Goal: Task Accomplishment & Management: Manage account settings

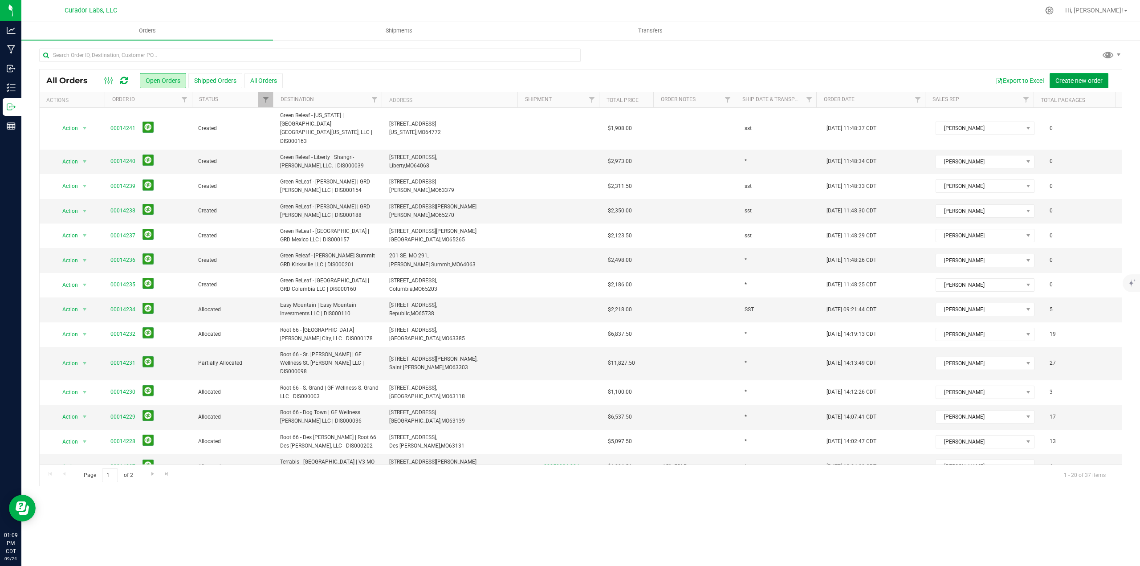
click at [1071, 77] on span "Create new order" at bounding box center [1078, 80] width 47 height 7
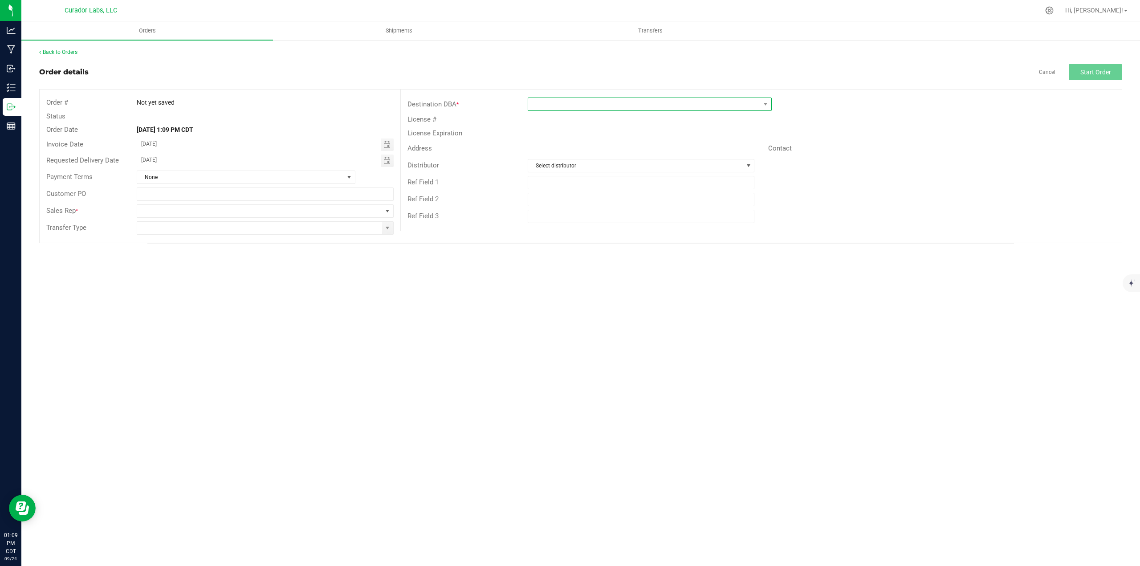
click at [654, 110] on span at bounding box center [644, 104] width 232 height 12
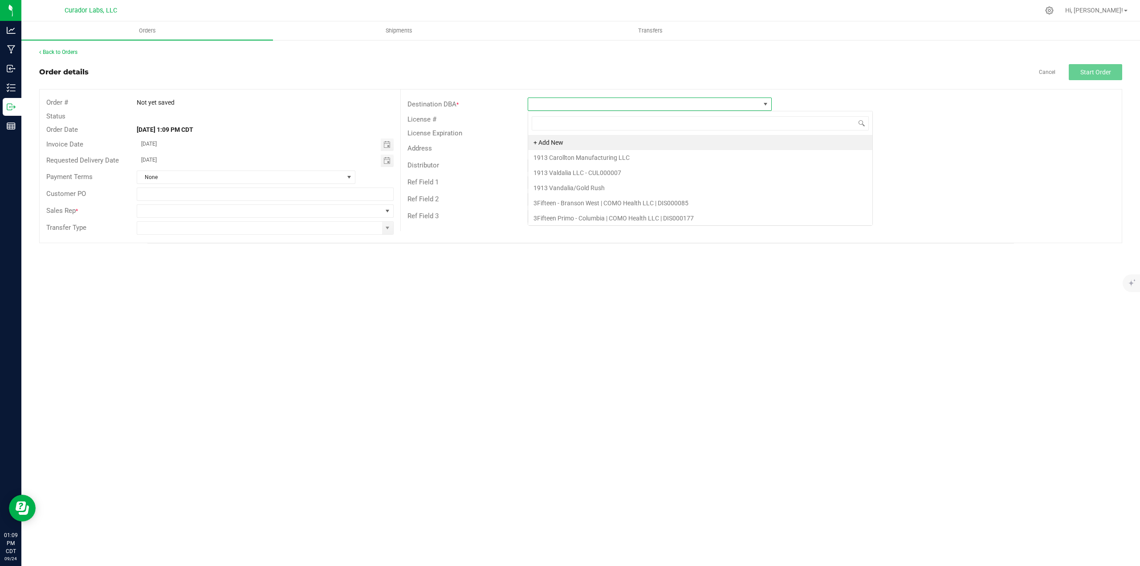
scroll to position [13, 244]
type input "flora"
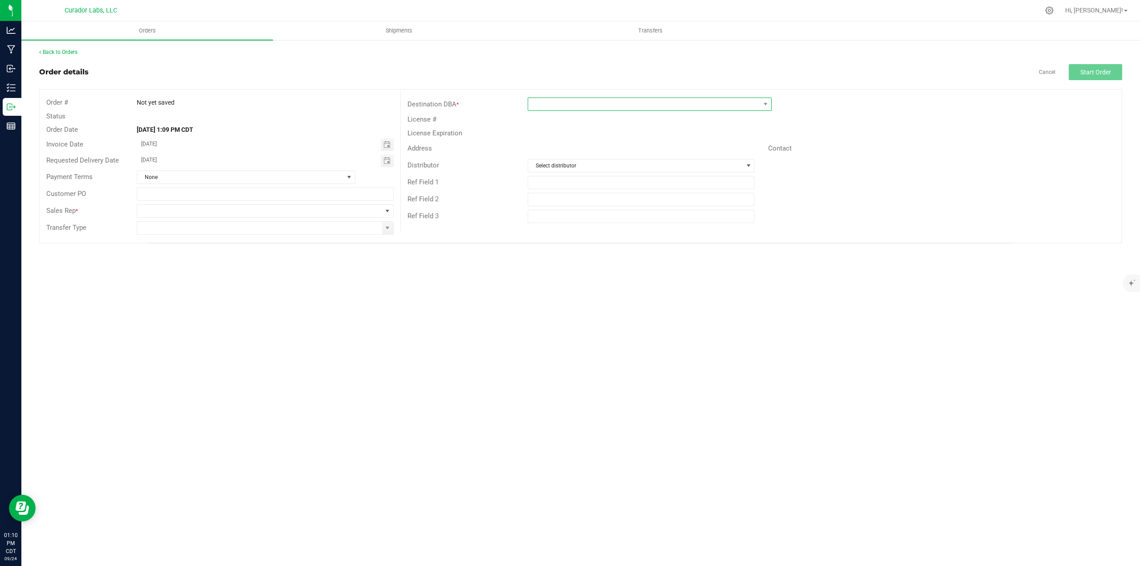
click at [602, 110] on span at bounding box center [644, 104] width 232 height 12
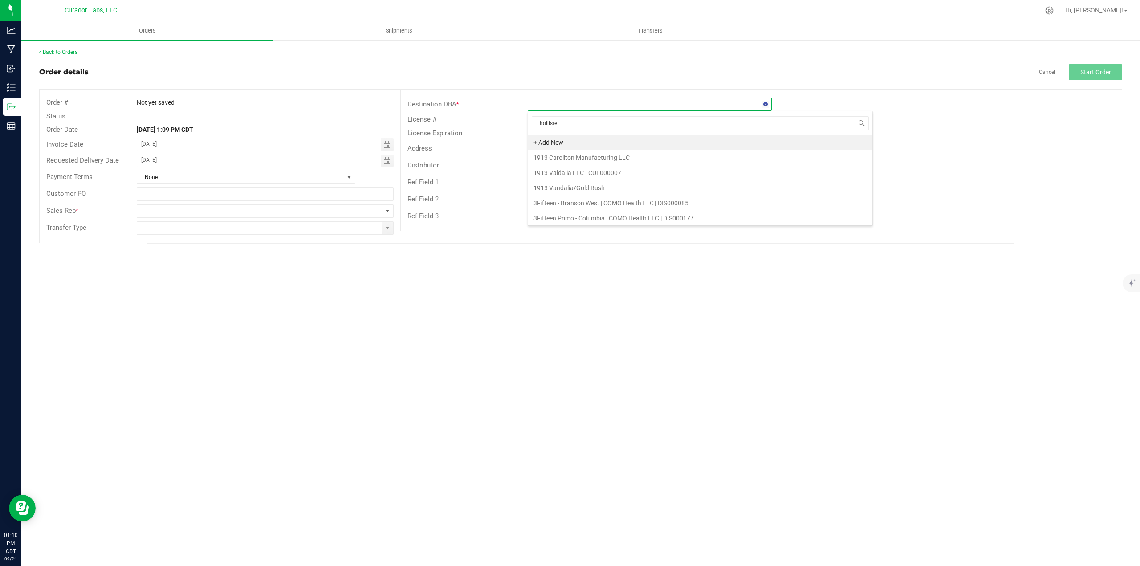
type input "hollister"
drag, startPoint x: 565, startPoint y: 140, endPoint x: 508, endPoint y: 177, distance: 67.7
click at [565, 140] on li "Flora Farms - Hollister | Tetra Health GS, LLC | DIS000223" at bounding box center [649, 142] width 243 height 15
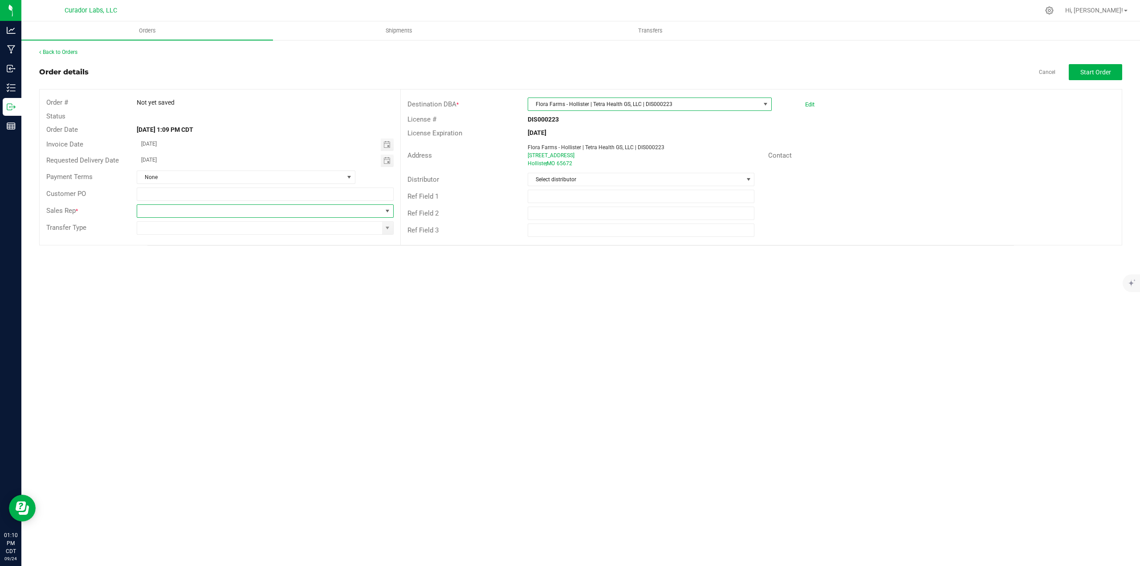
click at [388, 210] on span at bounding box center [387, 210] width 7 height 7
click at [193, 307] on li "[PERSON_NAME]" at bounding box center [265, 307] width 256 height 15
click at [390, 230] on span at bounding box center [387, 227] width 7 height 7
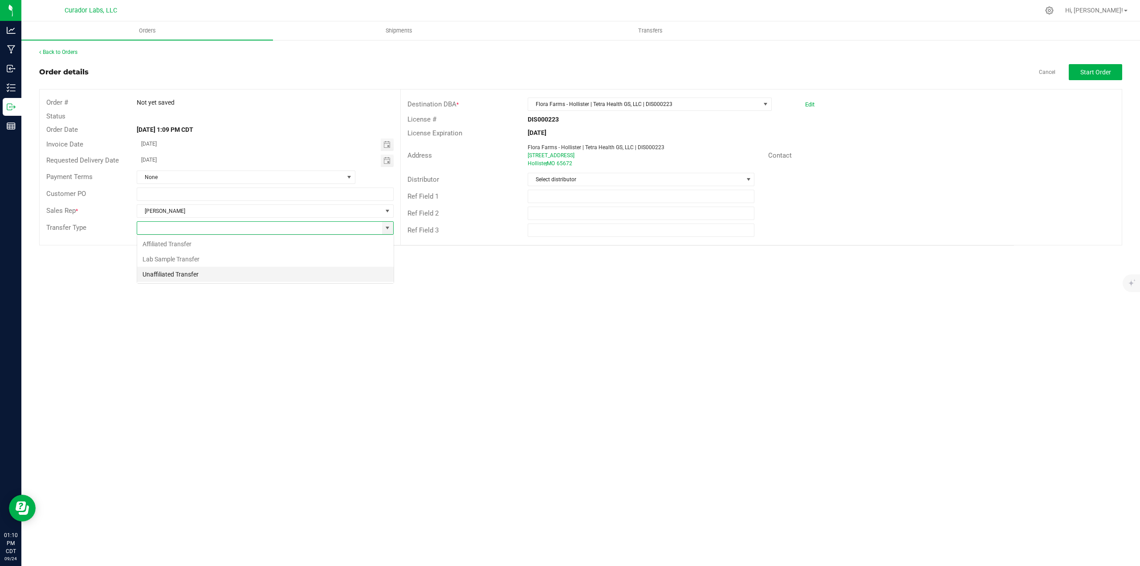
scroll to position [13, 257]
click at [241, 268] on li "Unaffiliated Transfer" at bounding box center [265, 274] width 256 height 15
type input "Unaffiliated Transfer"
click at [1123, 69] on div "Back to Orders Order details Cancel Start Order Order # Not yet saved Status Or…" at bounding box center [580, 146] width 1118 height 215
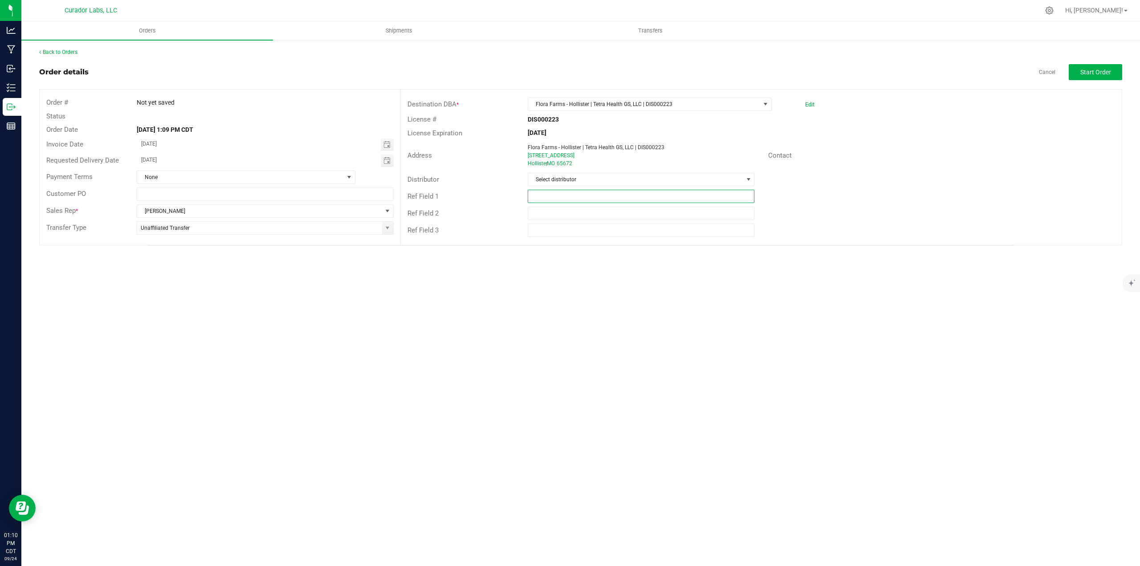
click at [645, 200] on input "text" at bounding box center [641, 196] width 227 height 13
type input "SHIP NEXT WEEK WHEN PRODUCT IS AVAILABLE"
click at [1105, 78] on button "Start Order" at bounding box center [1094, 72] width 53 height 16
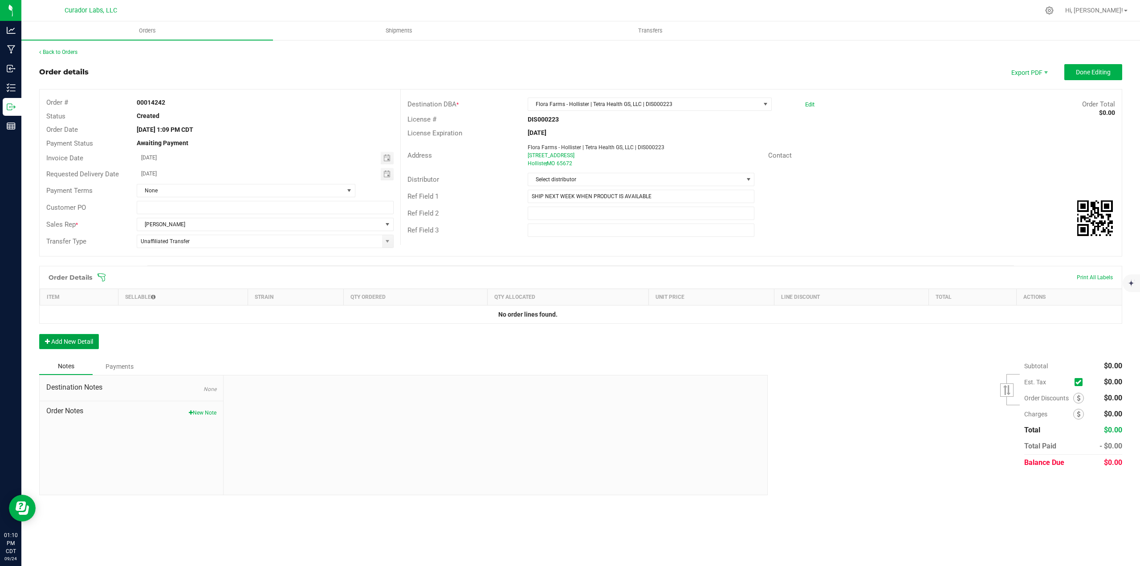
click at [92, 342] on button "Add New Detail" at bounding box center [69, 341] width 60 height 15
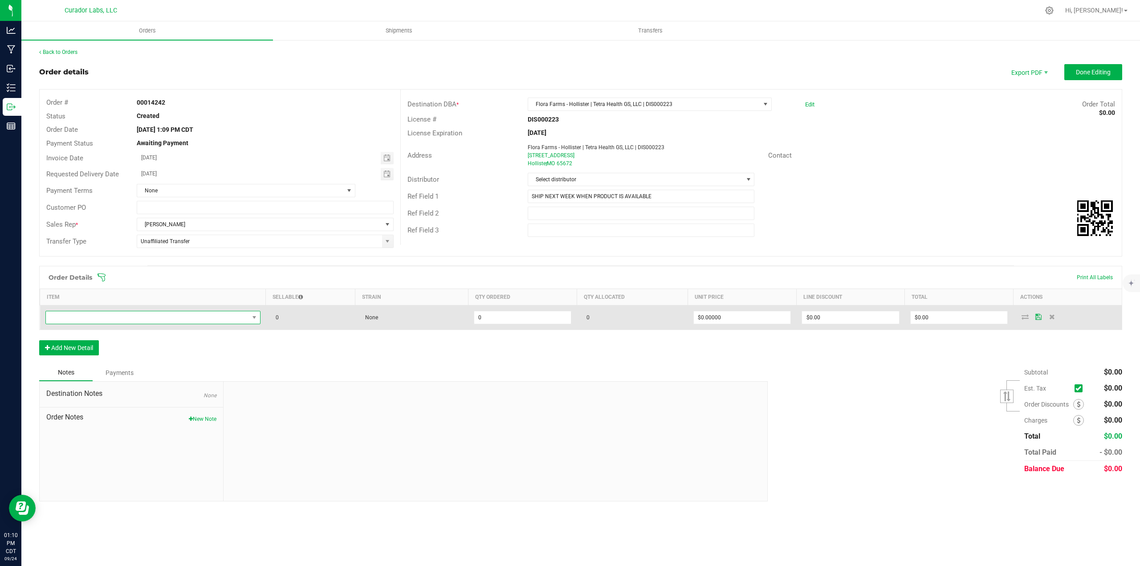
click at [91, 324] on span "NO DATA FOUND" at bounding box center [152, 317] width 215 height 13
type input "ATOMIC BURST"
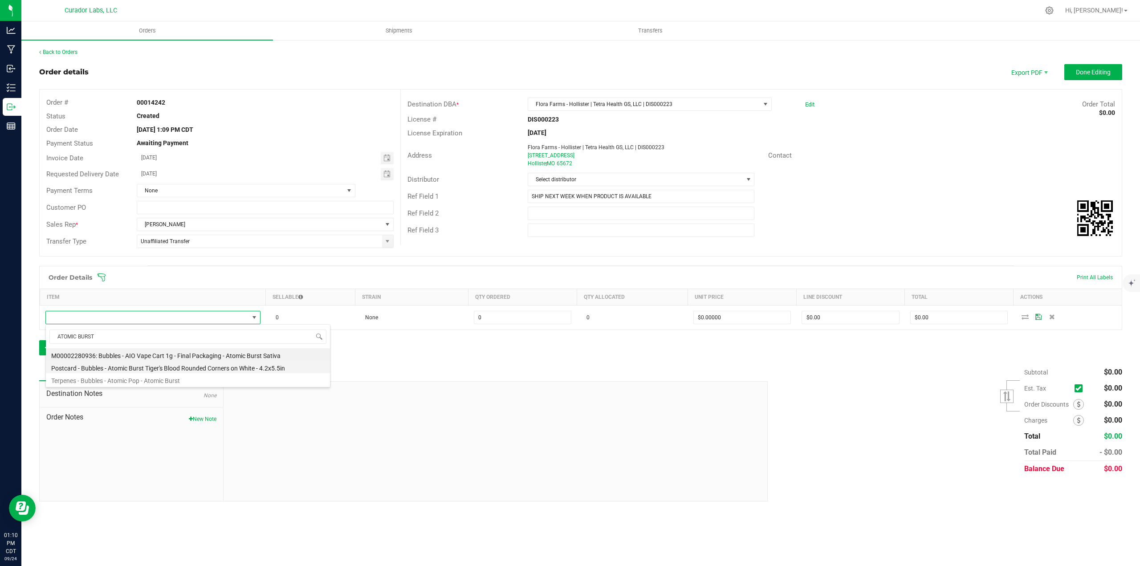
click at [139, 361] on li "Postcard - Bubbles - Atomic Burst Tiger's Blood Rounded Corners on White - 4.2x…" at bounding box center [188, 367] width 284 height 12
type input "0 ea"
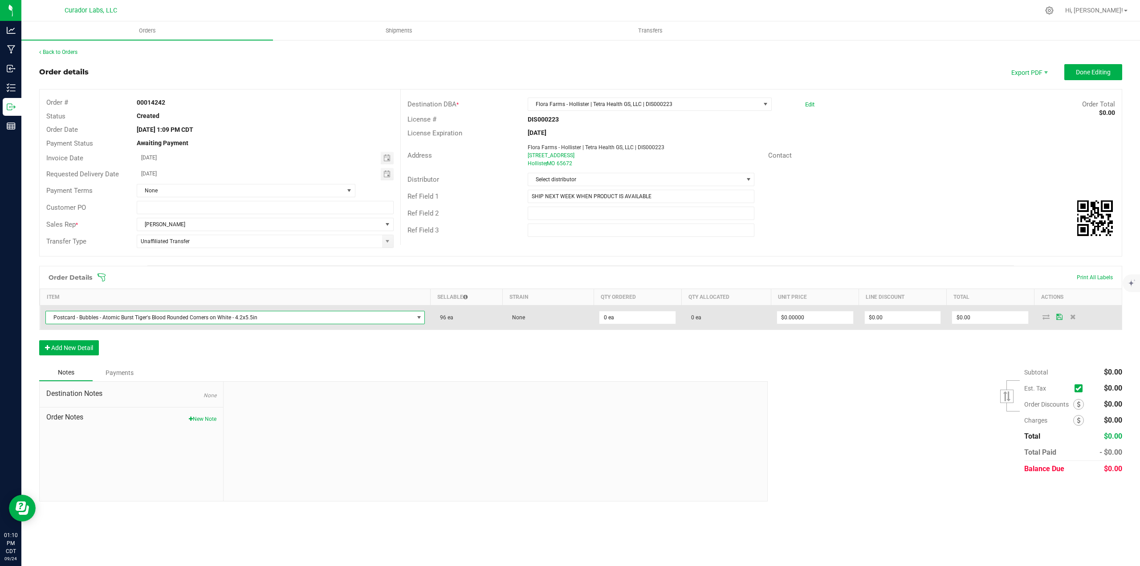
click at [288, 317] on span "Postcard - Bubbles - Atomic Burst Tiger's Blood Rounded Corners on White - 4.2x…" at bounding box center [230, 317] width 368 height 12
type input "atomic burst"
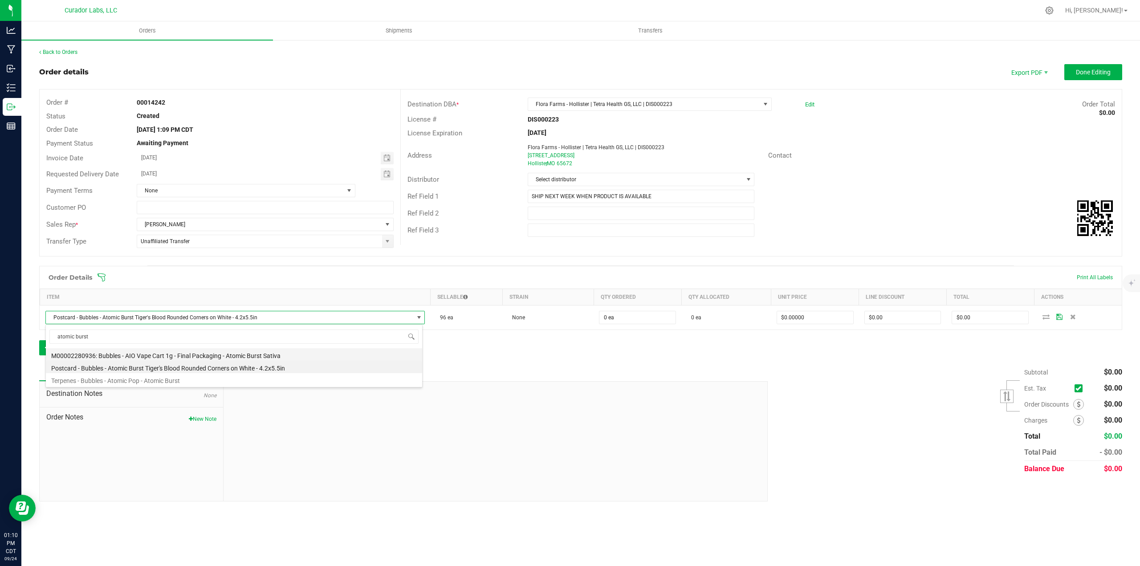
click at [266, 356] on li "M00002280936: Bubbles - AIO Vape Cart 1g - Final Packaging - Atomic Burst Sativa" at bounding box center [234, 354] width 376 height 12
type input "$25.00000"
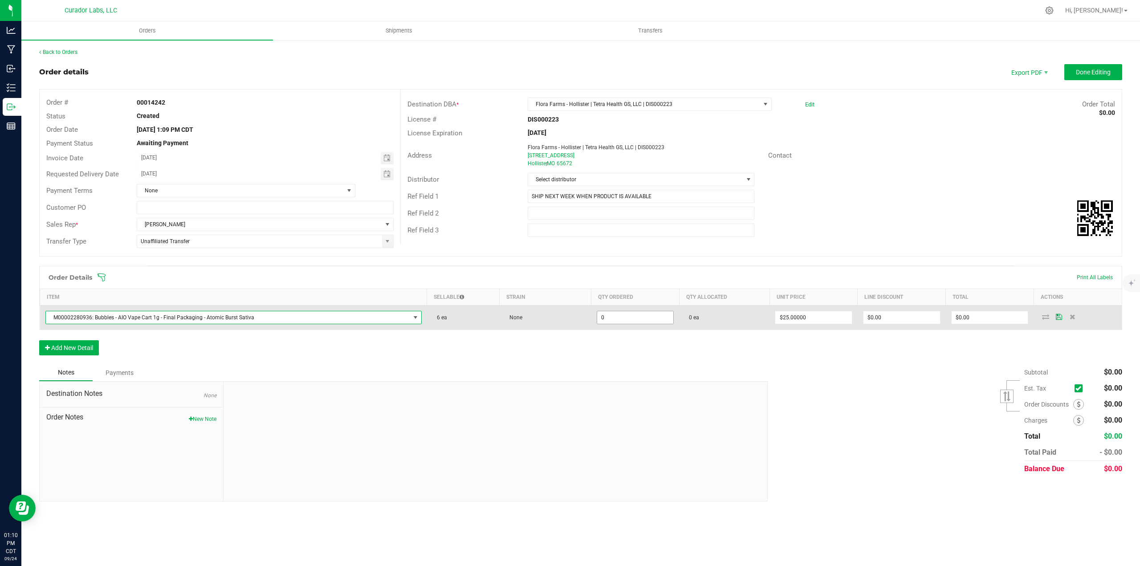
click at [647, 321] on input "0" at bounding box center [635, 317] width 77 height 12
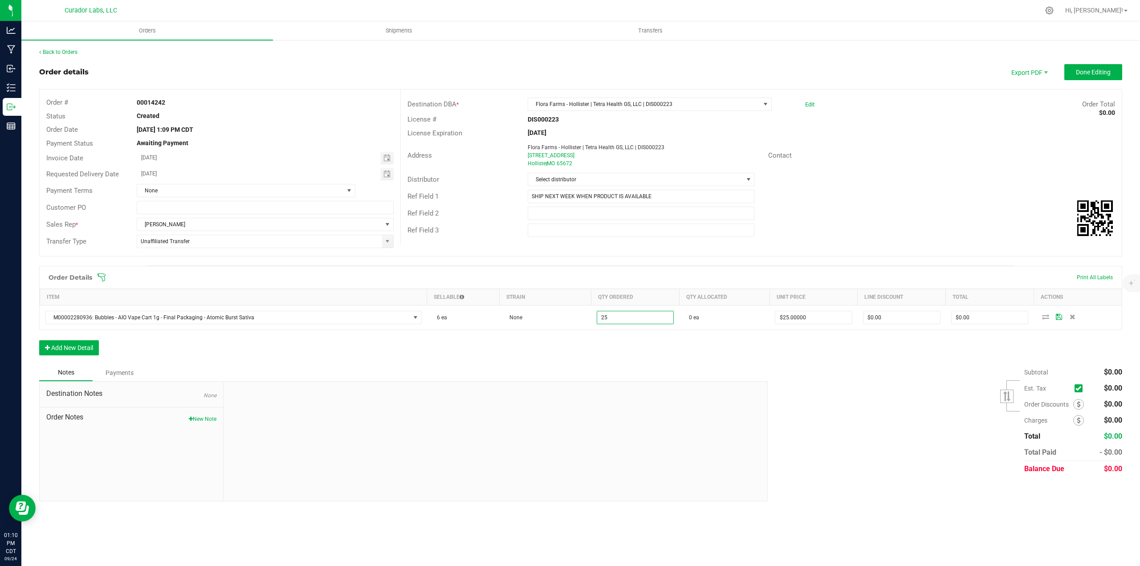
type input "25 ea"
type input "$625.00"
drag, startPoint x: 625, startPoint y: 339, endPoint x: 483, endPoint y: 364, distance: 144.3
click at [624, 339] on div "Order Details Print All Labels Item Sellable Strain Qty Ordered Qty Allocated U…" at bounding box center [580, 315] width 1083 height 98
drag, startPoint x: 104, startPoint y: 351, endPoint x: 101, endPoint y: 347, distance: 5.4
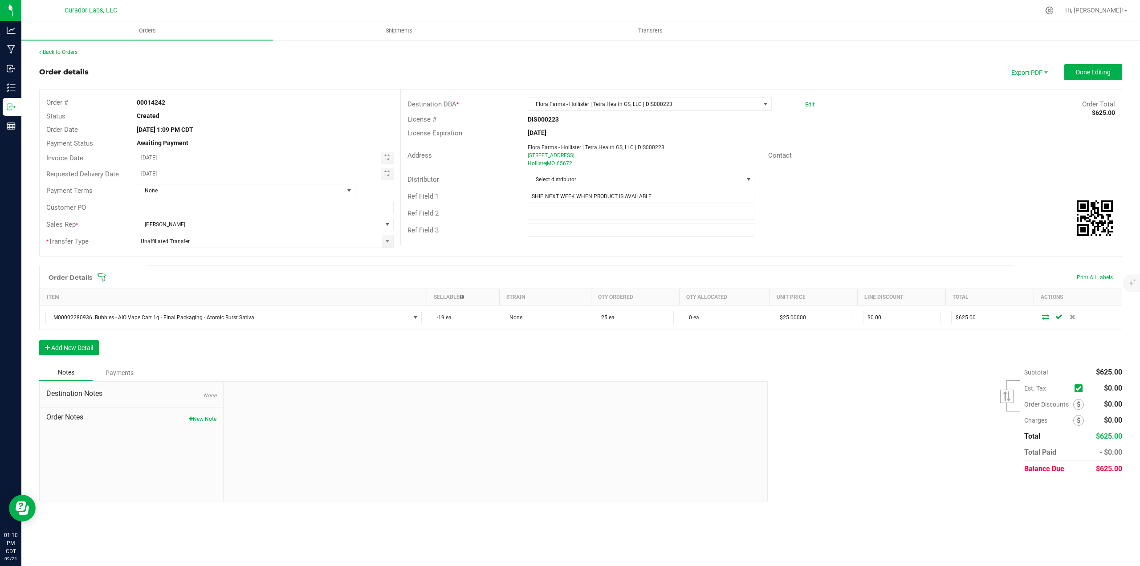
click at [103, 351] on div "Order Details Print All Labels Item Sellable Strain Qty Ordered Qty Allocated U…" at bounding box center [580, 315] width 1083 height 98
click at [99, 345] on button "Add New Detail" at bounding box center [69, 347] width 60 height 15
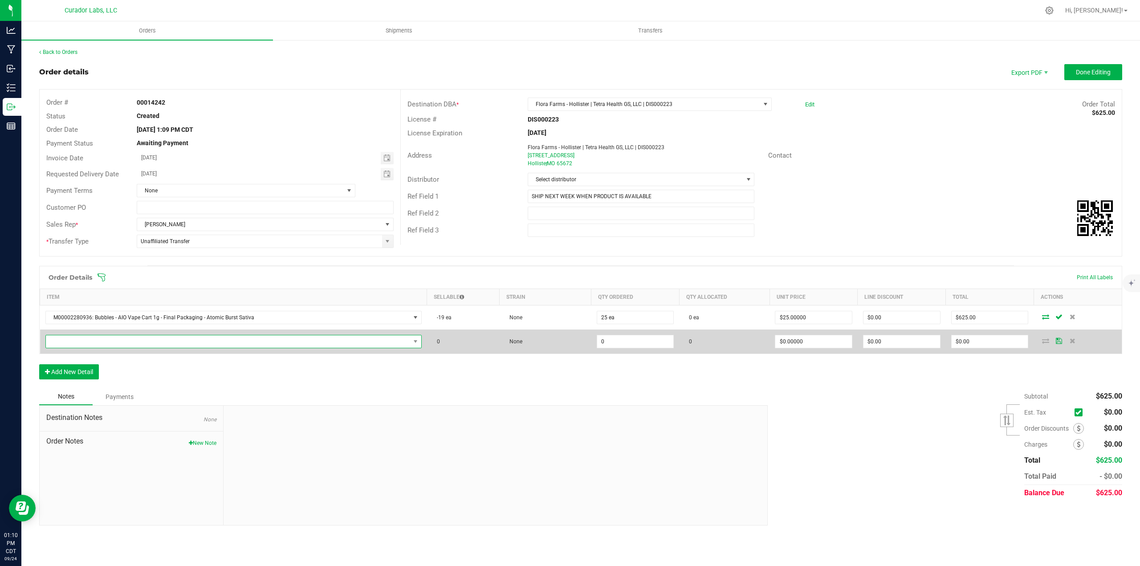
click at [91, 341] on span "NO DATA FOUND" at bounding box center [228, 341] width 364 height 12
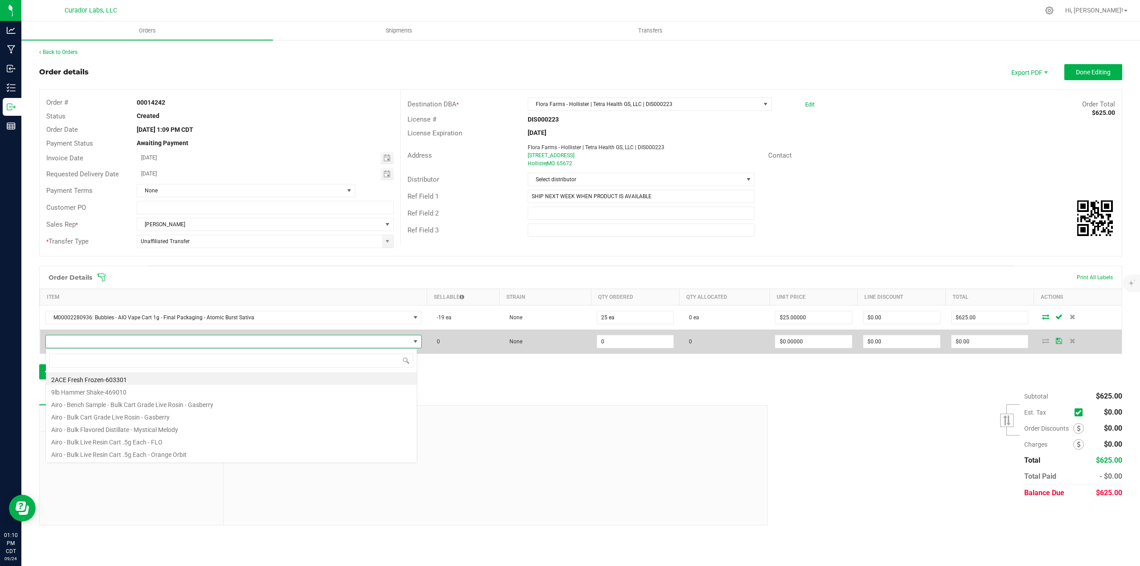
scroll to position [13, 372]
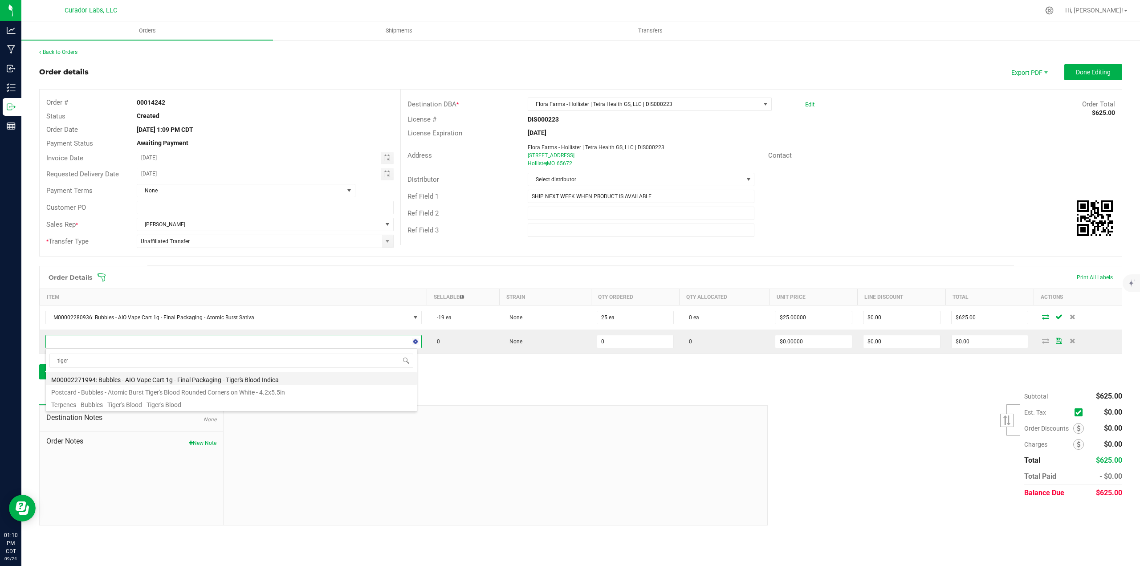
type input "tigers"
click at [194, 377] on li "M00002271994: Bubbles - AIO Vape Cart 1g - Final Packaging - Tigers Blood Hybrid" at bounding box center [231, 378] width 371 height 12
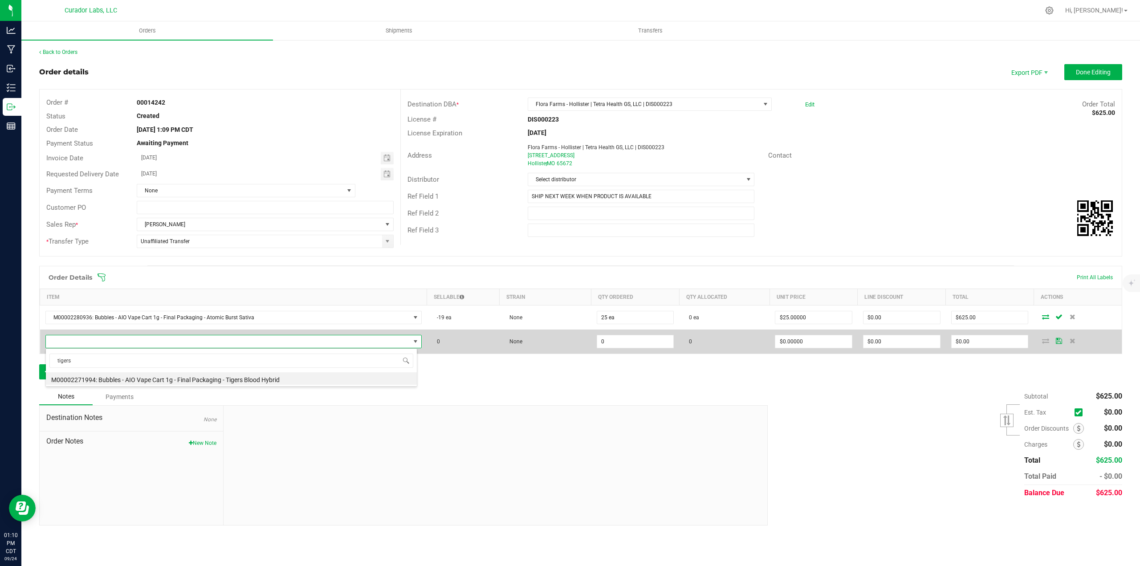
type input "0 ea"
type input "$25.00000"
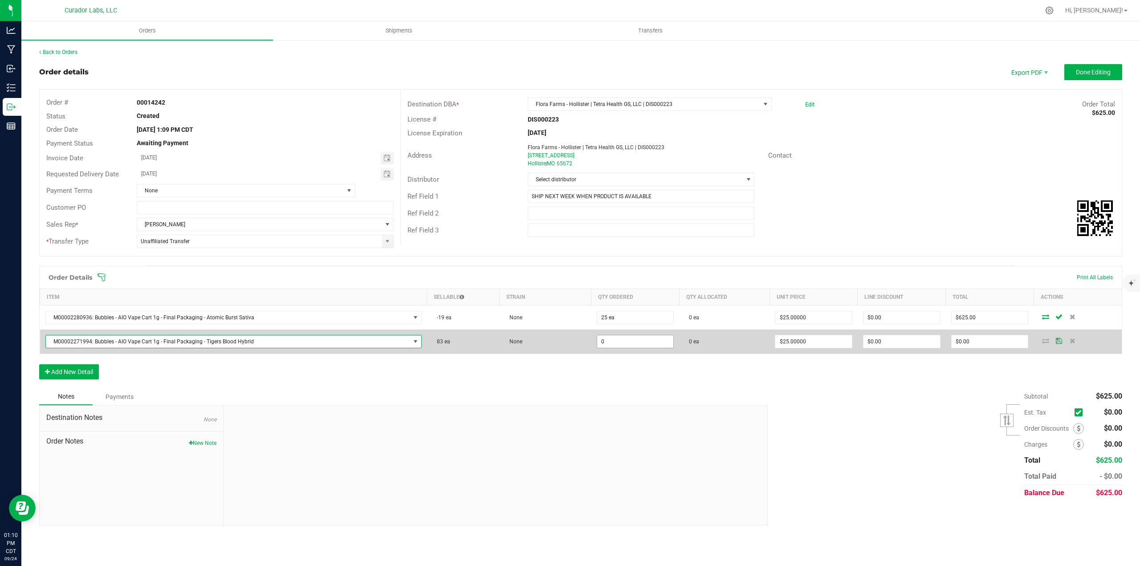
click at [603, 337] on input "0" at bounding box center [635, 341] width 77 height 12
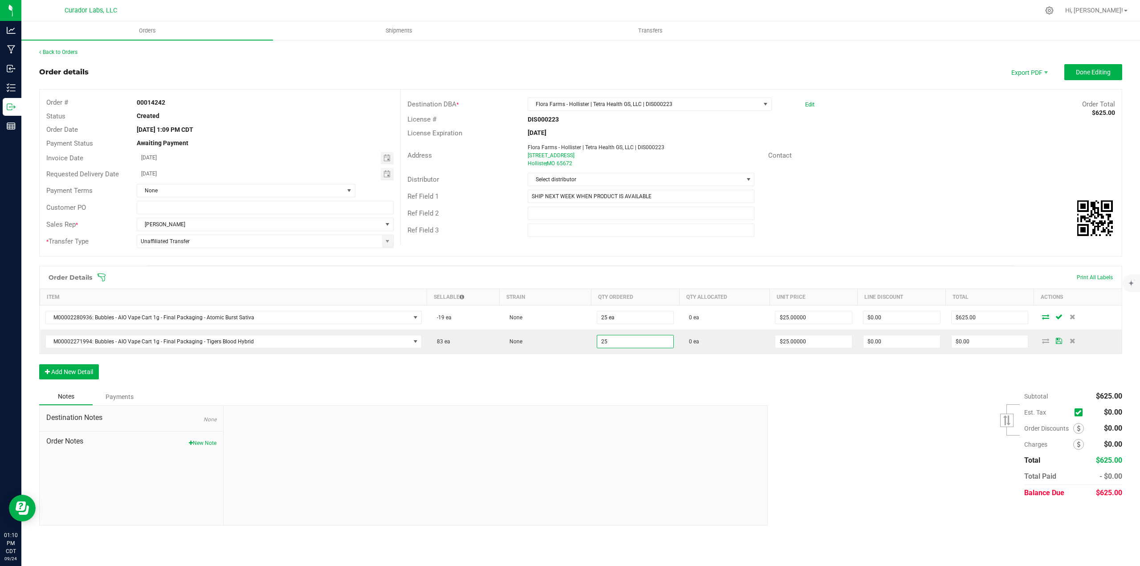
type input "25 ea"
type input "$625.00"
drag, startPoint x: 602, startPoint y: 356, endPoint x: 589, endPoint y: 364, distance: 15.4
click at [597, 360] on div "Order Details Print All Labels Item Sellable Strain Qty Ordered Qty Allocated U…" at bounding box center [580, 327] width 1083 height 122
click at [81, 369] on button "Add New Detail" at bounding box center [69, 371] width 60 height 15
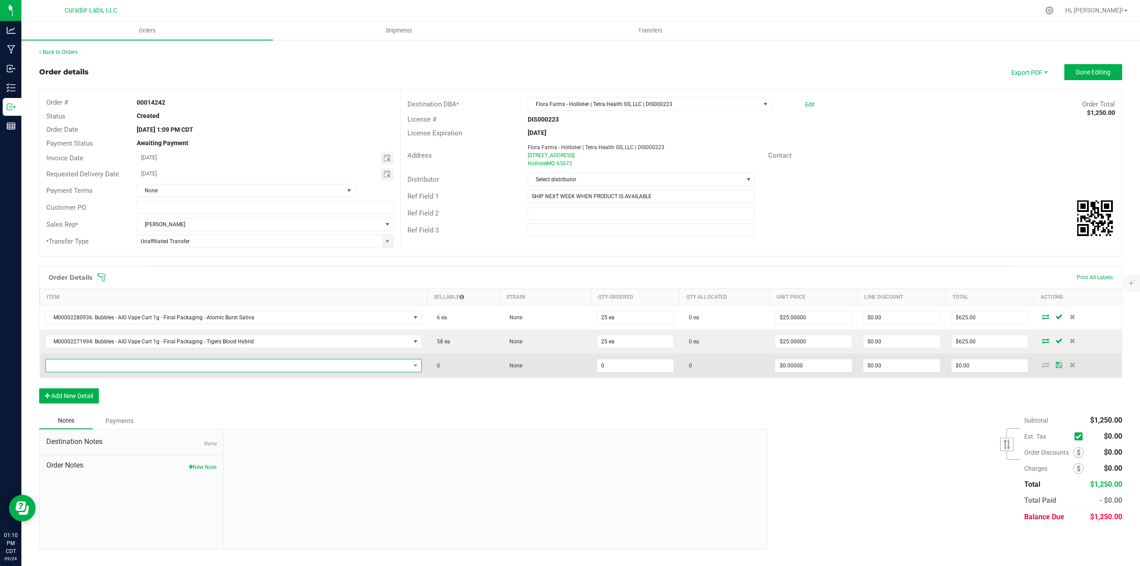
click at [83, 361] on span "NO DATA FOUND" at bounding box center [228, 365] width 364 height 12
type input "blue raz"
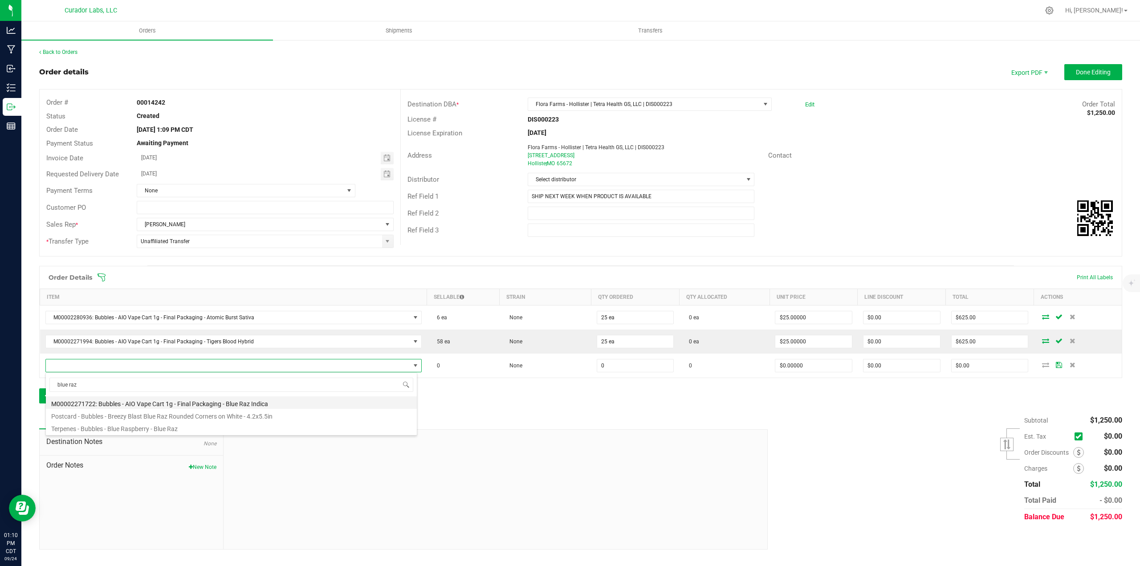
click at [156, 405] on li "M00002271722: Bubbles - AIO Vape Cart 1g - Final Packaging - Blue Raz Indica" at bounding box center [231, 402] width 371 height 12
type input "0 ea"
type input "$25.00000"
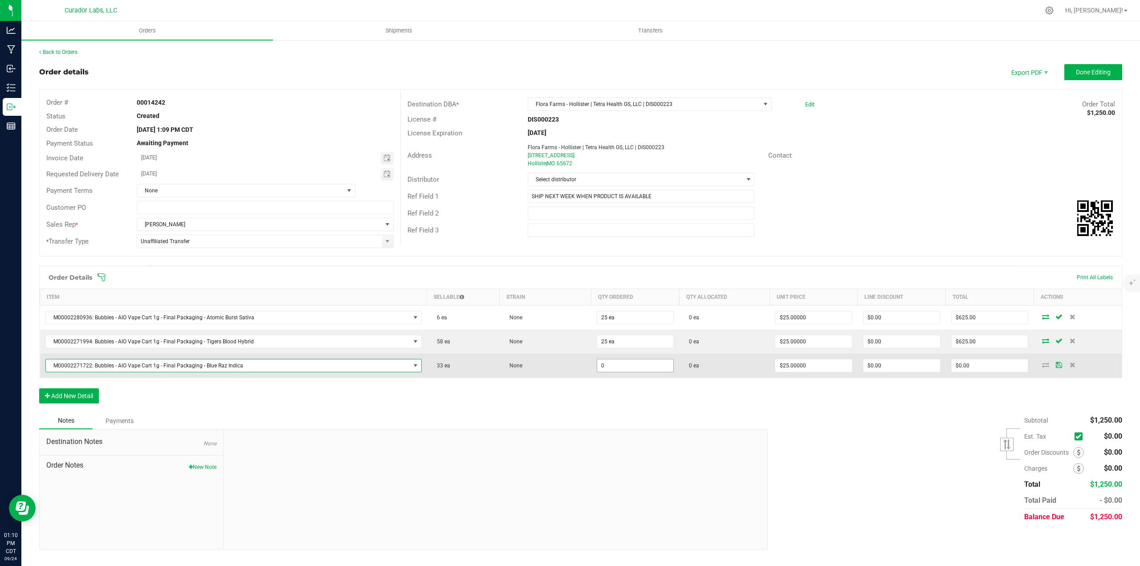
click at [628, 370] on input "0" at bounding box center [635, 365] width 77 height 12
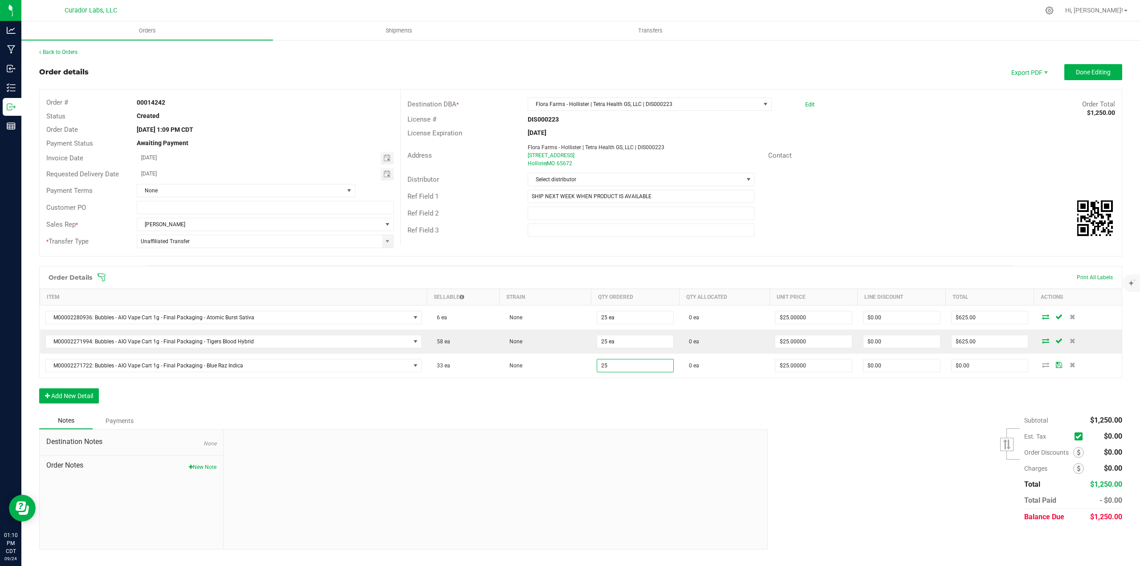
type input "25 ea"
type input "$625.00"
drag, startPoint x: 617, startPoint y: 388, endPoint x: 304, endPoint y: 409, distance: 313.7
click at [609, 393] on div "Order Details Print All Labels Item Sellable Strain Qty Ordered Qty Allocated U…" at bounding box center [580, 339] width 1083 height 146
click at [61, 397] on button "Add New Detail" at bounding box center [69, 395] width 60 height 15
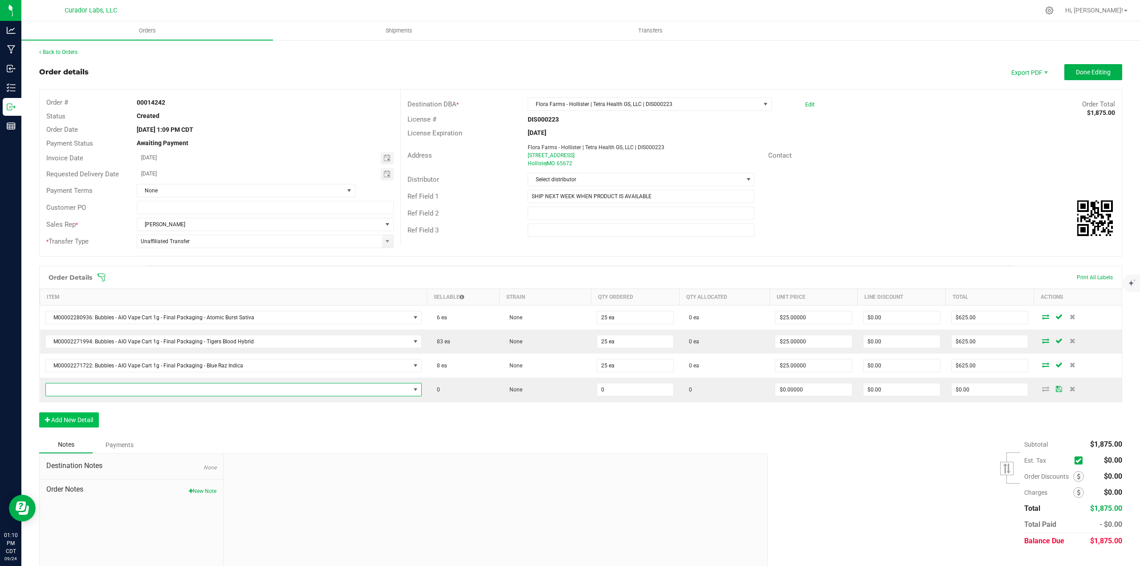
click at [68, 388] on span "NO DATA FOUND" at bounding box center [228, 389] width 364 height 12
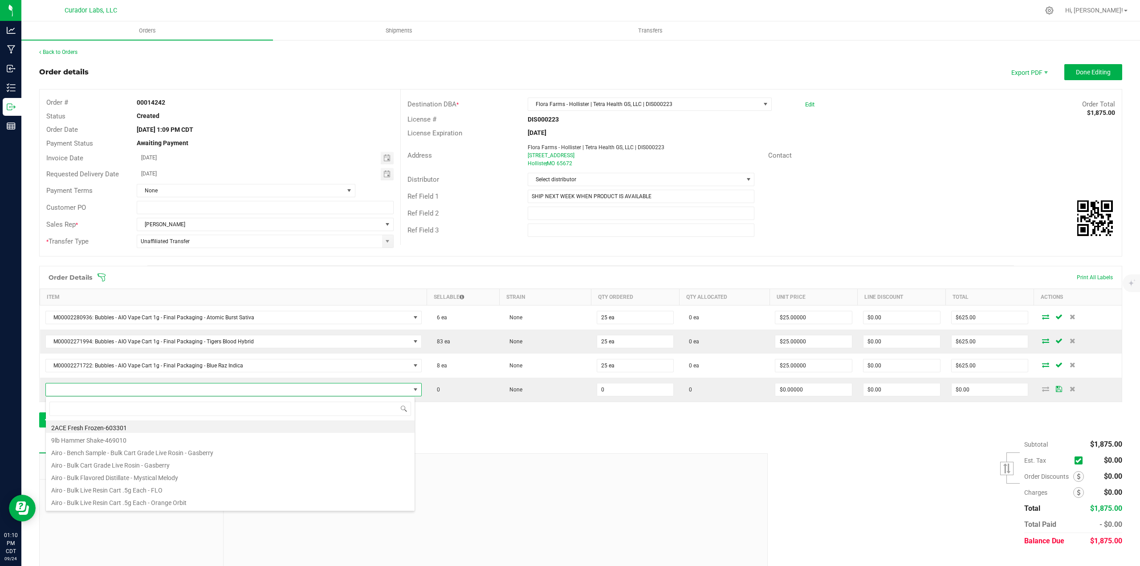
scroll to position [13, 367]
type input "breezy blast"
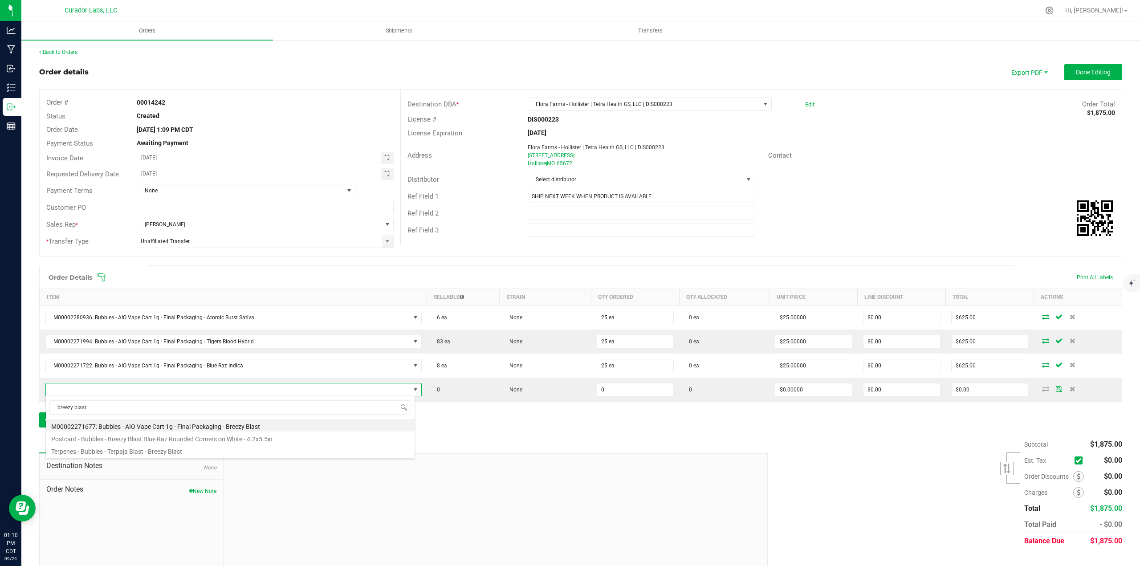
scroll to position [16, 0]
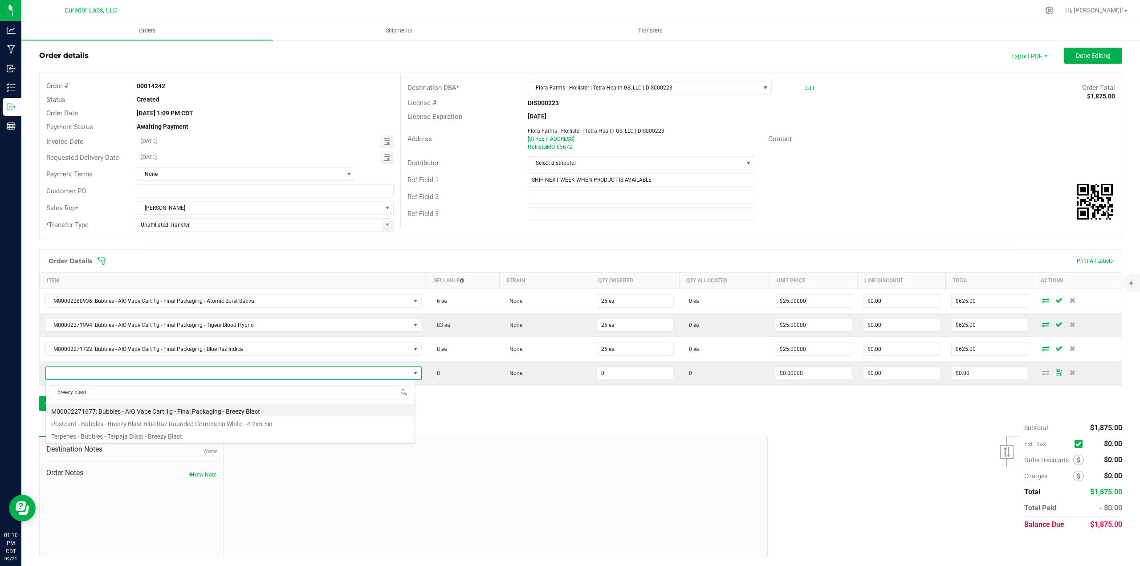
click at [175, 409] on li "M00002271677: Bubbles - AIO Vape Cart 1g - Final Packaging - Breezy Blast" at bounding box center [230, 410] width 369 height 12
type input "0 ea"
type input "$25.00000"
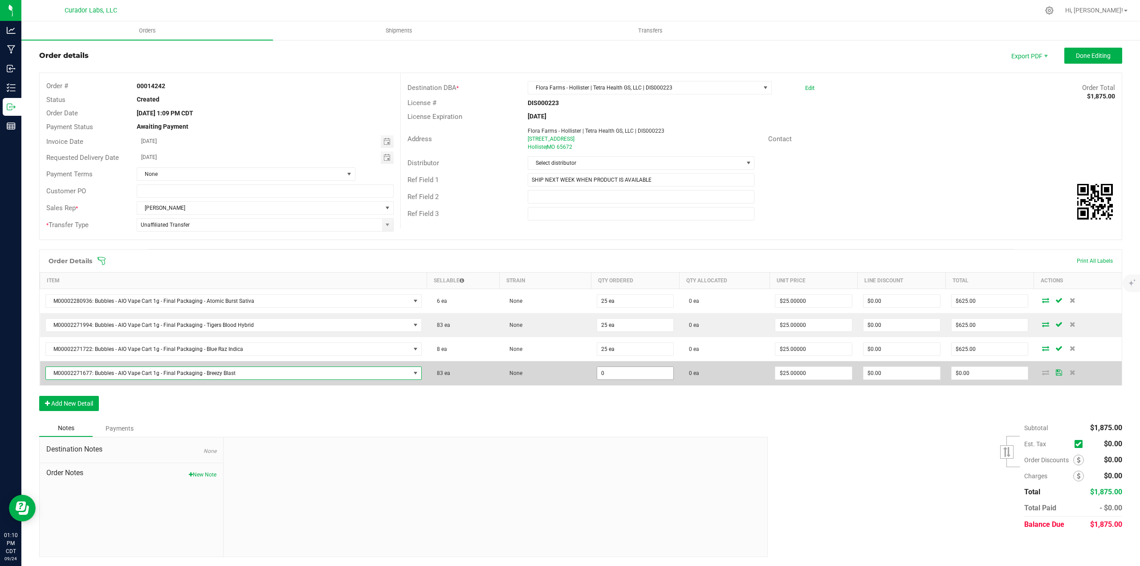
click at [629, 375] on input "0" at bounding box center [635, 373] width 77 height 12
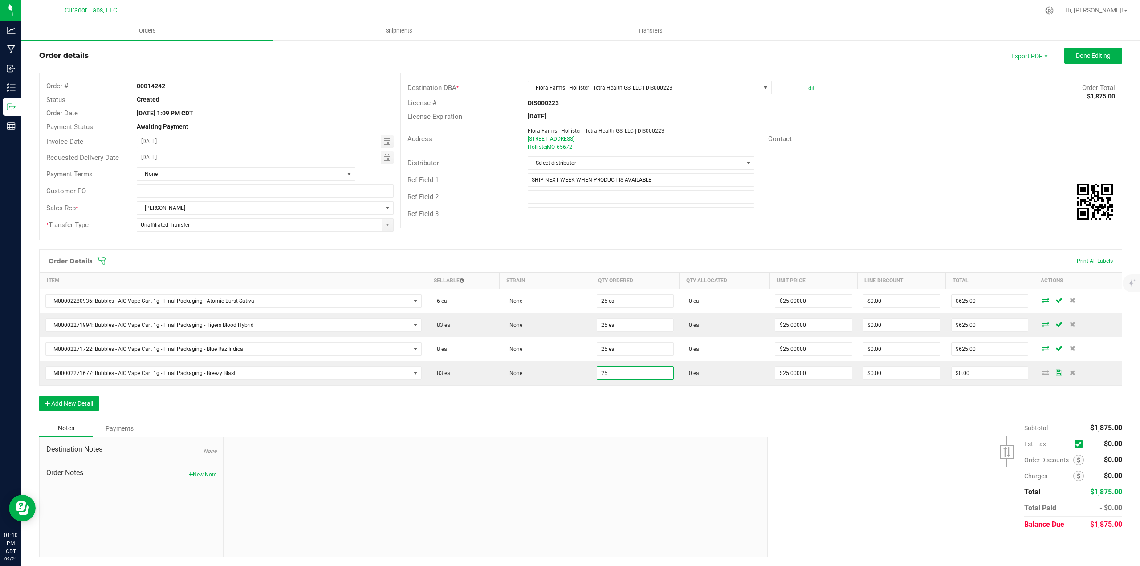
type input "25 ea"
type input "$625.00"
drag, startPoint x: 615, startPoint y: 398, endPoint x: 380, endPoint y: 418, distance: 236.4
click at [611, 401] on div "Order Details Print All Labels Item Sellable Strain Qty Ordered Qty Allocated U…" at bounding box center [580, 334] width 1083 height 171
click at [89, 410] on button "Add New Detail" at bounding box center [69, 403] width 60 height 15
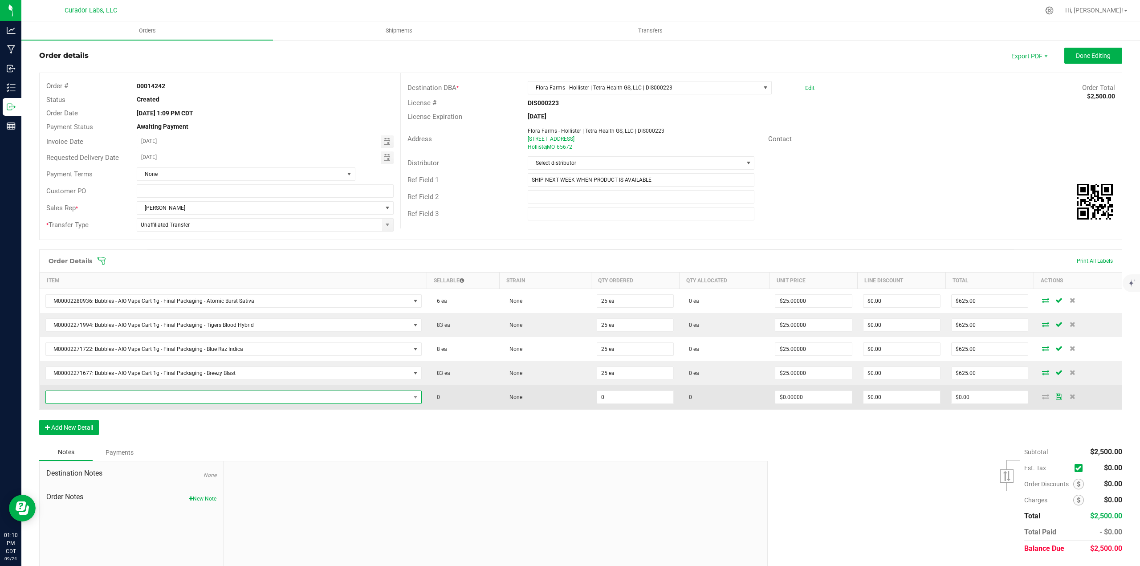
click at [85, 396] on span "NO DATA FOUND" at bounding box center [228, 397] width 364 height 12
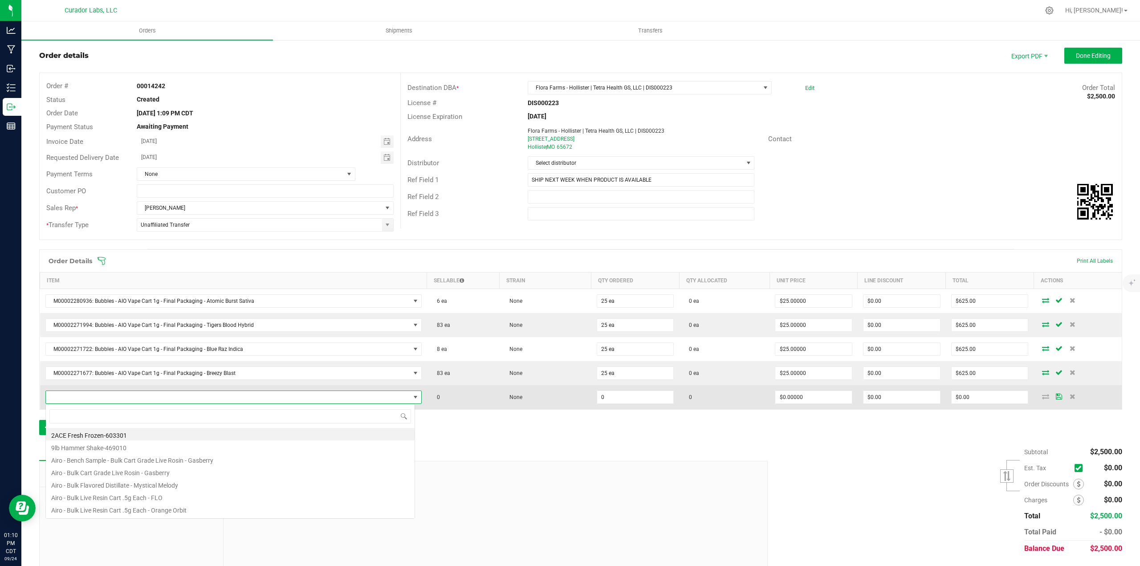
scroll to position [13, 367]
type input "frosted dream"
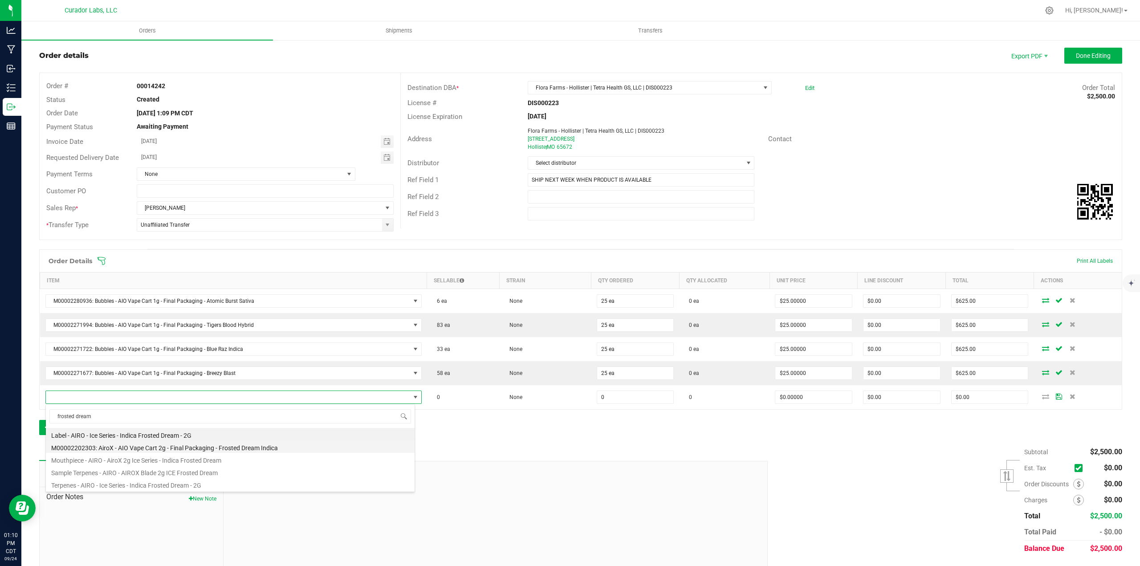
click at [179, 443] on li "M00002202303: AiroX - AIO Vape Cart 2g - Final Packaging - Frosted Dream Indica" at bounding box center [230, 446] width 369 height 12
type input "0 ea"
type input "$45.00000"
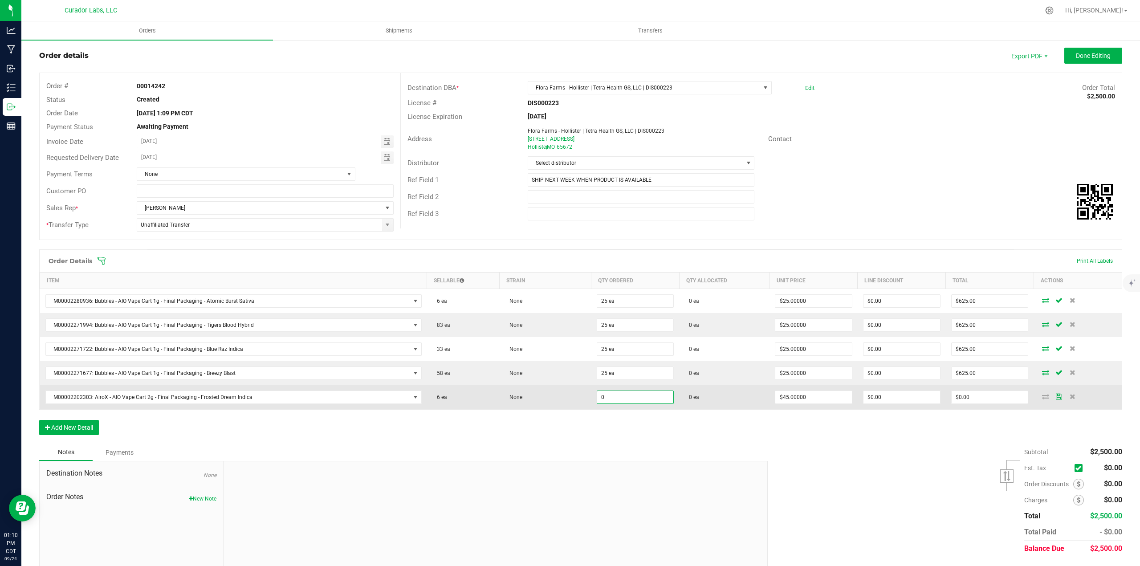
click at [641, 398] on input "0" at bounding box center [635, 397] width 77 height 12
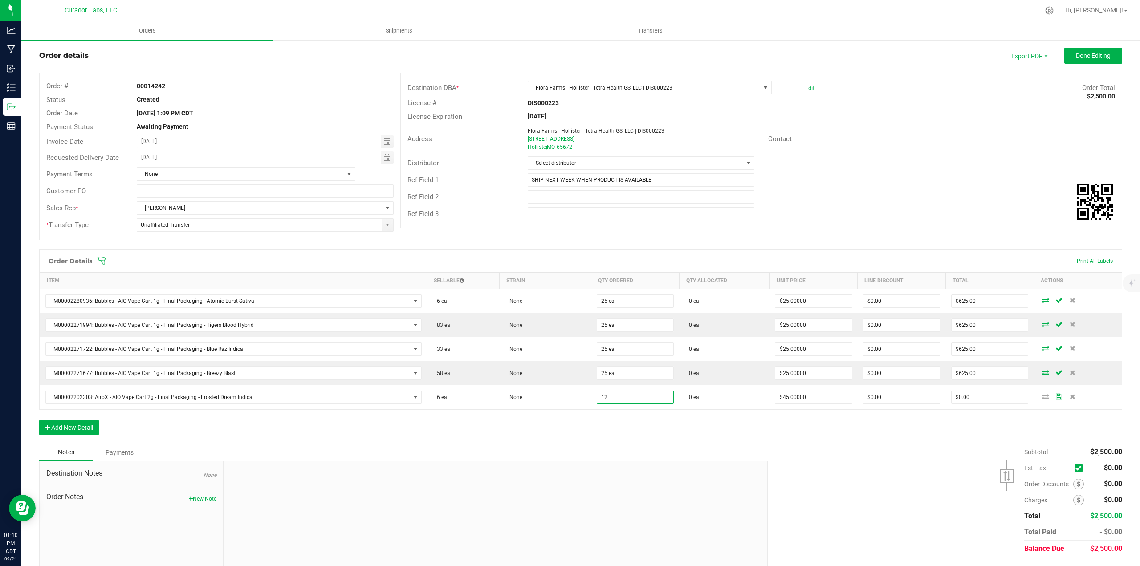
type input "12 ea"
type input "$540.00"
click at [636, 422] on div "Order Details Print All Labels Item Sellable Strain Qty Ordered Qty Allocated U…" at bounding box center [580, 346] width 1083 height 195
click at [87, 423] on button "Add New Detail" at bounding box center [69, 427] width 60 height 15
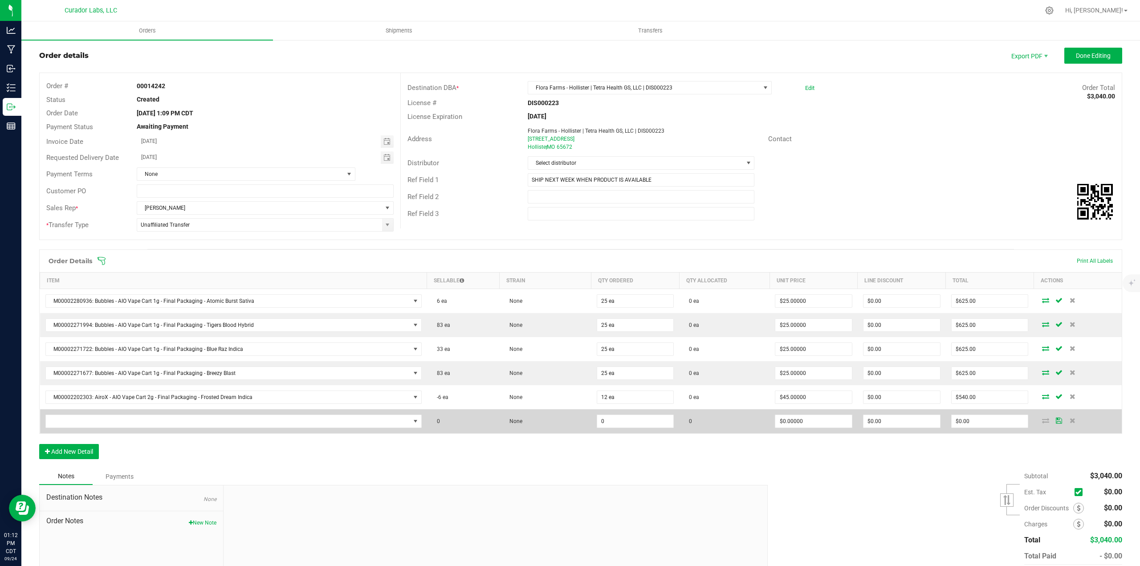
click at [87, 410] on td at bounding box center [233, 421] width 387 height 24
click at [93, 421] on span "NO DATA FOUND" at bounding box center [228, 421] width 364 height 12
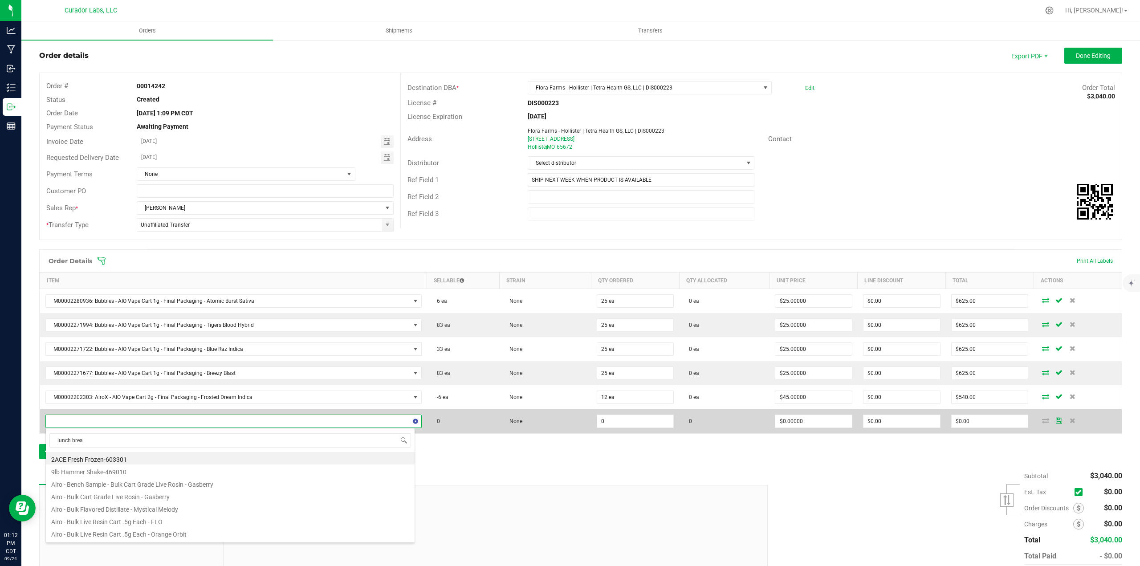
type input "lunch break"
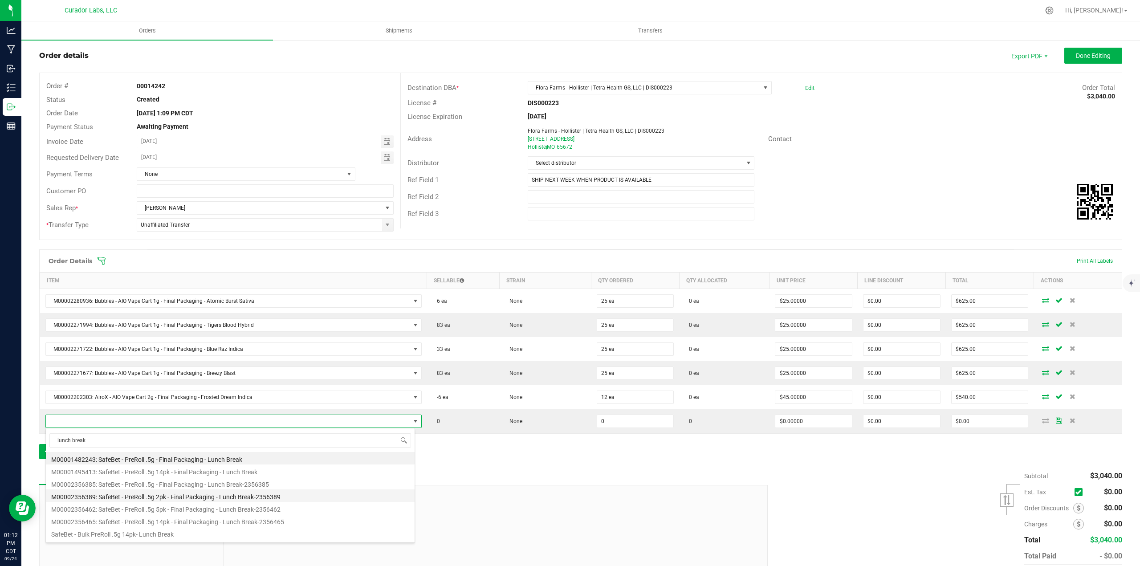
click at [195, 495] on li "M00002356389: SafeBet - PreRoll .5g 2pk - Final Packaging - Lunch Break-2356389" at bounding box center [230, 495] width 369 height 12
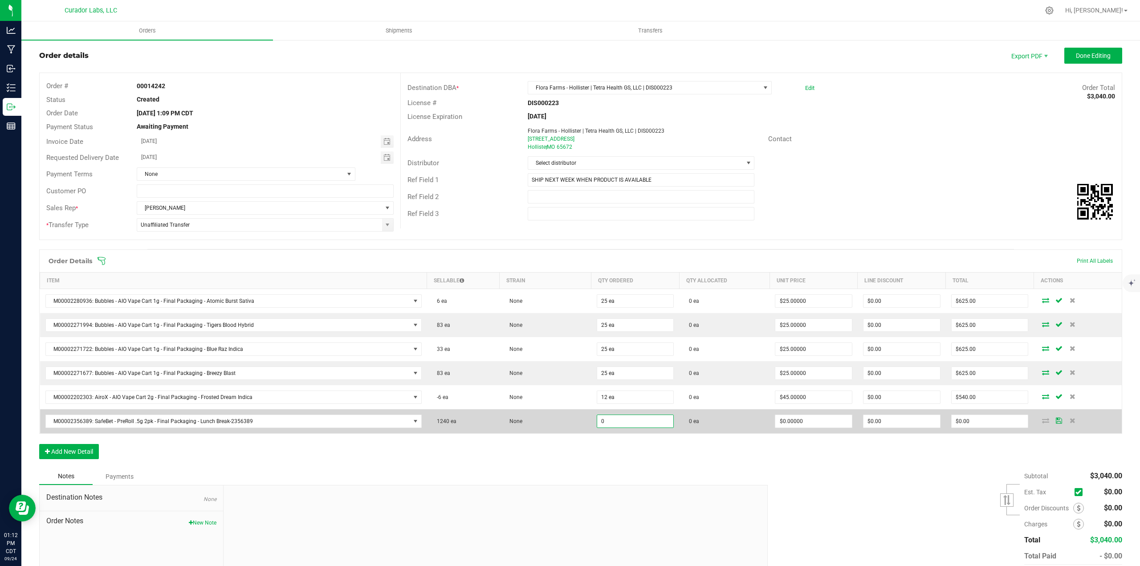
click at [614, 418] on input "0" at bounding box center [635, 421] width 77 height 12
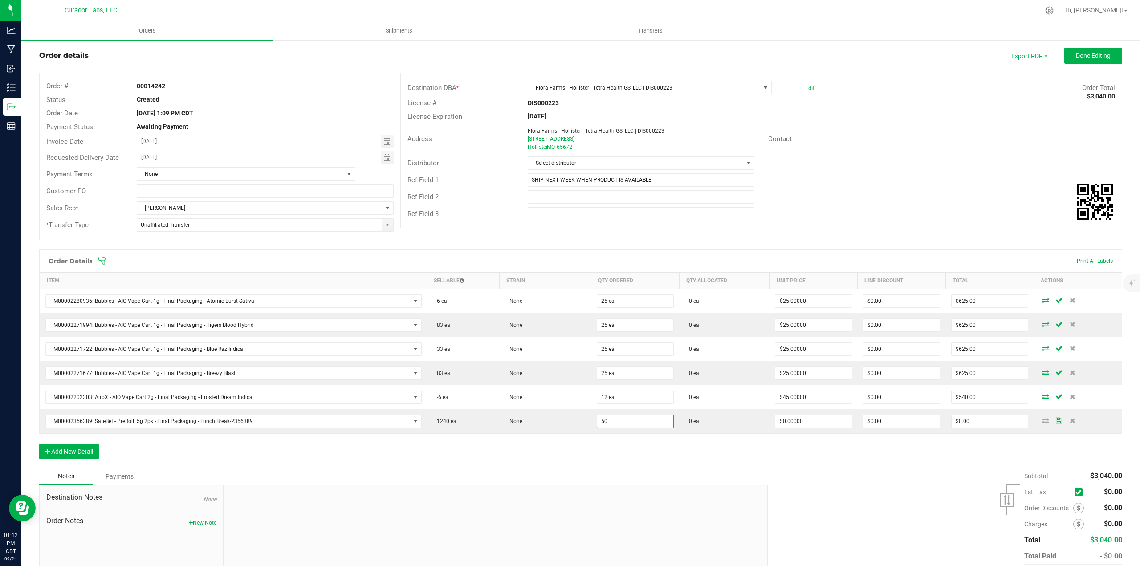
type input "50 ea"
click at [636, 464] on div "Order Details Print All Labels Item Sellable Strain Qty Ordered Qty Allocated U…" at bounding box center [580, 358] width 1083 height 219
click at [781, 427] on span "$0.00000" at bounding box center [813, 420] width 77 height 13
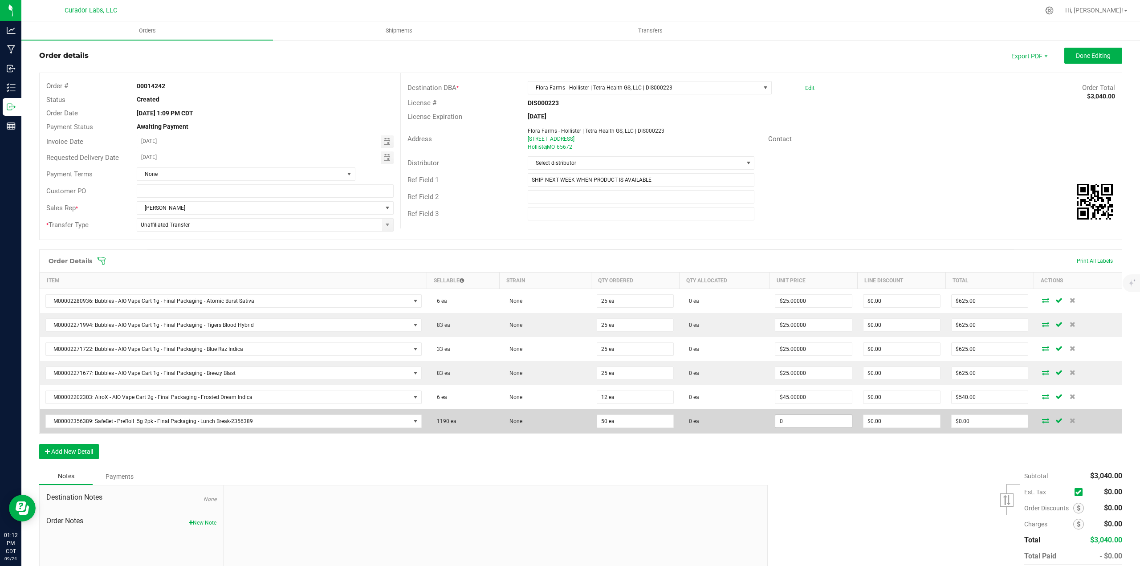
click at [785, 423] on input "0" at bounding box center [813, 421] width 77 height 12
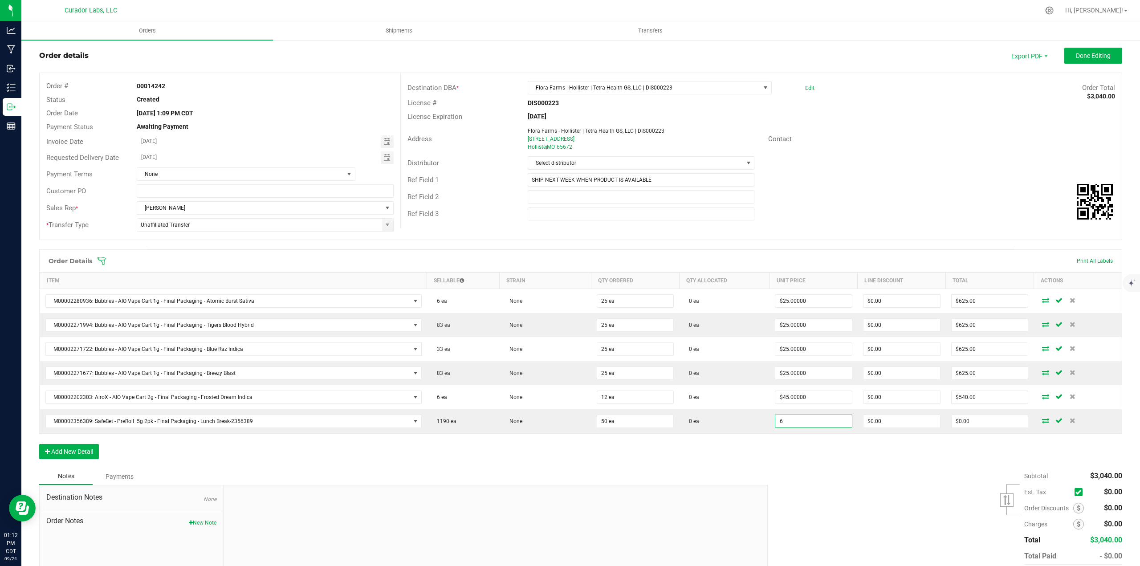
type input "$6.00000"
type input "$300.00"
click at [781, 461] on div "Order Details Print All Labels Item Sellable Strain Qty Ordered Qty Allocated U…" at bounding box center [580, 358] width 1083 height 219
click at [53, 455] on button "Add New Detail" at bounding box center [69, 451] width 60 height 15
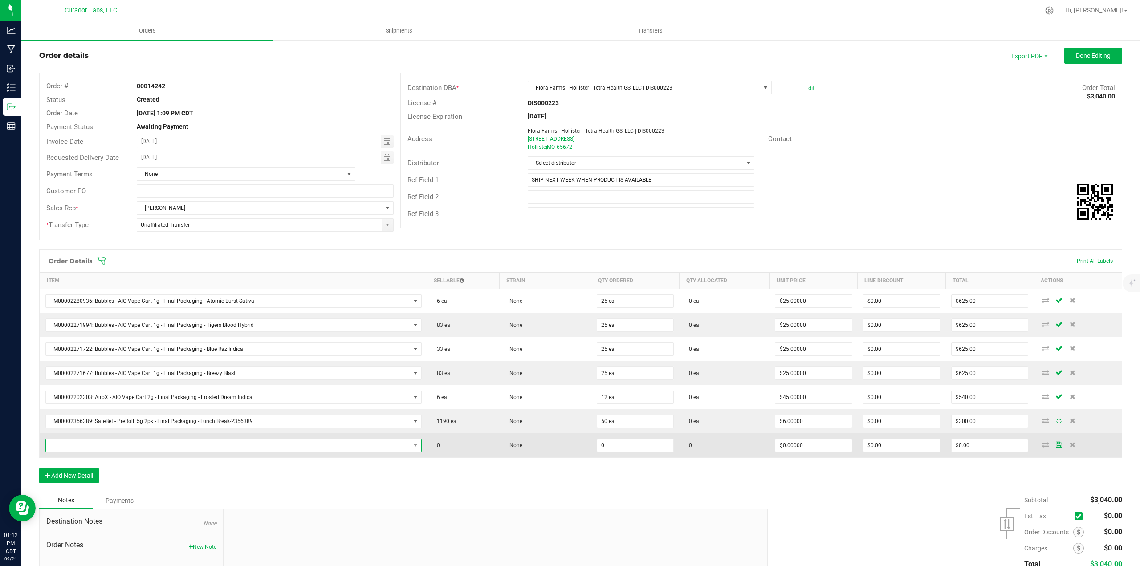
click at [61, 446] on span "NO DATA FOUND" at bounding box center [228, 445] width 364 height 12
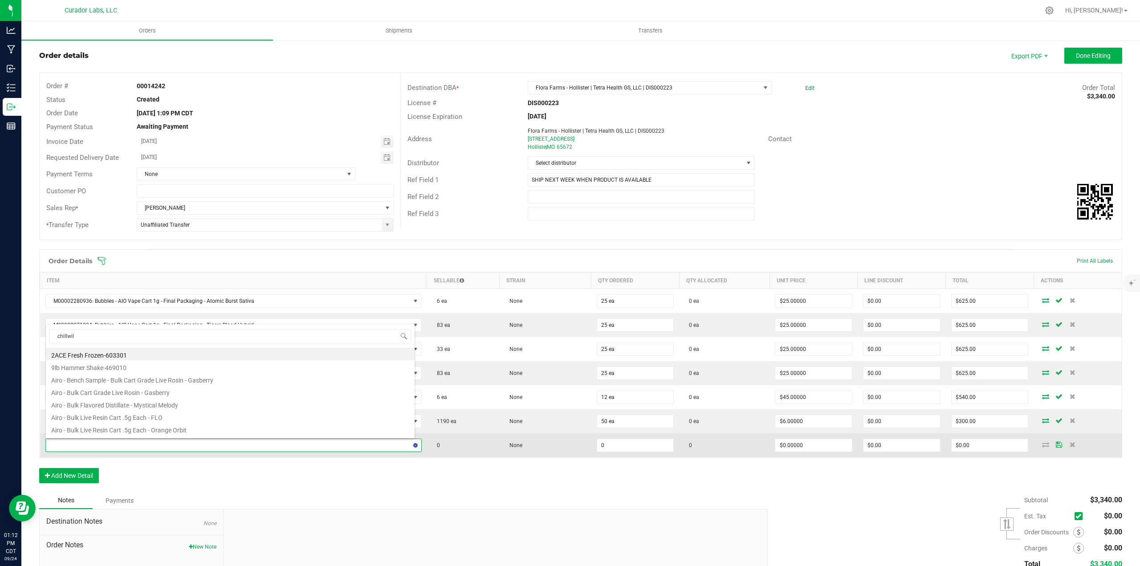
type input "chillwill"
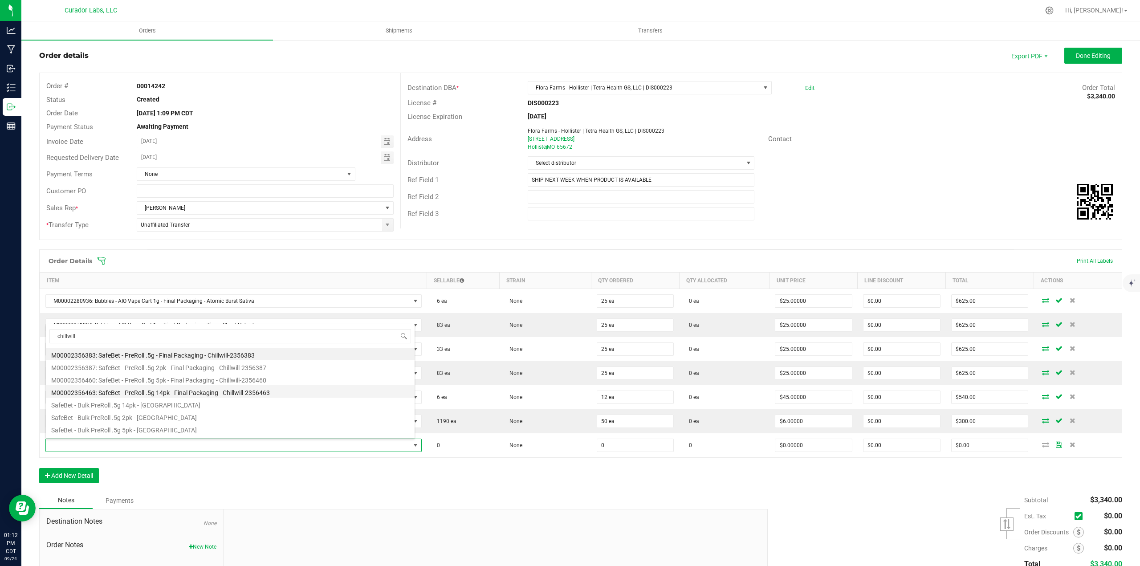
click at [160, 393] on li "M00002356463: SafeBet - PreRoll .5g 14pk - Final Packaging - Chillwill-2356463" at bounding box center [230, 391] width 369 height 12
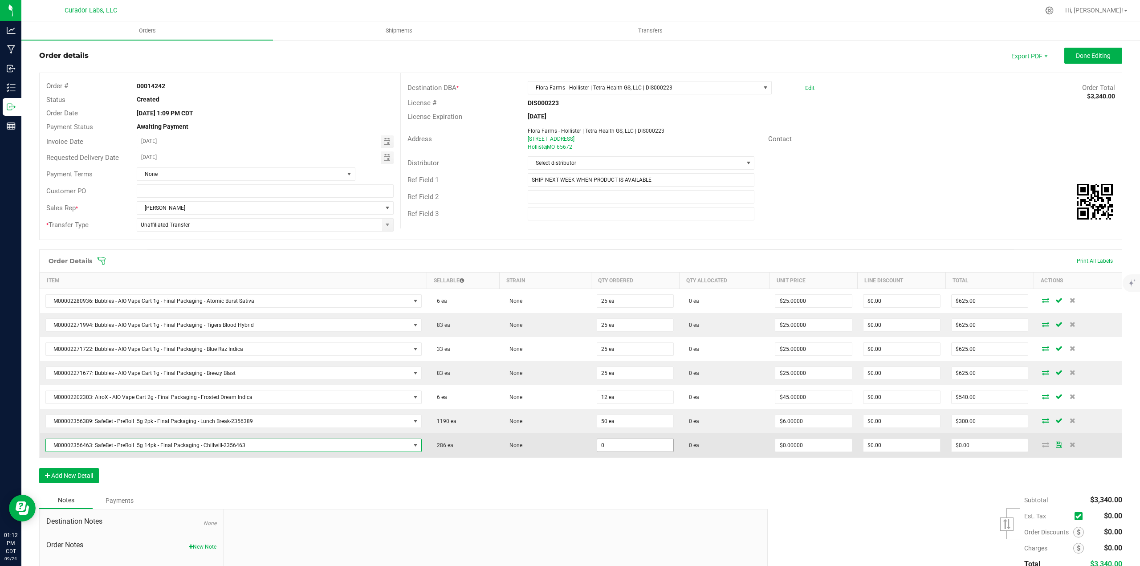
click at [624, 441] on input "0" at bounding box center [635, 445] width 77 height 12
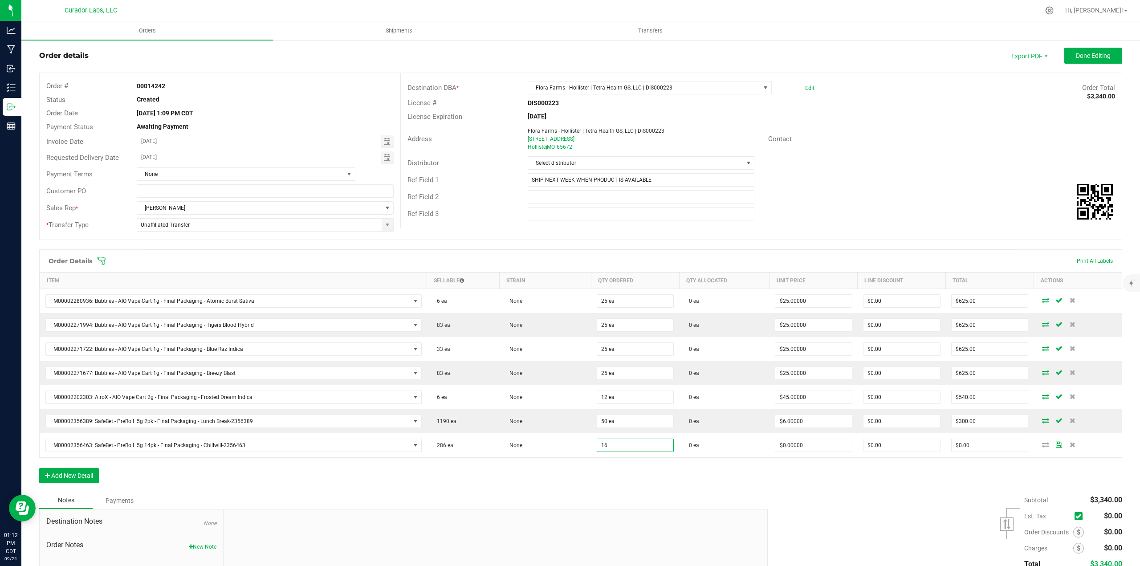
type input "16 ea"
click at [637, 483] on div "Order Details Print All Labels Item Sellable Strain Qty Ordered Qty Allocated U…" at bounding box center [580, 370] width 1083 height 243
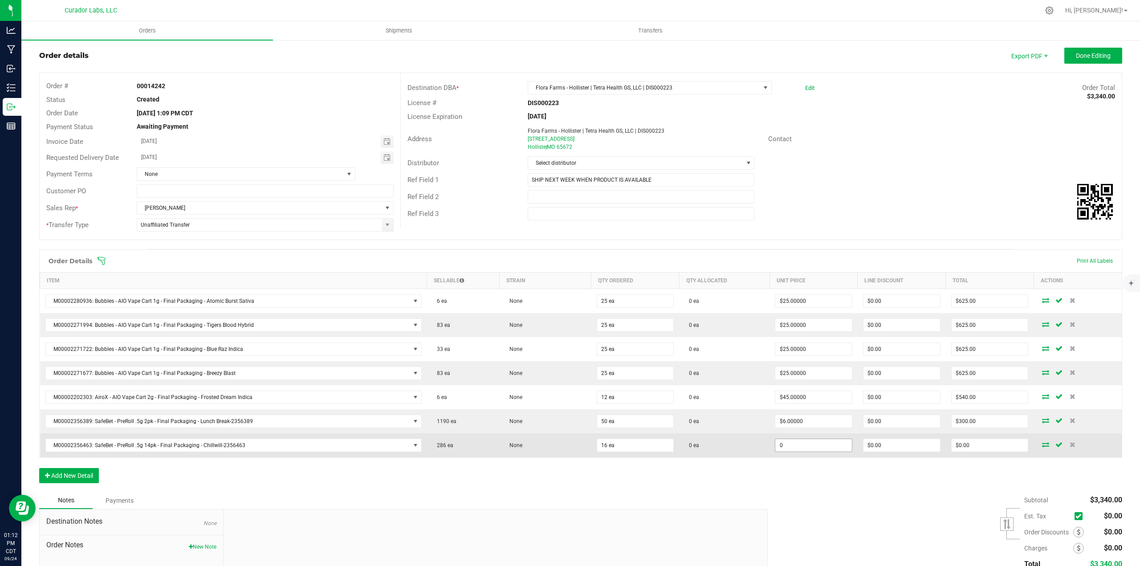
click at [838, 444] on input "0" at bounding box center [813, 445] width 77 height 12
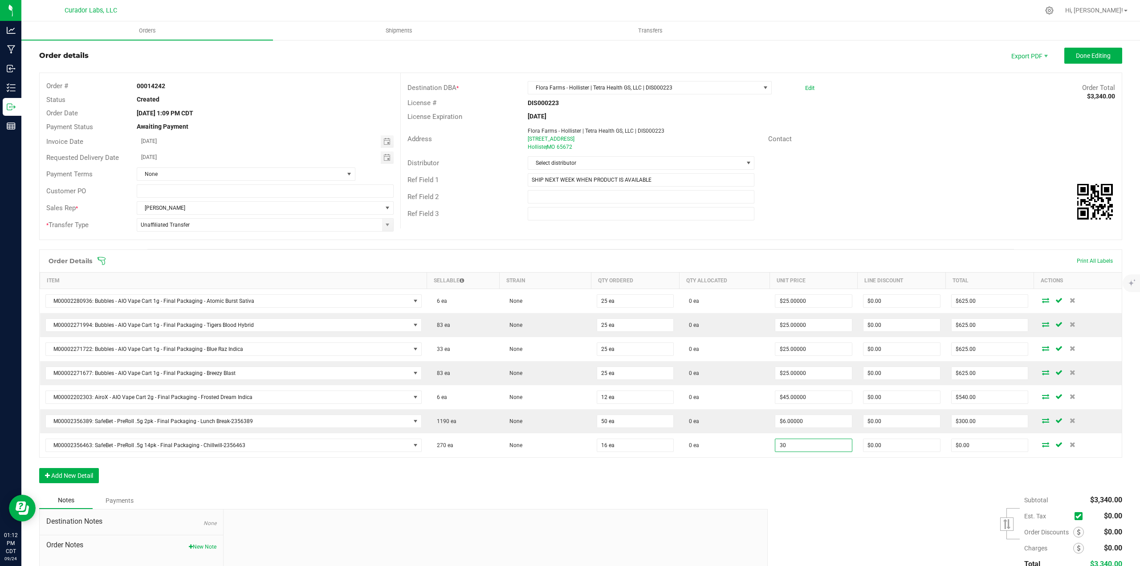
type input "$30.00000"
type input "$480.00"
click at [849, 470] on div "Order Details Print All Labels Item Sellable Strain Qty Ordered Qty Allocated U…" at bounding box center [580, 370] width 1083 height 243
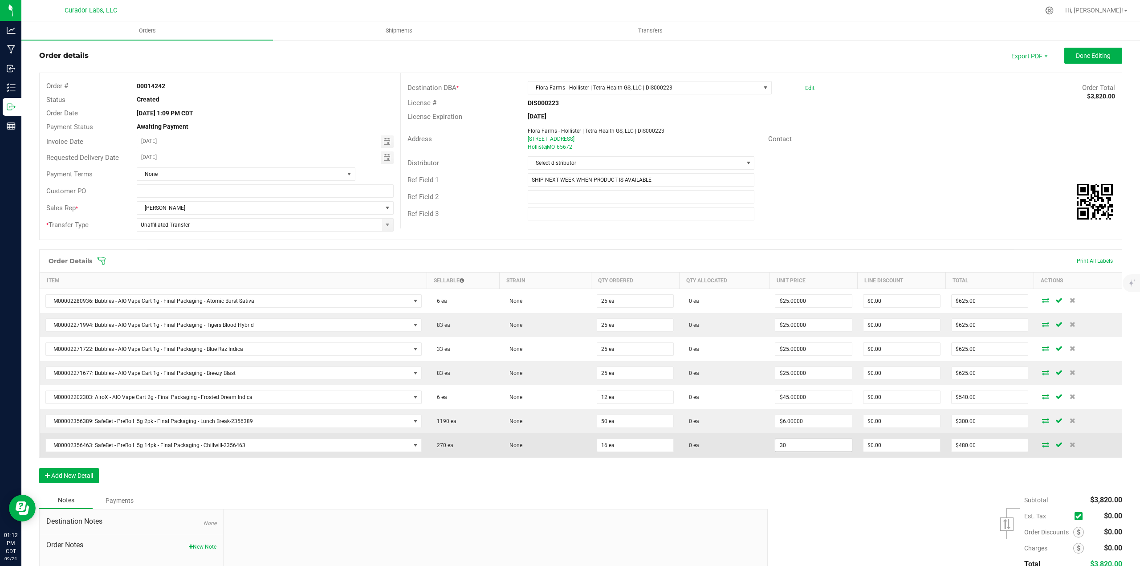
click at [835, 450] on input "30" at bounding box center [813, 445] width 77 height 12
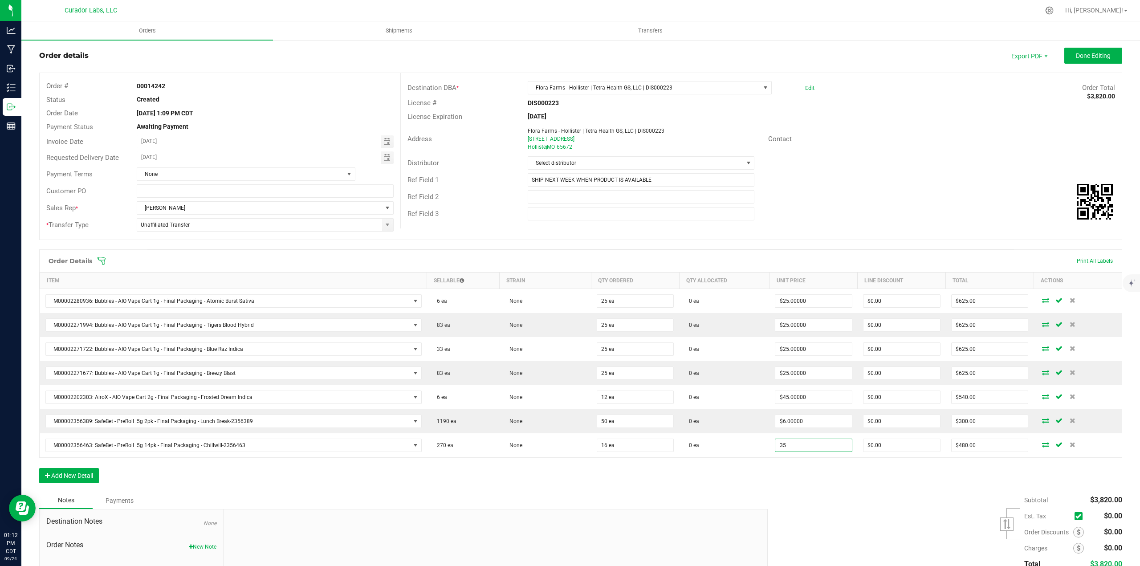
type input "$35.00000"
type input "$560.00"
click at [829, 474] on div "Order Details Print All Labels Item Sellable Strain Qty Ordered Qty Allocated U…" at bounding box center [580, 370] width 1083 height 243
click at [70, 467] on div "Order Details Print All Labels Item Sellable Strain Qty Ordered Qty Allocated U…" at bounding box center [580, 370] width 1083 height 243
click at [72, 471] on button "Add New Detail" at bounding box center [69, 475] width 60 height 15
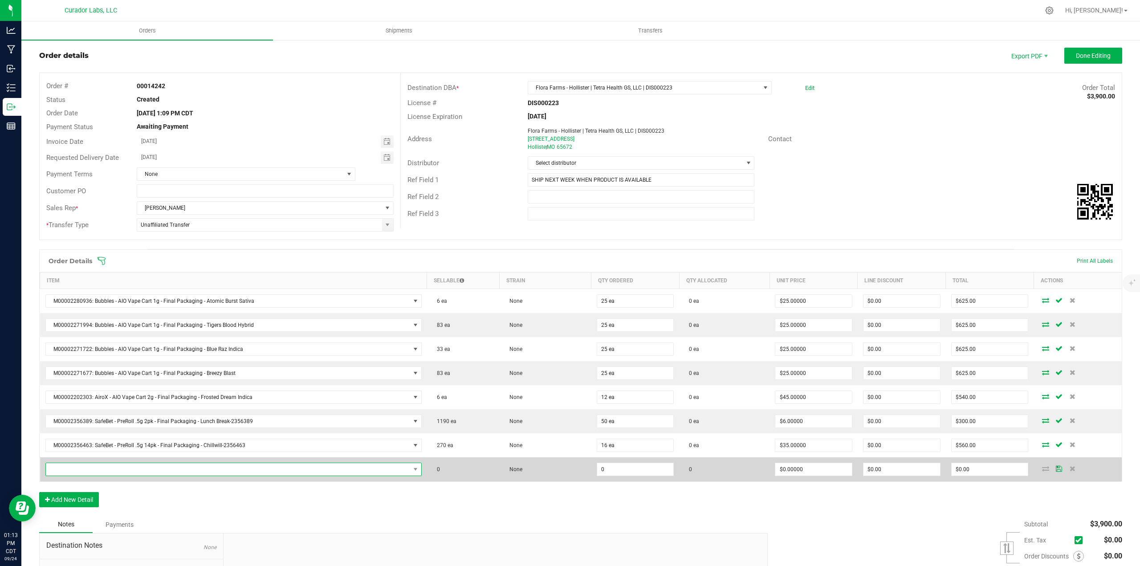
click at [74, 467] on span "NO DATA FOUND" at bounding box center [228, 469] width 364 height 12
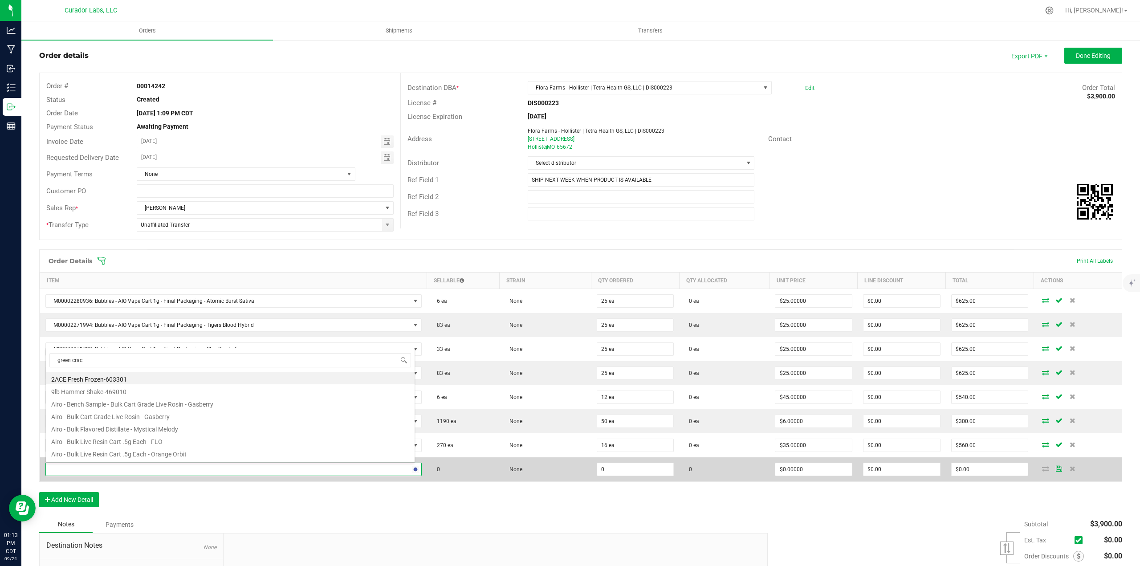
type input "green crack"
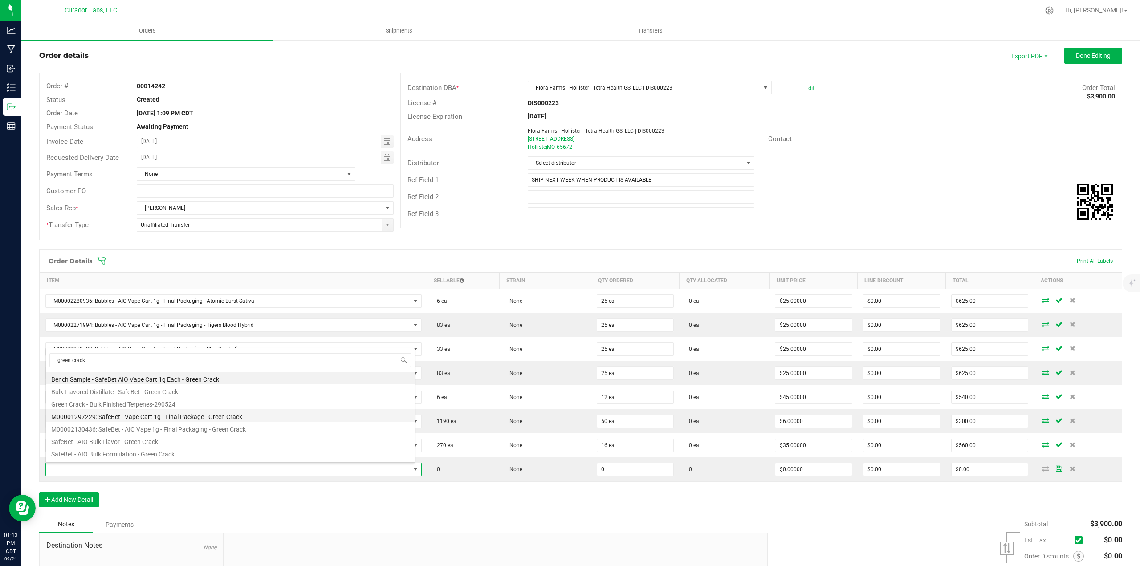
click at [219, 419] on li "M00001297229: SafeBet - Vape Cart 1g - Final Package - Green Crack" at bounding box center [230, 415] width 369 height 12
type input "0 ea"
type input "$22.50000"
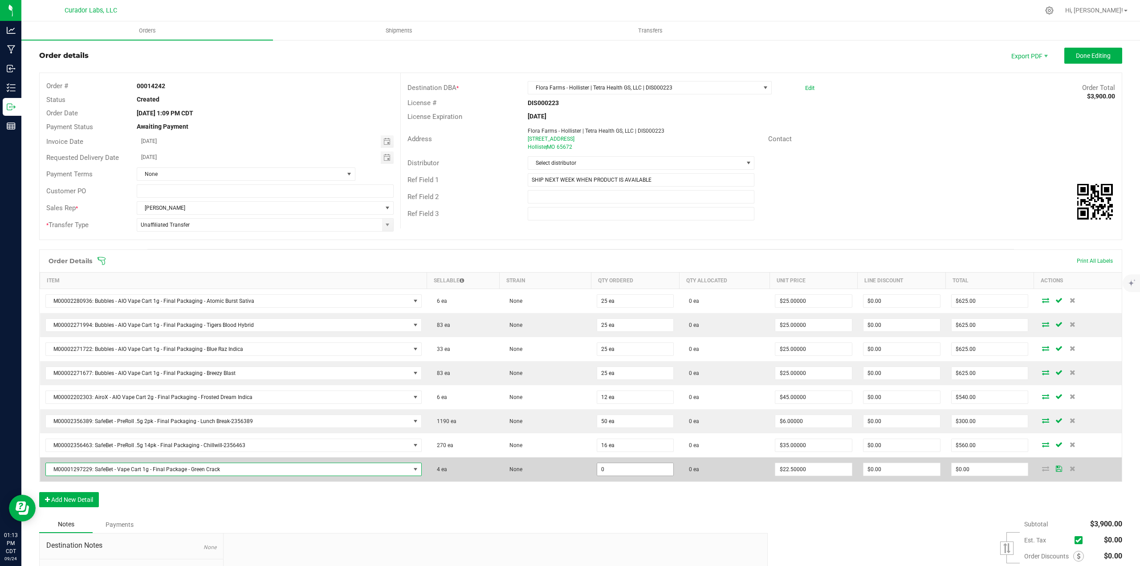
click at [613, 470] on input "0" at bounding box center [635, 469] width 77 height 12
type input "0 ea"
click at [383, 475] on span "M00001297229: SafeBet - Vape Cart 1g - Final Package - Green Crack" at bounding box center [233, 469] width 376 height 13
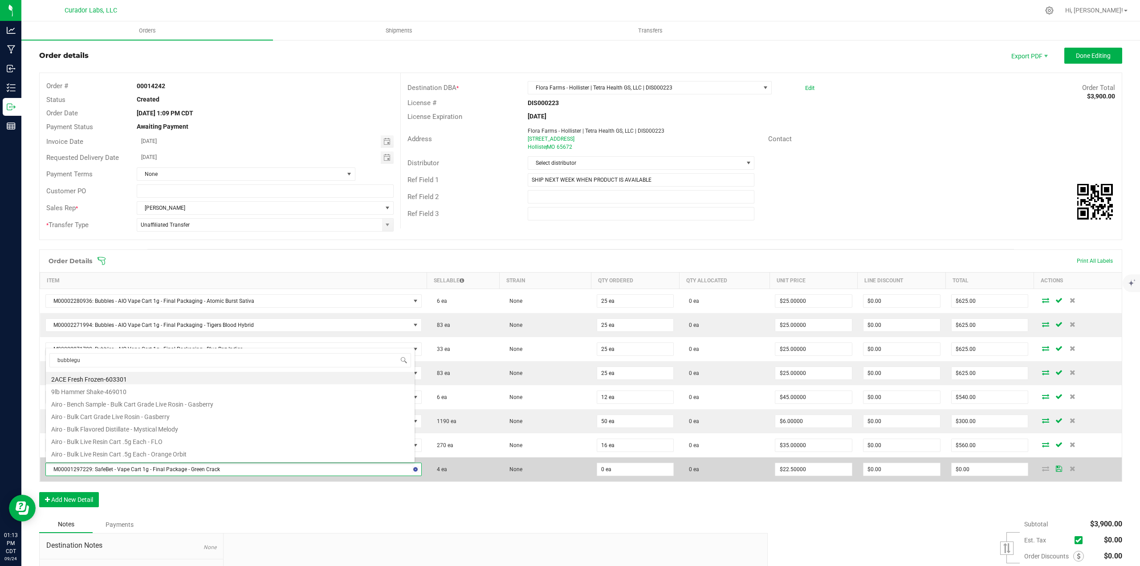
type input "bubblegum"
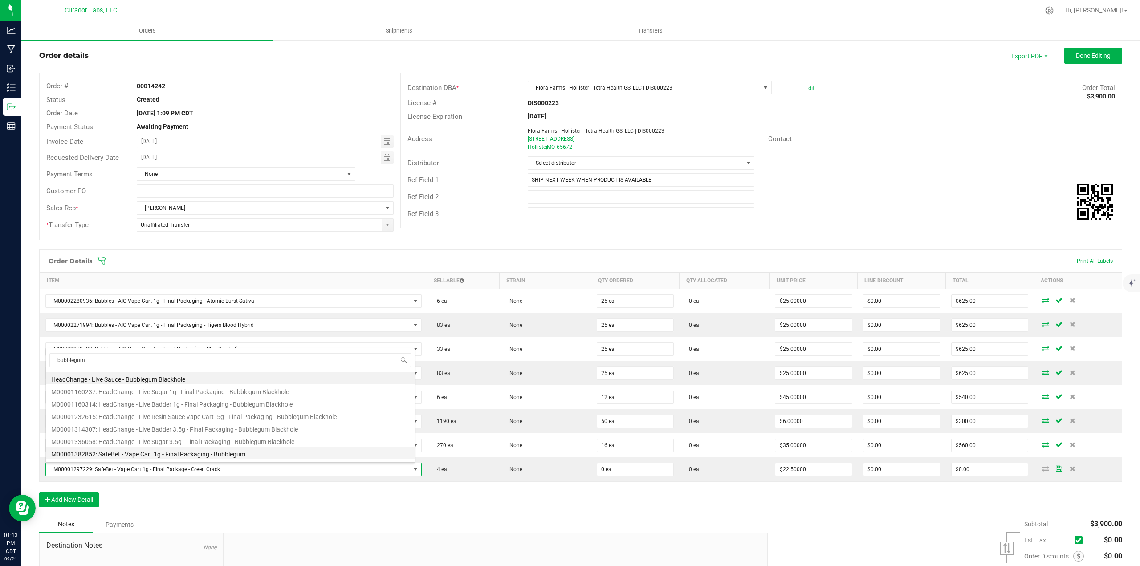
click at [178, 451] on li "M00001382852: SafeBet - Vape Cart 1g - Final Packaging - Bubblegum" at bounding box center [230, 453] width 369 height 12
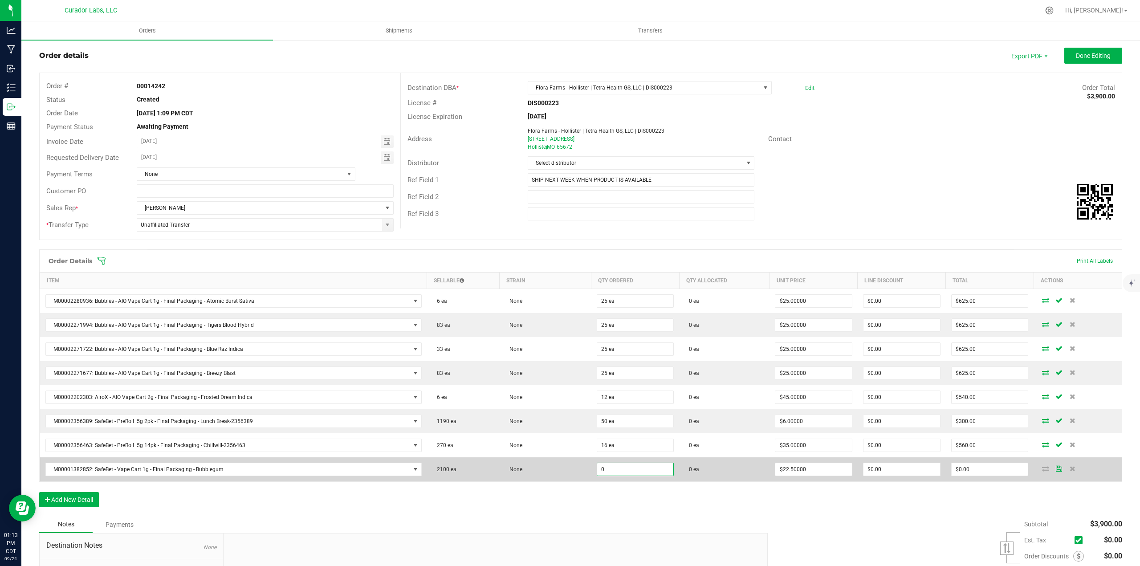
click at [618, 471] on input "0" at bounding box center [635, 469] width 77 height 12
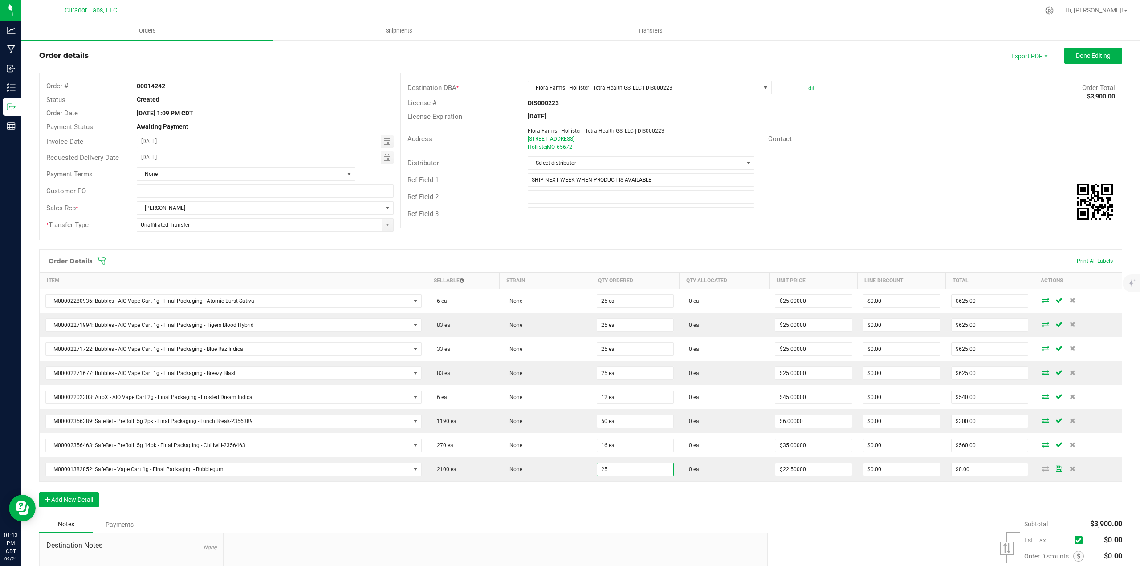
type input "25 ea"
type input "$562.50"
click at [618, 500] on div "Order Details Print All Labels Item Sellable Strain Qty Ordered Qty Allocated U…" at bounding box center [580, 382] width 1083 height 267
click at [83, 496] on button "Add New Detail" at bounding box center [69, 499] width 60 height 15
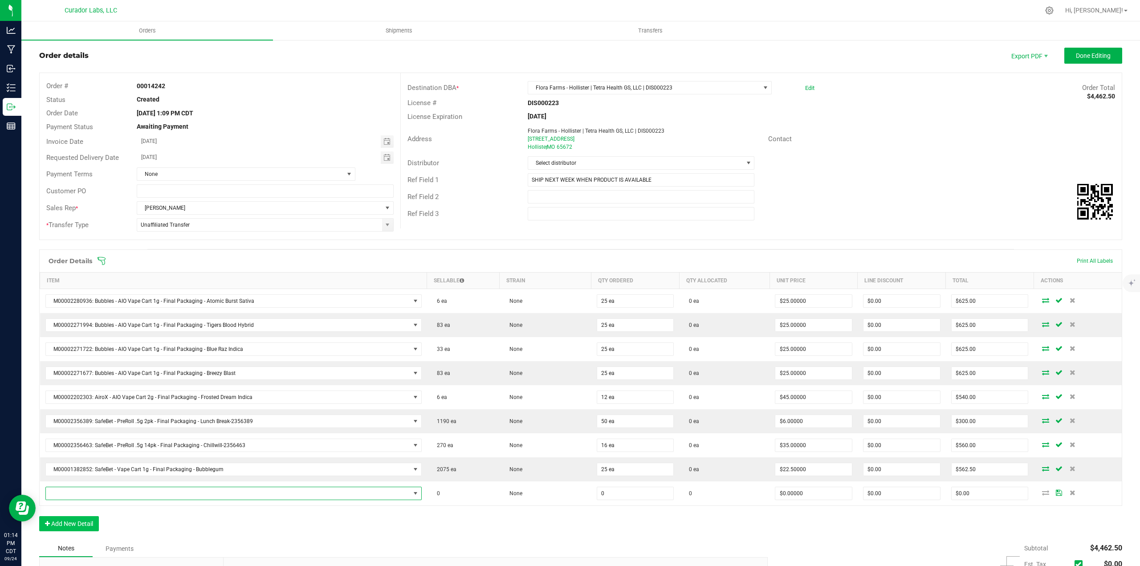
click at [83, 491] on span "NO DATA FOUND" at bounding box center [228, 493] width 364 height 12
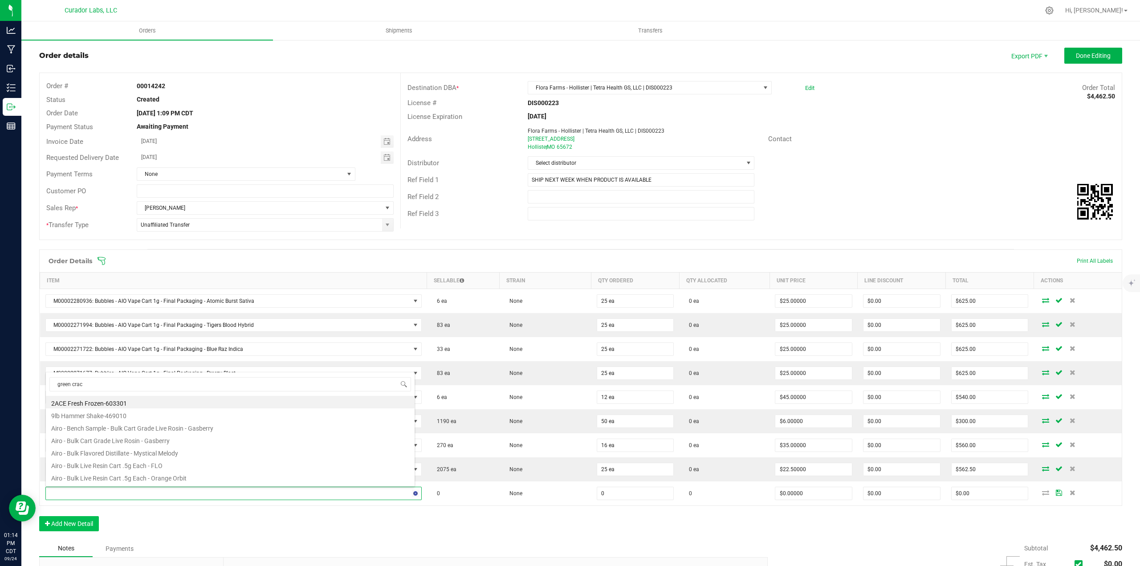
type input "green crack"
click at [188, 440] on li "M00001297229: SafeBet - Vape Cart 1g - Final Package - Green Crack" at bounding box center [230, 439] width 369 height 12
type input "0 ea"
type input "$22.50000"
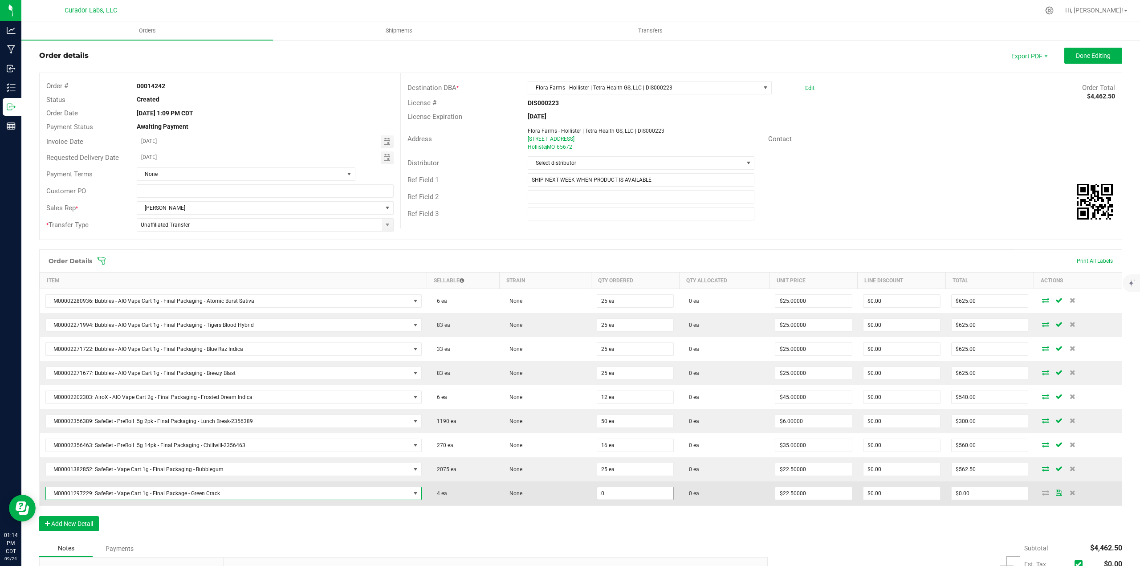
click at [621, 496] on input "0" at bounding box center [635, 493] width 77 height 12
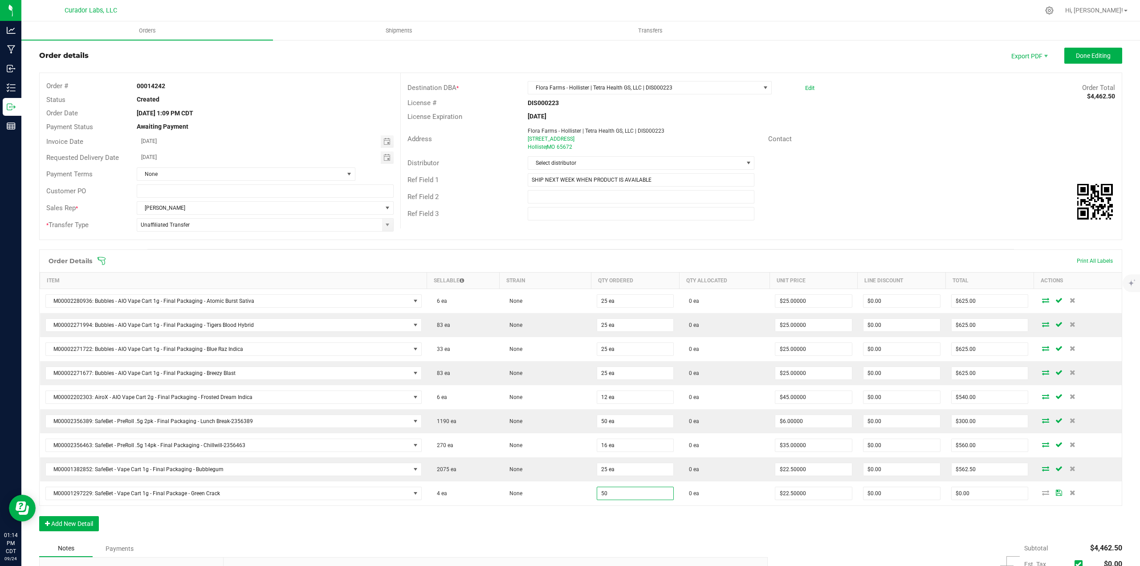
type input "50 ea"
type input "$1,125.00"
click at [574, 517] on div "Order Details Print All Labels Item Sellable Strain Qty Ordered Qty Allocated U…" at bounding box center [580, 394] width 1083 height 291
click at [79, 526] on button "Add New Detail" at bounding box center [69, 523] width 60 height 15
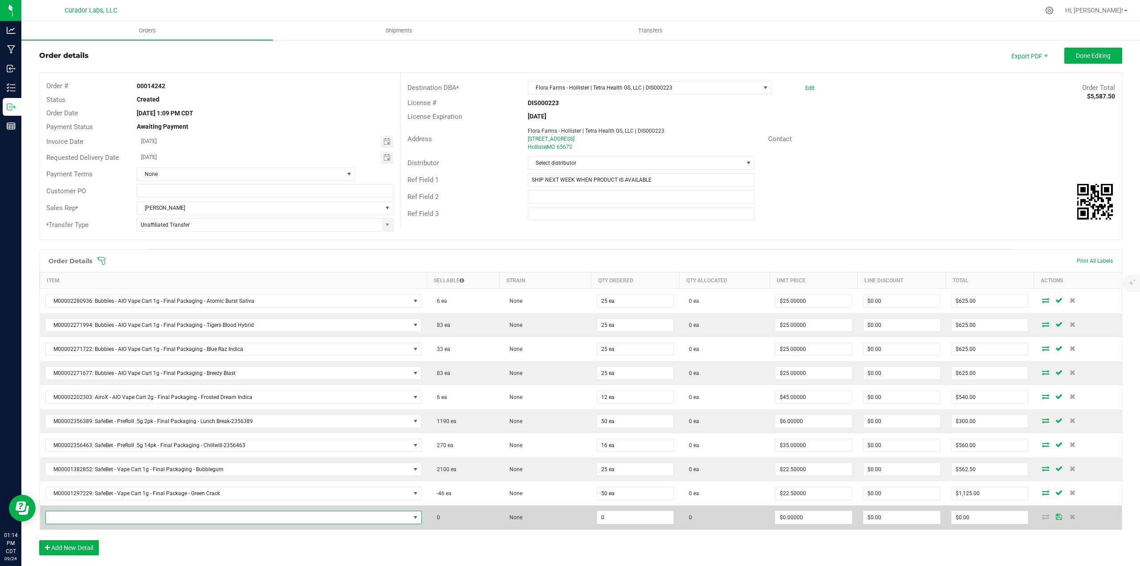
click at [78, 513] on span "NO DATA FOUND" at bounding box center [228, 517] width 364 height 12
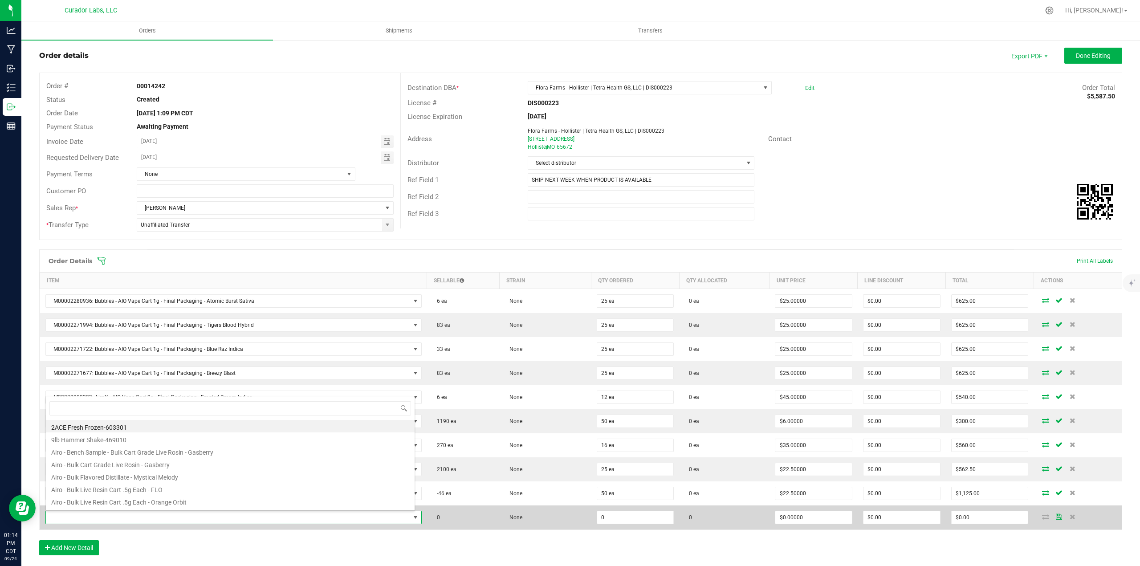
type input "l"
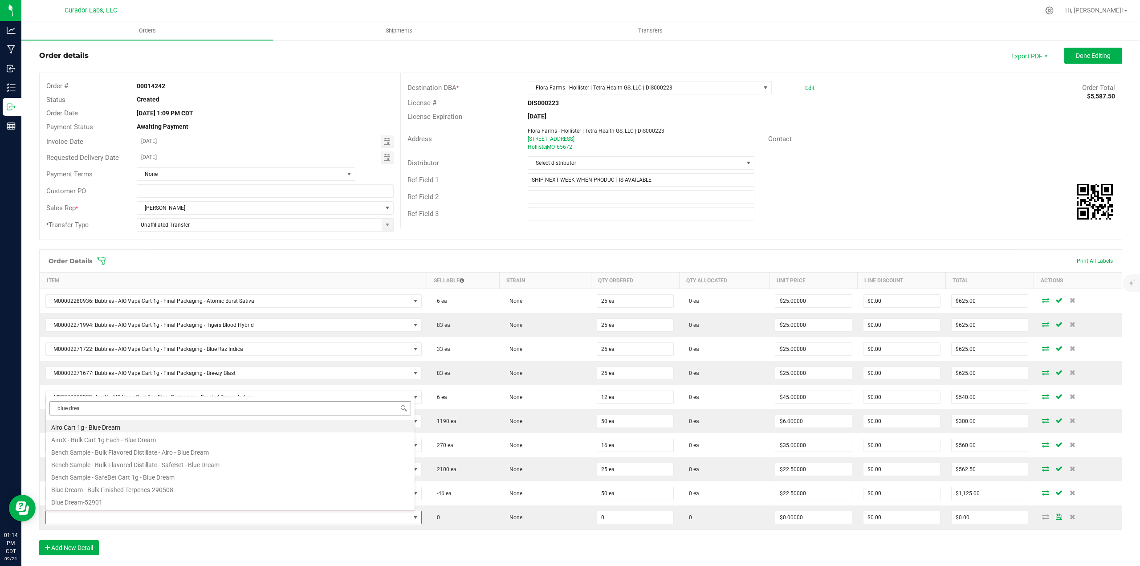
type input "blue dream"
click at [150, 463] on li "M00001221022: SafeBet - Vape Cart 1g - Final Packaging - Blue Dream" at bounding box center [230, 461] width 369 height 12
type input "0 ea"
type input "$22.50000"
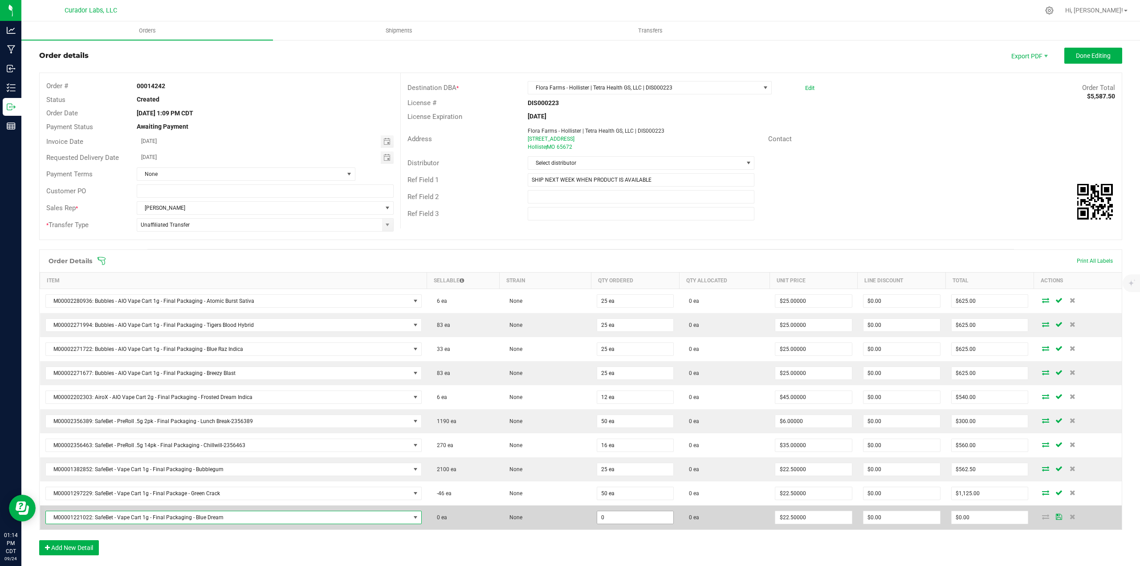
click at [643, 515] on input "0" at bounding box center [635, 517] width 77 height 12
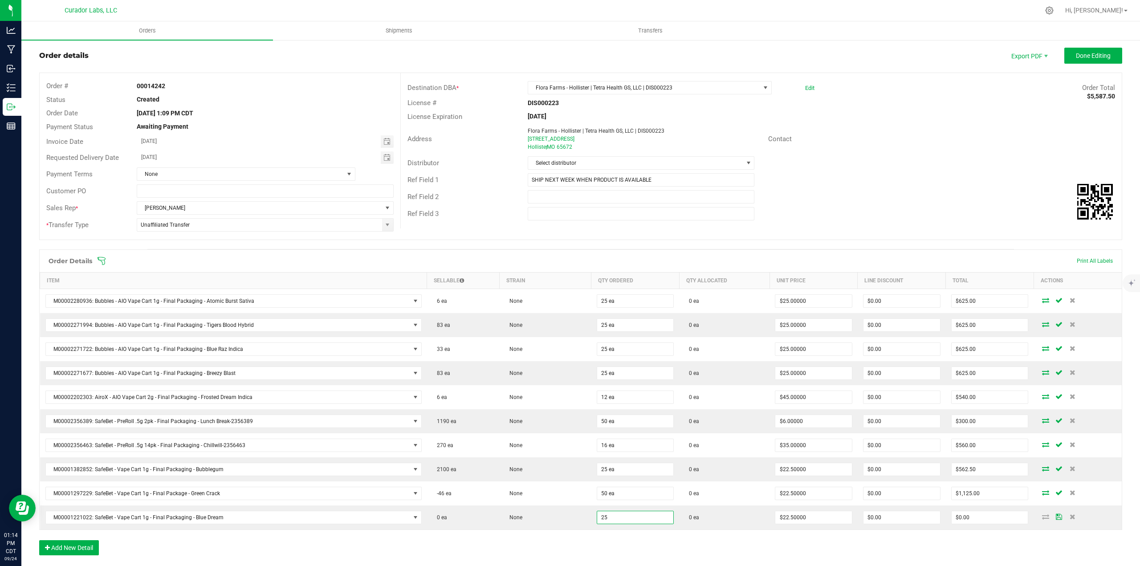
type input "25 ea"
type input "$562.50"
click at [634, 538] on div "Order Details Print All Labels Item Sellable Strain Qty Ordered Qty Allocated U…" at bounding box center [580, 406] width 1083 height 315
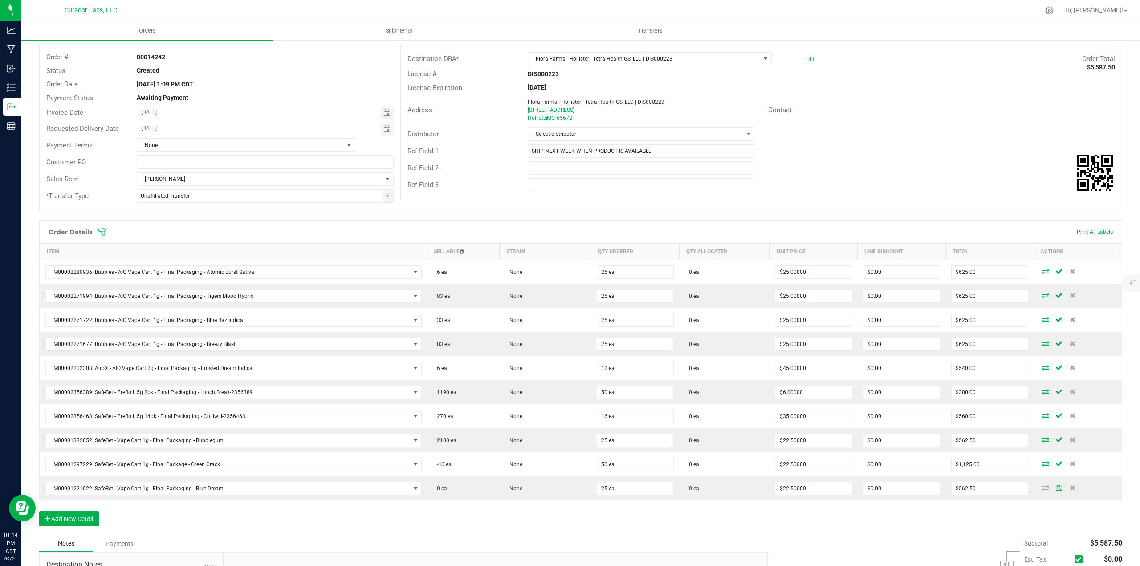
scroll to position [61, 0]
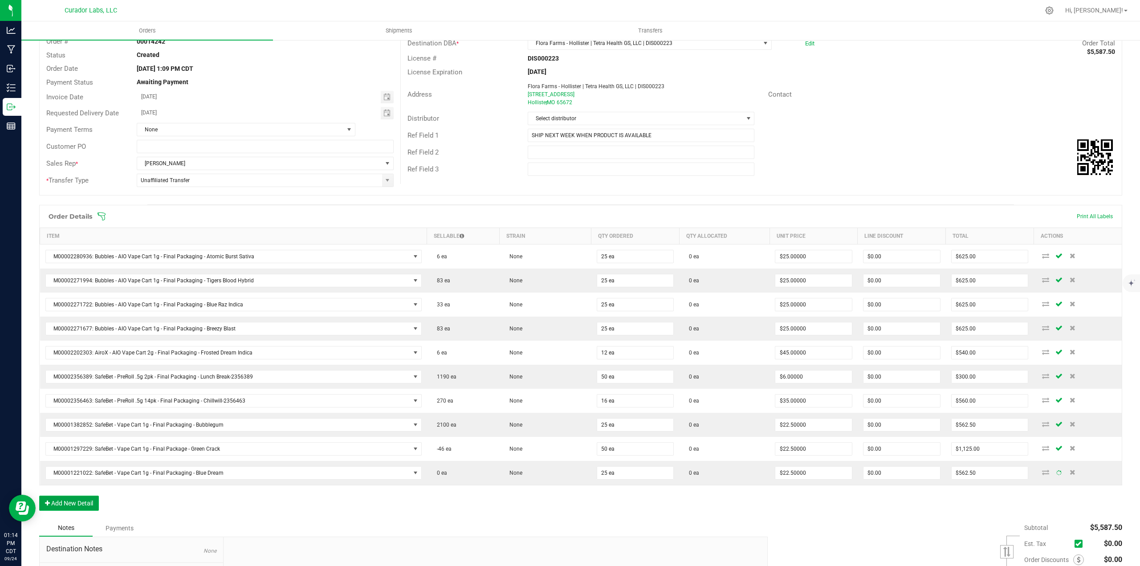
click at [82, 503] on button "Add New Detail" at bounding box center [69, 502] width 60 height 15
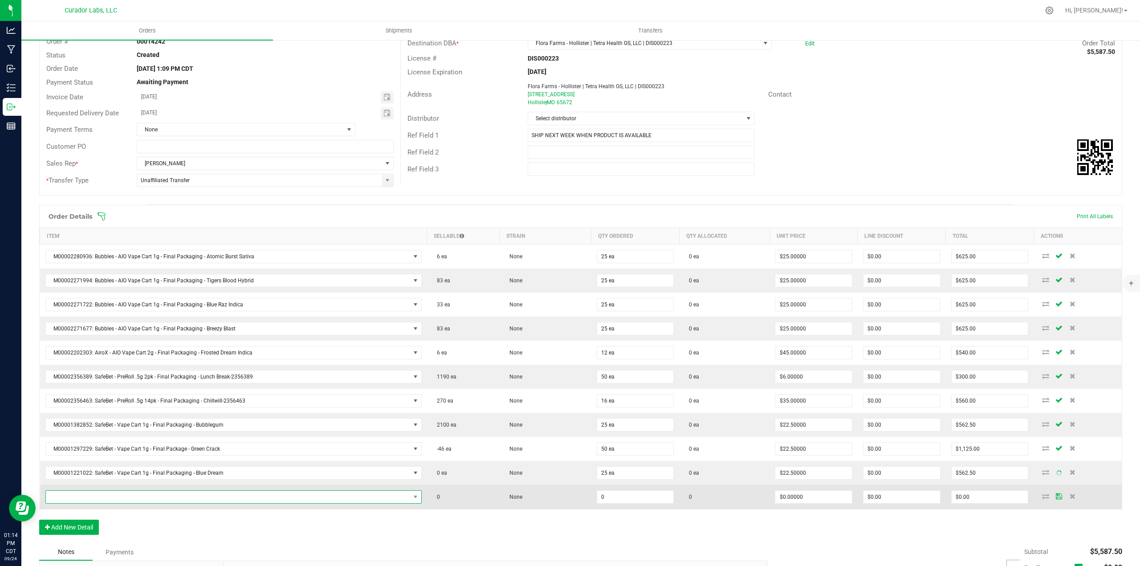
click at [82, 497] on span "NO DATA FOUND" at bounding box center [228, 497] width 364 height 12
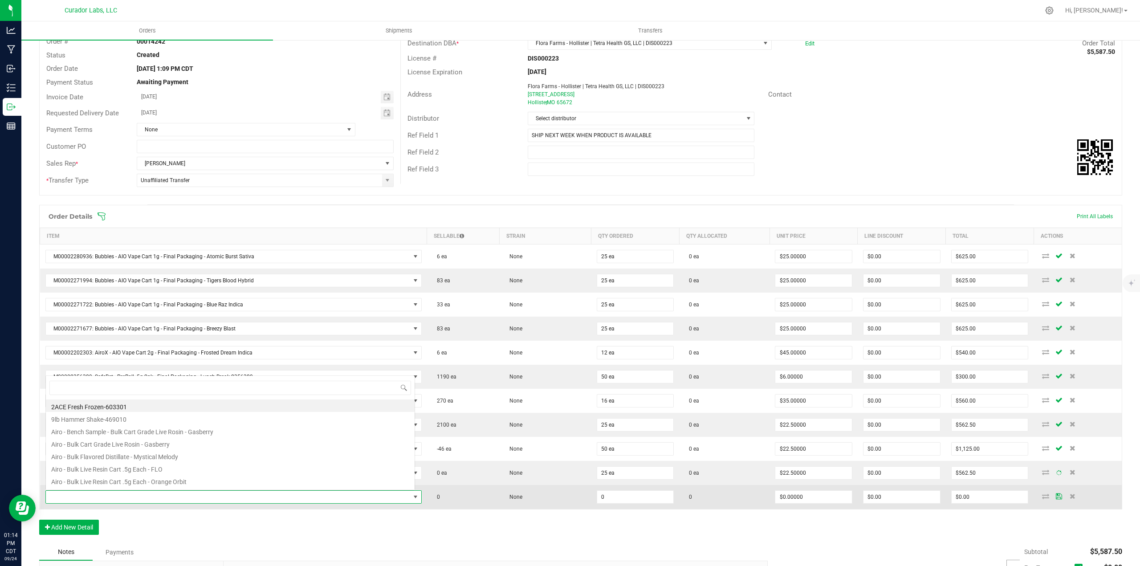
scroll to position [13, 367]
type input "pineapple express"
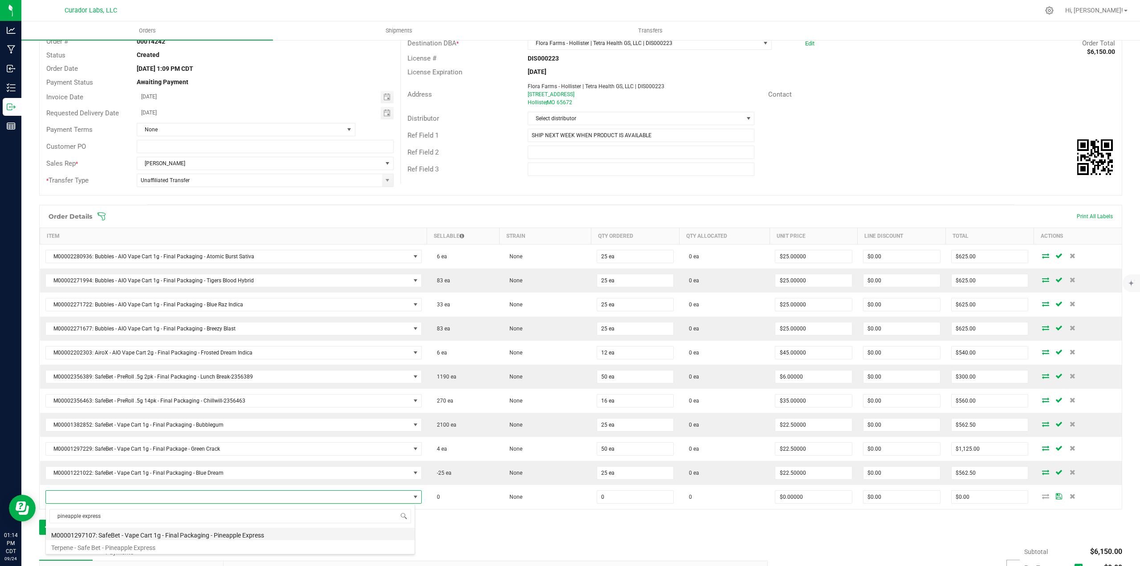
click at [190, 534] on li "M00001297107: SafeBet - Vape Cart 1g - Final Packaging - Pineapple Express" at bounding box center [230, 534] width 369 height 12
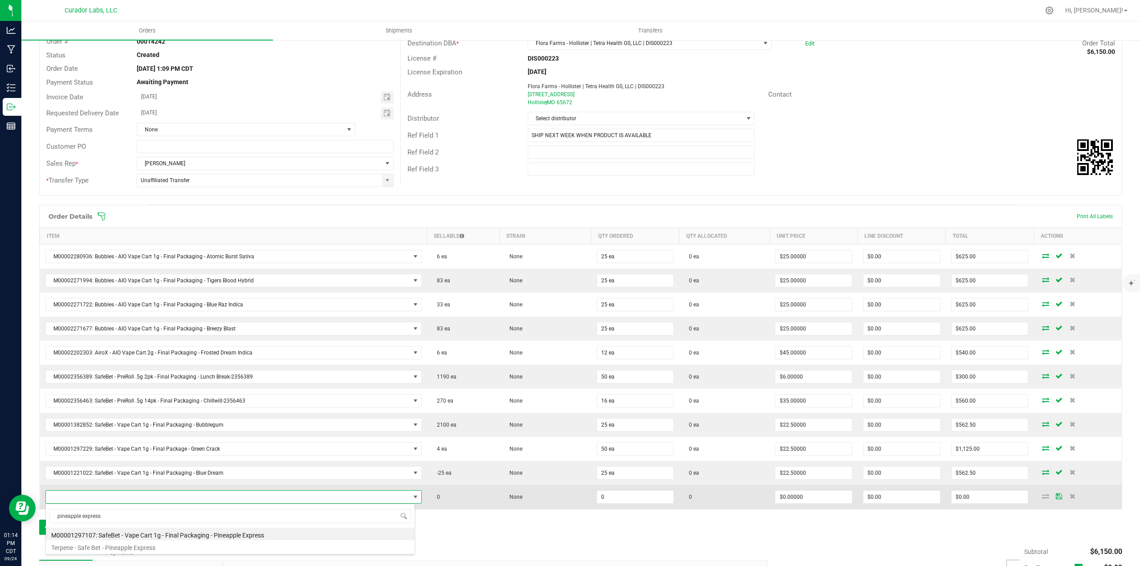
type input "0 ea"
type input "$22.50000"
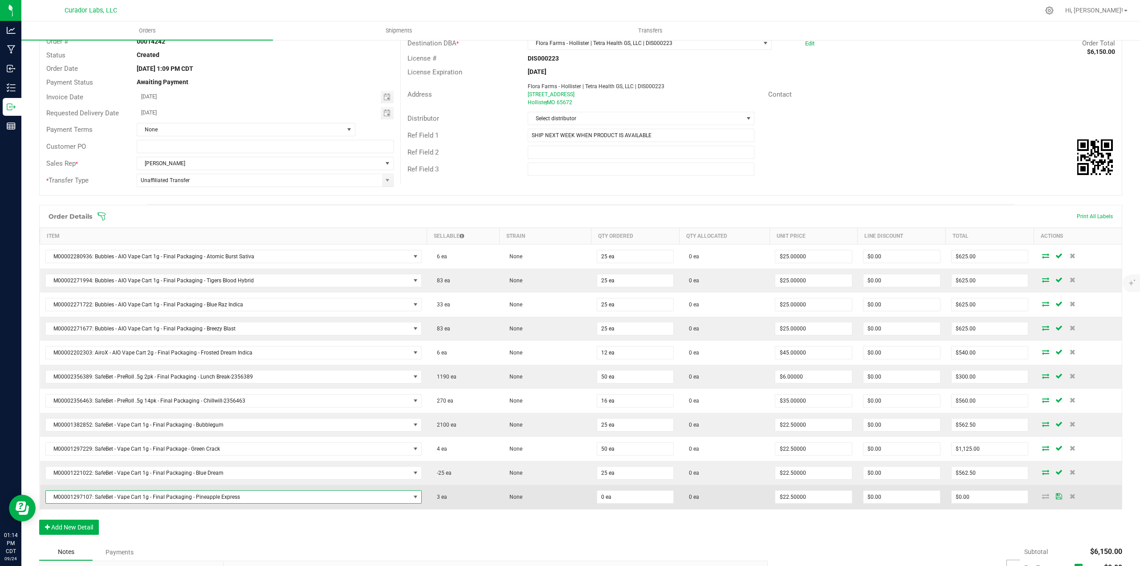
click at [585, 500] on td "None" at bounding box center [546, 497] width 92 height 24
click at [603, 500] on input "0" at bounding box center [635, 497] width 77 height 12
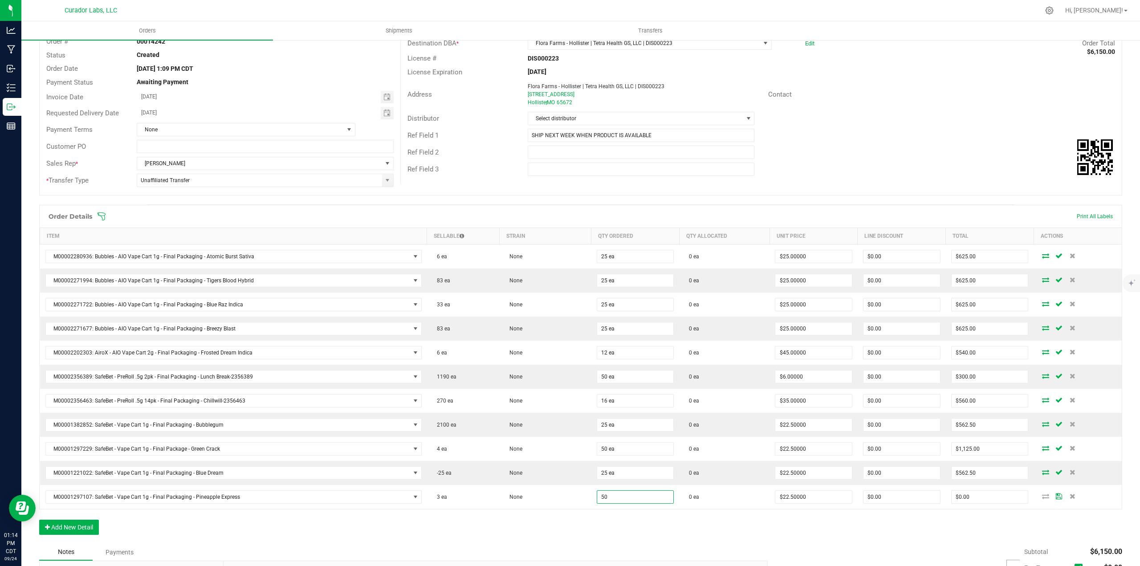
type input "50 ea"
type input "$1,125.00"
click at [619, 519] on div "Order Details Print All Labels Item Sellable Strain Qty Ordered Qty Allocated U…" at bounding box center [580, 374] width 1083 height 339
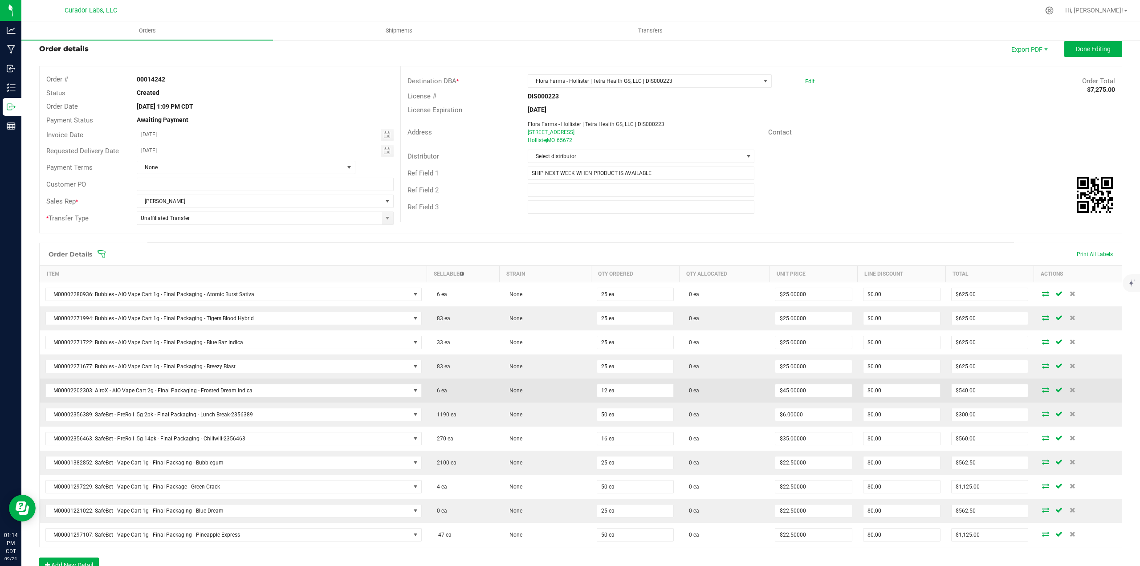
scroll to position [0, 0]
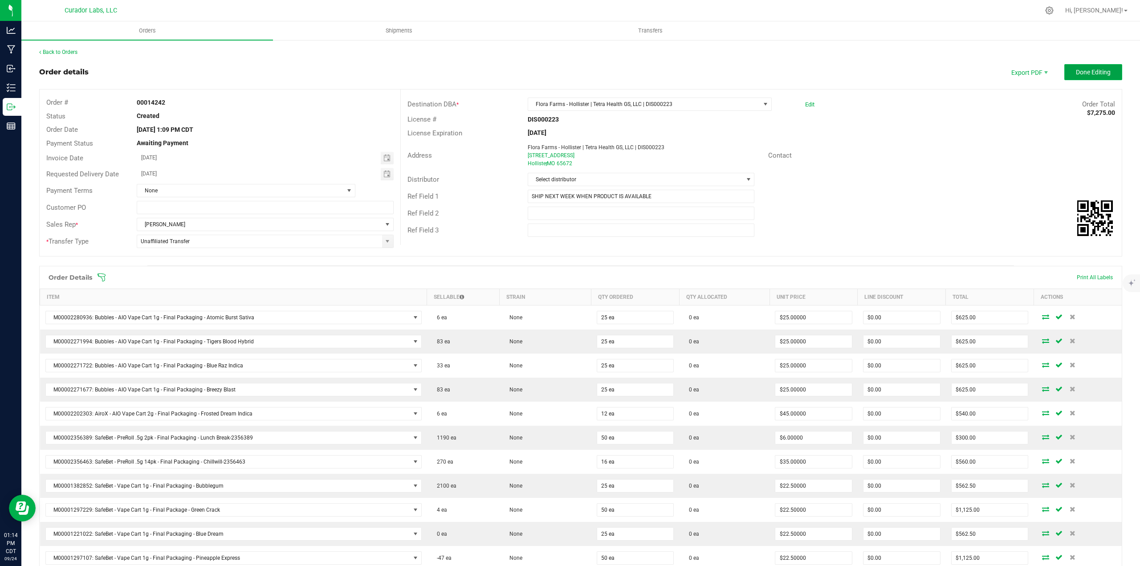
click at [1103, 75] on span "Done Editing" at bounding box center [1093, 72] width 35 height 7
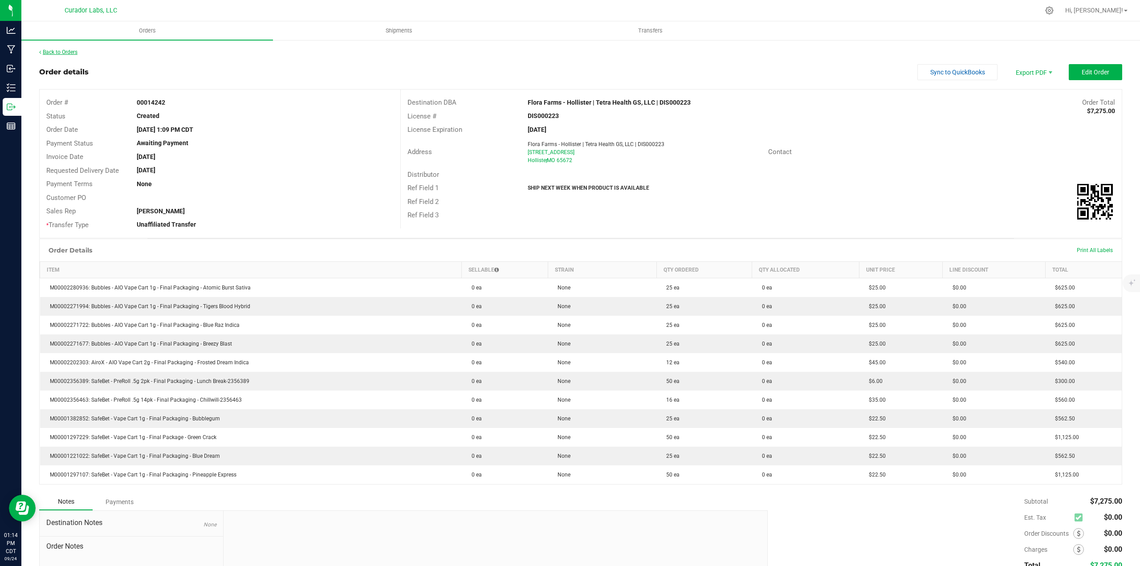
click at [74, 53] on link "Back to Orders" at bounding box center [58, 52] width 38 height 6
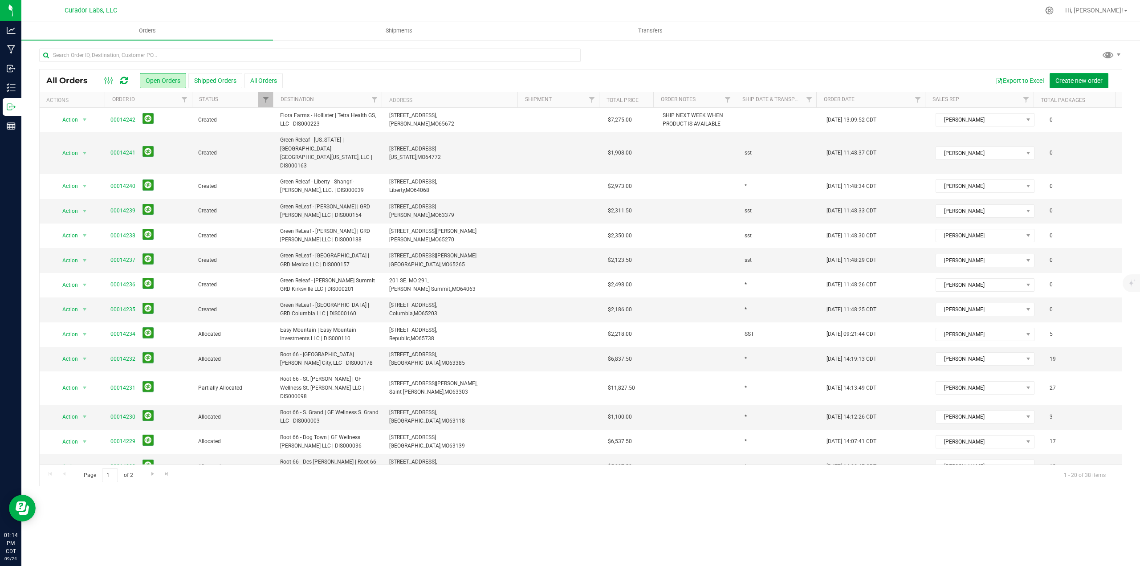
click at [1082, 81] on span "Create new order" at bounding box center [1078, 80] width 47 height 7
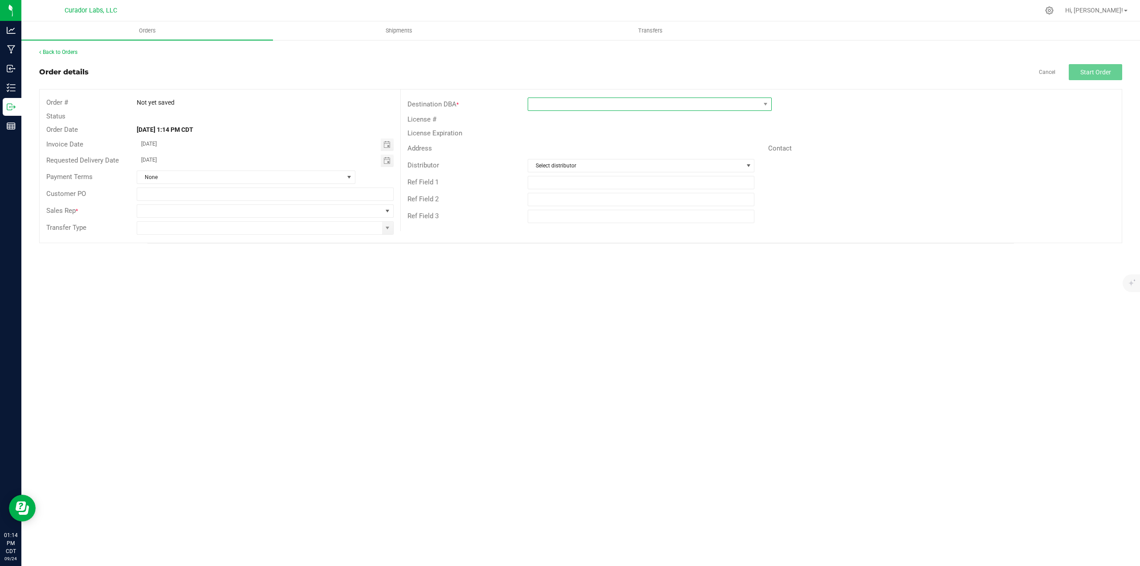
click at [584, 106] on span at bounding box center [644, 104] width 232 height 12
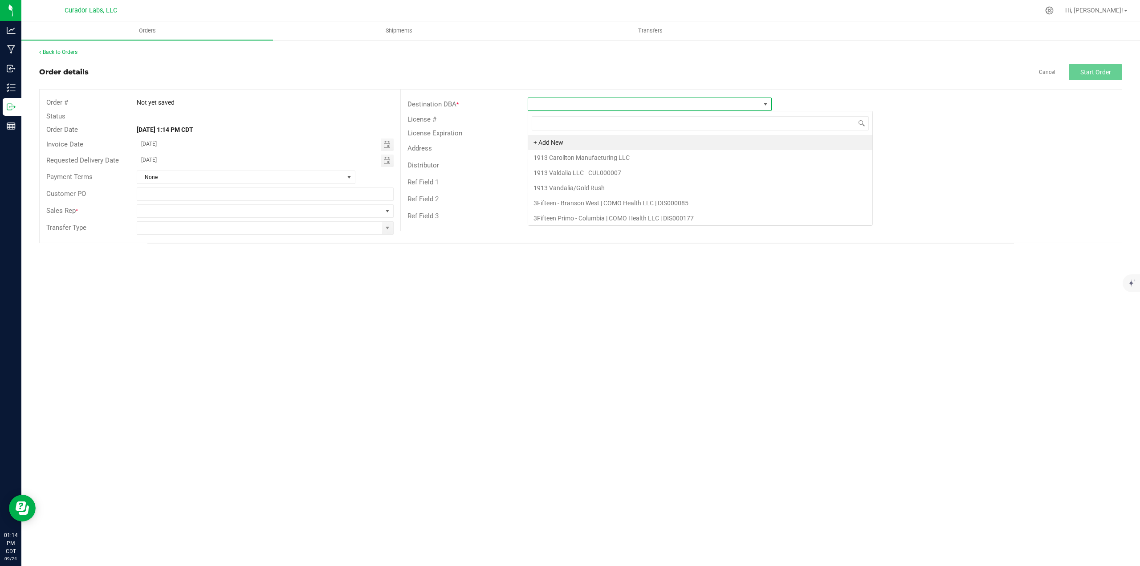
scroll to position [13, 244]
type input "flora"
click at [586, 203] on li "Flora Farms - [GEOGRAPHIC_DATA] | Old Route 66 Wellness, LLC | DIS000089" at bounding box center [649, 203] width 243 height 15
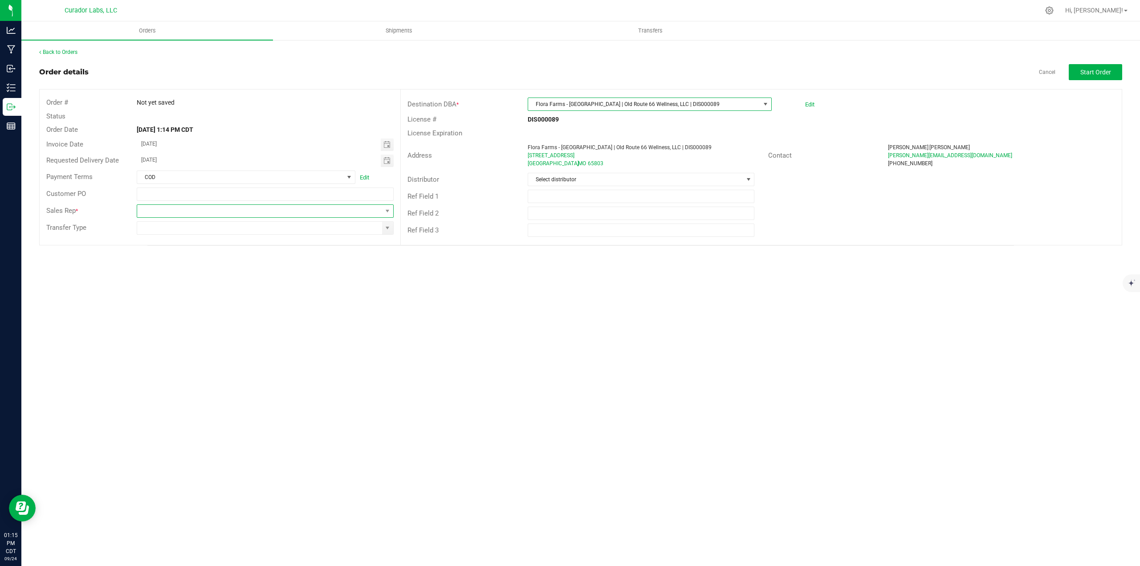
click at [378, 216] on span at bounding box center [259, 211] width 245 height 12
click at [190, 311] on li "[PERSON_NAME]" at bounding box center [265, 307] width 256 height 15
click at [387, 227] on span at bounding box center [387, 227] width 7 height 7
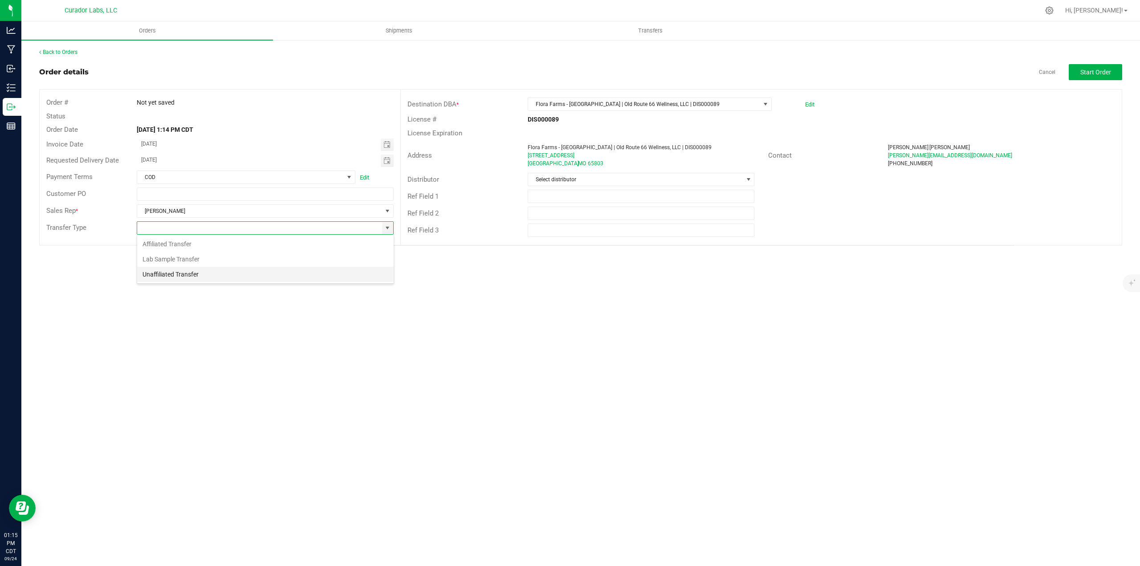
scroll to position [13, 257]
click at [240, 276] on li "Unaffiliated Transfer" at bounding box center [265, 274] width 256 height 15
type input "Unaffiliated Transfer"
click at [1118, 69] on button "Start Order" at bounding box center [1094, 72] width 53 height 16
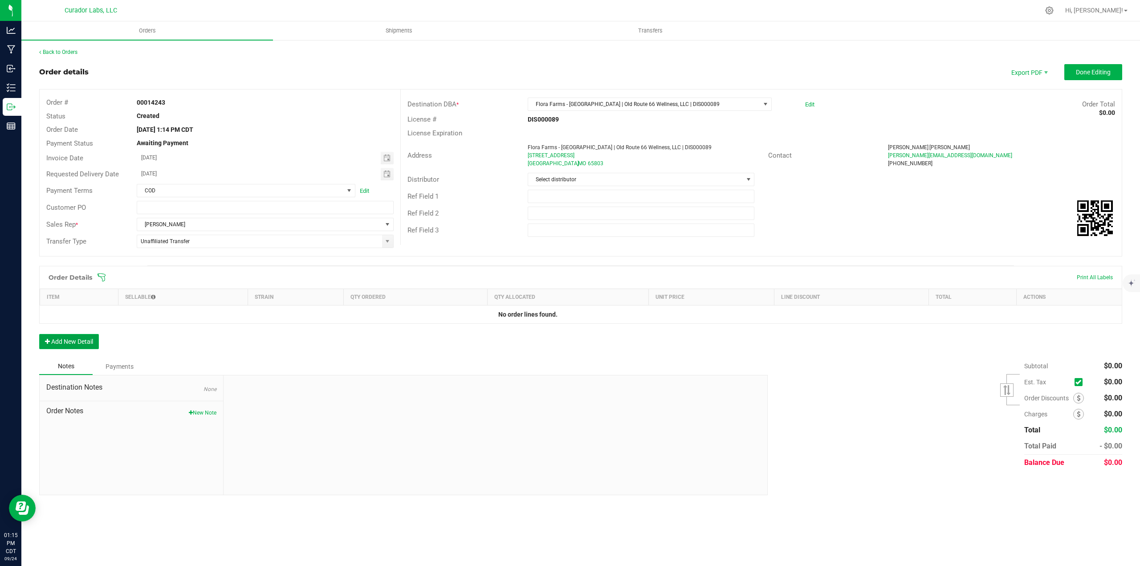
drag, startPoint x: 82, startPoint y: 343, endPoint x: 82, endPoint y: 336, distance: 7.1
click at [82, 343] on button "Add New Detail" at bounding box center [69, 341] width 60 height 15
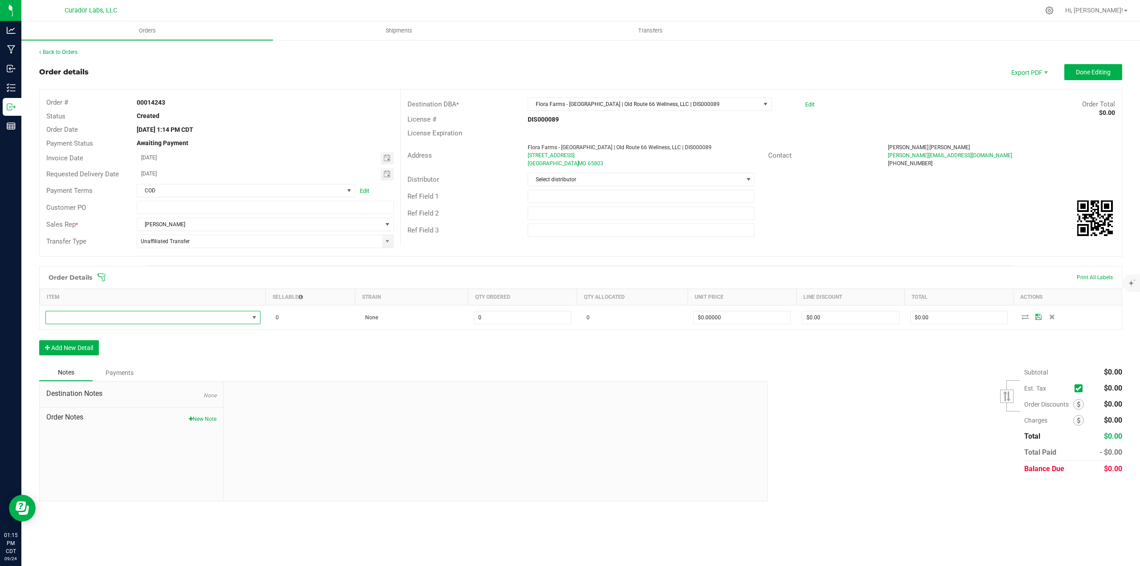
click at [83, 324] on span "NO DATA FOUND" at bounding box center [152, 317] width 215 height 13
type input "atomic"
click at [170, 358] on li "M00002280936: Bubbles - AIO Vape Cart 1g - Final Packaging - Atomic Burst Sativa" at bounding box center [188, 354] width 284 height 12
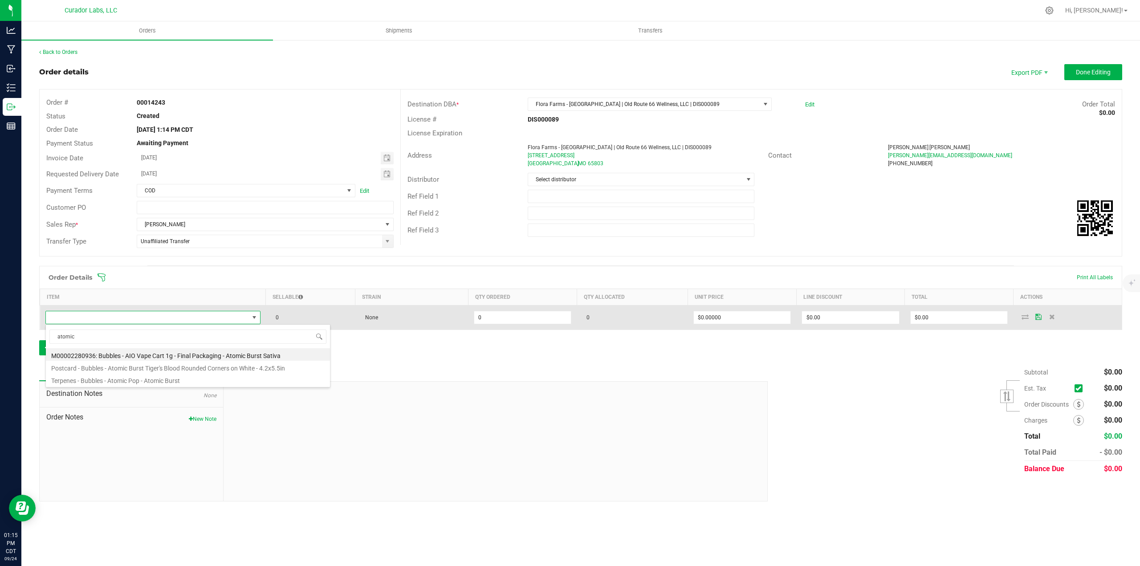
type input "0 ea"
type input "$25.00000"
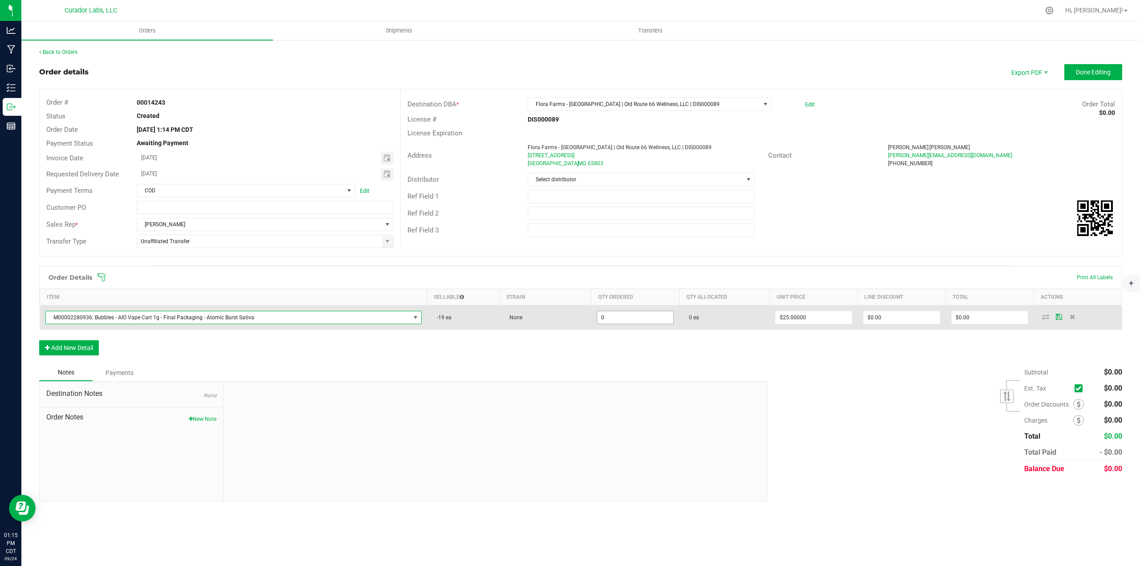
click at [617, 319] on input "0" at bounding box center [635, 317] width 77 height 12
type input "5"
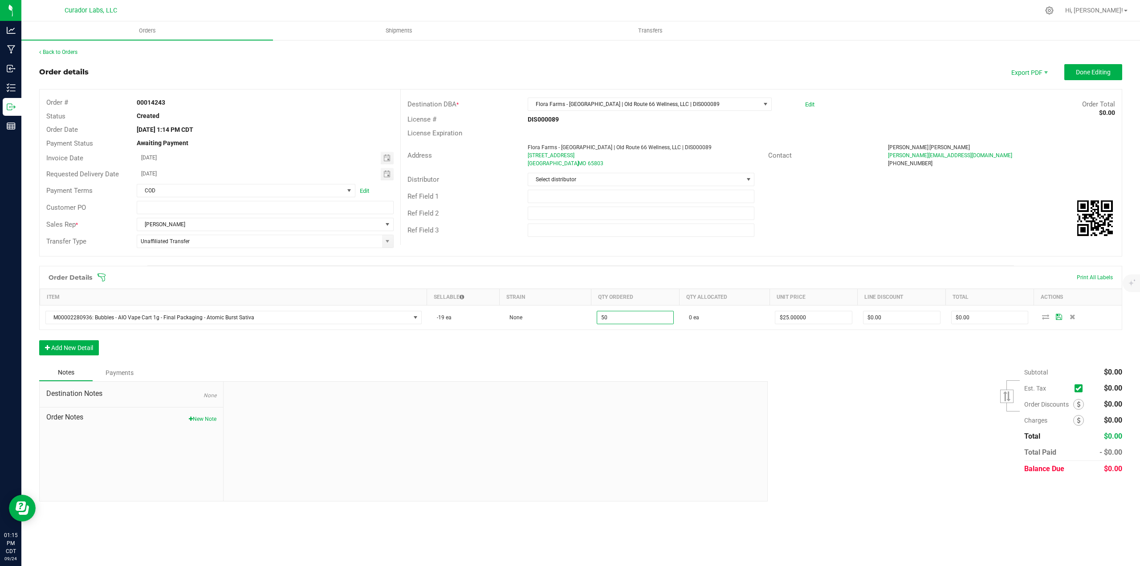
type input "50 ea"
type input "$1,250.00"
click at [605, 346] on div "Order Details Print All Labels Item Sellable Strain Qty Ordered Qty Allocated U…" at bounding box center [580, 315] width 1083 height 98
click at [101, 352] on div "Order Details Print All Labels Item Sellable Strain Qty Ordered Qty Allocated U…" at bounding box center [580, 315] width 1083 height 98
click at [97, 347] on button "Add New Detail" at bounding box center [69, 347] width 60 height 15
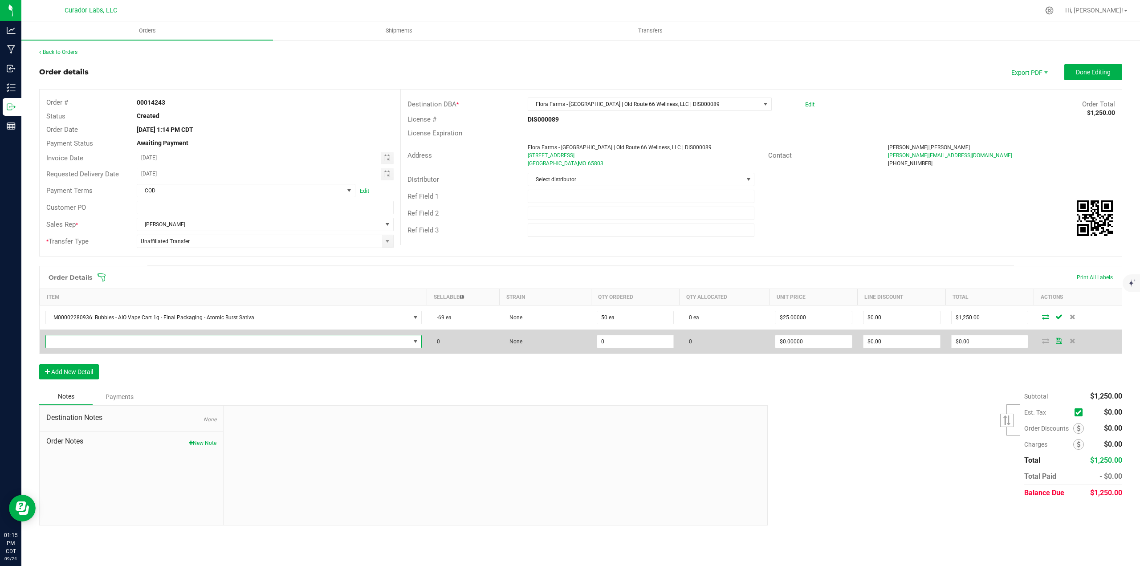
click at [95, 344] on span "NO DATA FOUND" at bounding box center [228, 341] width 364 height 12
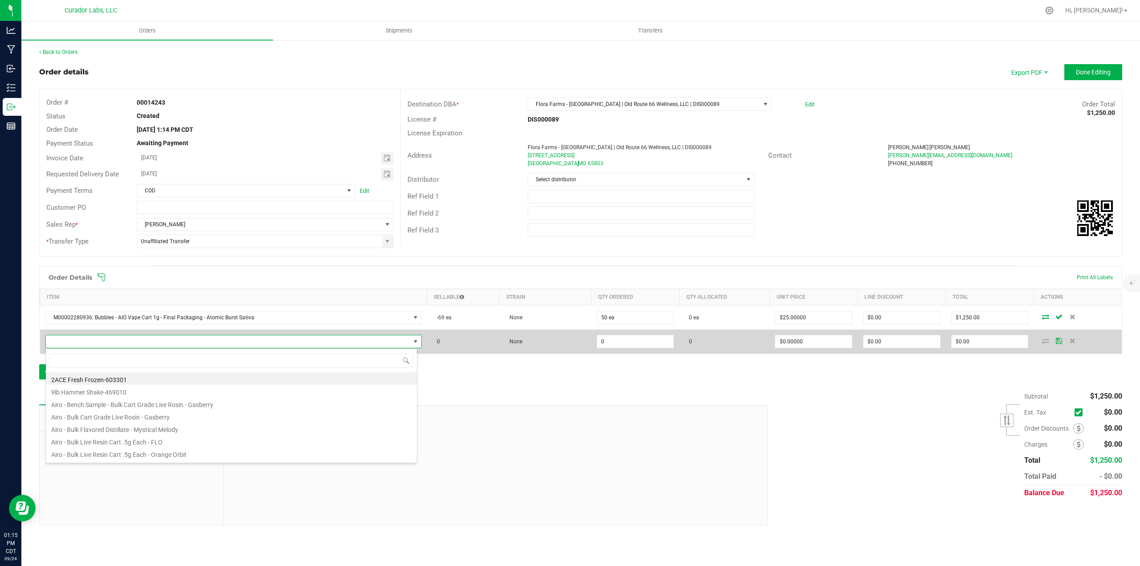
scroll to position [13, 372]
type input "tiger"
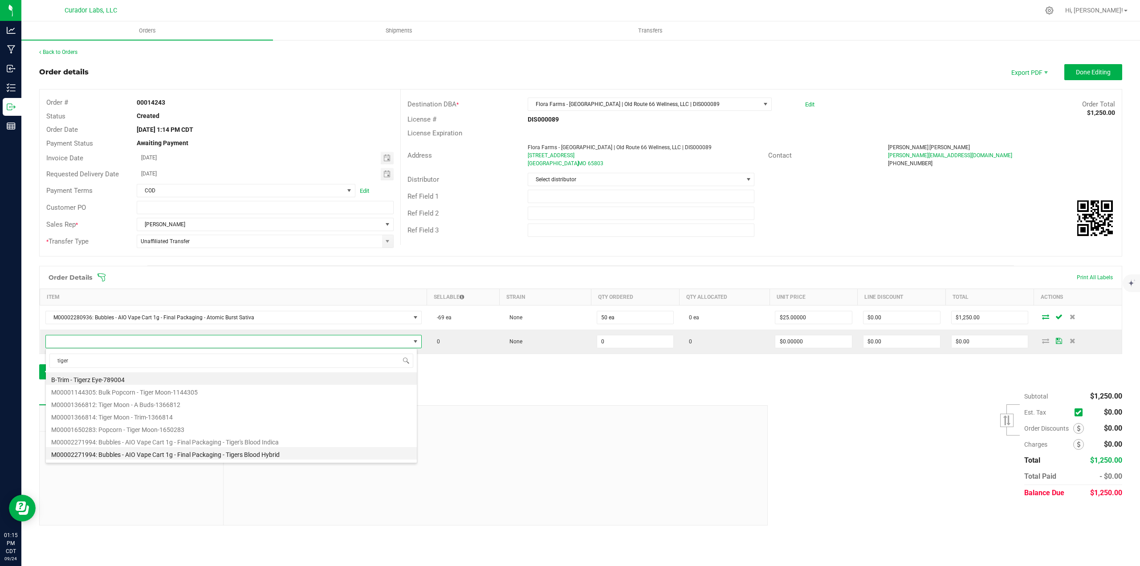
click at [204, 449] on li "M00002271994: Bubbles - AIO Vape Cart 1g - Final Packaging - Tigers Blood Hybrid" at bounding box center [231, 453] width 371 height 12
type input "0 ea"
type input "$25.00000"
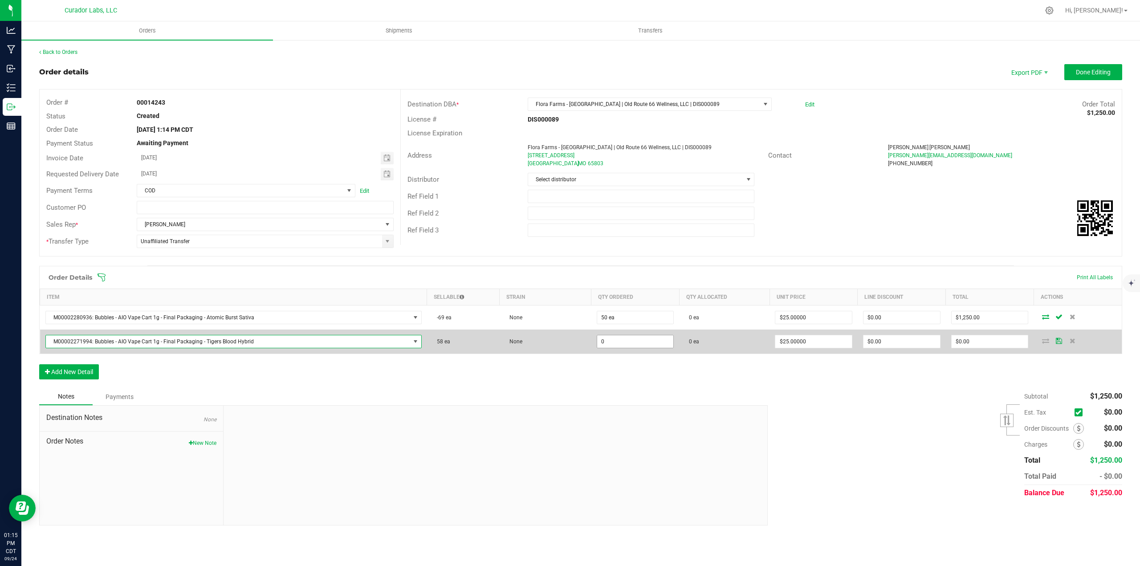
click at [618, 341] on input "0" at bounding box center [635, 341] width 77 height 12
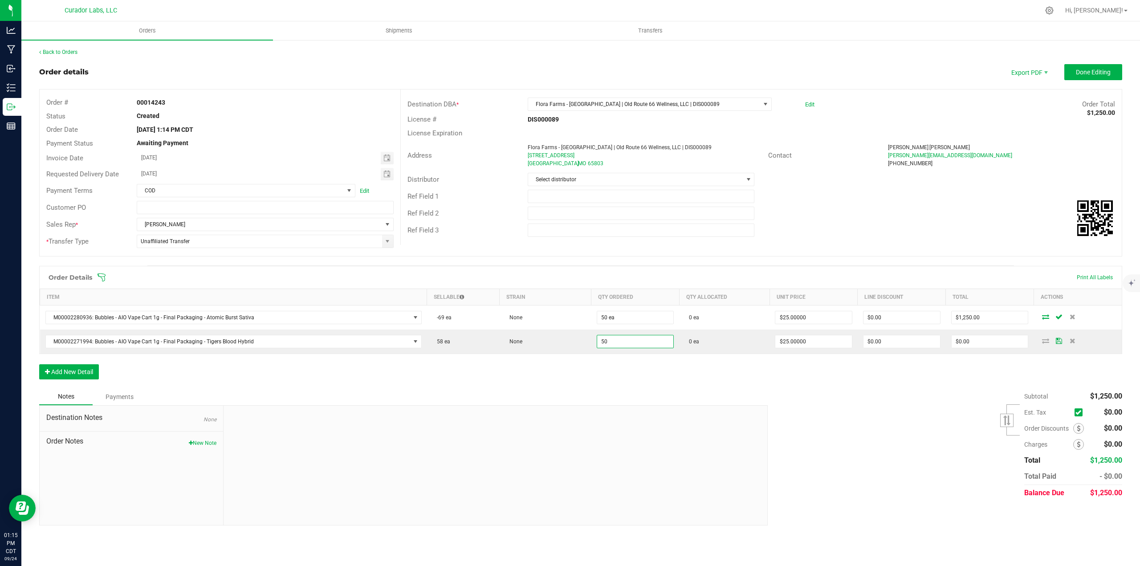
type input "50 ea"
type input "$1,250.00"
click at [621, 365] on div "Order Details Print All Labels Item Sellable Strain Qty Ordered Qty Allocated U…" at bounding box center [580, 327] width 1083 height 122
click at [52, 376] on button "Add New Detail" at bounding box center [69, 371] width 60 height 15
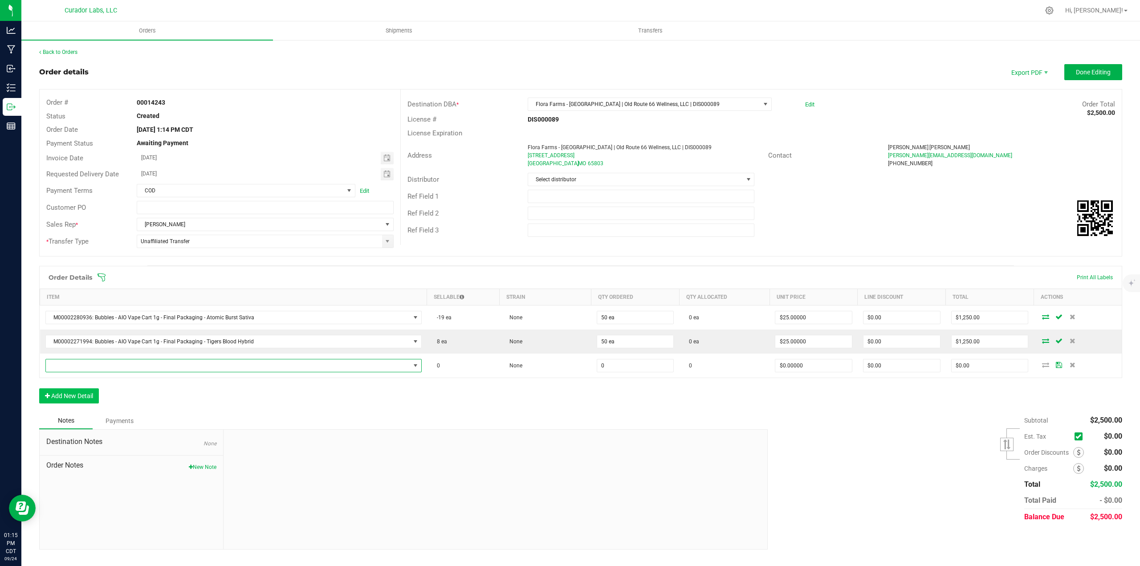
click at [61, 363] on span "NO DATA FOUND" at bounding box center [228, 365] width 364 height 12
type input "blue raz"
click at [178, 402] on li "M00002271722: Bubbles - AIO Vape Cart 1g - Final Packaging - Blue Raz Indica" at bounding box center [231, 402] width 371 height 12
type input "0 ea"
type input "$25.00000"
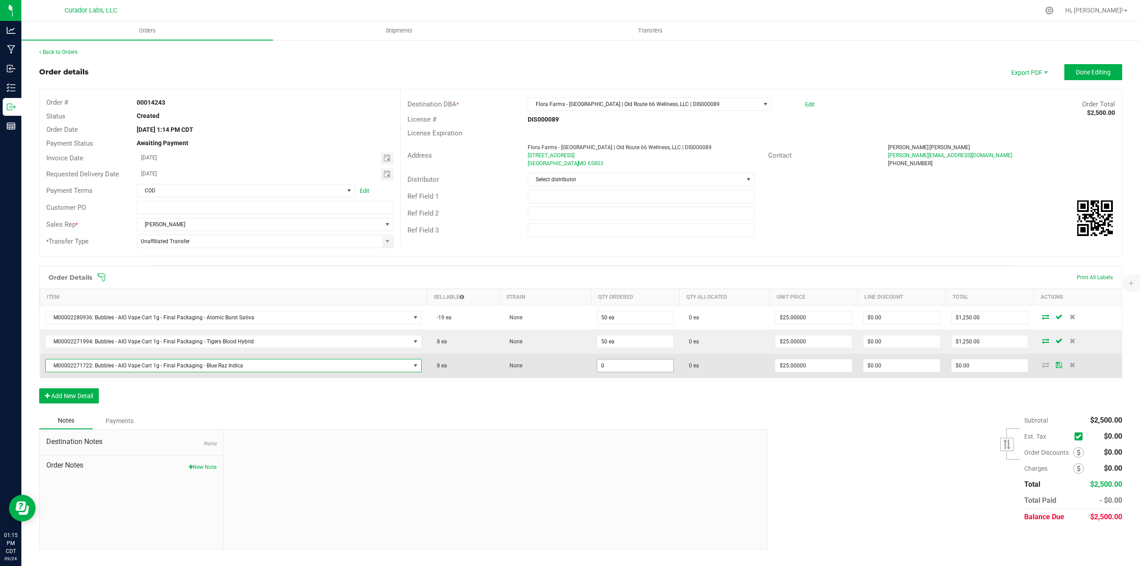
click at [633, 370] on input "0" at bounding box center [635, 365] width 77 height 12
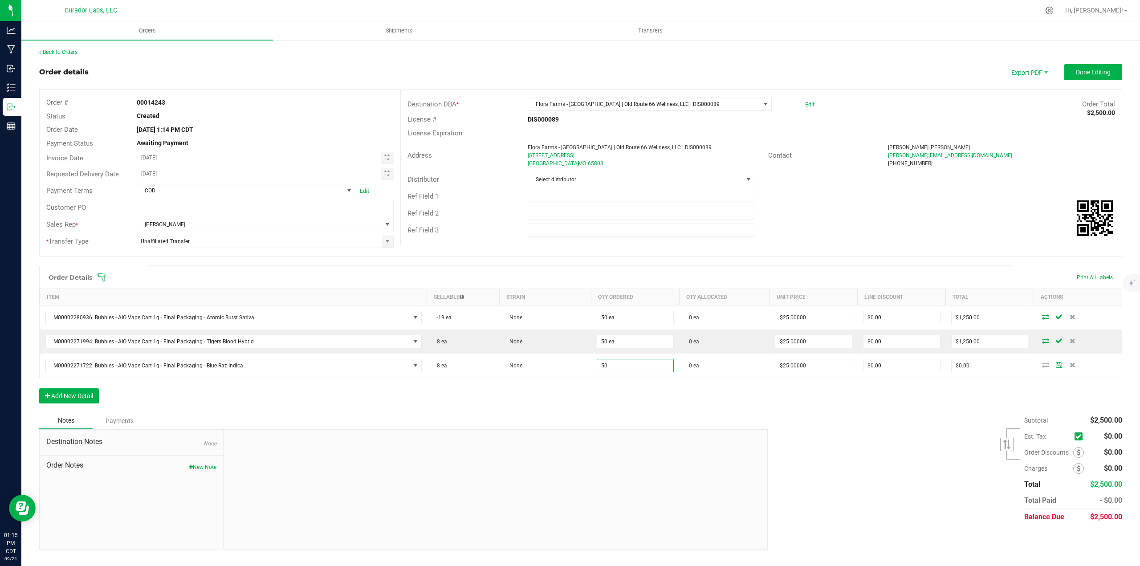
type input "50 ea"
type input "$1,250.00"
click at [641, 406] on div "Order Details Print All Labels Item Sellable Strain Qty Ordered Qty Allocated U…" at bounding box center [580, 339] width 1083 height 146
click at [69, 397] on button "Add New Detail" at bounding box center [69, 395] width 60 height 15
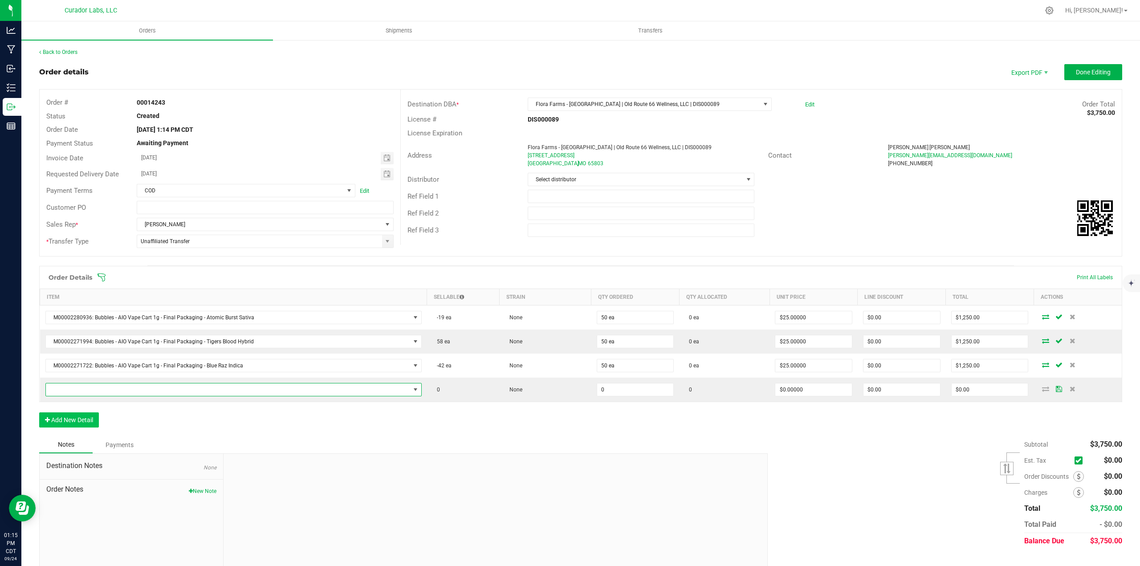
click at [68, 392] on span "NO DATA FOUND" at bounding box center [228, 389] width 364 height 12
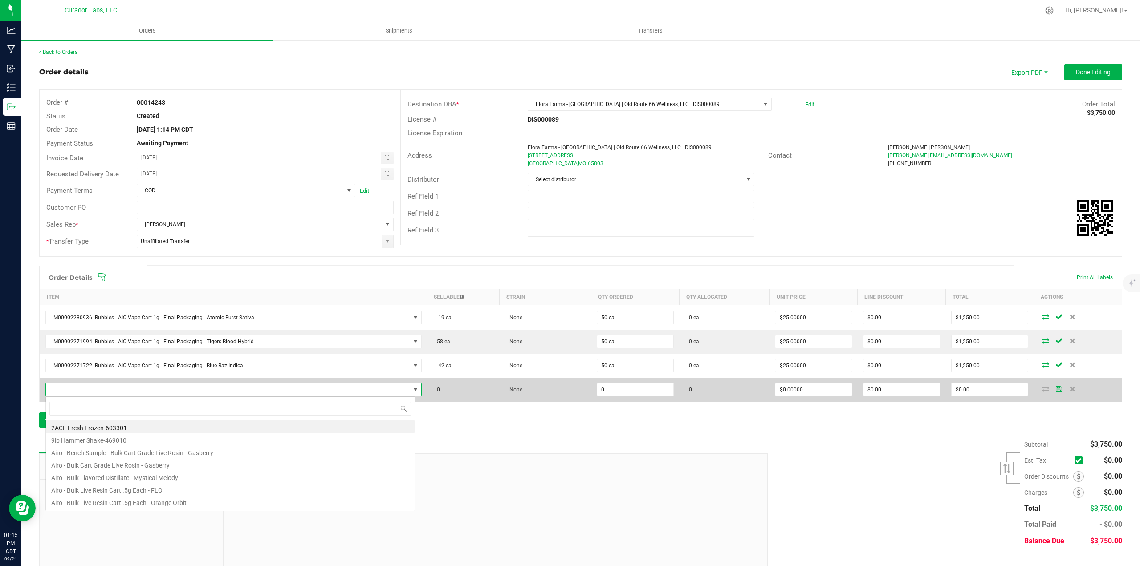
scroll to position [13, 367]
type input "breezy blast"
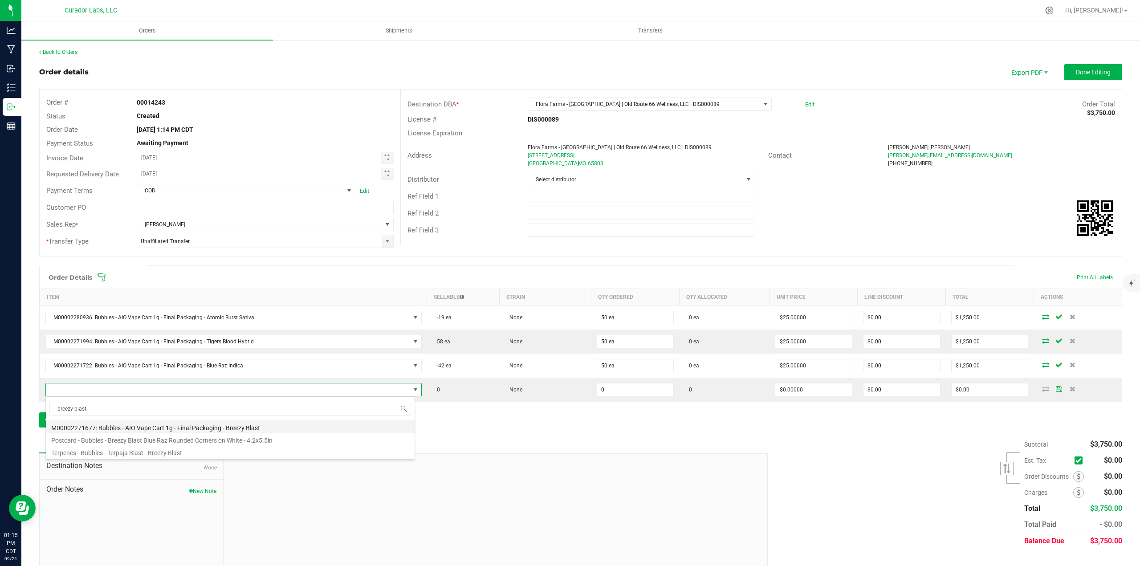
click at [138, 428] on li "M00002271677: Bubbles - AIO Vape Cart 1g - Final Packaging - Breezy Blast" at bounding box center [230, 426] width 369 height 12
type input "0 ea"
type input "$25.00000"
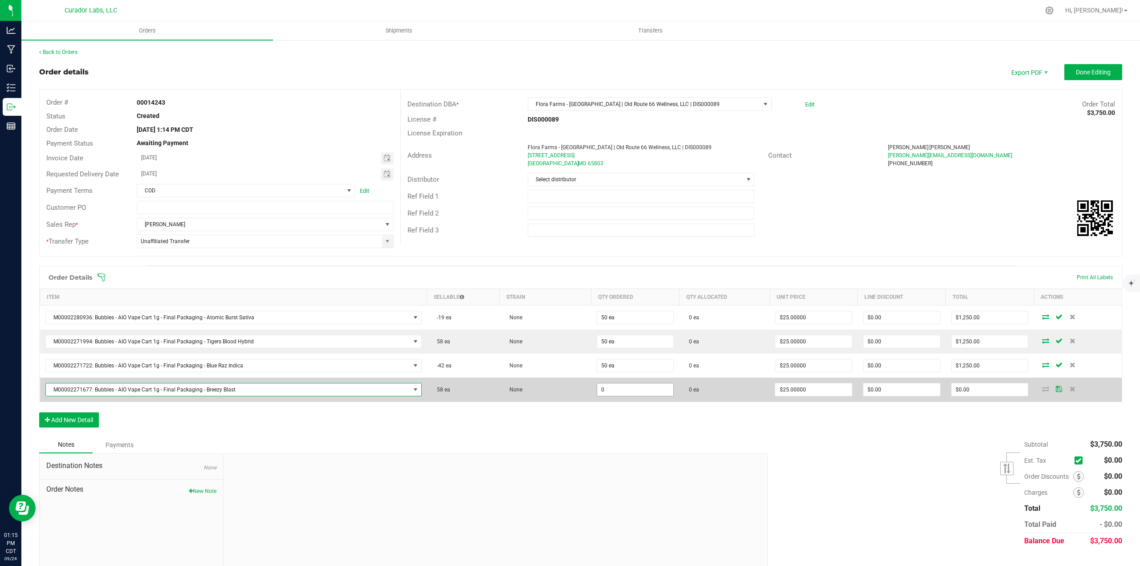
click at [613, 392] on input "0" at bounding box center [635, 389] width 77 height 12
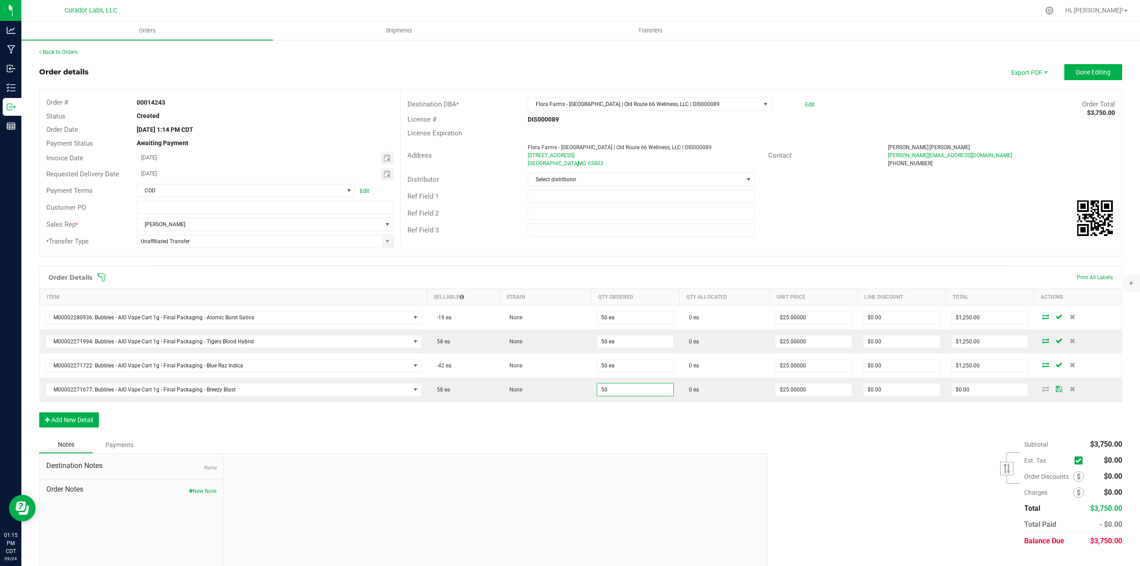
type input "50 ea"
type input "$1,250.00"
click at [634, 425] on div "Order Details Print All Labels Item Sellable Strain Qty Ordered Qty Allocated U…" at bounding box center [580, 351] width 1083 height 171
click at [92, 415] on button "Add New Detail" at bounding box center [69, 419] width 60 height 15
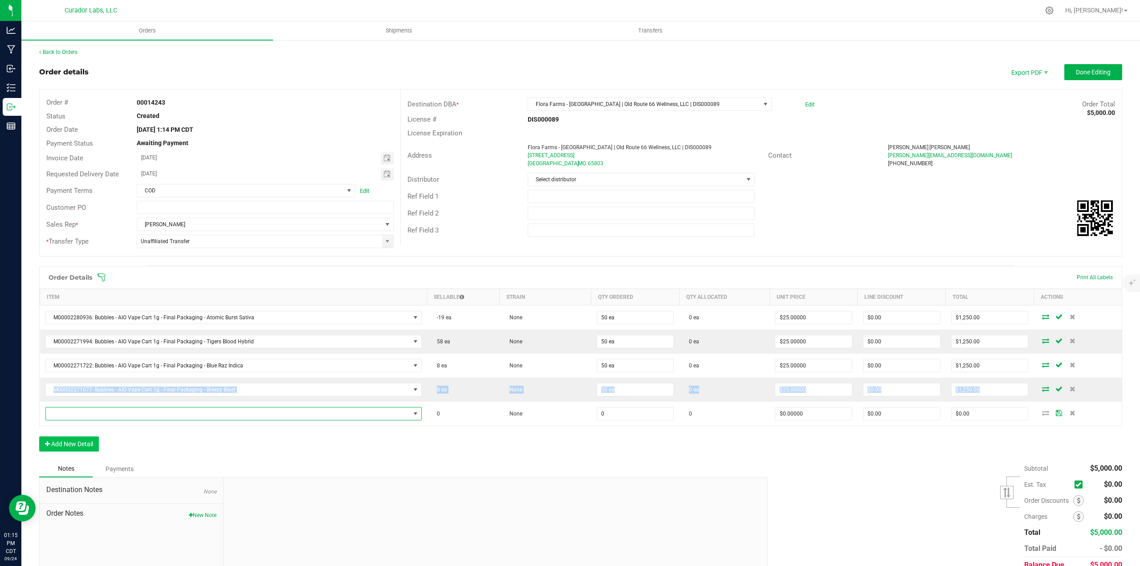
click at [92, 415] on span "NO DATA FOUND" at bounding box center [228, 413] width 364 height 12
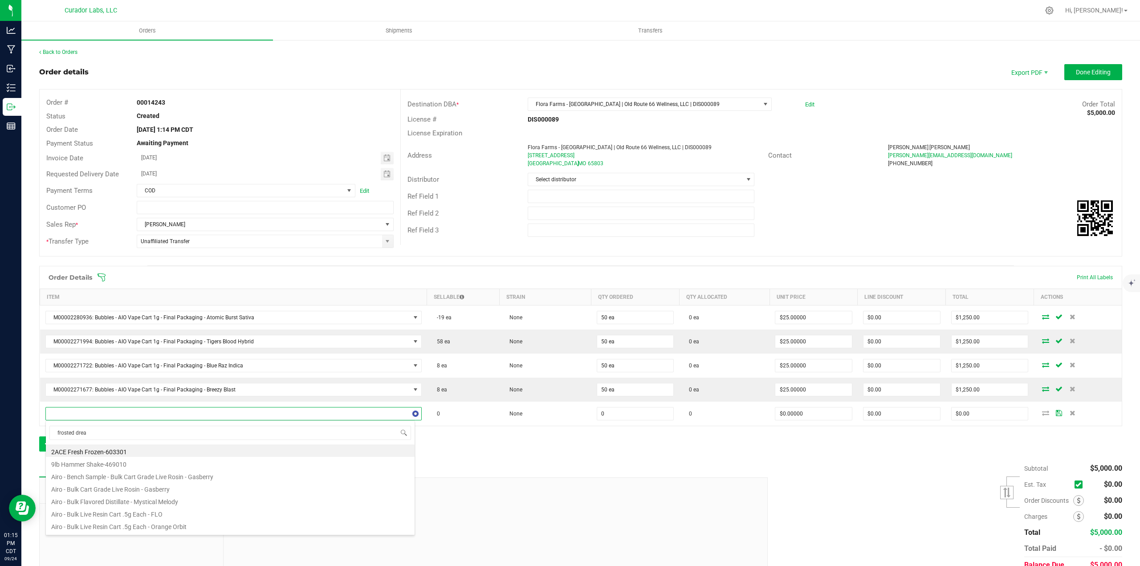
type input "frosted dream"
drag, startPoint x: 154, startPoint y: 465, endPoint x: 194, endPoint y: 460, distance: 40.8
click at [157, 465] on li "M00002202303: AiroX - AIO Vape Cart 2g - Final Packaging - Frosted Dream Indica" at bounding box center [230, 463] width 369 height 12
type input "0 ea"
type input "$45.00000"
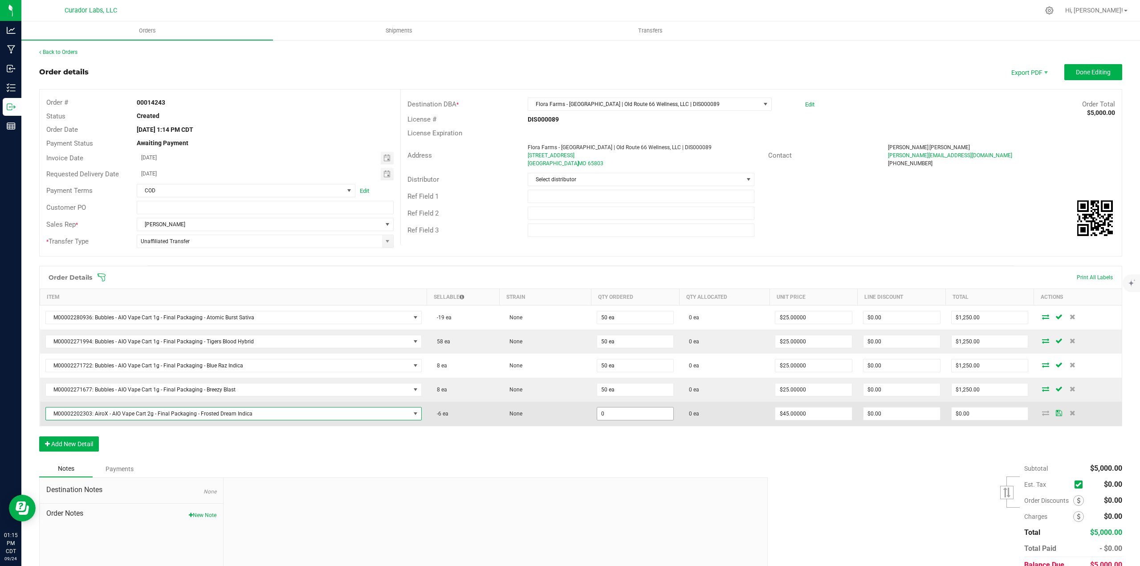
click at [661, 410] on input "0" at bounding box center [635, 413] width 77 height 12
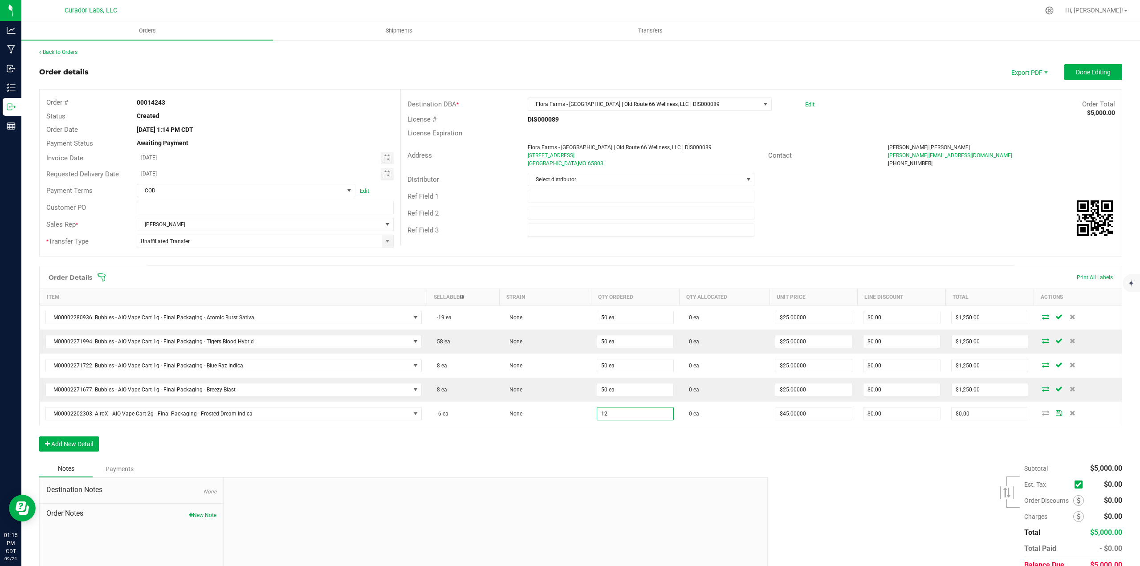
type input "12 ea"
type input "$540.00"
drag, startPoint x: 650, startPoint y: 430, endPoint x: 504, endPoint y: 461, distance: 149.8
click at [646, 431] on div "Order Details Print All Labels Item Sellable Strain Qty Ordered Qty Allocated U…" at bounding box center [580, 363] width 1083 height 195
click at [93, 442] on button "Add New Detail" at bounding box center [69, 443] width 60 height 15
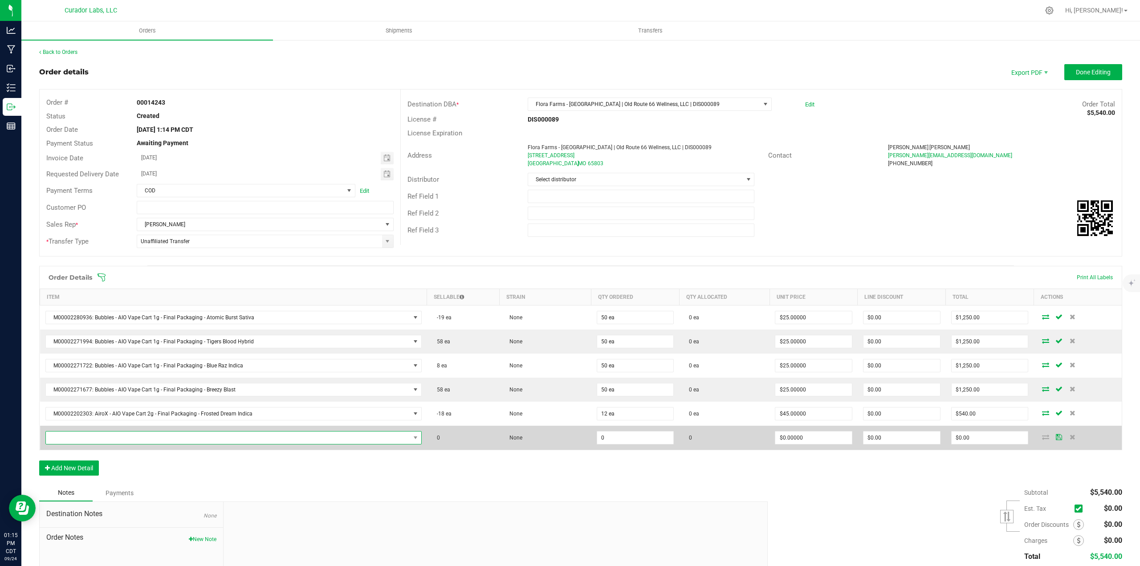
click at [92, 440] on span "NO DATA FOUND" at bounding box center [228, 437] width 364 height 12
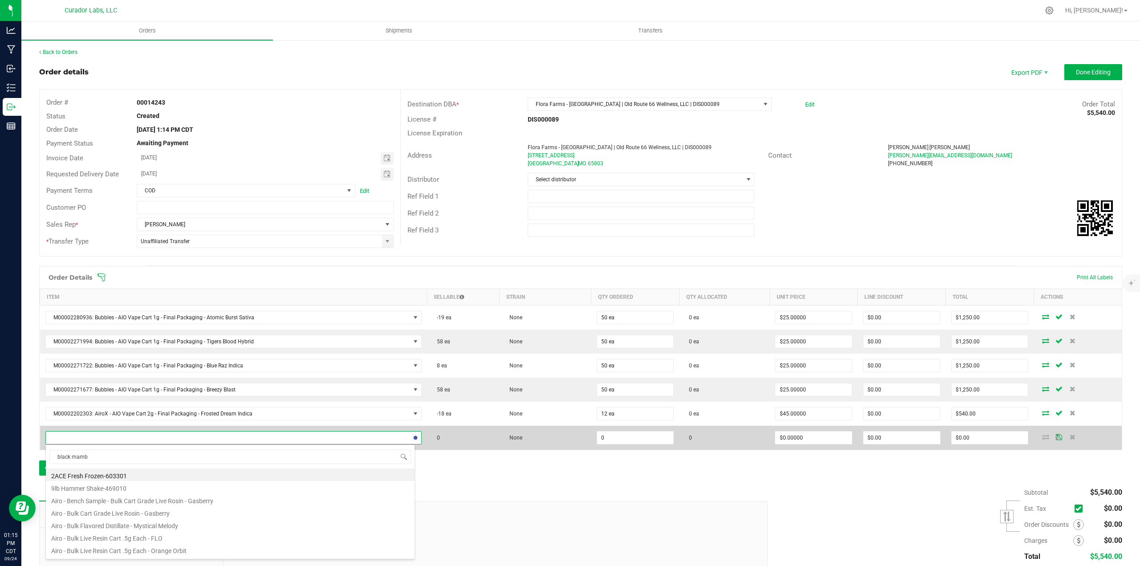
type input "black mamba"
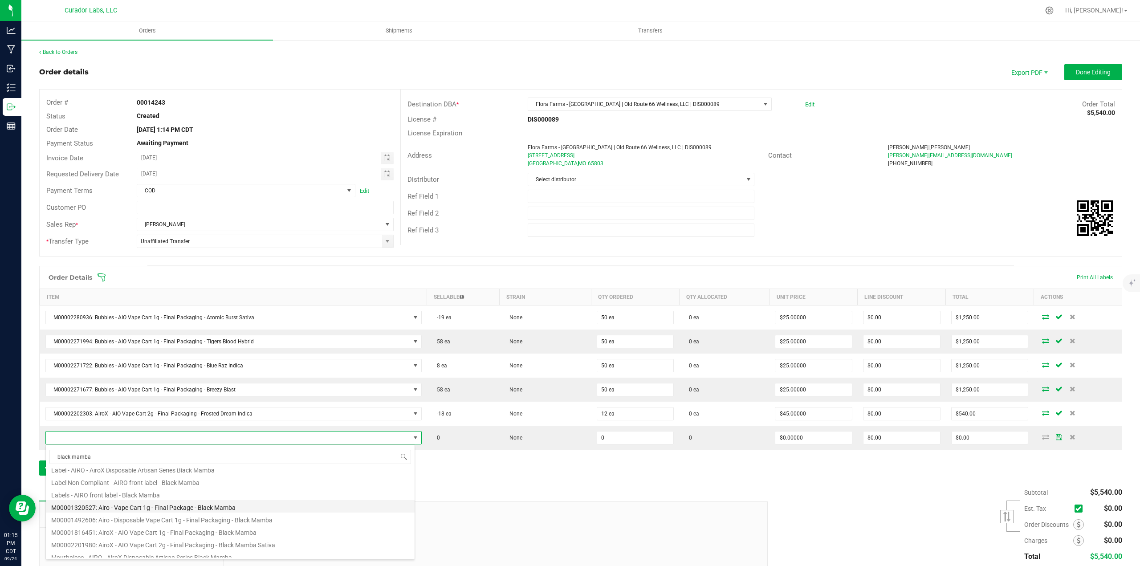
scroll to position [45, 0]
click at [174, 528] on li "M00002201980: AiroX - AIO Vape Cart 2g - Final Packaging - Black Mamba Sativa" at bounding box center [230, 530] width 369 height 12
type input "0 ea"
type input "$45.00000"
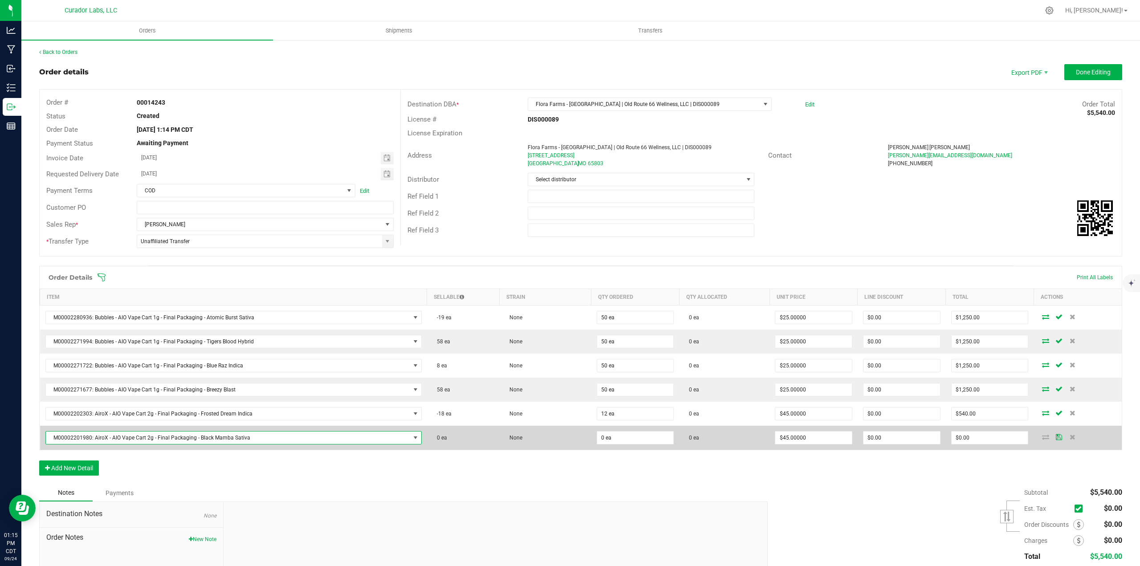
click at [638, 447] on td "0 ea" at bounding box center [635, 438] width 88 height 24
click at [632, 440] on input "0" at bounding box center [635, 437] width 77 height 12
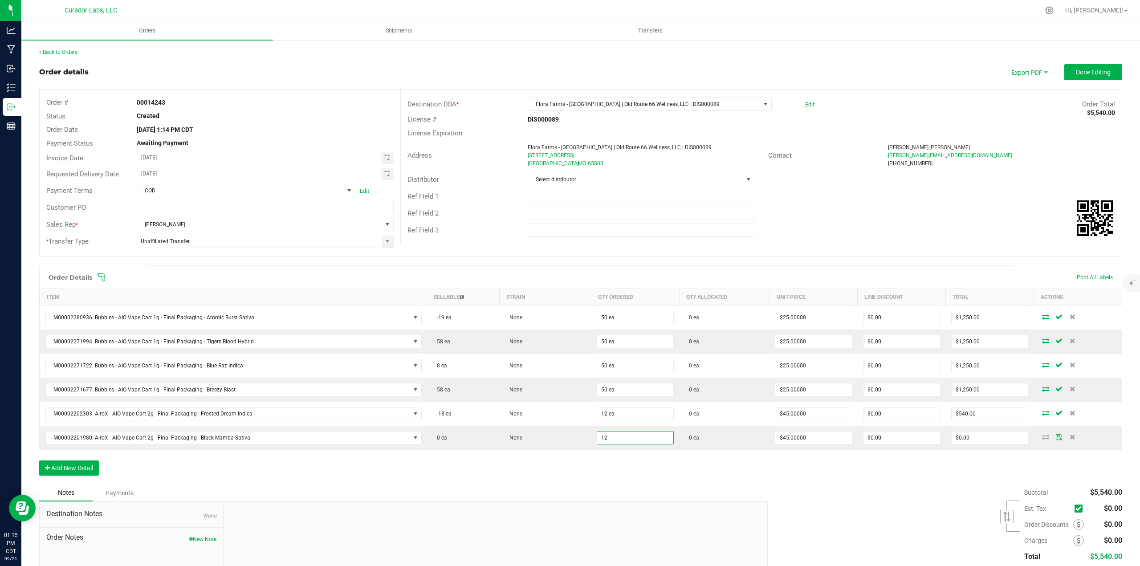
type input "12 ea"
type input "$540.00"
click at [631, 463] on div "Order Details Print All Labels Item Sellable Strain Qty Ordered Qty Allocated U…" at bounding box center [580, 375] width 1083 height 219
click at [548, 195] on input "text" at bounding box center [641, 196] width 227 height 13
type input "SHIP NEXT WEEK WHEN PRODUCT IS AVAILABLE"
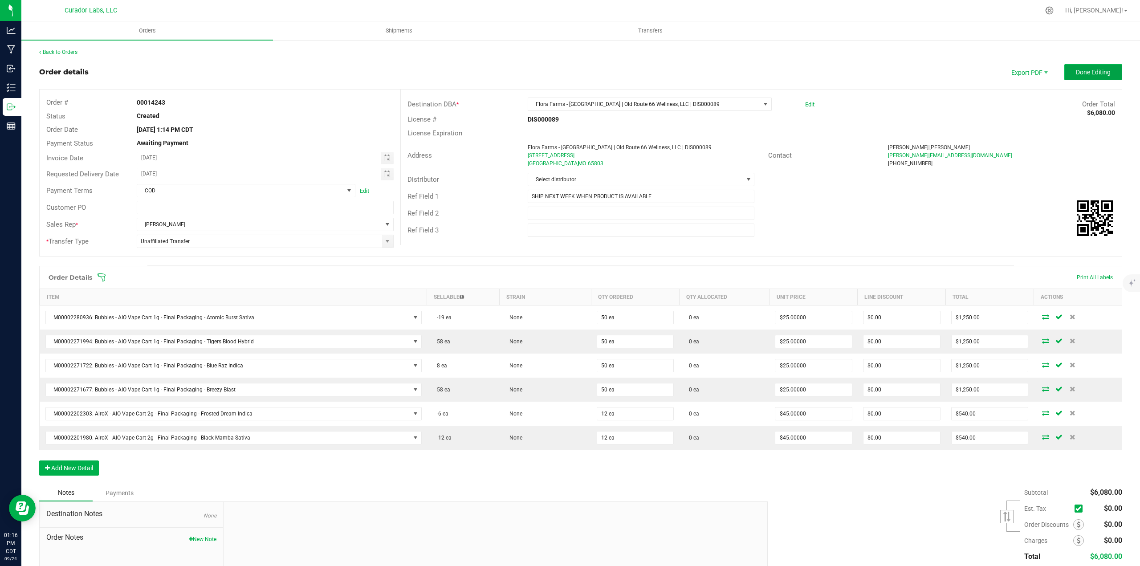
click at [1088, 69] on span "Done Editing" at bounding box center [1093, 72] width 35 height 7
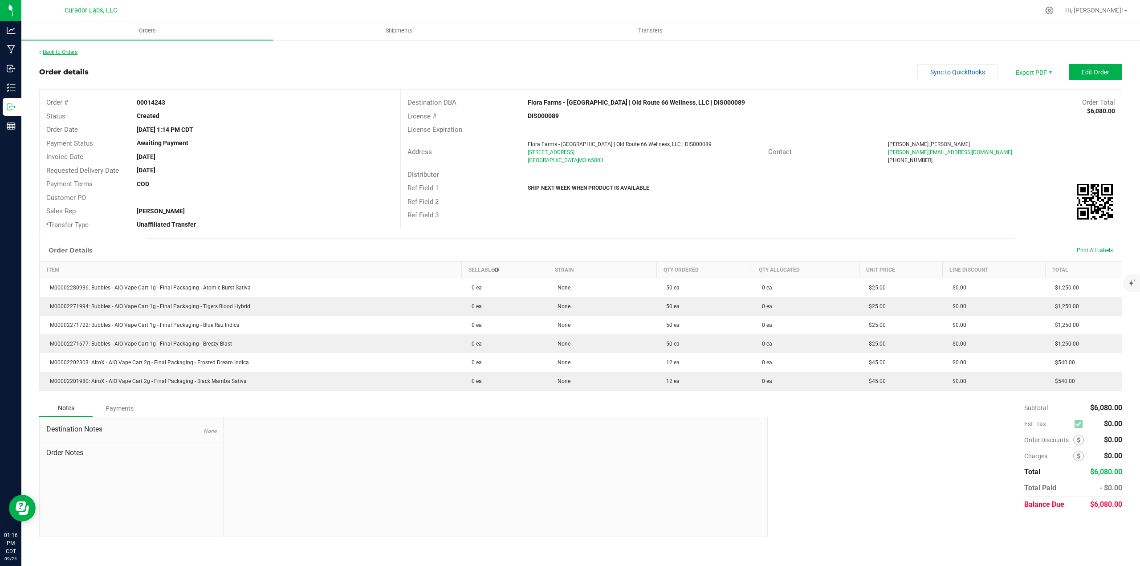
click at [69, 49] on link "Back to Orders" at bounding box center [58, 52] width 38 height 6
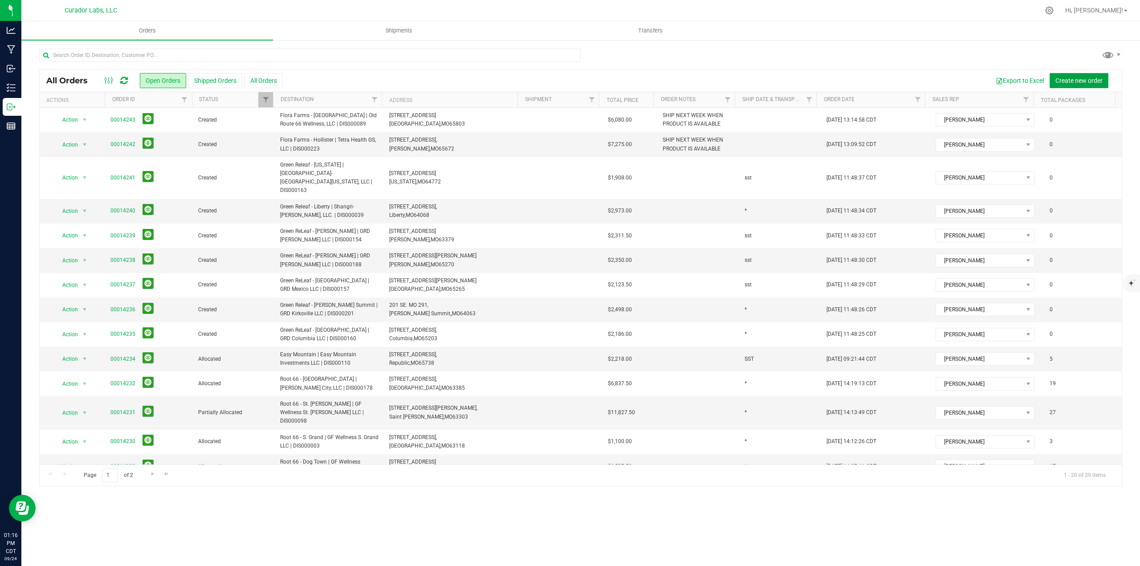
click at [1098, 79] on span "Create new order" at bounding box center [1078, 80] width 47 height 7
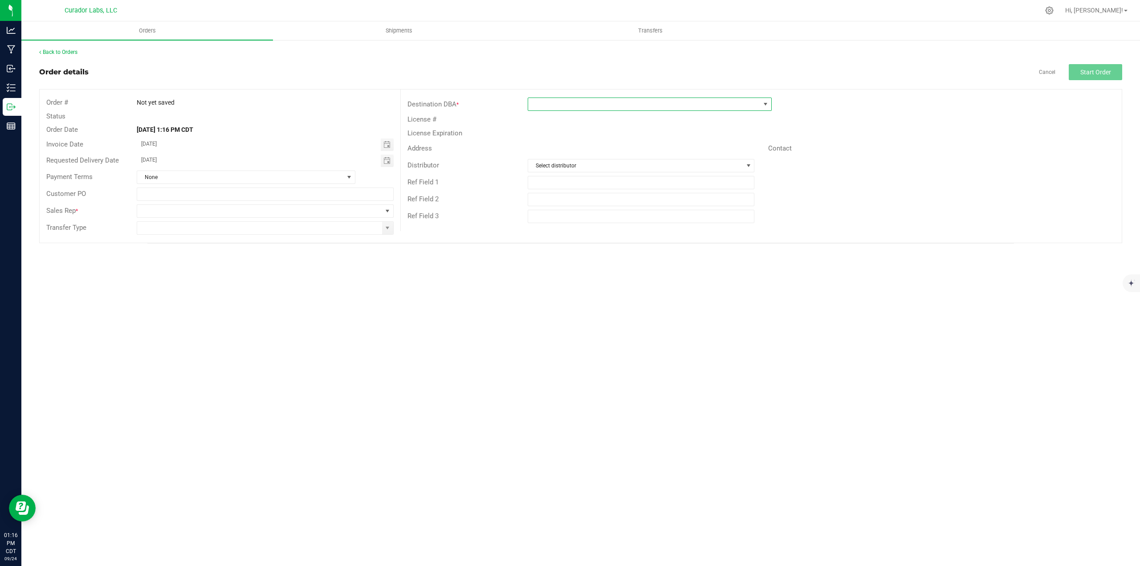
click at [629, 109] on span at bounding box center [644, 104] width 232 height 12
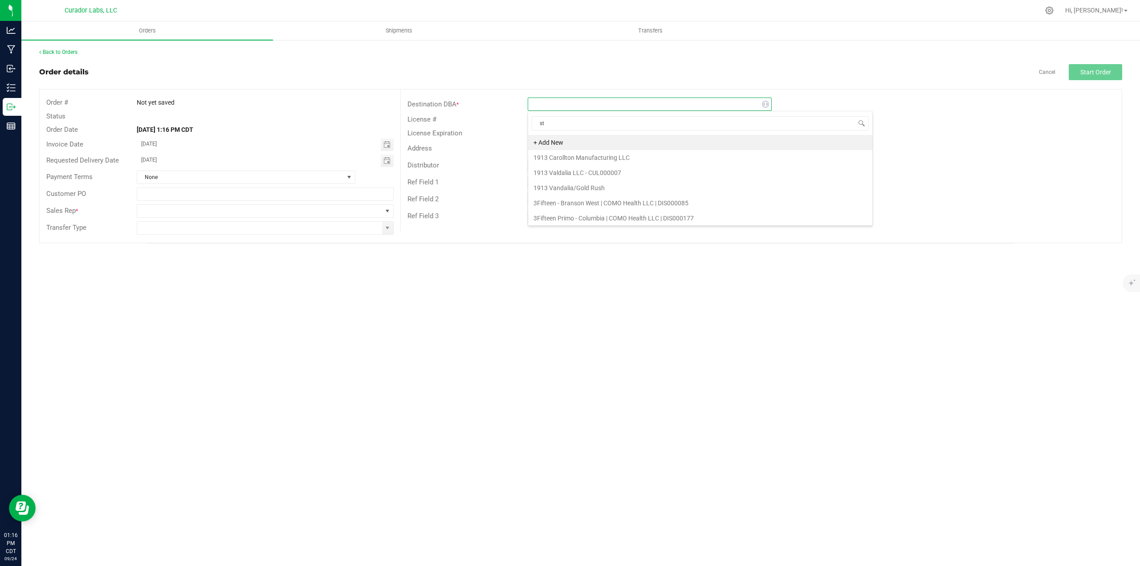
scroll to position [13, 244]
type input "state"
click at [589, 176] on li "Flora Farms - Stateline | Harmony Neosho, LLC | DIS000106" at bounding box center [649, 172] width 243 height 15
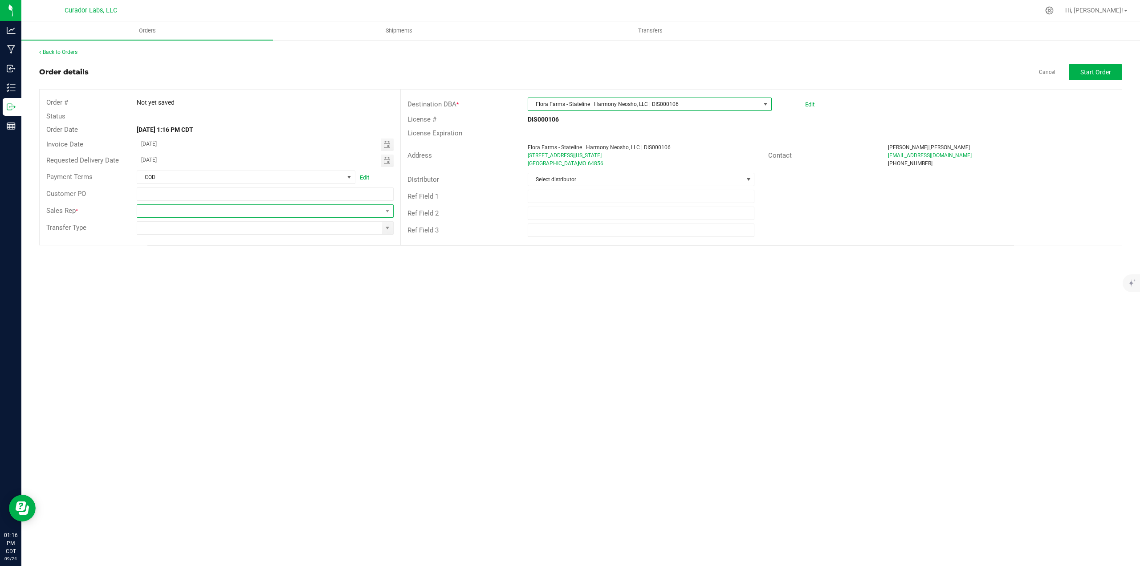
click at [354, 211] on span at bounding box center [259, 211] width 245 height 12
click at [249, 303] on li "[PERSON_NAME]" at bounding box center [265, 307] width 256 height 15
click at [386, 231] on span at bounding box center [387, 227] width 7 height 7
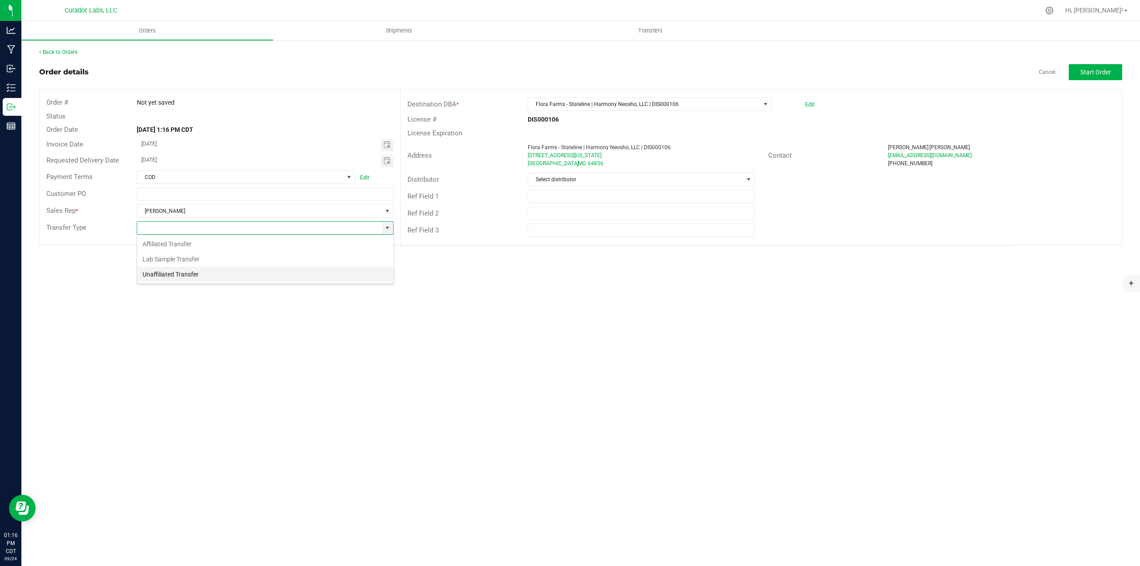
click at [276, 280] on li "Unaffiliated Transfer" at bounding box center [265, 274] width 256 height 15
type input "Unaffiliated Transfer"
click at [57, 53] on link "Back to Orders" at bounding box center [58, 52] width 38 height 6
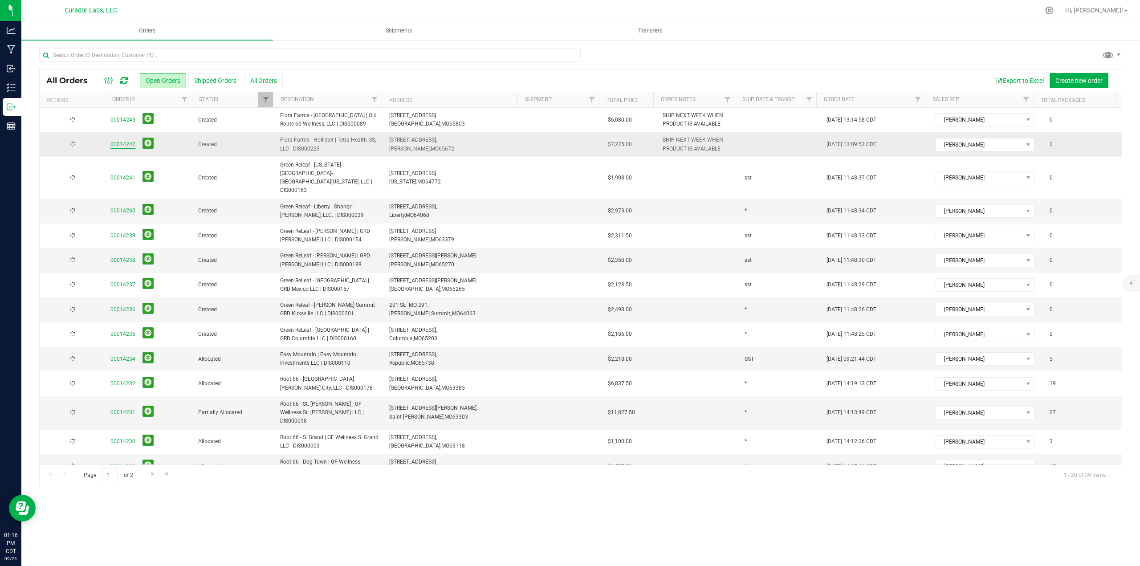
click at [118, 145] on link "00014242" at bounding box center [122, 144] width 25 height 8
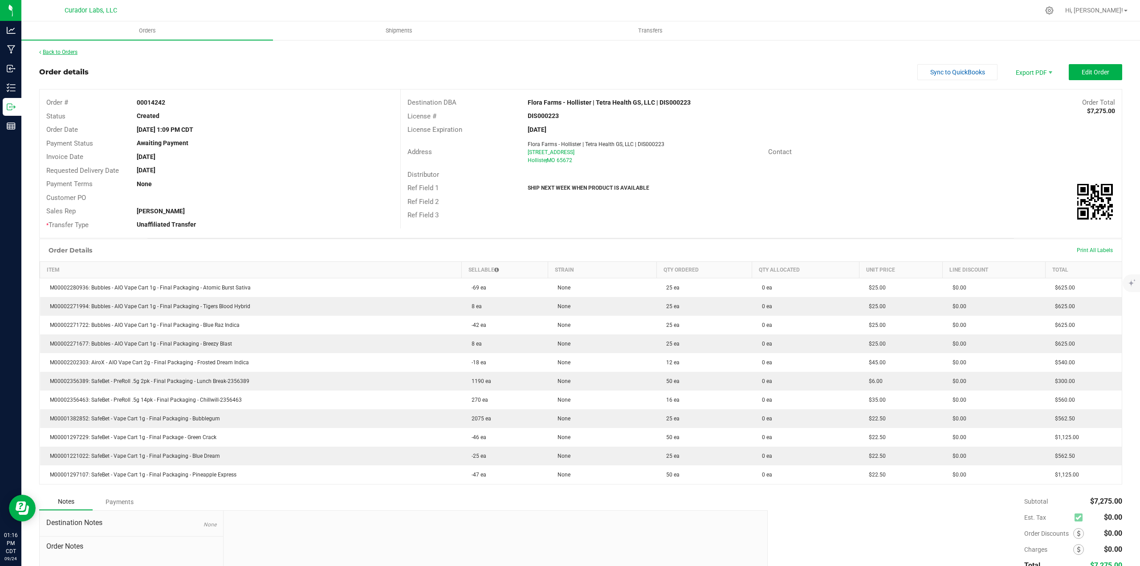
click at [53, 54] on link "Back to Orders" at bounding box center [58, 52] width 38 height 6
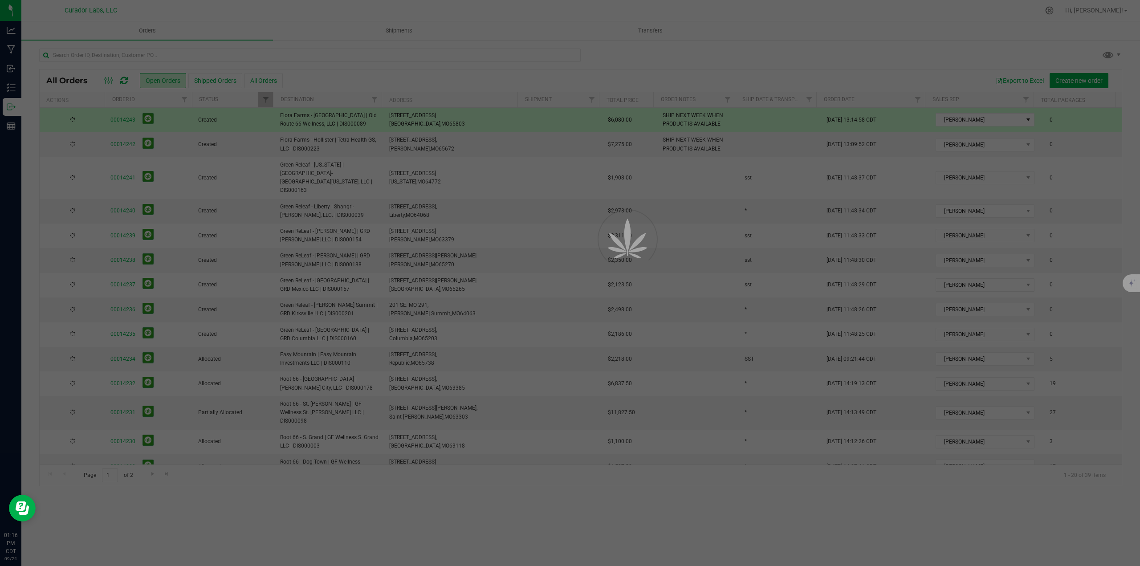
click at [125, 118] on div at bounding box center [570, 283] width 1140 height 566
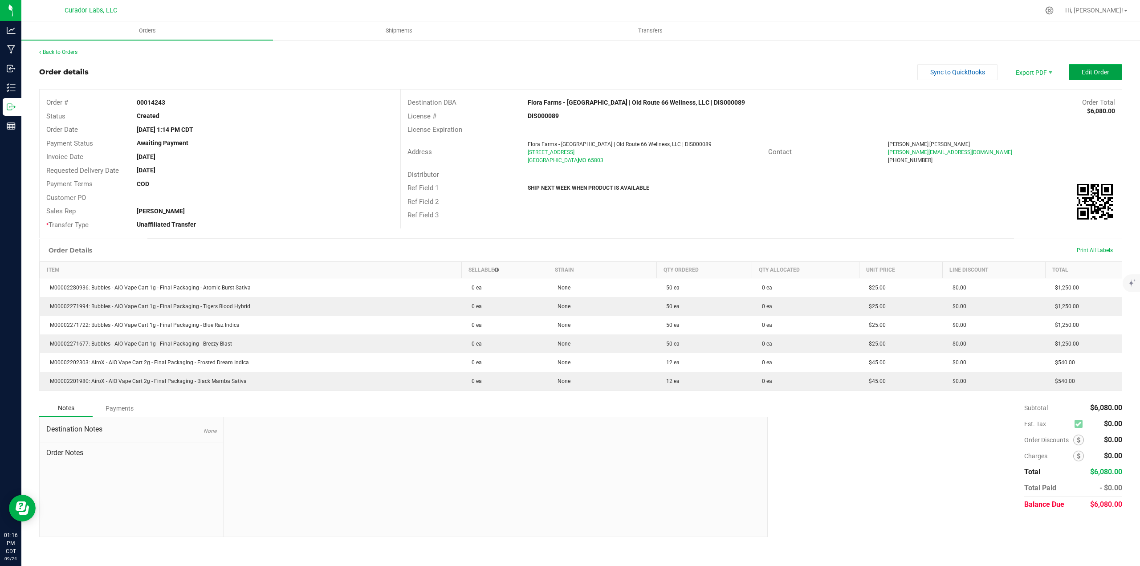
click at [1101, 74] on span "Edit Order" at bounding box center [1095, 72] width 28 height 7
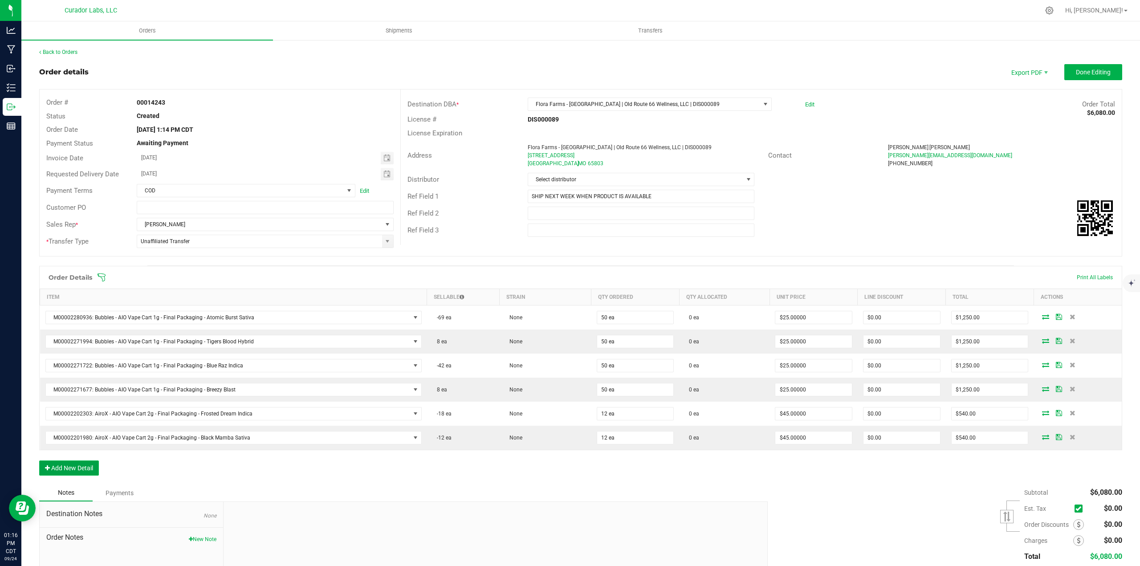
click at [82, 464] on button "Add New Detail" at bounding box center [69, 467] width 60 height 15
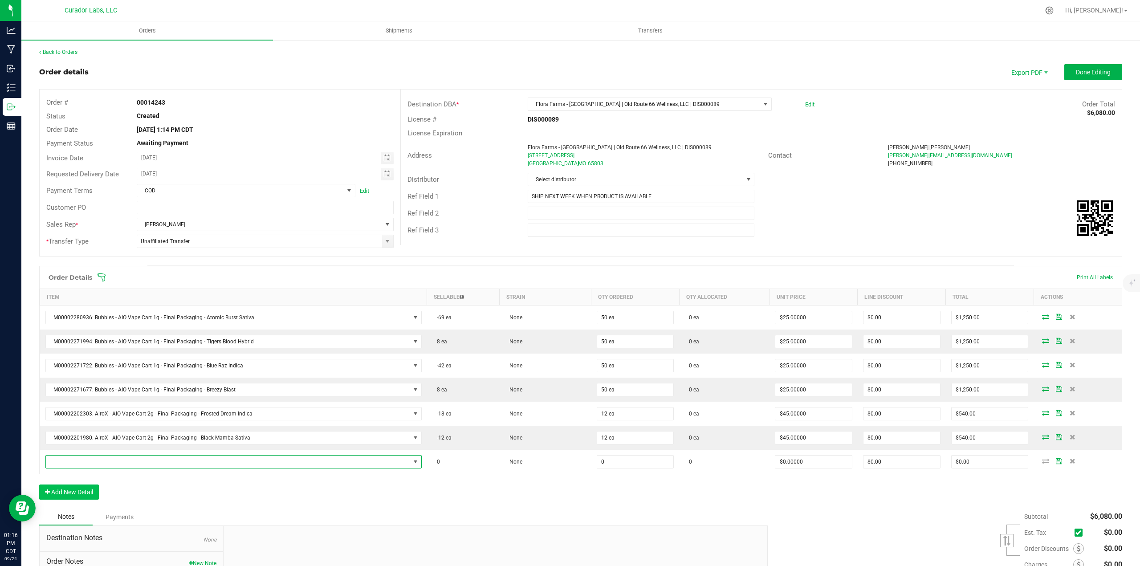
click at [82, 462] on span "NO DATA FOUND" at bounding box center [228, 461] width 364 height 12
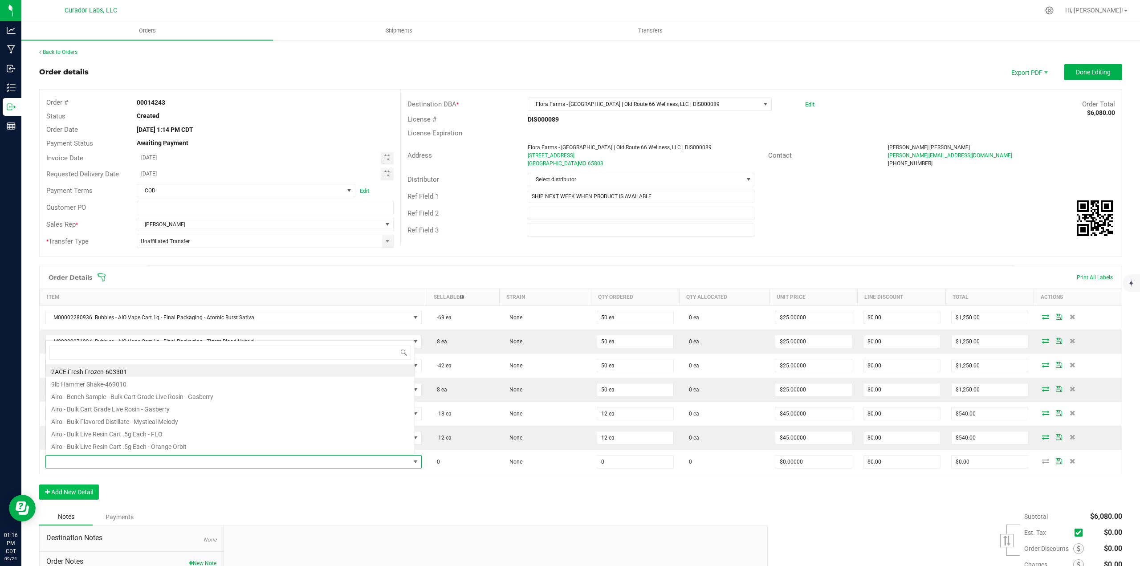
scroll to position [13, 367]
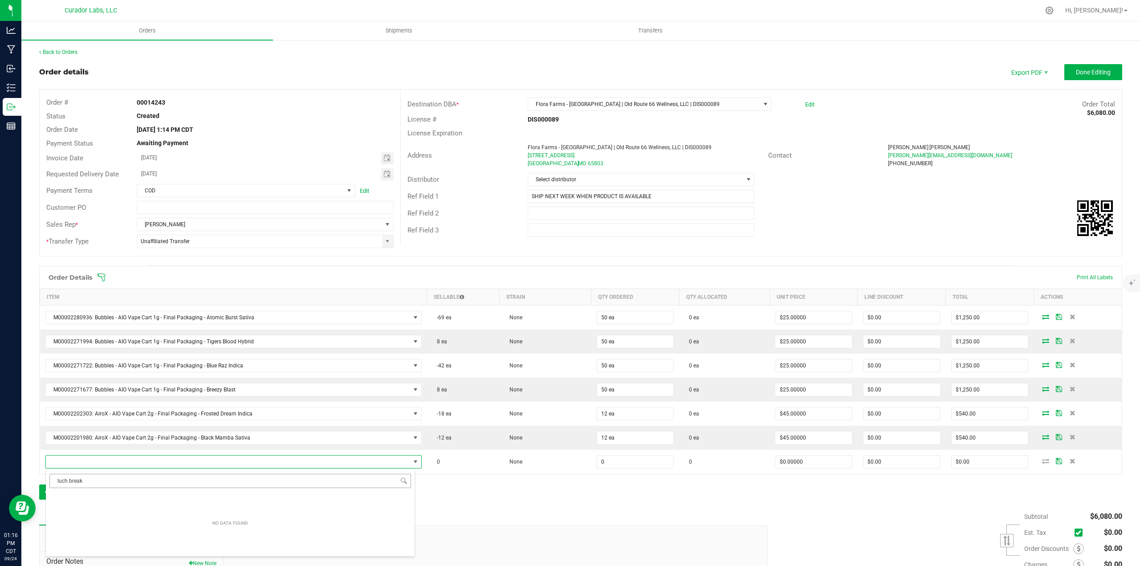
click at [63, 479] on input "luch break" at bounding box center [229, 481] width 361 height 14
click at [62, 479] on input "luch break" at bounding box center [229, 481] width 361 height 14
type input "lunch break"
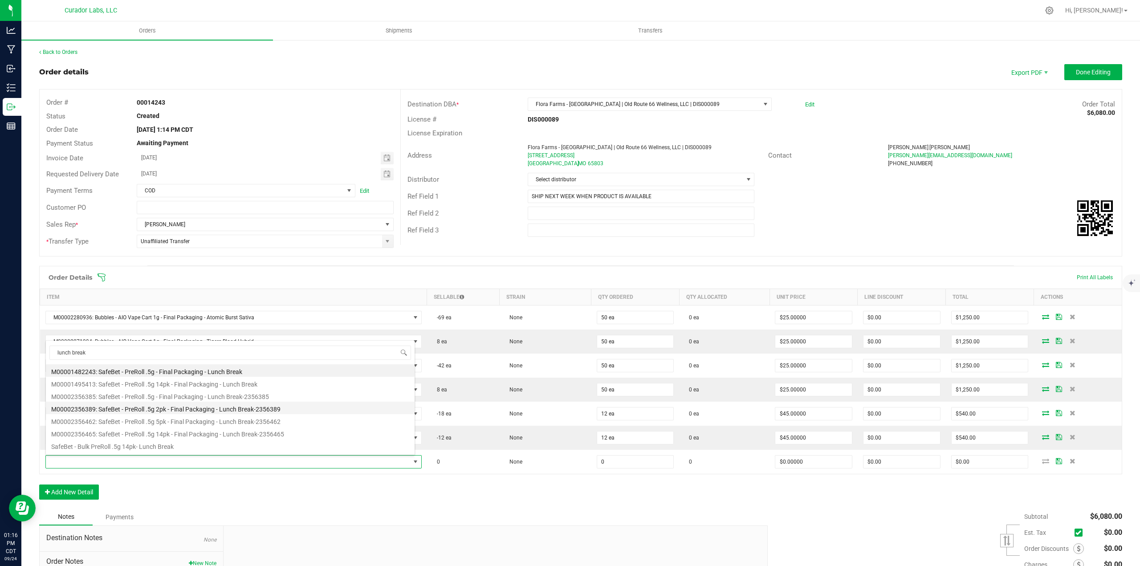
click at [138, 407] on li "M00002356389: SafeBet - PreRoll .5g 2pk - Final Packaging - Lunch Break-2356389" at bounding box center [230, 408] width 369 height 12
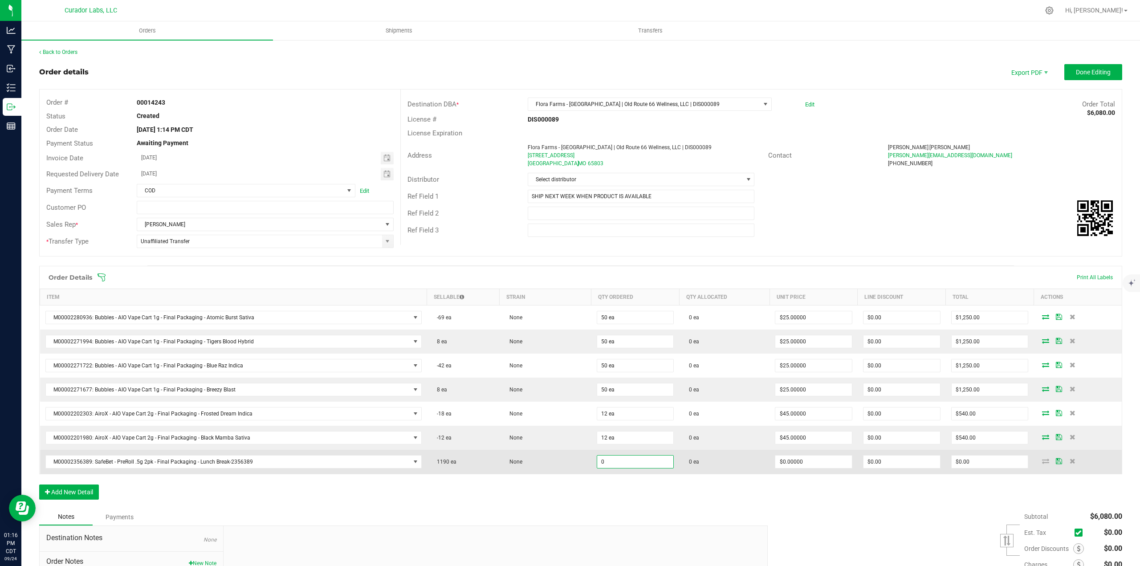
click at [642, 465] on input "0" at bounding box center [635, 461] width 77 height 12
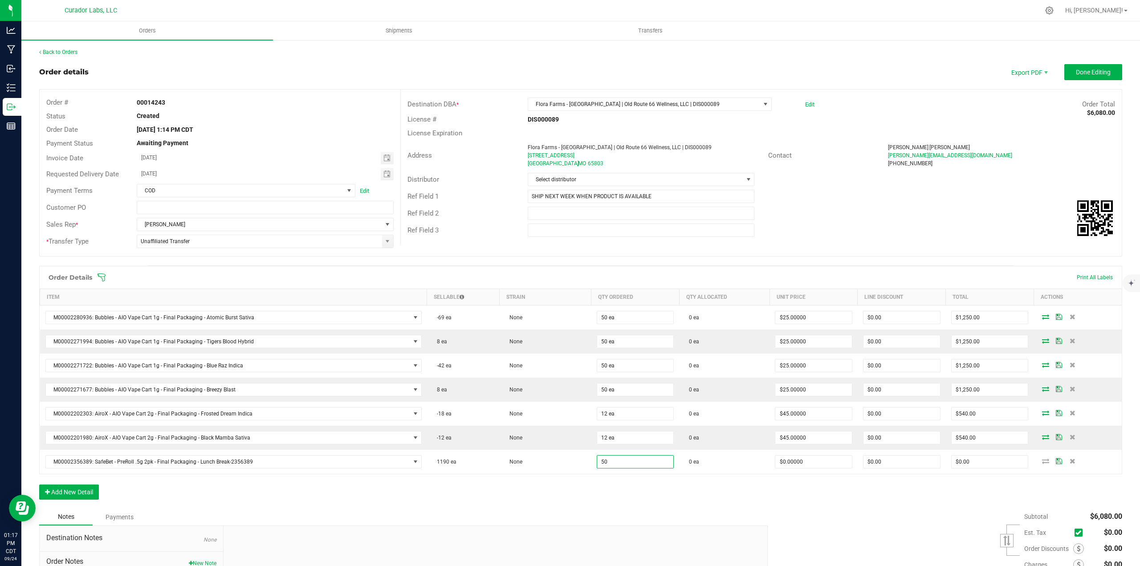
type input "50 ea"
click at [641, 493] on div "Order Details Print All Labels Item Sellable Strain Qty Ordered Qty Allocated U…" at bounding box center [580, 387] width 1083 height 243
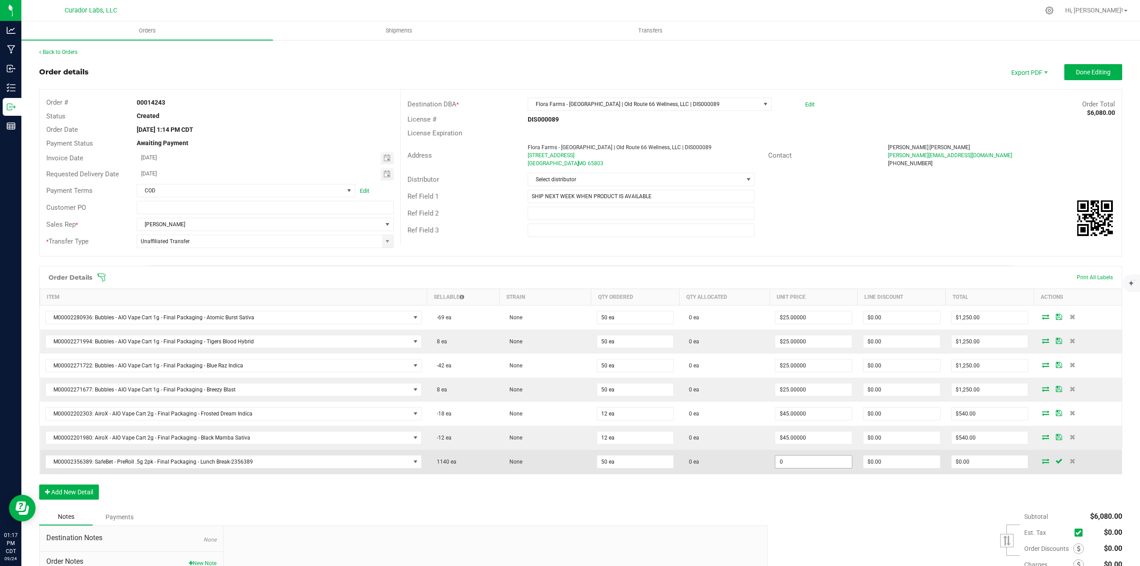
click at [806, 465] on input "0" at bounding box center [813, 461] width 77 height 12
click at [787, 455] on input "5" at bounding box center [813, 461] width 77 height 12
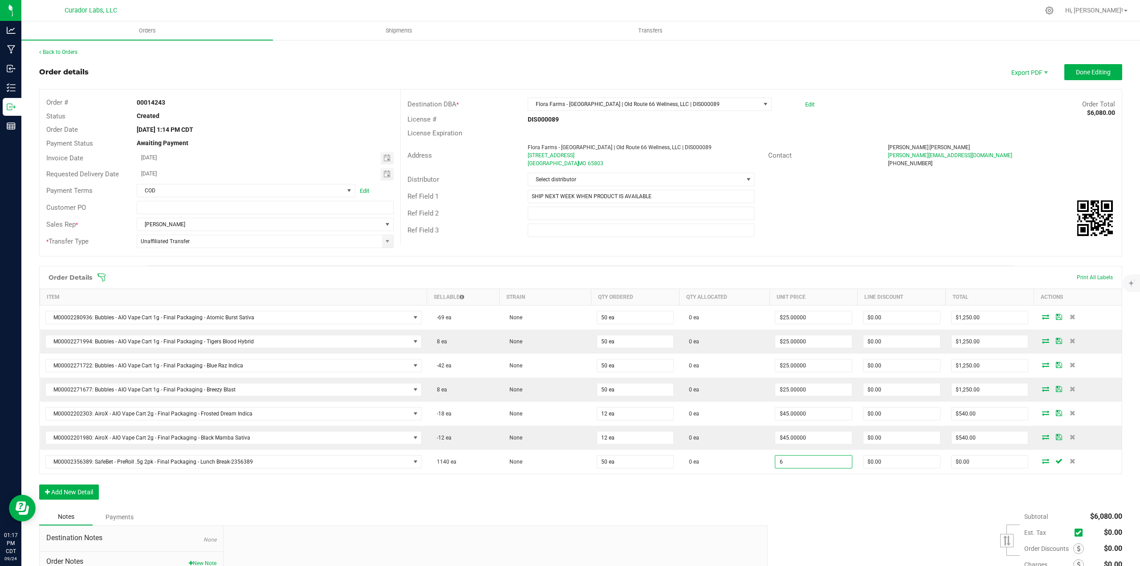
type input "$6.00000"
type input "$300.00"
drag, startPoint x: 786, startPoint y: 486, endPoint x: 695, endPoint y: 500, distance: 91.9
click at [786, 487] on div "Order Details Print All Labels Item Sellable Strain Qty Ordered Qty Allocated U…" at bounding box center [580, 387] width 1083 height 243
click at [71, 493] on button "Add New Detail" at bounding box center [69, 491] width 60 height 15
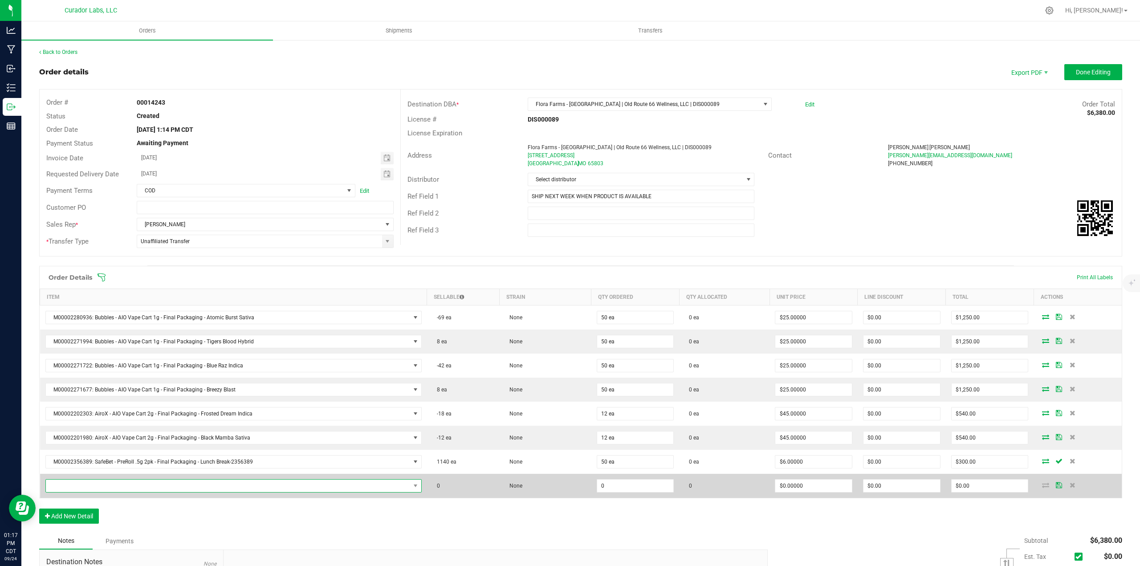
click at [71, 483] on span "NO DATA FOUND" at bounding box center [228, 485] width 364 height 12
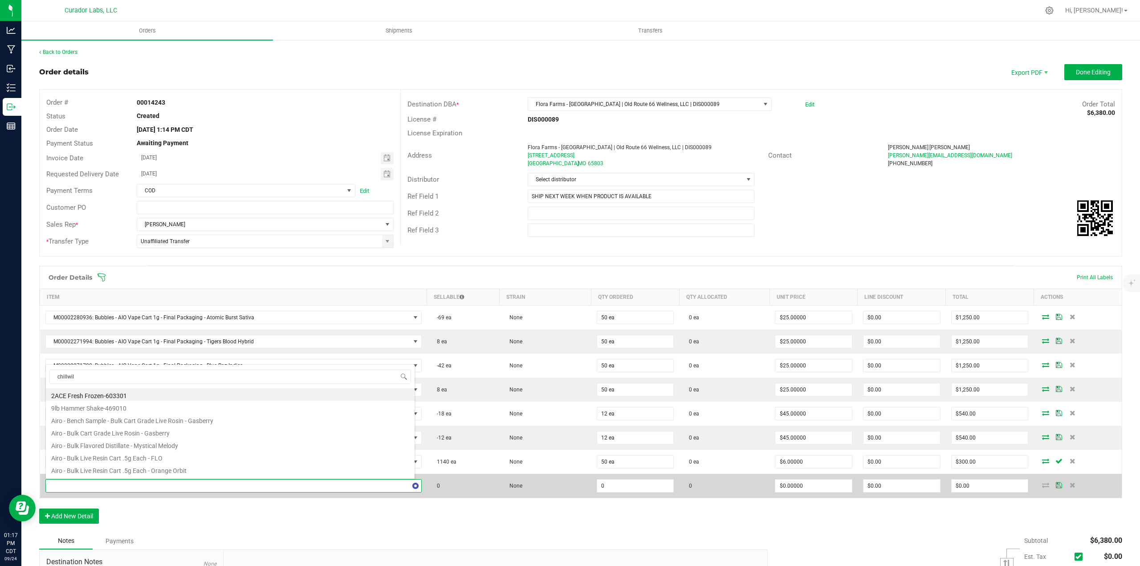
type input "chillwill"
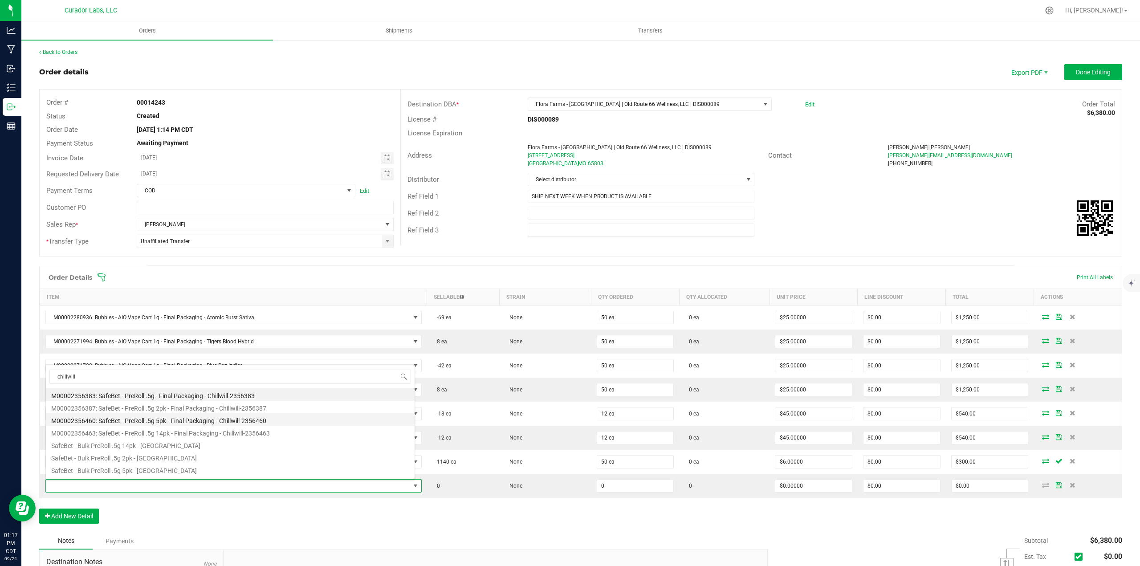
click at [146, 420] on li "M00002356460: SafeBet - PreRoll .5g 5pk - Final Packaging - Chillwill-2356460" at bounding box center [230, 419] width 369 height 12
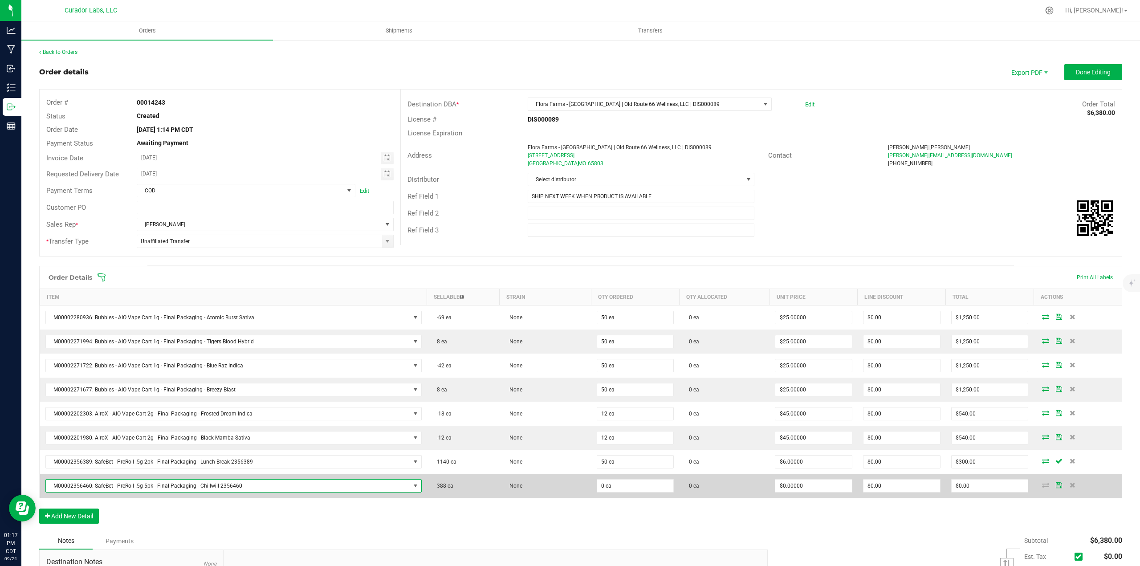
click at [668, 487] on td "0 ea" at bounding box center [635, 486] width 88 height 24
click at [650, 490] on input "0" at bounding box center [635, 485] width 77 height 12
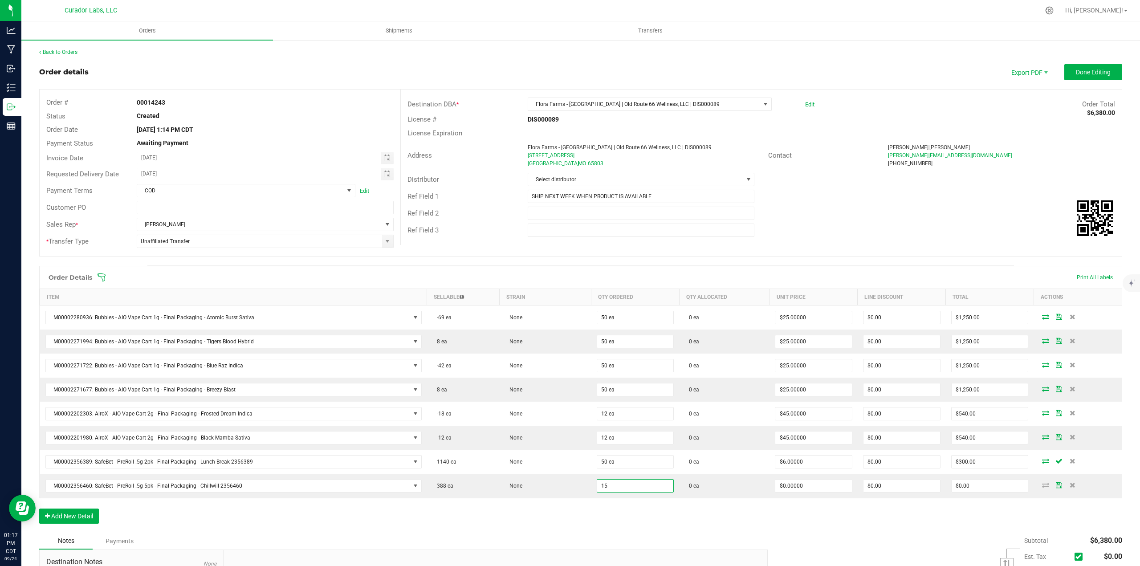
type input "15 ea"
click at [653, 540] on div "Notes Payments" at bounding box center [400, 540] width 722 height 17
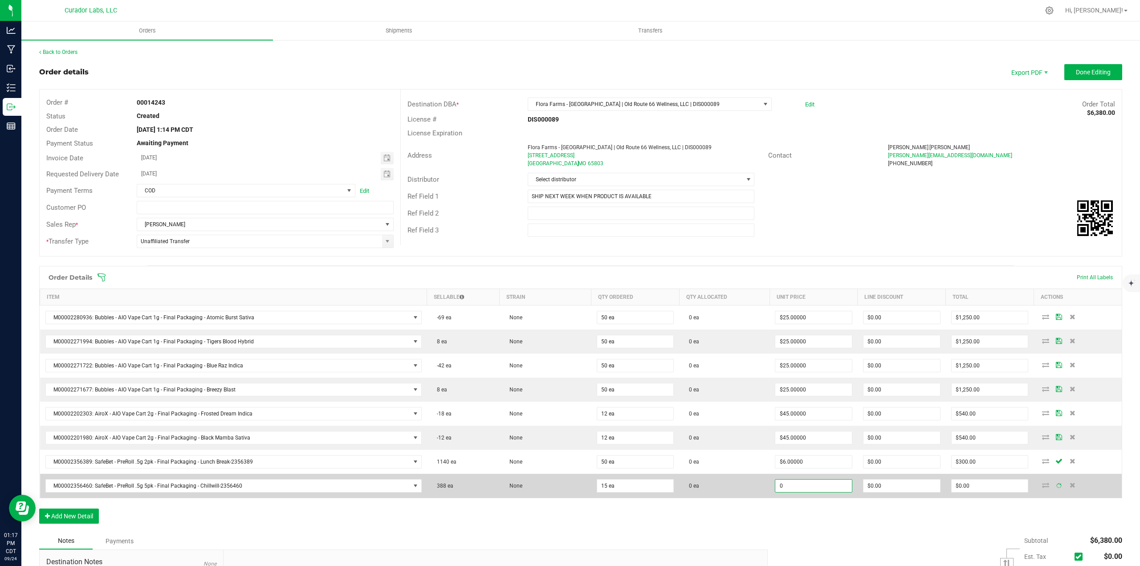
click at [805, 486] on input "0" at bounding box center [813, 485] width 77 height 12
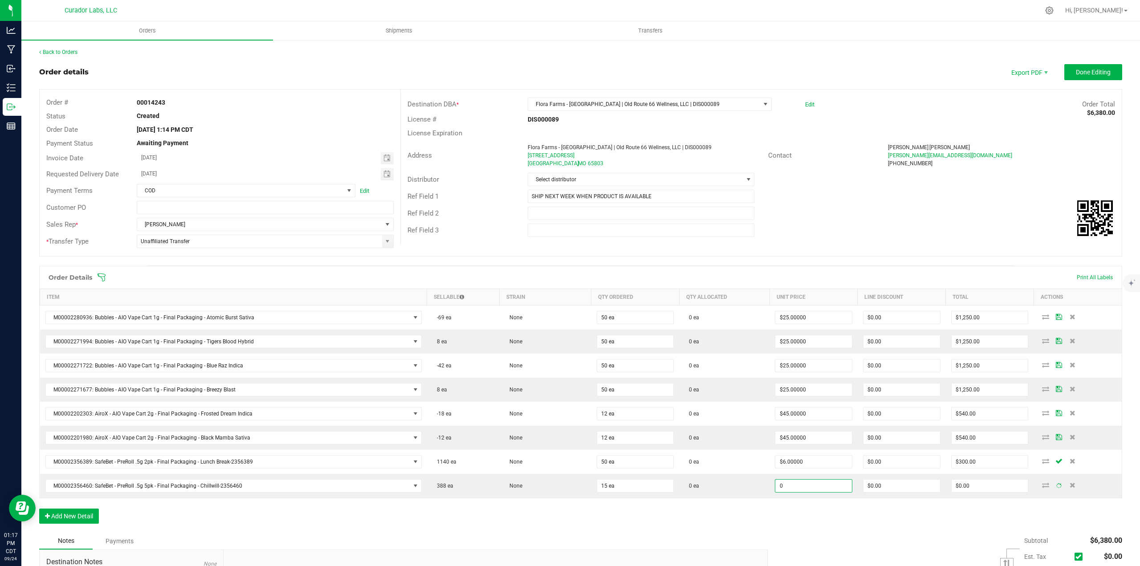
type input "1"
click at [798, 513] on div "Order Details Print All Labels Item Sellable Strain Qty Ordered Qty Allocated U…" at bounding box center [580, 399] width 1083 height 267
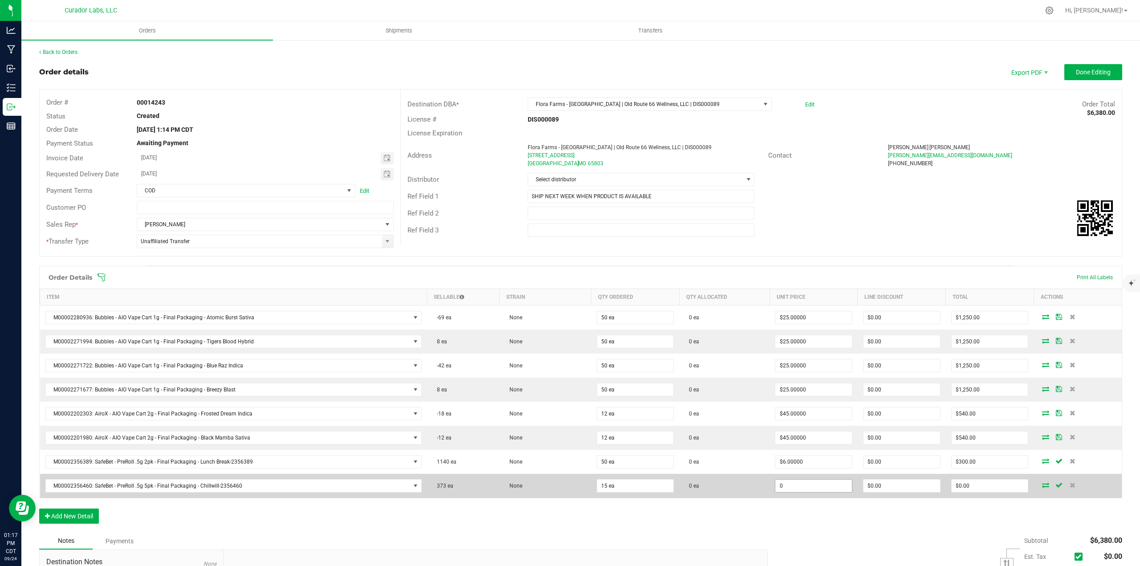
click at [794, 485] on input "0" at bounding box center [813, 485] width 77 height 12
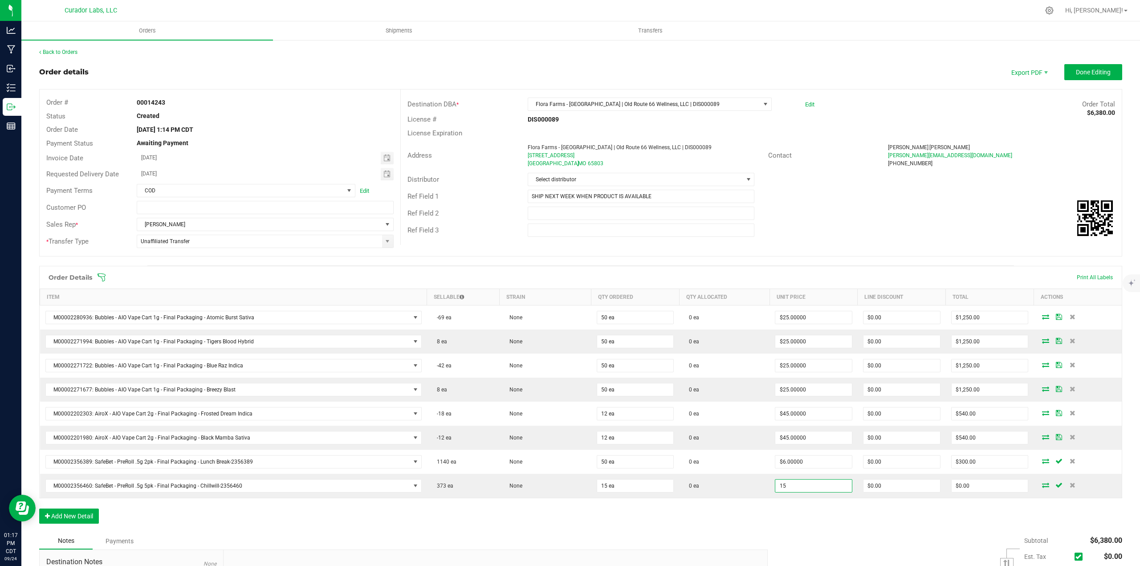
type input "$15.00000"
type input "$225.00"
click at [787, 518] on div "Order Details Print All Labels Item Sellable Strain Qty Ordered Qty Allocated U…" at bounding box center [580, 399] width 1083 height 267
click at [83, 517] on button "Add New Detail" at bounding box center [69, 515] width 60 height 15
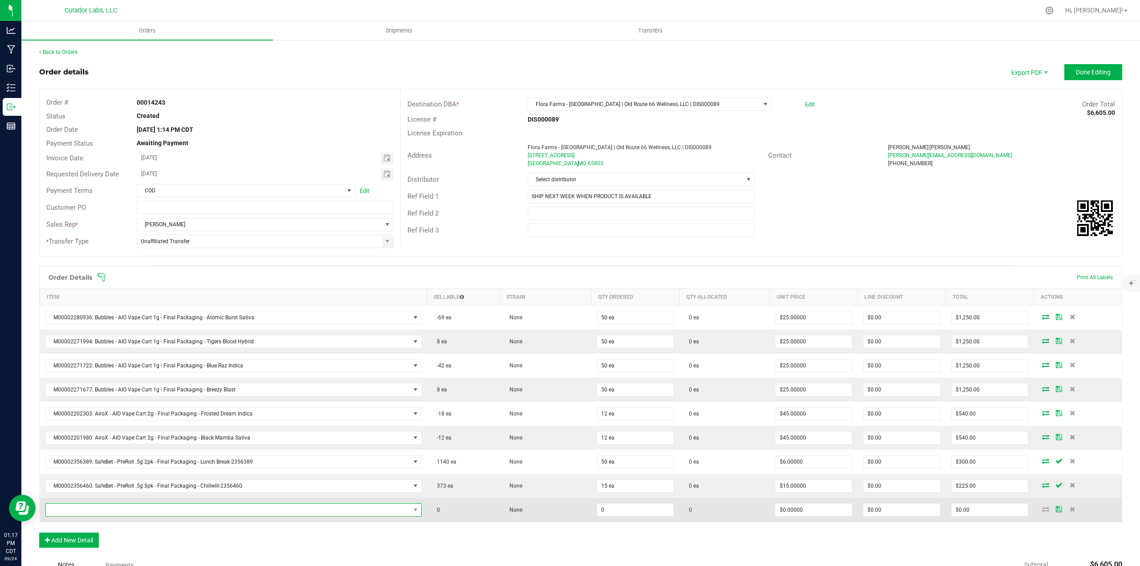
click at [89, 506] on span "NO DATA FOUND" at bounding box center [228, 510] width 364 height 12
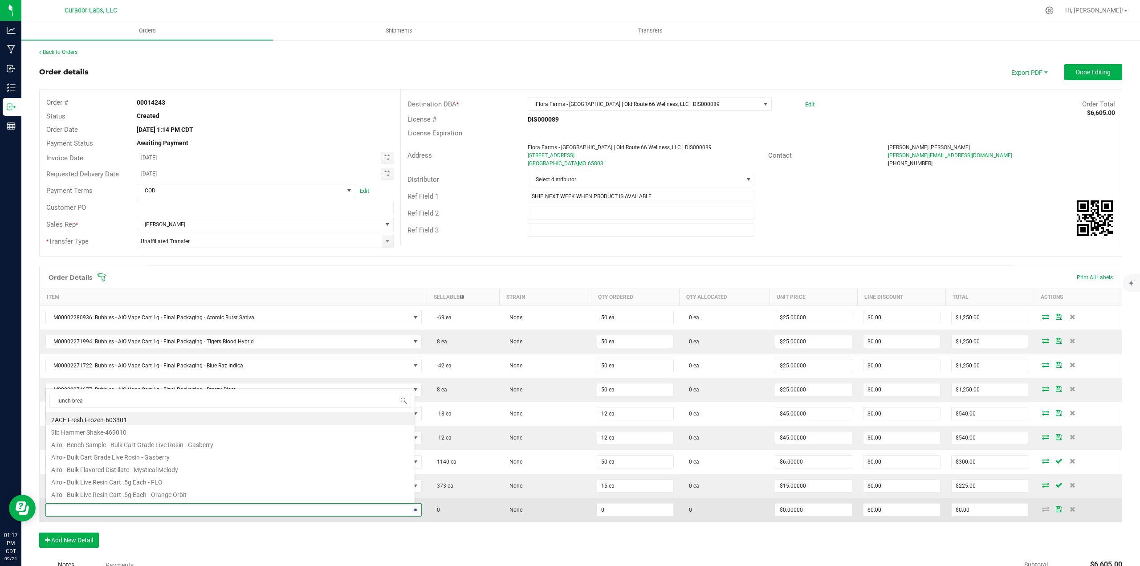
type input "lunch break"
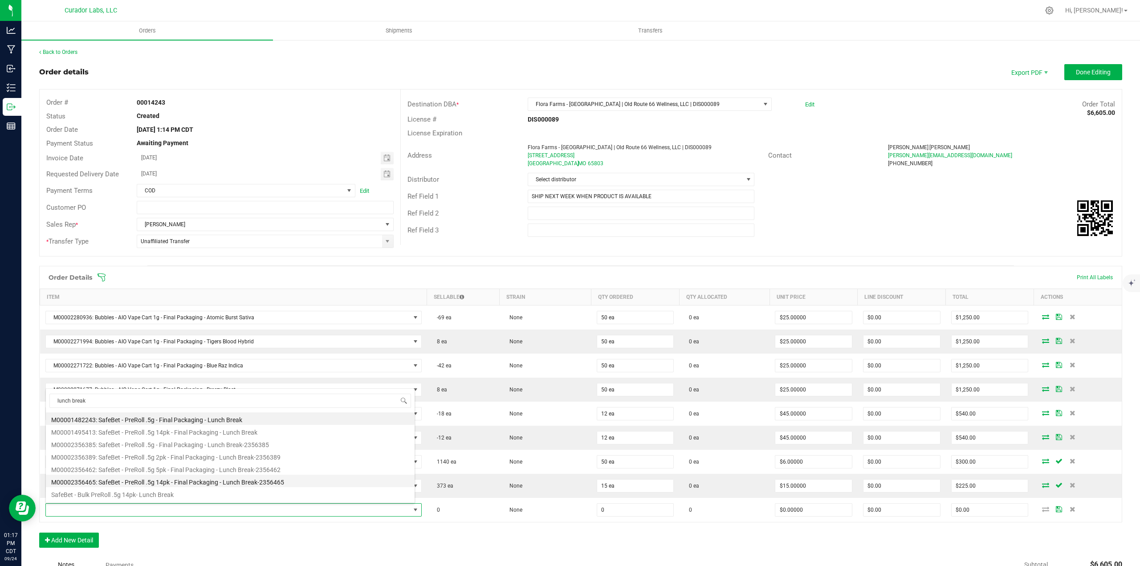
click at [186, 479] on li "M00002356465: SafeBet - PreRoll .5g 14pk - Final Packaging - Lunch Break-2356465" at bounding box center [230, 481] width 369 height 12
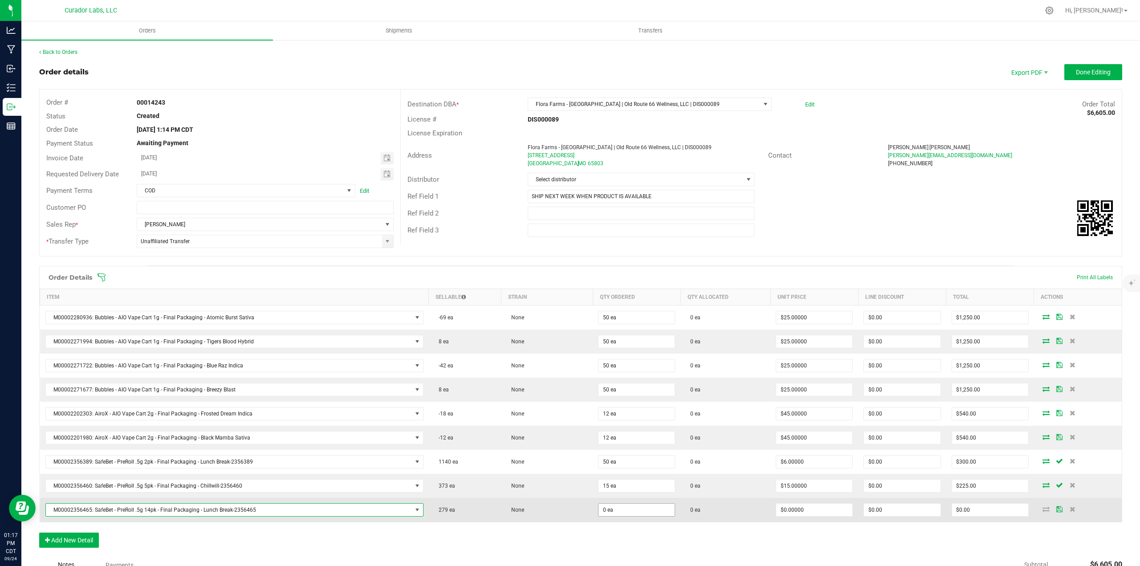
click at [620, 503] on span "0 ea" at bounding box center [636, 509] width 77 height 13
click at [620, 511] on input "0" at bounding box center [636, 510] width 76 height 12
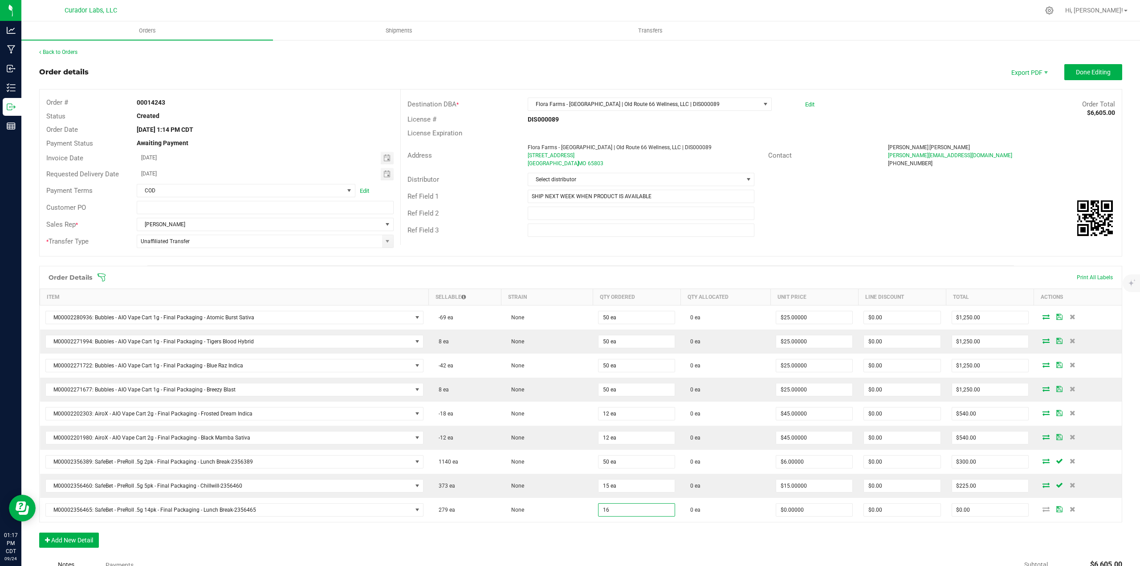
type input "16 ea"
click at [623, 540] on div "Order Details Print All Labels Item Sellable Strain Qty Ordered Qty Allocated U…" at bounding box center [580, 411] width 1083 height 291
click at [828, 515] on input "0" at bounding box center [814, 510] width 76 height 12
type input "$25.00000"
type input "$400.00"
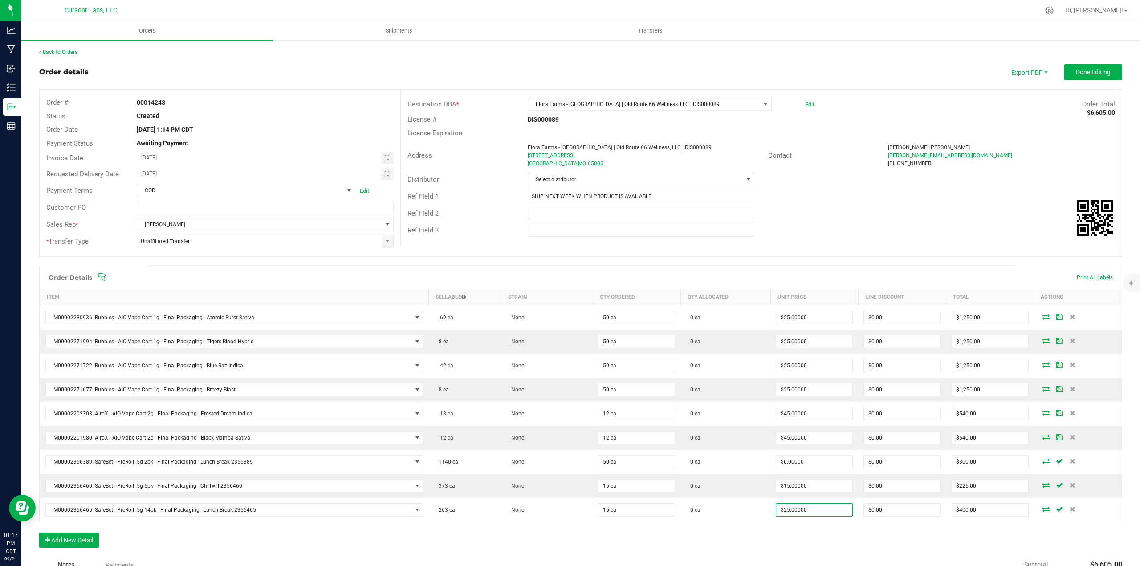
click at [813, 540] on div "Order Details Print All Labels Item Sellable Strain Qty Ordered Qty Allocated U…" at bounding box center [580, 411] width 1083 height 291
click at [795, 513] on input "25" at bounding box center [814, 510] width 76 height 12
type input "$35.00000"
type input "$560.00"
click at [792, 533] on div "Order Details Print All Labels Item Sellable Strain Qty Ordered Qty Allocated U…" at bounding box center [580, 411] width 1083 height 291
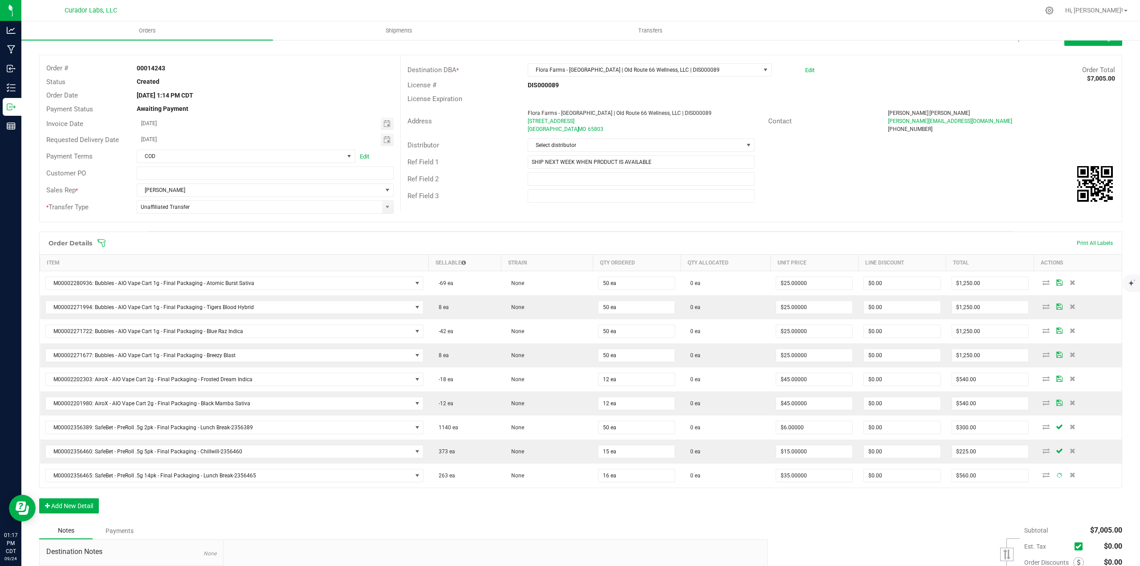
scroll to position [45, 0]
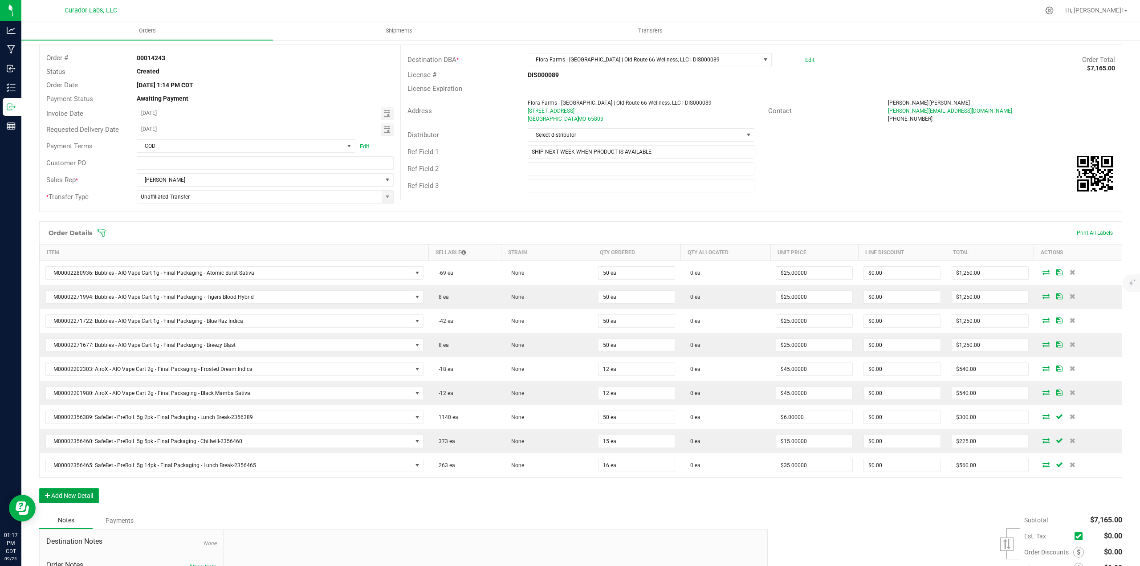
click at [96, 496] on button "Add New Detail" at bounding box center [69, 495] width 60 height 15
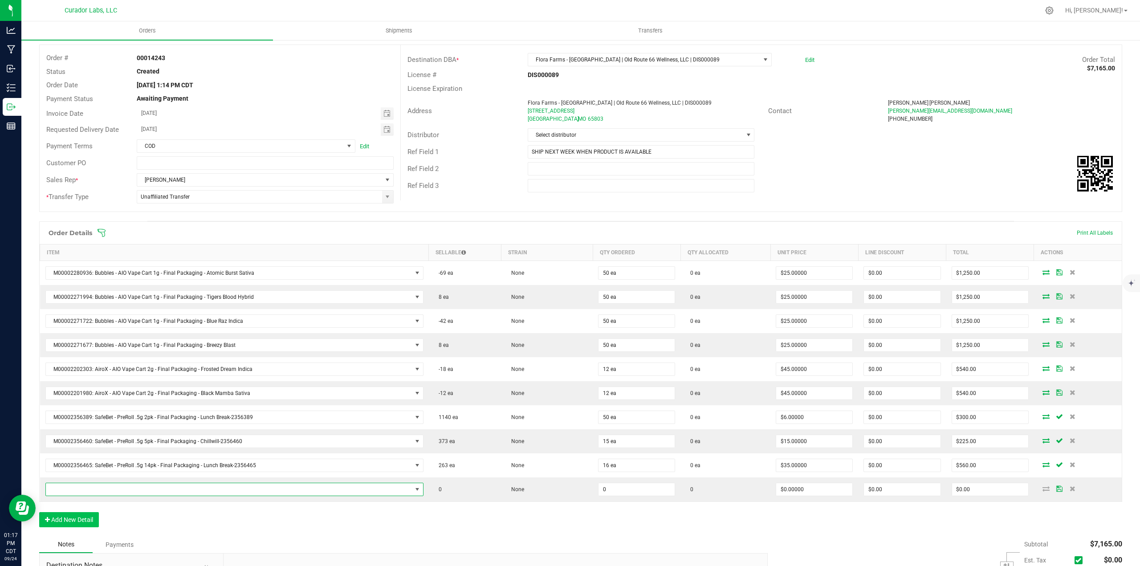
click at [93, 484] on span "NO DATA FOUND" at bounding box center [229, 489] width 366 height 12
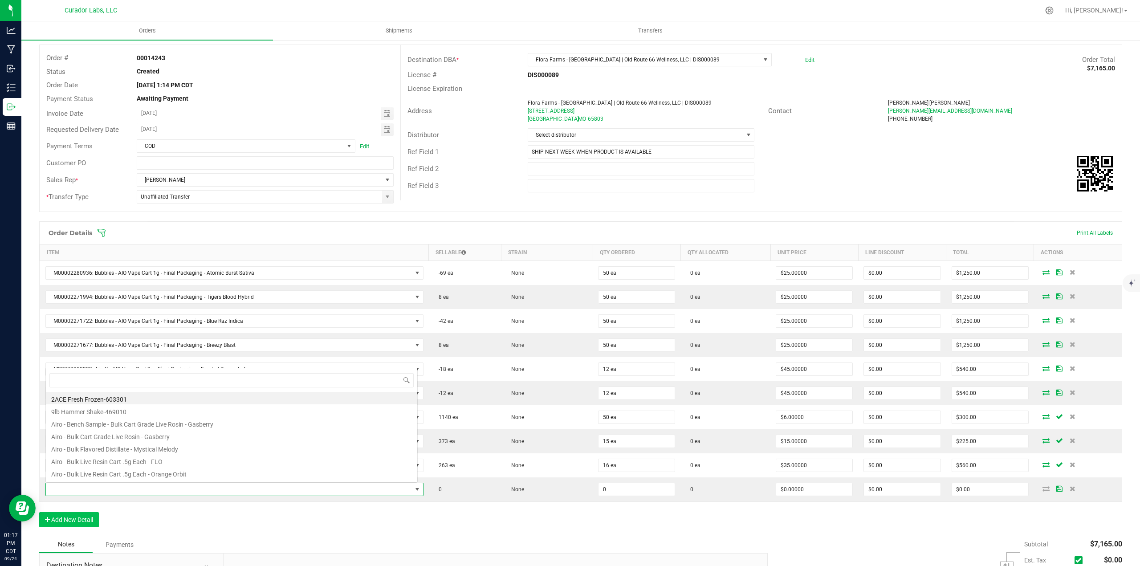
scroll to position [13, 370]
type input "chillw"
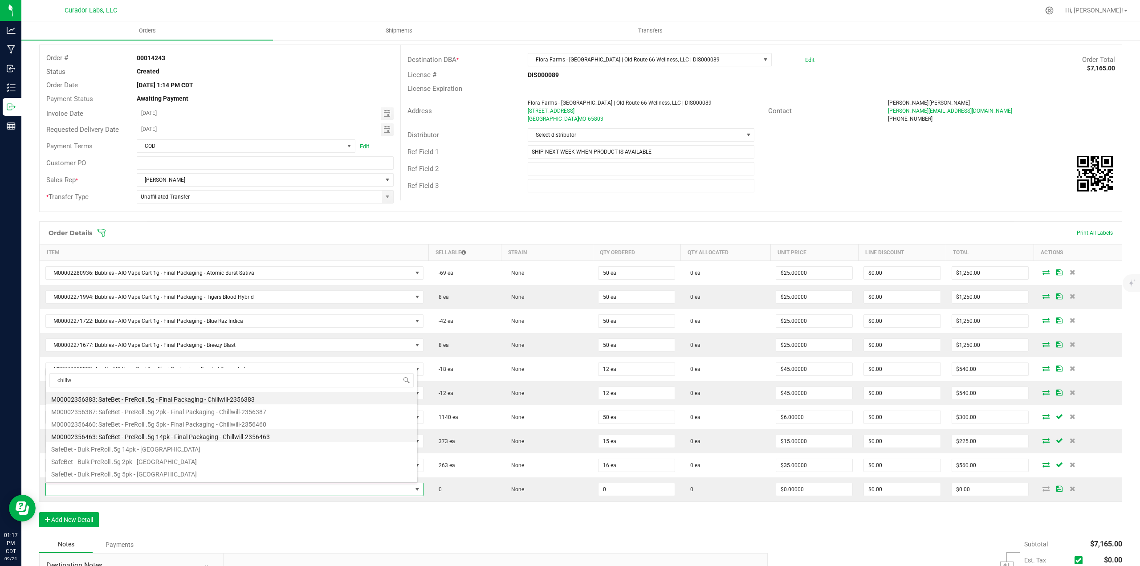
click at [182, 435] on li "M00002356463: SafeBet - PreRoll .5g 14pk - Final Packaging - Chillwill-2356463" at bounding box center [231, 435] width 371 height 12
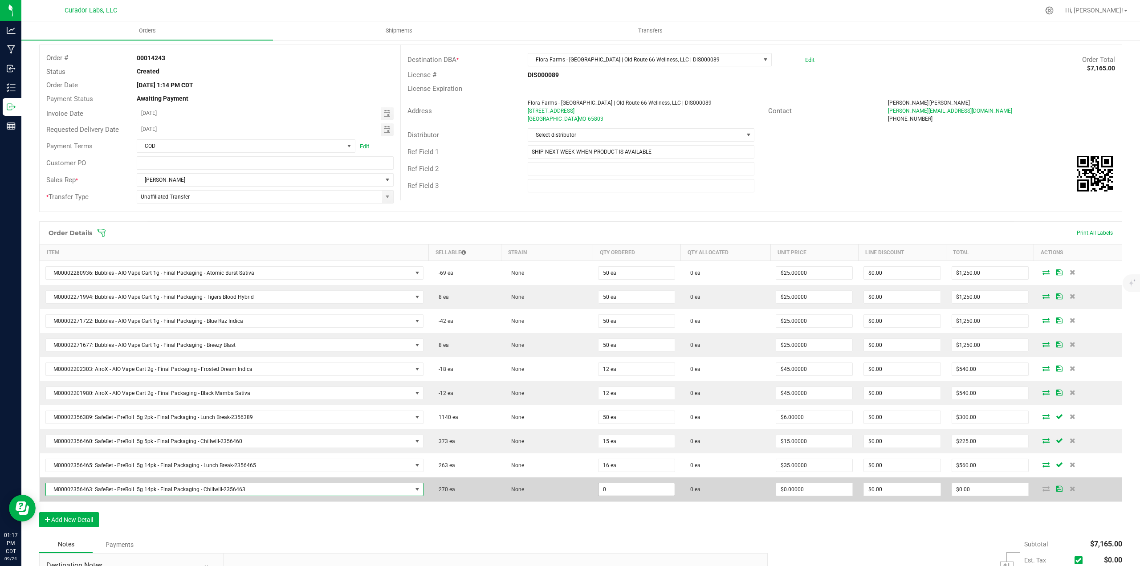
click at [629, 495] on input "0" at bounding box center [636, 489] width 76 height 12
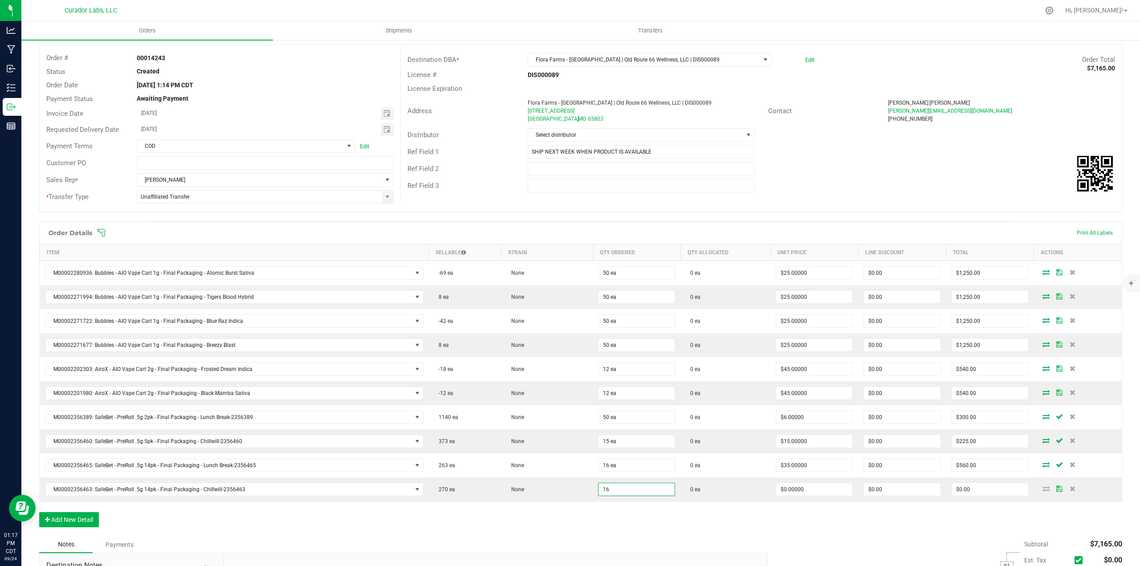
type input "16 ea"
click at [633, 512] on div "Order Details Print All Labels Item Sellable Strain Qty Ordered Qty Allocated U…" at bounding box center [580, 378] width 1083 height 315
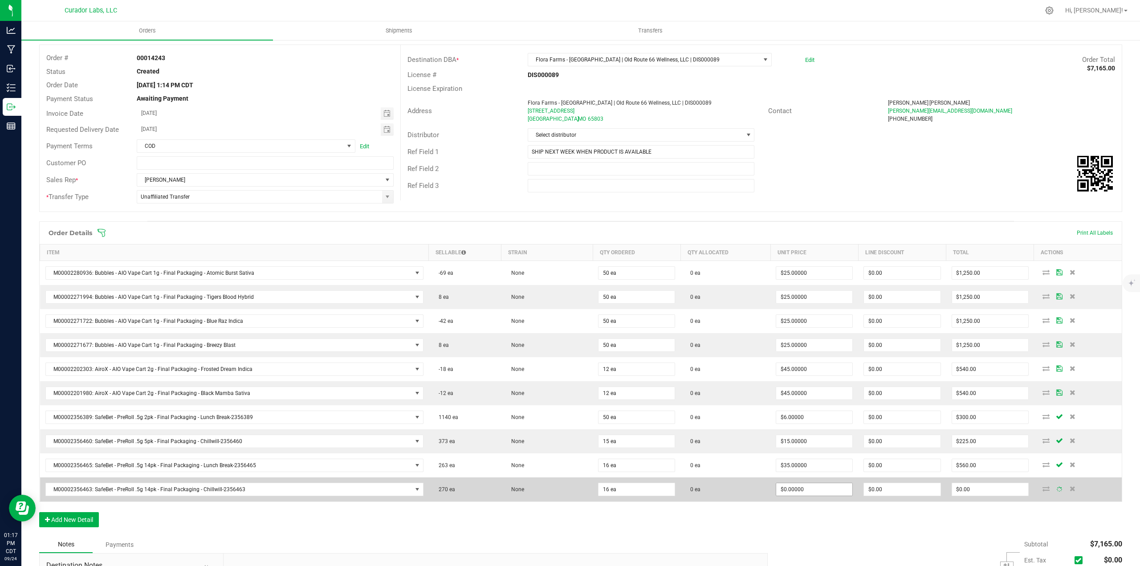
type input "0"
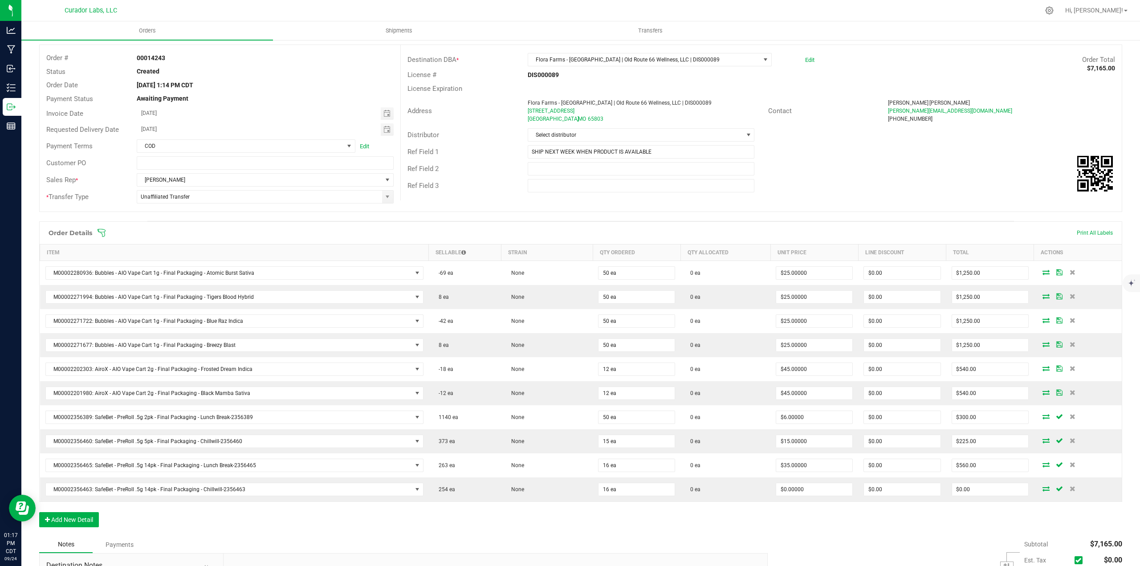
click at [796, 516] on div "Order Details Print All Labels Item Sellable Strain Qty Ordered Qty Allocated U…" at bounding box center [580, 378] width 1083 height 315
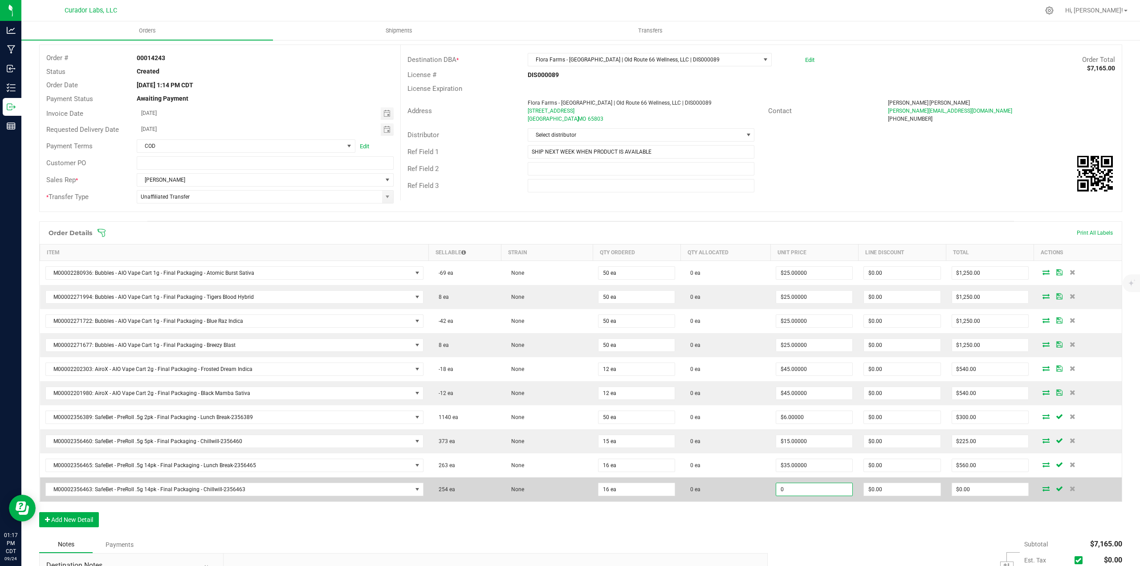
click at [791, 493] on input "0" at bounding box center [814, 489] width 76 height 12
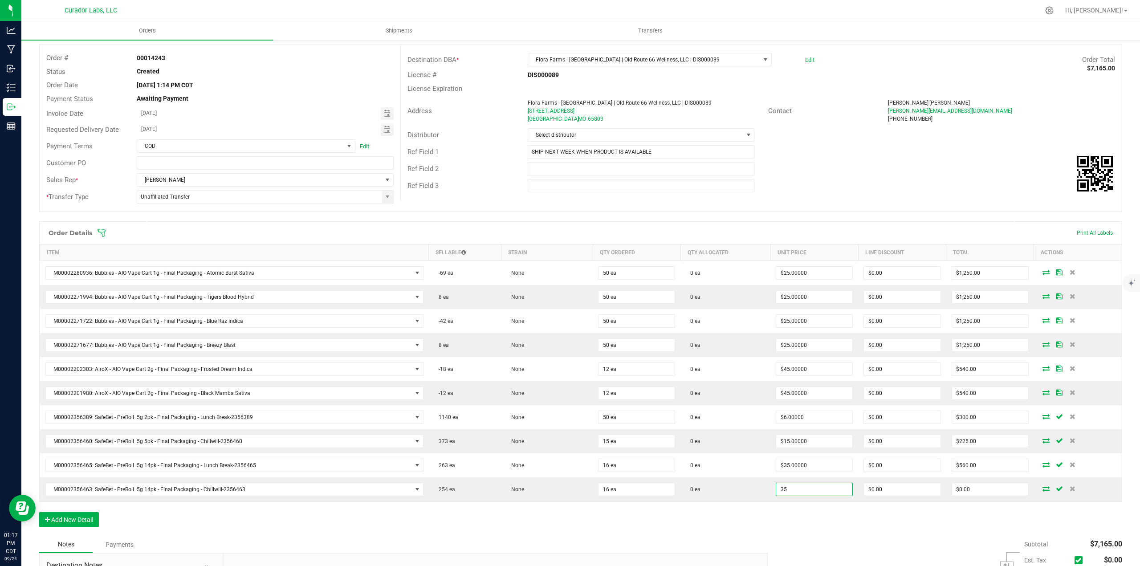
type input "$35.00000"
type input "$560.00"
click at [791, 528] on div "Order Details Print All Labels Item Sellable Strain Qty Ordered Qty Allocated U…" at bounding box center [580, 378] width 1083 height 315
click at [80, 523] on button "Add New Detail" at bounding box center [69, 519] width 60 height 15
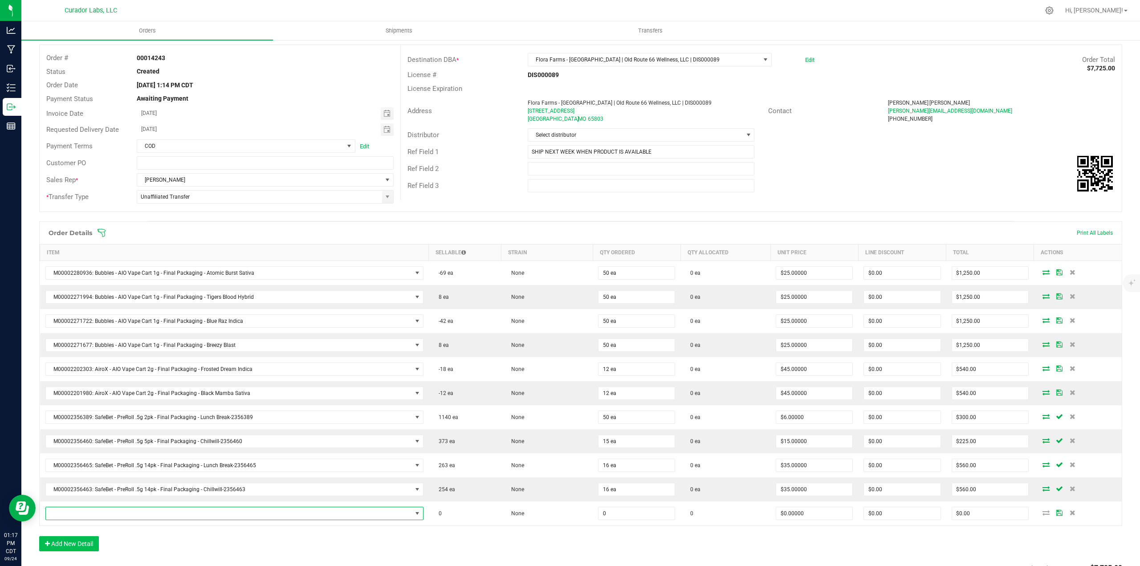
click at [77, 511] on span "NO DATA FOUND" at bounding box center [229, 513] width 366 height 12
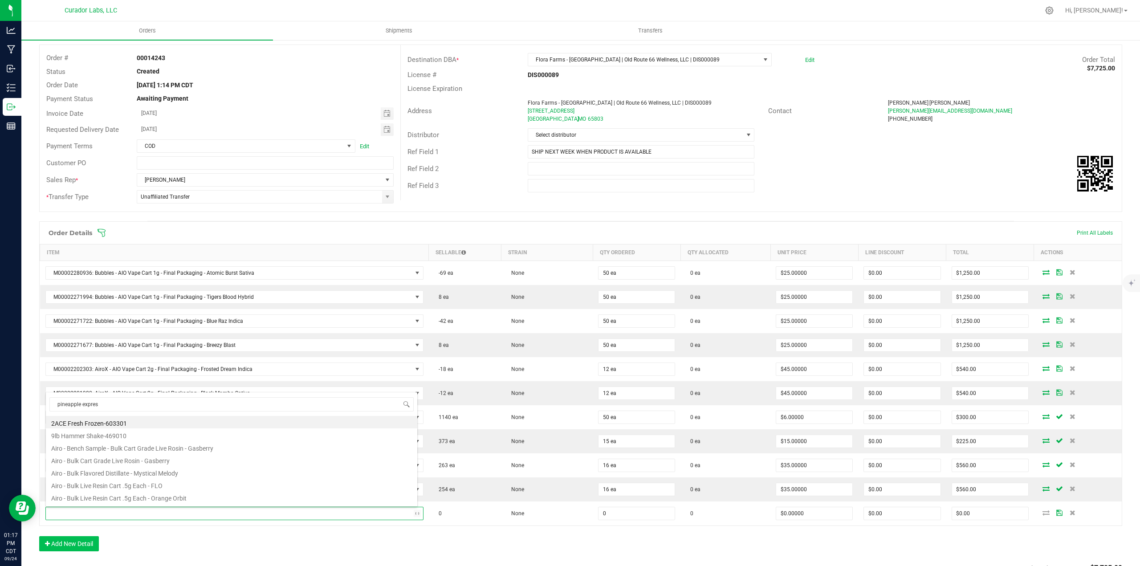
type input "pineapple express"
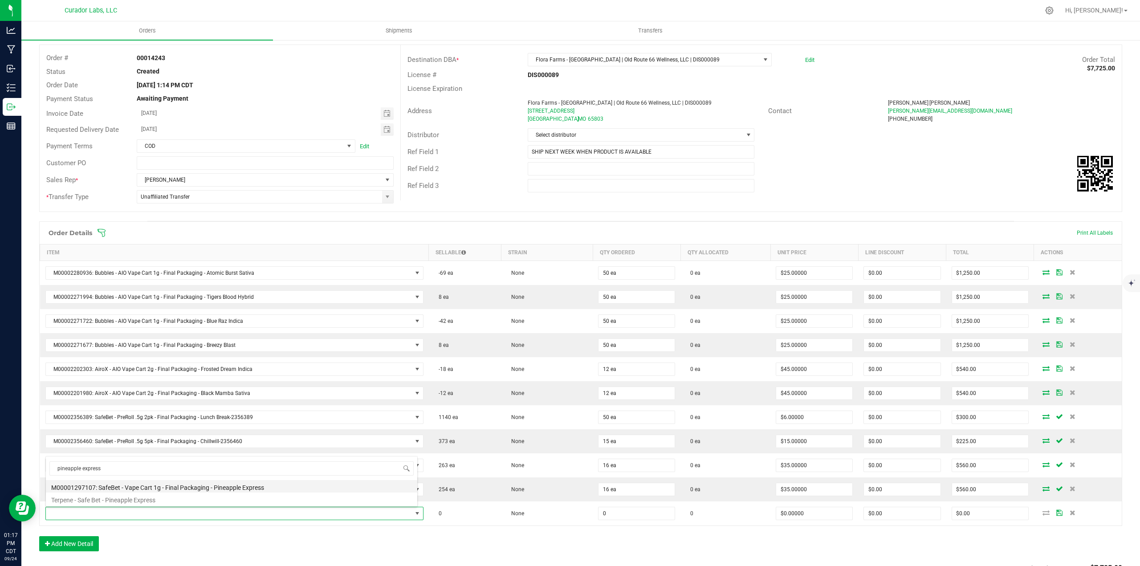
click at [178, 484] on li "M00001297107: SafeBet - Vape Cart 1g - Final Packaging - Pineapple Express" at bounding box center [231, 486] width 371 height 12
type input "0 ea"
type input "$22.50000"
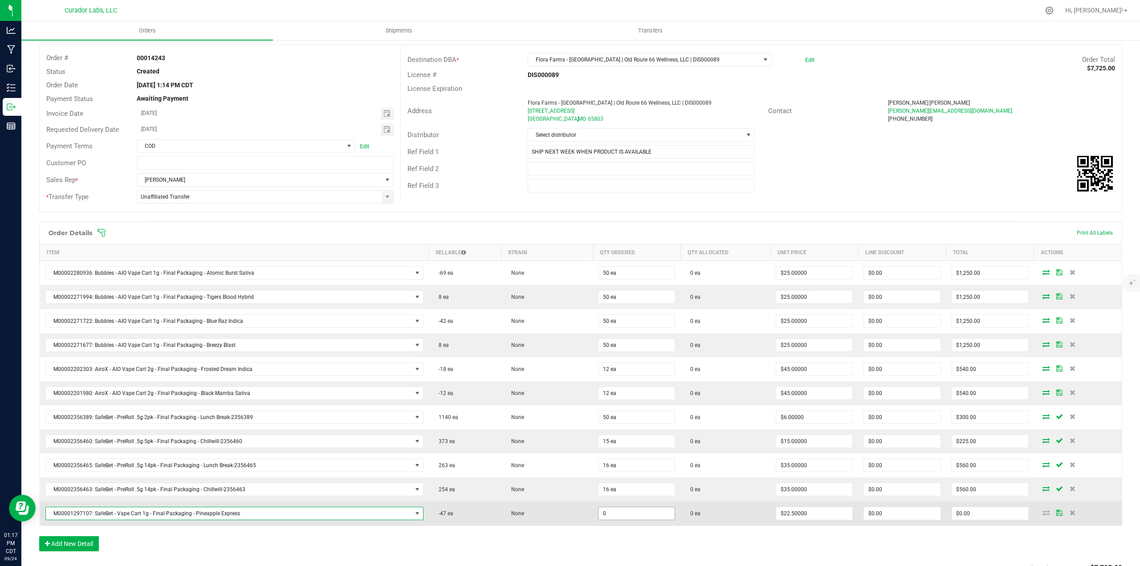
click at [621, 509] on input "0" at bounding box center [636, 513] width 76 height 12
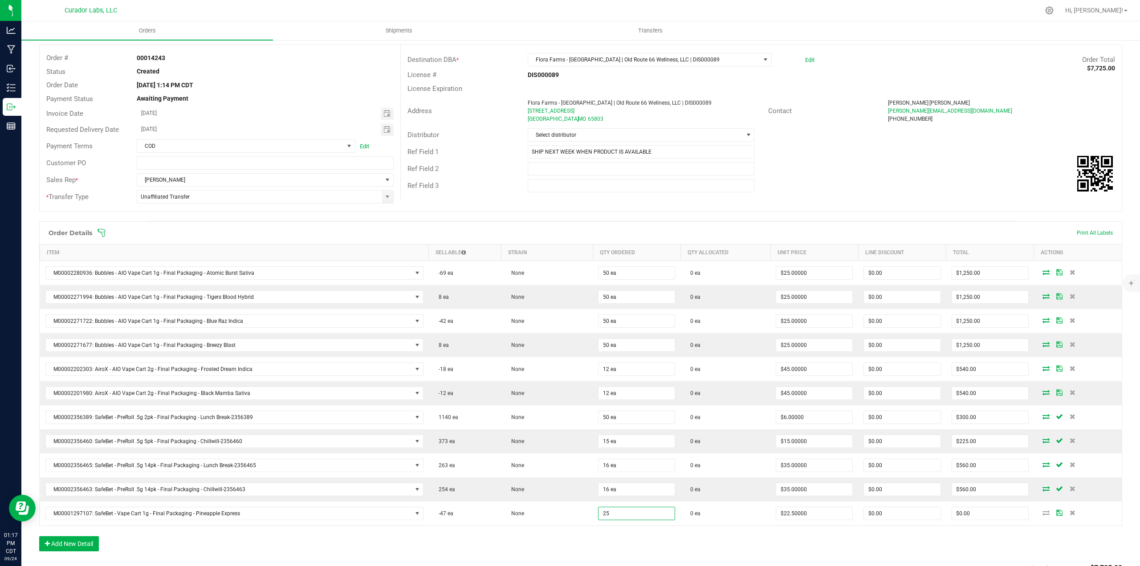
type input "25 ea"
type input "$562.50"
click at [623, 533] on div "Order Details Print All Labels Item Sellable Strain Qty Ordered Qty Allocated U…" at bounding box center [580, 390] width 1083 height 339
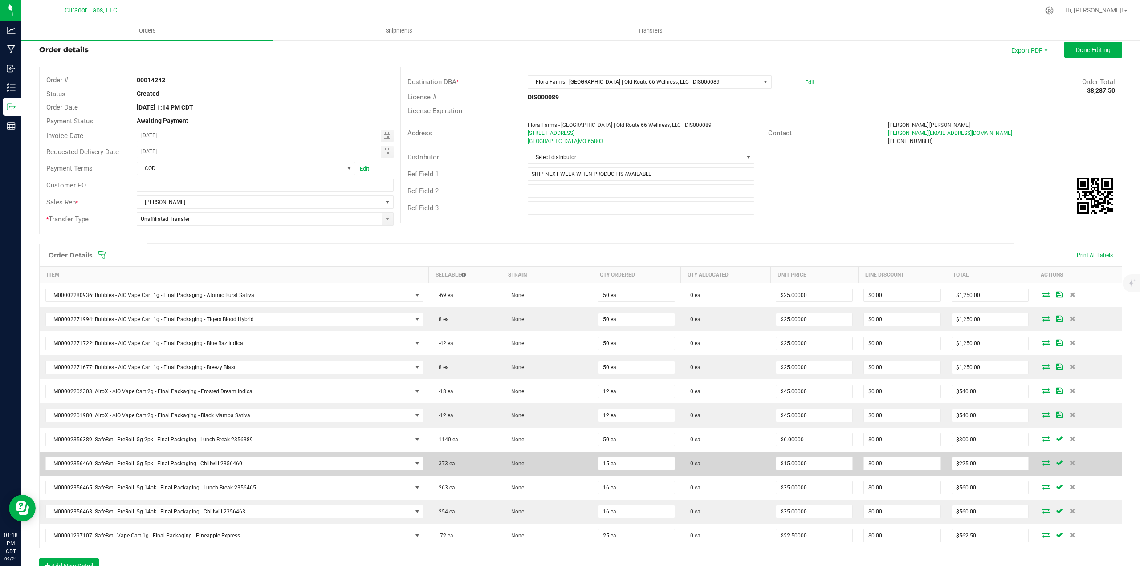
scroll to position [0, 0]
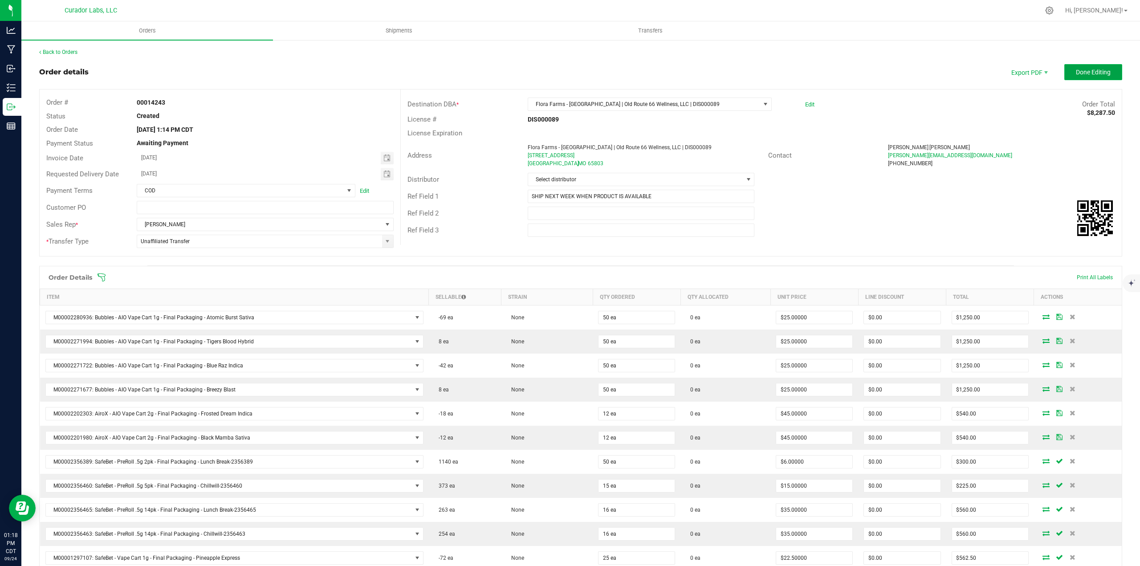
click at [1095, 65] on button "Done Editing" at bounding box center [1093, 72] width 58 height 16
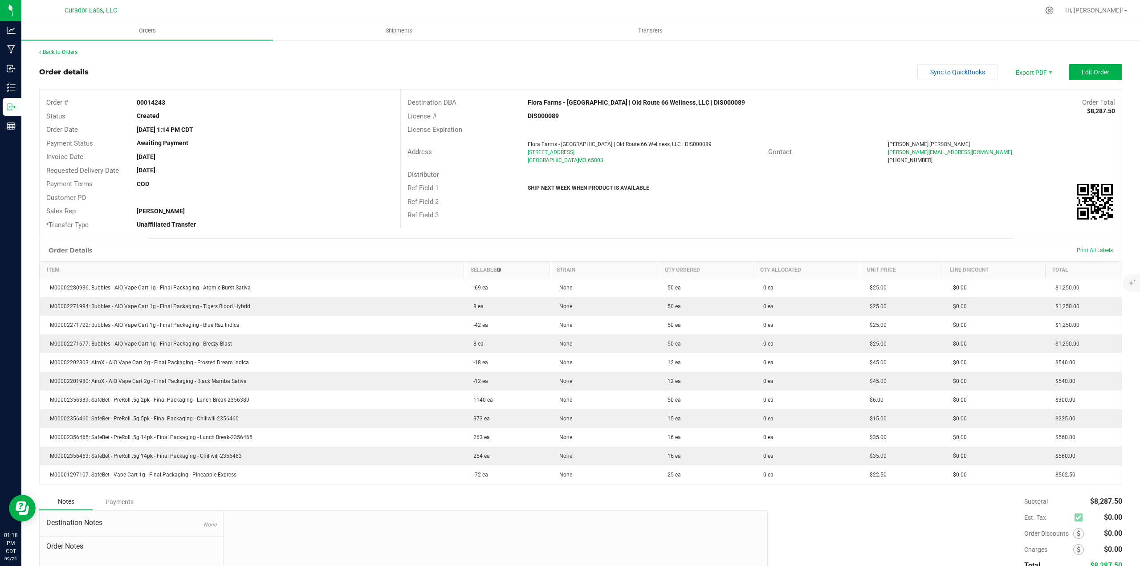
click at [72, 56] on div "Back to Orders Order details Sync to QuickBooks Export PDF Edit Order Order # 0…" at bounding box center [580, 339] width 1083 height 582
click at [71, 54] on link "Back to Orders" at bounding box center [58, 52] width 38 height 6
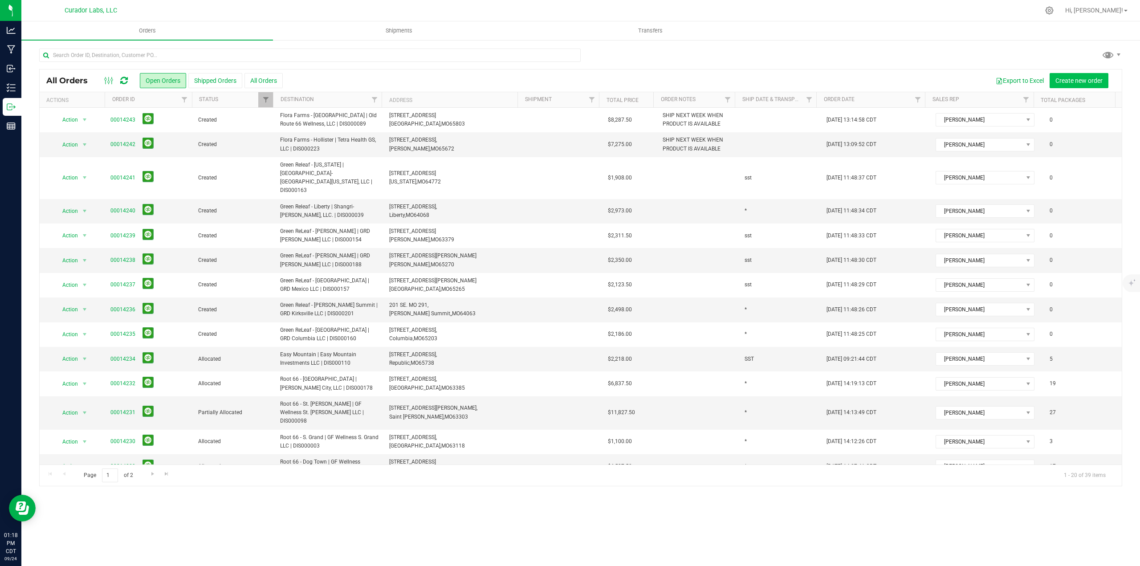
drag, startPoint x: 1102, startPoint y: 68, endPoint x: 1101, endPoint y: 76, distance: 8.5
click at [1101, 74] on div "All Orders Open Orders Shipped Orders All Orders Export to Excel Create new ord…" at bounding box center [580, 267] width 1083 height 438
click at [1101, 77] on span "Create new order" at bounding box center [1078, 80] width 47 height 7
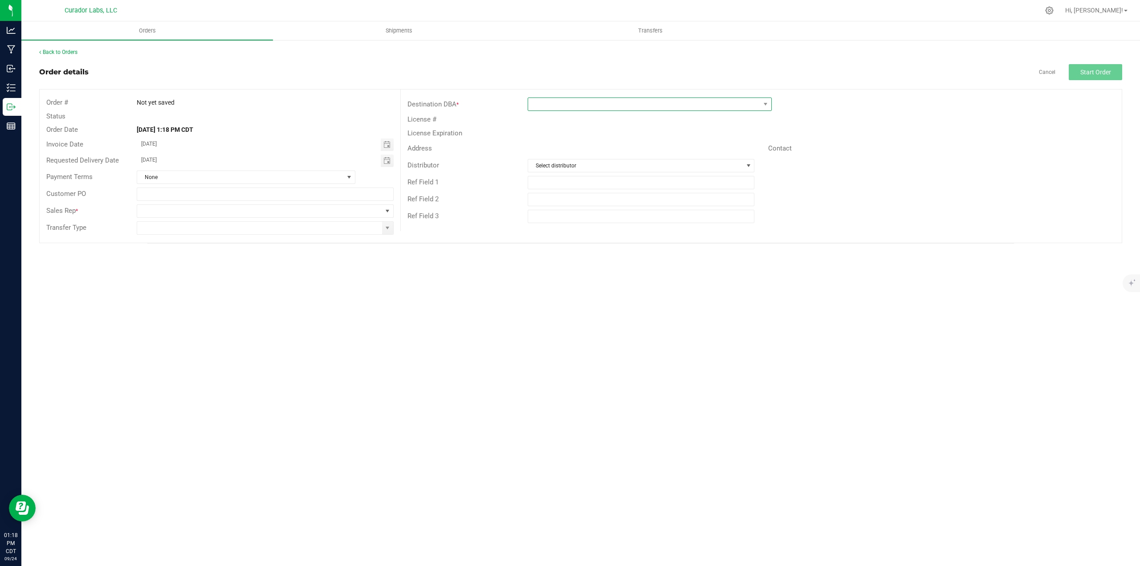
click at [581, 106] on span at bounding box center [644, 104] width 232 height 12
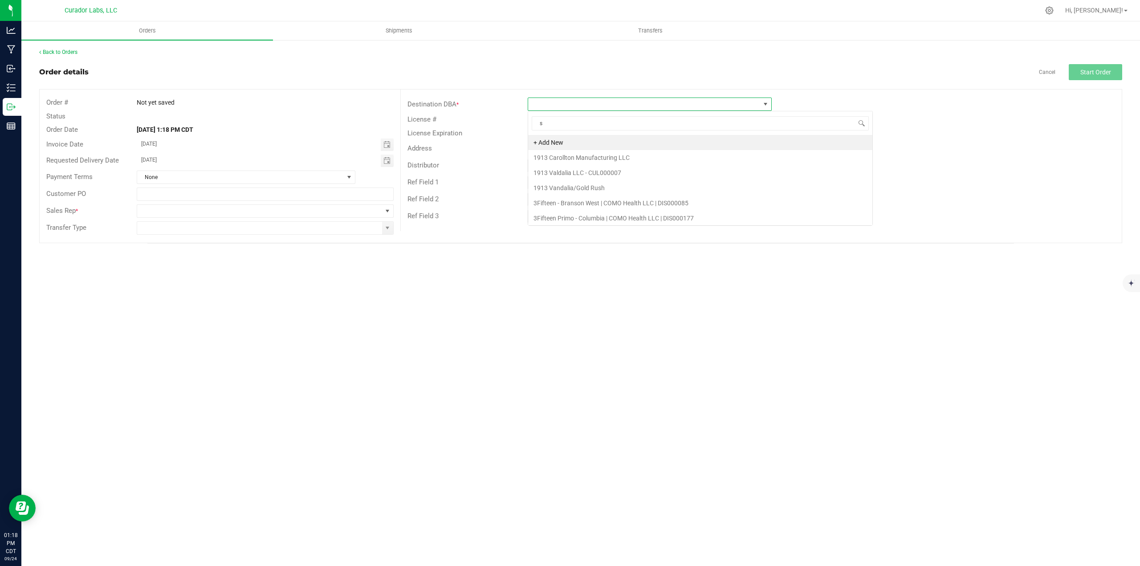
scroll to position [13, 244]
type input "state"
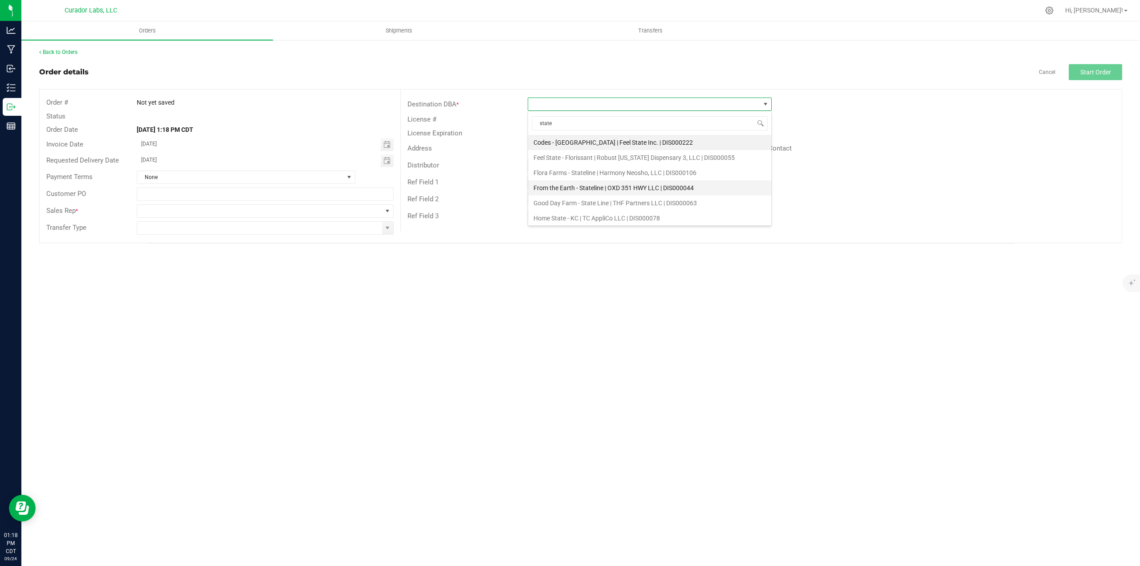
click at [589, 183] on li "From the Earth - Stateline | OXD 351 HWY LLC | DIS000044" at bounding box center [649, 187] width 243 height 15
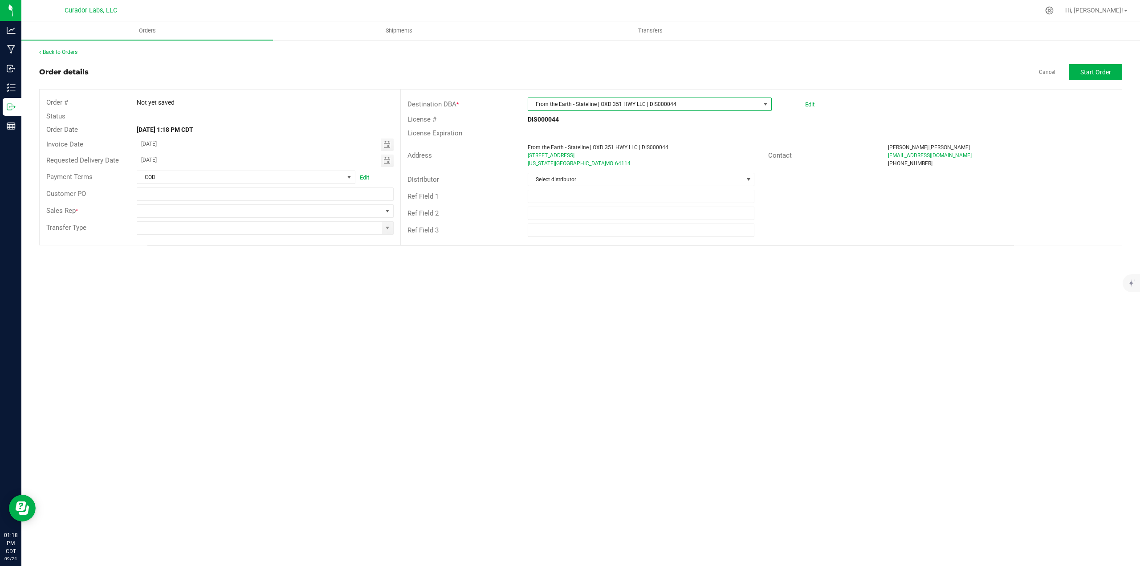
click at [578, 106] on span "From the Earth - Stateline | OXD 351 HWY LLC | DIS000044" at bounding box center [644, 104] width 232 height 12
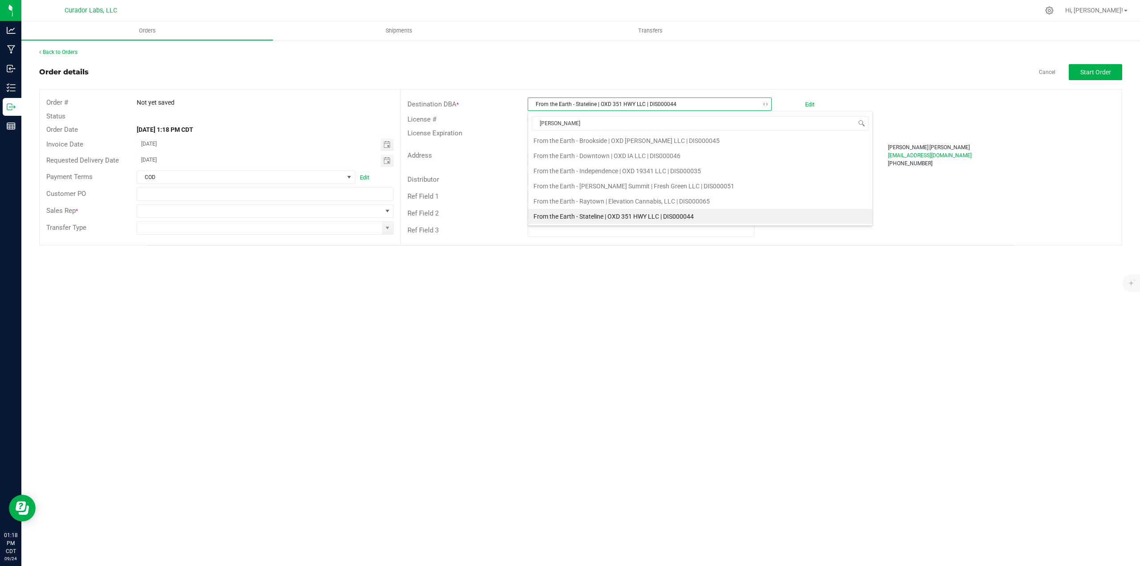
type input "flora"
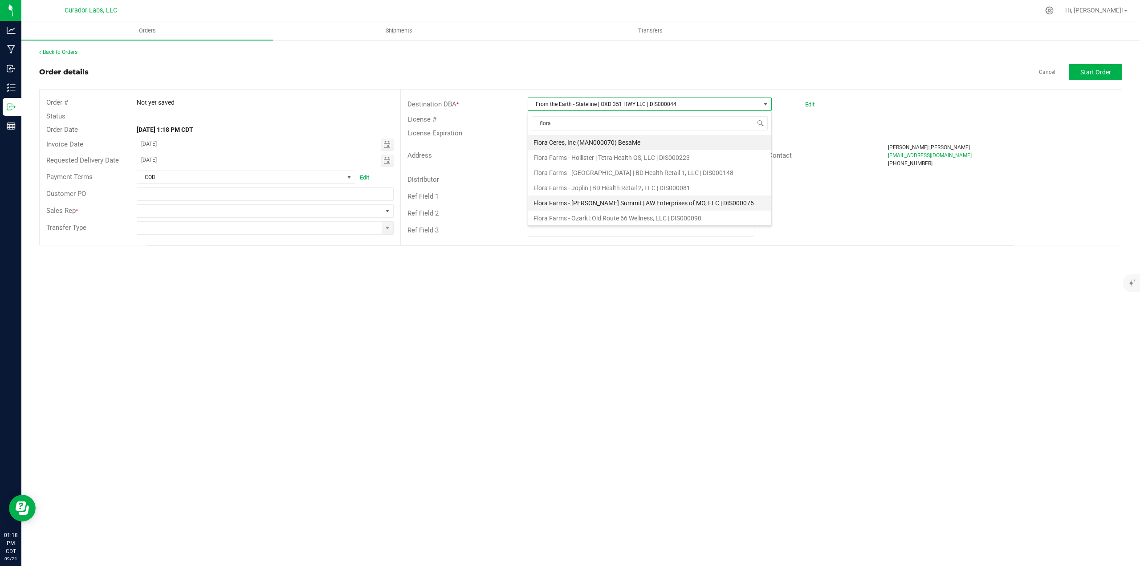
scroll to position [45, 0]
click at [586, 211] on li "Flora Farms - Stateline | Harmony Neosho, LLC | DIS000106" at bounding box center [649, 218] width 243 height 15
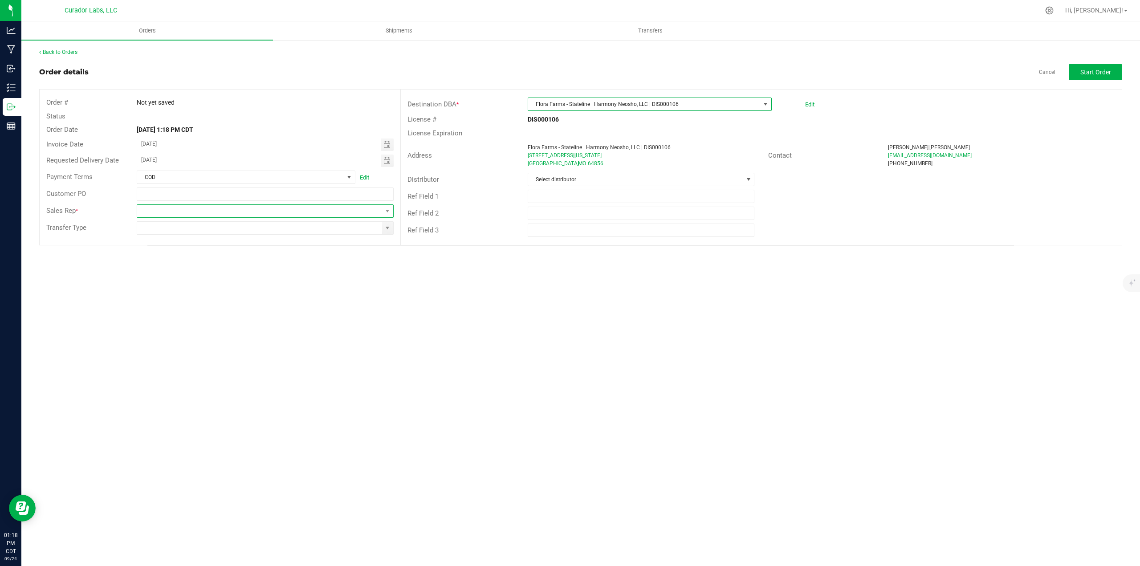
click at [278, 211] on span at bounding box center [259, 211] width 245 height 12
drag, startPoint x: 212, startPoint y: 305, endPoint x: 450, endPoint y: 223, distance: 251.6
click at [212, 306] on li "[PERSON_NAME]" at bounding box center [265, 307] width 256 height 15
click at [386, 231] on span at bounding box center [387, 227] width 7 height 7
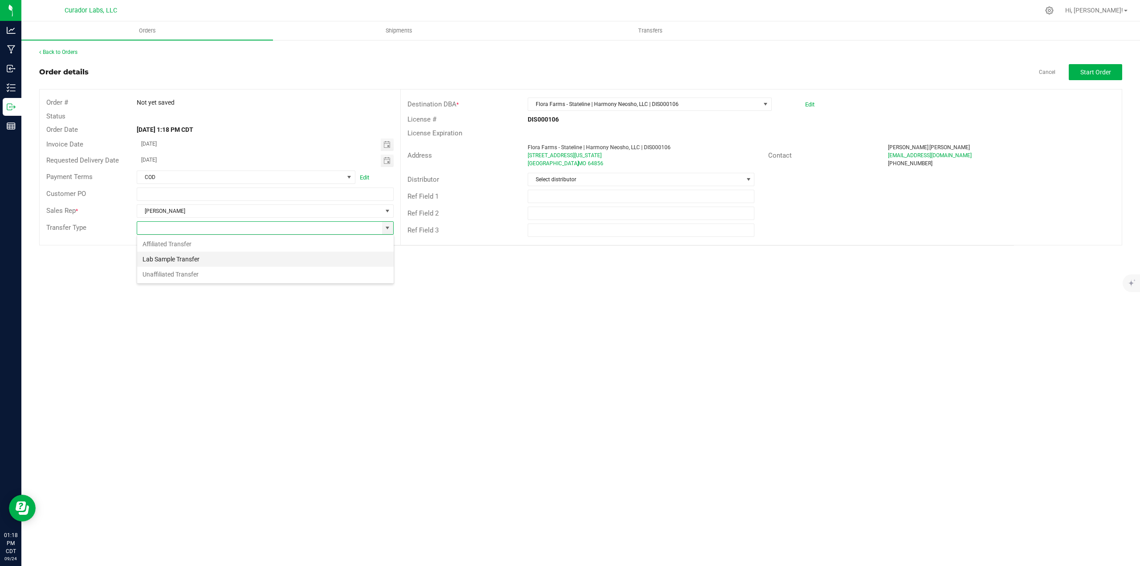
scroll to position [13, 257]
click at [153, 275] on li "Unaffiliated Transfer" at bounding box center [265, 274] width 256 height 15
type input "Unaffiliated Transfer"
click at [1093, 75] on span "Start Order" at bounding box center [1095, 72] width 31 height 7
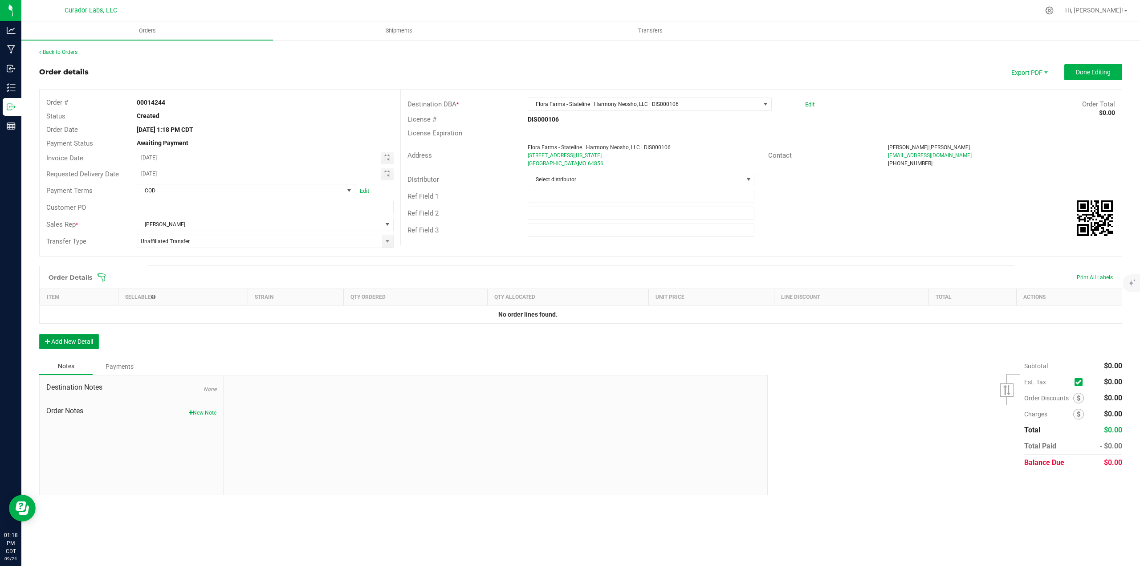
click at [49, 335] on button "Add New Detail" at bounding box center [69, 341] width 60 height 15
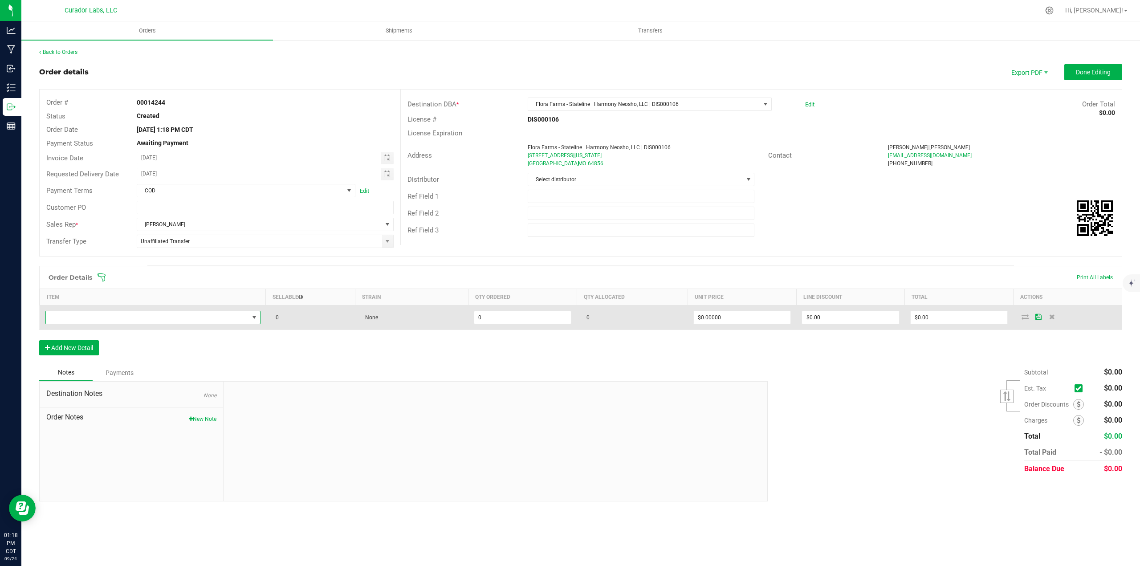
click at [78, 319] on span "NO DATA FOUND" at bounding box center [147, 317] width 203 height 12
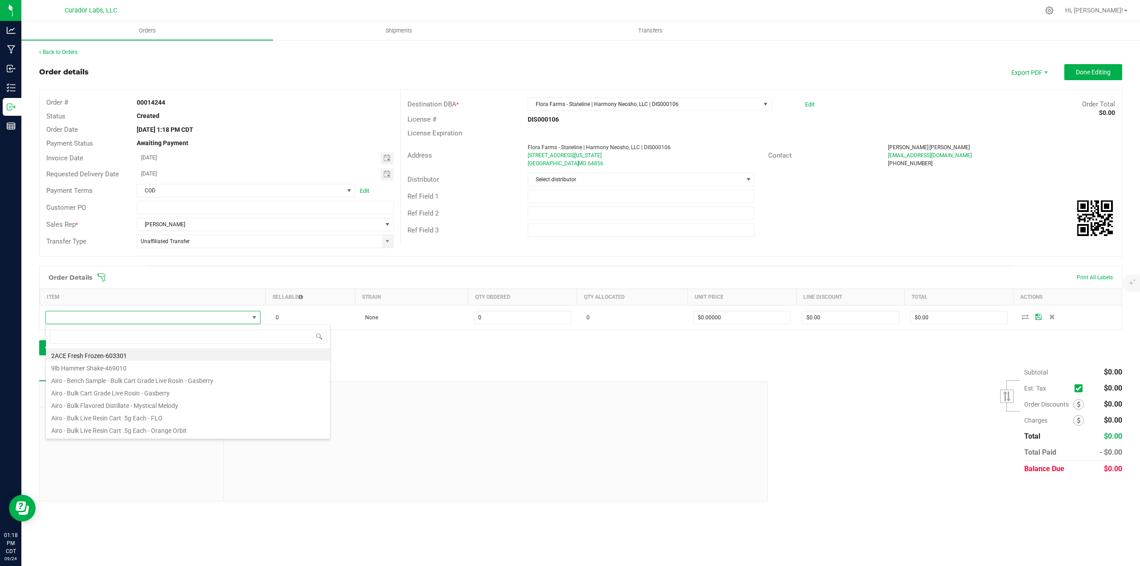
scroll to position [13, 215]
type input "frosted dream"
click at [223, 361] on li "M00002202303: AiroX - AIO Vape Cart 2g - Final Packaging - Frosted Dream Indica" at bounding box center [188, 367] width 284 height 12
type input "0 ea"
type input "$45.00000"
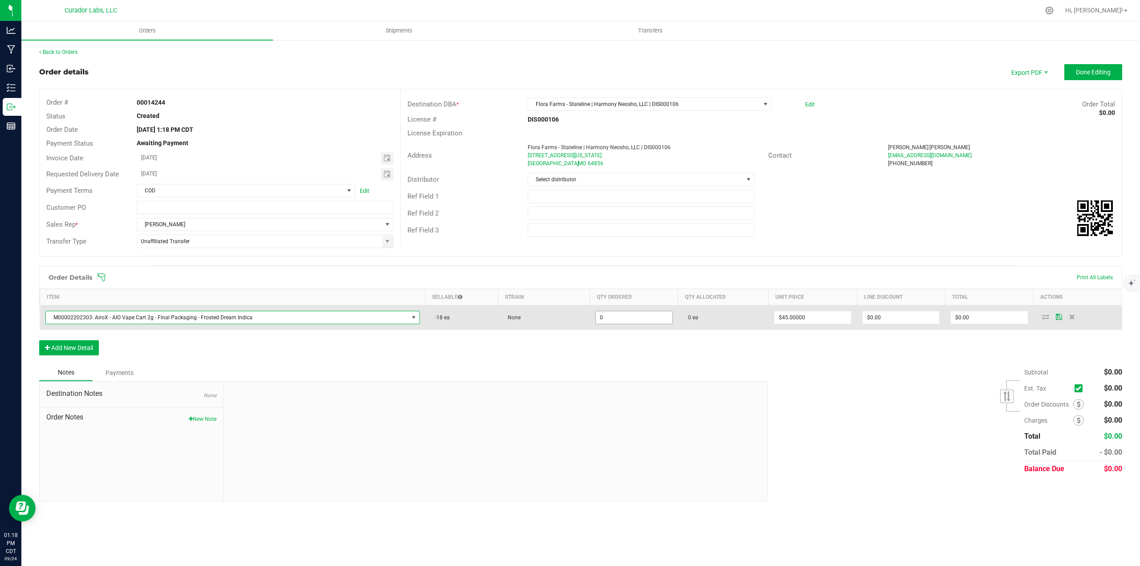
click at [611, 322] on input "0" at bounding box center [634, 317] width 77 height 12
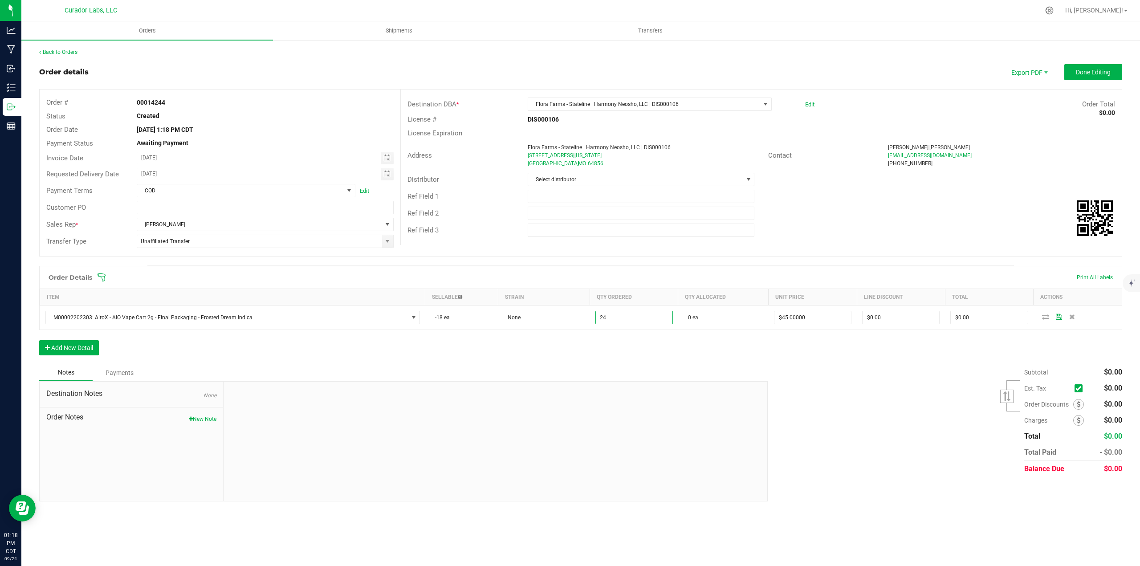
type input "24 ea"
type input "$1,080.00"
click at [611, 342] on div "Order Details Print All Labels Item Sellable Strain Qty Ordered Qty Allocated U…" at bounding box center [580, 315] width 1083 height 98
click at [88, 349] on button "Add New Detail" at bounding box center [69, 347] width 60 height 15
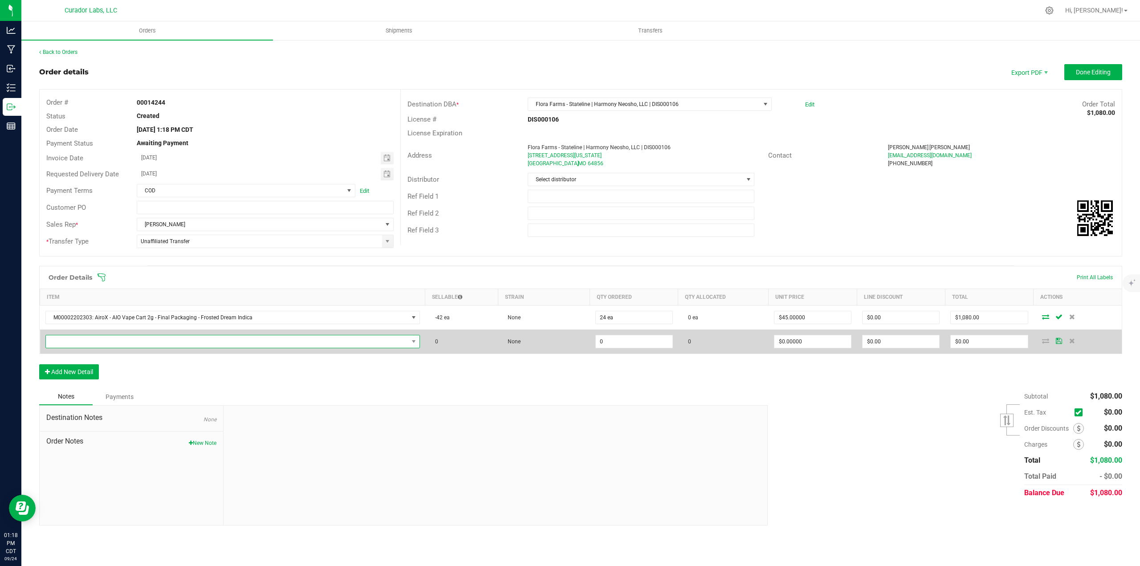
click at [89, 341] on span "NO DATA FOUND" at bounding box center [227, 341] width 362 height 12
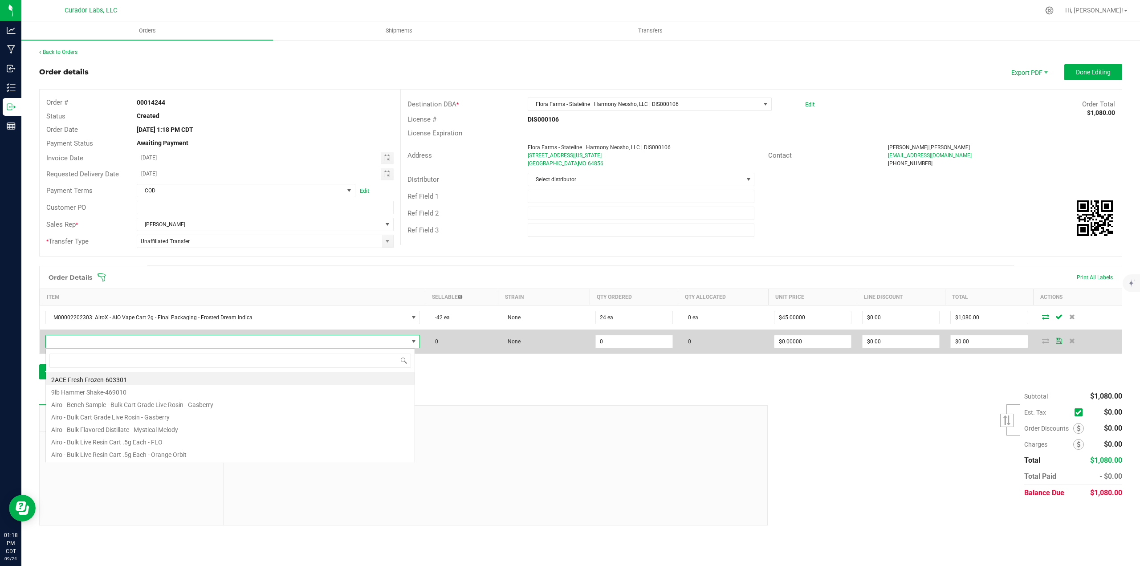
scroll to position [13, 370]
type input "black mamba"
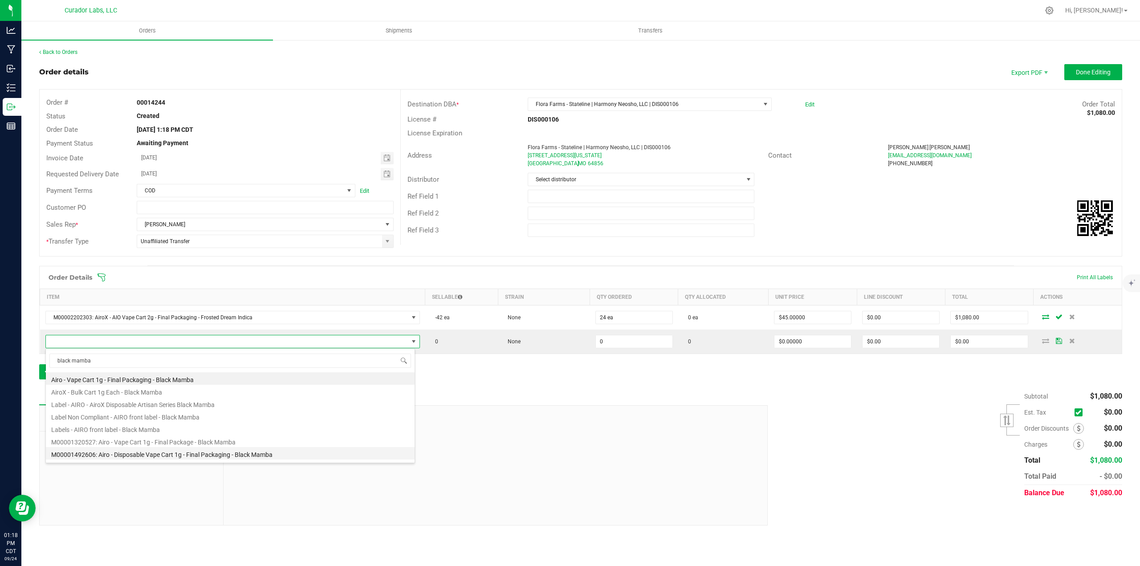
scroll to position [45, 0]
click at [180, 431] on li "M00002201980: AiroX - AIO Vape Cart 2g - Final Packaging - Black Mamba Sativa" at bounding box center [230, 433] width 369 height 12
type input "0 ea"
type input "$45.00000"
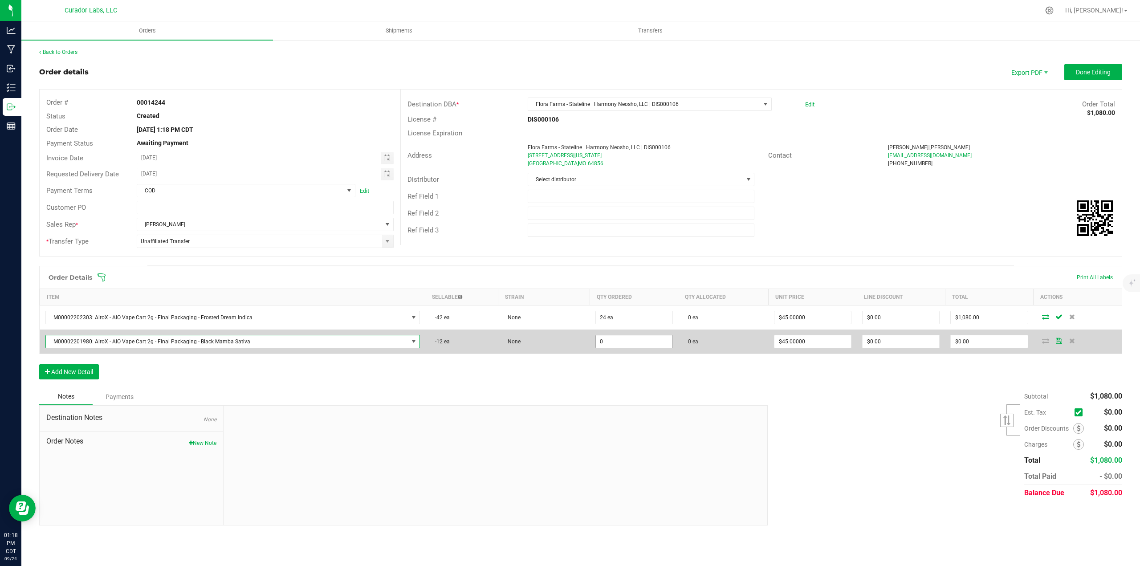
click at [637, 345] on input "0" at bounding box center [634, 341] width 77 height 12
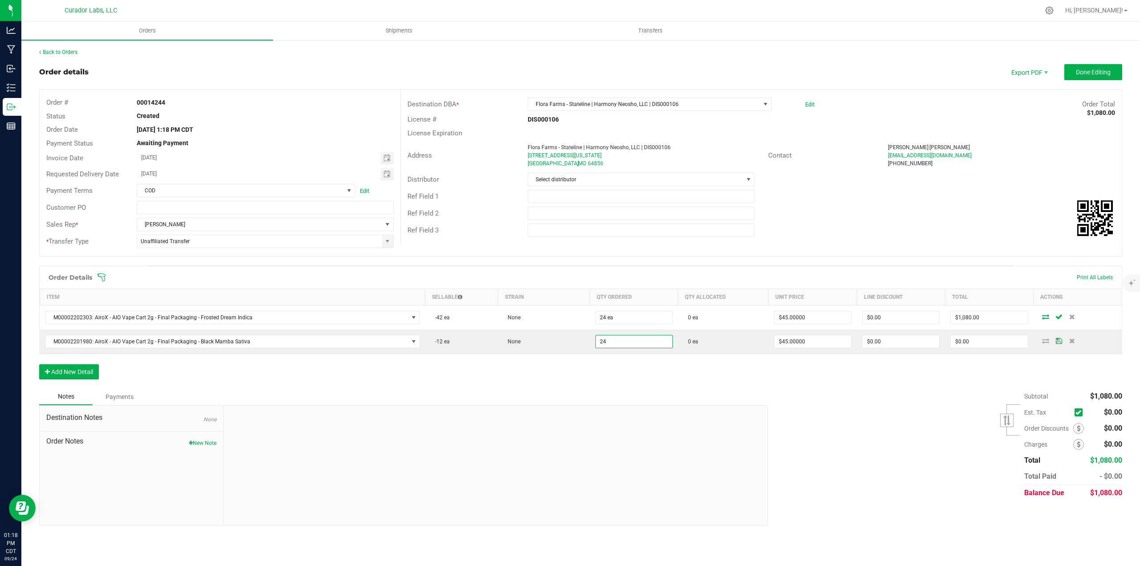
type input "24 ea"
type input "$1,080.00"
click at [635, 389] on div "Notes Payments" at bounding box center [400, 396] width 722 height 17
click at [93, 374] on button "Add New Detail" at bounding box center [69, 371] width 60 height 15
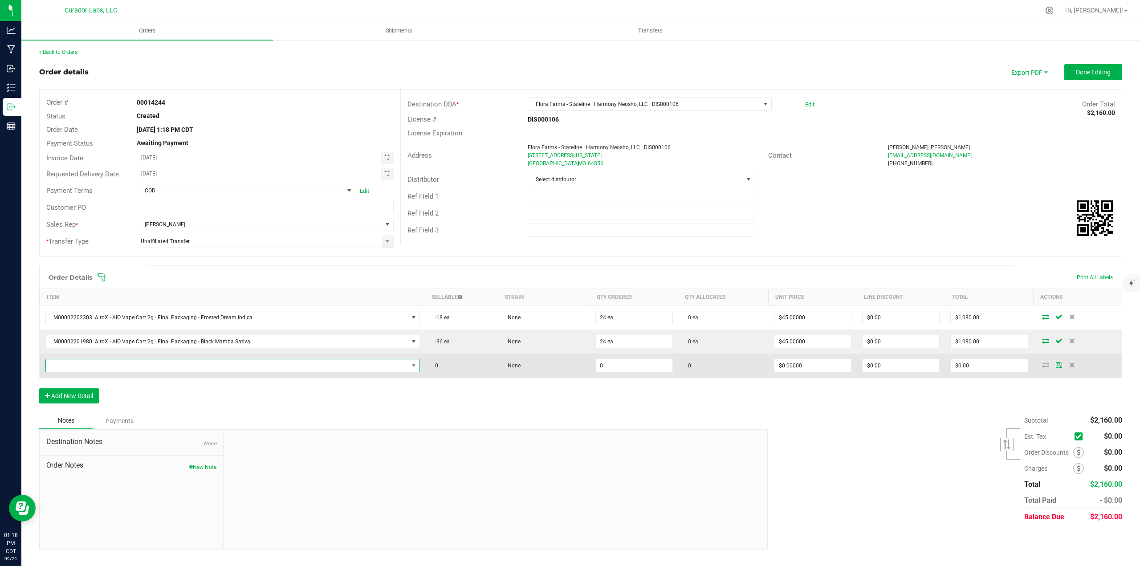
click at [91, 359] on span "NO DATA FOUND" at bounding box center [232, 365] width 374 height 13
type input "f"
type input "lunch break"
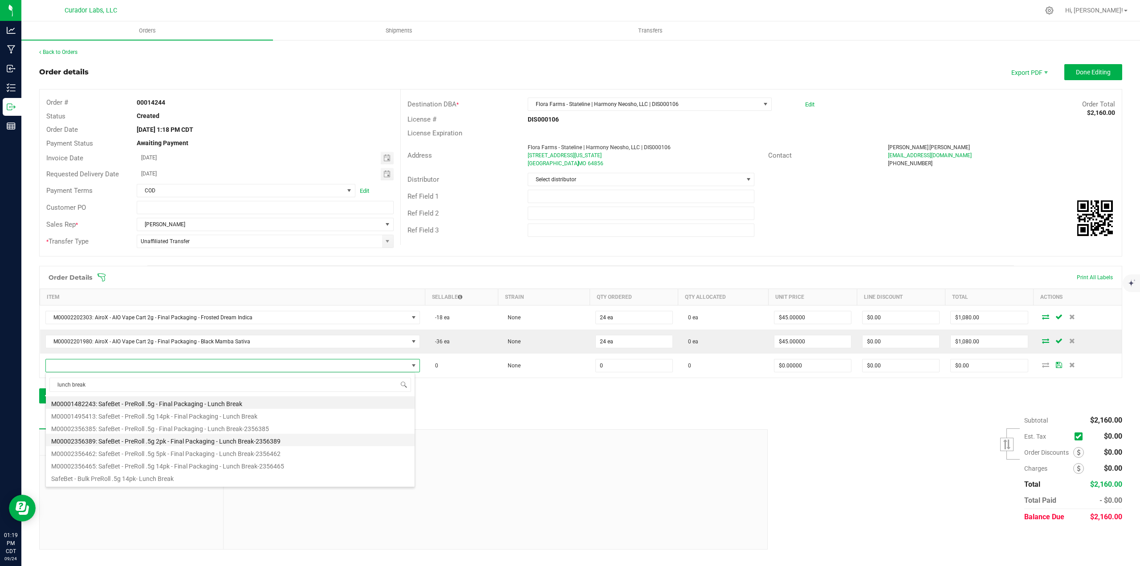
click at [187, 439] on li "M00002356389: SafeBet - PreRoll .5g 2pk - Final Packaging - Lunch Break-2356389" at bounding box center [230, 440] width 369 height 12
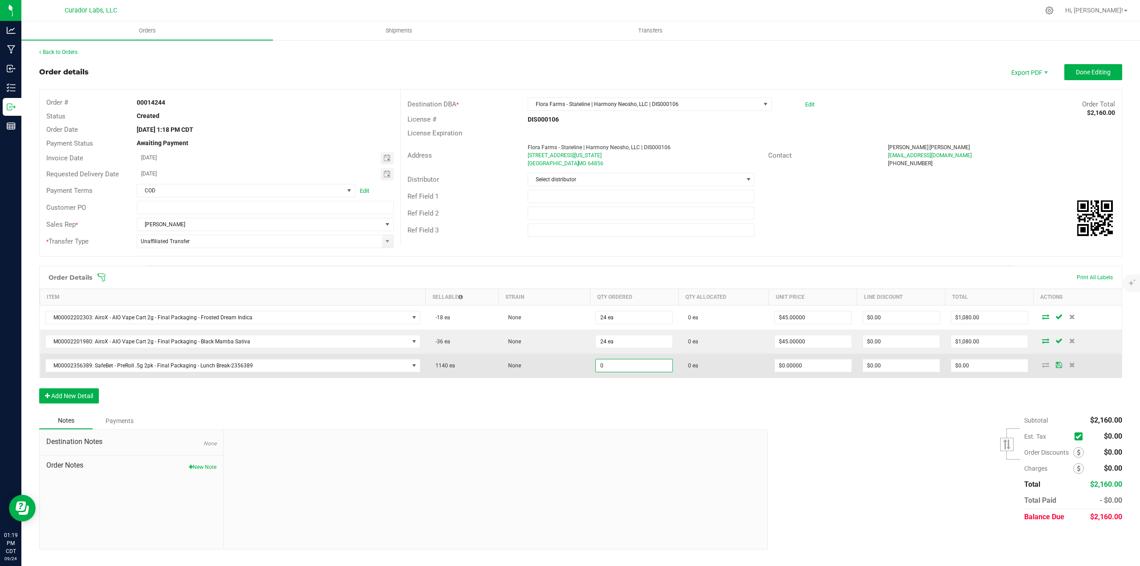
click at [608, 365] on input "0" at bounding box center [634, 365] width 77 height 12
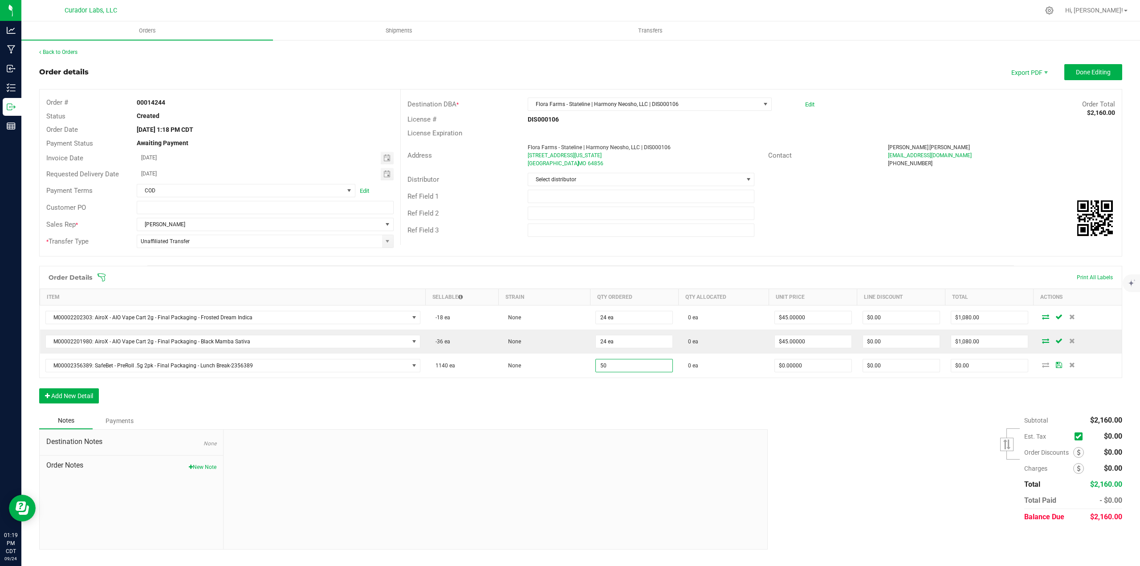
type input "50 ea"
click at [624, 396] on div "Order Details Print All Labels Item Sellable Strain Qty Ordered Qty Allocated U…" at bounding box center [580, 339] width 1083 height 146
click at [75, 400] on button "Add New Detail" at bounding box center [69, 395] width 60 height 15
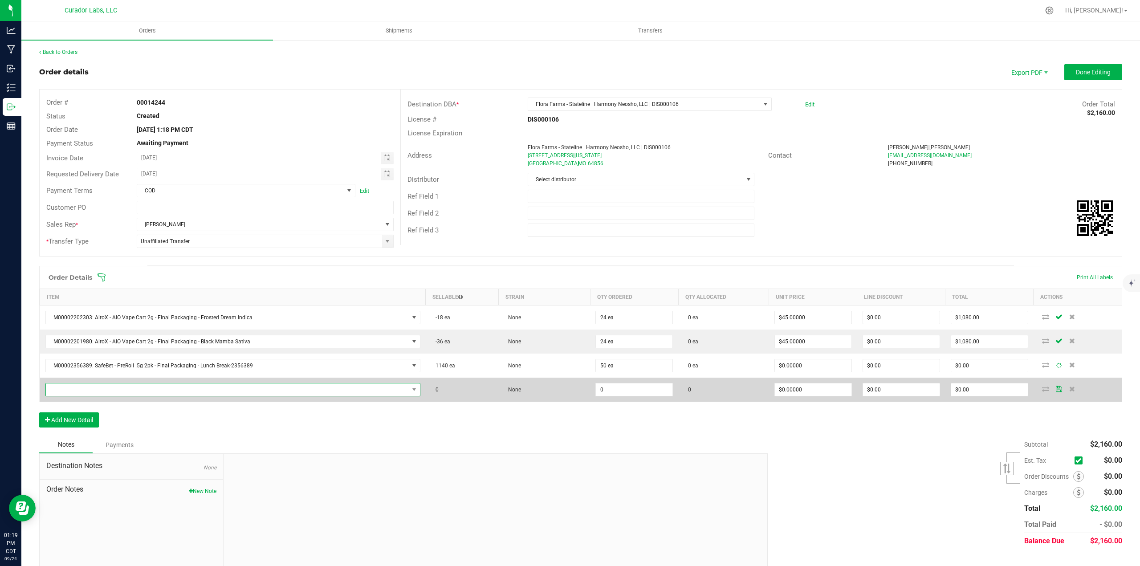
click at [75, 390] on span "NO DATA FOUND" at bounding box center [227, 389] width 363 height 12
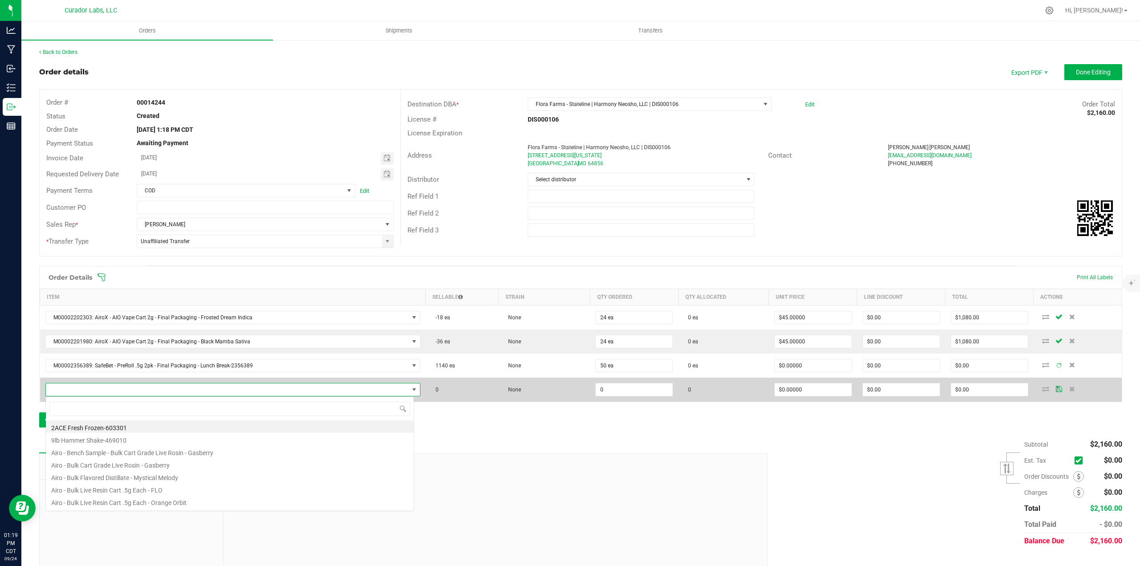
scroll to position [13, 366]
type input "chillwill"
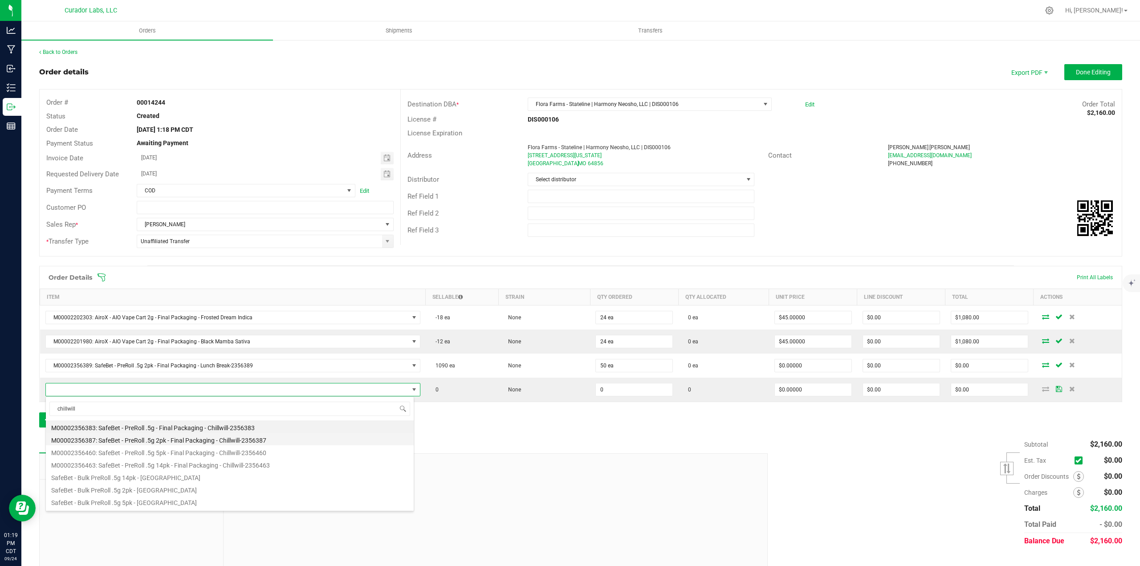
click at [149, 443] on li "M00002356387: SafeBet - PreRoll .5g 2pk - Final Packaging - Chillwill-2356387" at bounding box center [230, 439] width 368 height 12
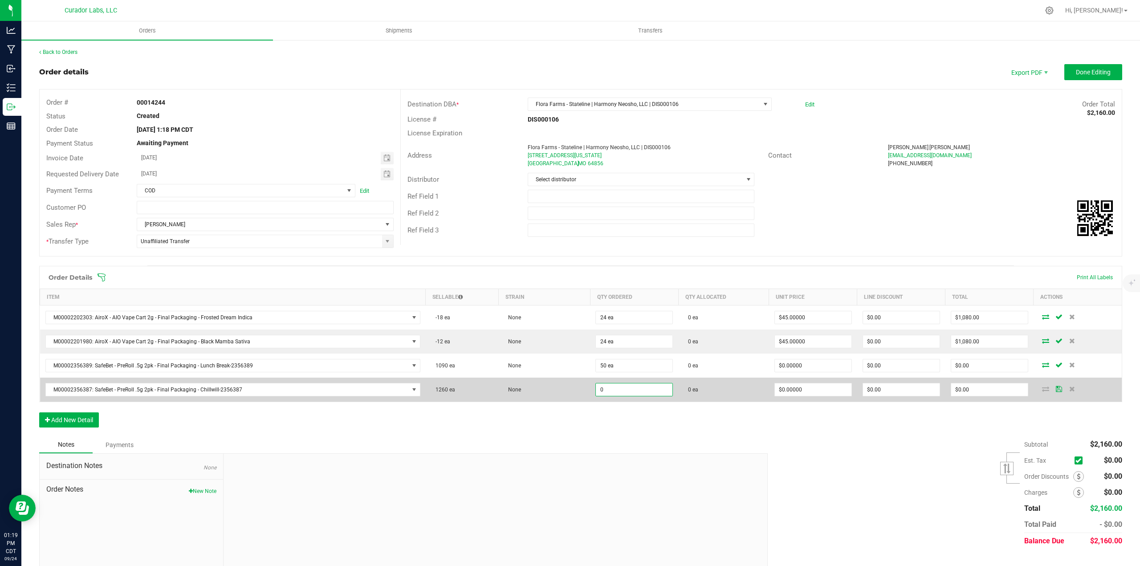
click at [602, 387] on input "0" at bounding box center [634, 389] width 77 height 12
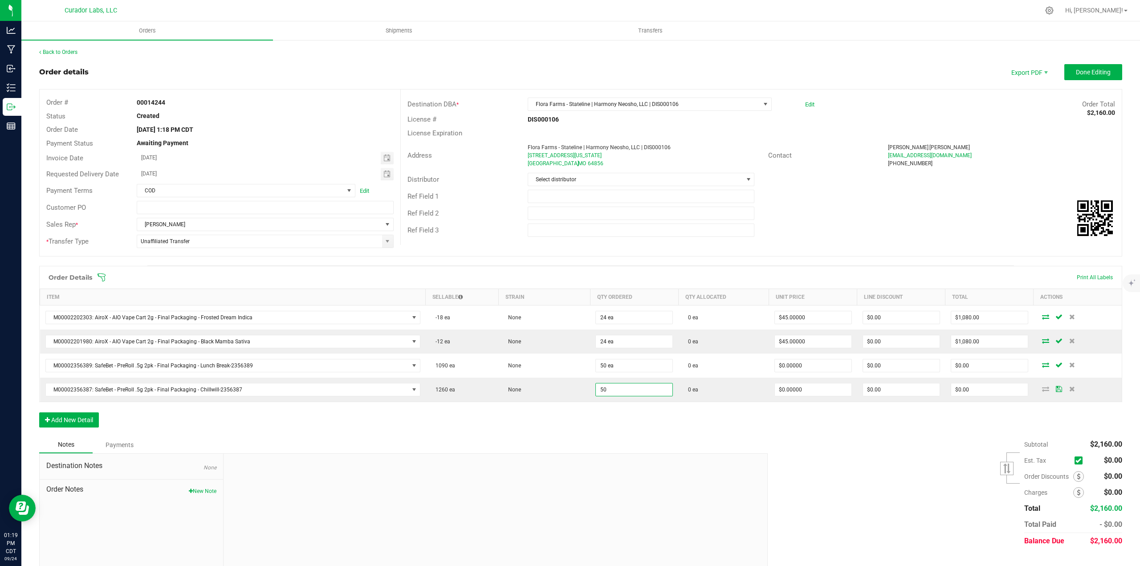
type input "50 ea"
click at [628, 449] on div "Notes Payments" at bounding box center [400, 444] width 722 height 17
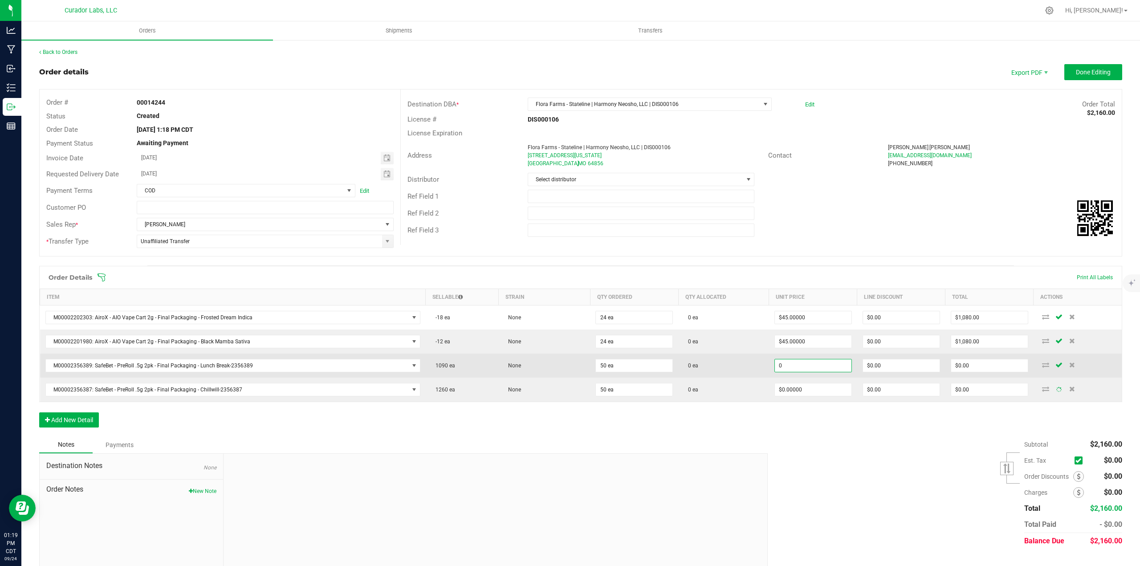
click at [811, 363] on input "0" at bounding box center [813, 365] width 77 height 12
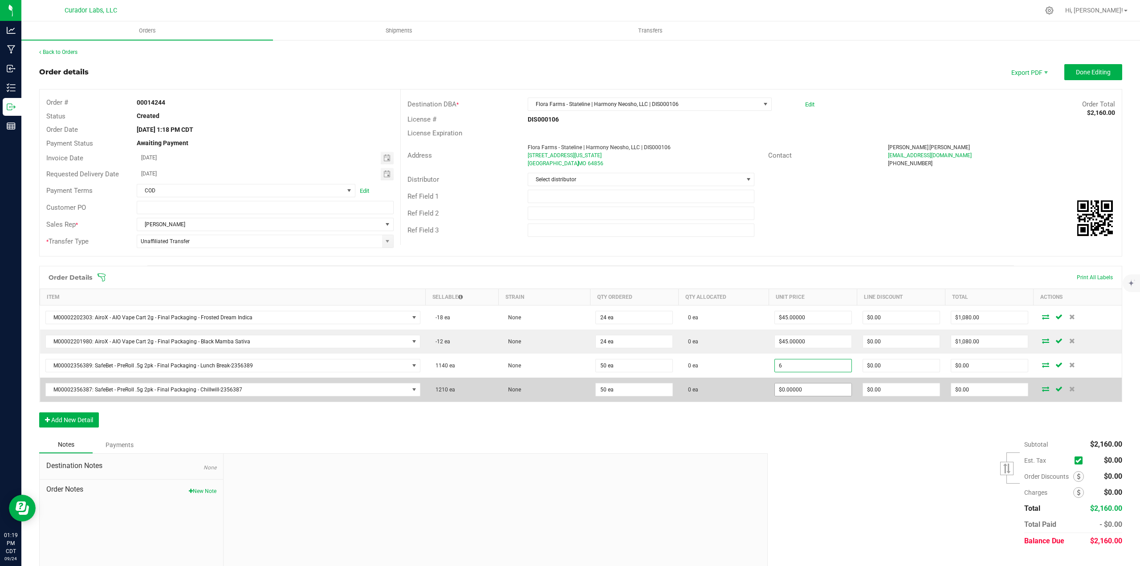
type input "$6.00000"
type input "$300.00"
click at [811, 385] on input "0" at bounding box center [813, 389] width 77 height 12
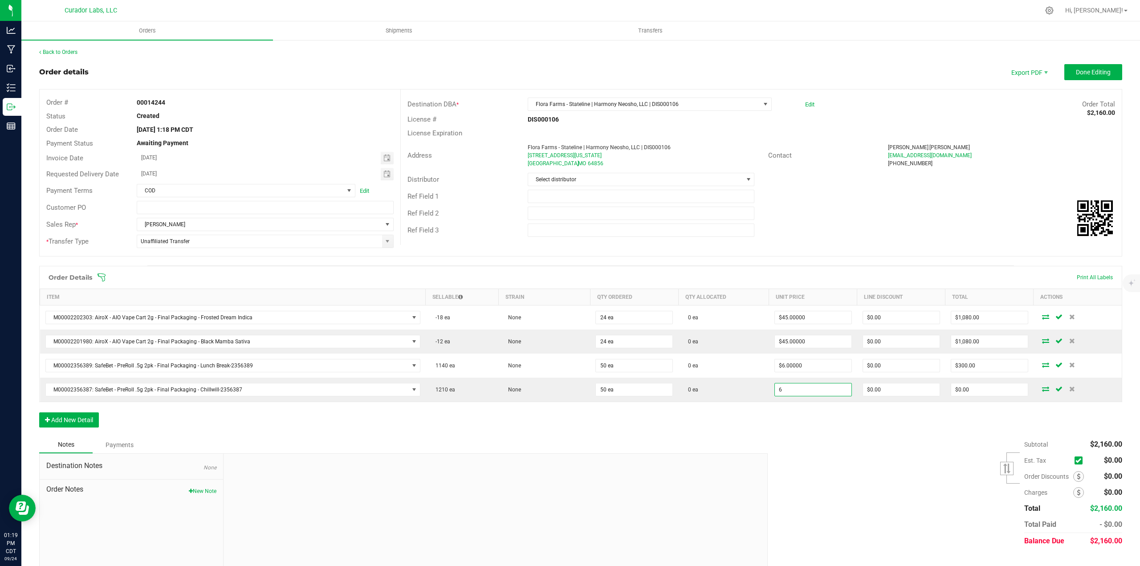
type input "$6.00000"
type input "$300.00"
click at [814, 431] on div "Order Details Print All Labels Item Sellable Strain Qty Ordered Qty Allocated U…" at bounding box center [580, 351] width 1083 height 171
click at [81, 411] on div "Order Details Print All Labels Item Sellable Strain Qty Ordered Qty Allocated U…" at bounding box center [580, 351] width 1083 height 171
click at [87, 419] on button "Add New Detail" at bounding box center [69, 419] width 60 height 15
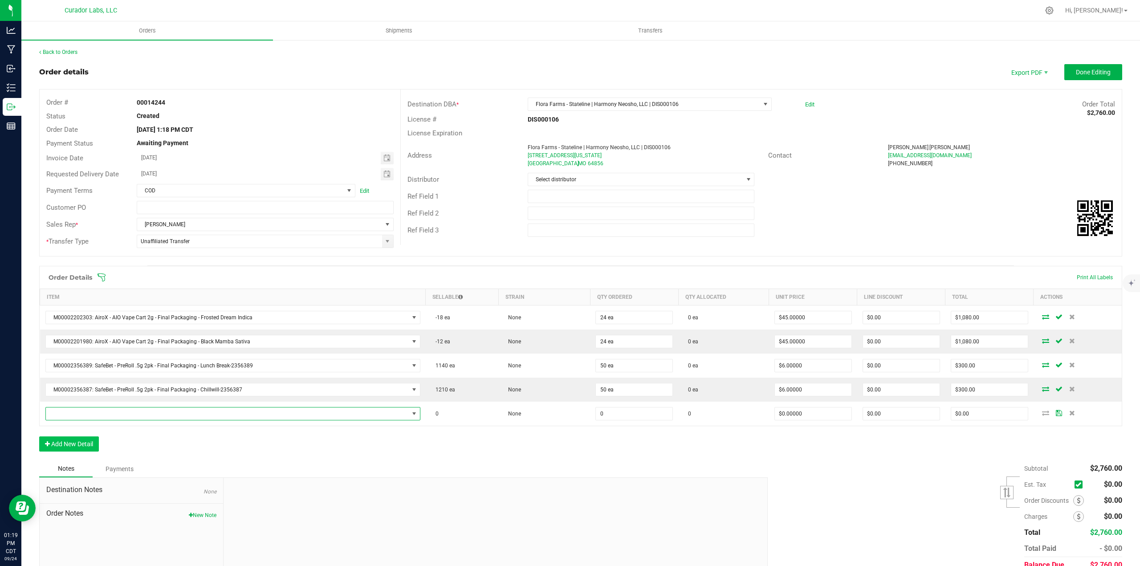
click at [87, 414] on span "NO DATA FOUND" at bounding box center [227, 413] width 363 height 12
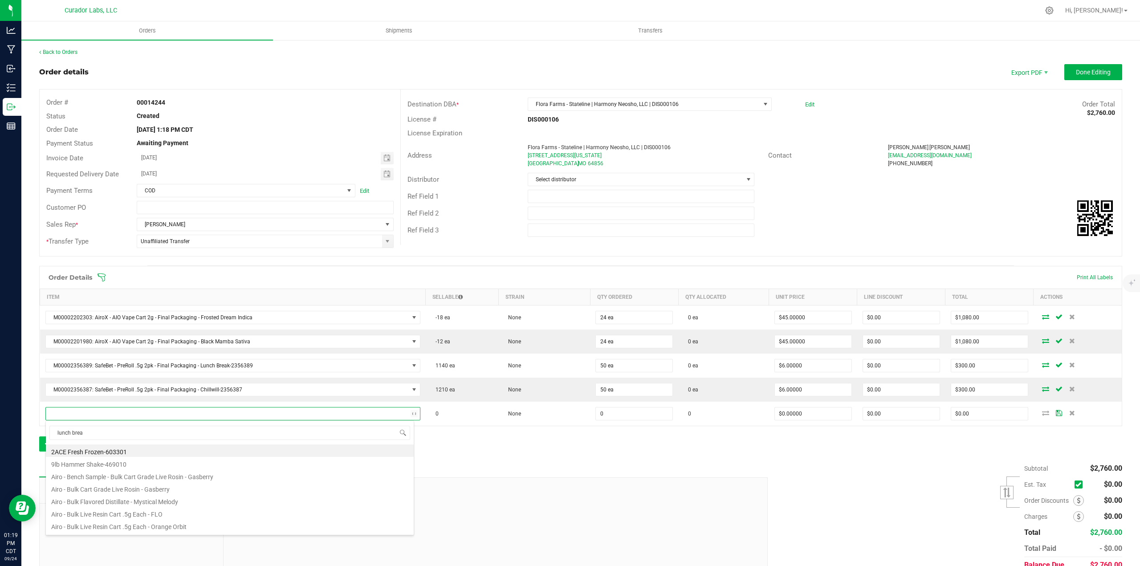
type input "lunch break"
click at [175, 500] on li "M00002356462: SafeBet - PreRoll .5g 5pk - Final Packaging - Lunch Break-2356462" at bounding box center [230, 500] width 368 height 12
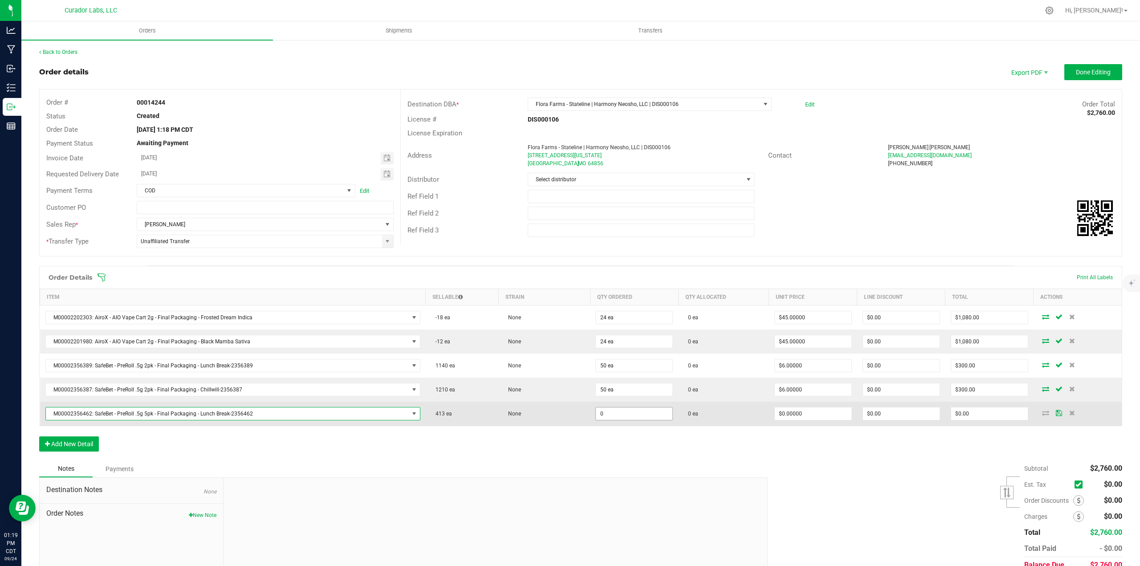
click at [642, 410] on input "0" at bounding box center [634, 413] width 77 height 12
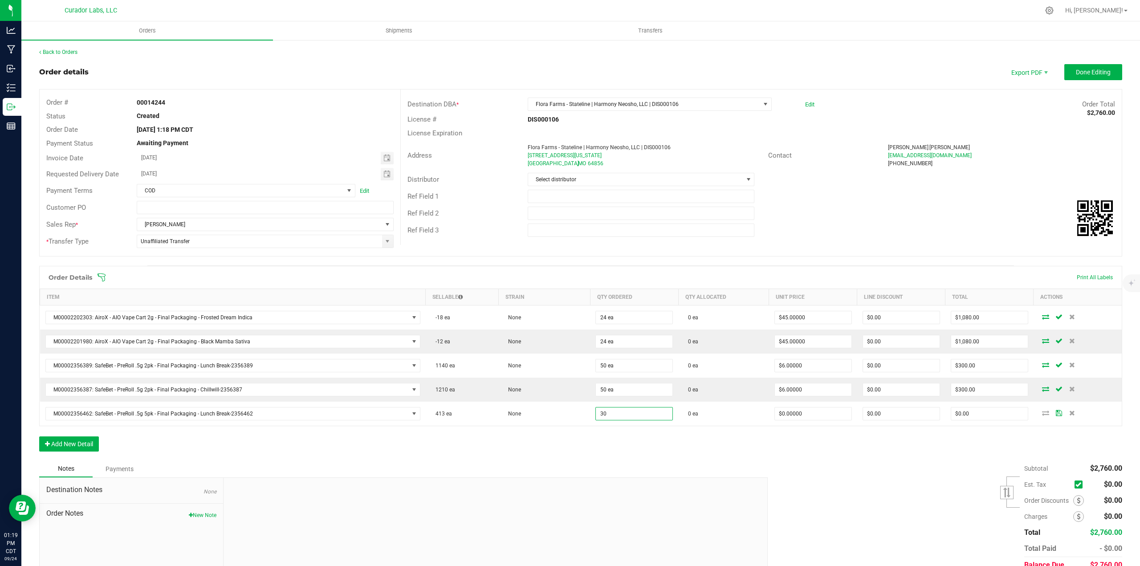
type input "30 ea"
click at [657, 447] on div "Order Details Print All Labels Item Sellable Strain Qty Ordered Qty Allocated U…" at bounding box center [580, 363] width 1083 height 195
click at [832, 415] on input "0" at bounding box center [813, 413] width 77 height 12
type input "$15.00000"
type input "$450.00"
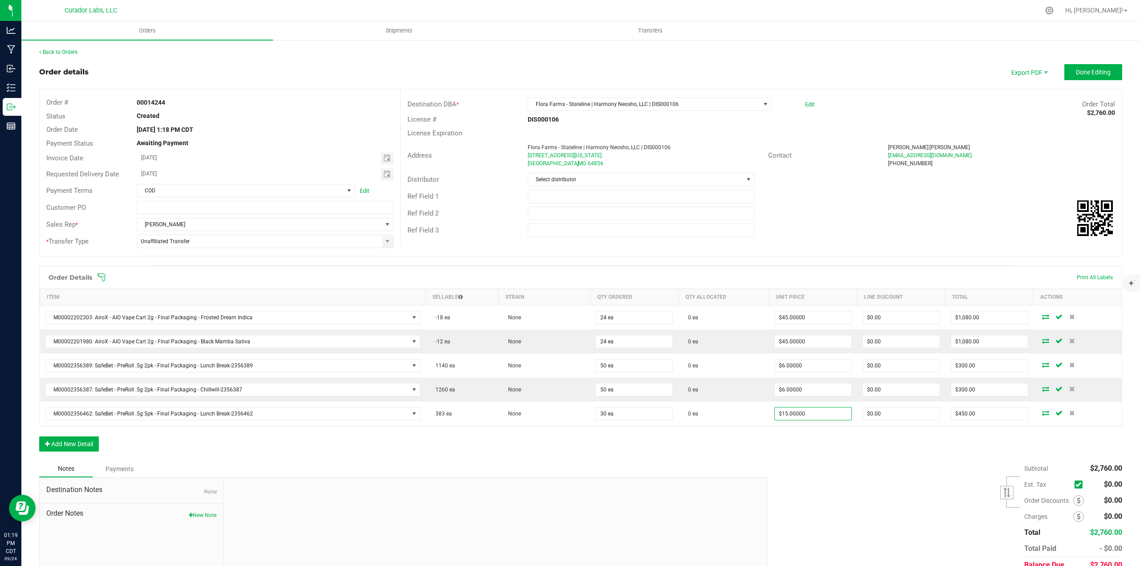
click at [822, 432] on div "Order Details Print All Labels Item Sellable Strain Qty Ordered Qty Allocated U…" at bounding box center [580, 363] width 1083 height 195
click at [85, 448] on button "Add New Detail" at bounding box center [69, 443] width 60 height 15
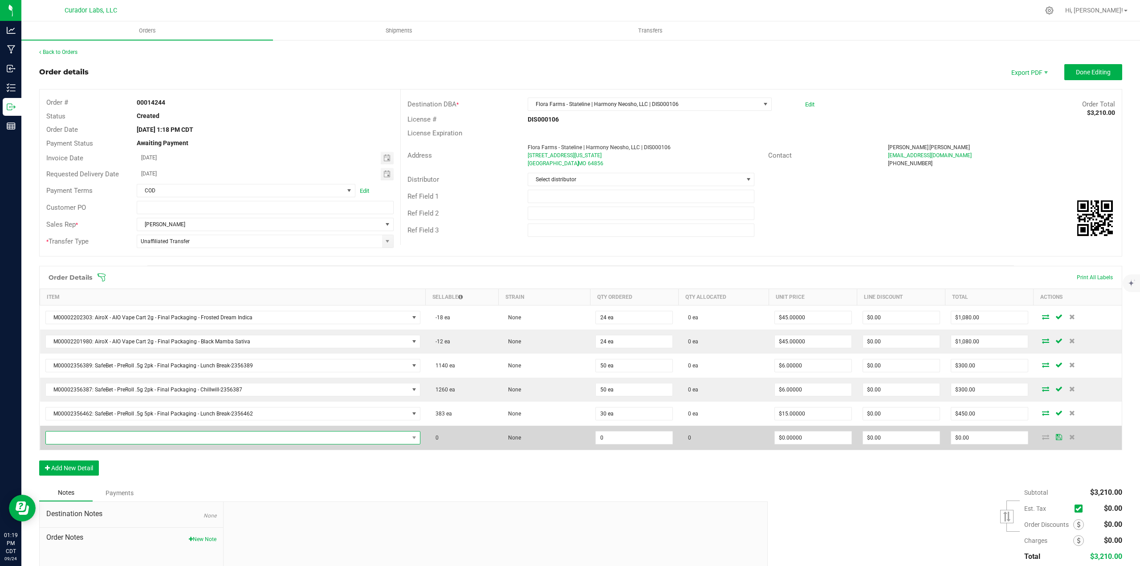
click at [83, 436] on span "NO DATA FOUND" at bounding box center [227, 437] width 363 height 12
click at [75, 440] on span "NO DATA FOUND" at bounding box center [227, 437] width 363 height 12
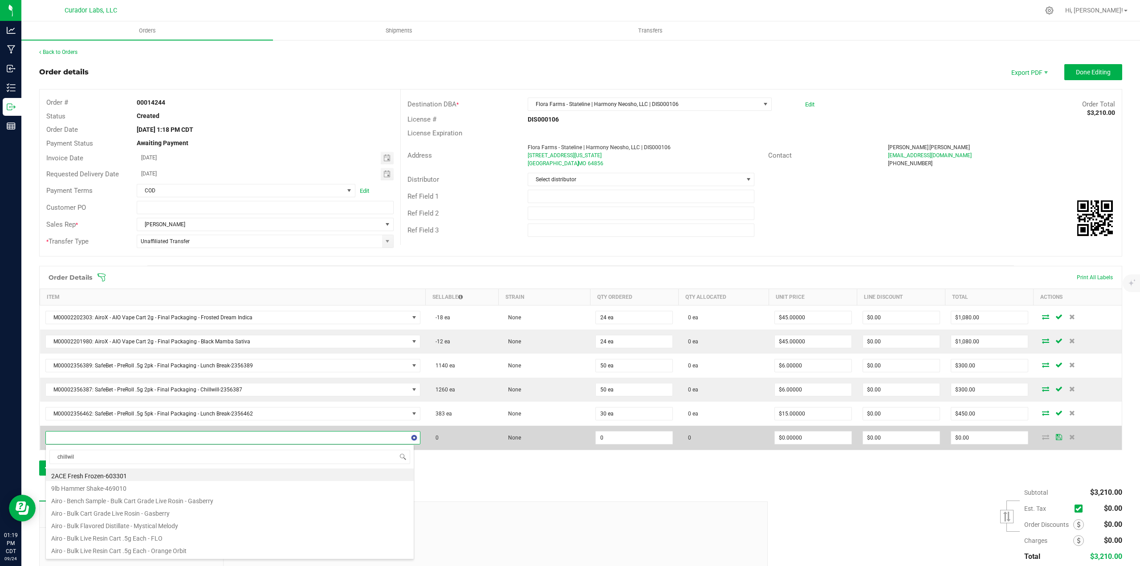
type input "chillwill"
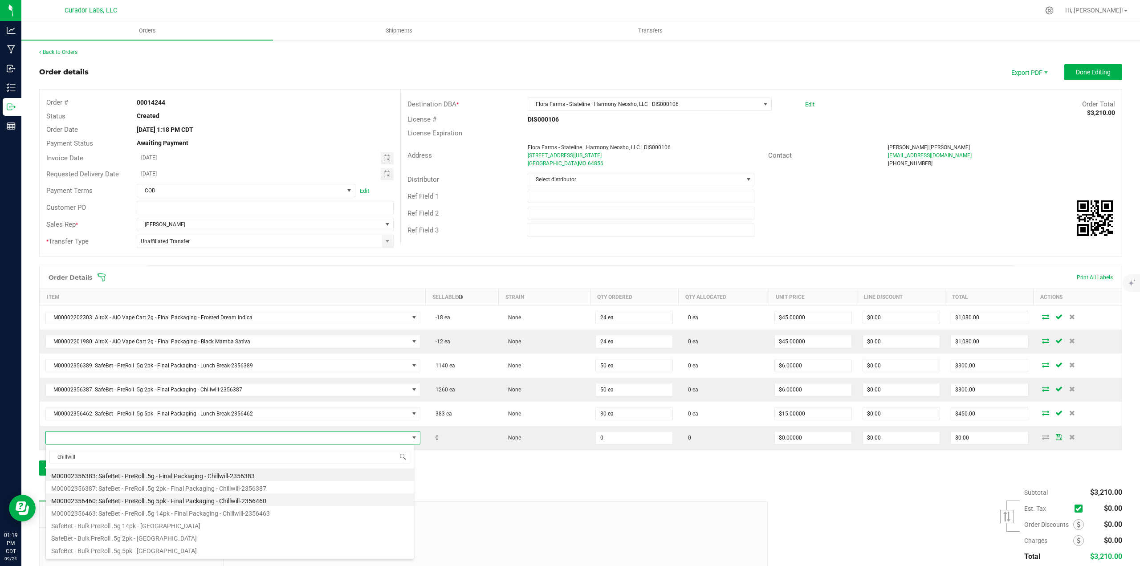
click at [129, 505] on li "M00002356460: SafeBet - PreRoll .5g 5pk - Final Packaging - Chillwill-2356460" at bounding box center [230, 499] width 368 height 12
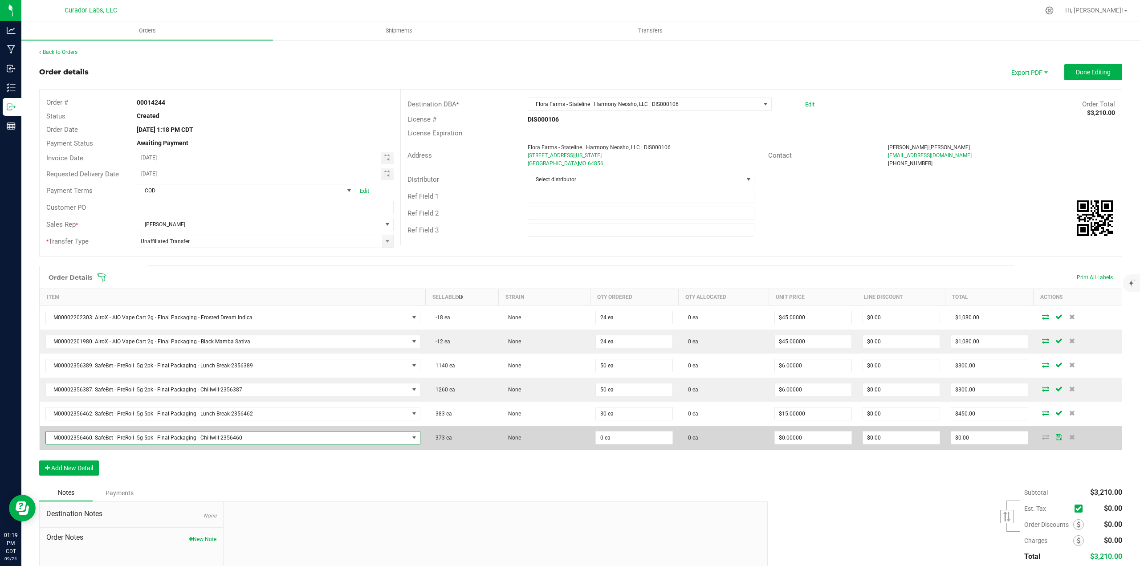
click at [606, 446] on td "0 ea" at bounding box center [634, 438] width 88 height 24
click at [606, 443] on input "0" at bounding box center [634, 437] width 77 height 12
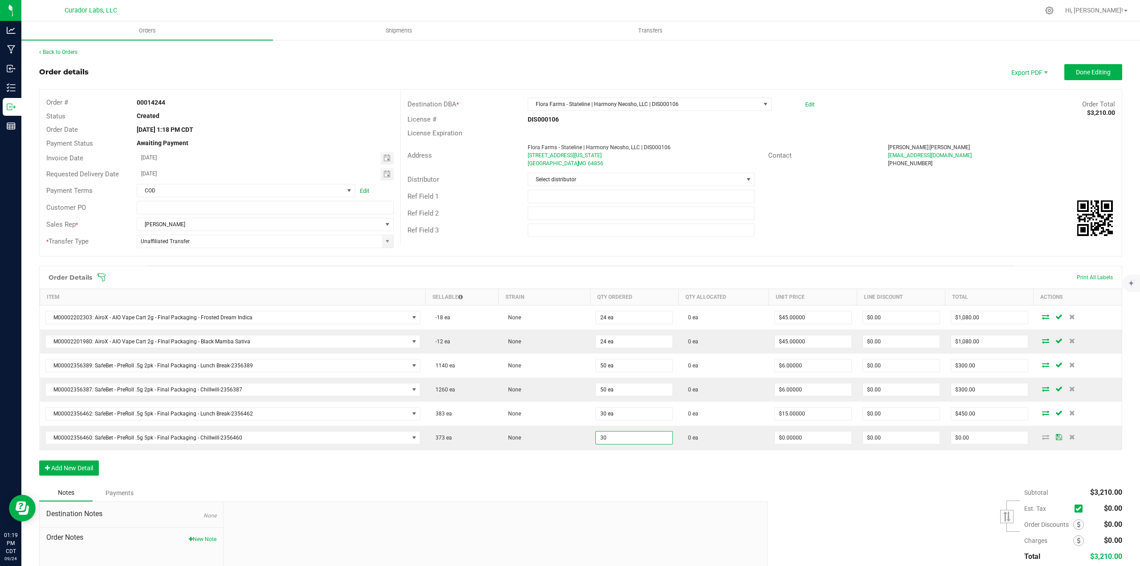
type input "30 ea"
click at [665, 480] on div "Order Details Print All Labels Item Sellable Strain Qty Ordered Qty Allocated U…" at bounding box center [580, 375] width 1083 height 219
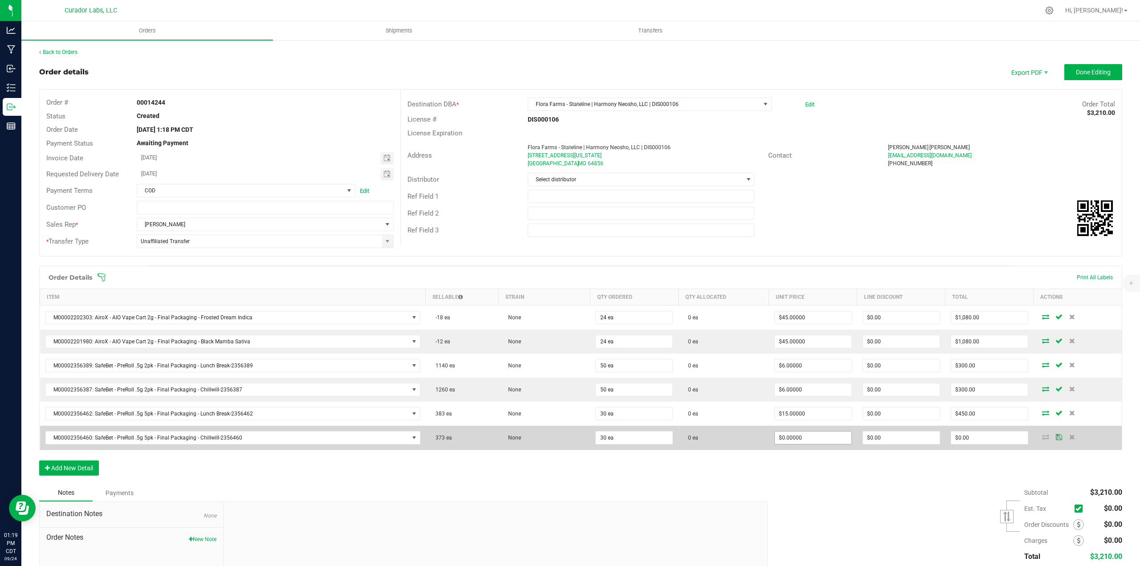
type input "0"
click at [784, 435] on input "0" at bounding box center [813, 437] width 77 height 12
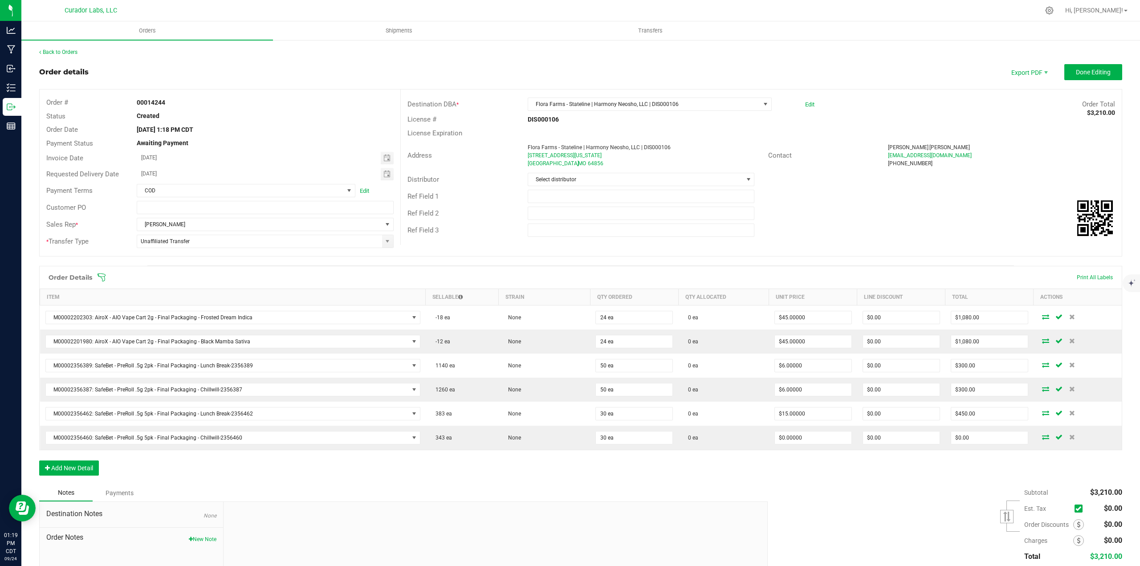
click at [784, 467] on div "Order Details Print All Labels Item Sellable Strain Qty Ordered Qty Allocated U…" at bounding box center [580, 375] width 1083 height 219
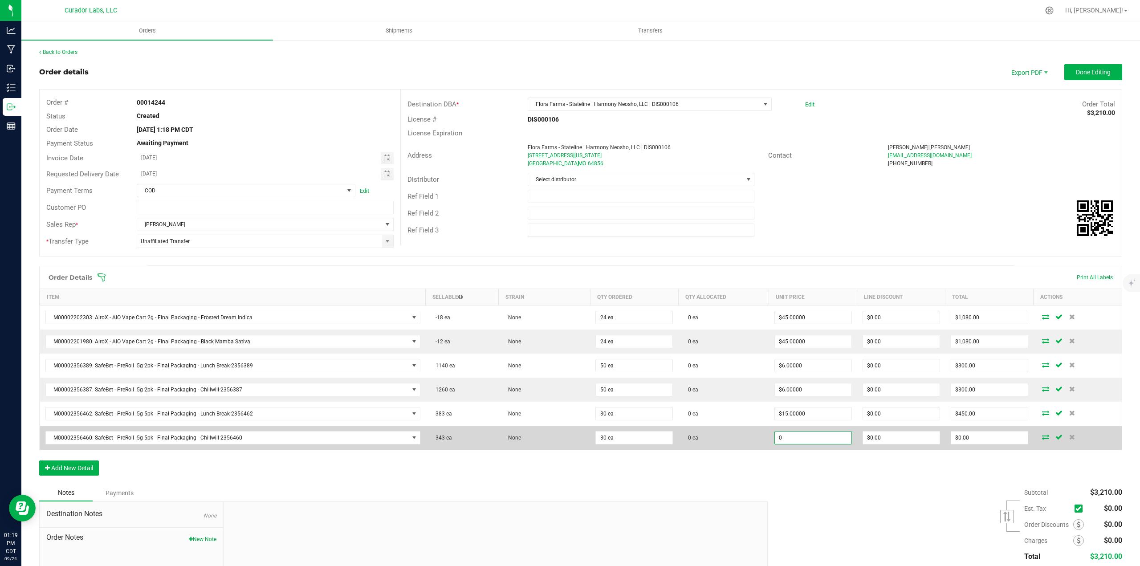
click at [793, 442] on input "0" at bounding box center [813, 437] width 77 height 12
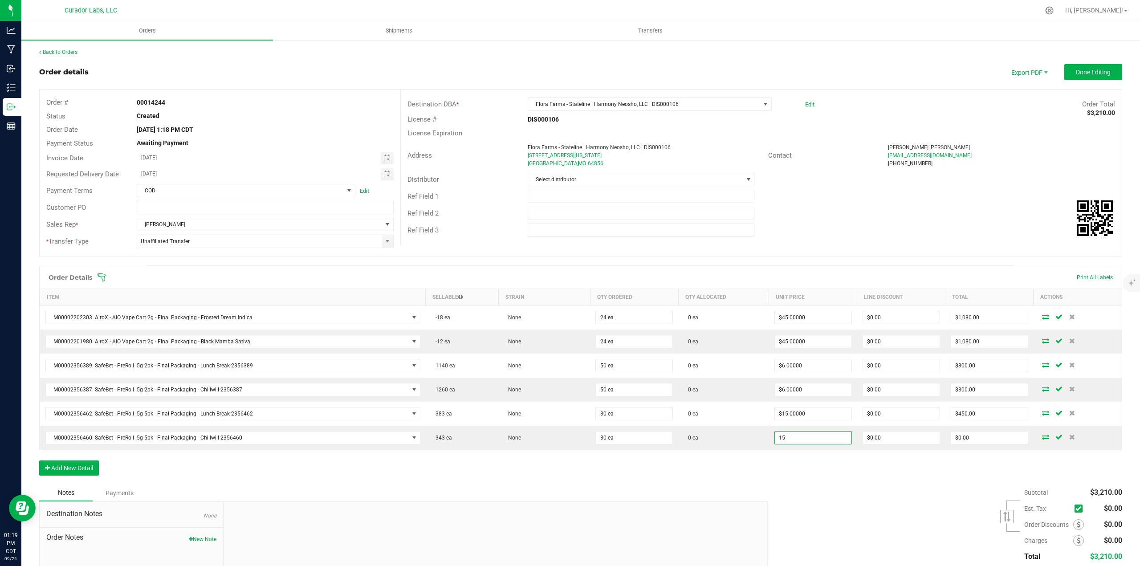
type input "$15.00000"
type input "$450.00"
click at [792, 463] on div "Order Details Print All Labels Item Sellable Strain Qty Ordered Qty Allocated U…" at bounding box center [580, 375] width 1083 height 219
click at [82, 466] on button "Add New Detail" at bounding box center [69, 467] width 60 height 15
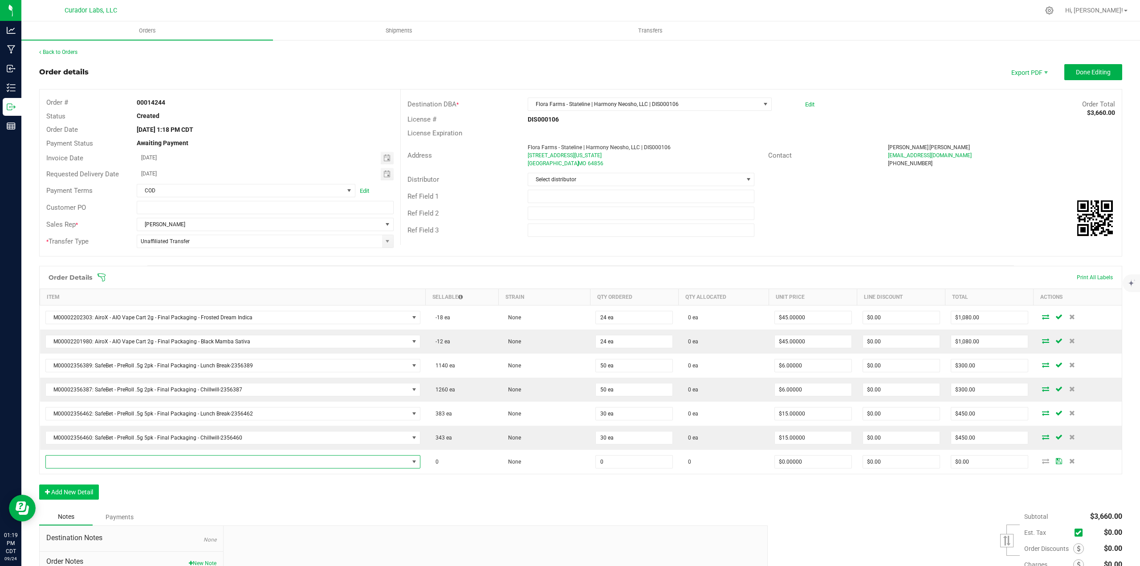
click at [82, 462] on span "NO DATA FOUND" at bounding box center [227, 461] width 363 height 12
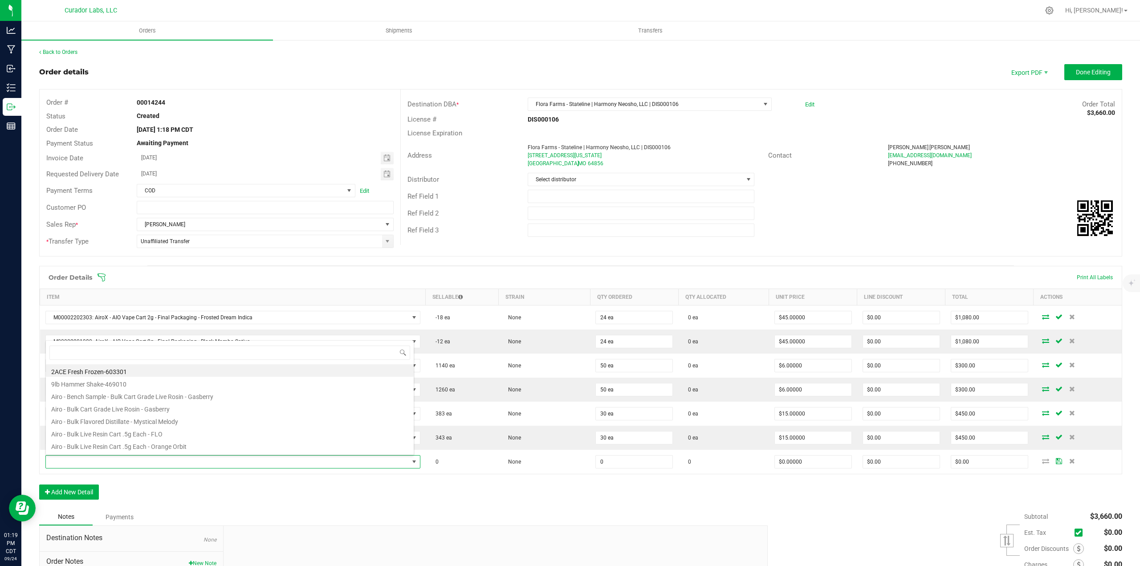
click at [504, 484] on div "Order Details Print All Labels Item Sellable Strain Qty Ordered Qty Allocated U…" at bounding box center [580, 387] width 1083 height 243
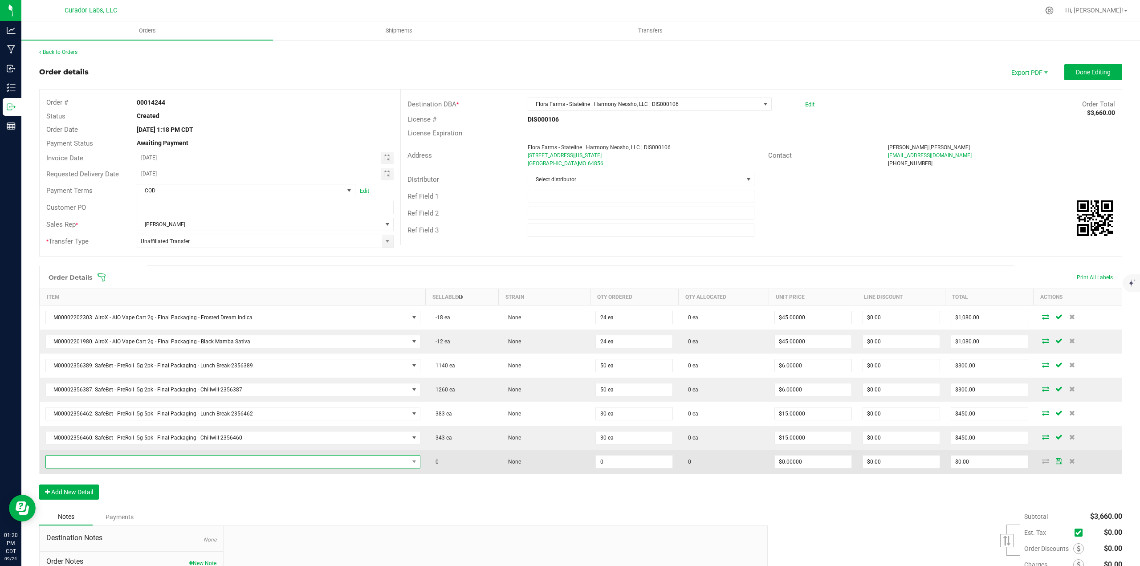
click at [284, 463] on span "NO DATA FOUND" at bounding box center [227, 461] width 363 height 12
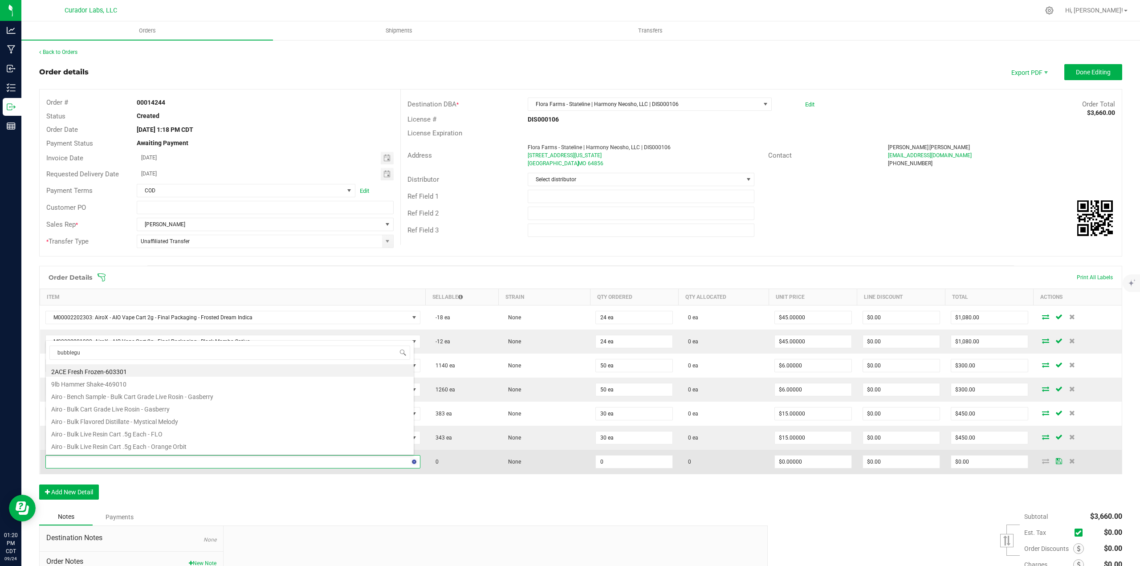
type input "bubblegum"
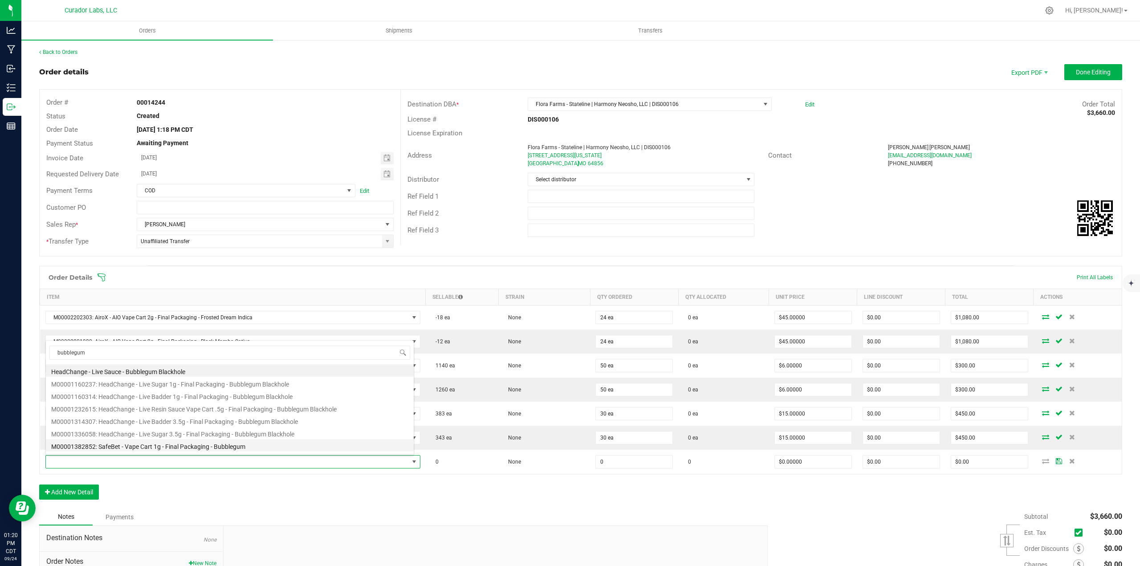
click at [209, 446] on li "M00001382852: SafeBet - Vape Cart 1g - Final Packaging - Bubblegum" at bounding box center [230, 445] width 368 height 12
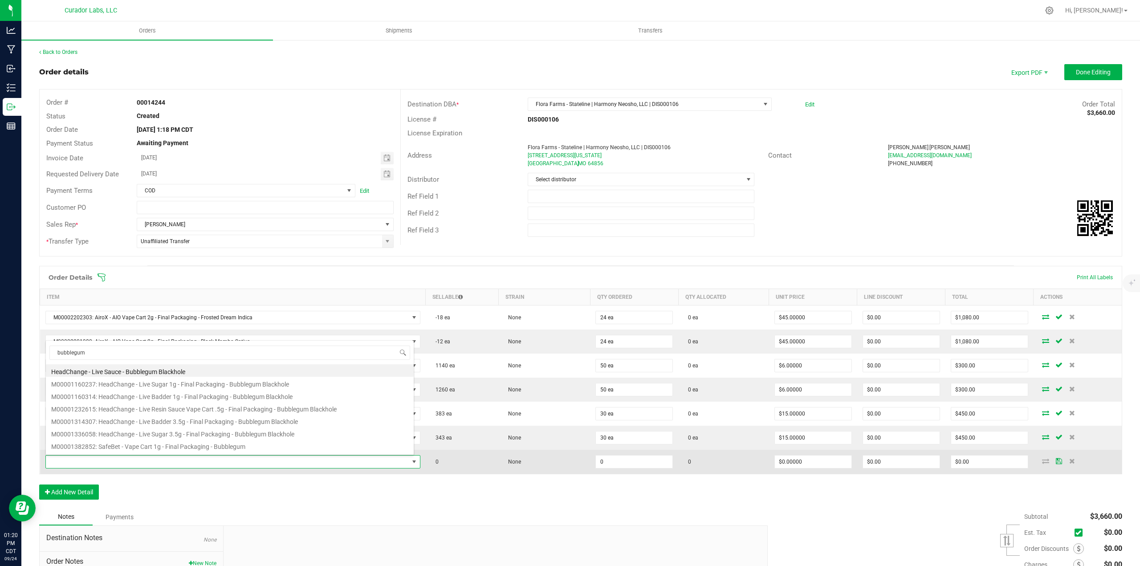
type input "0 ea"
type input "$22.50000"
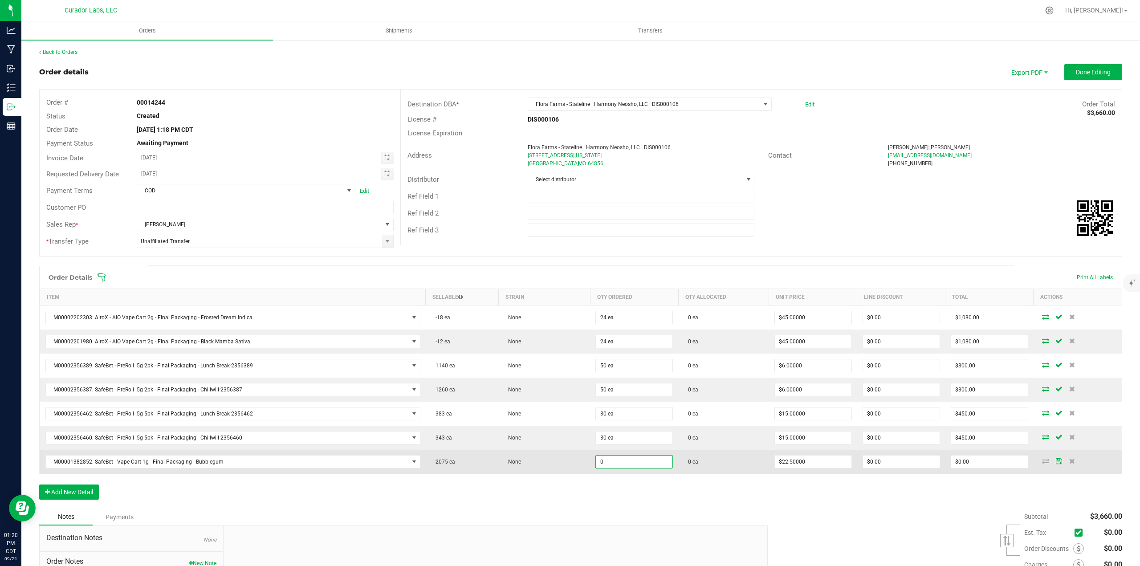
click at [614, 466] on input "0" at bounding box center [634, 461] width 77 height 12
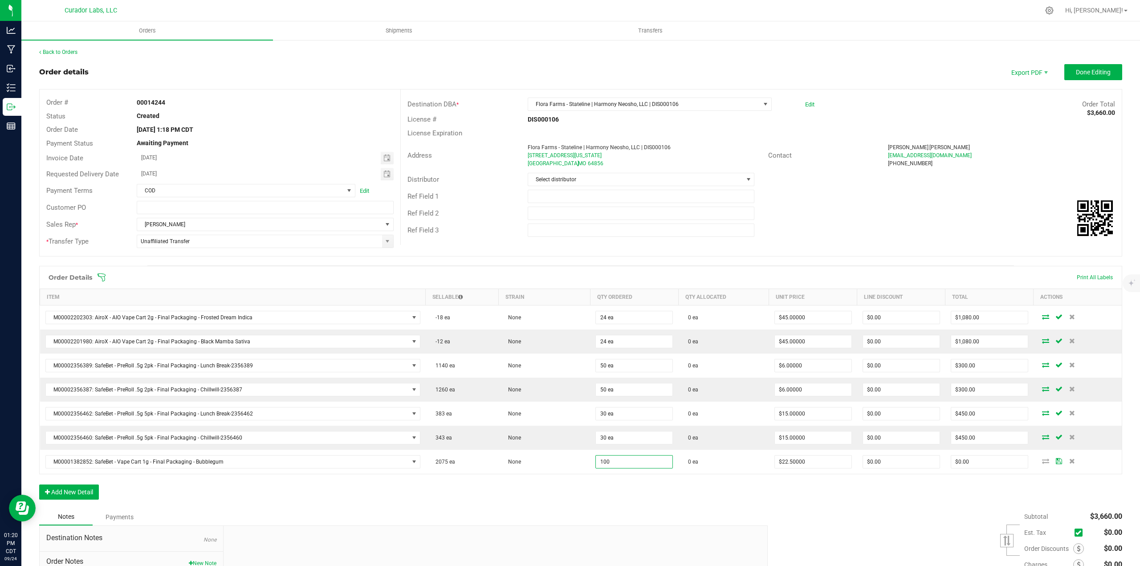
type input "100 ea"
type input "$2,250.00"
click at [614, 493] on div "Order Details Print All Labels Item Sellable Strain Qty Ordered Qty Allocated U…" at bounding box center [580, 387] width 1083 height 243
click at [90, 490] on button "Add New Detail" at bounding box center [69, 491] width 60 height 15
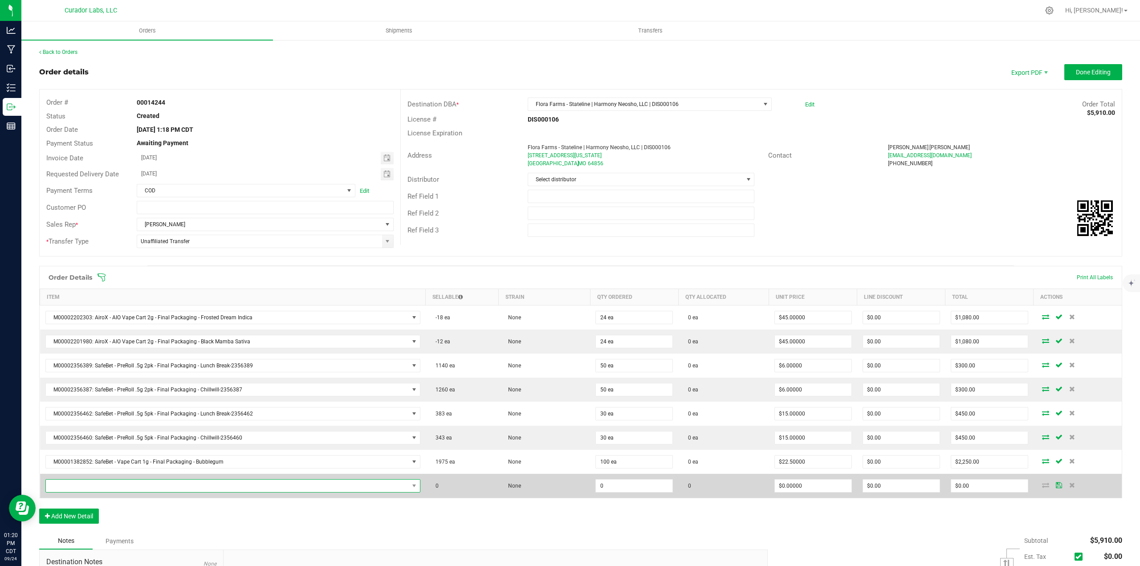
click at [90, 483] on span "NO DATA FOUND" at bounding box center [227, 485] width 363 height 12
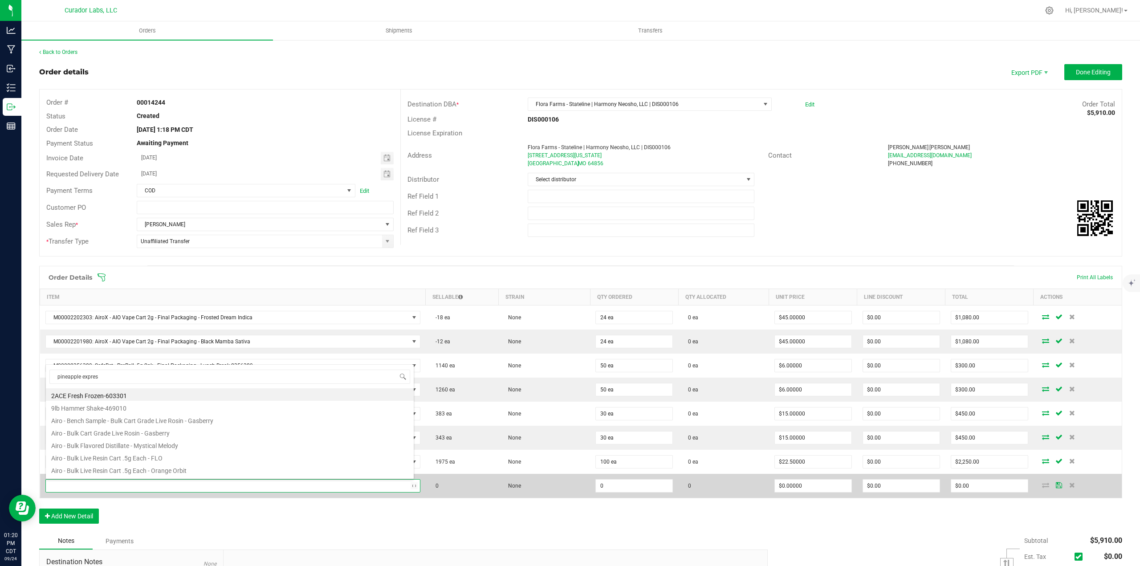
type input "pineapple express"
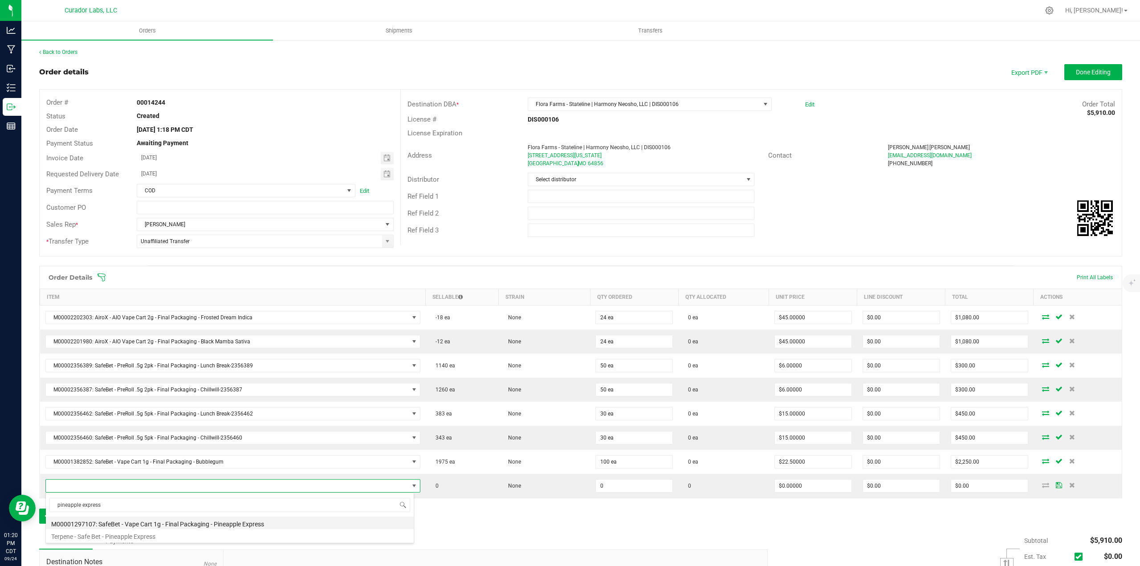
click at [205, 524] on li "M00001297107: SafeBet - Vape Cart 1g - Final Packaging - Pineapple Express" at bounding box center [230, 522] width 368 height 12
type input "0 ea"
type input "$22.50000"
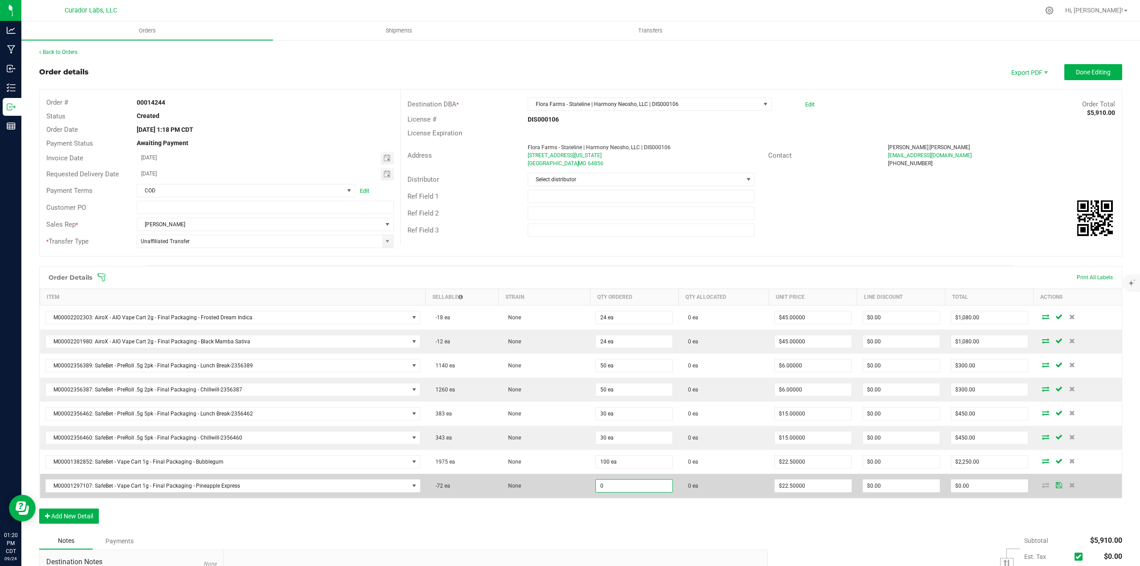
click at [602, 486] on input "0" at bounding box center [634, 485] width 77 height 12
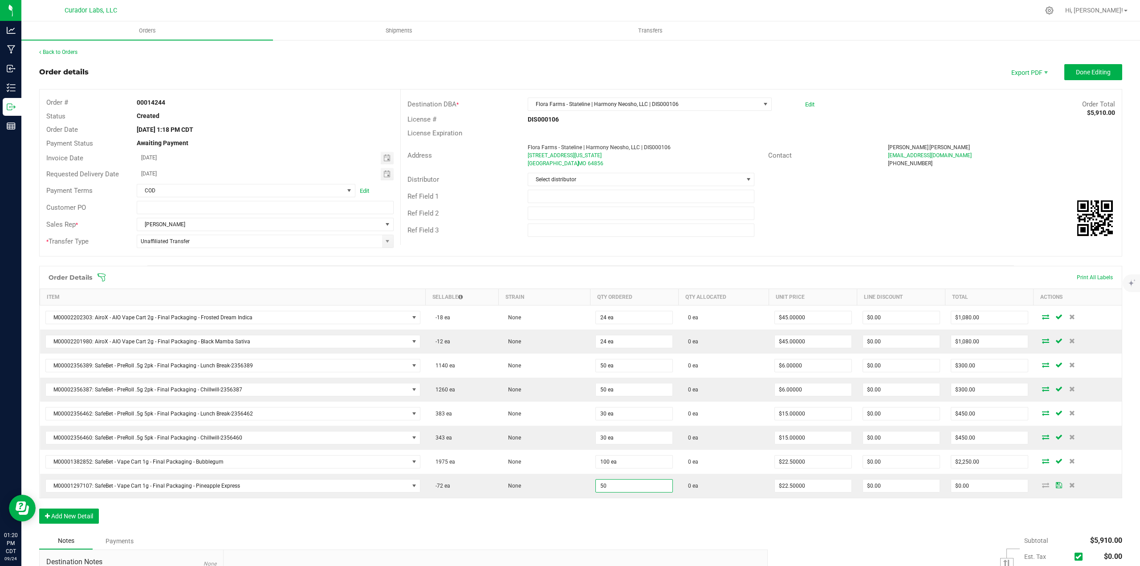
type input "50 ea"
type input "$1,125.00"
click at [612, 514] on div "Order Details Print All Labels Item Sellable Strain Qty Ordered Qty Allocated U…" at bounding box center [580, 399] width 1083 height 267
click at [634, 196] on input "text" at bounding box center [641, 196] width 227 height 13
type input "SHIP NEXT WEEK WHEN PRODUCT IS AVAILABLE"
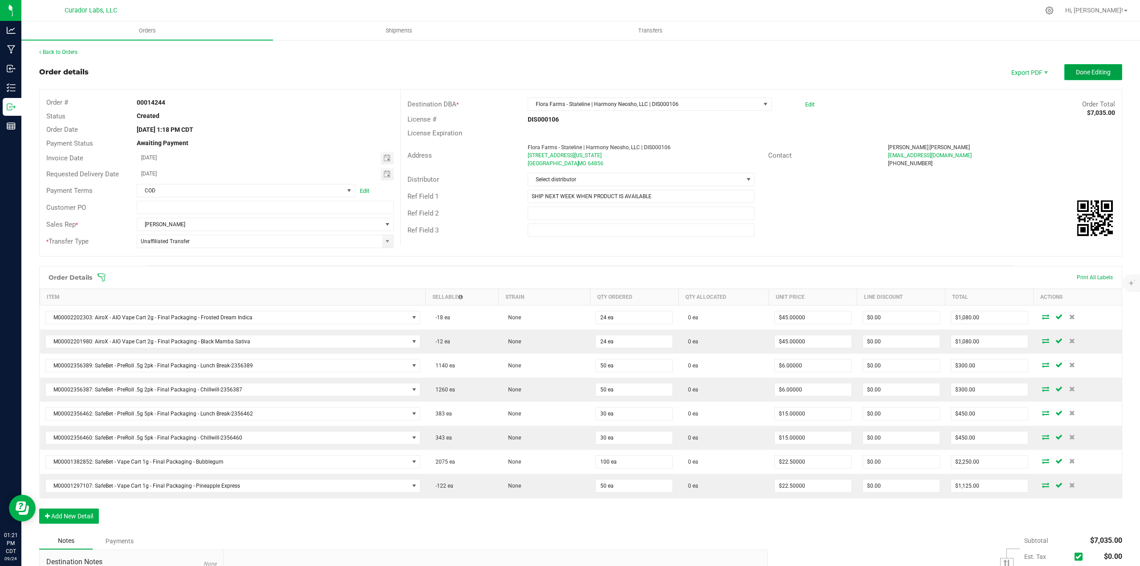
click at [1094, 74] on span "Done Editing" at bounding box center [1093, 72] width 35 height 7
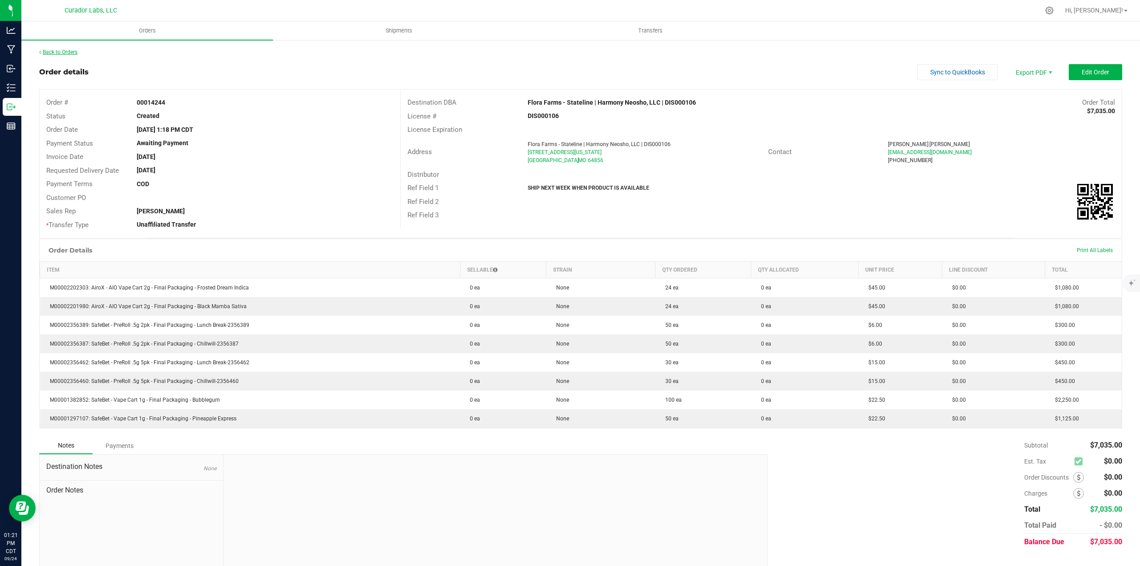
click at [63, 53] on link "Back to Orders" at bounding box center [58, 52] width 38 height 6
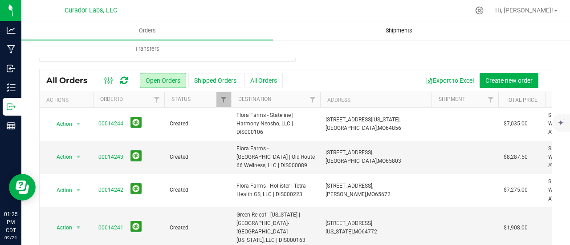
drag, startPoint x: 511, startPoint y: 16, endPoint x: 489, endPoint y: 21, distance: 22.5
click at [489, 16] on div at bounding box center [479, 10] width 20 height 17
click at [483, 13] on icon at bounding box center [479, 10] width 8 height 8
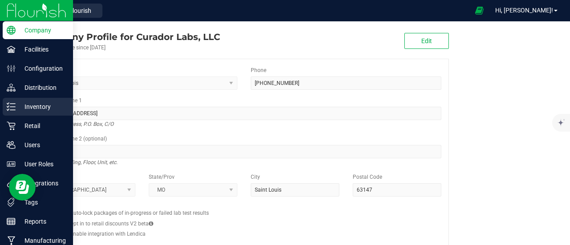
click at [34, 103] on p "Inventory" at bounding box center [42, 107] width 53 height 11
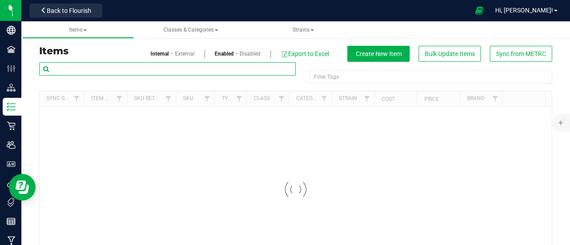
click at [99, 71] on input "text" at bounding box center [167, 68] width 256 height 13
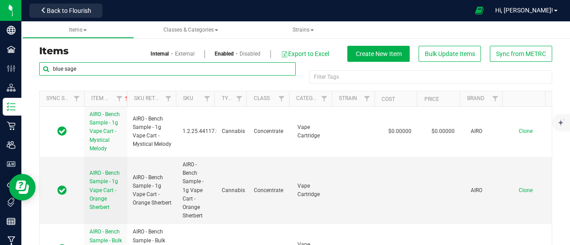
type input "blue sage"
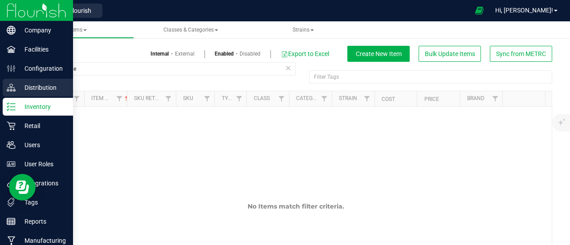
click at [18, 85] on p "Distribution" at bounding box center [42, 87] width 53 height 11
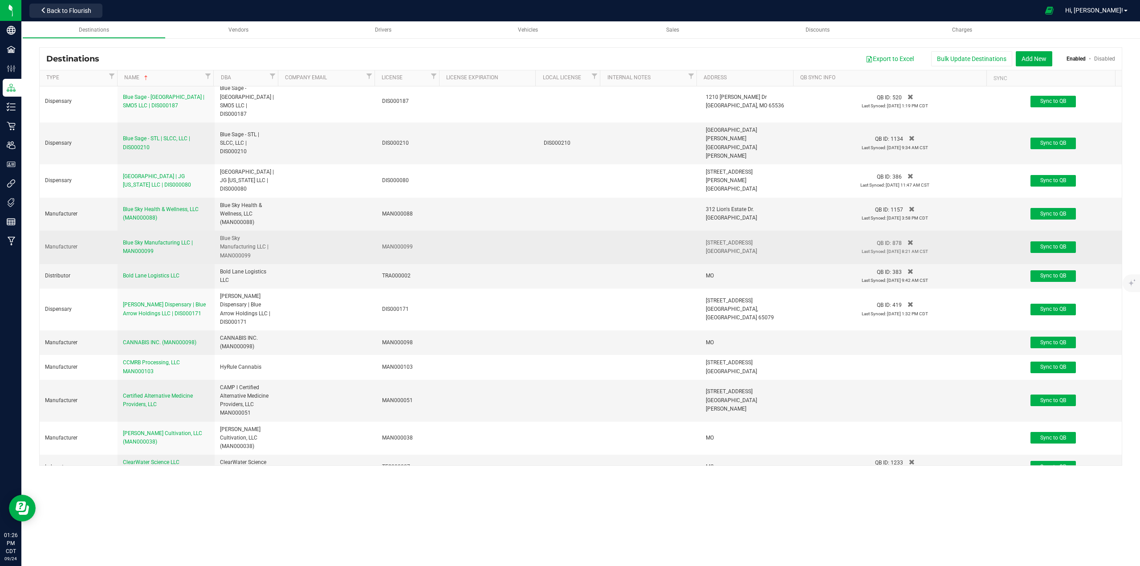
scroll to position [445, 0]
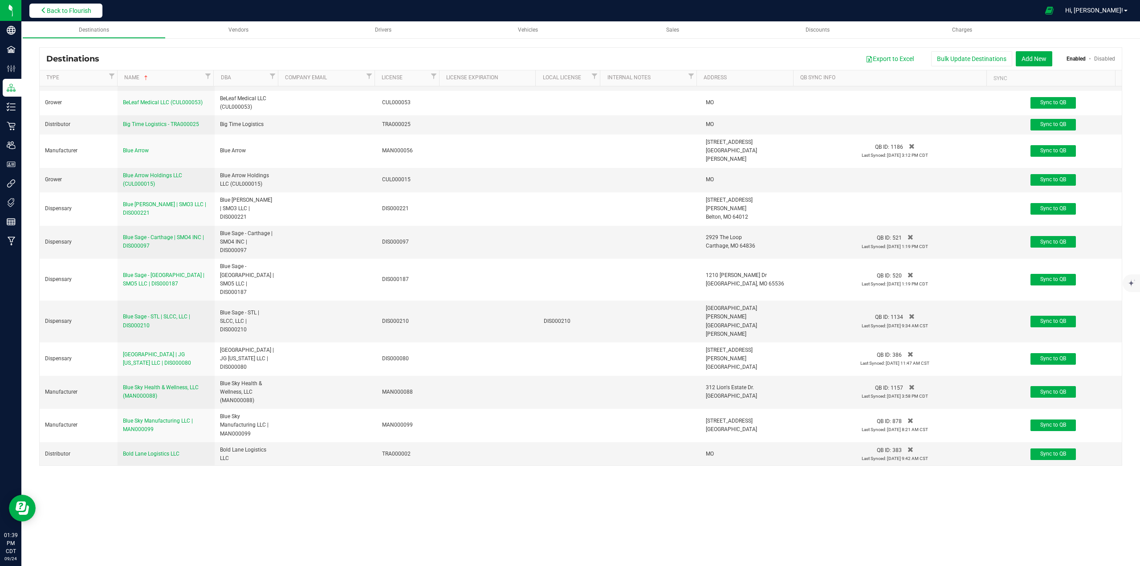
click at [101, 14] on button "Back to Flourish" at bounding box center [65, 11] width 73 height 14
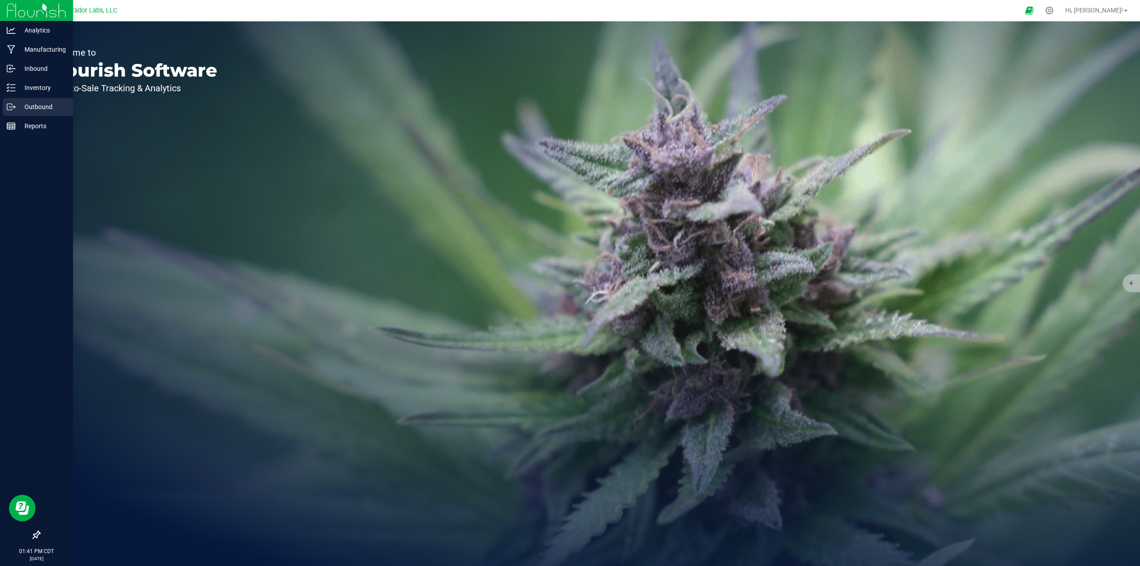
click at [18, 99] on div "Outbound" at bounding box center [38, 107] width 70 height 18
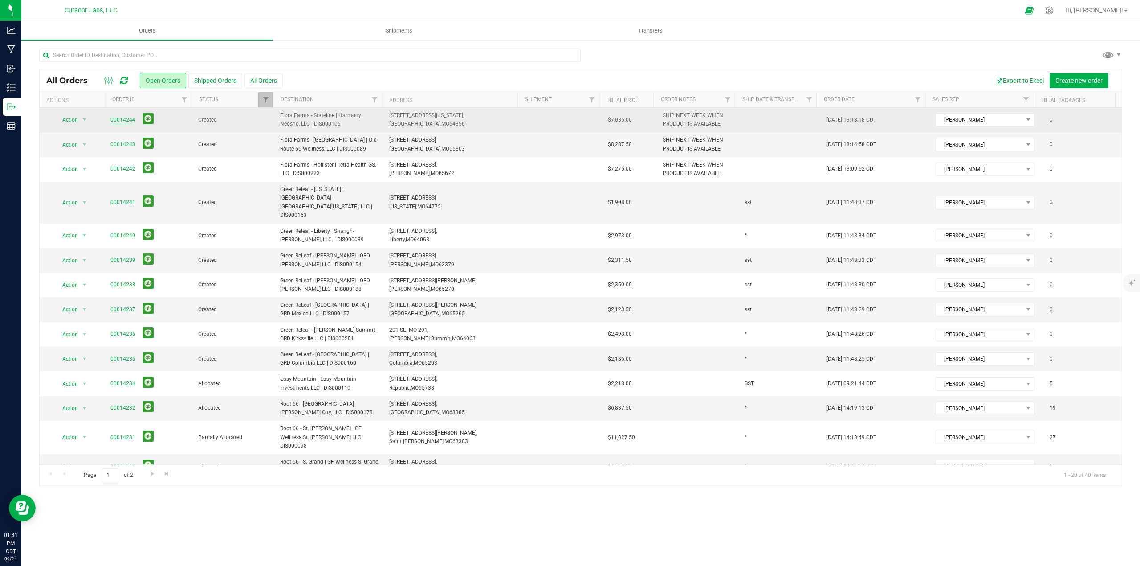
click at [128, 124] on link "00014244" at bounding box center [122, 120] width 25 height 8
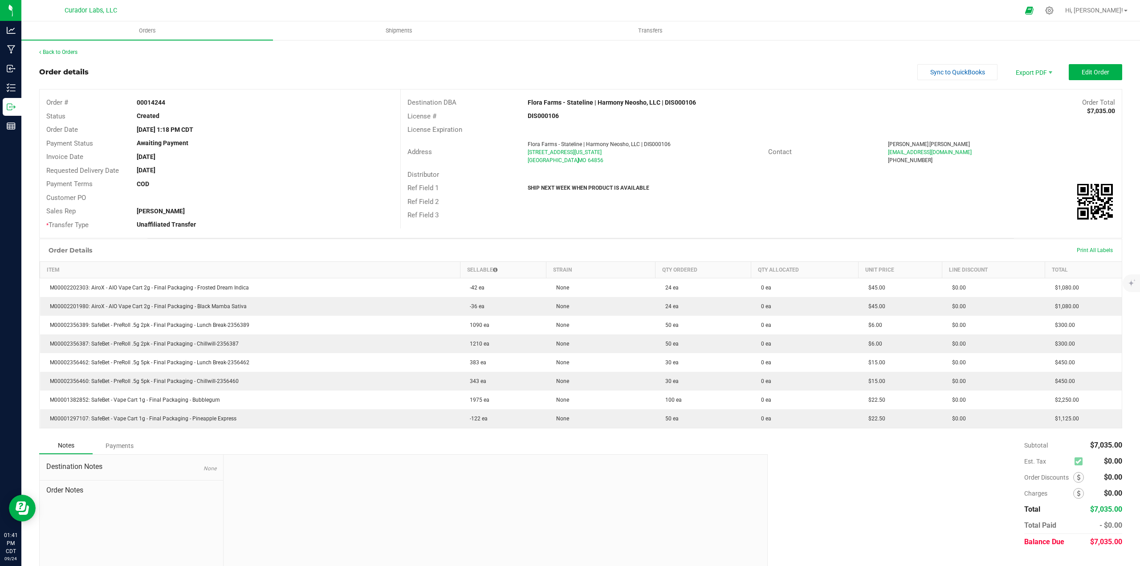
click at [61, 48] on div "Back to Orders Order details Sync to QuickBooks Export PDF Edit Order Order # 0…" at bounding box center [580, 311] width 1118 height 544
click at [64, 51] on link "Back to Orders" at bounding box center [58, 52] width 38 height 6
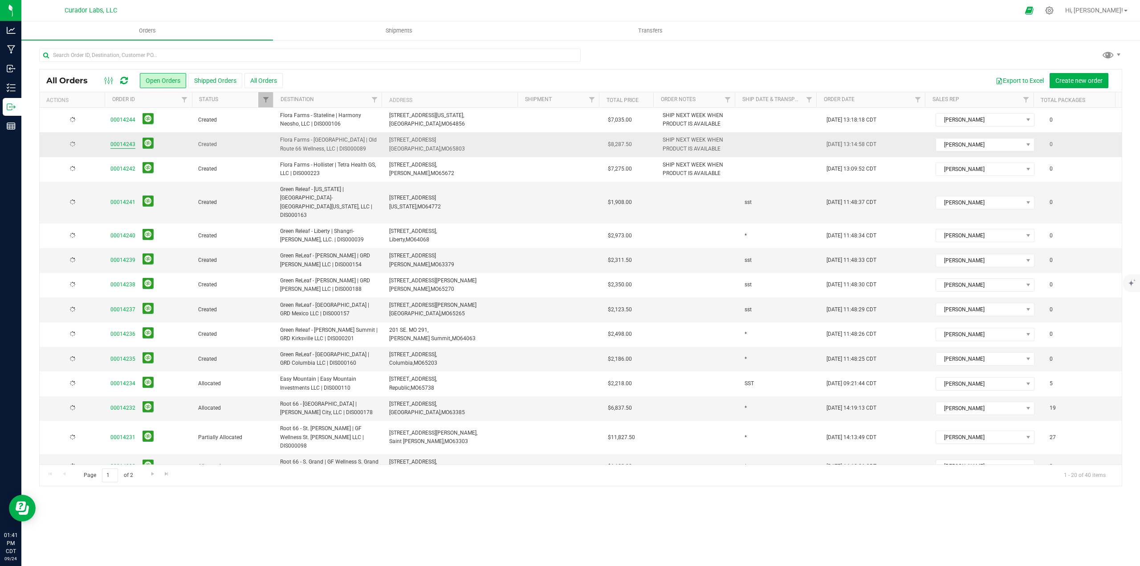
click at [128, 144] on link "00014243" at bounding box center [122, 144] width 25 height 8
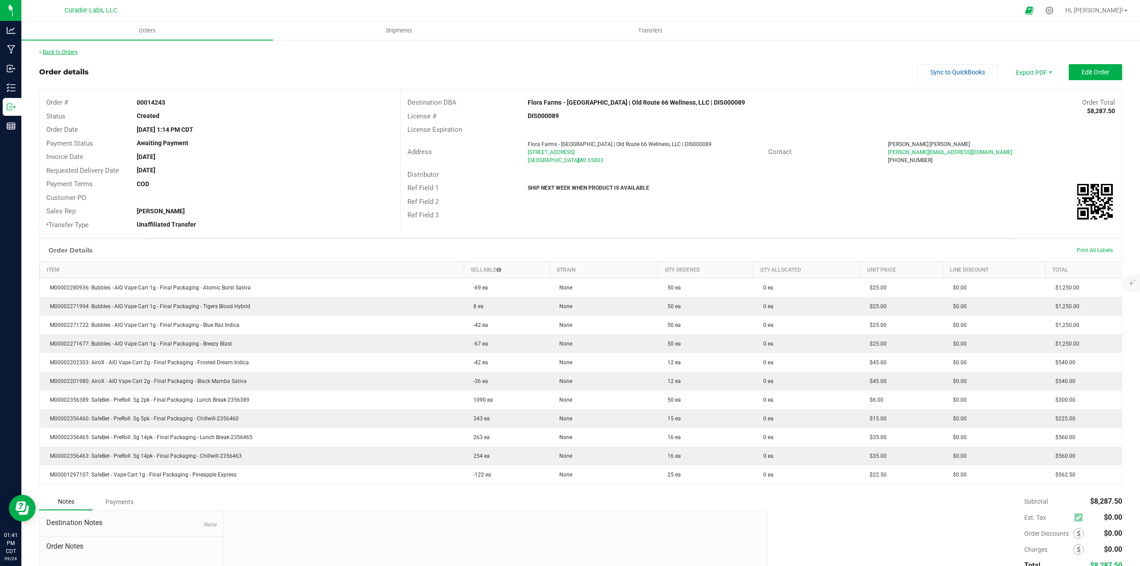
click at [70, 55] on div "Back to Orders Order details Sync to QuickBooks Export PDF Edit Order Order # 0…" at bounding box center [580, 339] width 1083 height 582
click at [70, 55] on link "Back to Orders" at bounding box center [58, 52] width 38 height 6
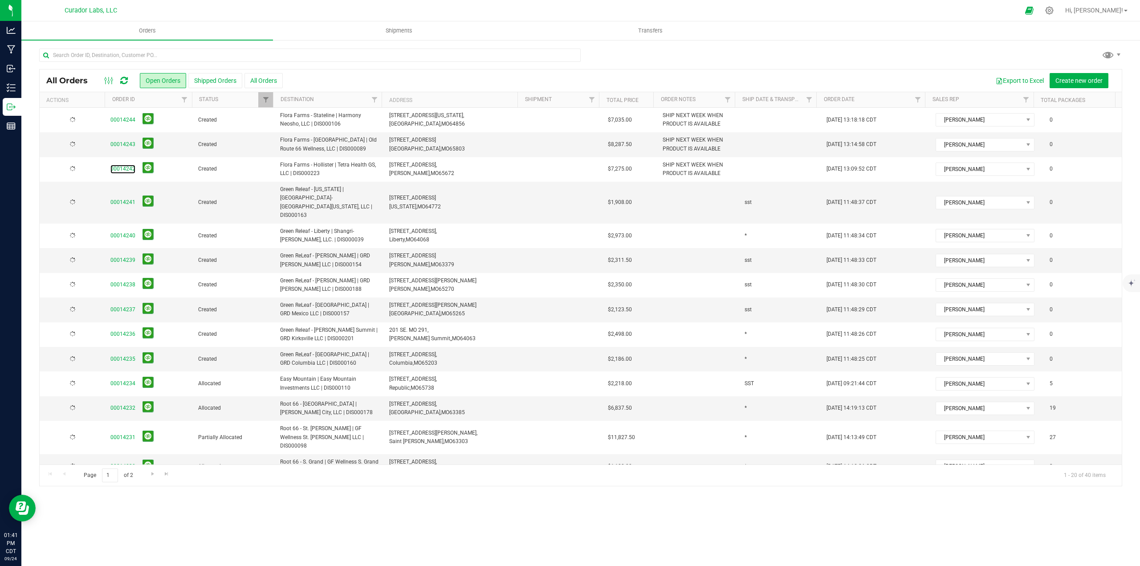
click at [120, 171] on link "00014242" at bounding box center [122, 169] width 25 height 8
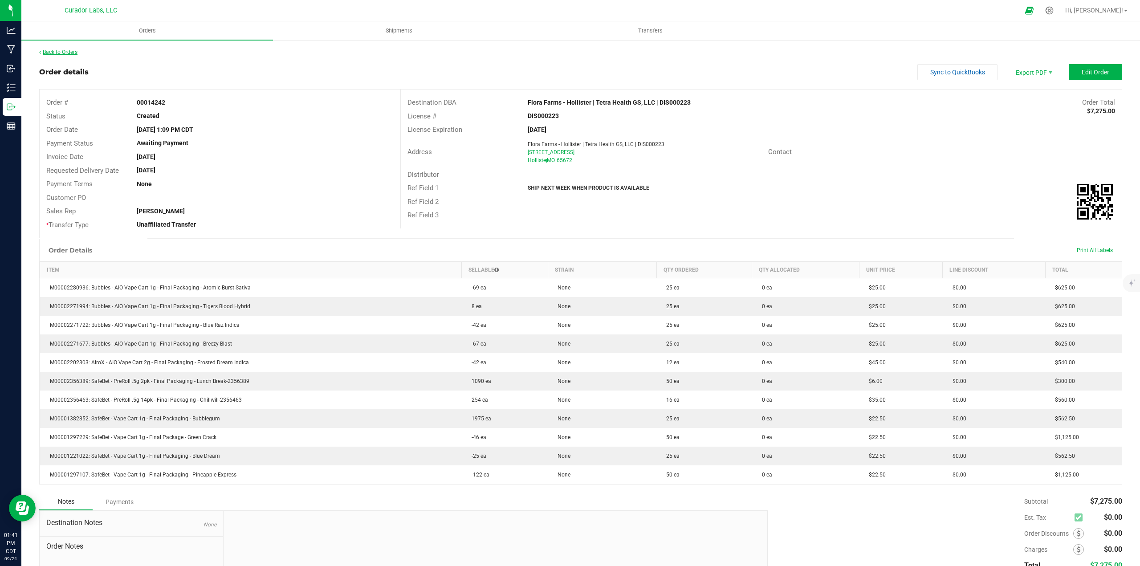
click at [64, 51] on link "Back to Orders" at bounding box center [58, 52] width 38 height 6
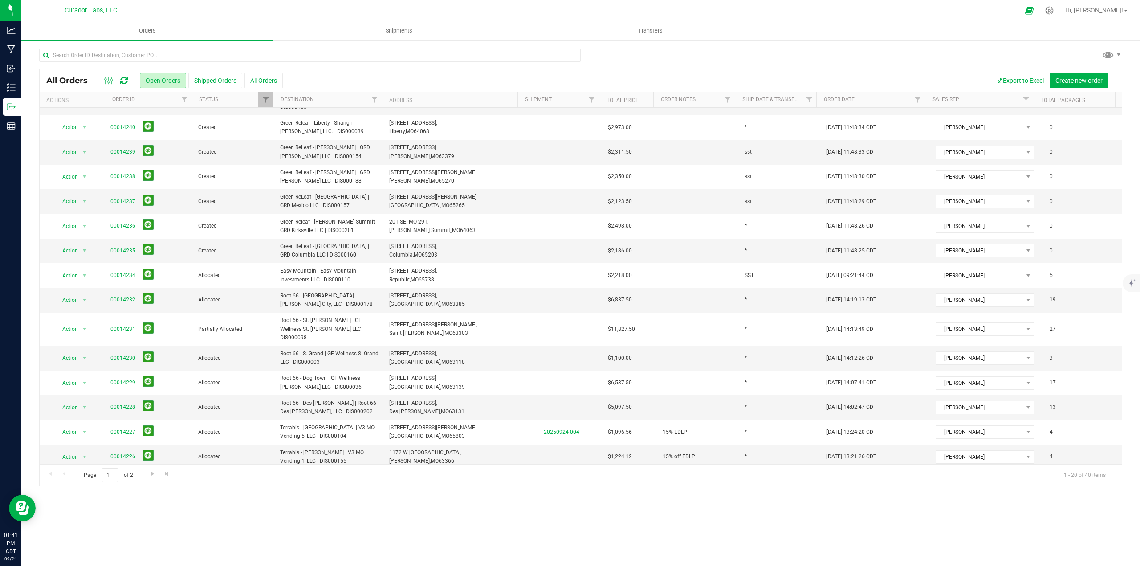
scroll to position [136, 0]
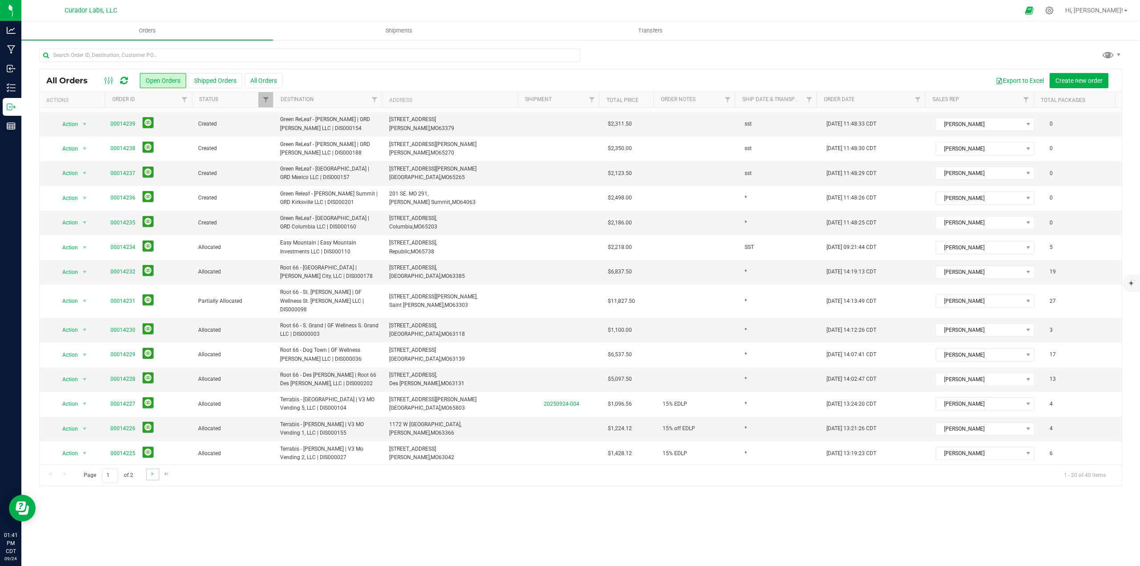
click at [154, 469] on link "Go to the next page" at bounding box center [152, 474] width 13 height 12
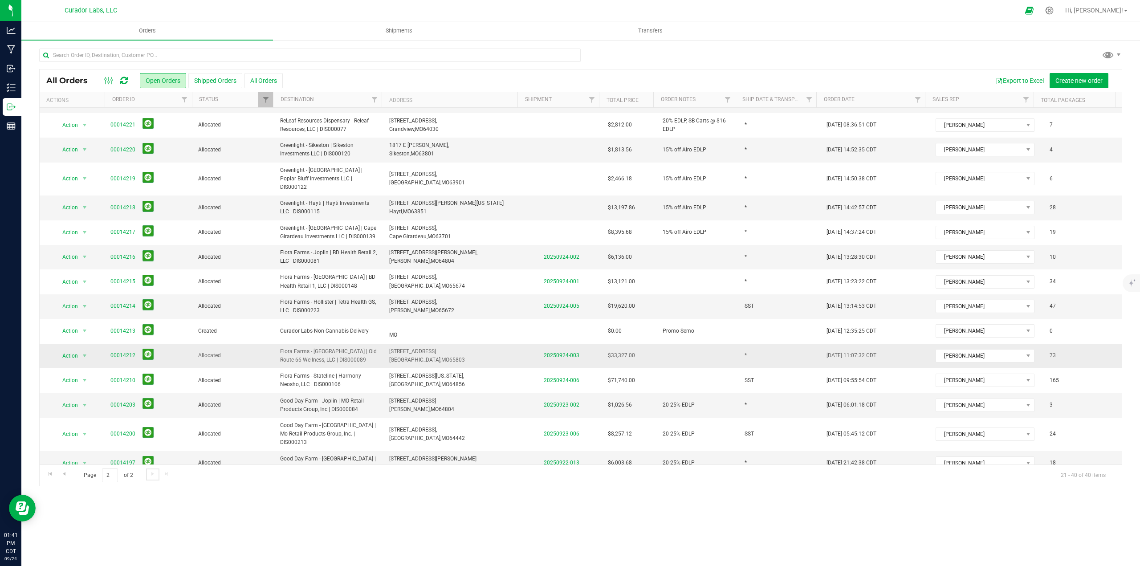
scroll to position [0, 0]
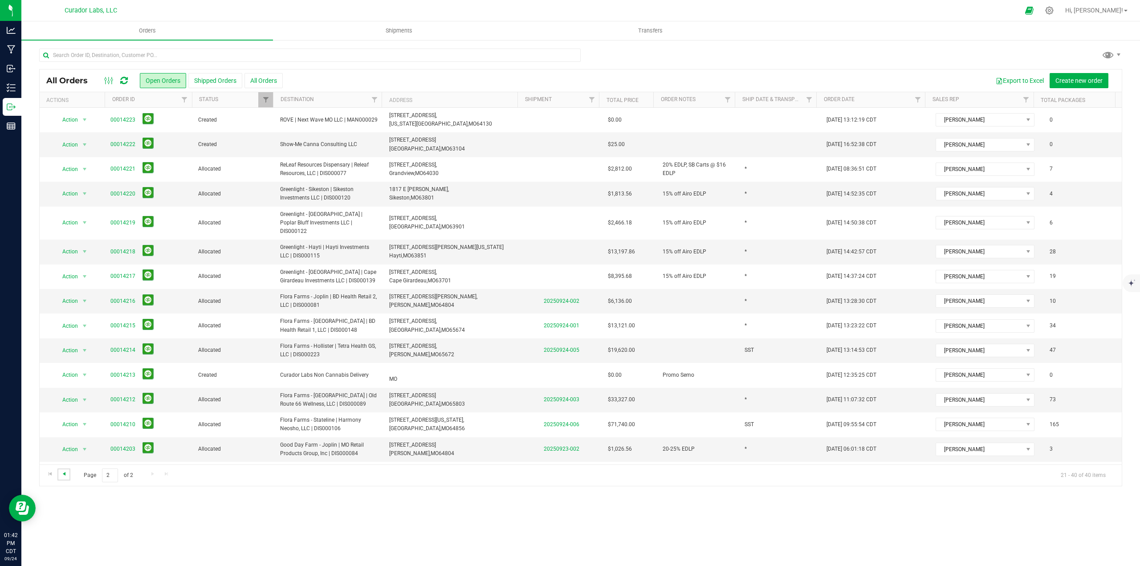
click at [65, 472] on span "Go to the previous page" at bounding box center [64, 473] width 7 height 7
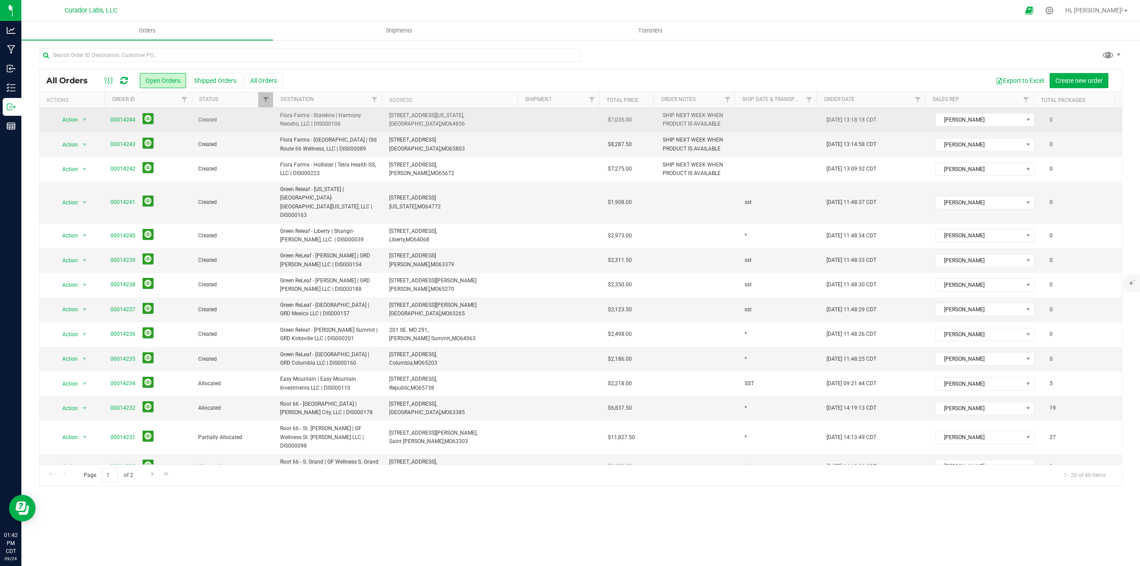
click at [281, 115] on span "Flora Farms - Stateline | Harmony Neosho, LLC | DIS000106" at bounding box center [329, 119] width 98 height 17
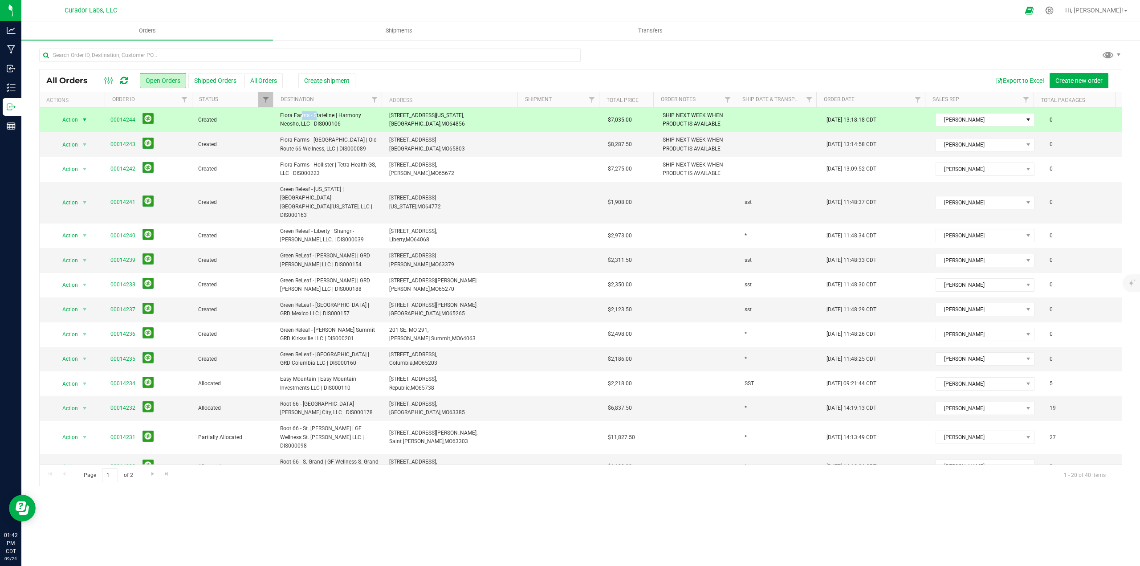
click at [281, 115] on span "Flora Farms - Stateline | Harmony Neosho, LLC | DIS000106" at bounding box center [329, 119] width 98 height 17
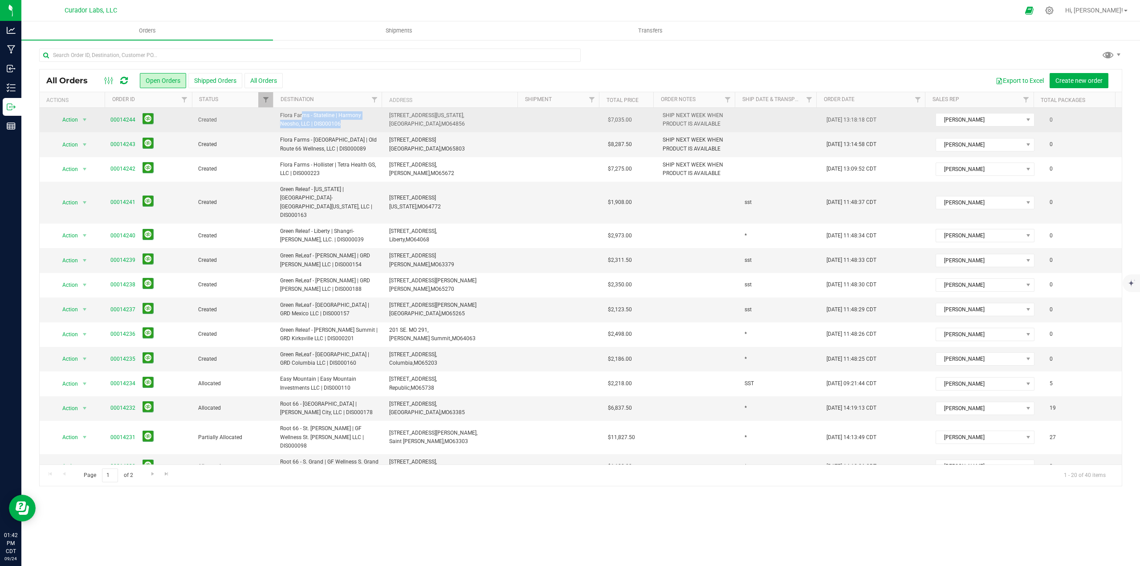
click at [281, 115] on span "Flora Farms - Stateline | Harmony Neosho, LLC | DIS000106" at bounding box center [329, 119] width 98 height 17
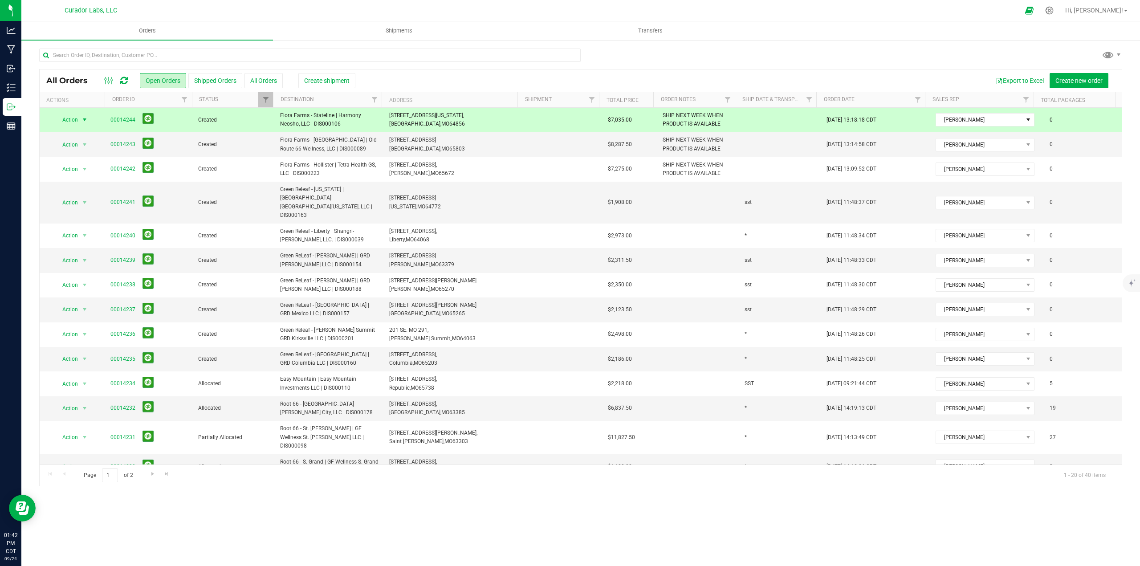
click at [553, 78] on div "Export to Excel Create new order" at bounding box center [732, 80] width 766 height 15
click at [331, 126] on span "Flora Farms - Stateline | Harmony Neosho, LLC | DIS000106" at bounding box center [329, 119] width 98 height 17
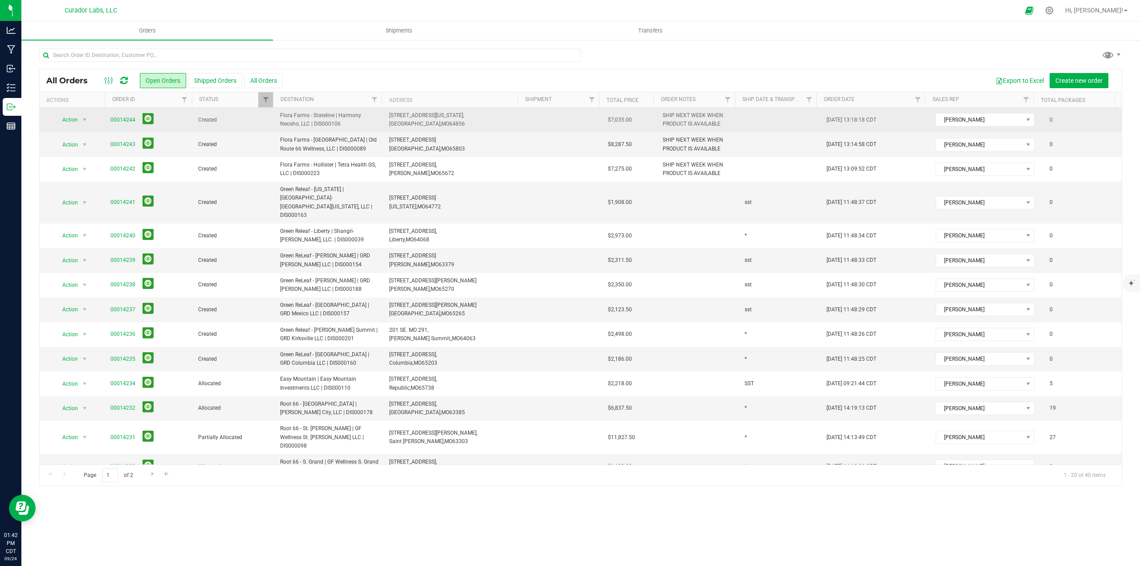
click at [331, 126] on span "Flora Farms - Stateline | Harmony Neosho, LLC | DIS000106" at bounding box center [329, 119] width 98 height 17
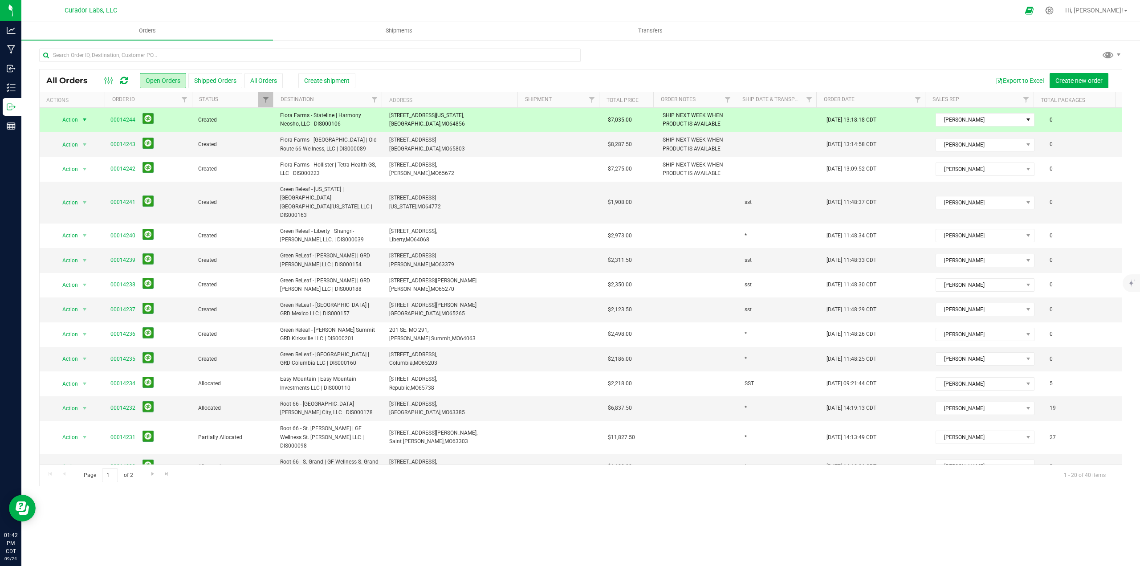
click at [331, 126] on span "Flora Farms - Stateline | Harmony Neosho, LLC | DIS000106" at bounding box center [329, 119] width 98 height 17
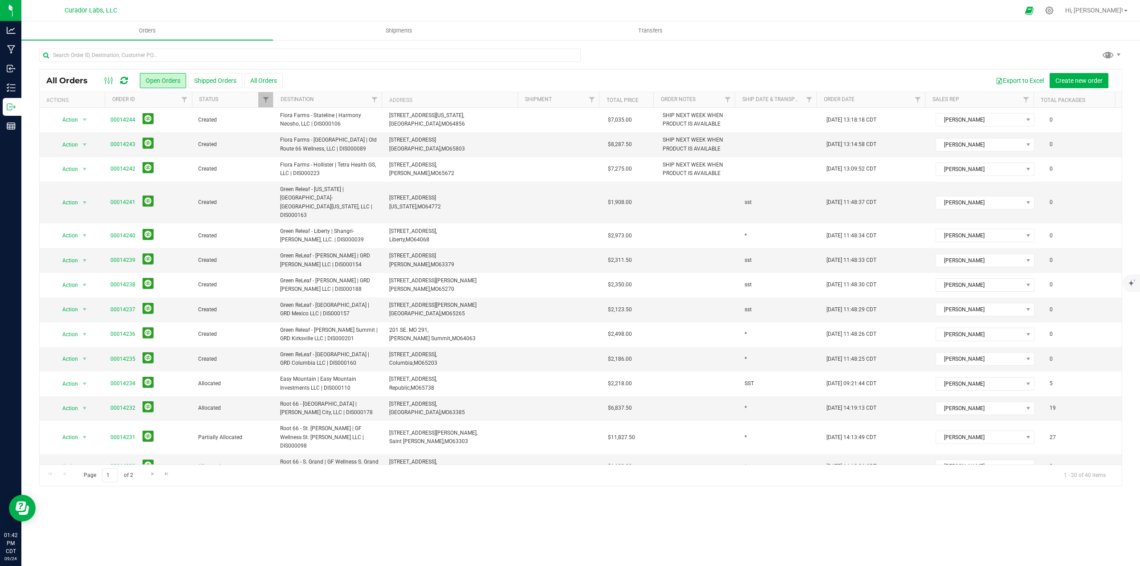
click at [126, 81] on icon at bounding box center [124, 80] width 8 height 9
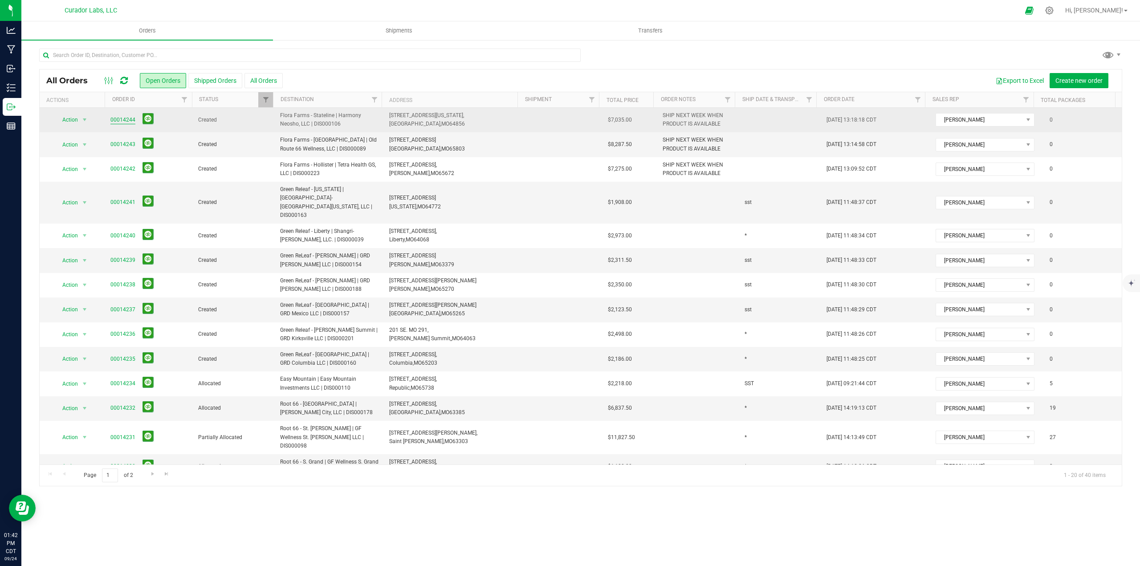
click at [124, 118] on link "00014244" at bounding box center [122, 120] width 25 height 8
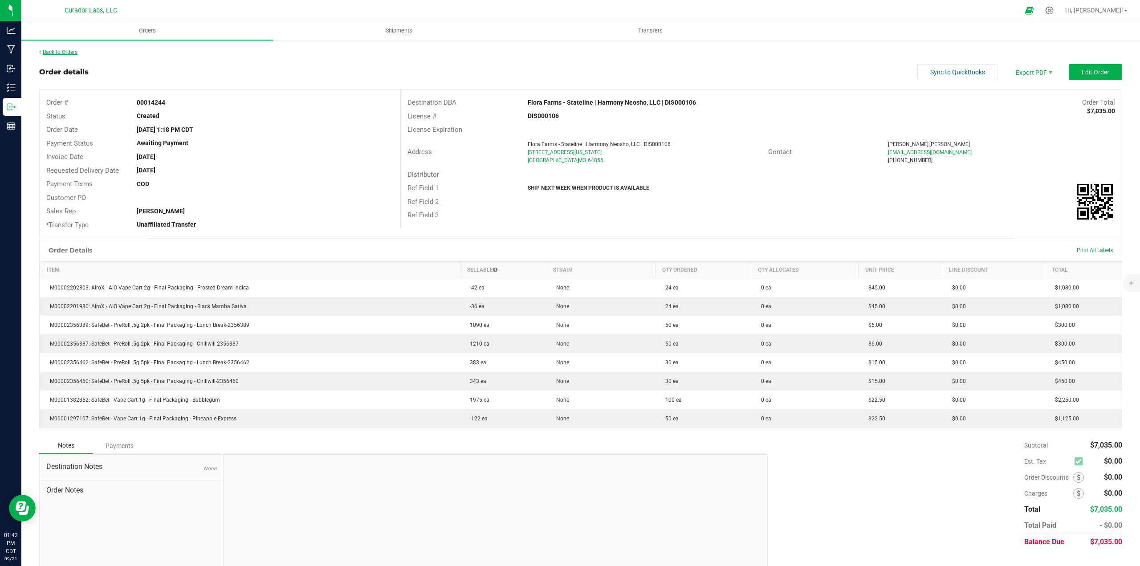
click at [74, 54] on link "Back to Orders" at bounding box center [58, 52] width 38 height 6
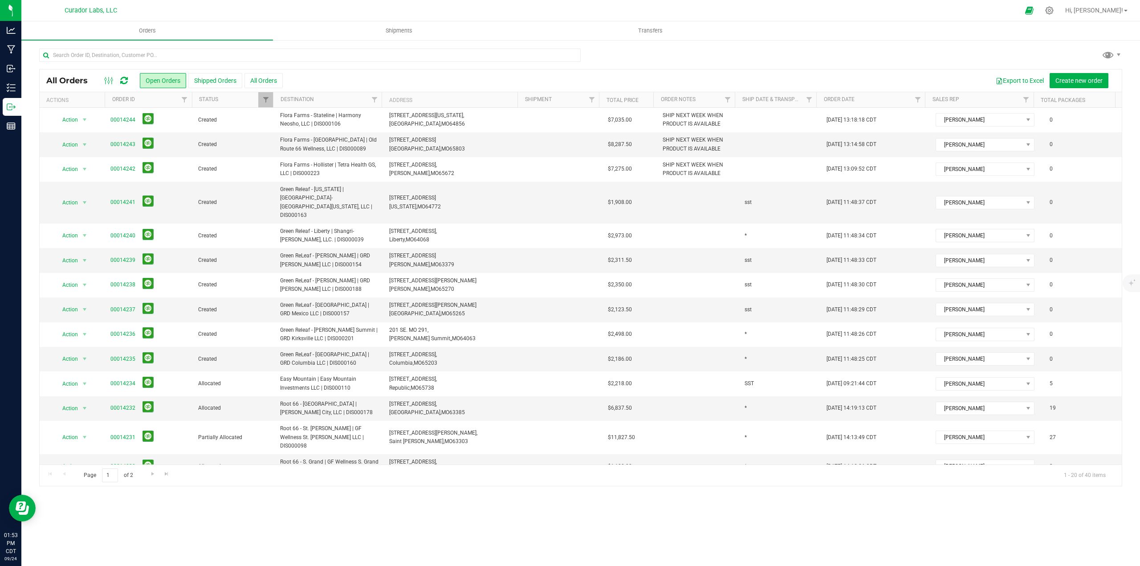
click at [122, 82] on icon at bounding box center [124, 80] width 8 height 9
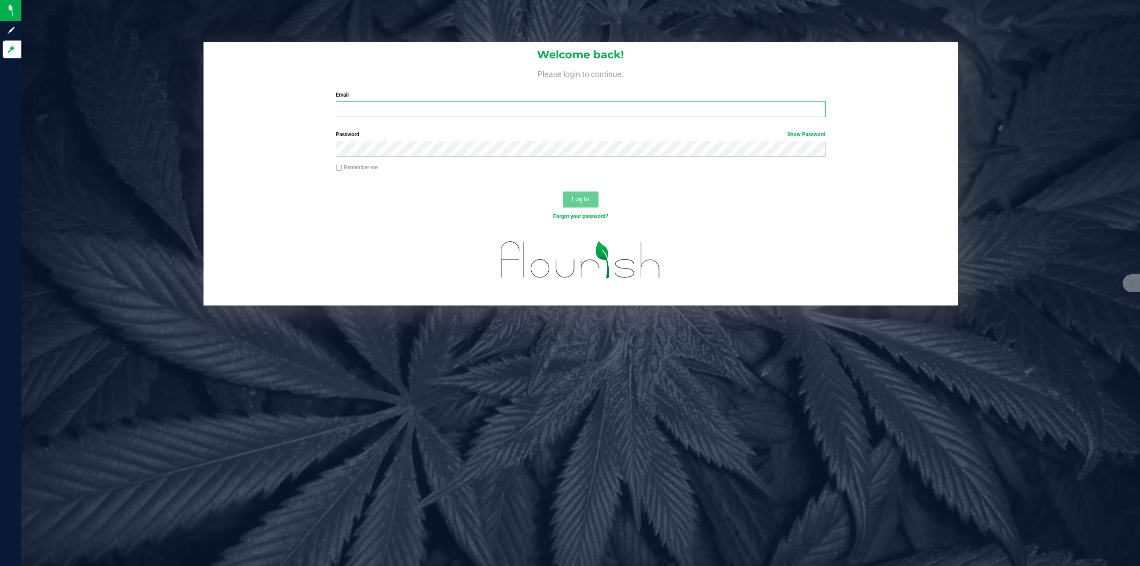
type input "matt.wolf@curadorbrands.com"
click at [593, 207] on button "Log In" at bounding box center [581, 199] width 36 height 16
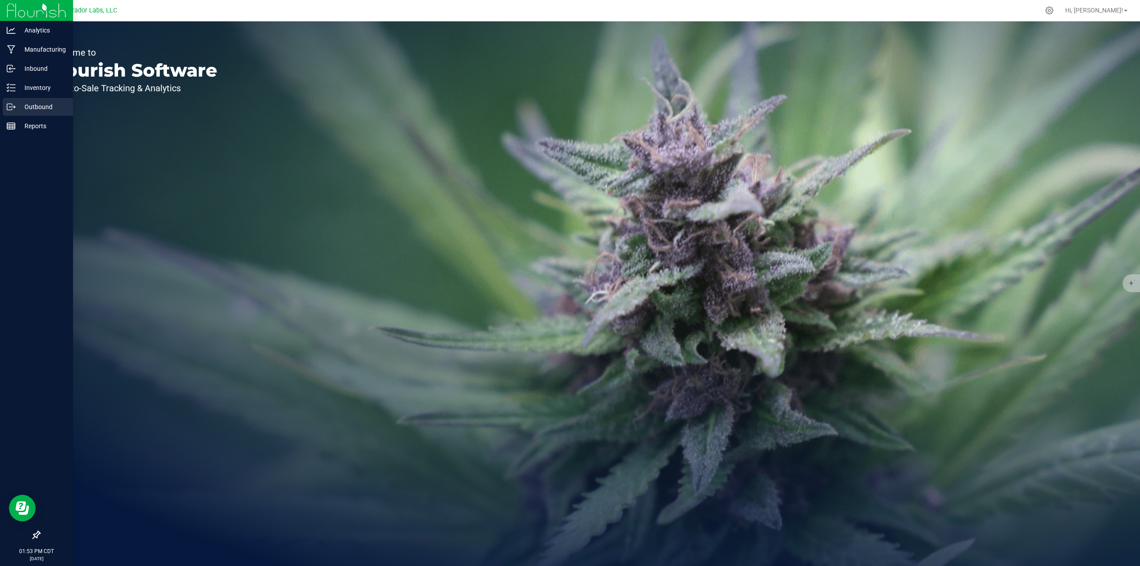
click at [14, 105] on icon at bounding box center [11, 106] width 9 height 9
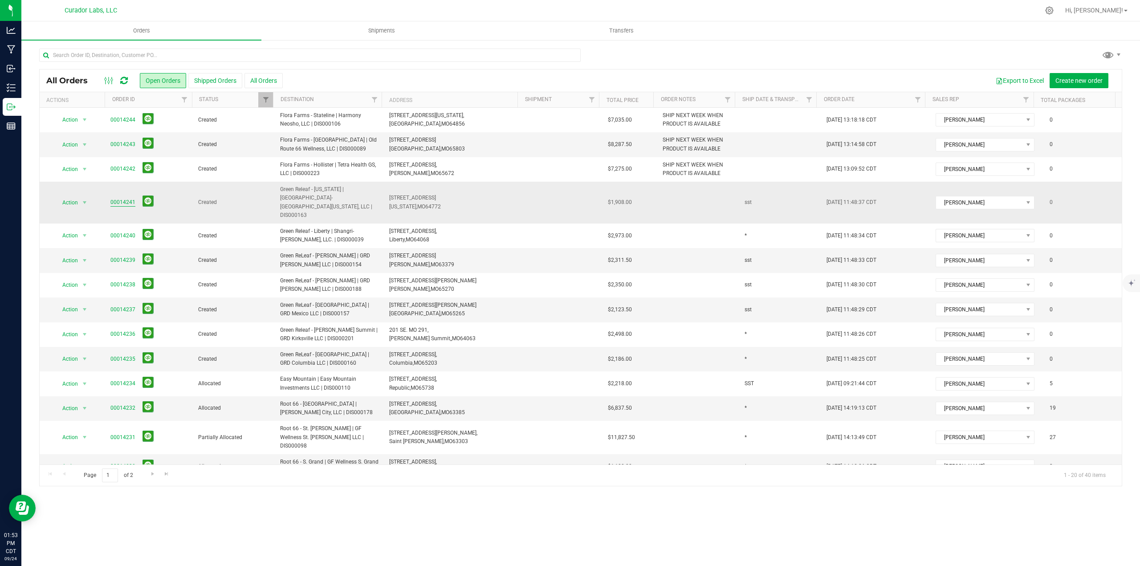
click at [122, 198] on link "00014241" at bounding box center [122, 202] width 25 height 8
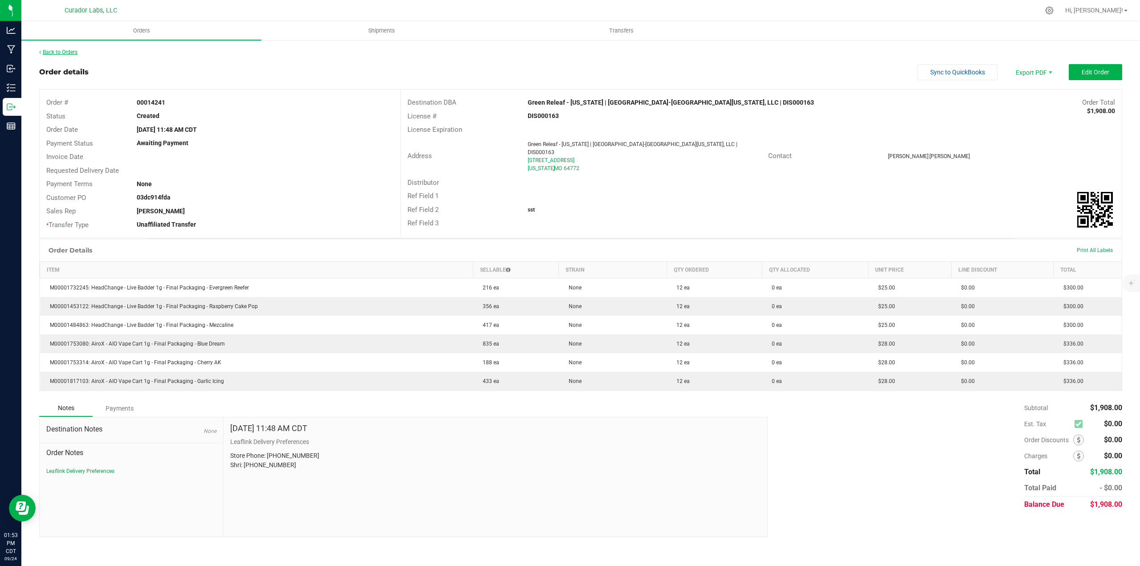
click at [75, 53] on link "Back to Orders" at bounding box center [58, 52] width 38 height 6
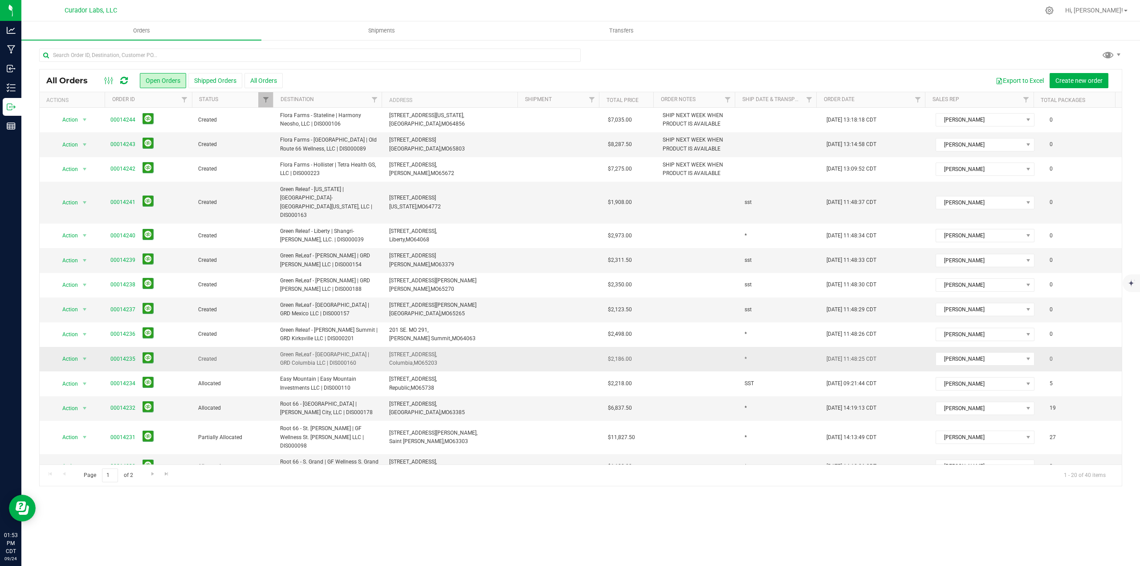
click at [315, 350] on span "Green ReLeaf - [GEOGRAPHIC_DATA] | GRD Columbia LLC | DIS000160" at bounding box center [329, 358] width 98 height 17
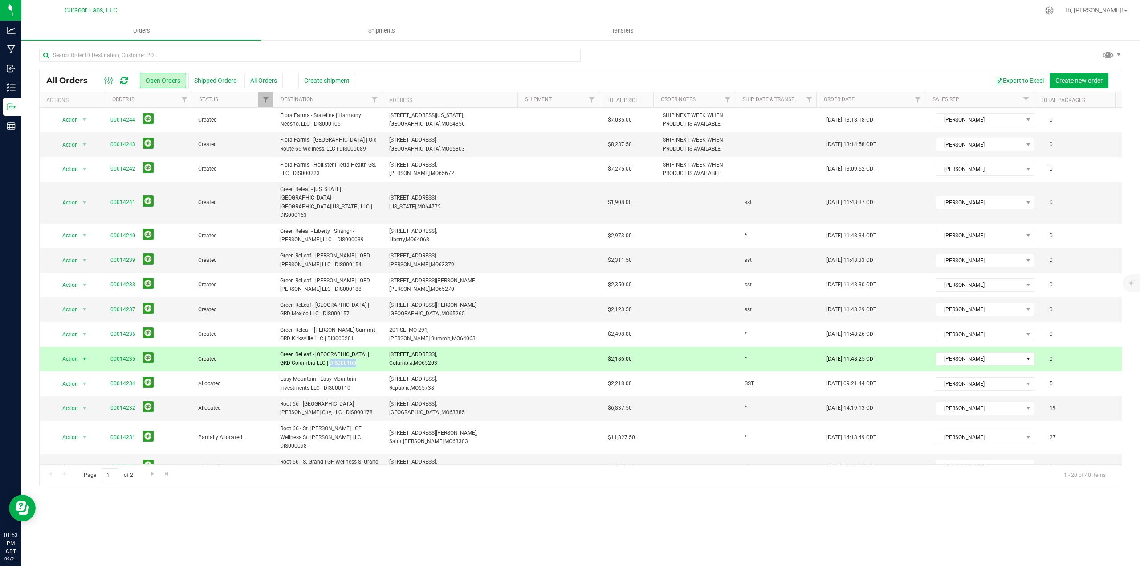
click at [315, 350] on span "Green ReLeaf - [GEOGRAPHIC_DATA] | GRD Columbia LLC | DIS000160" at bounding box center [329, 358] width 98 height 17
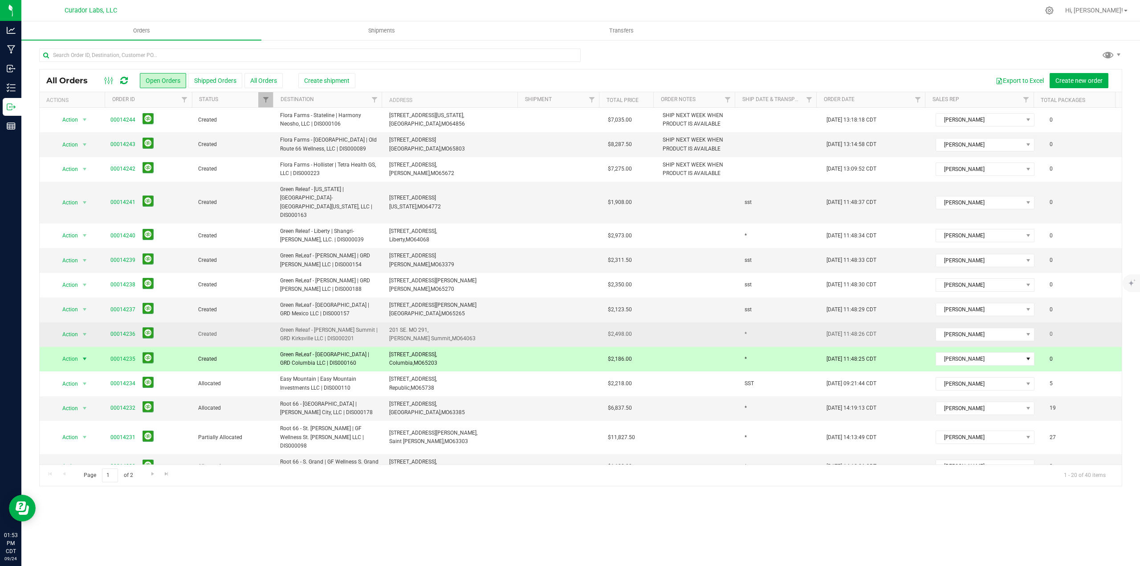
click at [330, 326] on span "Green Releaf - [PERSON_NAME] Summit | GRD Kirksville LLC | DIS000201" at bounding box center [329, 334] width 98 height 17
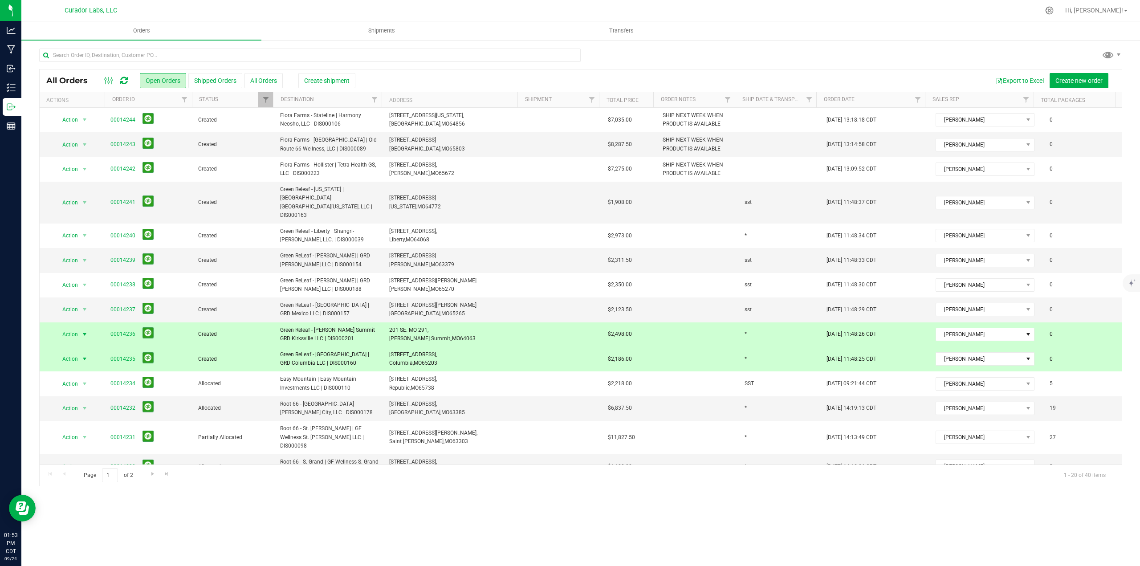
click at [308, 350] on span "Green ReLeaf - [GEOGRAPHIC_DATA] | GRD Columbia LLC | DIS000160" at bounding box center [329, 358] width 98 height 17
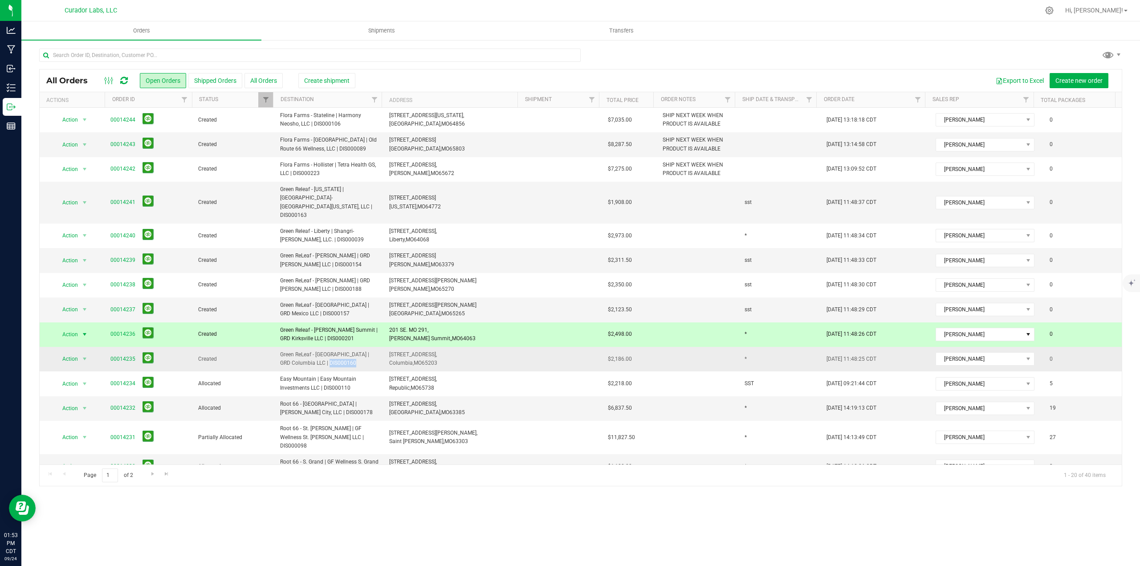
click at [308, 350] on span "Green ReLeaf - [GEOGRAPHIC_DATA] | GRD Columbia LLC | DIS000160" at bounding box center [329, 358] width 98 height 17
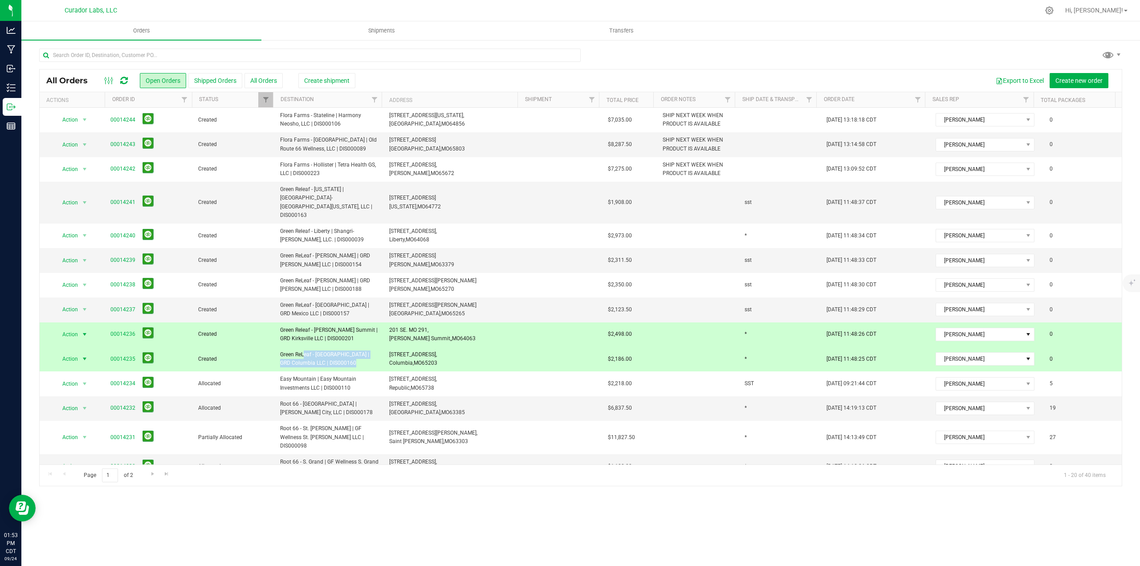
click at [308, 350] on span "Green ReLeaf - [GEOGRAPHIC_DATA] | GRD Columbia LLC | DIS000160" at bounding box center [329, 358] width 98 height 17
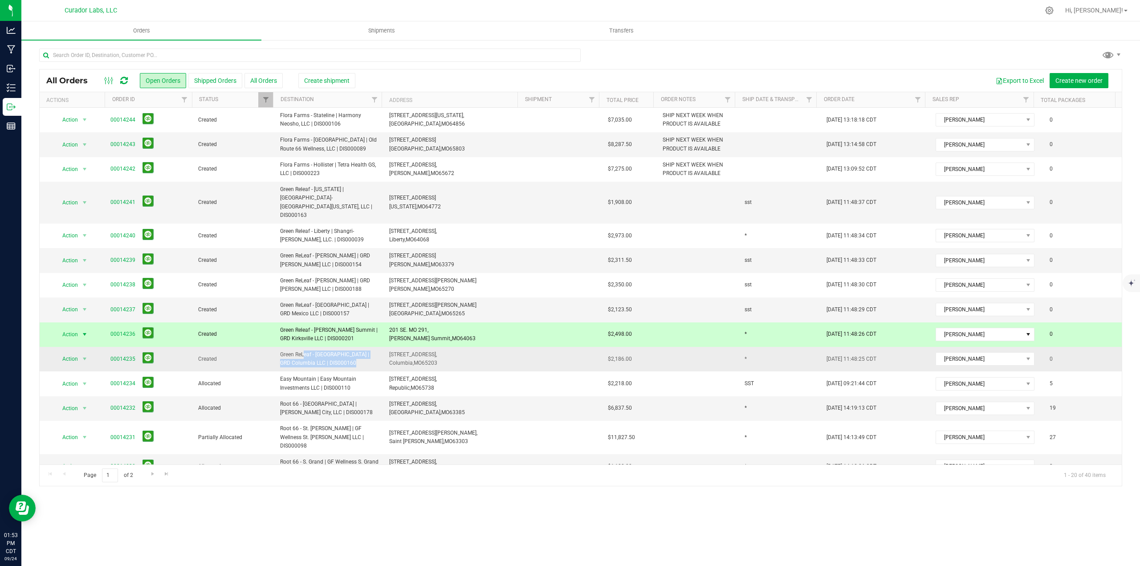
click at [313, 350] on span "Green ReLeaf - [GEOGRAPHIC_DATA] | GRD Columbia LLC | DIS000160" at bounding box center [329, 358] width 98 height 17
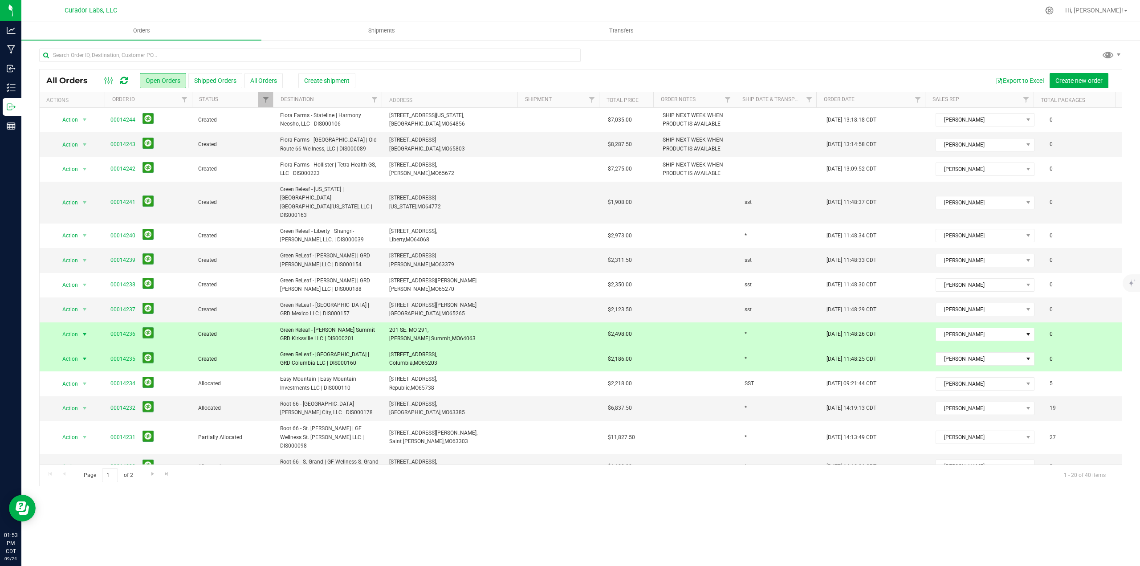
click at [280, 326] on span "Green Releaf - [PERSON_NAME] Summit | GRD Kirksville LLC | DIS000201" at bounding box center [329, 334] width 98 height 17
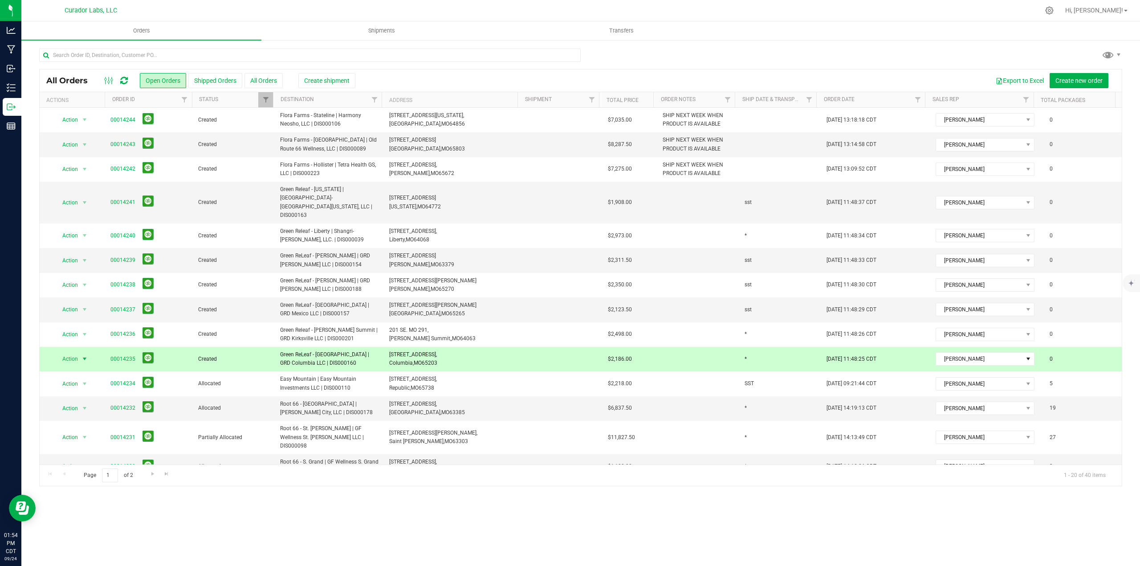
click at [283, 350] on span "Green ReLeaf - [GEOGRAPHIC_DATA] | GRD Columbia LLC | DIS000160" at bounding box center [329, 358] width 98 height 17
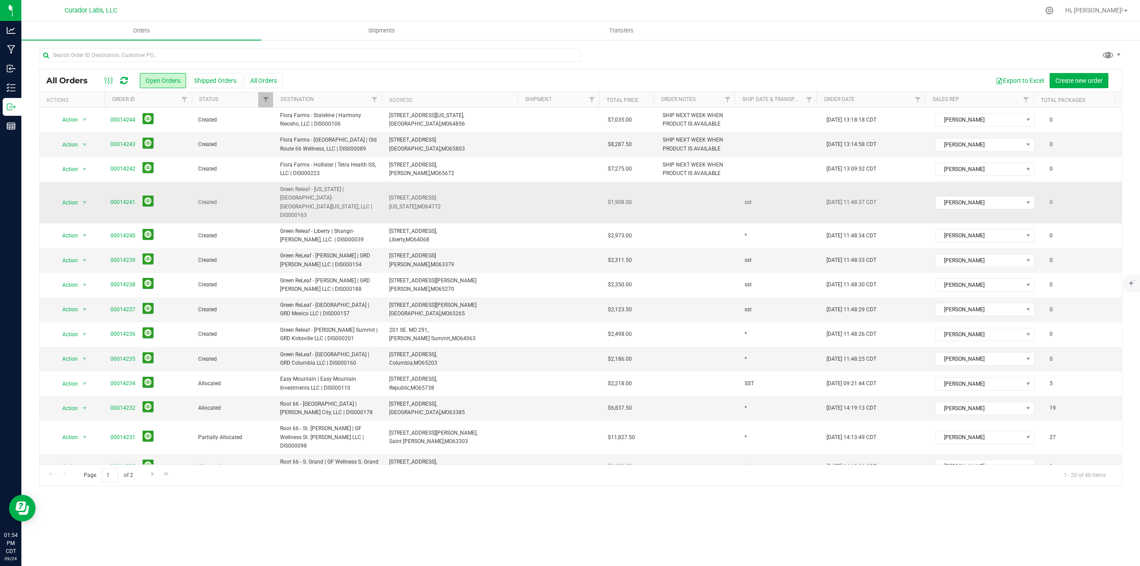
click at [198, 198] on span "Created" at bounding box center [233, 202] width 71 height 8
click at [287, 185] on td "Green Releaf - [US_STATE] | [GEOGRAPHIC_DATA]-[GEOGRAPHIC_DATA][US_STATE], LLC …" at bounding box center [329, 203] width 109 height 42
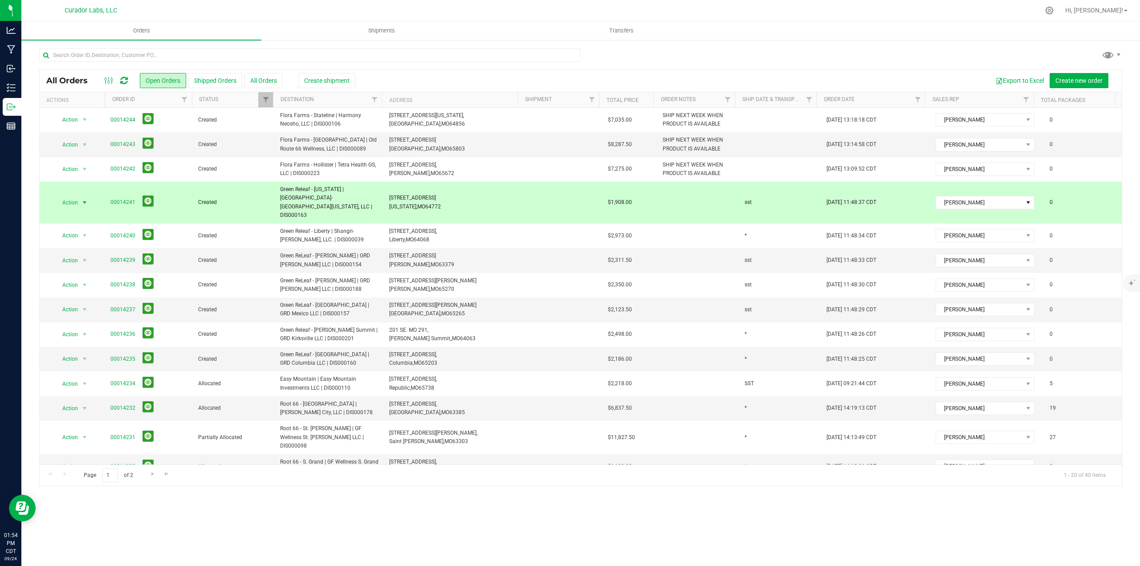
click at [277, 192] on td "Green Releaf - [US_STATE] | [GEOGRAPHIC_DATA]-[GEOGRAPHIC_DATA][US_STATE], LLC …" at bounding box center [329, 203] width 109 height 42
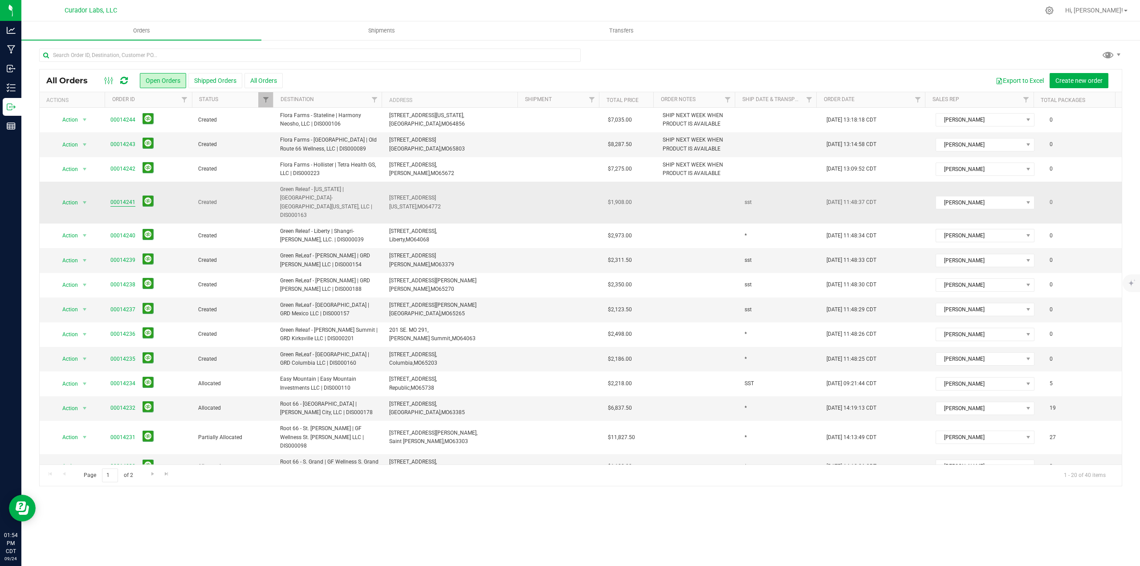
click at [116, 198] on link "00014241" at bounding box center [122, 202] width 25 height 8
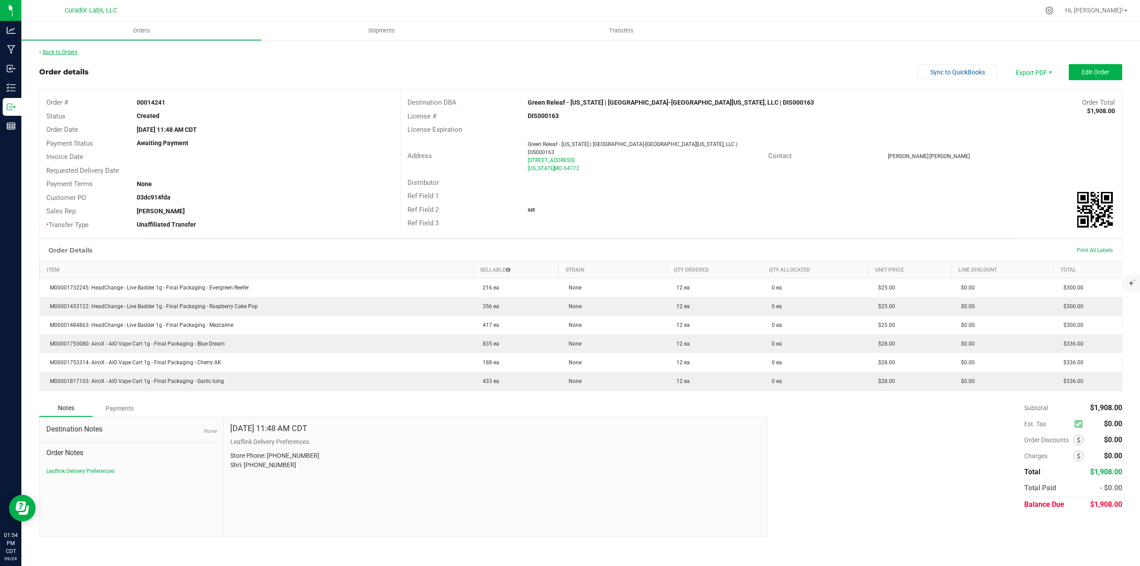
click at [62, 51] on link "Back to Orders" at bounding box center [58, 52] width 38 height 6
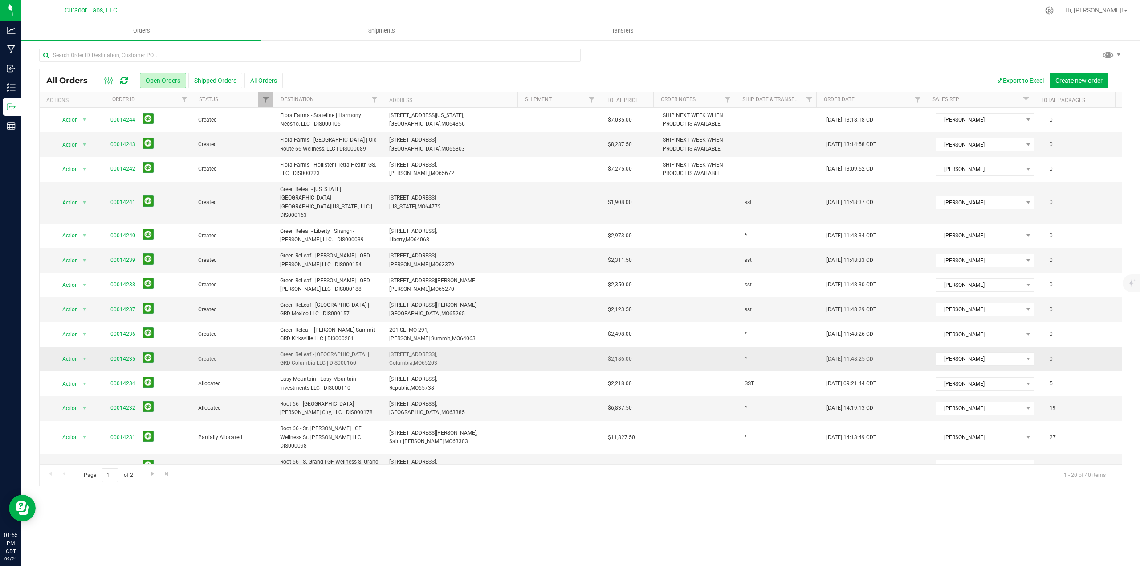
click at [133, 355] on link "00014235" at bounding box center [122, 359] width 25 height 8
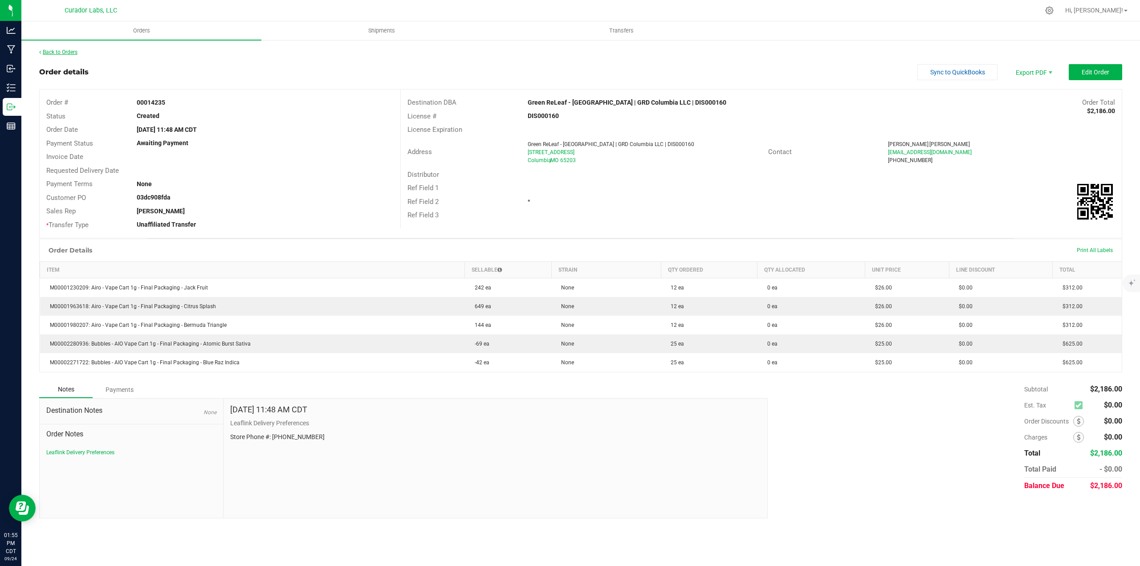
click at [70, 49] on link "Back to Orders" at bounding box center [58, 52] width 38 height 6
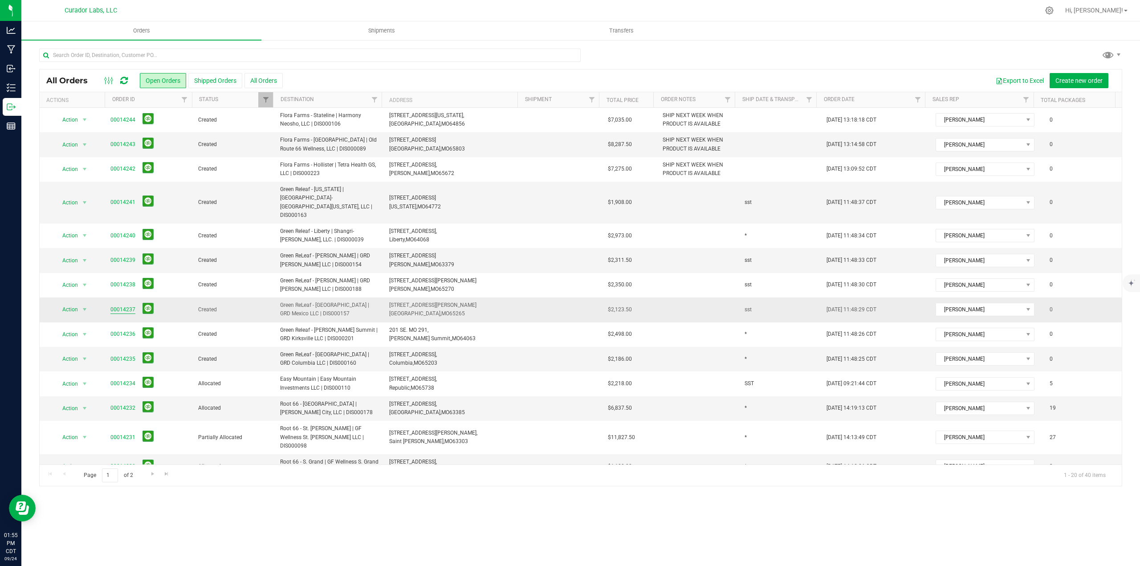
click at [123, 305] on link "00014237" at bounding box center [122, 309] width 25 height 8
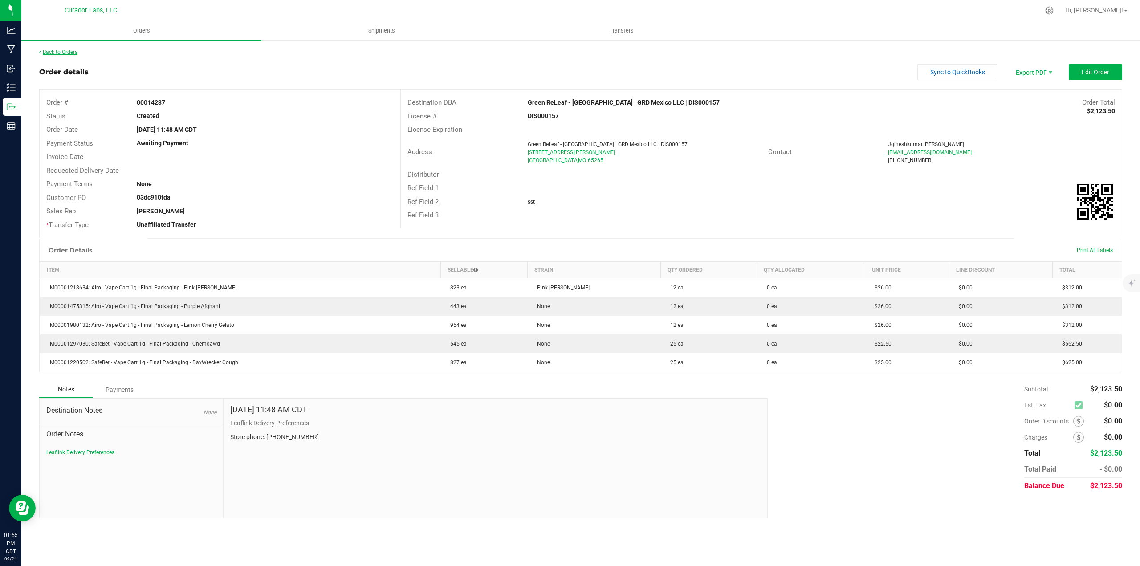
click at [67, 54] on div "Back to Orders" at bounding box center [580, 52] width 1083 height 8
click at [53, 53] on link "Back to Orders" at bounding box center [58, 52] width 38 height 6
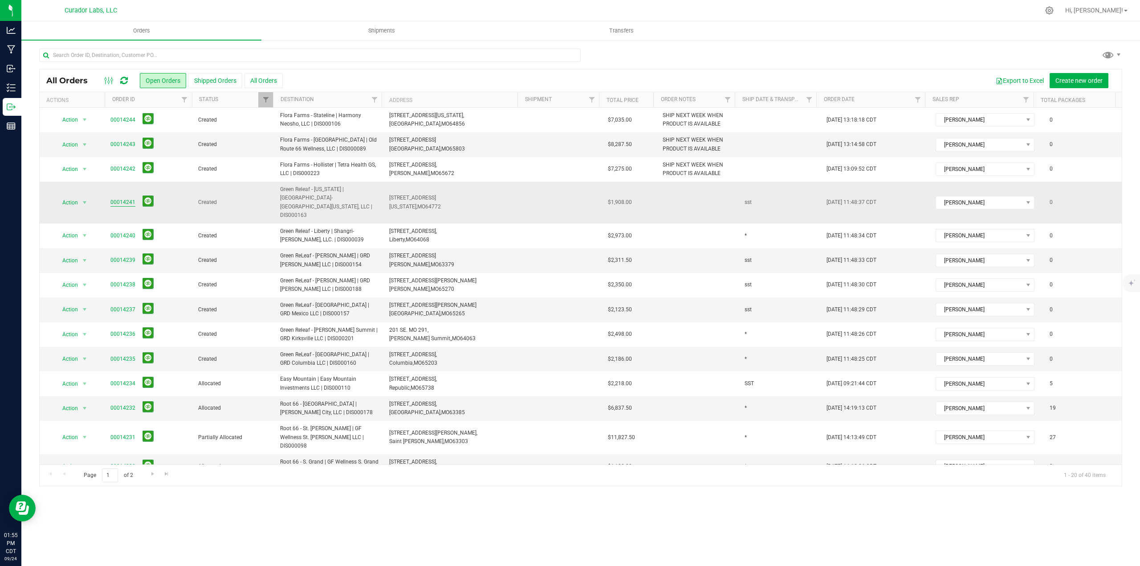
click at [123, 198] on link "00014241" at bounding box center [122, 202] width 25 height 8
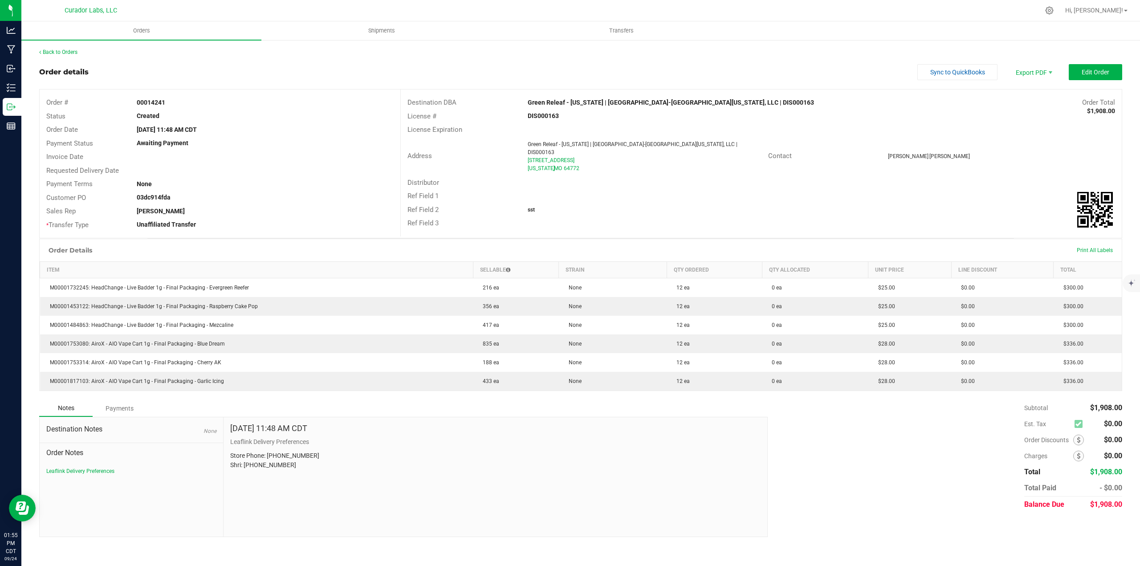
click at [73, 56] on div "Back to Orders" at bounding box center [580, 52] width 1083 height 8
click at [72, 49] on div "Back to Orders" at bounding box center [580, 52] width 1083 height 8
click at [73, 50] on link "Back to Orders" at bounding box center [58, 52] width 38 height 6
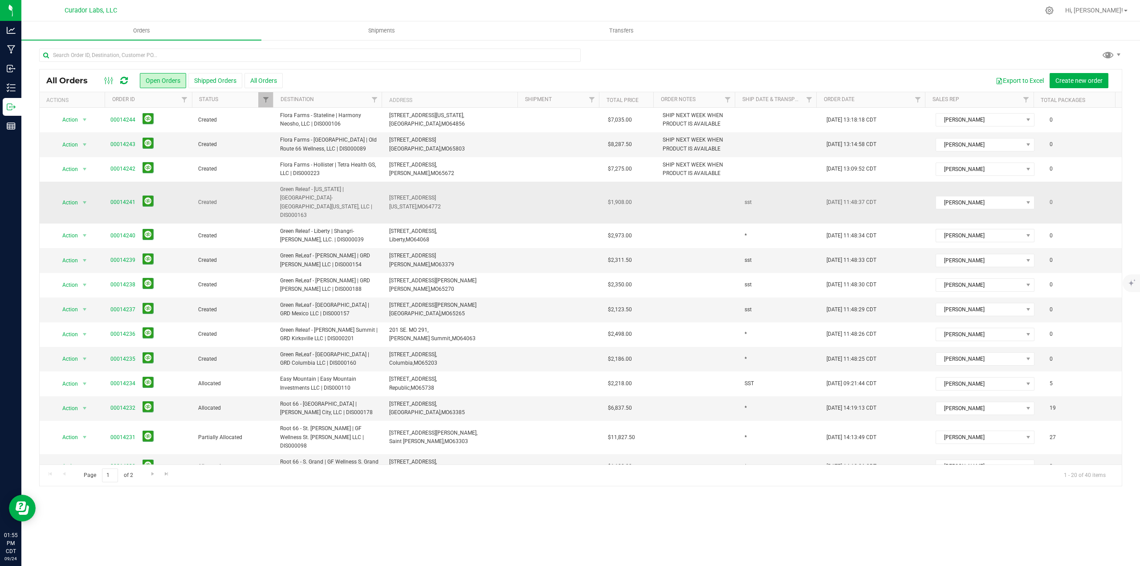
click at [114, 195] on span "00014241" at bounding box center [148, 202] width 77 height 14
click at [118, 198] on link "00014241" at bounding box center [122, 202] width 25 height 8
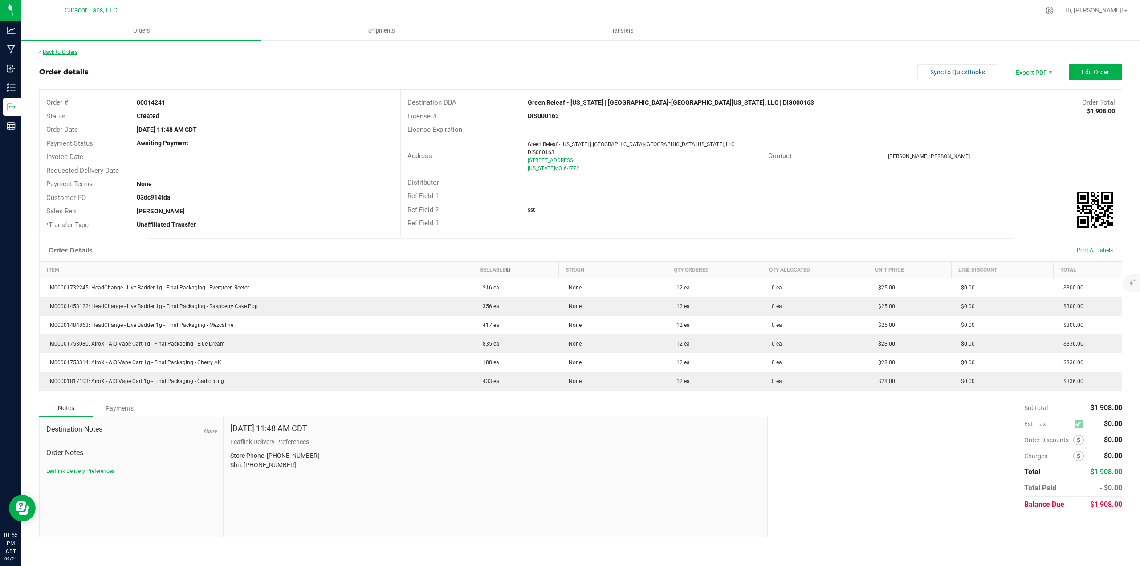
click at [73, 49] on link "Back to Orders" at bounding box center [58, 52] width 38 height 6
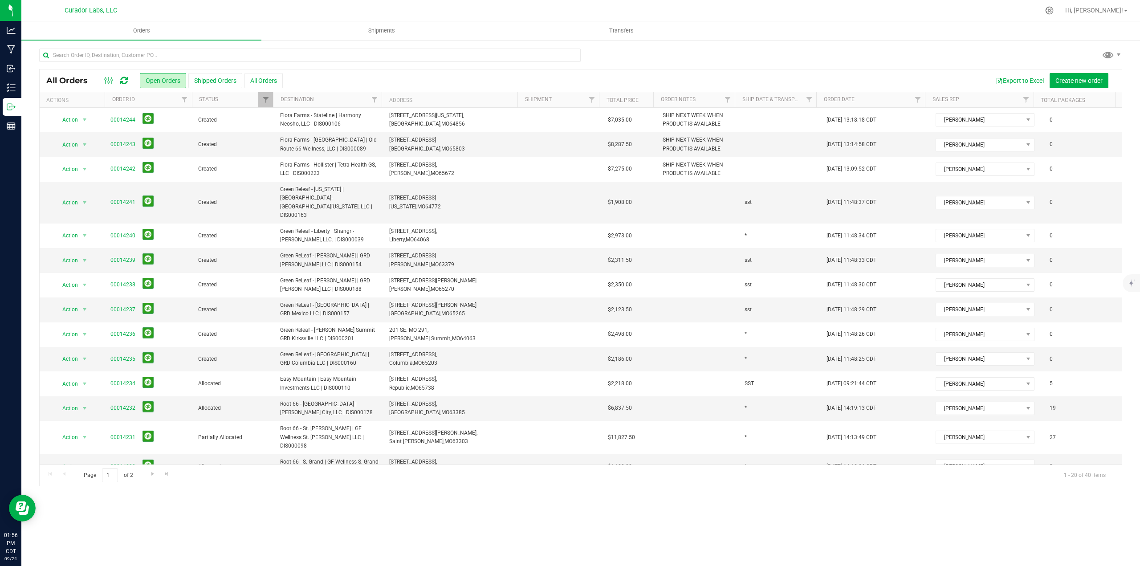
click at [126, 83] on icon at bounding box center [124, 80] width 8 height 9
click at [128, 198] on link "00014241" at bounding box center [122, 202] width 25 height 8
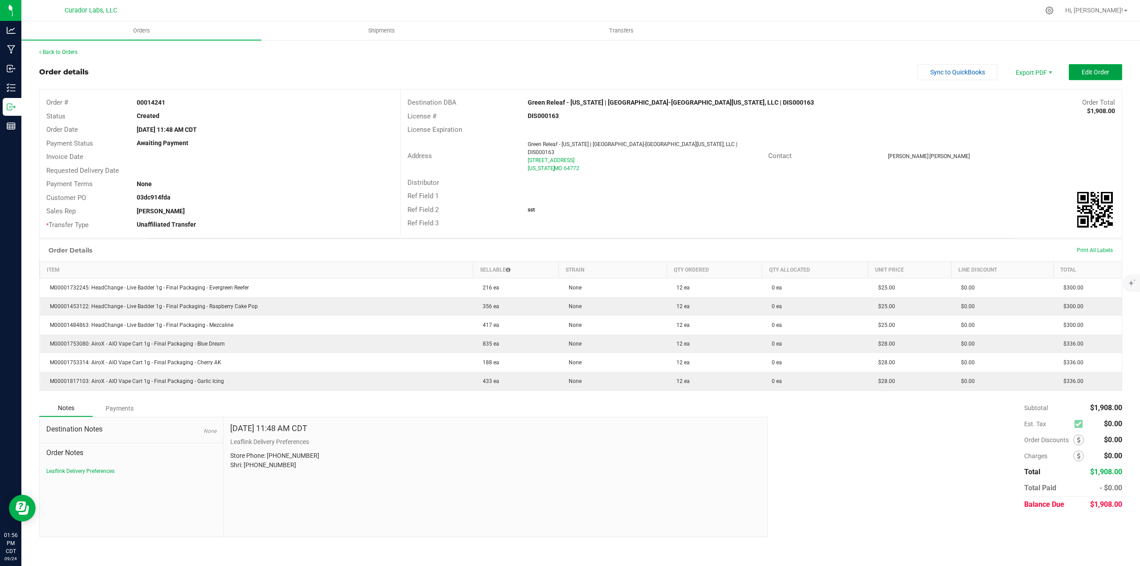
click at [1095, 74] on span "Edit Order" at bounding box center [1095, 72] width 28 height 7
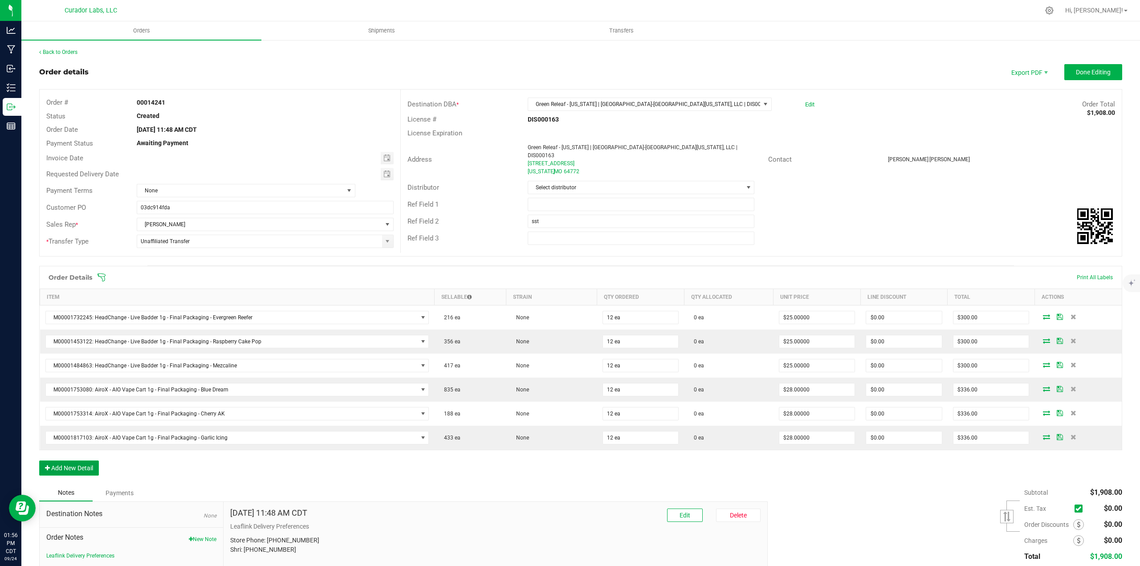
click at [96, 462] on button "Add New Detail" at bounding box center [69, 467] width 60 height 15
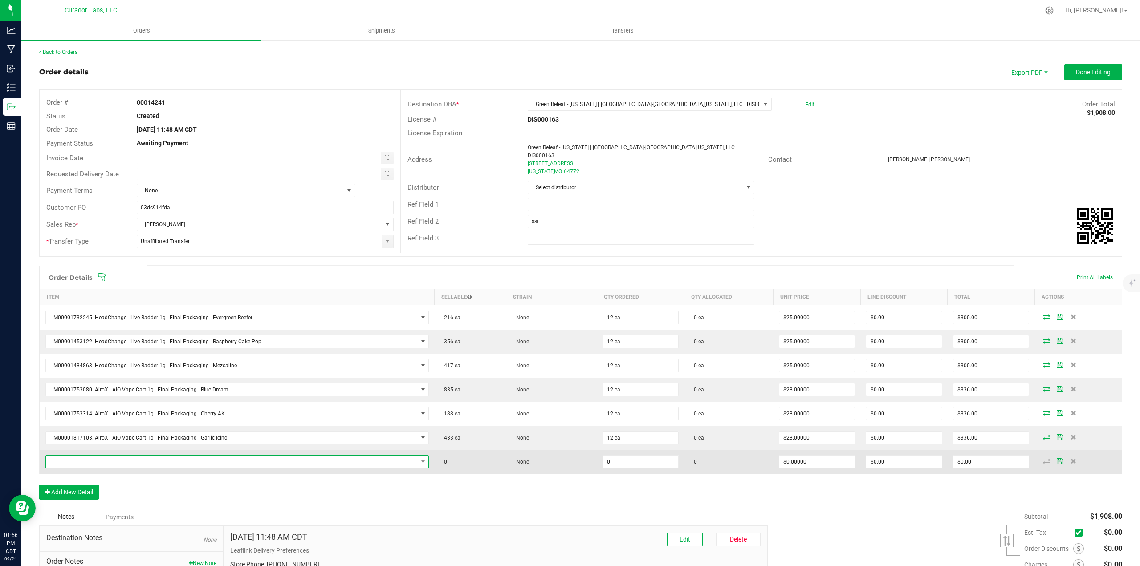
click at [96, 461] on span "NO DATA FOUND" at bounding box center [232, 461] width 372 height 12
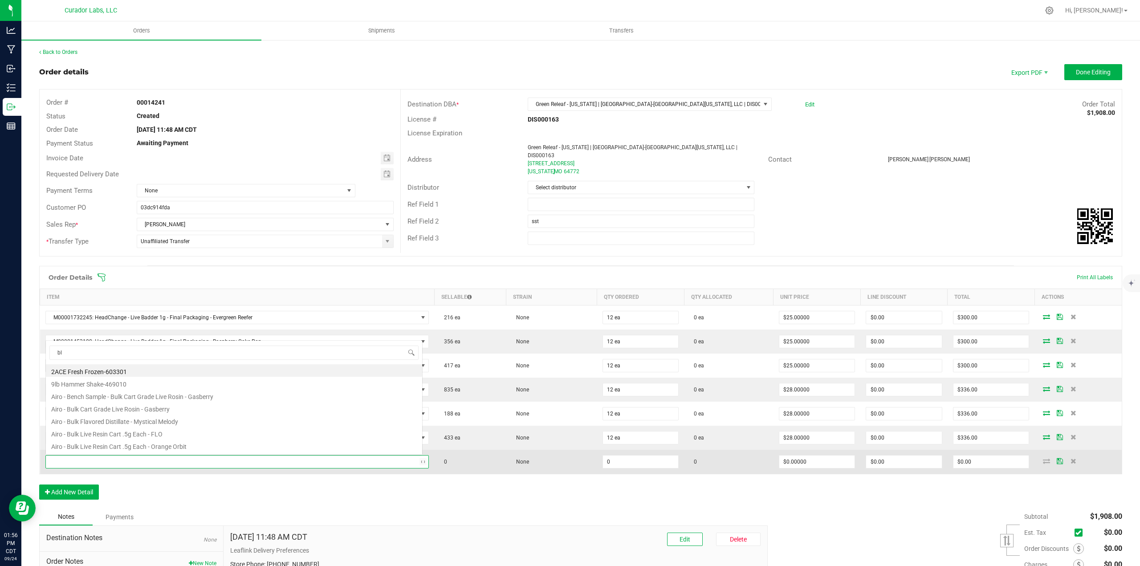
scroll to position [13, 374]
type input "black mamba"
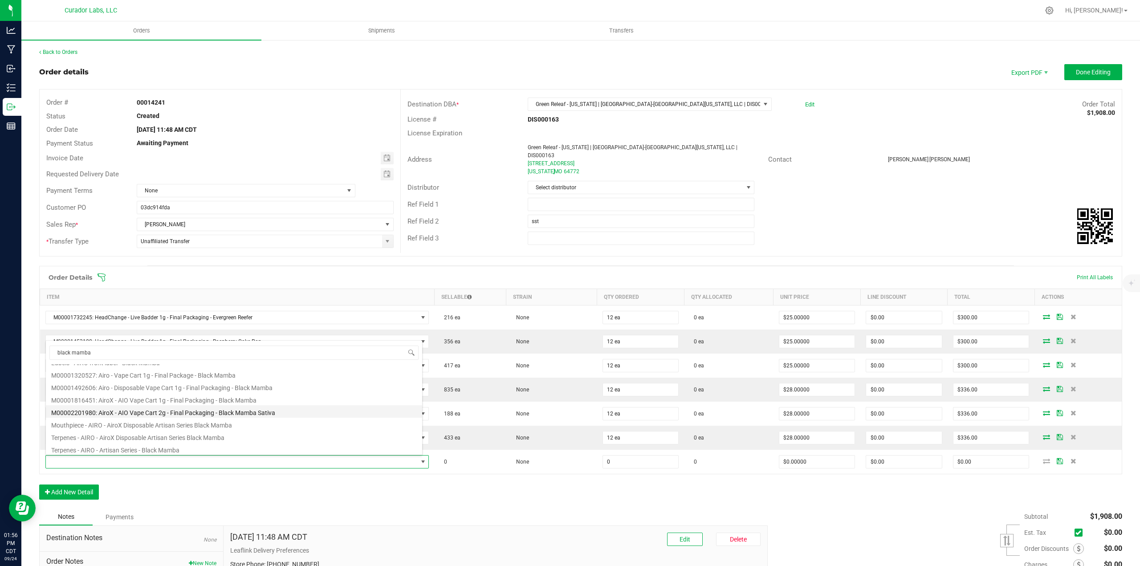
scroll to position [61, 0]
click at [151, 411] on li "M00002201980: AiroX - AIO Vape Cart 2g - Final Packaging - Black Mamba Sativa" at bounding box center [234, 409] width 376 height 12
type input "0 ea"
type input "$45.00000"
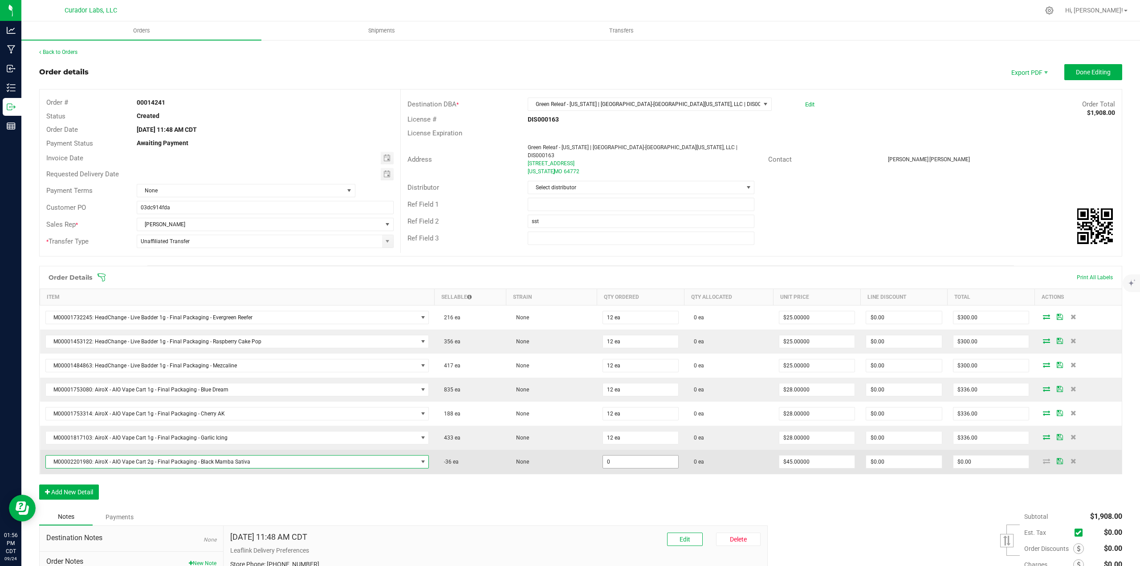
click at [617, 464] on input "0" at bounding box center [641, 461] width 76 height 12
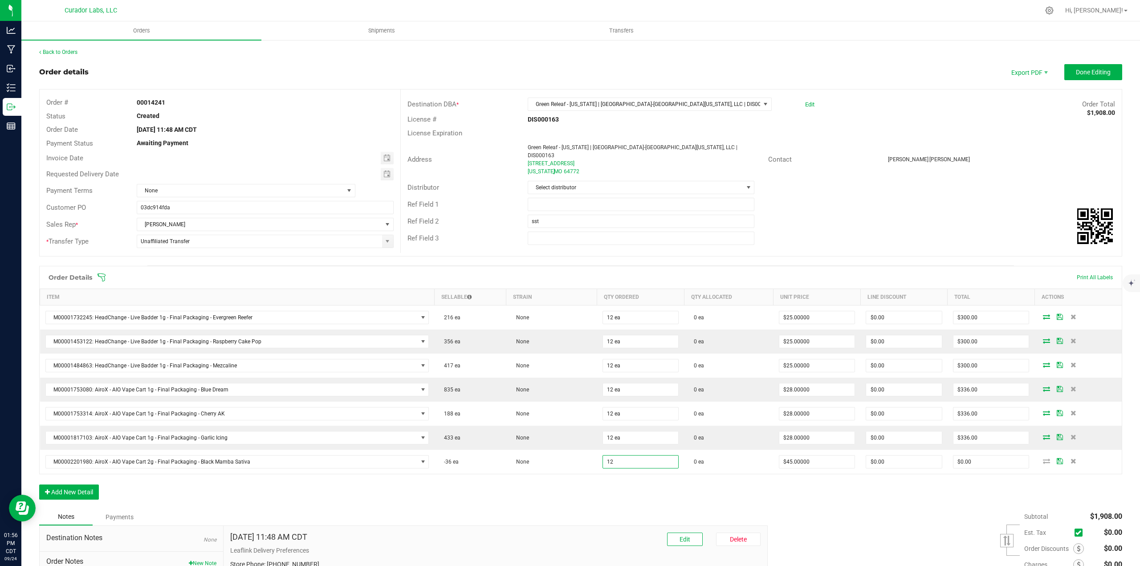
type input "12 ea"
type input "$540.00"
drag, startPoint x: 616, startPoint y: 478, endPoint x: 559, endPoint y: 481, distance: 57.1
click at [616, 478] on div "Order Details Print All Labels Item Sellable Strain Qty Ordered Qty Allocated U…" at bounding box center [580, 387] width 1083 height 243
click at [94, 494] on button "Add New Detail" at bounding box center [69, 491] width 60 height 15
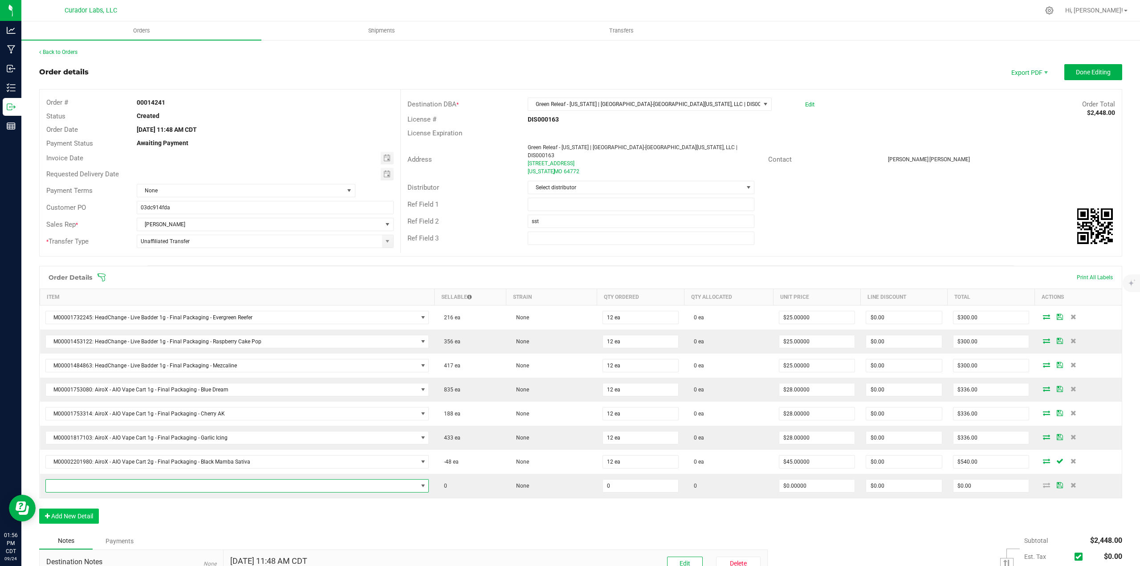
click at [91, 484] on span "NO DATA FOUND" at bounding box center [232, 485] width 372 height 12
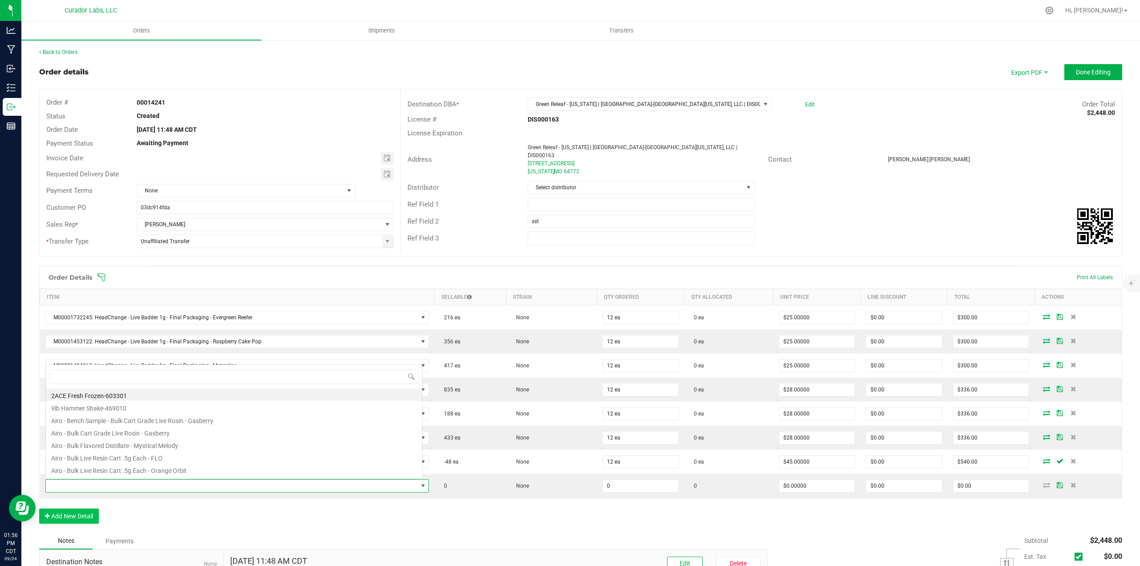
scroll to position [13, 374]
type input "midnight moon"
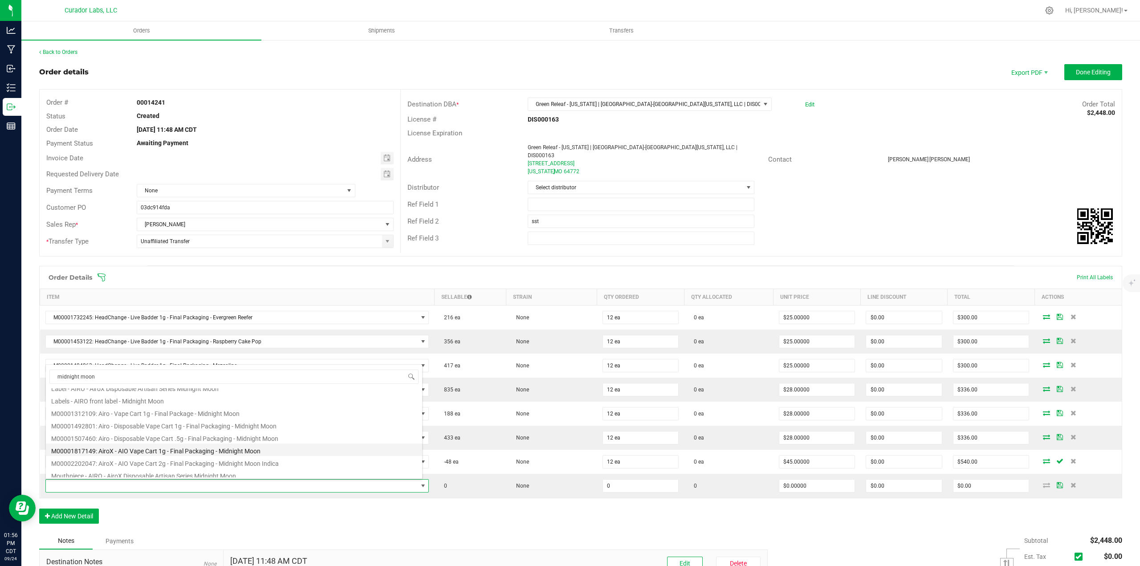
click at [179, 452] on li "M00001817149: AiroX - AIO Vape Cart 1g - Final Packaging - Midnight Moon" at bounding box center [234, 449] width 376 height 12
type input "0 ea"
type input "$35.00000"
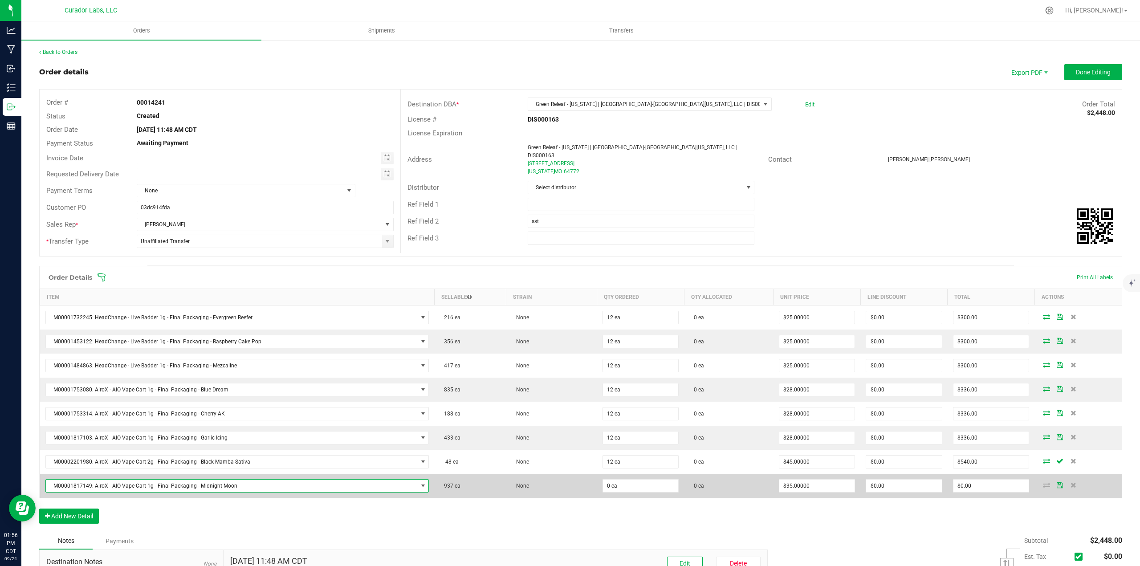
click at [350, 487] on span "M00001817149: AiroX - AIO Vape Cart 1g - Final Packaging - Midnight Moon" at bounding box center [232, 485] width 372 height 12
type input "midnight moon"
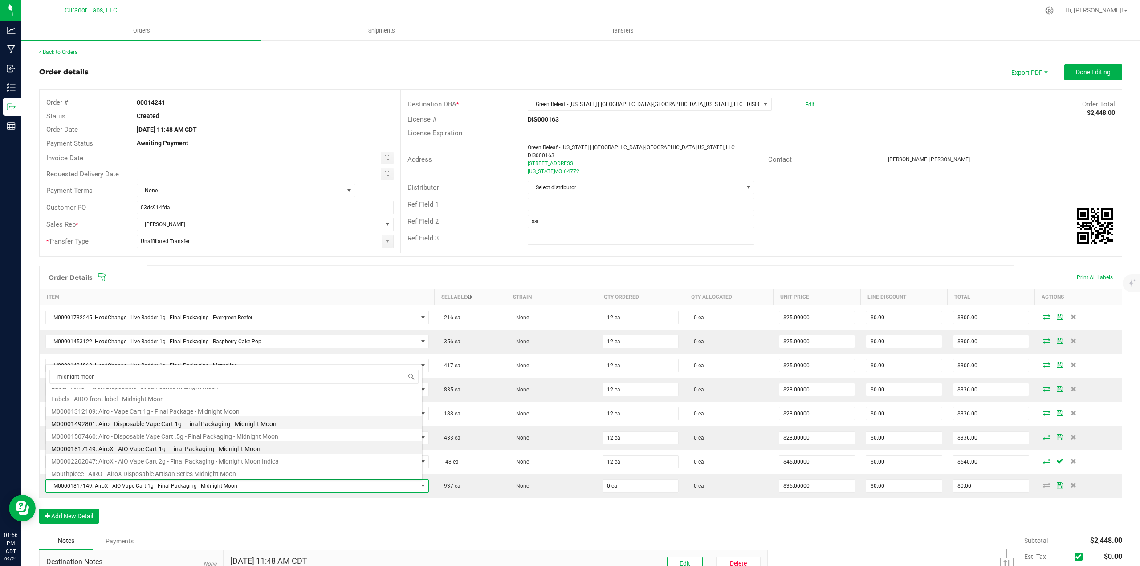
scroll to position [68, 0]
click at [197, 435] on li "M00002202047: AiroX - AIO Vape Cart 2g - Final Packaging - Midnight Moon Indica" at bounding box center [234, 439] width 376 height 12
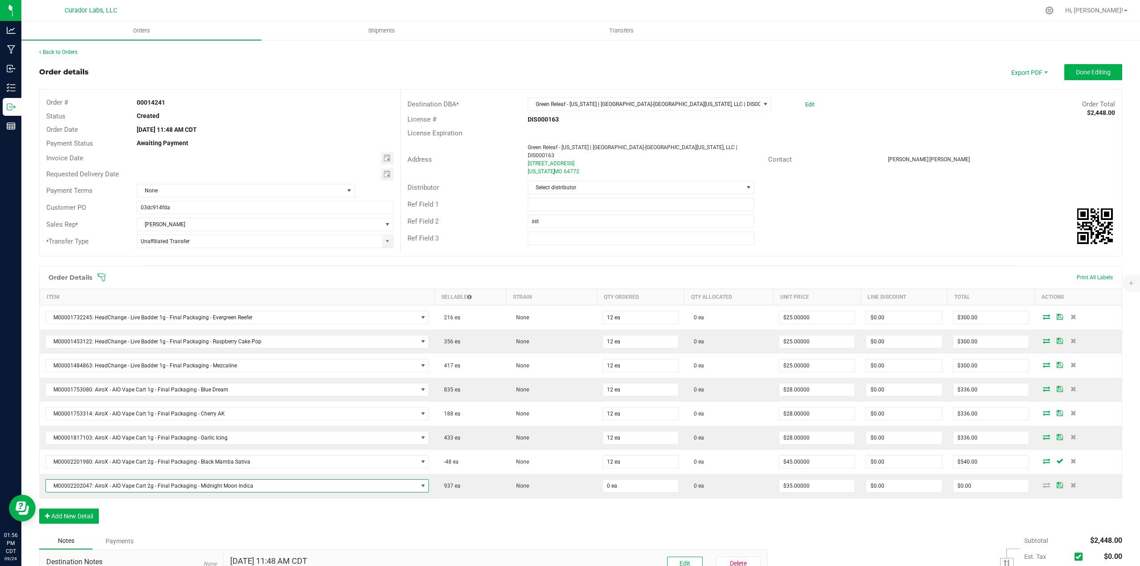
type input "$45.00000"
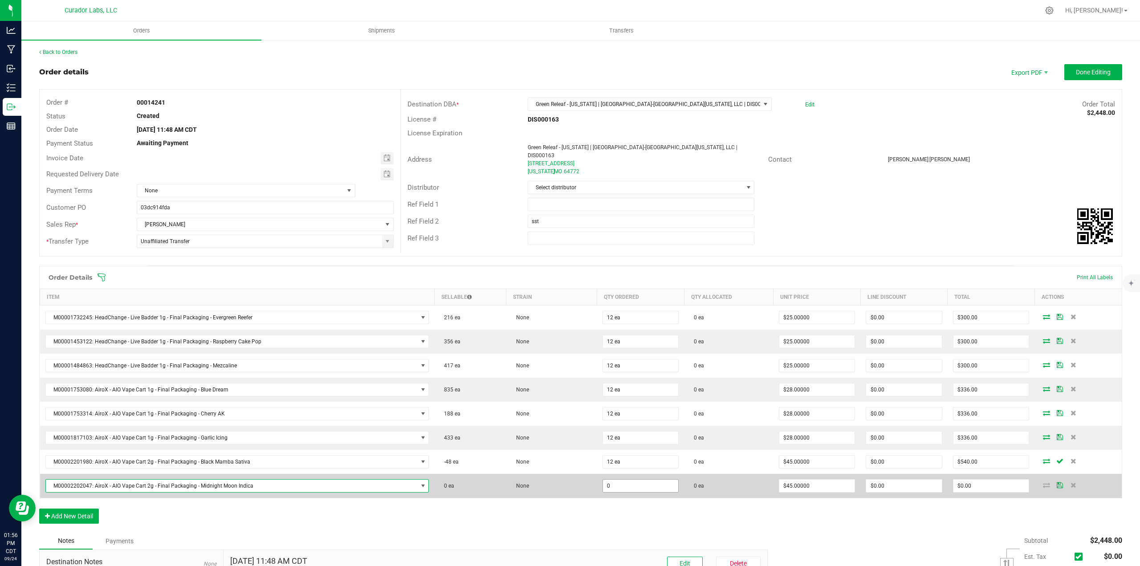
click at [656, 486] on input "0" at bounding box center [641, 485] width 76 height 12
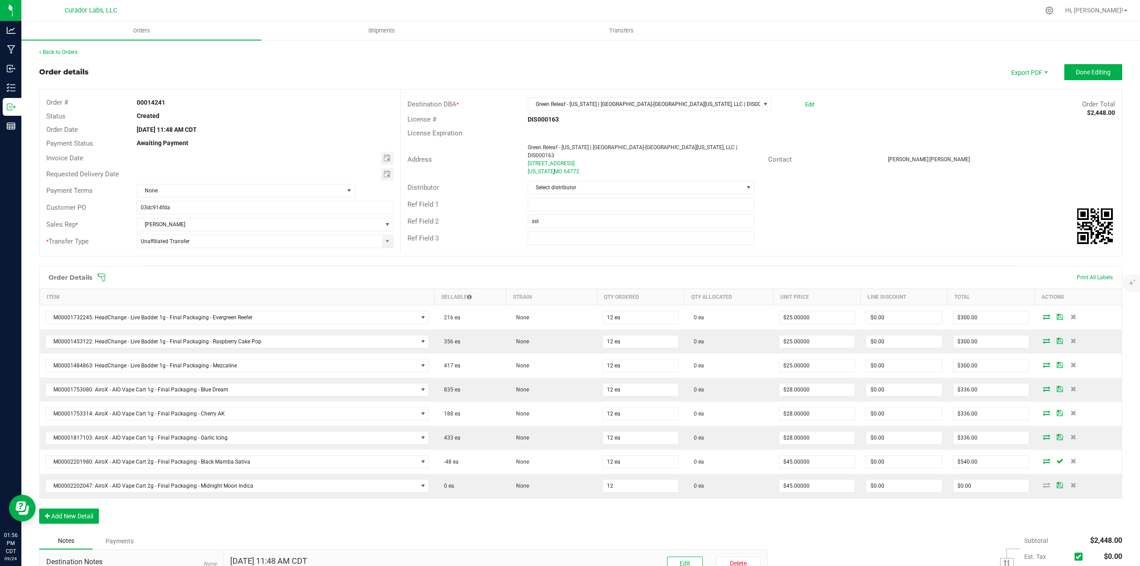
type input "12 ea"
type input "$540.00"
click at [654, 507] on div "Order Details Print All Labels Item Sellable Strain Qty Ordered Qty Allocated U…" at bounding box center [580, 399] width 1083 height 267
click at [94, 519] on button "Add New Detail" at bounding box center [69, 515] width 60 height 15
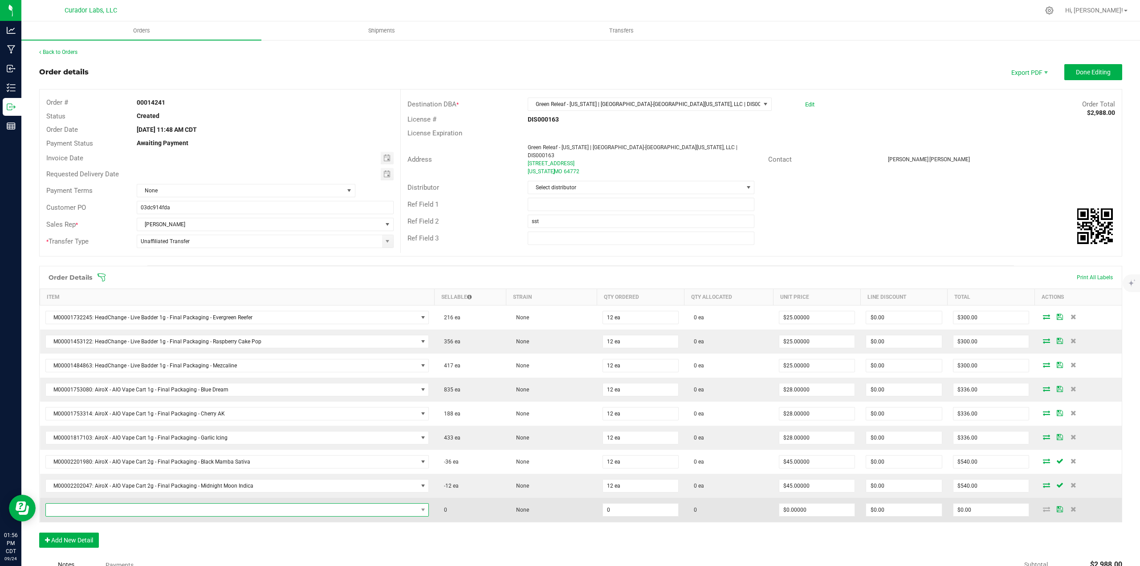
click at [90, 511] on span "NO DATA FOUND" at bounding box center [232, 510] width 372 height 12
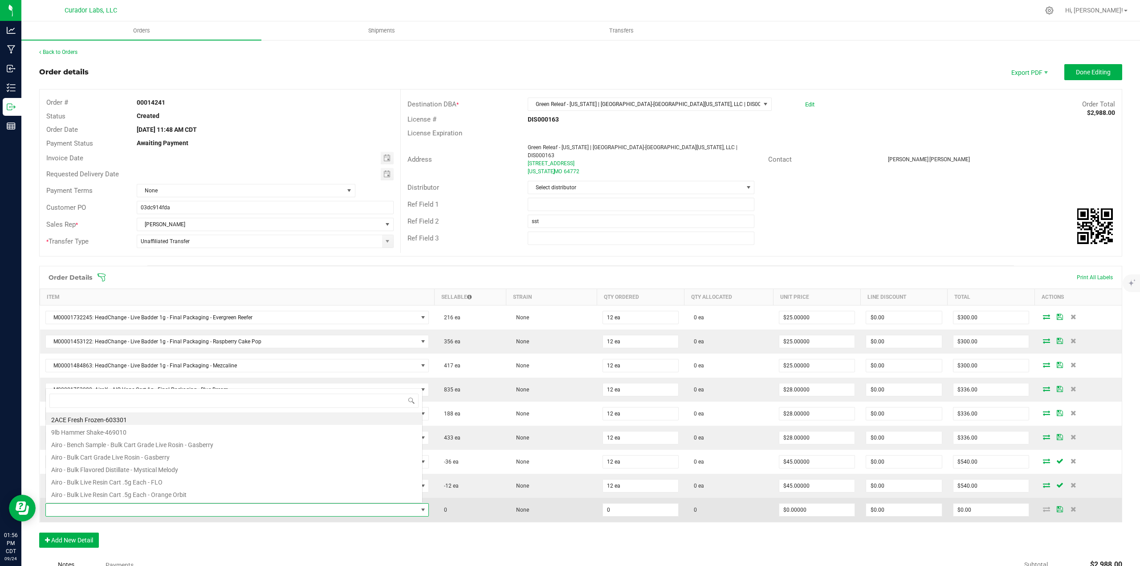
scroll to position [13, 374]
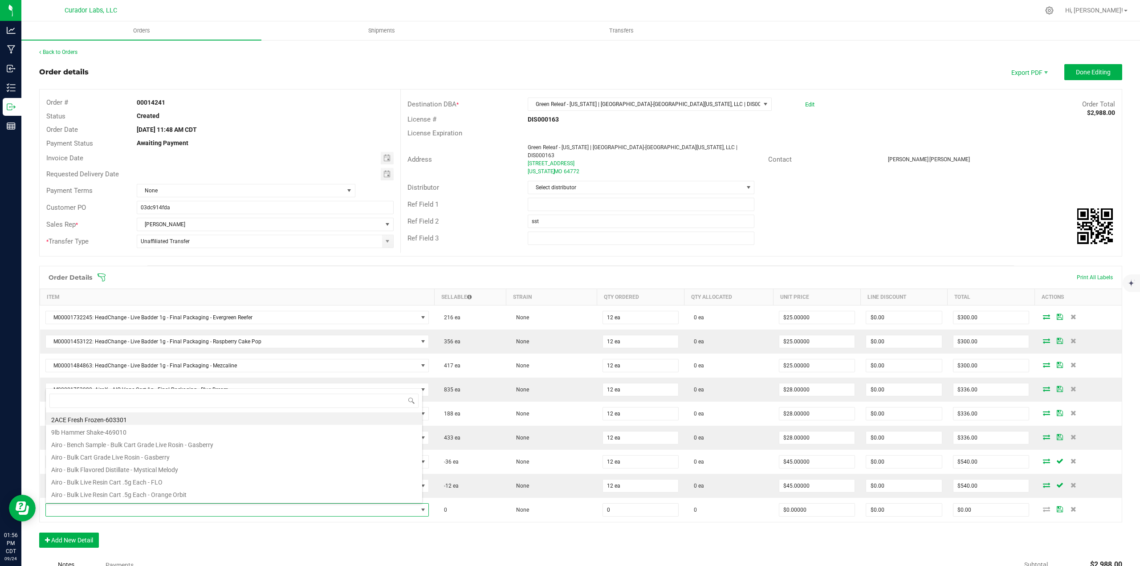
click at [361, 533] on div "Order Details Print All Labels Item Sellable Strain Qty Ordered Qty Allocated U…" at bounding box center [580, 411] width 1083 height 291
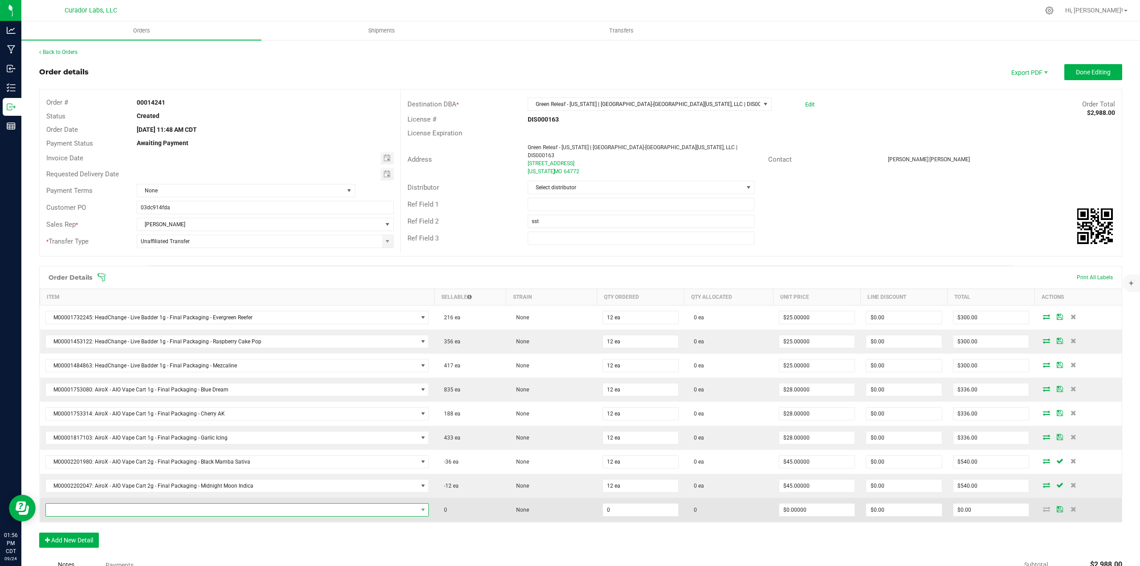
click at [162, 510] on span "NO DATA FOUND" at bounding box center [232, 510] width 372 height 12
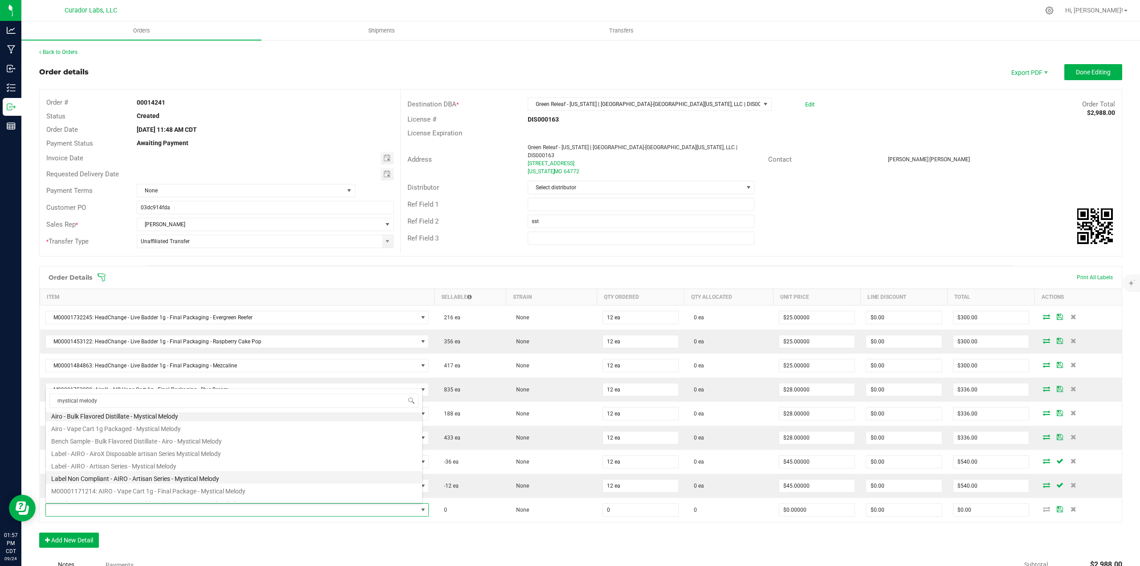
scroll to position [0, 0]
click at [113, 405] on input "mystical melody" at bounding box center [233, 401] width 369 height 14
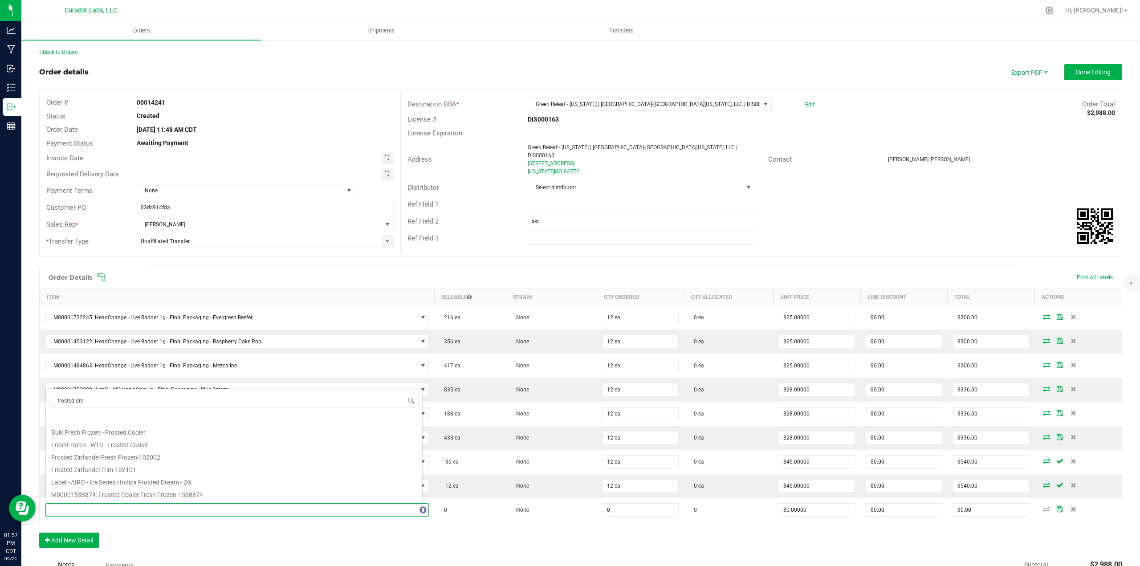
type input "frosted drea"
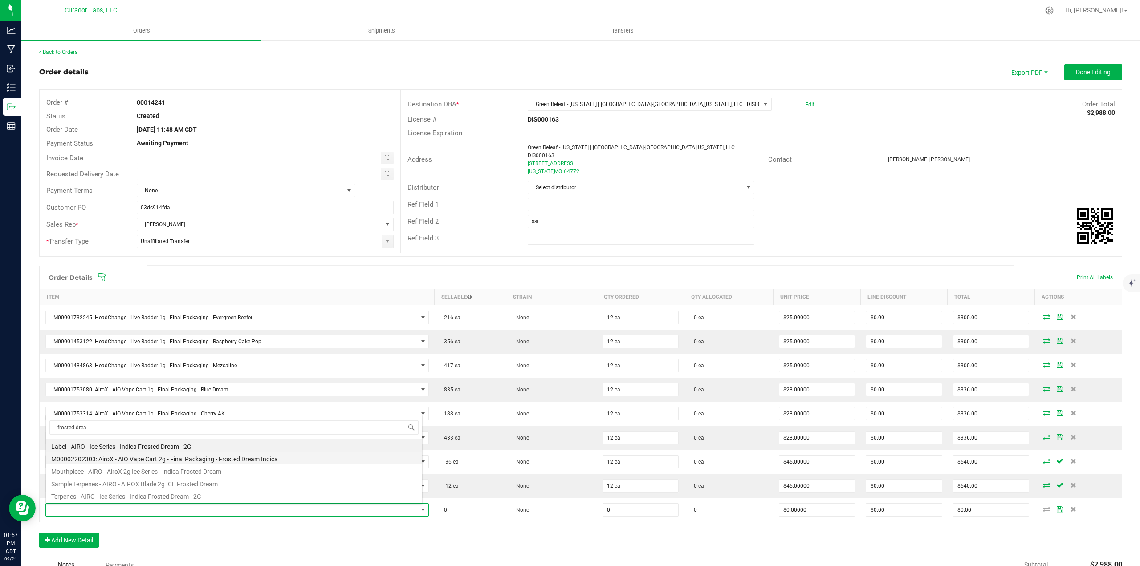
click at [164, 458] on li "M00002202303: AiroX - AIO Vape Cart 2g - Final Packaging - Frosted Dream Indica" at bounding box center [234, 457] width 376 height 12
type input "0 ea"
type input "$45.00000"
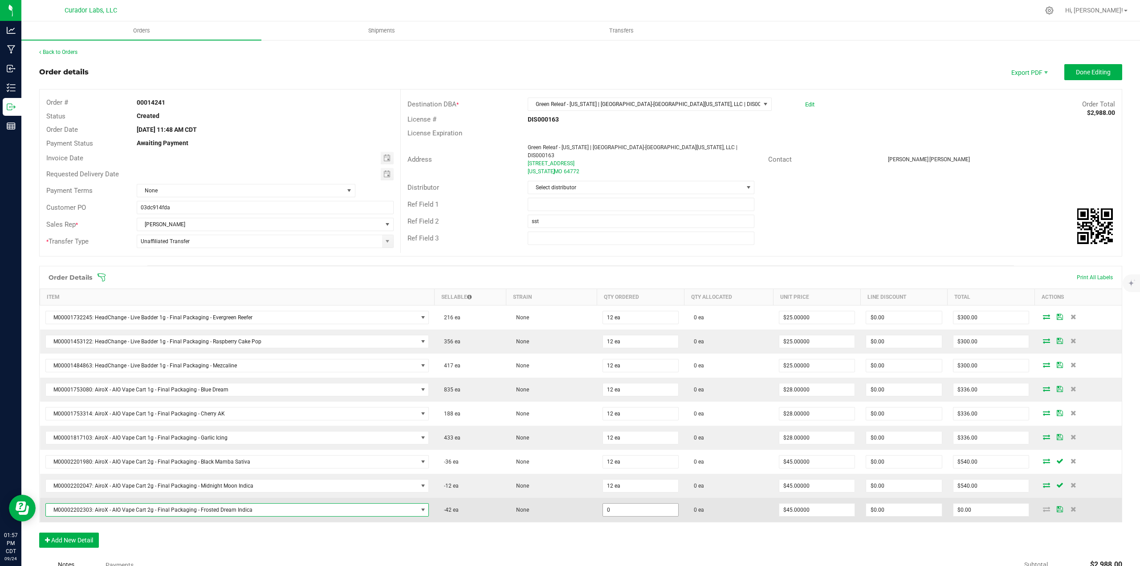
click at [604, 516] on input "0" at bounding box center [641, 510] width 76 height 12
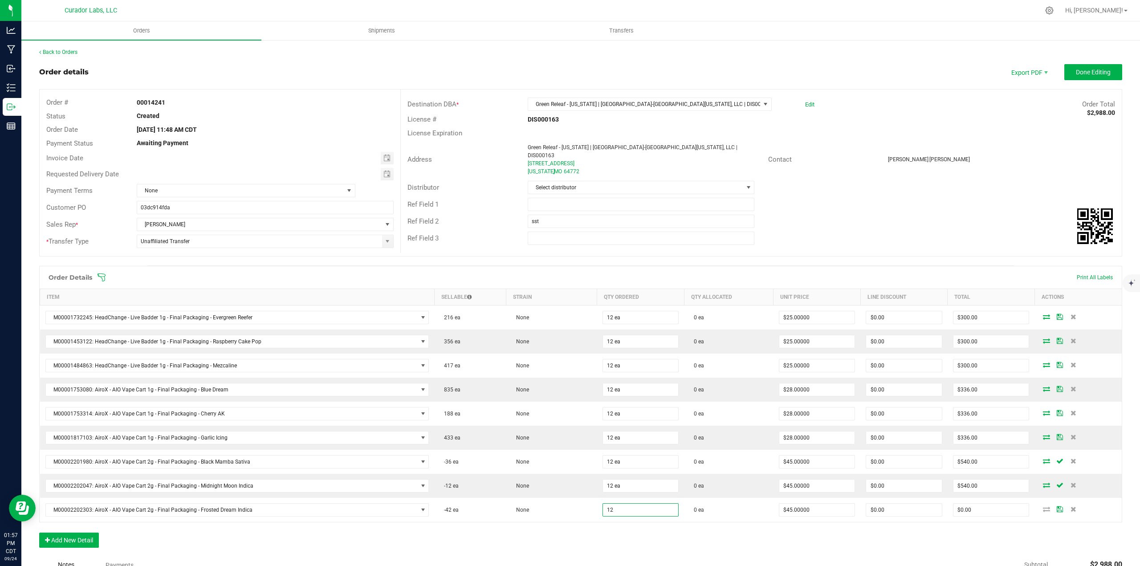
type input "12 ea"
type input "$540.00"
click at [611, 536] on div "Order Details Print All Labels Item Sellable Strain Qty Ordered Qty Allocated U…" at bounding box center [580, 411] width 1083 height 291
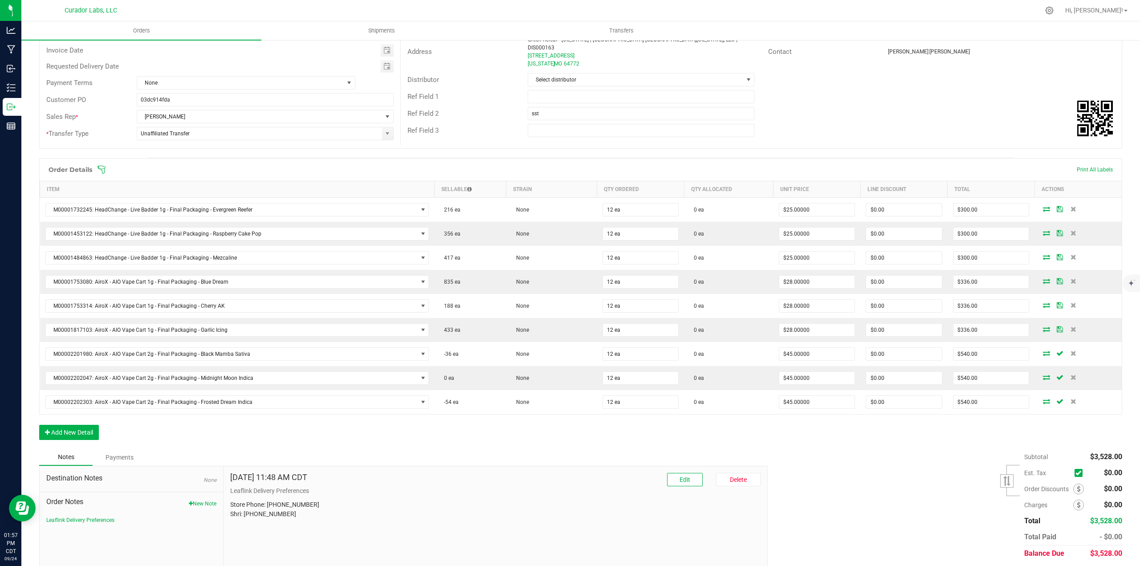
scroll to position [134, 0]
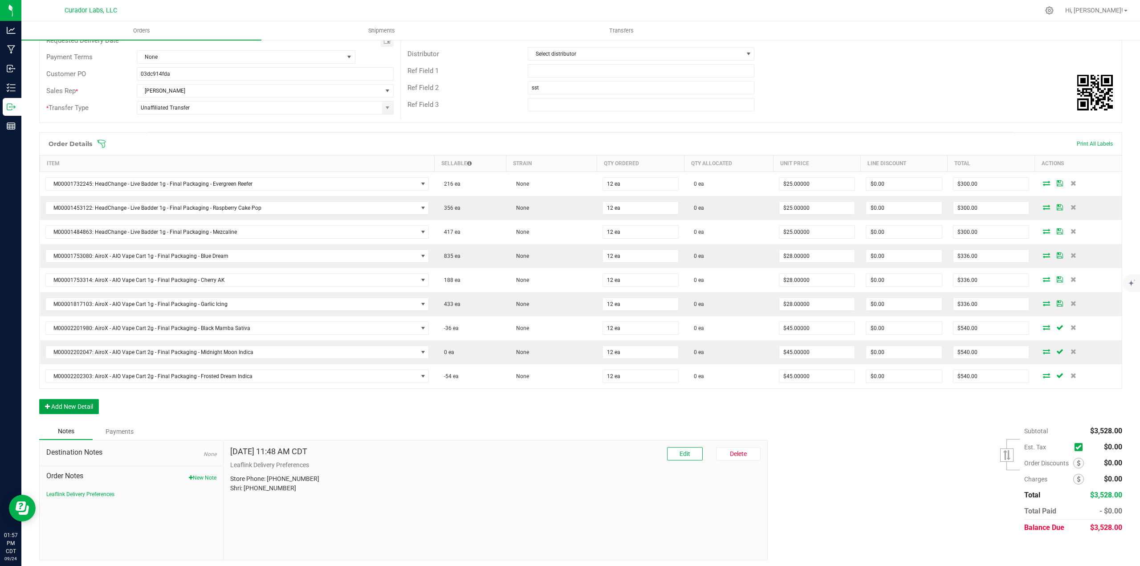
click at [73, 400] on button "Add New Detail" at bounding box center [69, 406] width 60 height 15
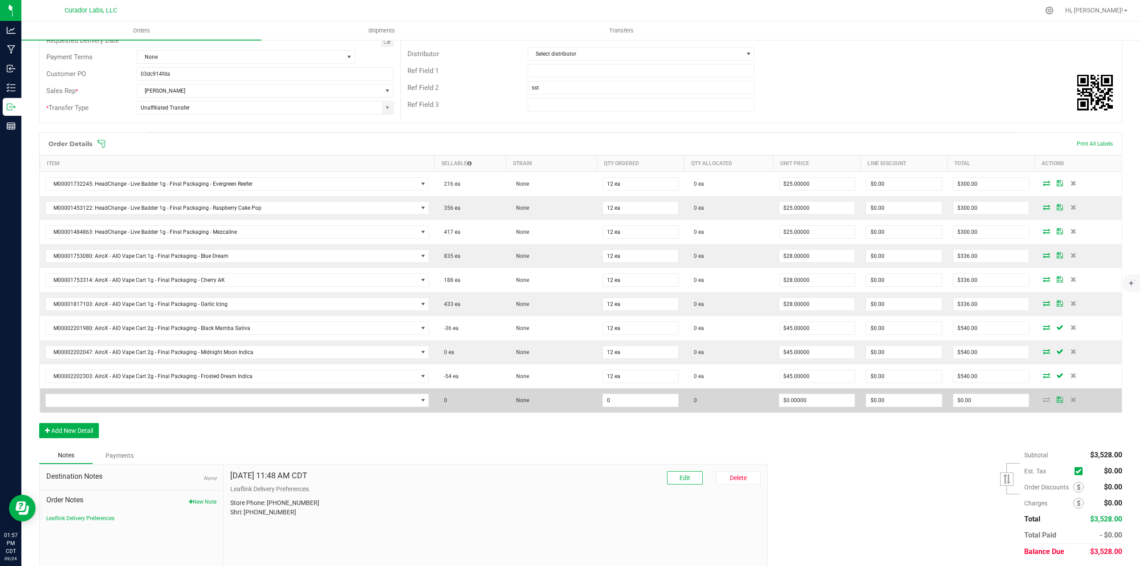
click at [1071, 403] on td at bounding box center [1077, 400] width 87 height 24
click at [1070, 400] on icon at bounding box center [1073, 399] width 6 height 5
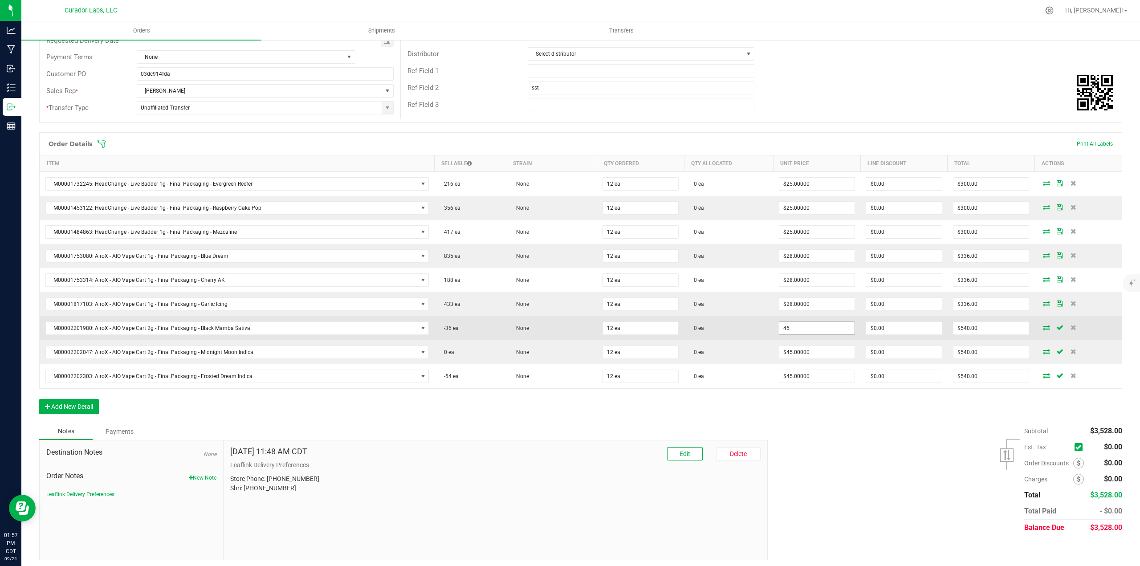
click at [779, 330] on input "45" at bounding box center [817, 328] width 76 height 12
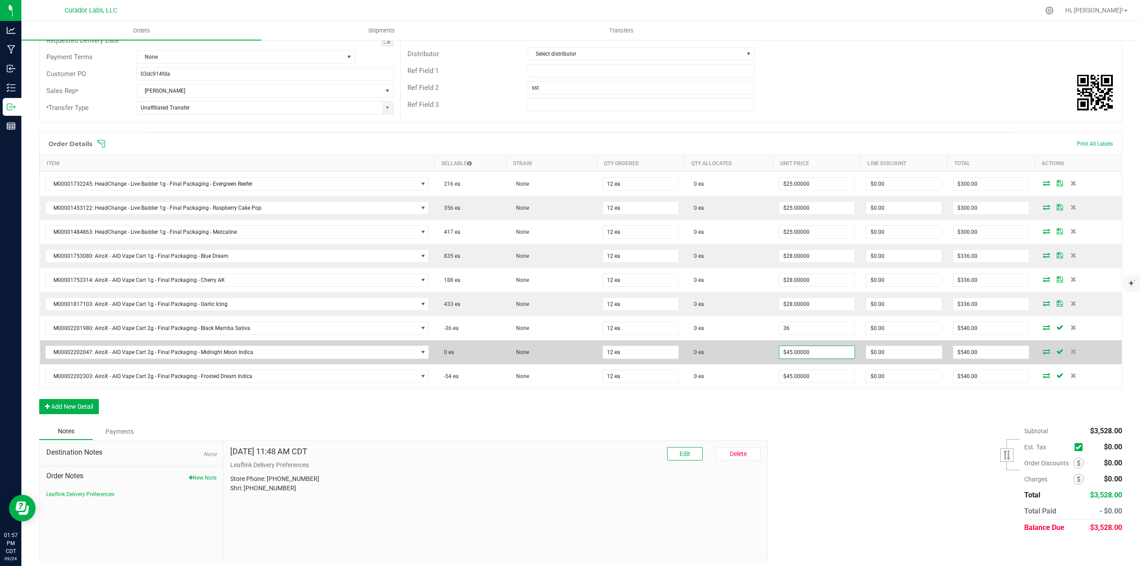
type input "$36.00000"
type input "$432.00"
click at [791, 357] on input "3" at bounding box center [817, 352] width 76 height 12
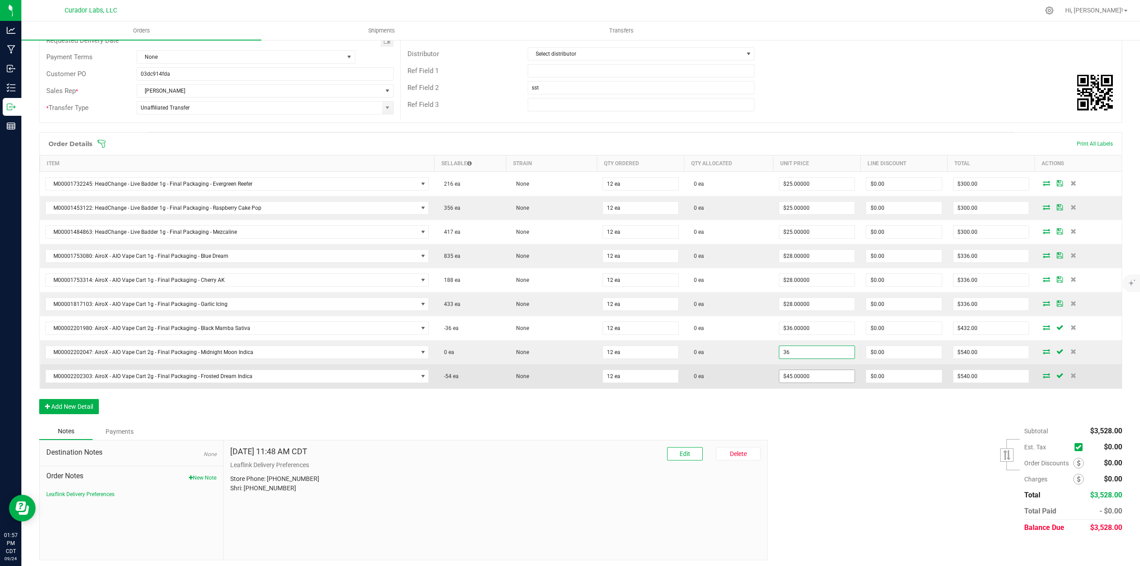
type input "$36.00000"
type input "$432.00"
click at [796, 378] on input "45" at bounding box center [817, 376] width 76 height 12
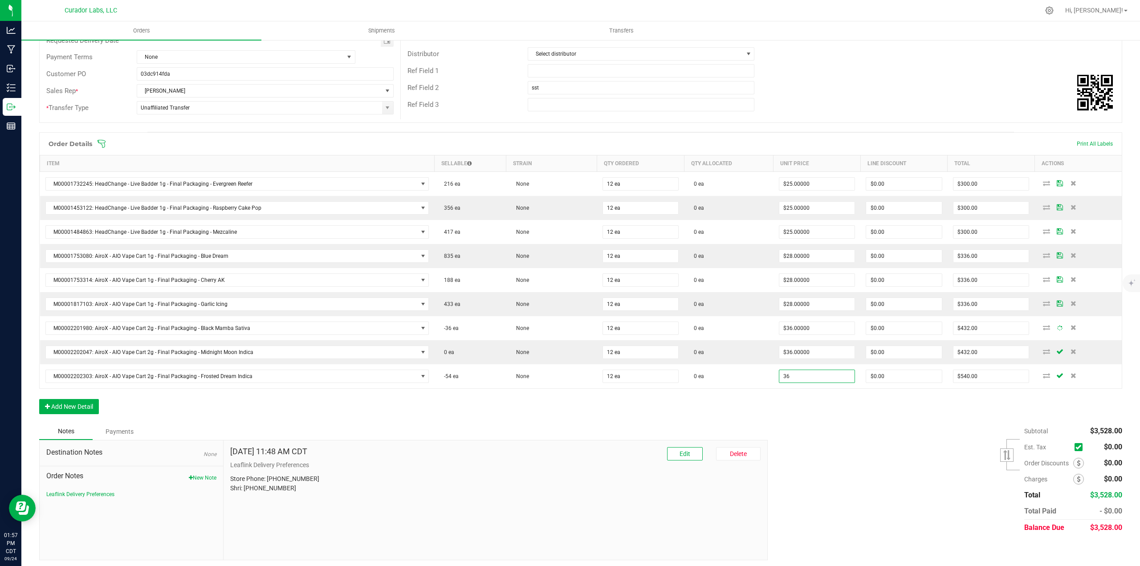
type input "$36.00000"
type input "$432.00"
click at [800, 408] on div "Order Details Print All Labels Item Sellable Strain Qty Ordered Qty Allocated U…" at bounding box center [580, 277] width 1083 height 291
click at [89, 408] on button "Add New Detail" at bounding box center [69, 406] width 60 height 15
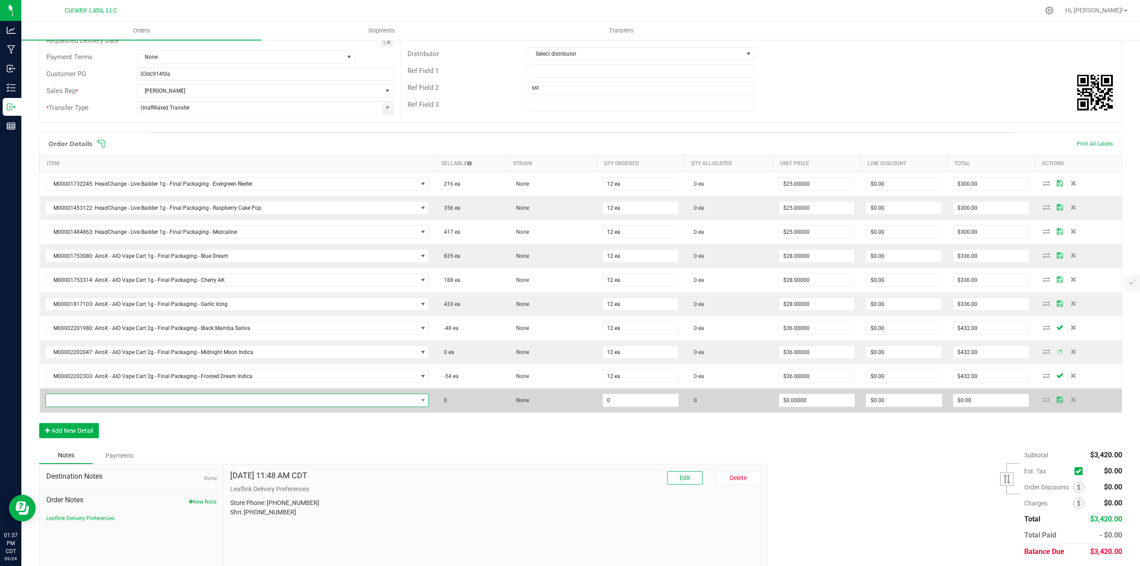
click at [86, 397] on span "NO DATA FOUND" at bounding box center [232, 400] width 372 height 12
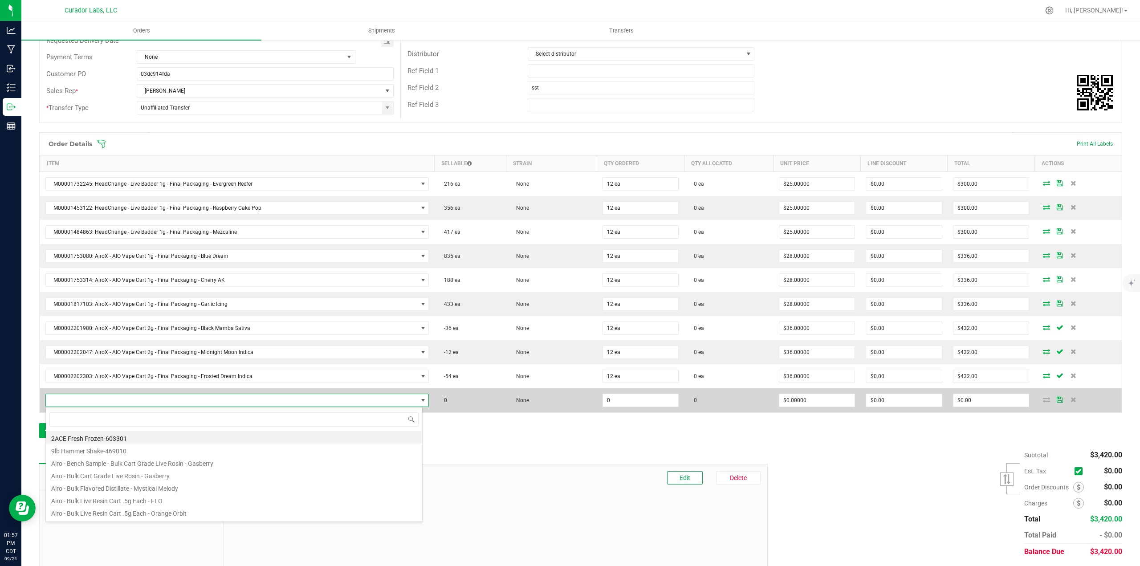
scroll to position [13, 374]
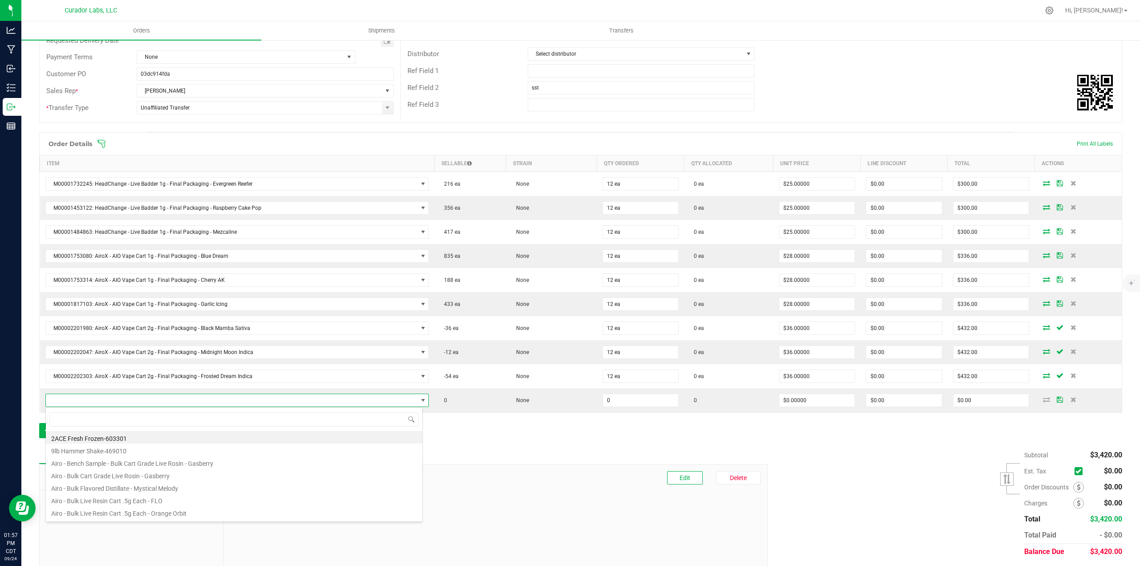
click at [609, 465] on div "Sep 24, 2025 11:48 AM CDT Edit Delete Leaflink Delivery Preferences Store Phone…" at bounding box center [495, 523] width 544 height 119
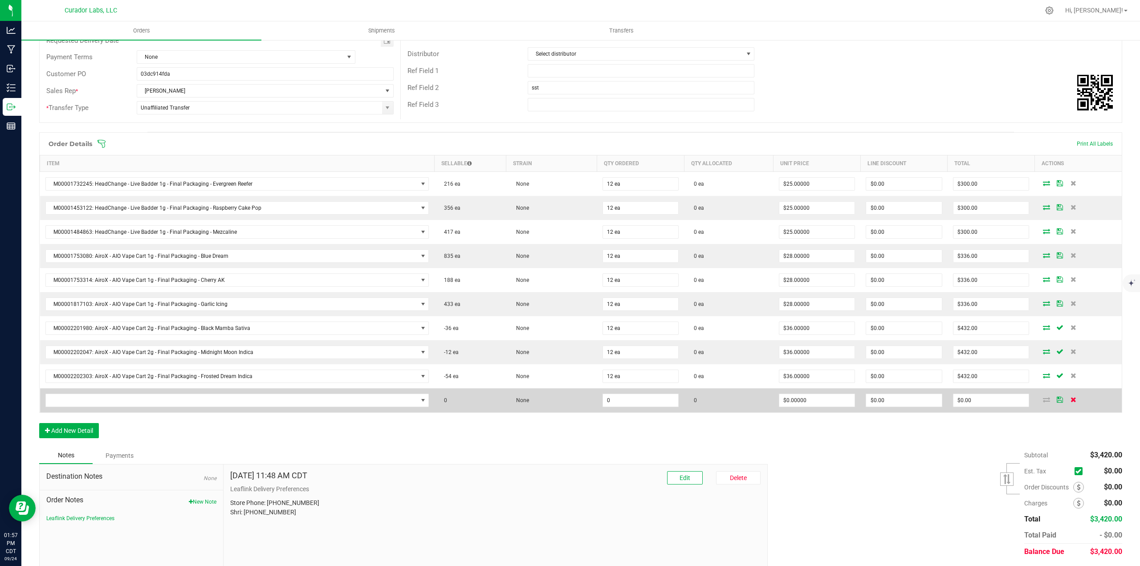
click at [1070, 401] on icon at bounding box center [1073, 399] width 6 height 5
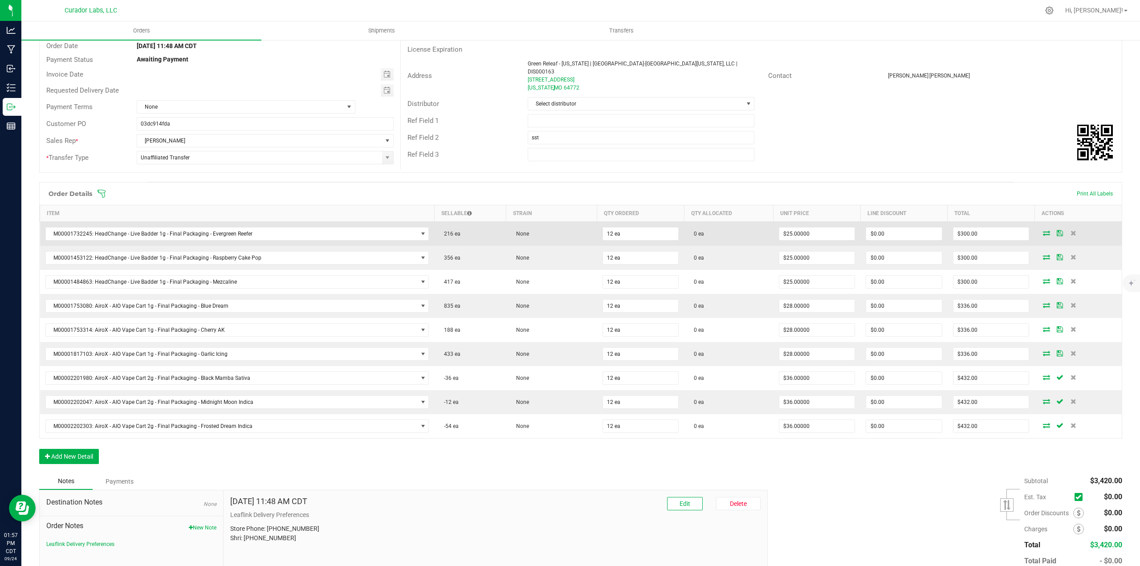
scroll to position [0, 0]
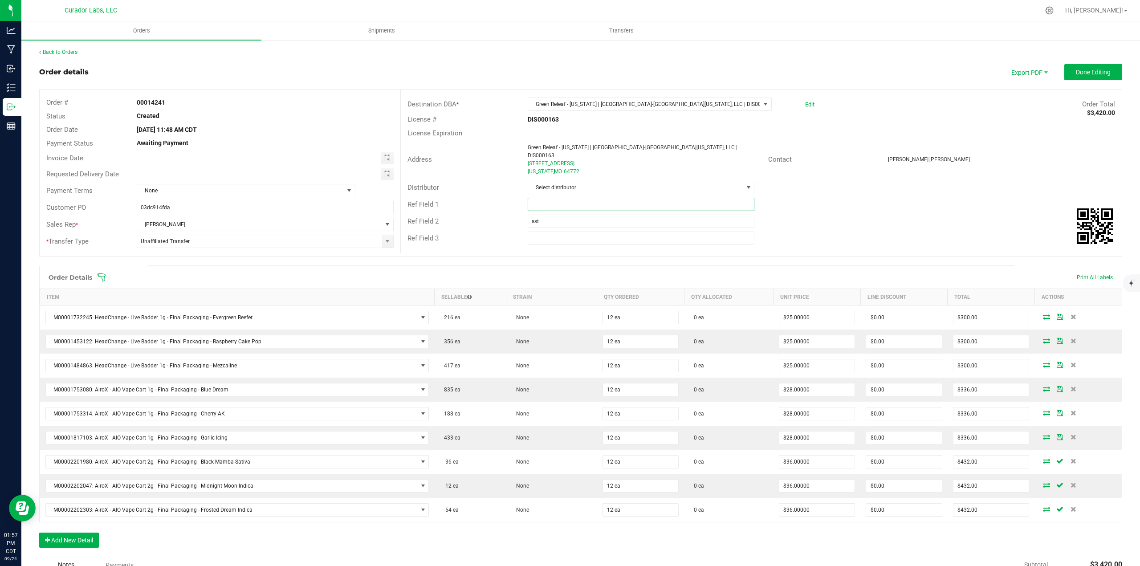
click at [539, 202] on input "text" at bounding box center [641, 204] width 227 height 13
type input "SHIP NEXT WEEK WHEN PRODUCT IS AVAILABLE"
click at [1095, 76] on button "Done Editing" at bounding box center [1093, 72] width 58 height 16
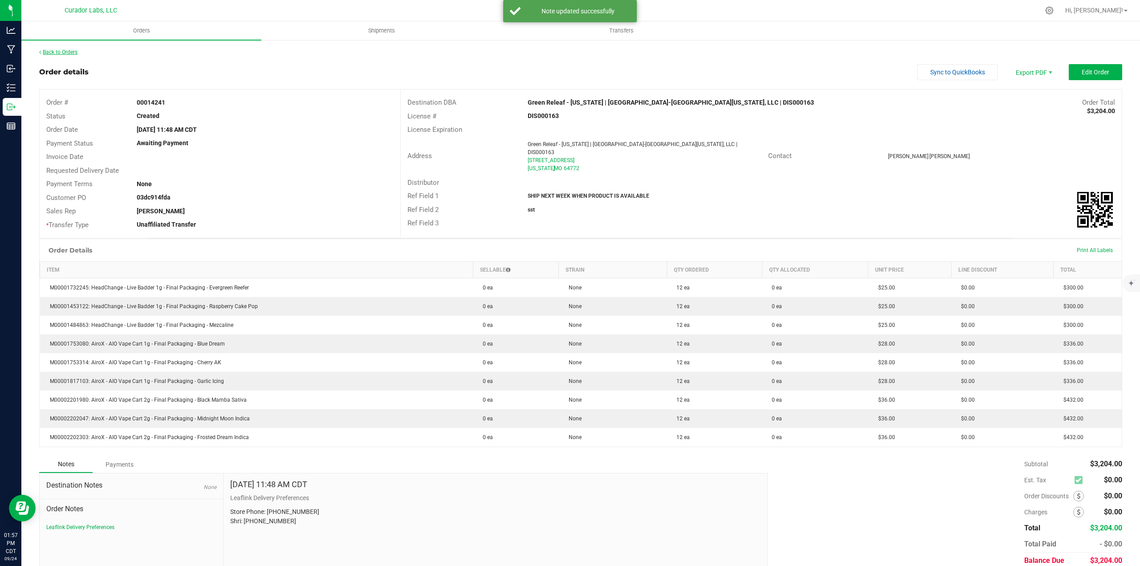
click at [62, 53] on link "Back to Orders" at bounding box center [58, 52] width 38 height 6
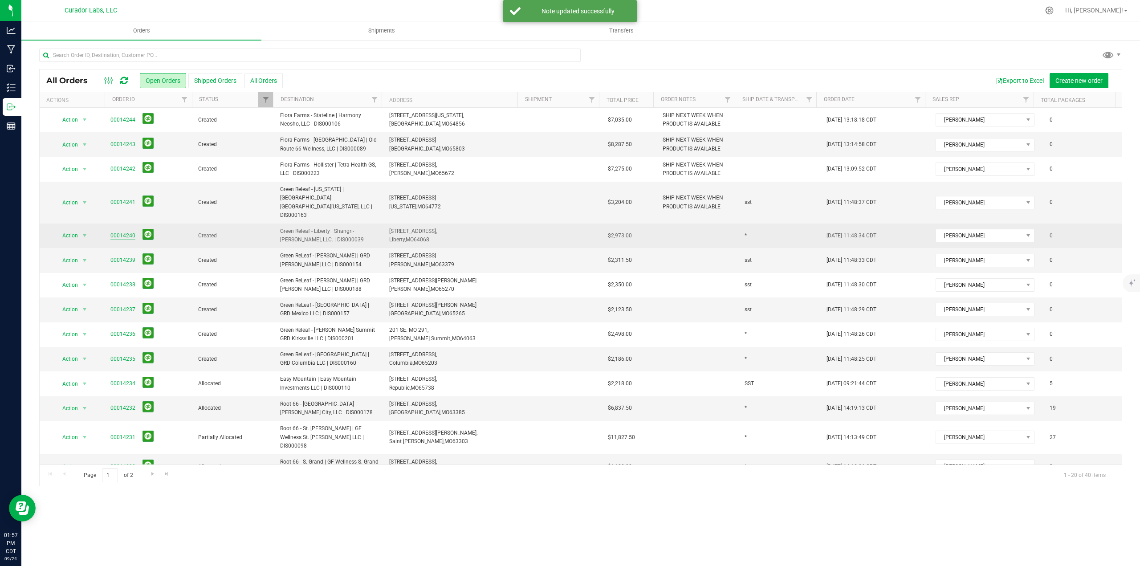
click at [119, 231] on link "00014240" at bounding box center [122, 235] width 25 height 8
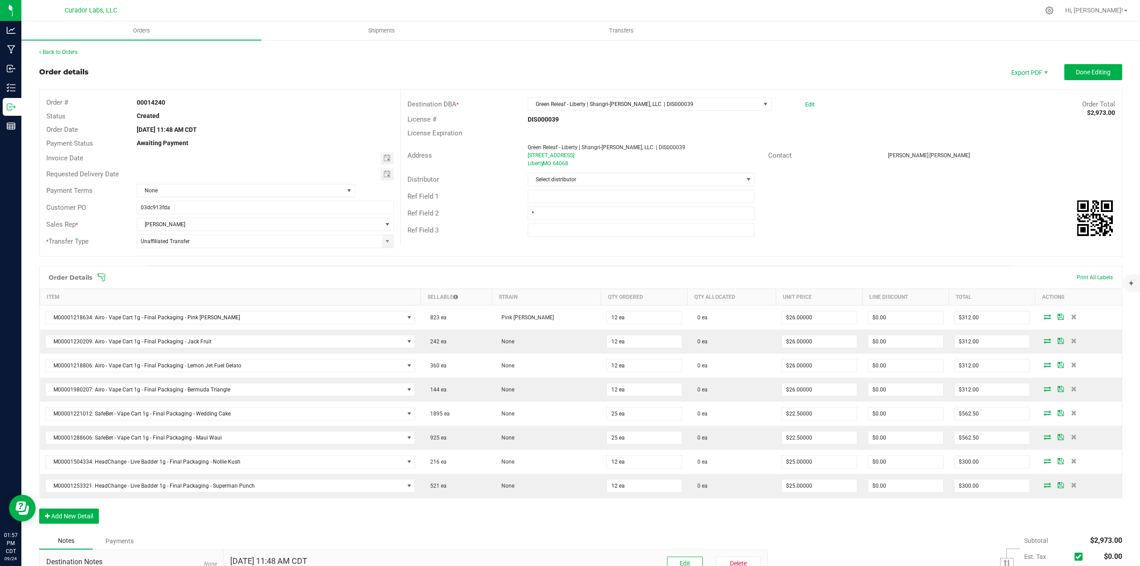
click at [101, 512] on div "Order Details Print All Labels Item Sellable Strain Qty Ordered Qty Allocated U…" at bounding box center [580, 399] width 1083 height 267
click at [99, 508] on div "Order Details Print All Labels Item Sellable Strain Qty Ordered Qty Allocated U…" at bounding box center [580, 399] width 1083 height 267
click at [94, 511] on button "Add New Detail" at bounding box center [69, 515] width 60 height 15
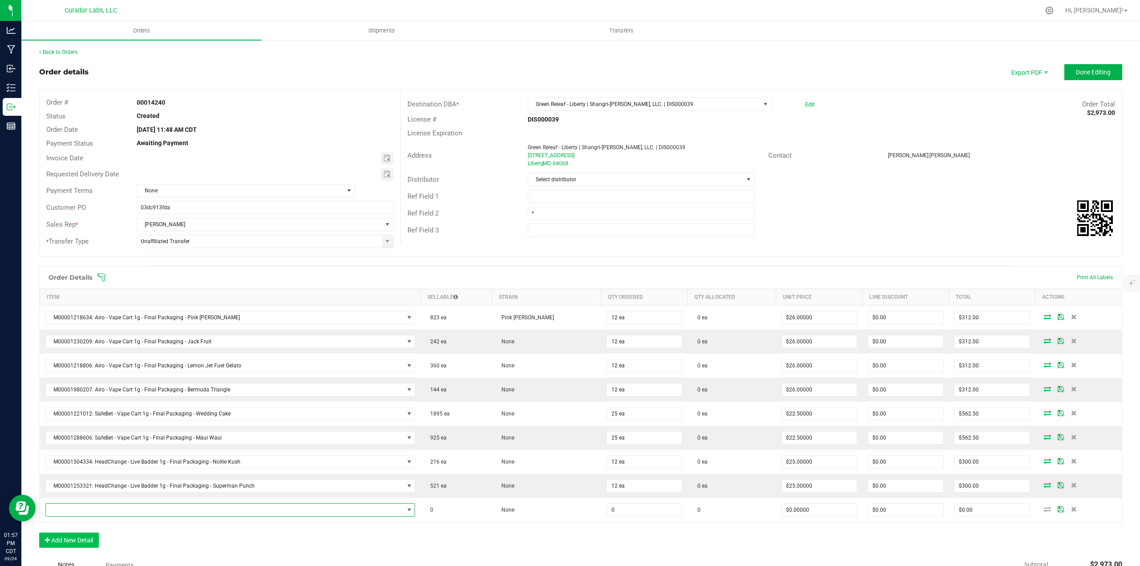
click at [93, 508] on span "NO DATA FOUND" at bounding box center [225, 510] width 358 height 12
type input "BLACK MAMBA"
click at [151, 473] on li "M00002201980: AiroX - AIO Vape Cart 2g - Final Packaging - Black Mamba Sativa" at bounding box center [230, 473] width 368 height 12
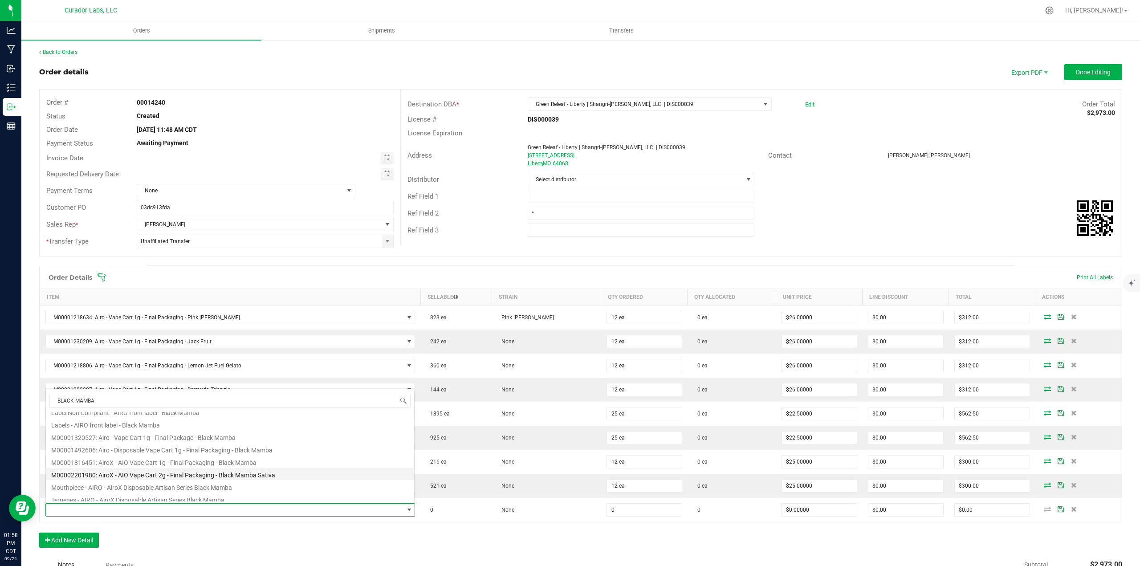
type input "0 ea"
type input "$45.00000"
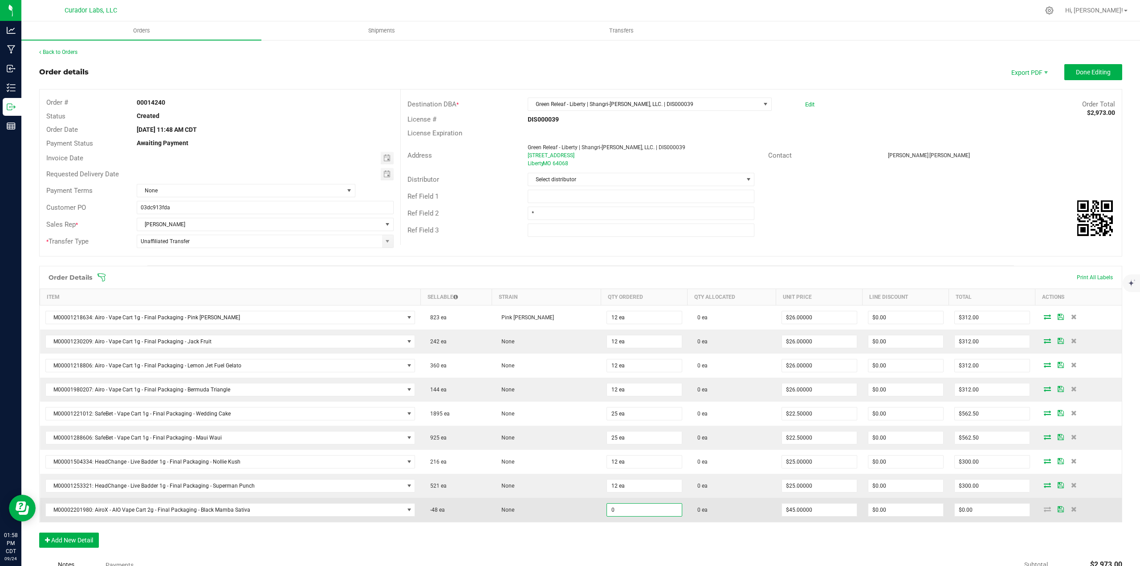
click at [607, 515] on input "0" at bounding box center [644, 510] width 75 height 12
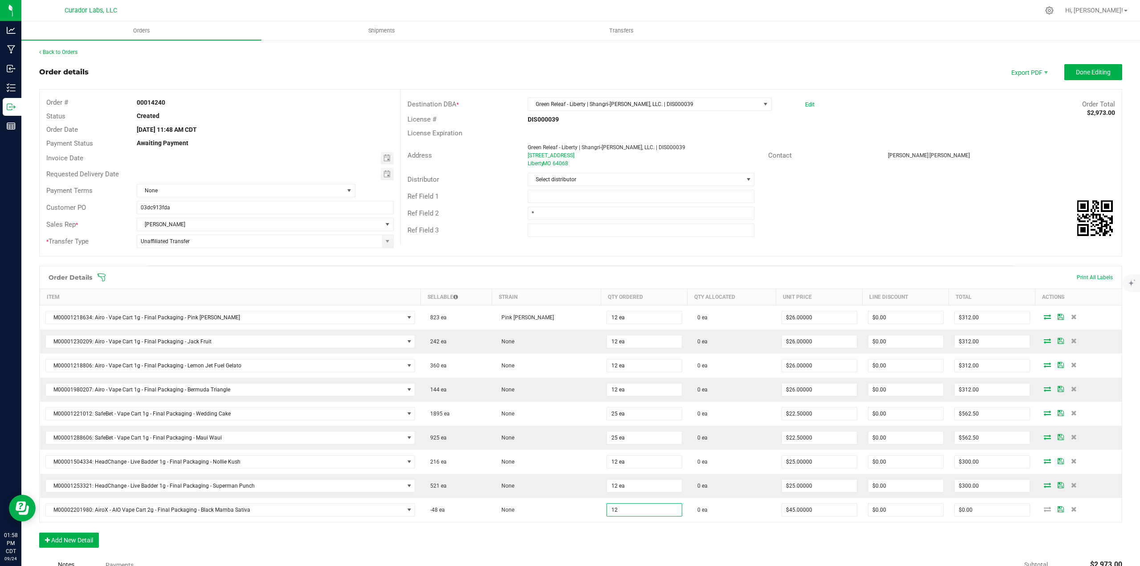
type input "12 ea"
type input "$540.00"
click at [603, 531] on div "Order Details Print All Labels Item Sellable Strain Qty Ordered Qty Allocated U…" at bounding box center [580, 411] width 1083 height 291
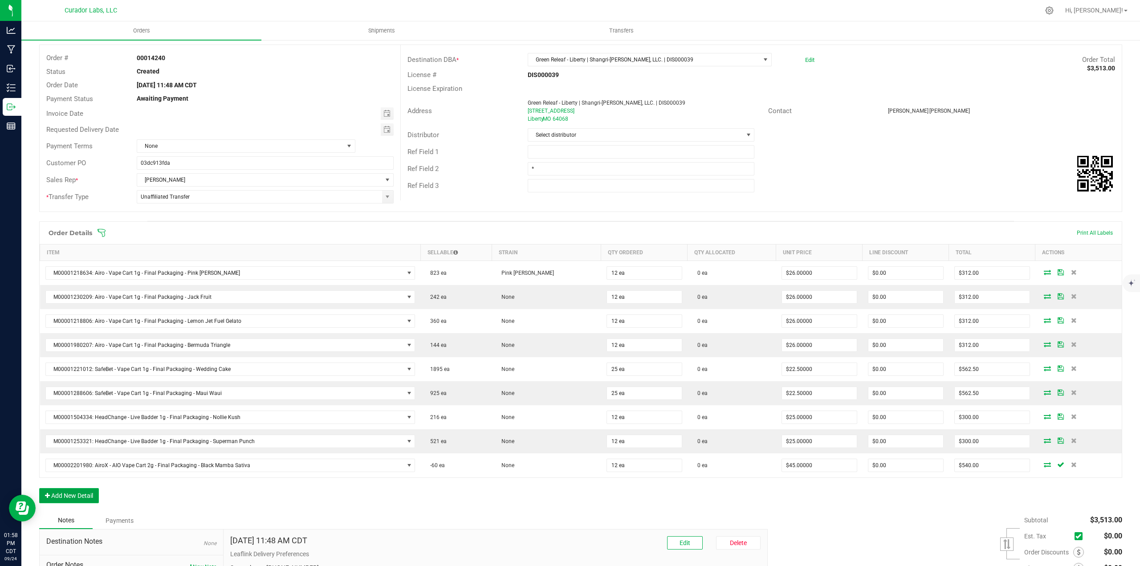
click at [90, 498] on button "Add New Detail" at bounding box center [69, 495] width 60 height 15
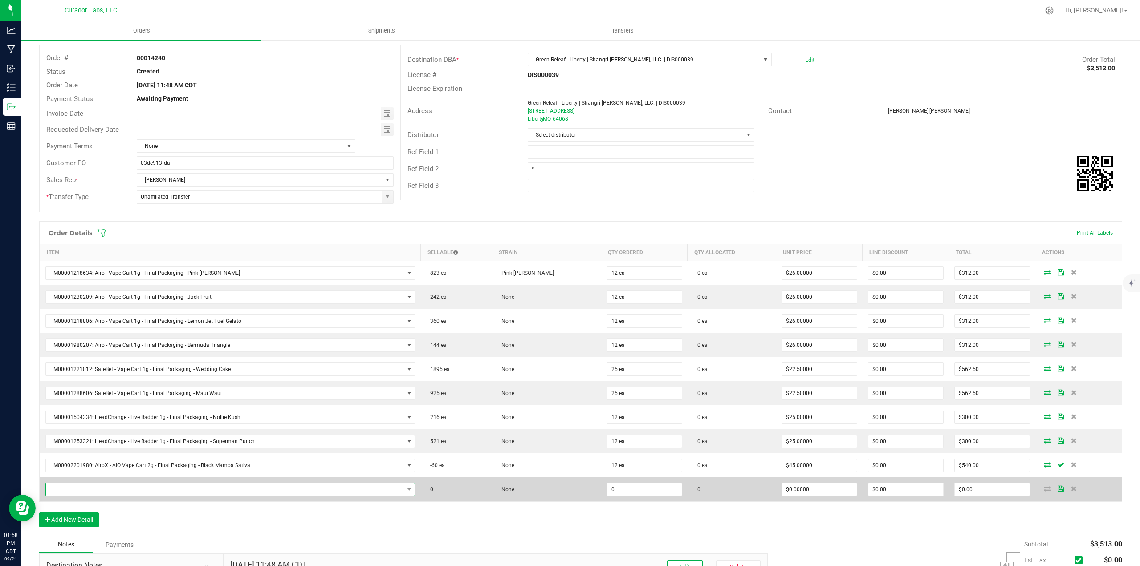
click at [89, 491] on span "NO DATA FOUND" at bounding box center [225, 489] width 358 height 12
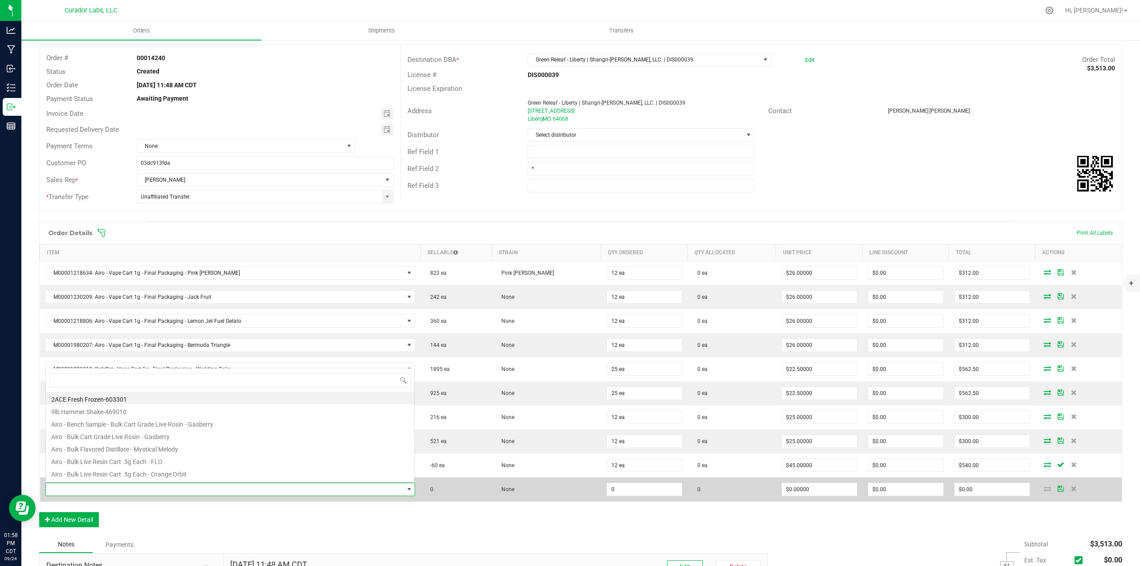
scroll to position [13, 367]
type input "MIDNIGHT"
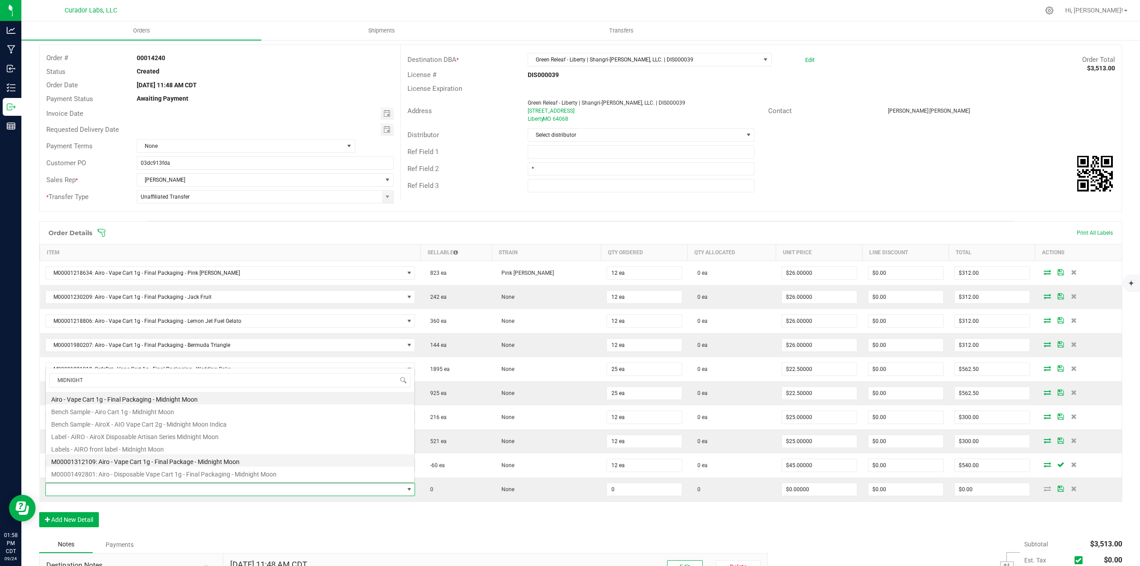
scroll to position [45, 0]
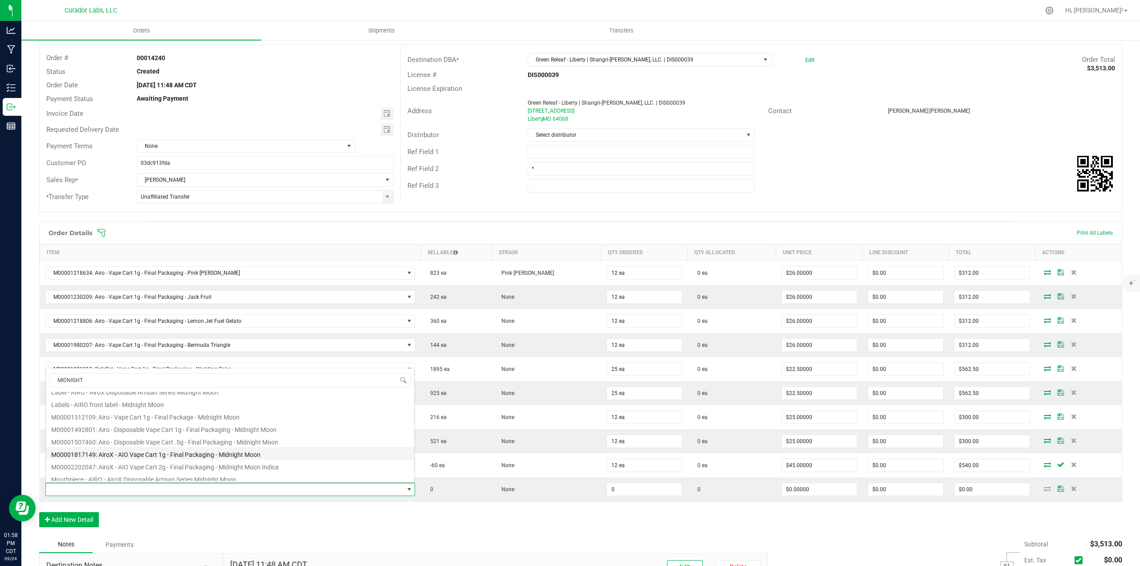
click at [155, 451] on li "M00001817149: AiroX - AIO Vape Cart 1g - Final Packaging - Midnight Moon" at bounding box center [230, 453] width 368 height 12
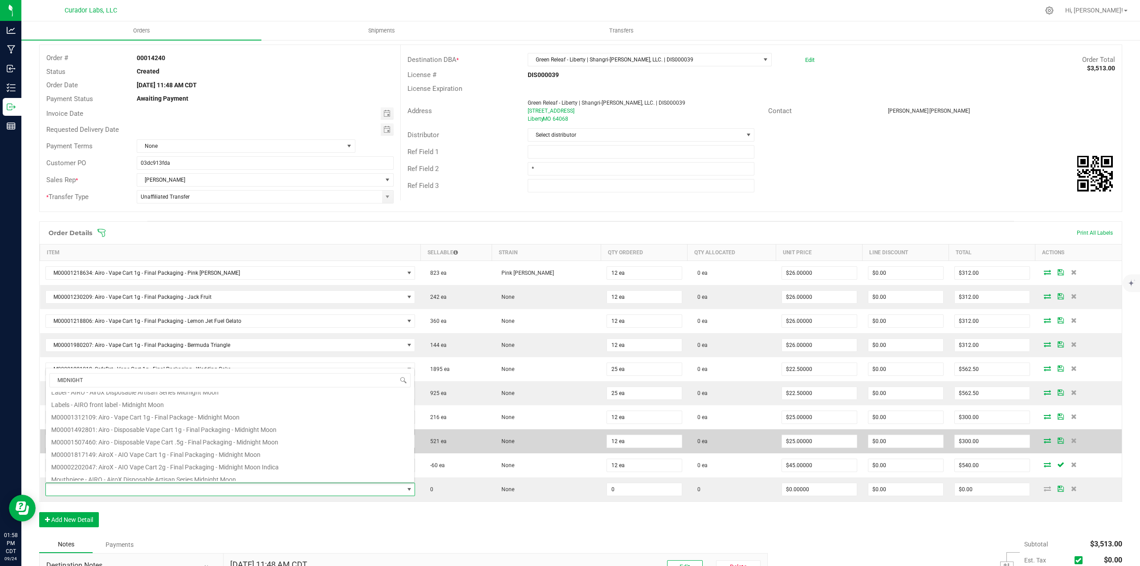
type input "0 ea"
type input "$35.00000"
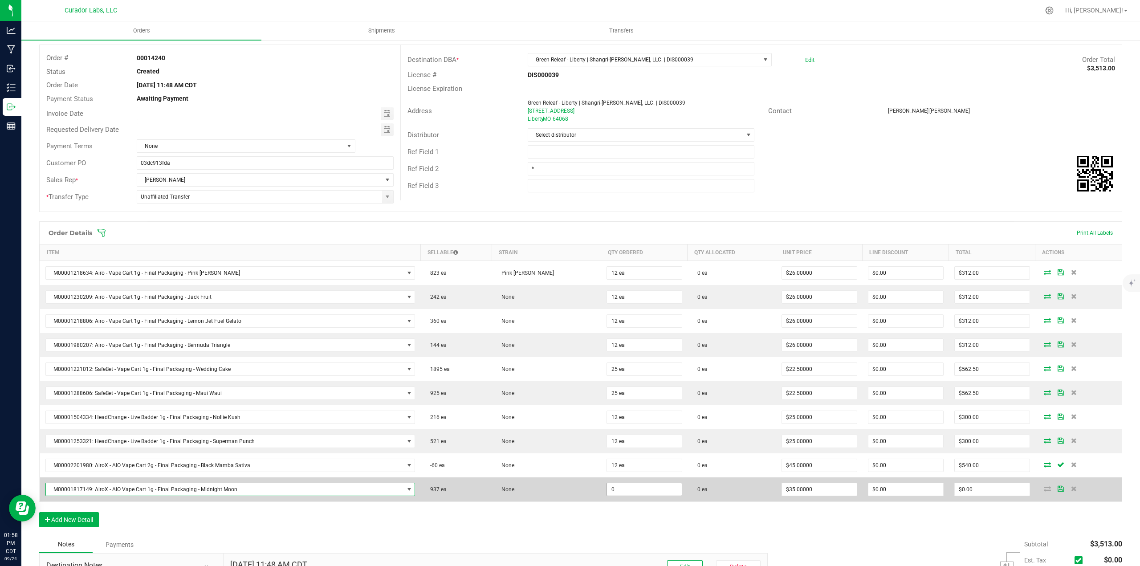
click at [613, 495] on input "0" at bounding box center [644, 489] width 75 height 12
type input "12 ea"
type input "$420.00"
click at [325, 493] on span "M00001817149: AiroX - AIO Vape Cart 1g - Final Packaging - Midnight Moon" at bounding box center [225, 489] width 358 height 12
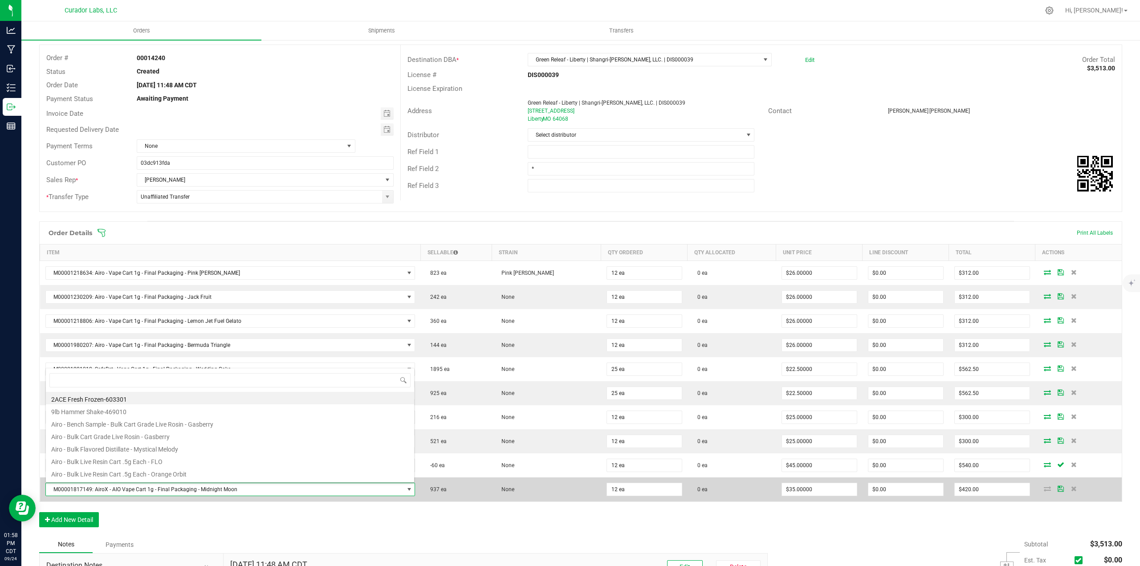
scroll to position [13, 367]
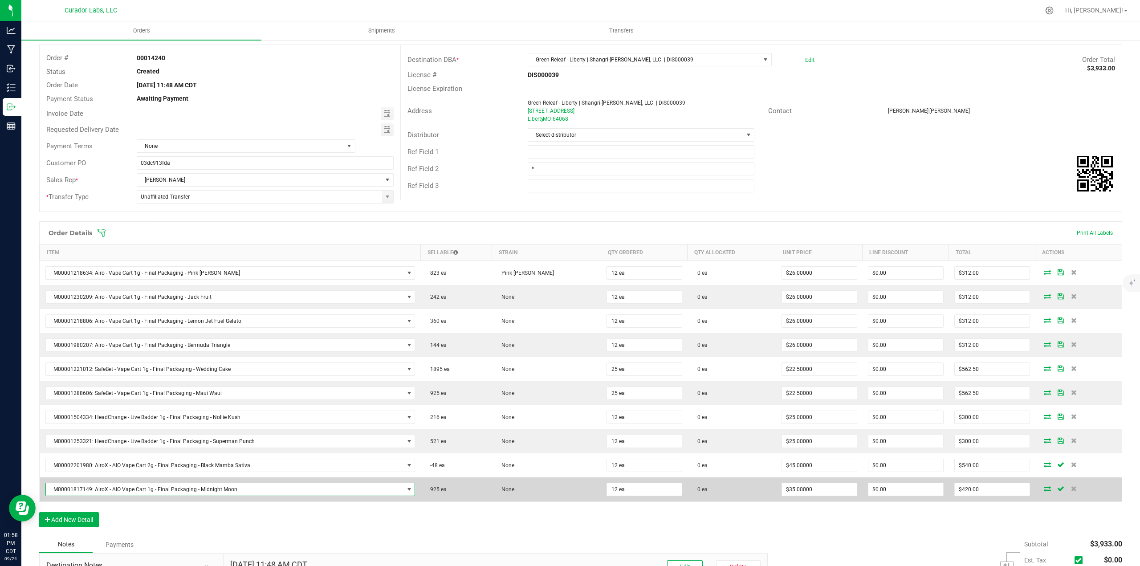
click at [324, 490] on span "M00001817149: AiroX - AIO Vape Cart 1g - Final Packaging - Midnight Moon" at bounding box center [225, 489] width 358 height 12
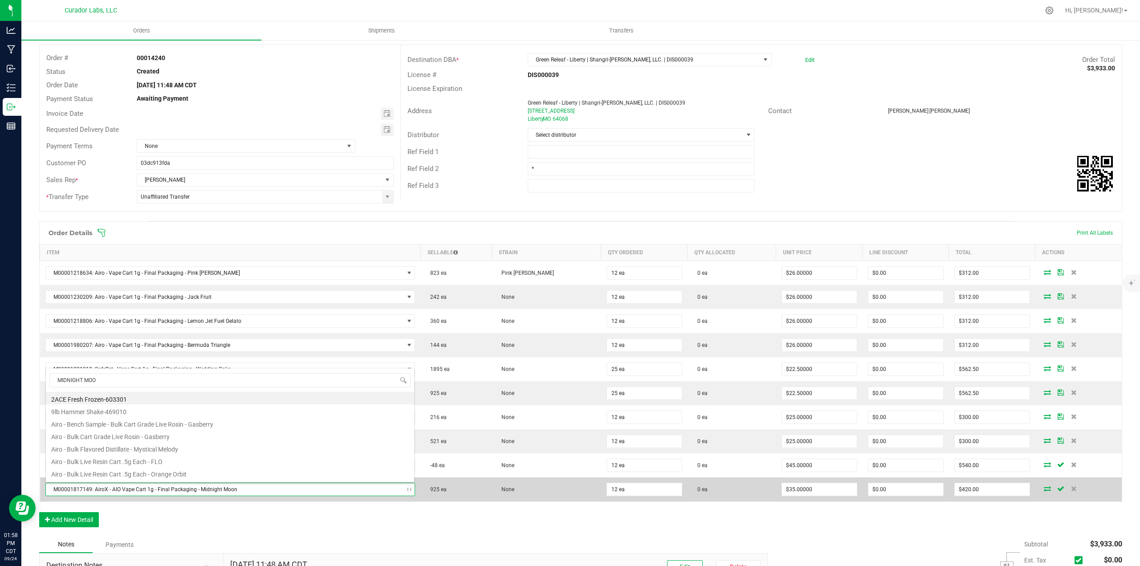
type input "MIDNIGHT MOON"
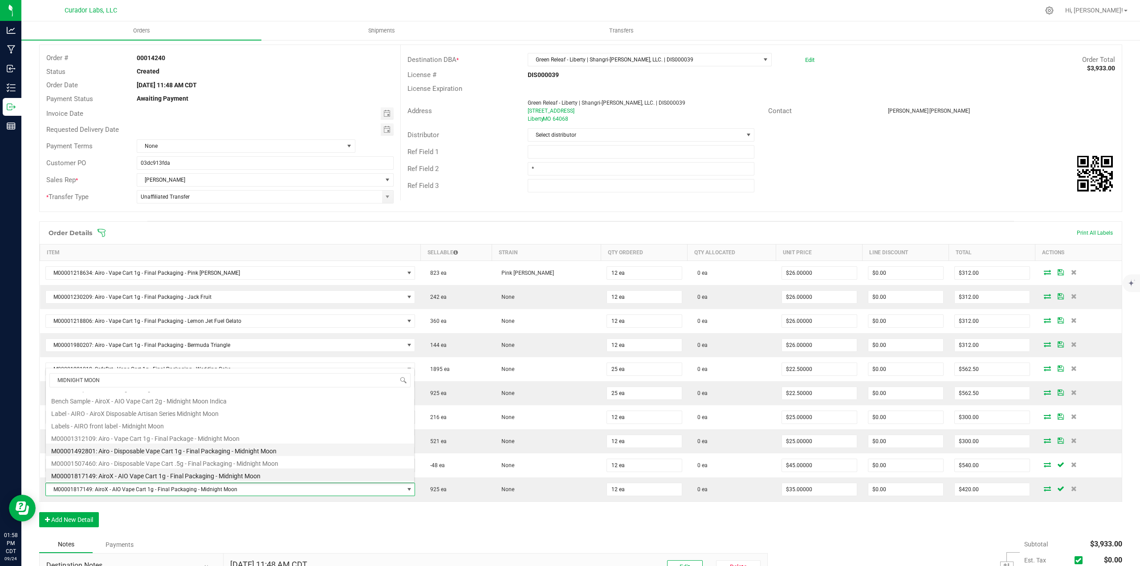
scroll to position [68, 0]
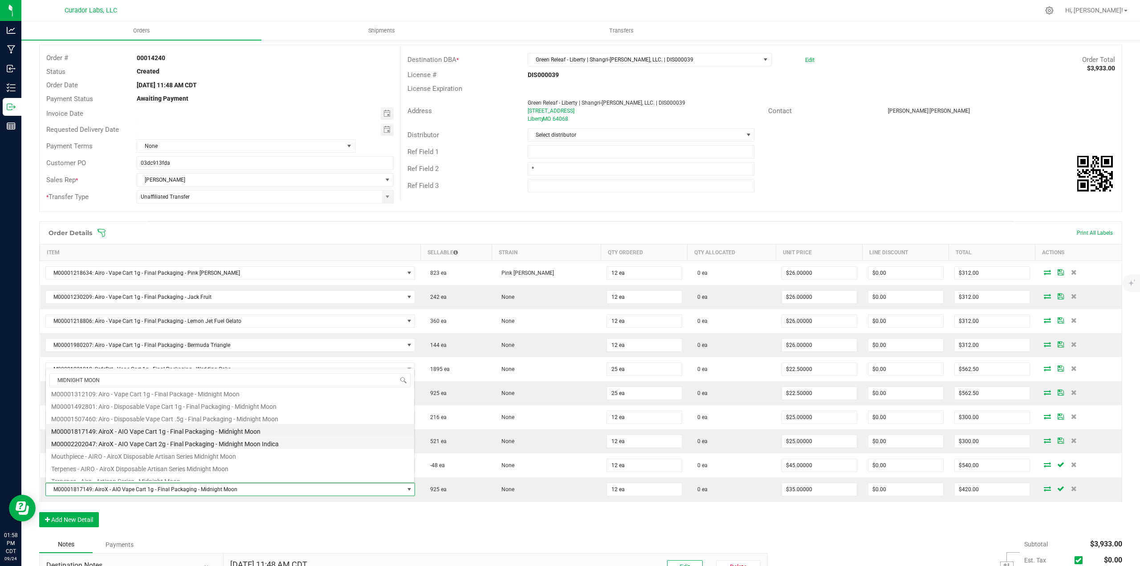
click at [174, 445] on li "M00002202047: AiroX - AIO Vape Cart 2g - Final Packaging - Midnight Moon Indica" at bounding box center [230, 442] width 368 height 12
type input "$45.00000"
type input "$540.00"
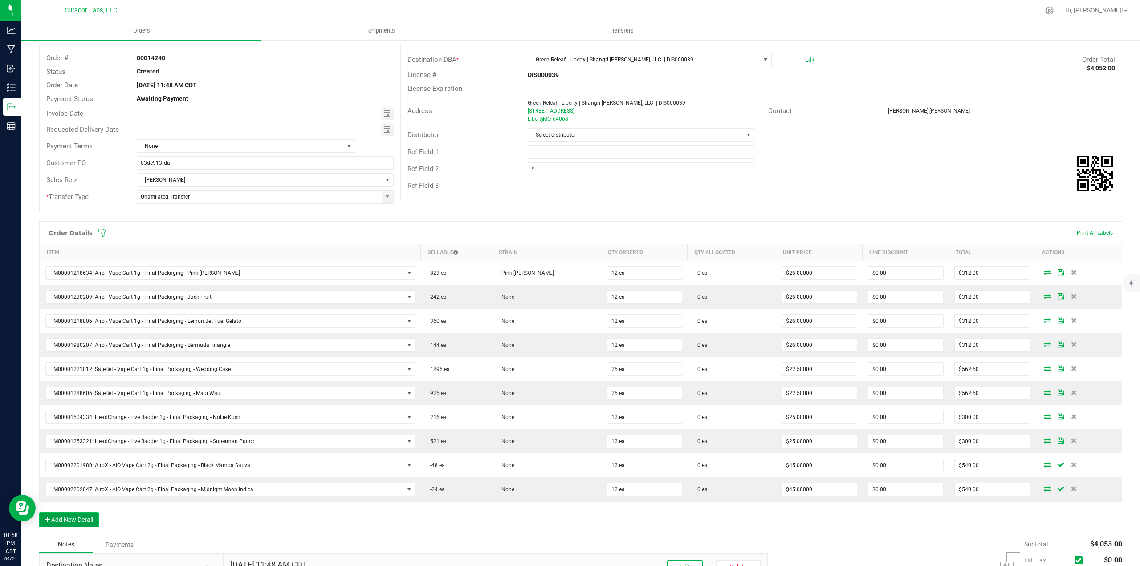
click at [74, 516] on button "Add New Detail" at bounding box center [69, 519] width 60 height 15
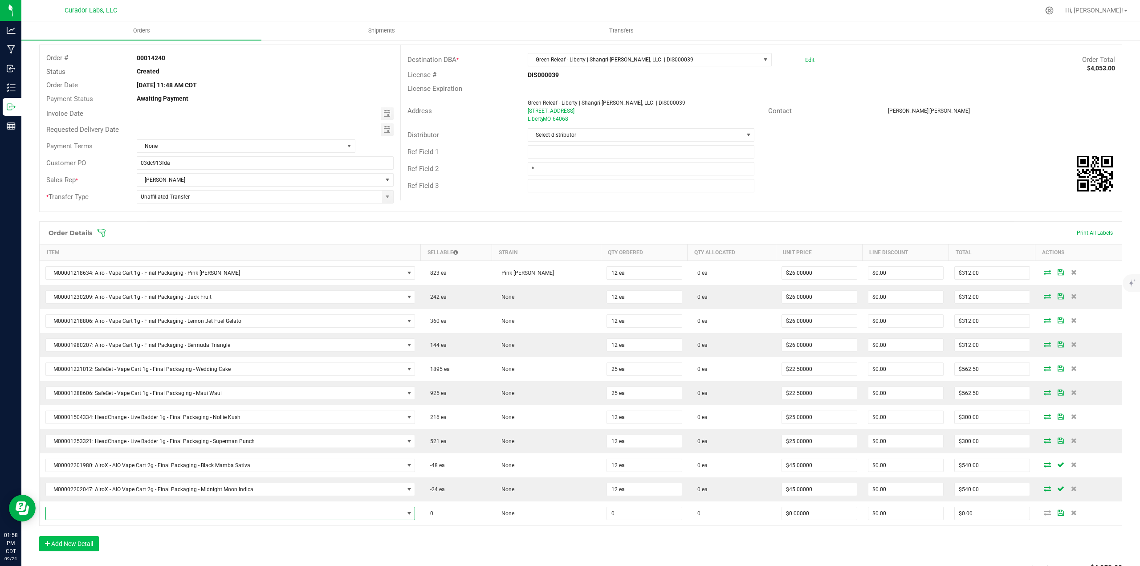
click at [74, 516] on span "NO DATA FOUND" at bounding box center [225, 513] width 358 height 12
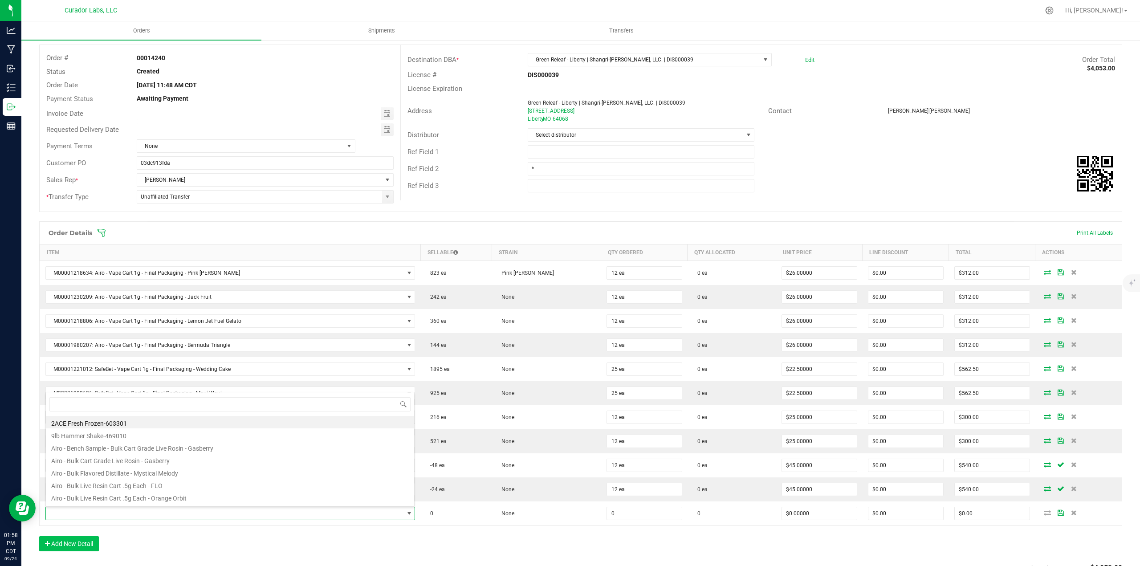
scroll to position [13, 367]
type input "FROSTED"
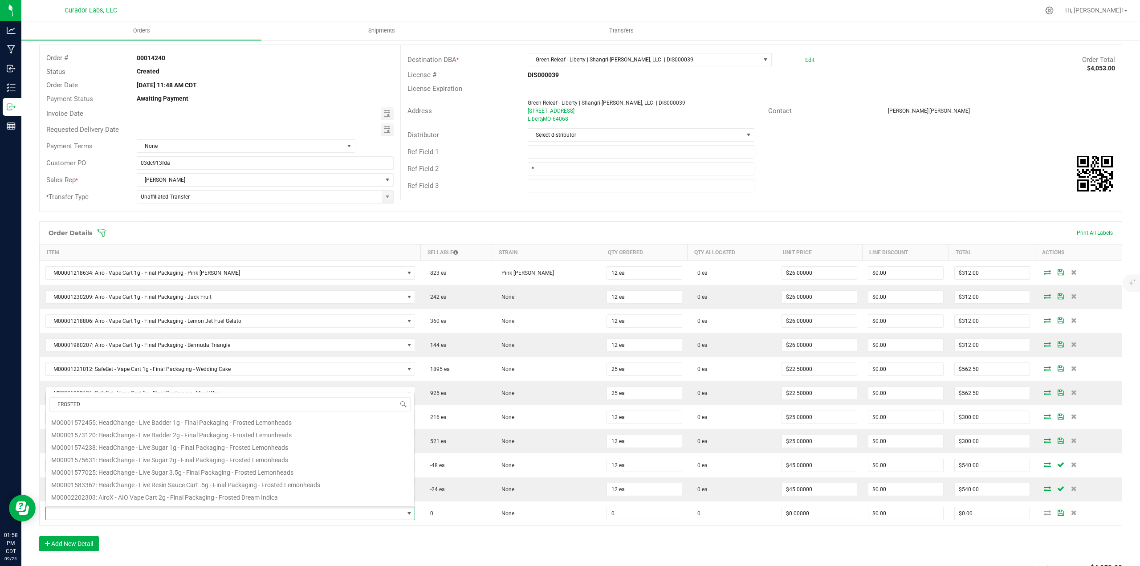
scroll to position [89, 0]
click at [164, 494] on li "M00002202303: AiroX - AIO Vape Cart 2g - Final Packaging - Frosted Dream Indica" at bounding box center [230, 495] width 368 height 12
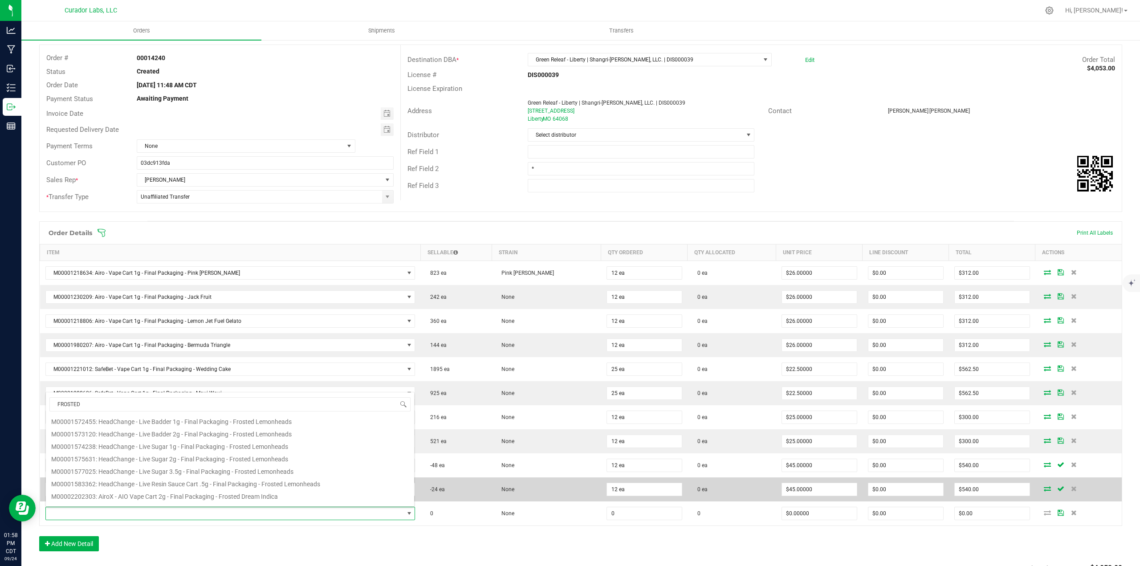
type input "0 ea"
type input "$45.00000"
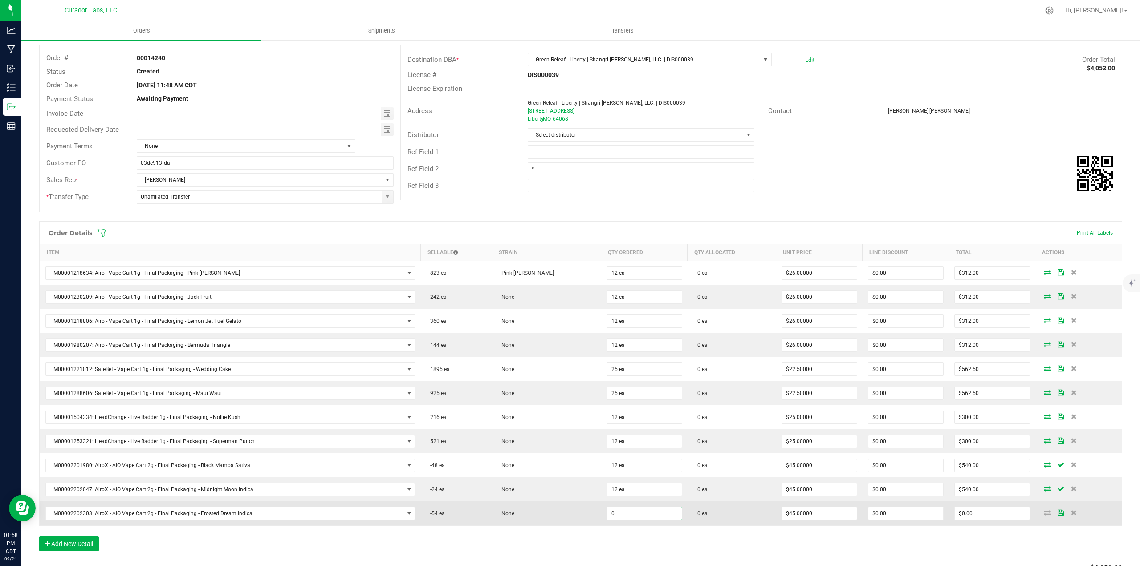
click at [618, 512] on input "0" at bounding box center [644, 513] width 75 height 12
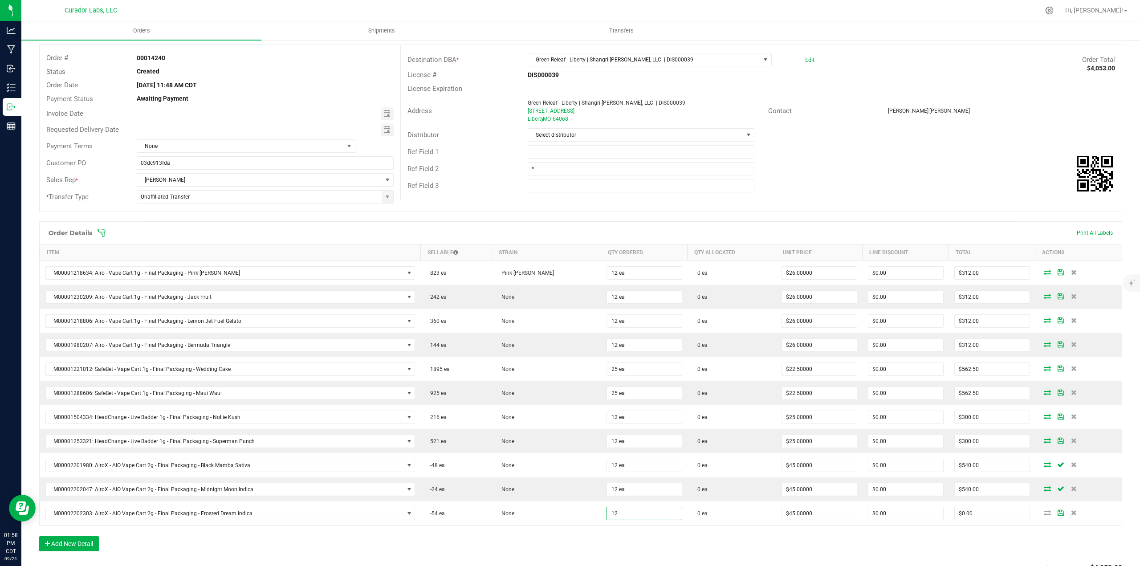
type input "12 ea"
type input "$540.00"
click at [618, 528] on div "Order Details Print All Labels Item Sellable Strain Qty Ordered Qty Allocated U…" at bounding box center [580, 390] width 1083 height 339
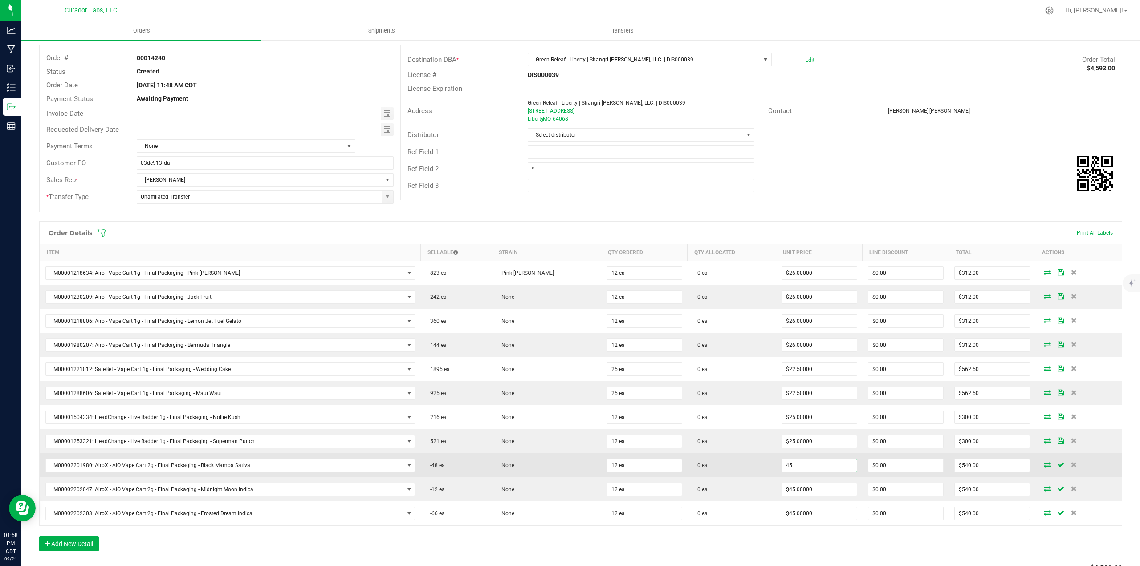
click at [786, 463] on input "45" at bounding box center [819, 465] width 75 height 12
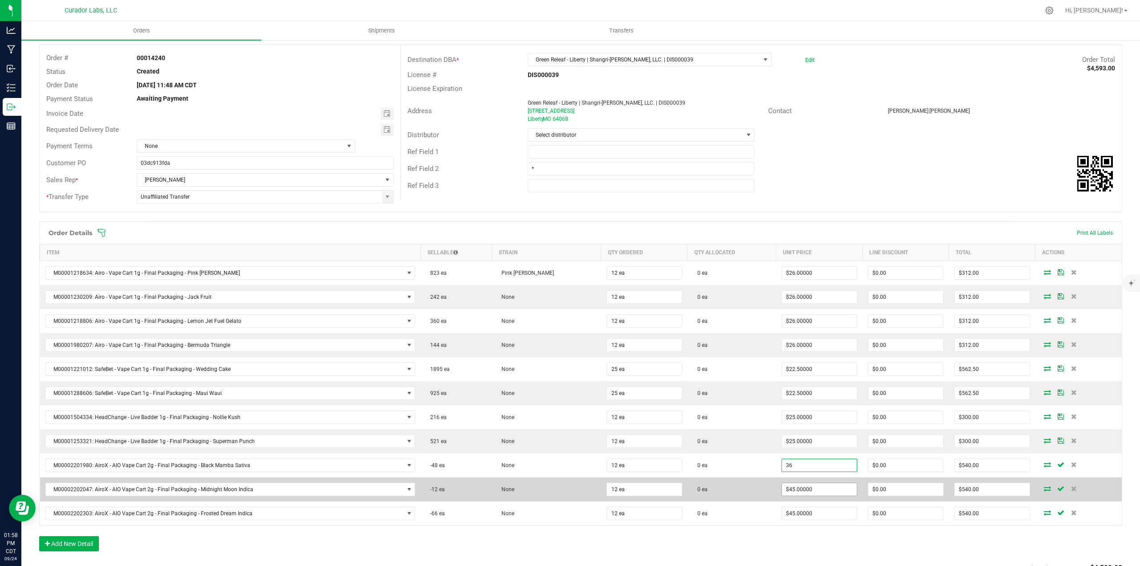
type input "$36.00000"
type input "$432.00"
click at [787, 486] on input "45" at bounding box center [819, 489] width 75 height 12
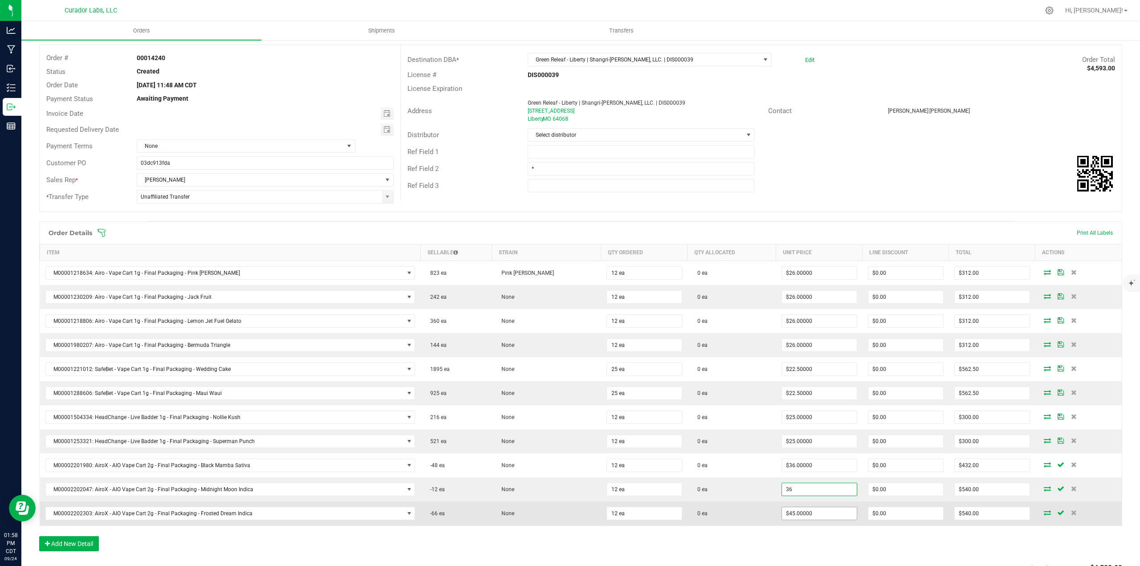
type input "$36.00000"
type input "$432.00"
click at [788, 510] on input "45" at bounding box center [819, 513] width 75 height 12
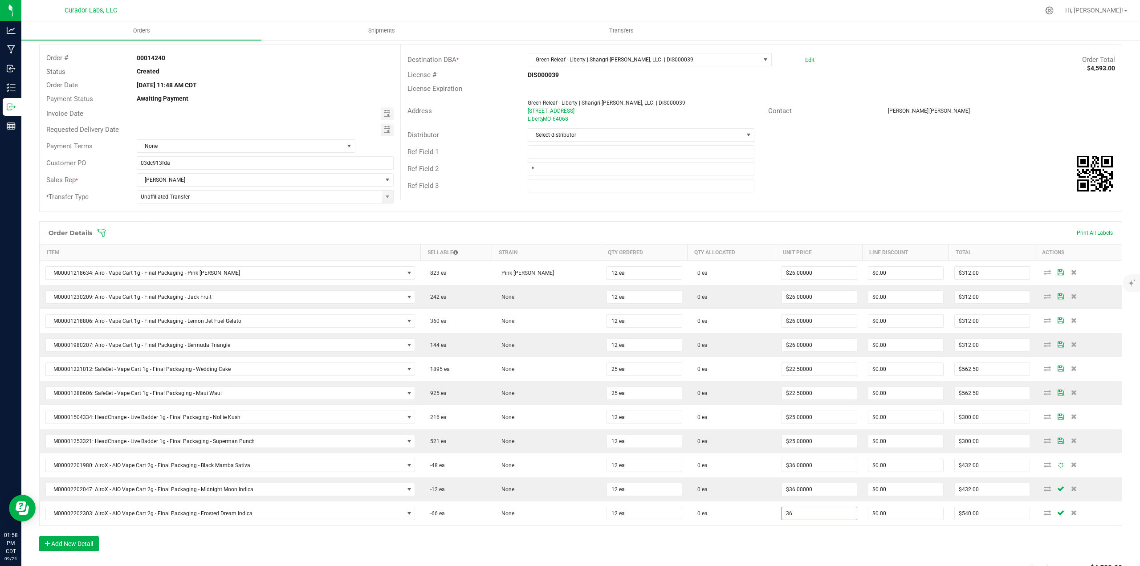
type input "$36.00000"
type input "$432.00"
click at [792, 538] on div "Order Details Print All Labels Item Sellable Strain Qty Ordered Qty Allocated U…" at bounding box center [580, 390] width 1083 height 339
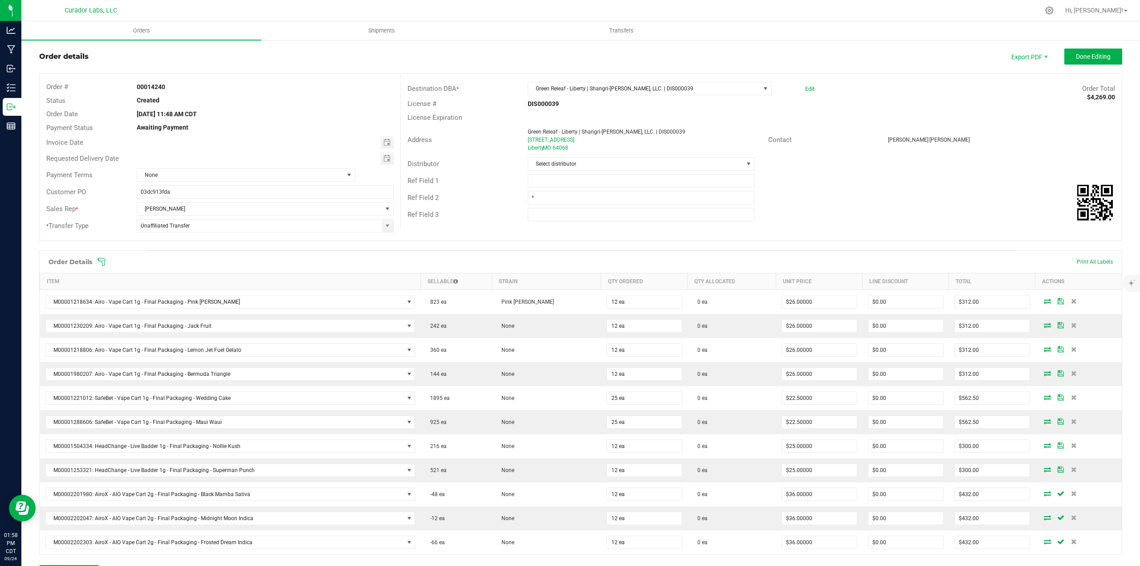
scroll to position [0, 0]
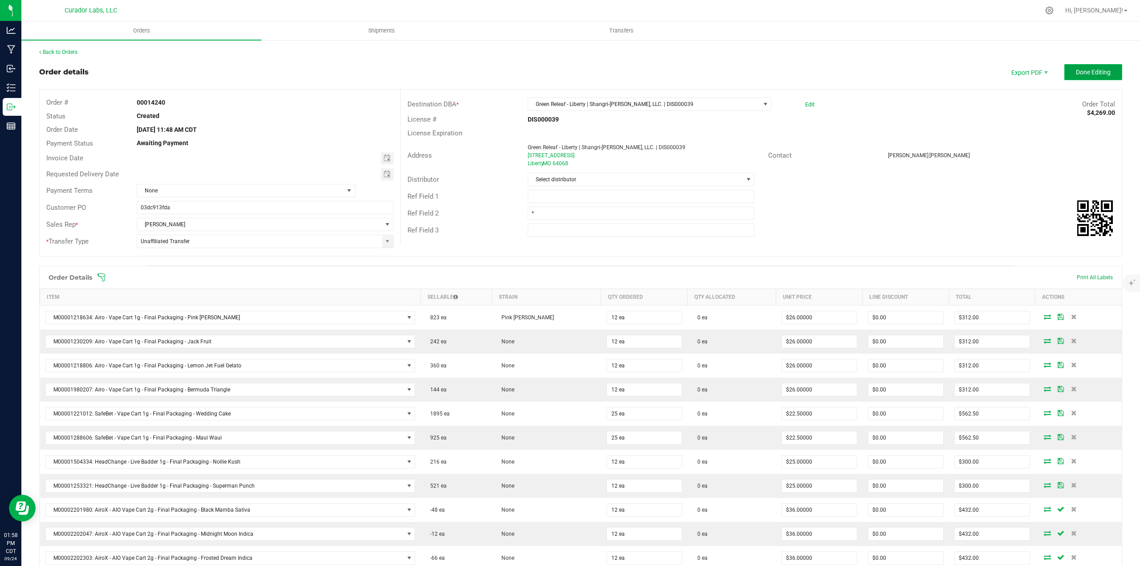
click at [1076, 73] on span "Done Editing" at bounding box center [1093, 72] width 35 height 7
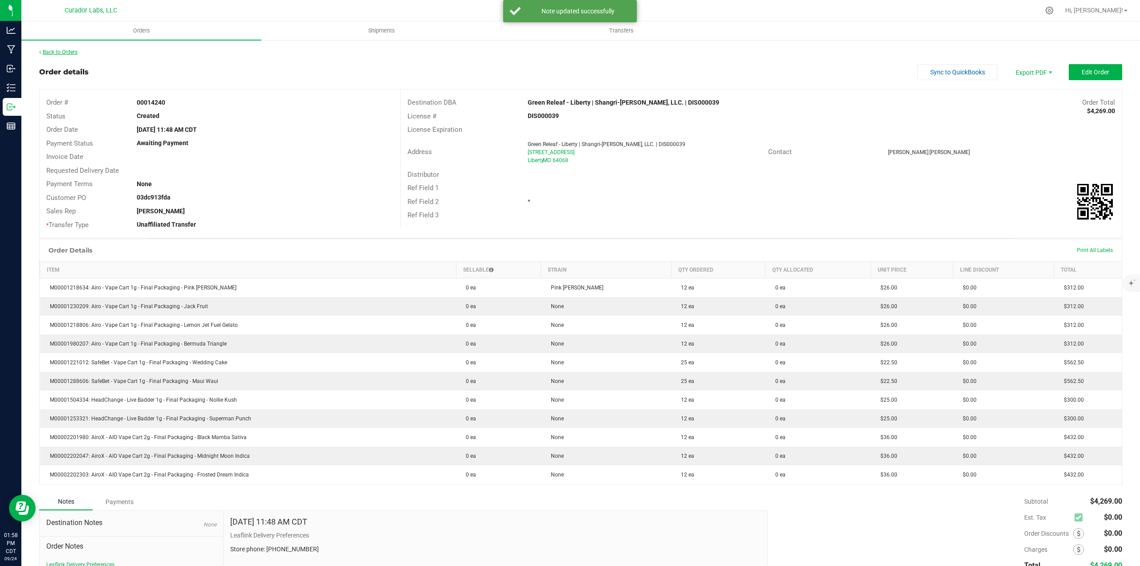
click at [77, 54] on link "Back to Orders" at bounding box center [58, 52] width 38 height 6
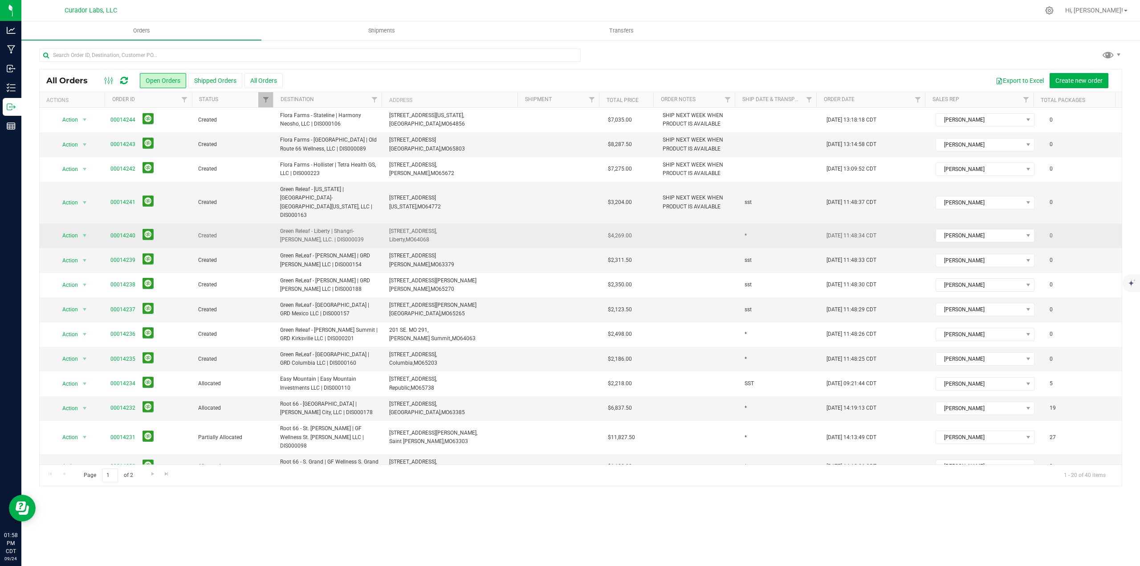
click at [700, 223] on td at bounding box center [698, 235] width 82 height 24
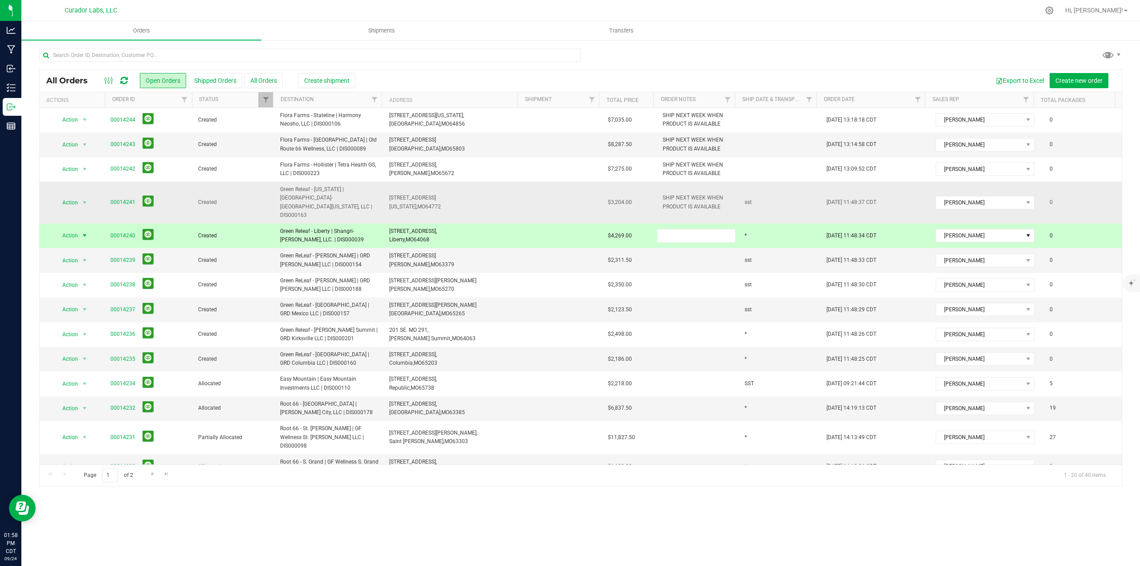
click at [692, 198] on span "SHIP NEXT WEEK WHEN PRODUCT IS AVAILABLE" at bounding box center [697, 202] width 71 height 17
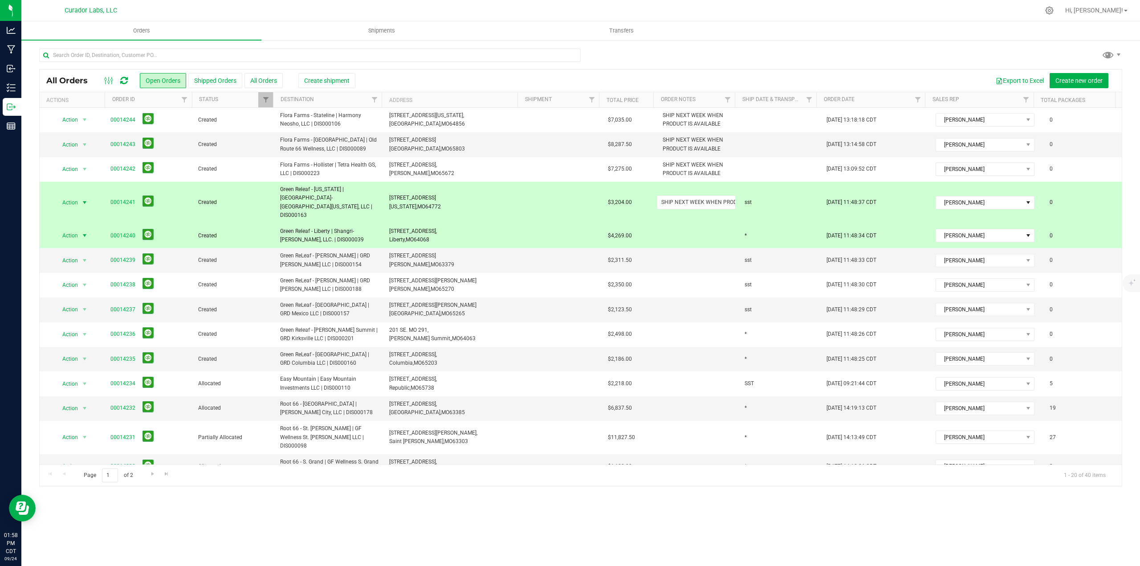
click at [692, 198] on input "SHIP NEXT WEEK WHEN PRODUCT IS AVAILABLE" at bounding box center [696, 202] width 79 height 14
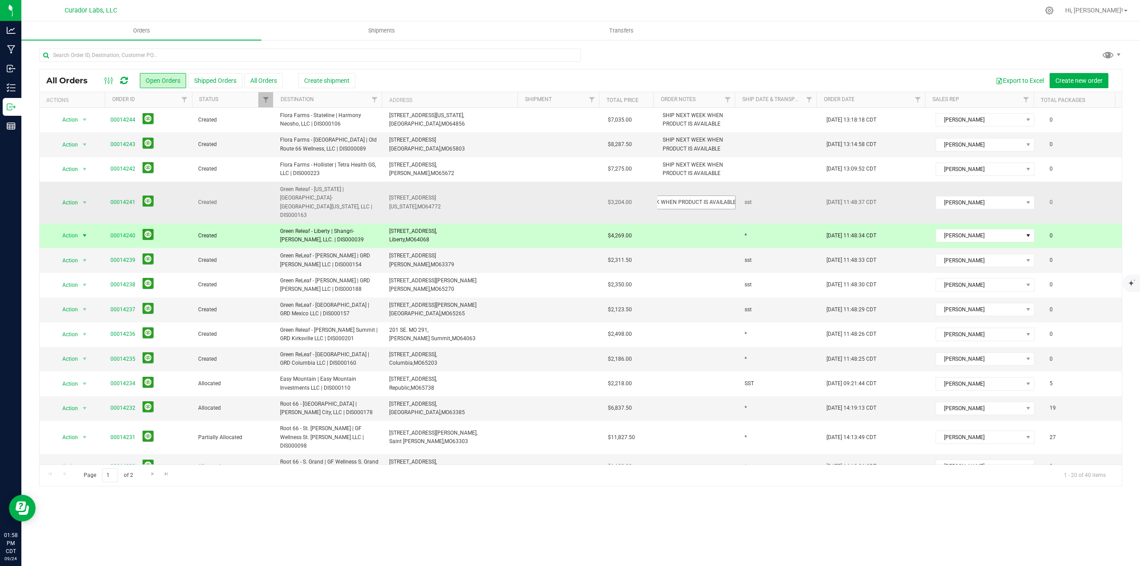
drag, startPoint x: 692, startPoint y: 196, endPoint x: 691, endPoint y: 190, distance: 6.2
click at [692, 195] on input "SHIP NEXT WEEK WHEN PRODUCT IS AVAILABLE" at bounding box center [696, 202] width 79 height 14
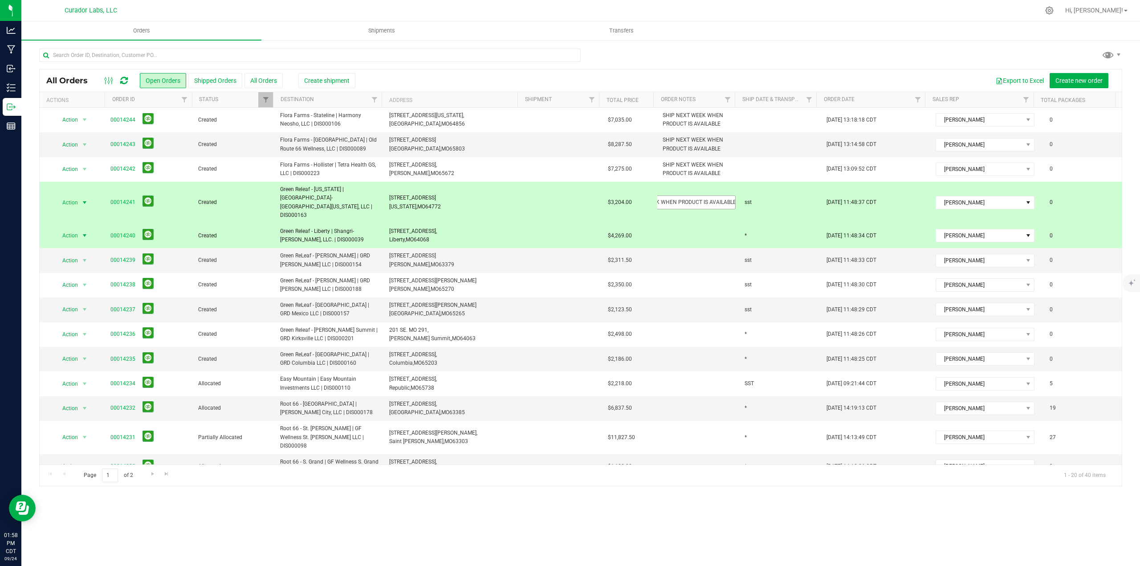
click at [691, 195] on input "SHIP NEXT WEEK WHEN PRODUCT IS AVAILABLE" at bounding box center [696, 202] width 79 height 14
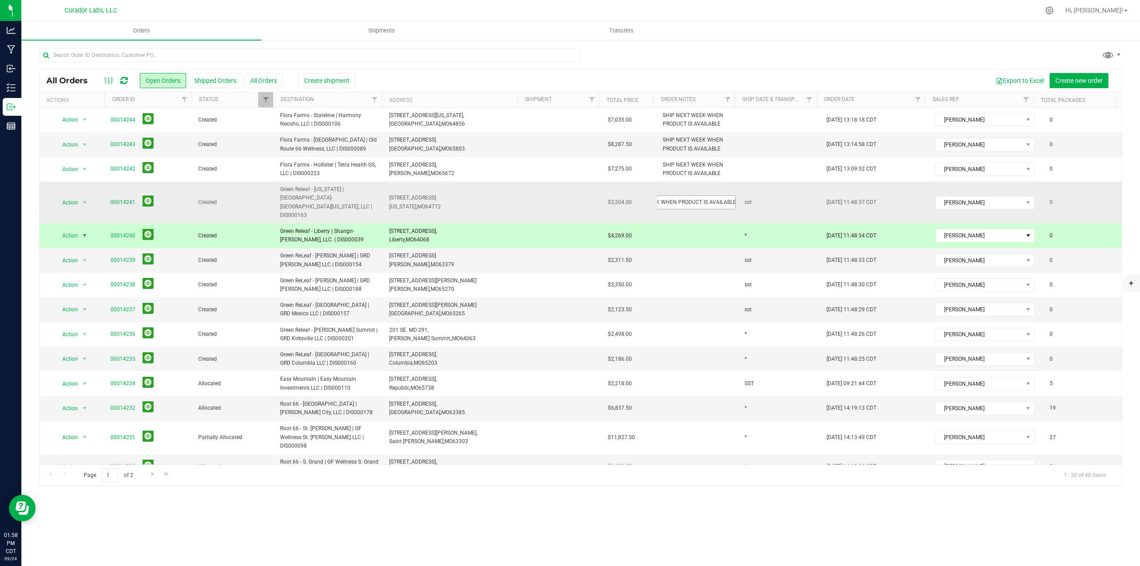
click at [691, 195] on input "SHIP NEXT WEEK WHEN PRODUCT IS AVAILABLE" at bounding box center [696, 202] width 79 height 14
click at [690, 223] on td at bounding box center [698, 235] width 82 height 24
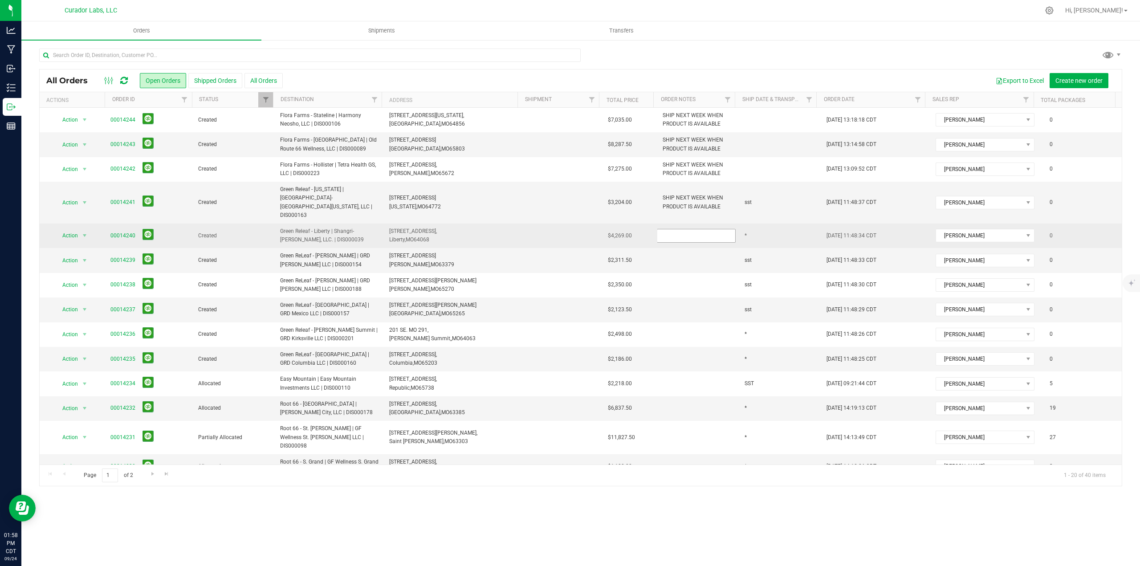
click at [691, 229] on input "text" at bounding box center [696, 236] width 79 height 14
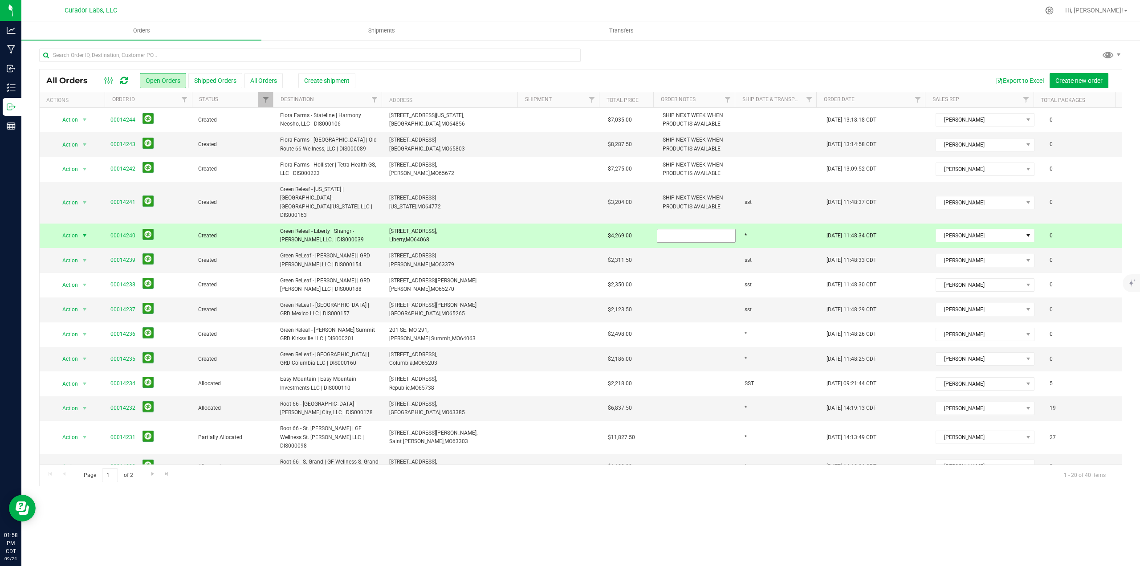
type input "SHIP NEXT WEEK WHEN PRODUCT IS AVAILABLE"
click at [117, 244] on div "All Orders Open Orders Shipped Orders All Orders Create shipment Export to Exce…" at bounding box center [580, 277] width 1083 height 417
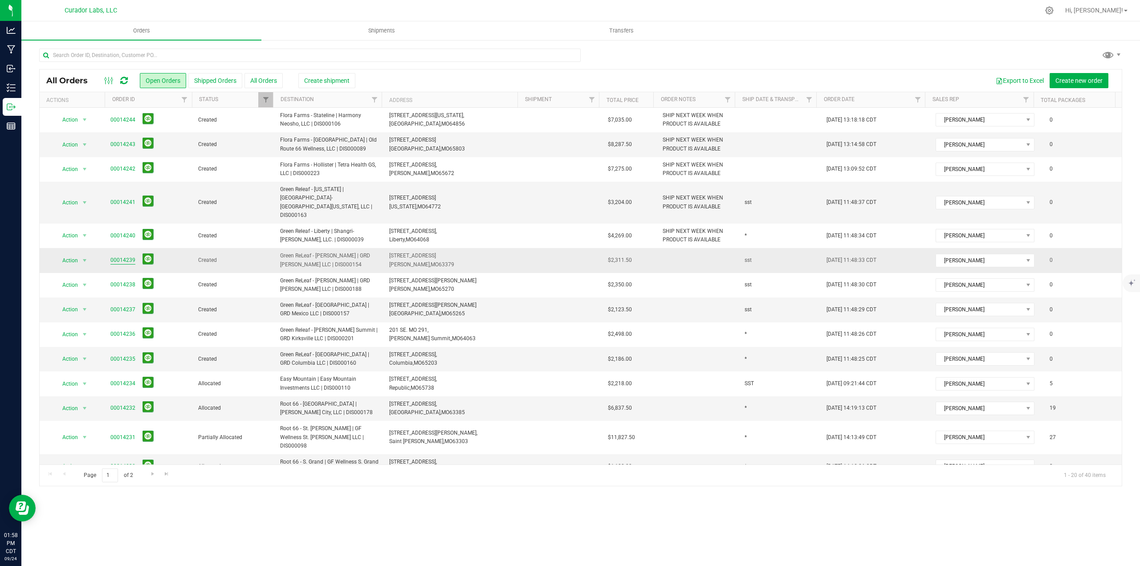
click at [119, 256] on link "00014239" at bounding box center [122, 260] width 25 height 8
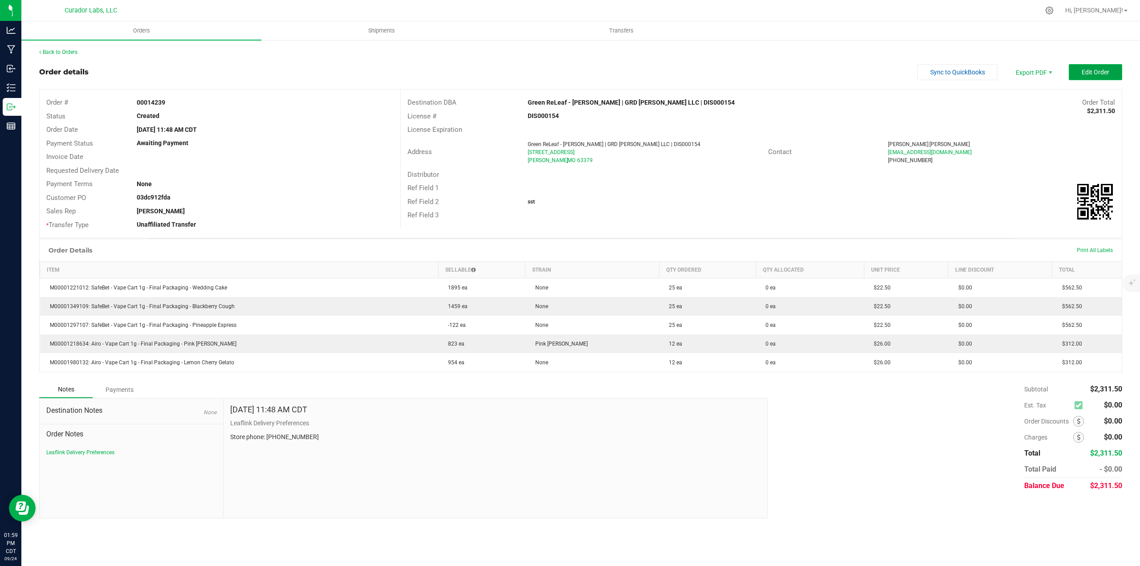
click at [1120, 72] on button "Edit Order" at bounding box center [1094, 72] width 53 height 16
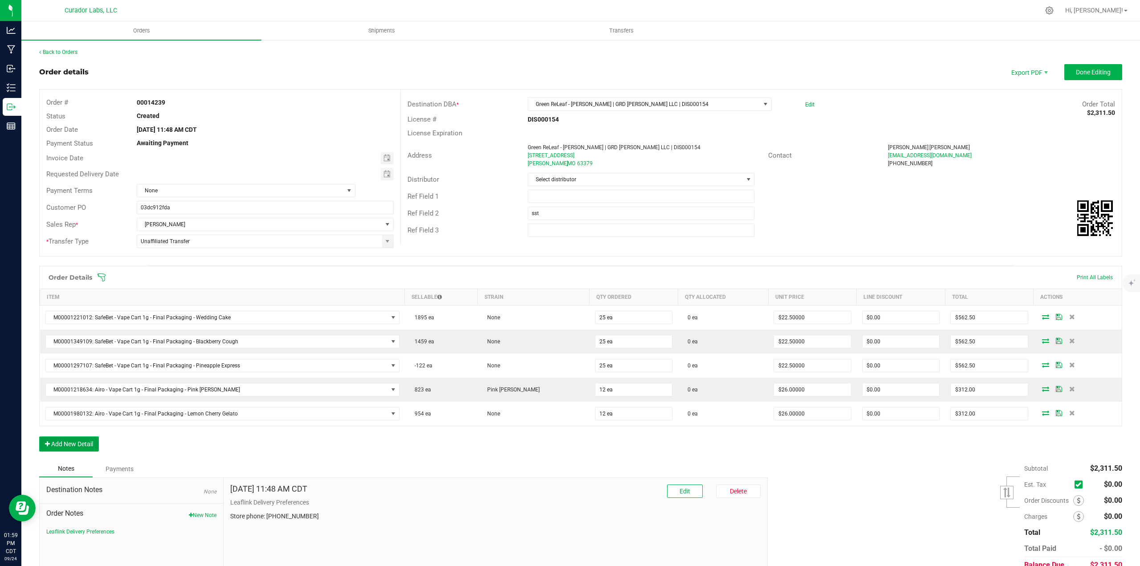
click at [98, 442] on button "Add New Detail" at bounding box center [69, 443] width 60 height 15
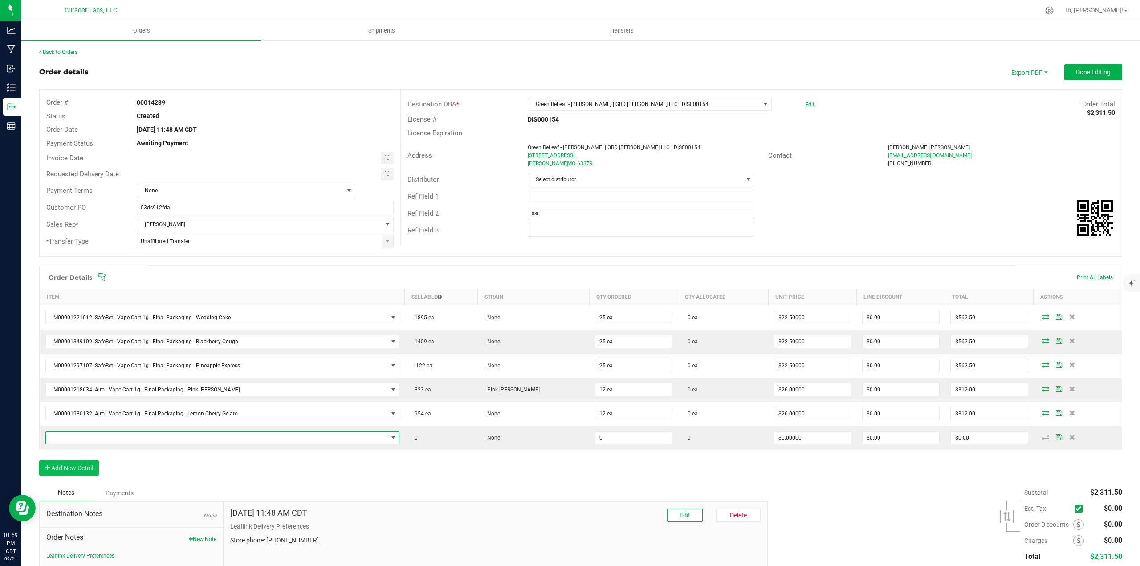
click at [96, 439] on span "NO DATA FOUND" at bounding box center [217, 437] width 342 height 12
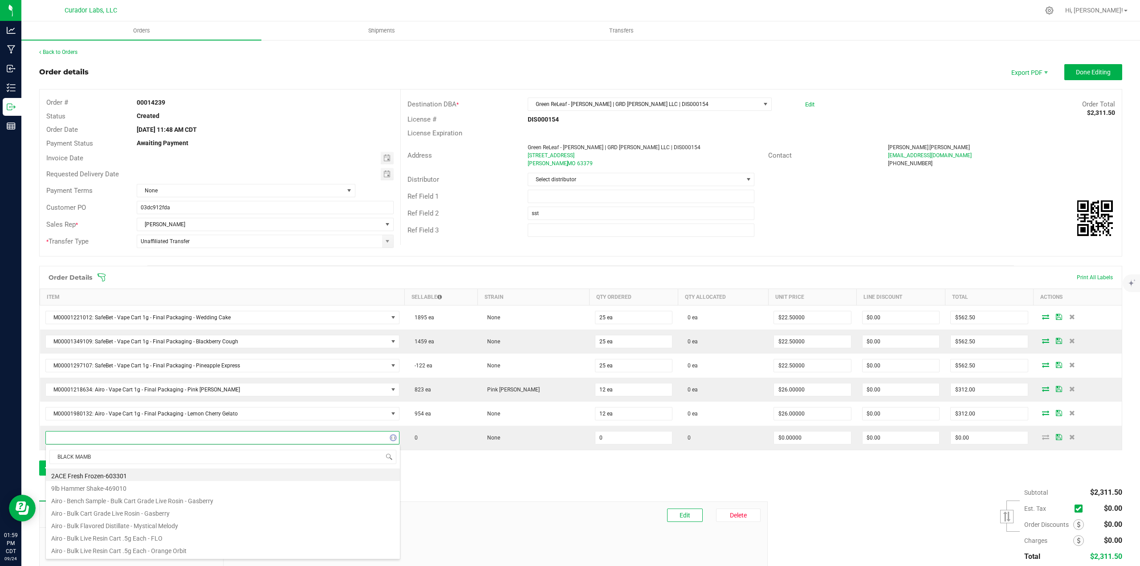
type input "BLACK MAMBA"
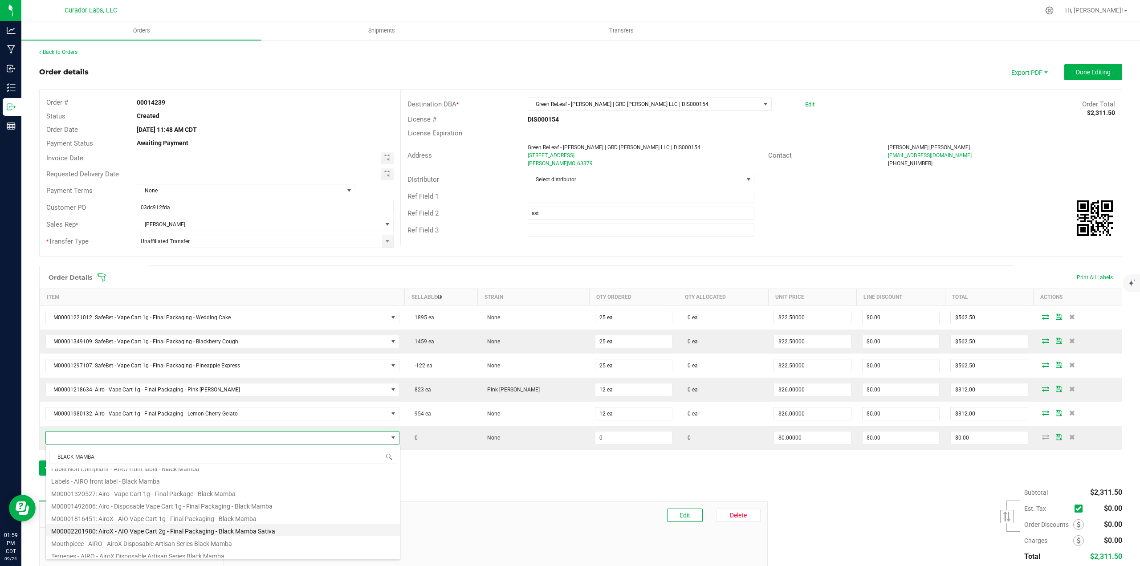
click at [167, 528] on li "M00002201980: AiroX - AIO Vape Cart 2g - Final Packaging - Black Mamba Sativa" at bounding box center [223, 530] width 354 height 12
type input "0 ea"
type input "$45.00000"
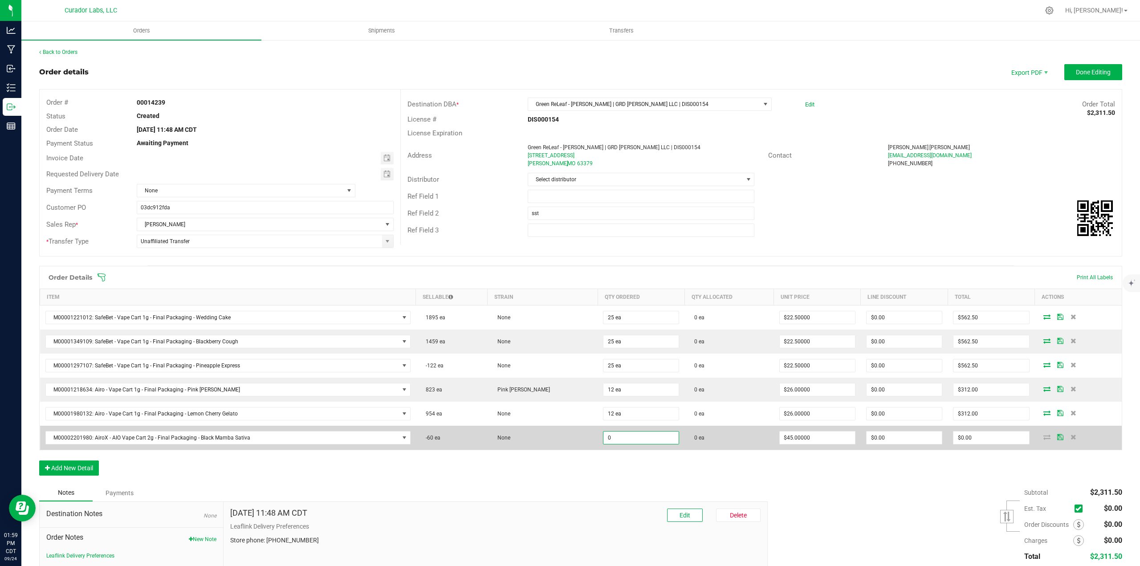
click at [635, 436] on input "0" at bounding box center [640, 437] width 75 height 12
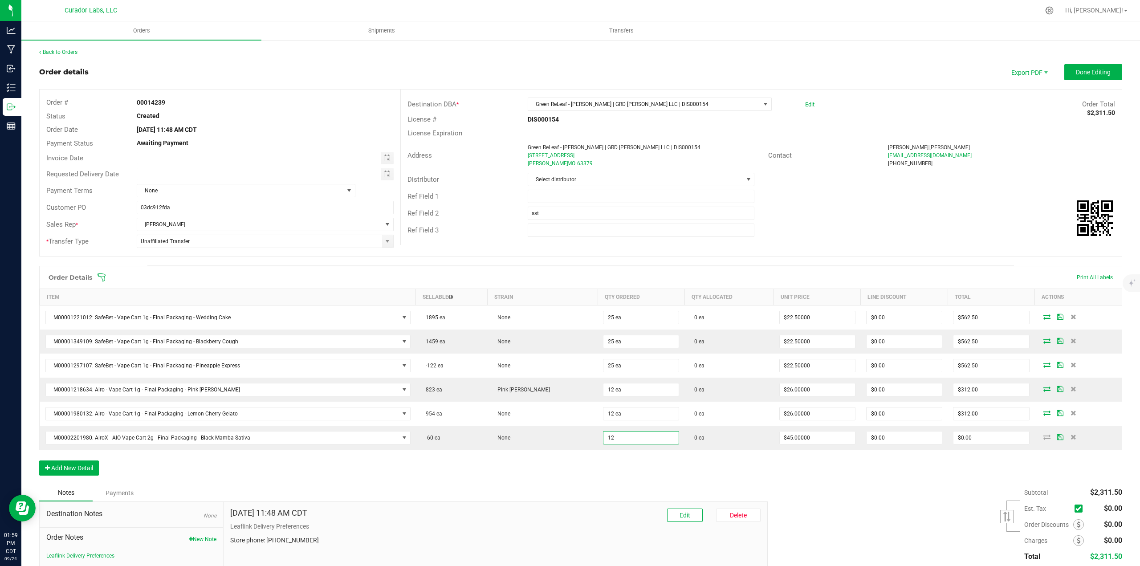
type input "12 ea"
type input "$540.00"
click at [625, 457] on div "Order Details Print All Labels Item Sellable Strain Qty Ordered Qty Allocated U…" at bounding box center [580, 375] width 1083 height 219
click at [67, 464] on button "Add New Detail" at bounding box center [69, 467] width 60 height 15
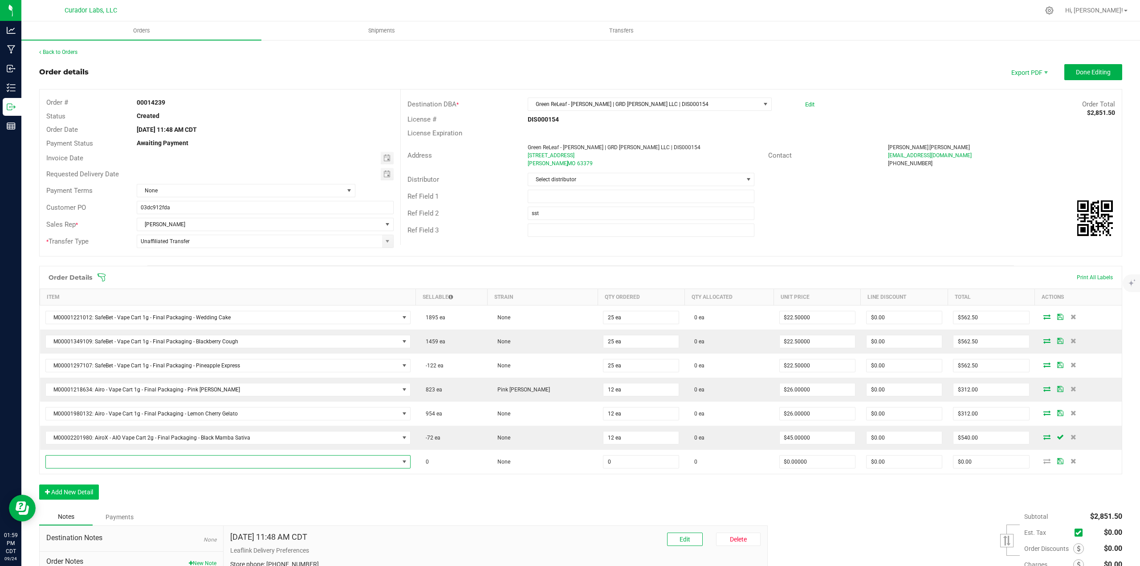
click at [69, 457] on span "NO DATA FOUND" at bounding box center [222, 461] width 353 height 12
type input "FROSTED DREAM"
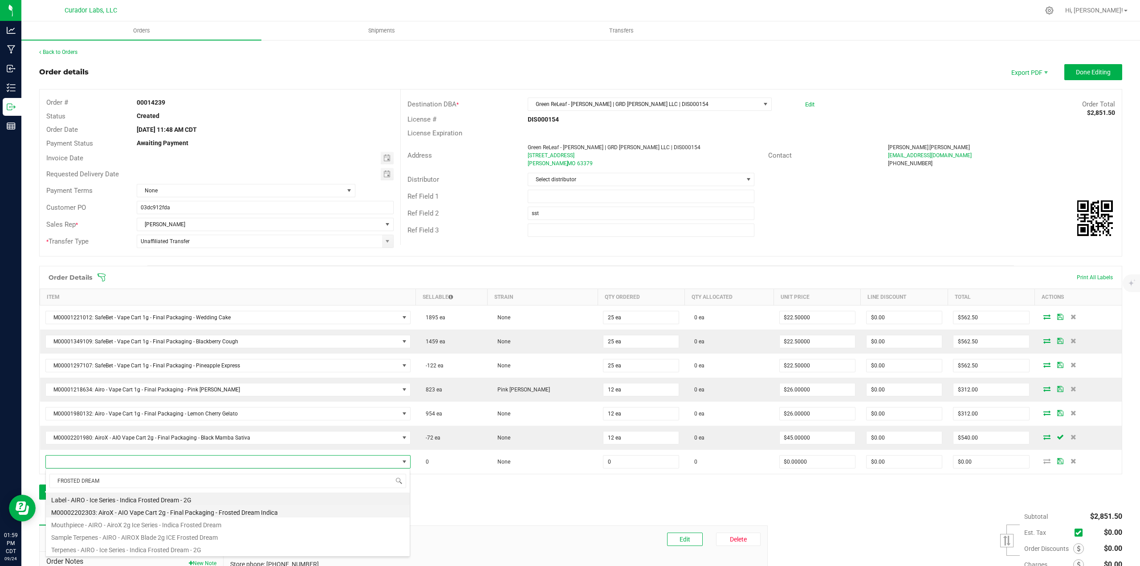
click at [162, 514] on li "M00002202303: AiroX - AIO Vape Cart 2g - Final Packaging - Frosted Dream Indica" at bounding box center [228, 511] width 364 height 12
type input "0 ea"
type input "$45.00000"
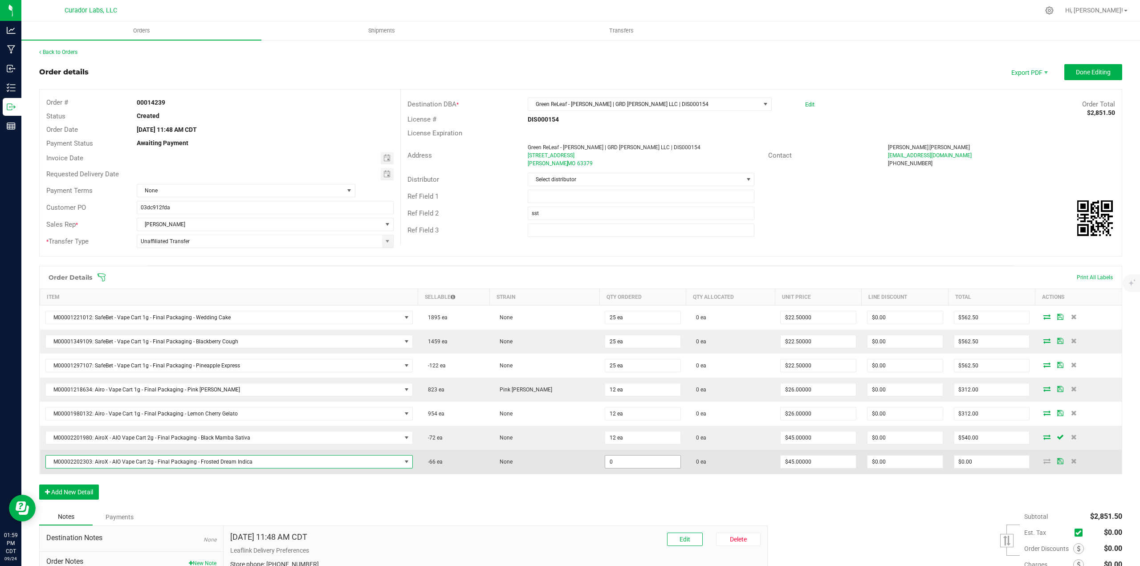
click at [605, 467] on input "0" at bounding box center [642, 461] width 75 height 12
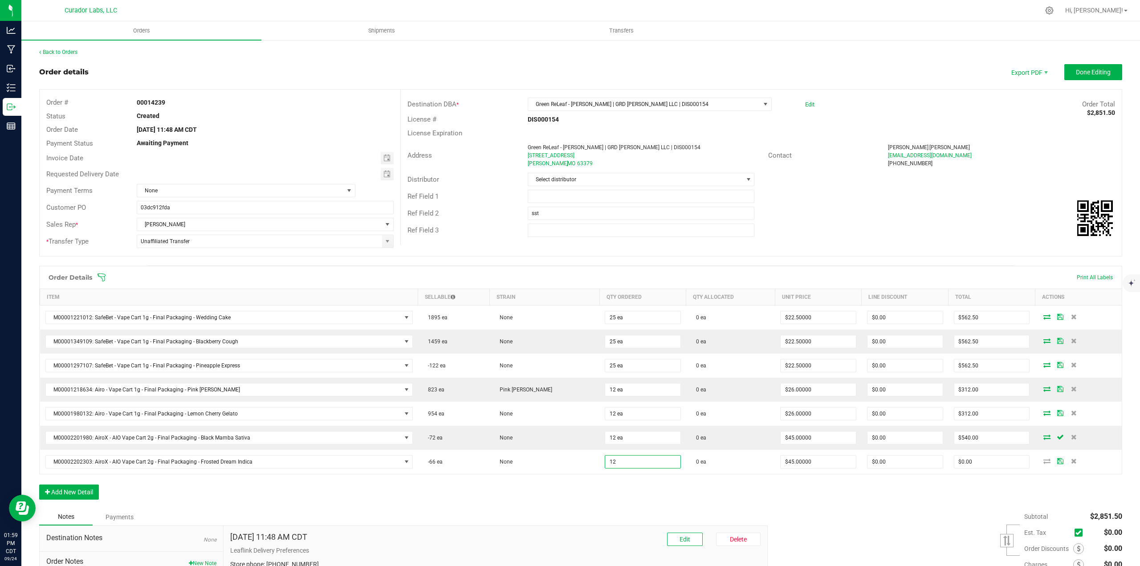
type input "12 ea"
type input "$540.00"
drag, startPoint x: 598, startPoint y: 491, endPoint x: 592, endPoint y: 491, distance: 6.7
click at [598, 491] on div "Order Details Print All Labels Item Sellable Strain Qty Ordered Qty Allocated U…" at bounding box center [580, 387] width 1083 height 243
click at [89, 497] on button "Add New Detail" at bounding box center [69, 491] width 60 height 15
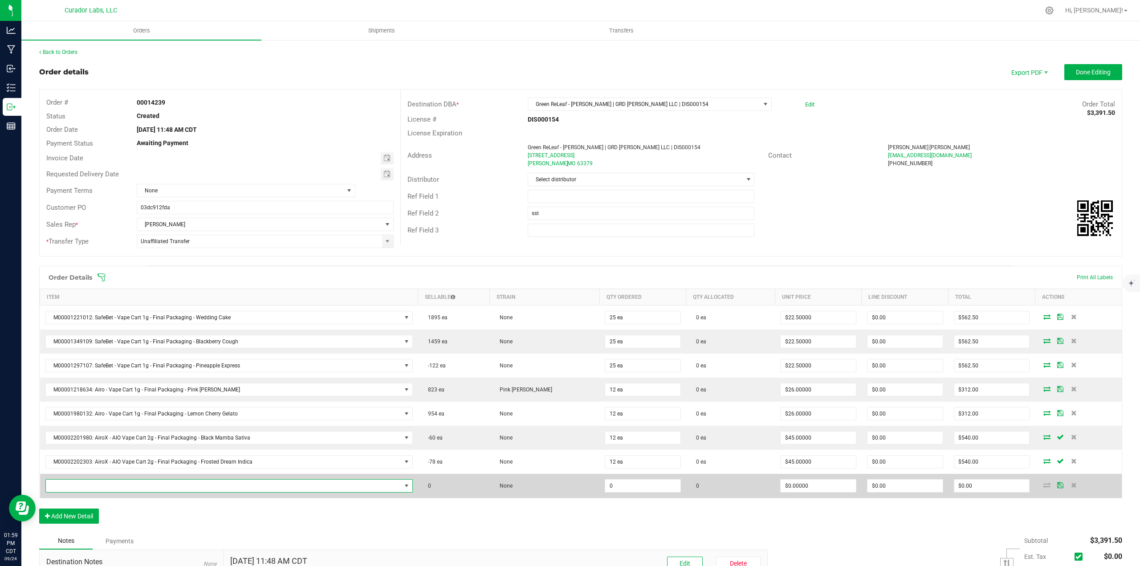
click at [85, 485] on span "NO DATA FOUND" at bounding box center [223, 485] width 355 height 12
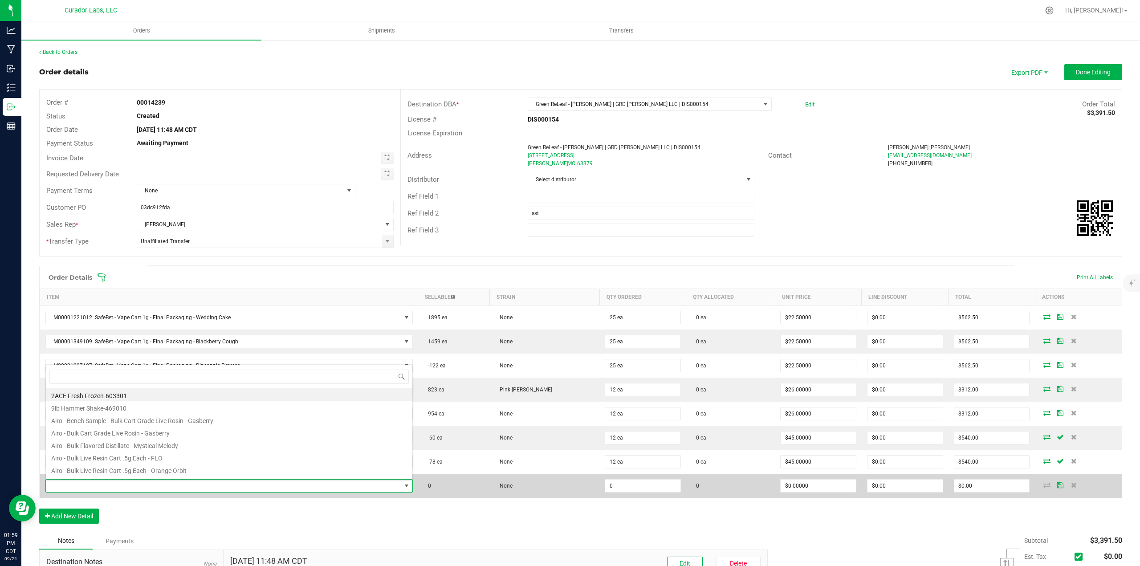
scroll to position [13, 365]
type input "frozen para"
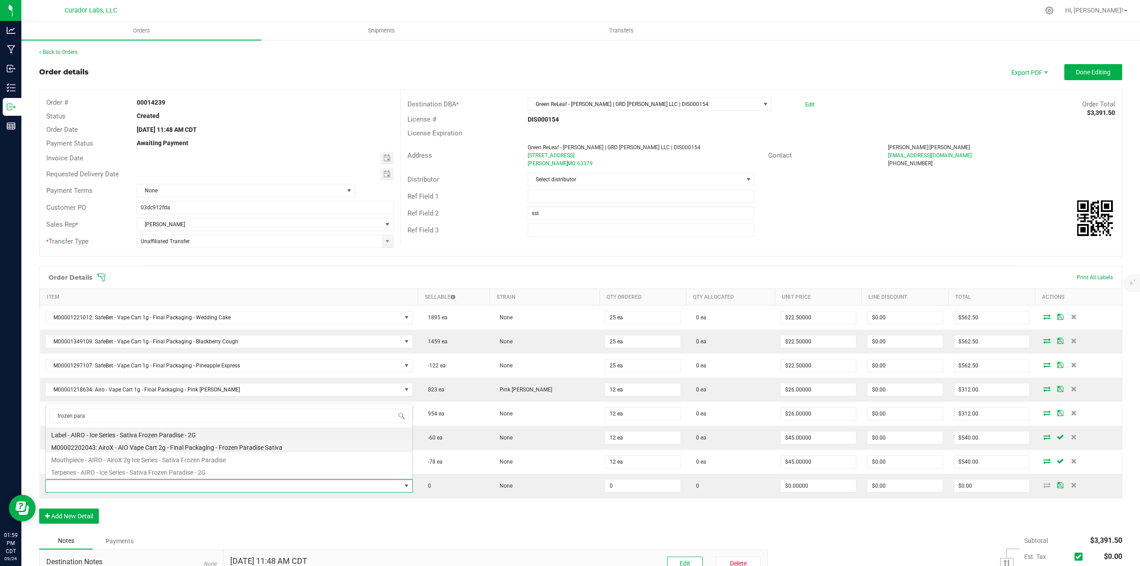
click at [160, 448] on li "M00002202043: AiroX - AIO Vape Cart 2g - Final Packaging - Frozen Paradise Sati…" at bounding box center [229, 446] width 366 height 12
type input "0 ea"
type input "$45.00000"
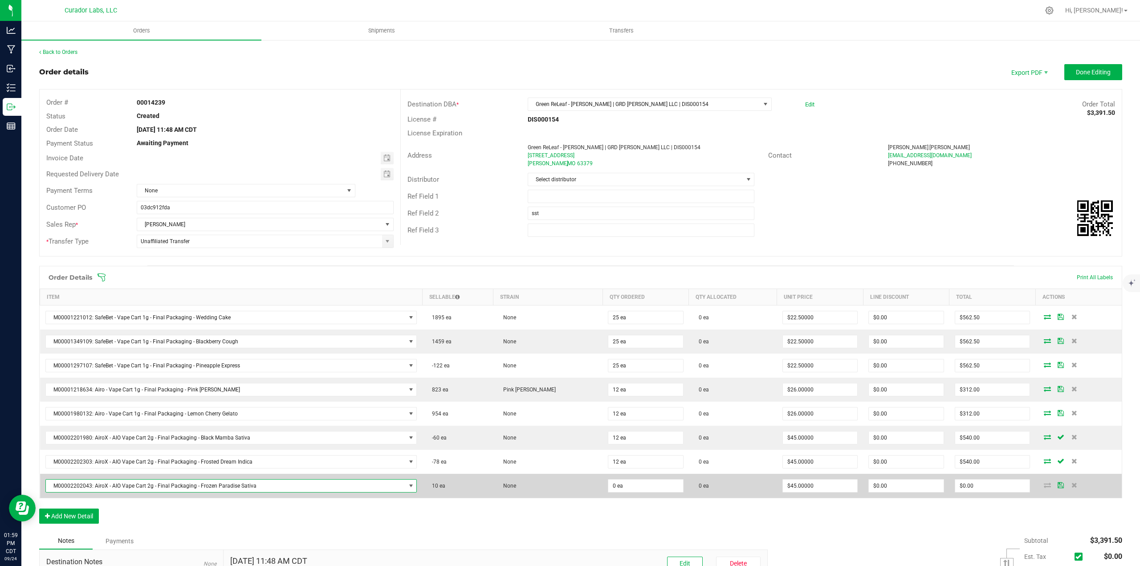
click at [618, 493] on td "0 ea" at bounding box center [645, 486] width 86 height 24
click at [619, 487] on input "0" at bounding box center [645, 485] width 75 height 12
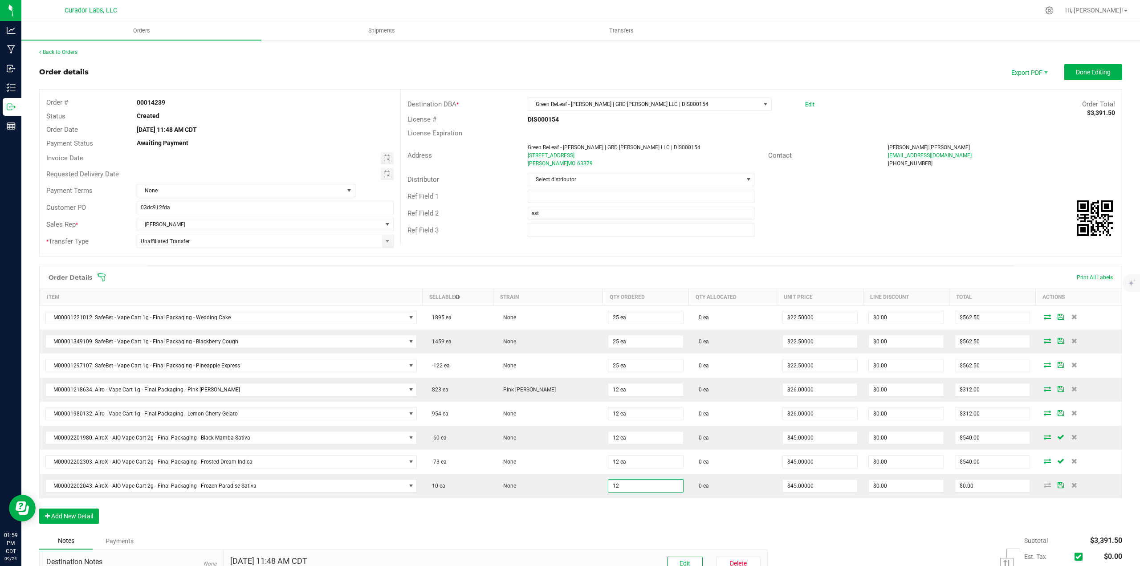
type input "12 ea"
type input "$540.00"
click at [621, 509] on div "Order Details Print All Labels Item Sellable Strain Qty Ordered Qty Allocated U…" at bounding box center [580, 399] width 1083 height 267
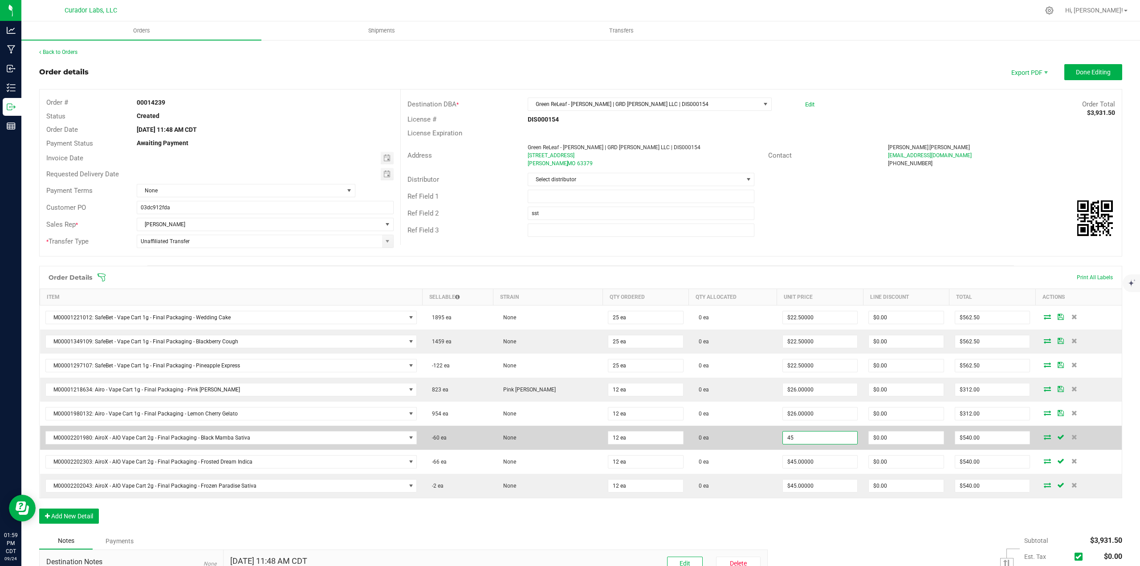
click at [796, 442] on input "45" at bounding box center [820, 437] width 75 height 12
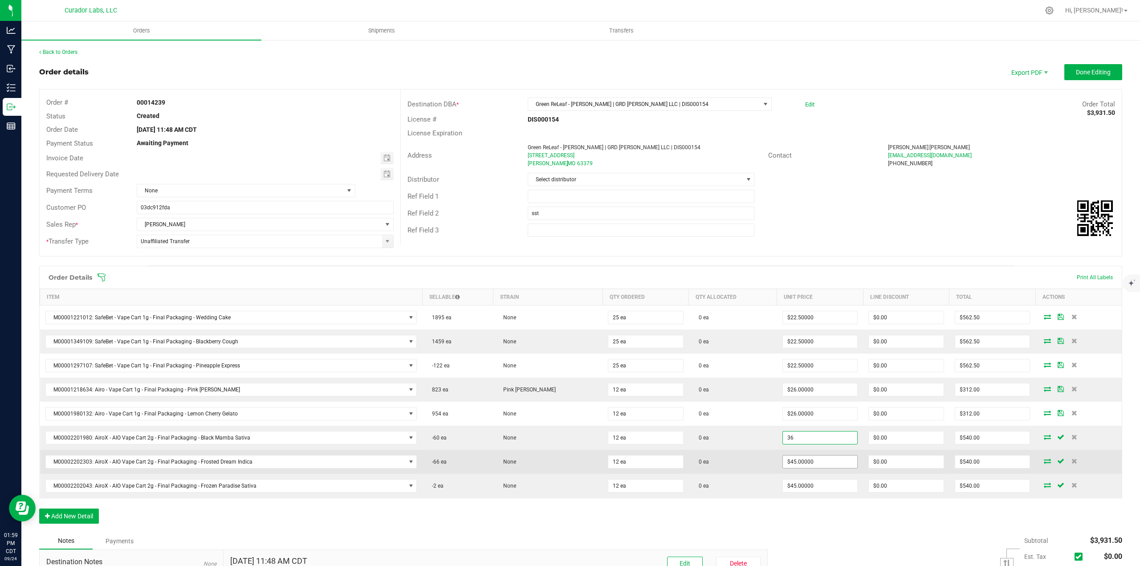
type input "$36.00000"
type input "$432.00"
click at [792, 461] on input "45" at bounding box center [820, 461] width 75 height 12
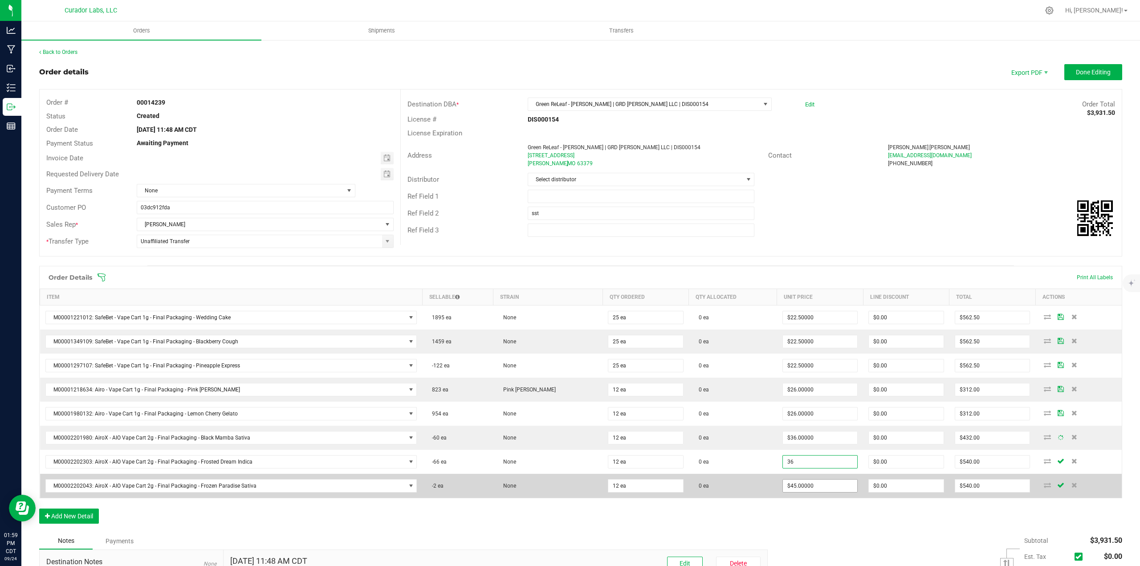
type input "$36.00000"
type input "$432.00"
click at [799, 489] on input "45" at bounding box center [820, 485] width 75 height 12
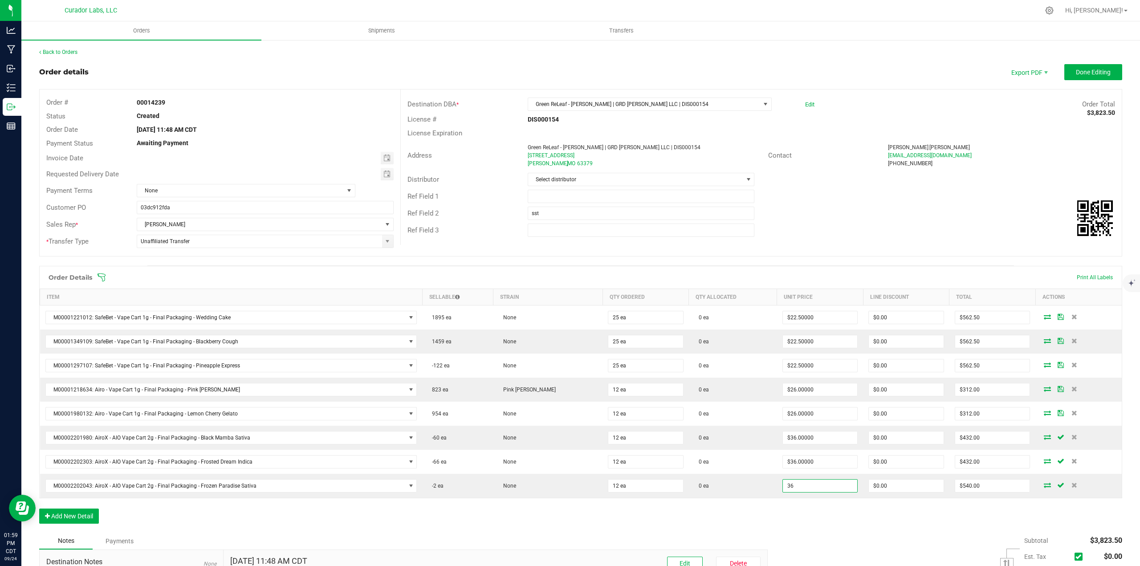
type input "$36.00000"
type input "$432.00"
click at [799, 519] on div "Order Details Print All Labels Item Sellable Strain Qty Ordered Qty Allocated U…" at bounding box center [580, 399] width 1083 height 267
click at [1082, 77] on button "Done Editing" at bounding box center [1093, 72] width 58 height 16
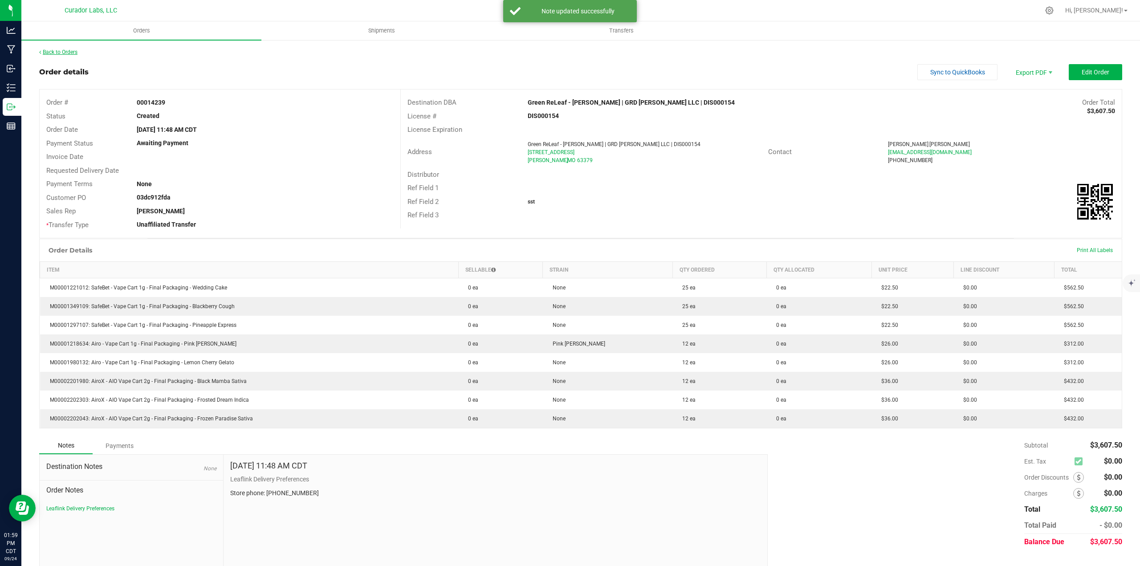
click at [59, 52] on link "Back to Orders" at bounding box center [58, 52] width 38 height 6
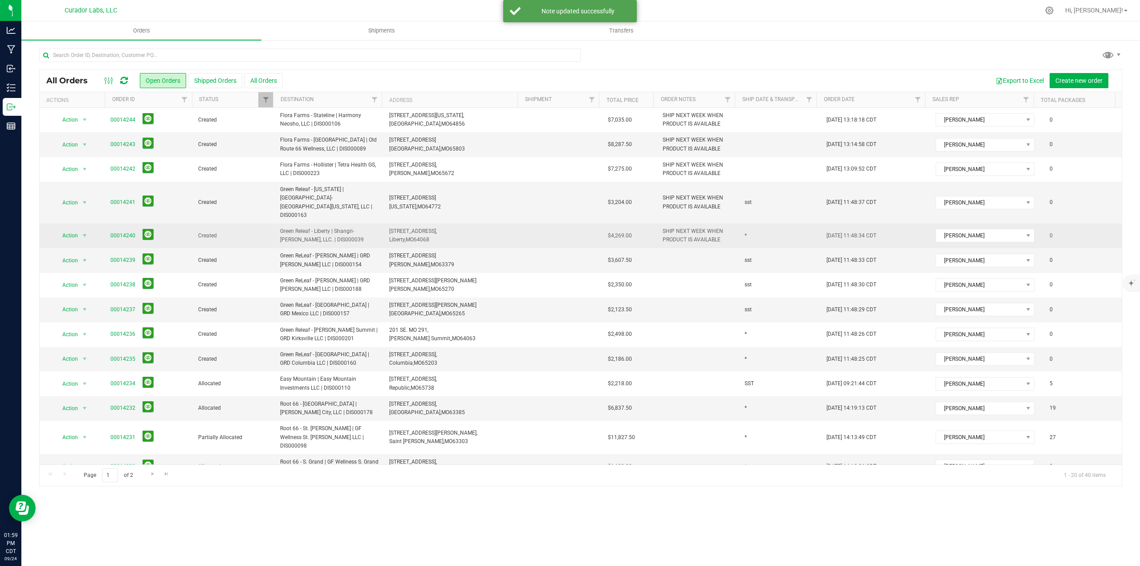
click at [682, 227] on span "SHIP NEXT WEEK WHEN PRODUCT IS AVAILABLE" at bounding box center [697, 235] width 71 height 17
click at [679, 229] on td "SHIP NEXT WEEK WHEN PRODUCT IS AVAILABLE" at bounding box center [698, 235] width 82 height 24
click at [677, 226] on td "SHIP NEXT WEEK WHEN PRODUCT IS AVAILABLE" at bounding box center [698, 235] width 82 height 24
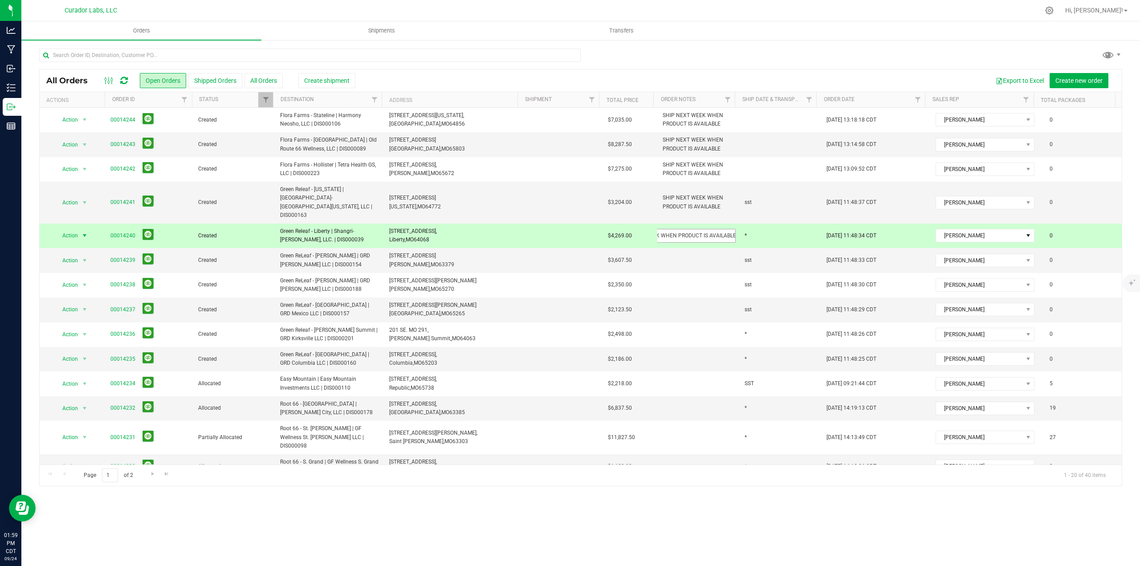
click at [677, 229] on input "SHIP NEXT WEEK WHEN PRODUCT IS AVAILABLE" at bounding box center [696, 236] width 79 height 14
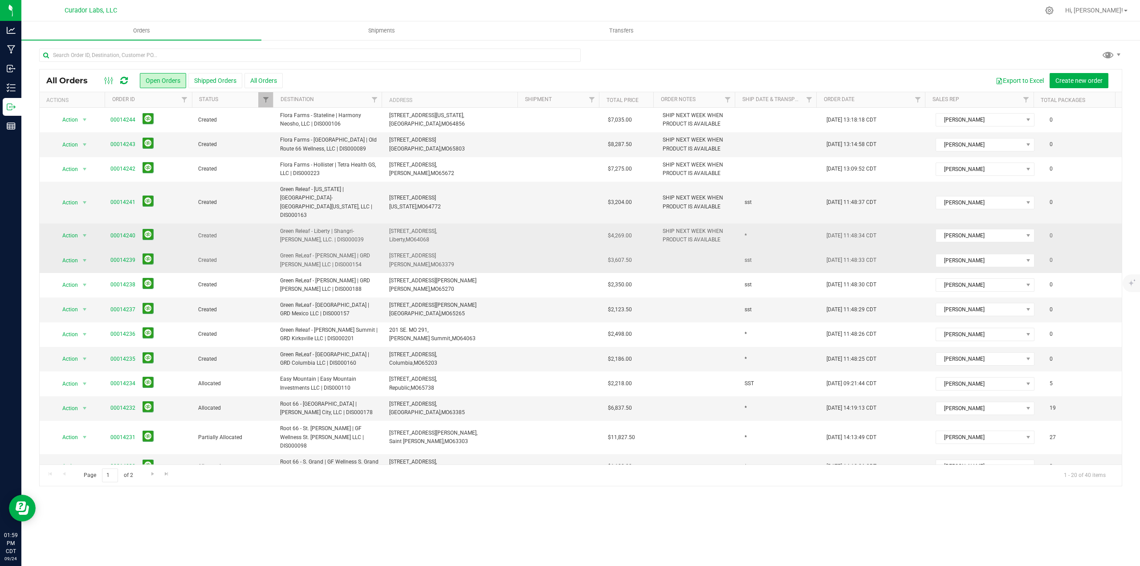
click at [681, 248] on td at bounding box center [698, 260] width 82 height 24
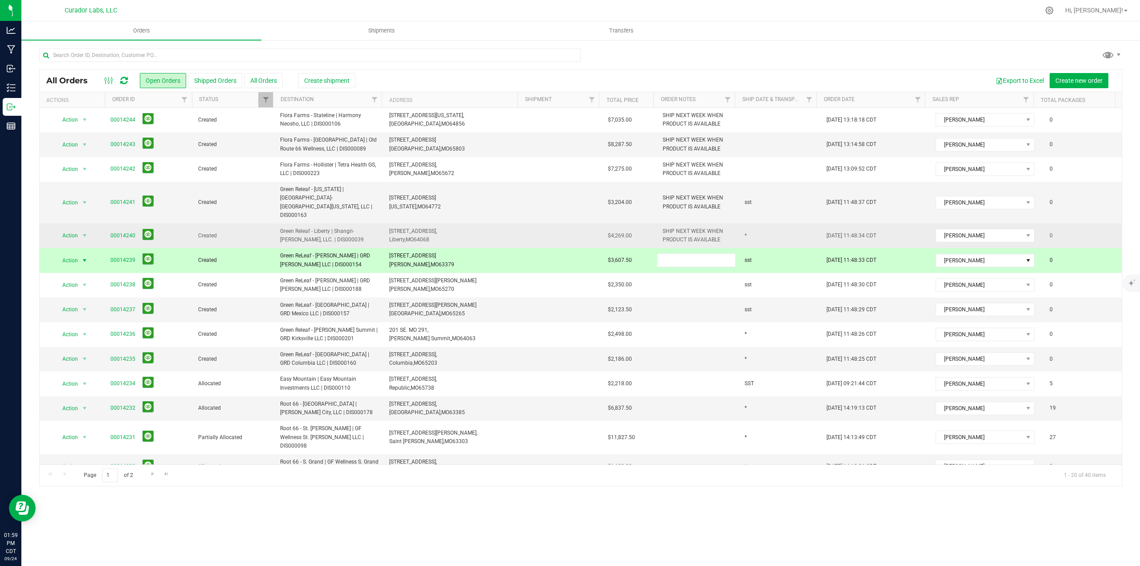
type input "SHIP NEXT WEEK WHEN PRODUCT IS AVAILABLE"
click at [123, 247] on div "All Orders Open Orders Shipped Orders All Orders Create shipment Export to Exce…" at bounding box center [580, 277] width 1083 height 417
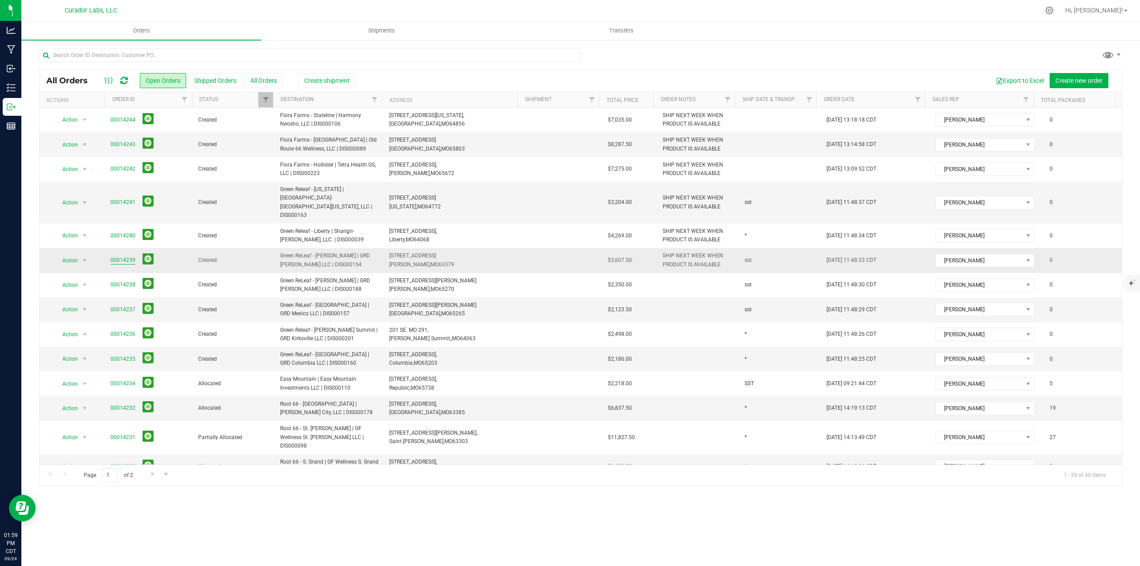
click at [122, 256] on link "00014239" at bounding box center [122, 260] width 25 height 8
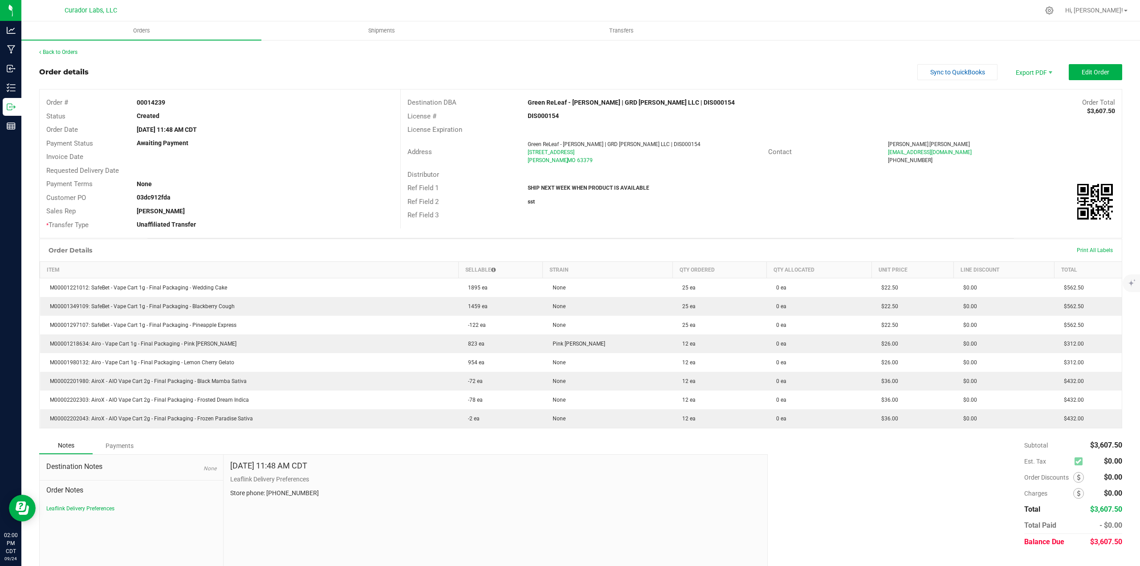
click at [73, 49] on div "Back to Orders" at bounding box center [580, 52] width 1083 height 8
click at [73, 50] on link "Back to Orders" at bounding box center [58, 52] width 38 height 6
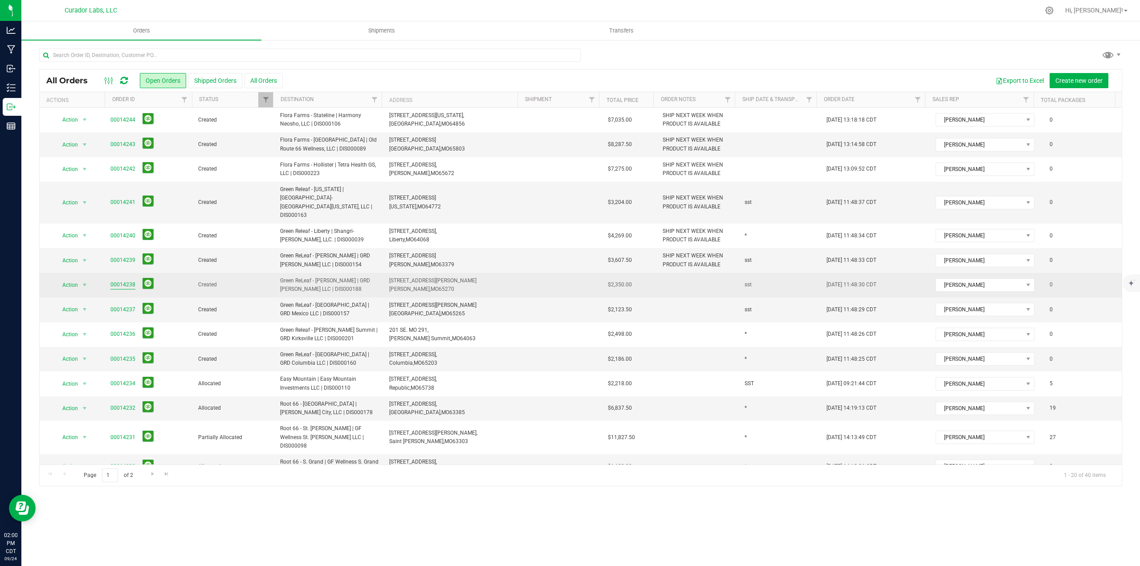
click at [124, 280] on link "00014238" at bounding box center [122, 284] width 25 height 8
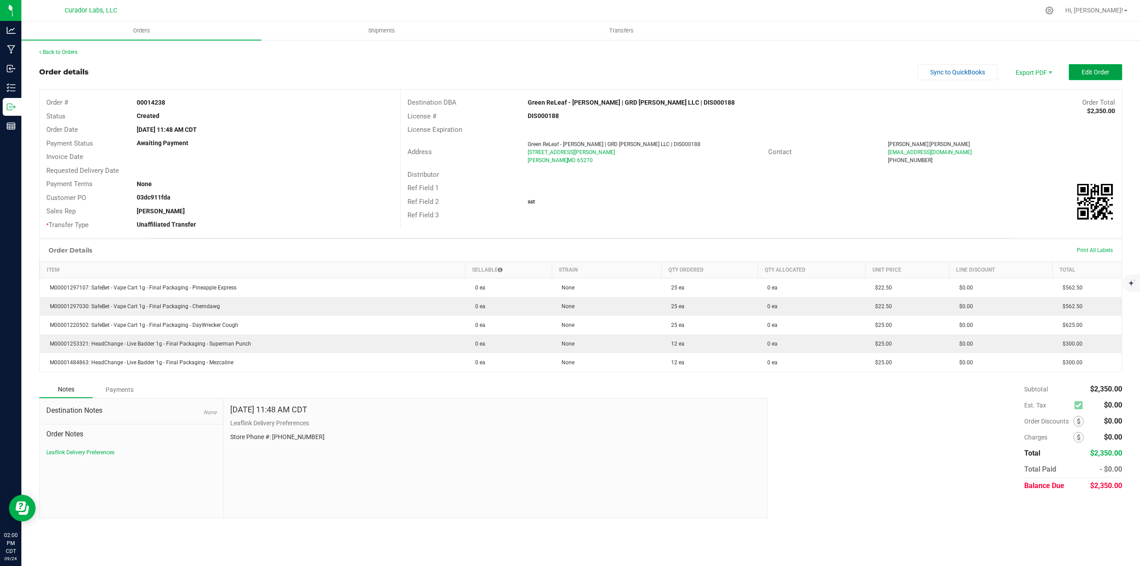
click at [1088, 73] on span "Edit Order" at bounding box center [1095, 72] width 28 height 7
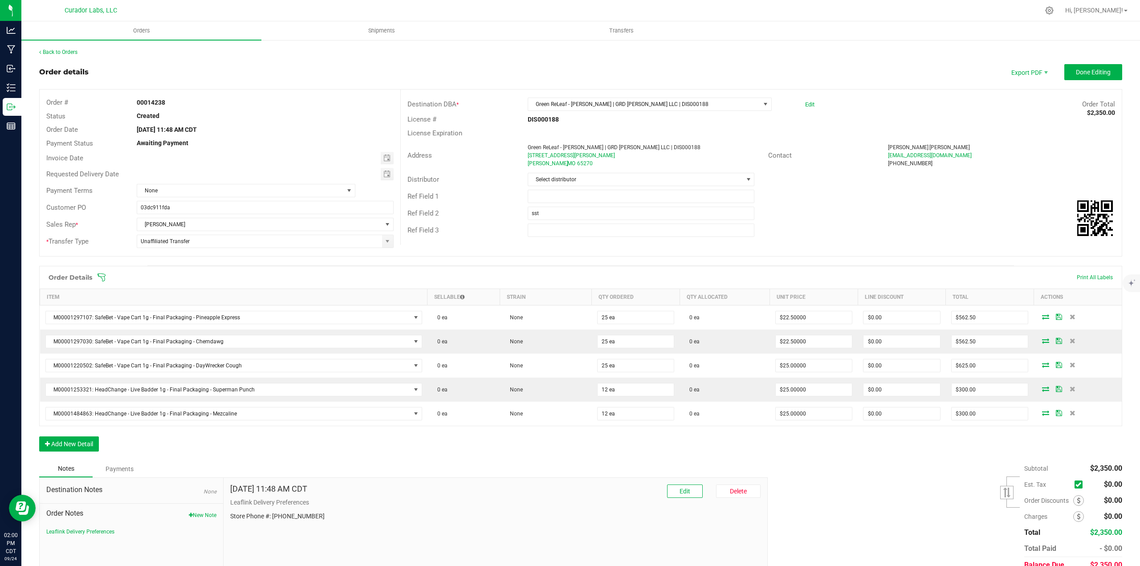
click at [100, 439] on div "Order Details Print All Labels Item Sellable Strain Qty Ordered Qty Allocated U…" at bounding box center [580, 363] width 1083 height 195
click at [94, 444] on button "Add New Detail" at bounding box center [69, 443] width 60 height 15
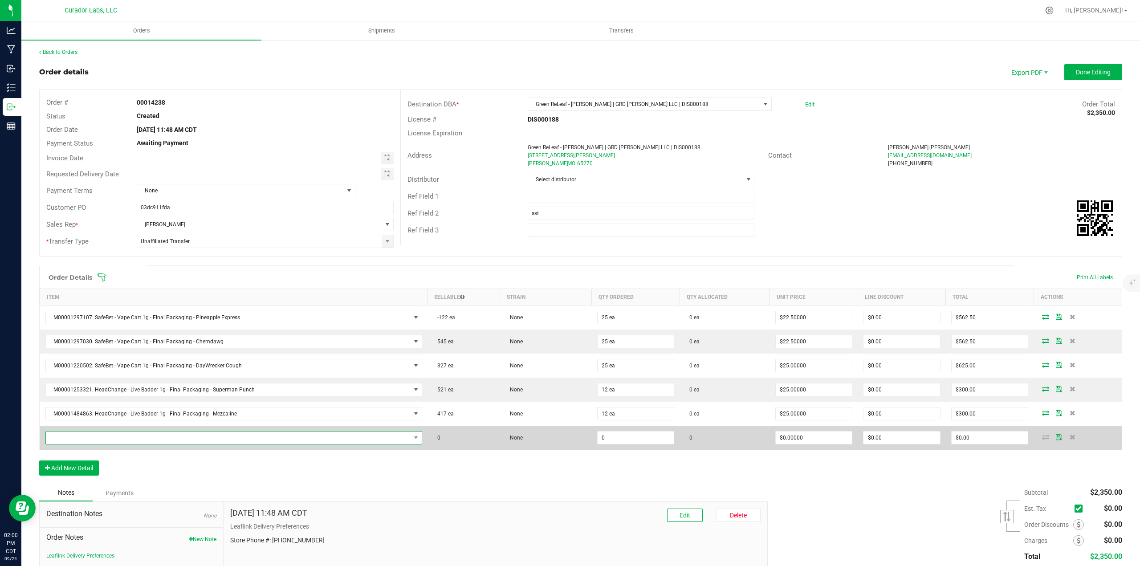
click at [90, 435] on span "NO DATA FOUND" at bounding box center [228, 437] width 365 height 12
type input "midnight"
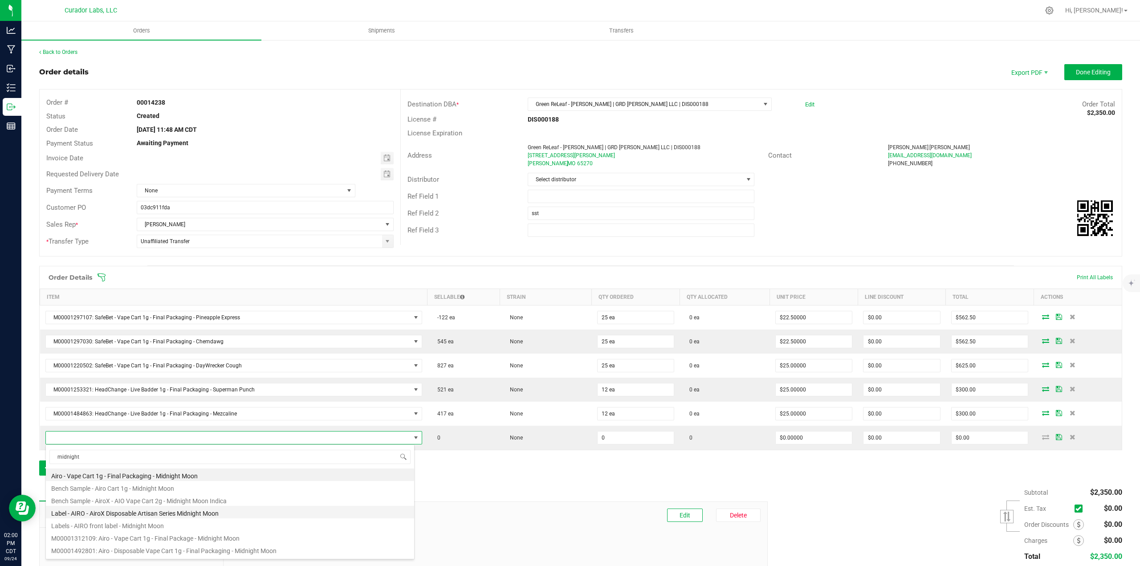
scroll to position [45, 0]
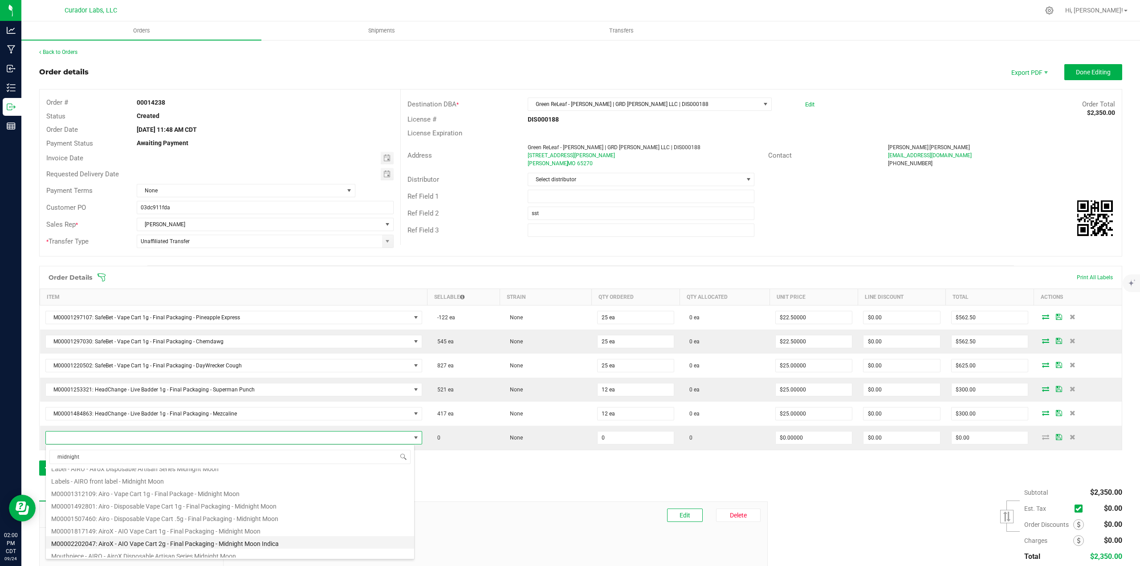
click at [163, 541] on li "M00002202047: AiroX - AIO Vape Cart 2g - Final Packaging - Midnight Moon Indica" at bounding box center [230, 542] width 368 height 12
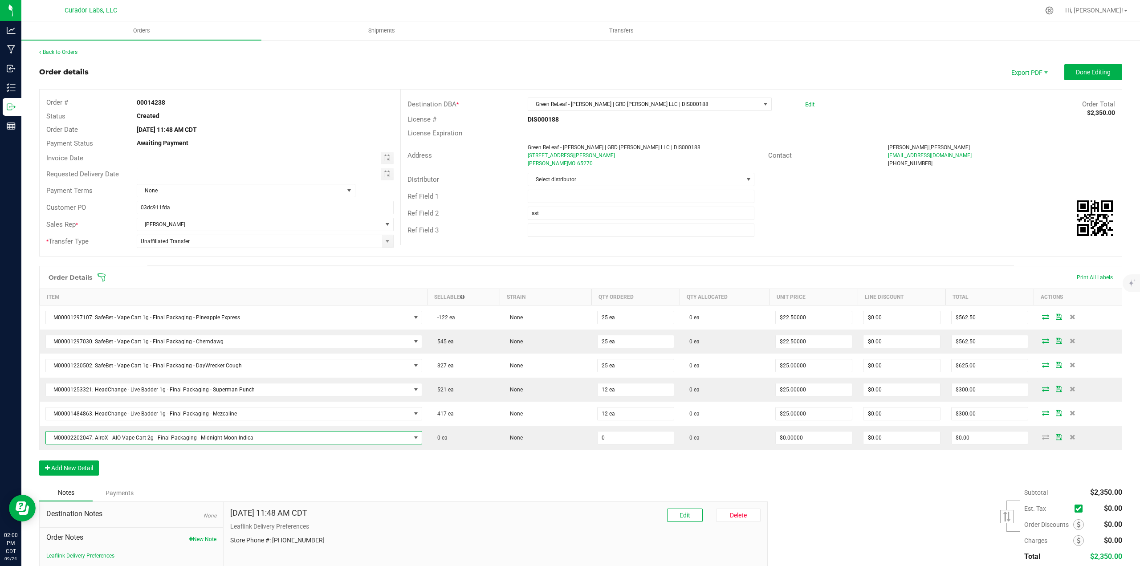
type input "0 ea"
type input "$45.00000"
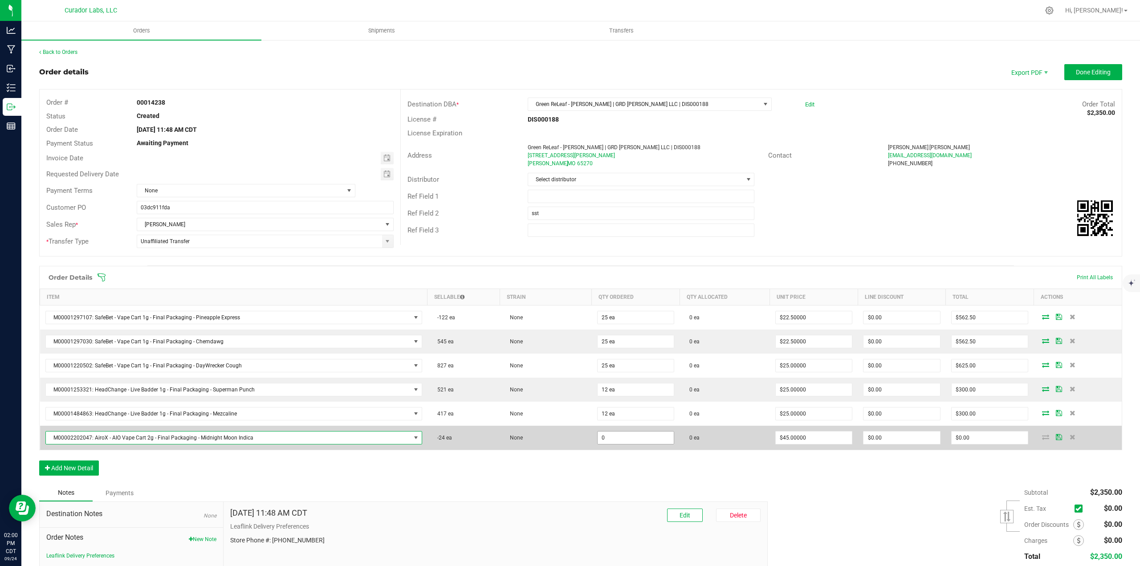
click at [632, 439] on input "0" at bounding box center [635, 437] width 77 height 12
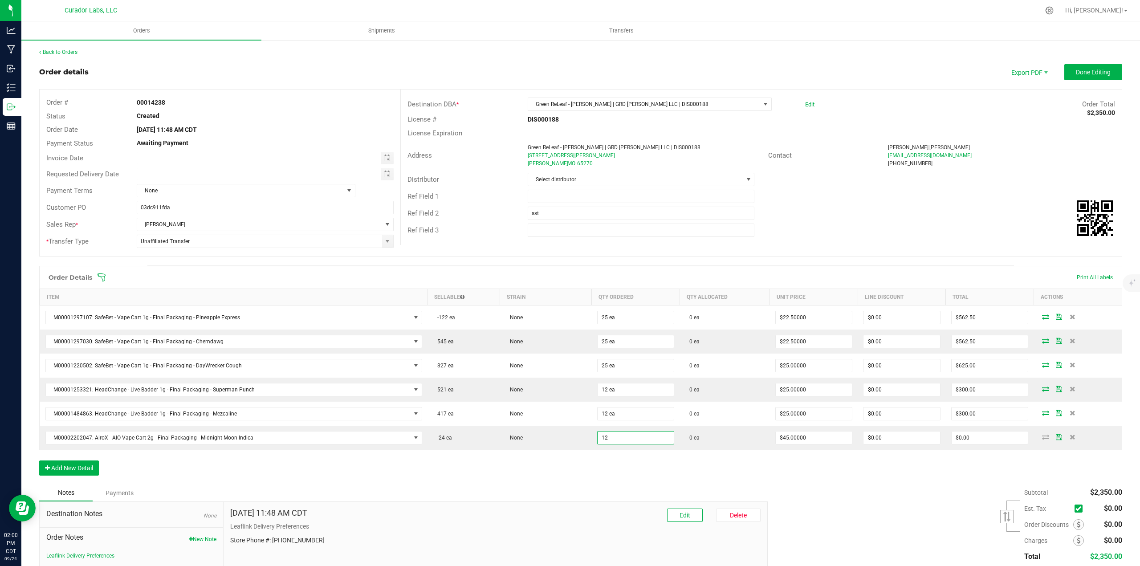
type input "12 ea"
type input "$540.00"
click at [626, 469] on div "Order Details Print All Labels Item Sellable Strain Qty Ordered Qty Allocated U…" at bounding box center [580, 375] width 1083 height 219
click at [53, 479] on div "Order Details Print All Labels Item Sellable Strain Qty Ordered Qty Allocated U…" at bounding box center [580, 375] width 1083 height 219
click at [57, 471] on button "Add New Detail" at bounding box center [69, 467] width 60 height 15
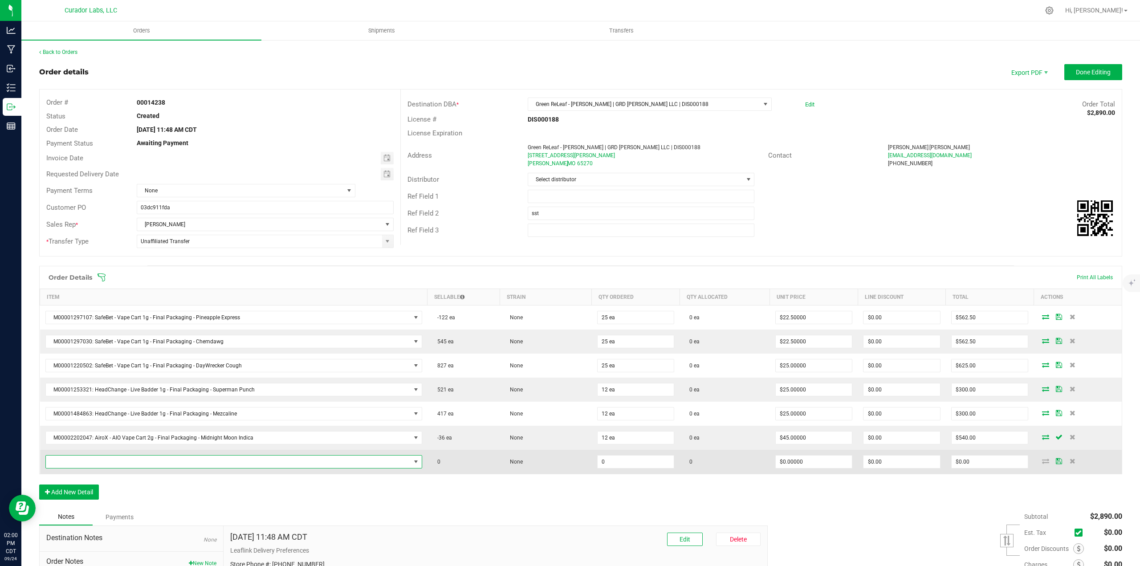
click at [63, 462] on span "NO DATA FOUND" at bounding box center [228, 461] width 365 height 12
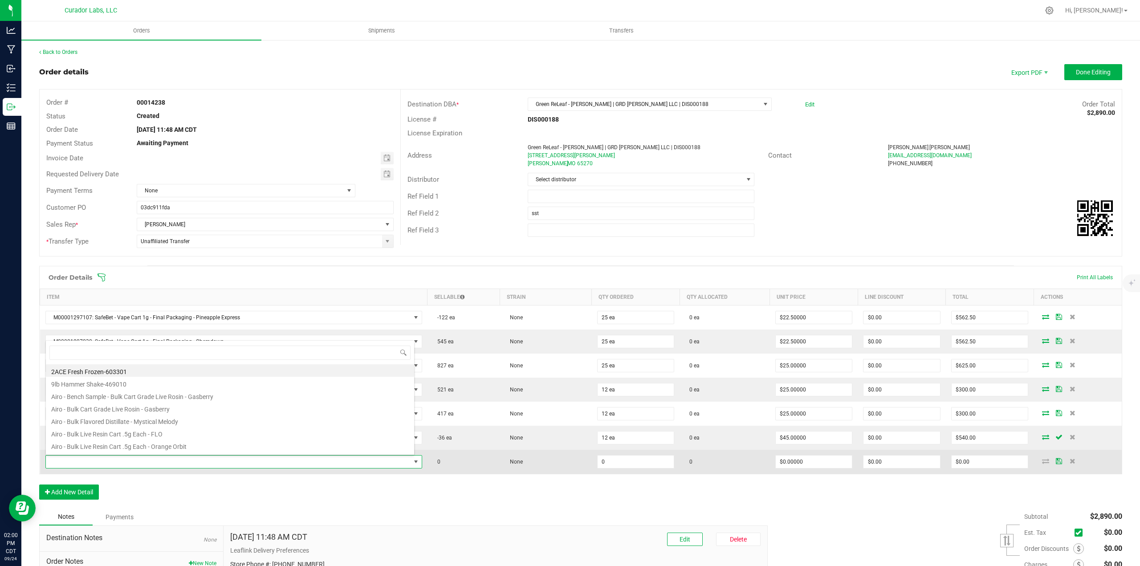
scroll to position [13, 367]
type input "black mamba"
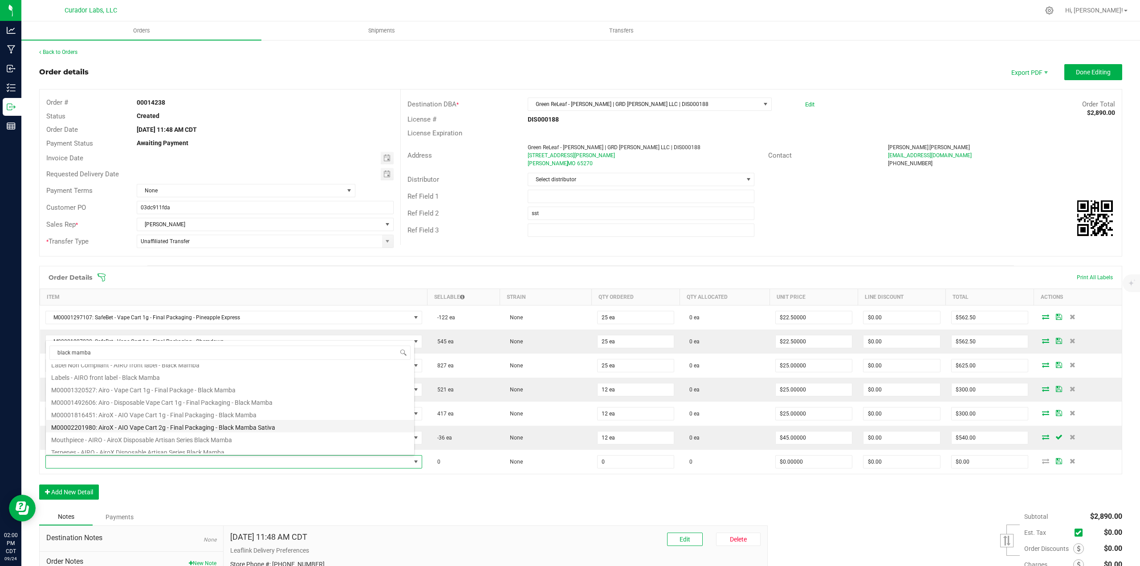
scroll to position [45, 0]
click at [157, 425] on li "M00002201980: AiroX - AIO Vape Cart 2g - Final Packaging - Black Mamba Sativa" at bounding box center [230, 425] width 368 height 12
type input "0 ea"
type input "$45.00000"
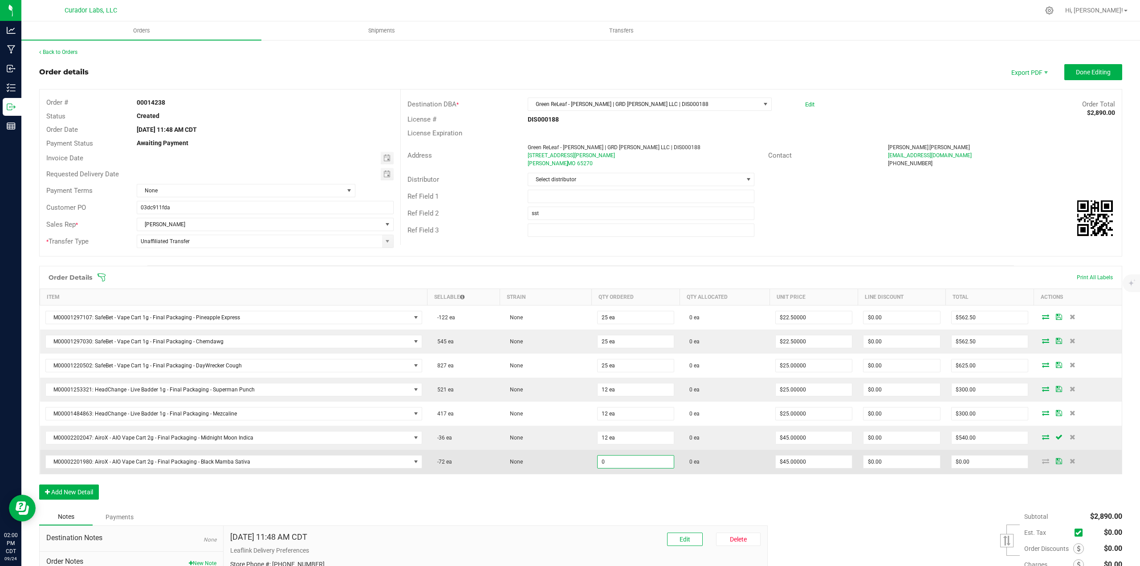
click at [616, 463] on input "0" at bounding box center [635, 461] width 77 height 12
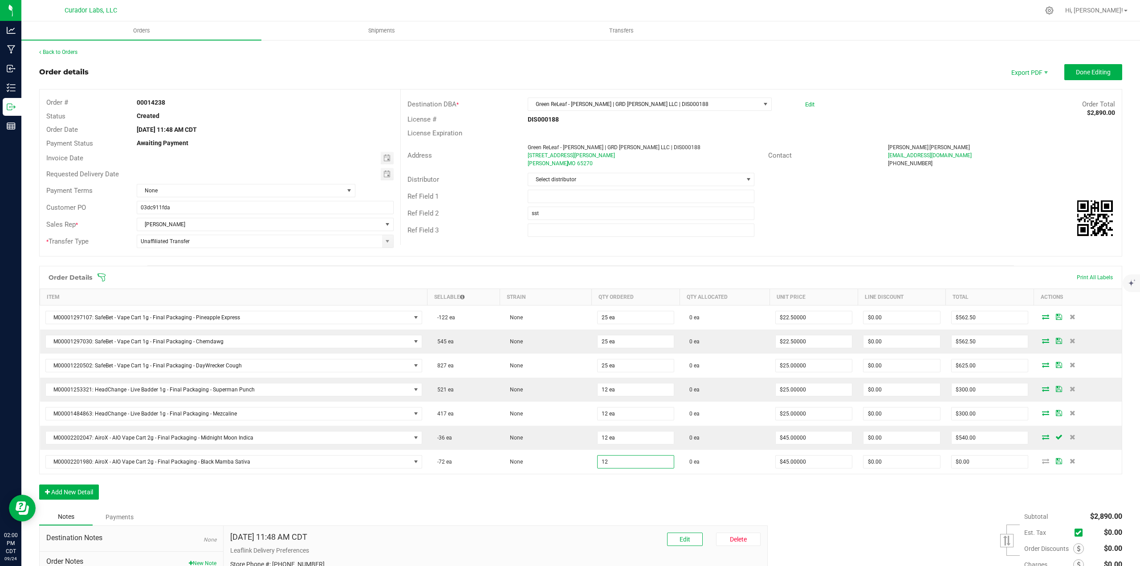
type input "12 ea"
type input "$540.00"
click at [616, 476] on div "Order Details Print All Labels Item Sellable Strain Qty Ordered Qty Allocated U…" at bounding box center [580, 387] width 1083 height 243
click at [95, 491] on button "Add New Detail" at bounding box center [69, 491] width 60 height 15
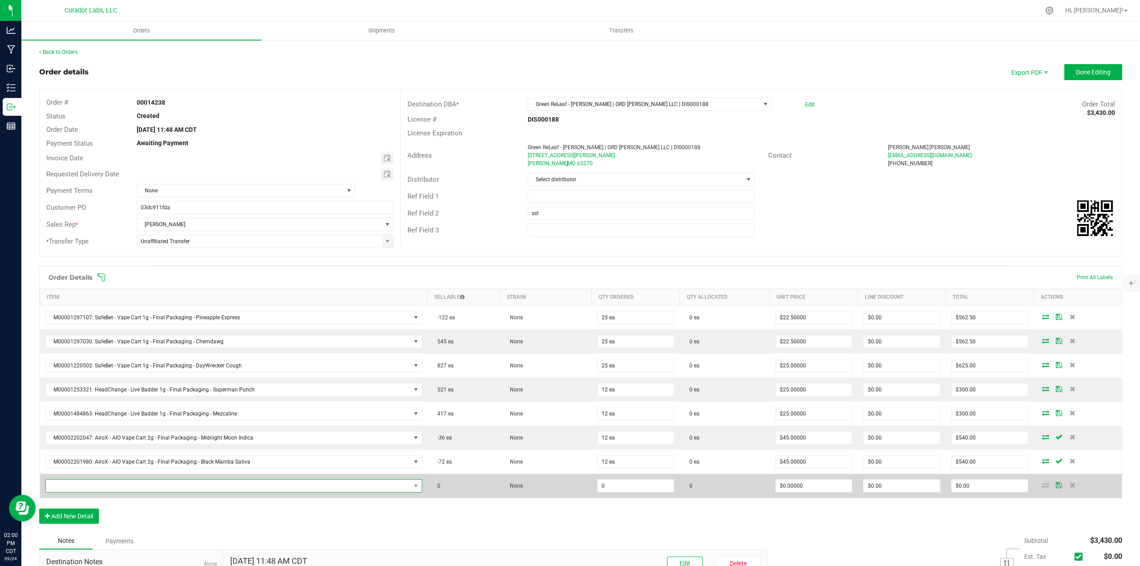
click at [92, 484] on span "NO DATA FOUND" at bounding box center [228, 485] width 365 height 12
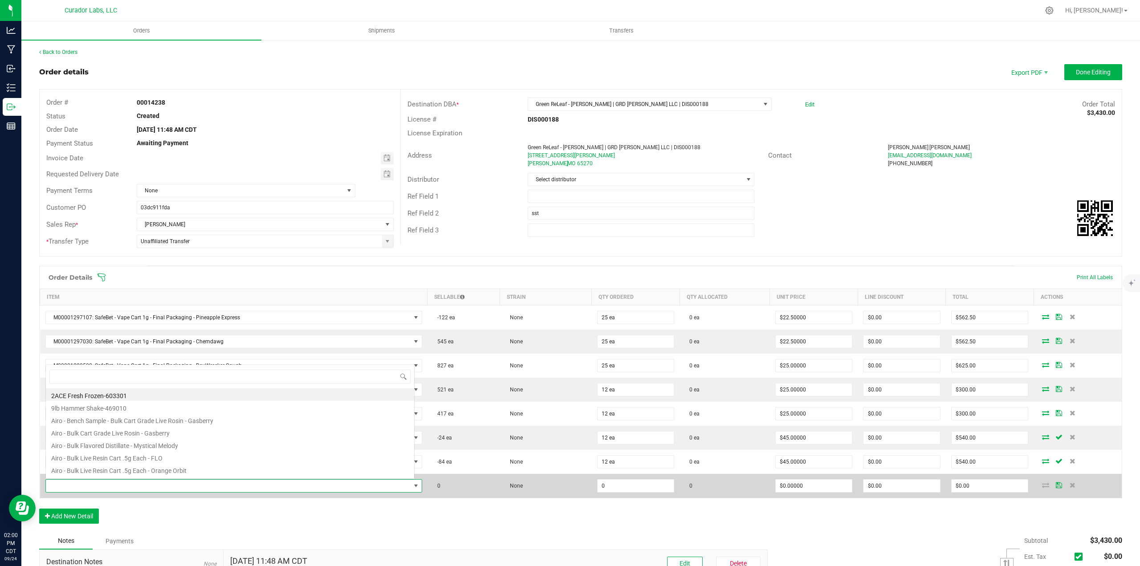
scroll to position [13, 367]
type input "frosted dream"
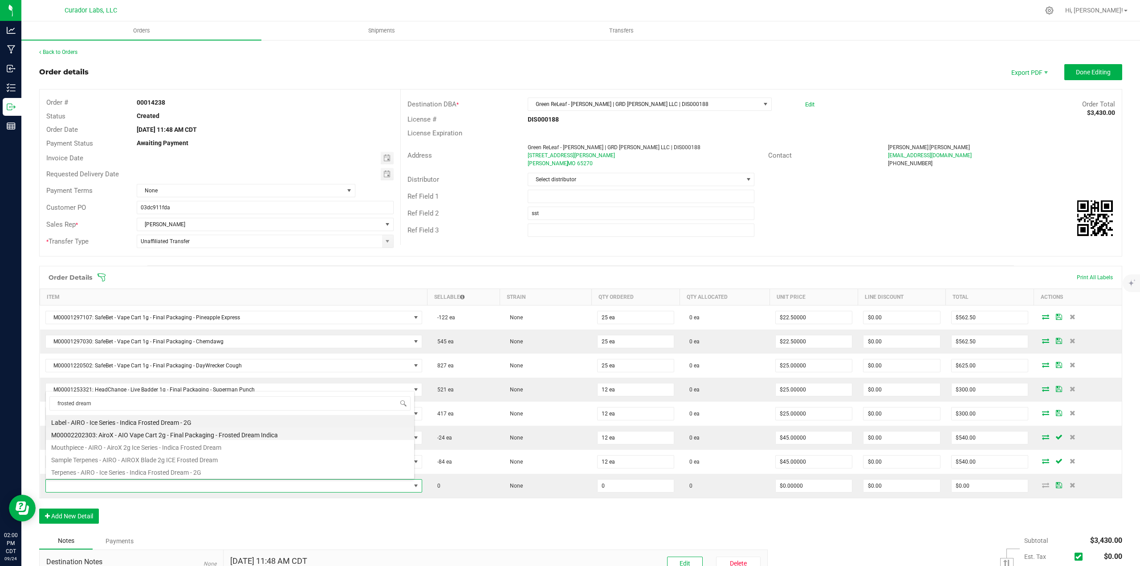
click at [215, 431] on li "M00002202303: AiroX - AIO Vape Cart 2g - Final Packaging - Frosted Dream Indica" at bounding box center [230, 433] width 368 height 12
type input "0 ea"
type input "$45.00000"
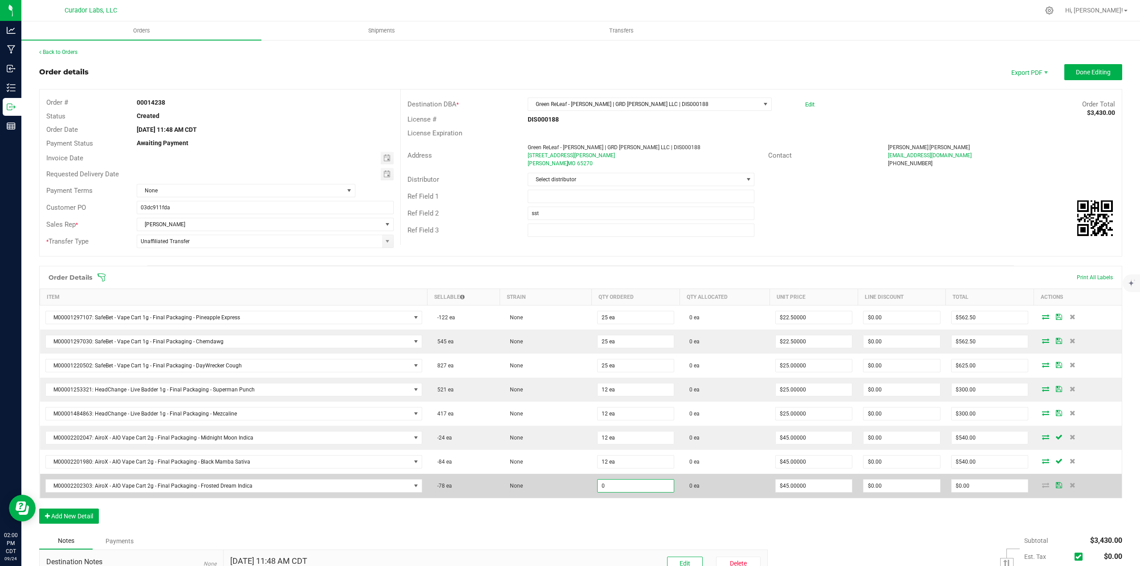
click at [637, 489] on input "0" at bounding box center [635, 485] width 77 height 12
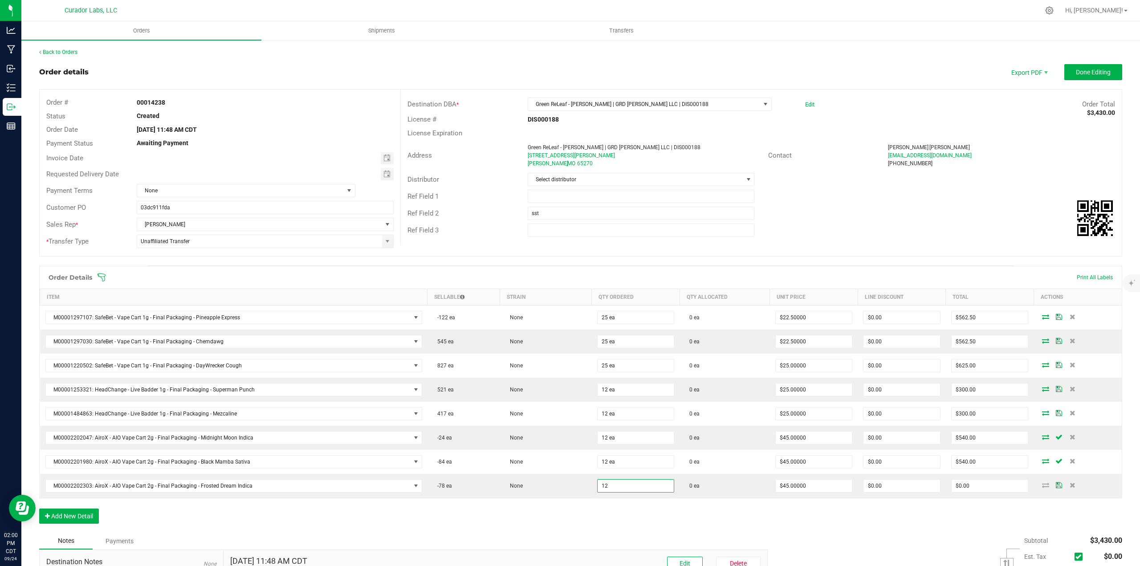
type input "12 ea"
type input "$540.00"
click at [637, 507] on div "Order Details Print All Labels Item Sellable Strain Qty Ordered Qty Allocated U…" at bounding box center [580, 399] width 1083 height 267
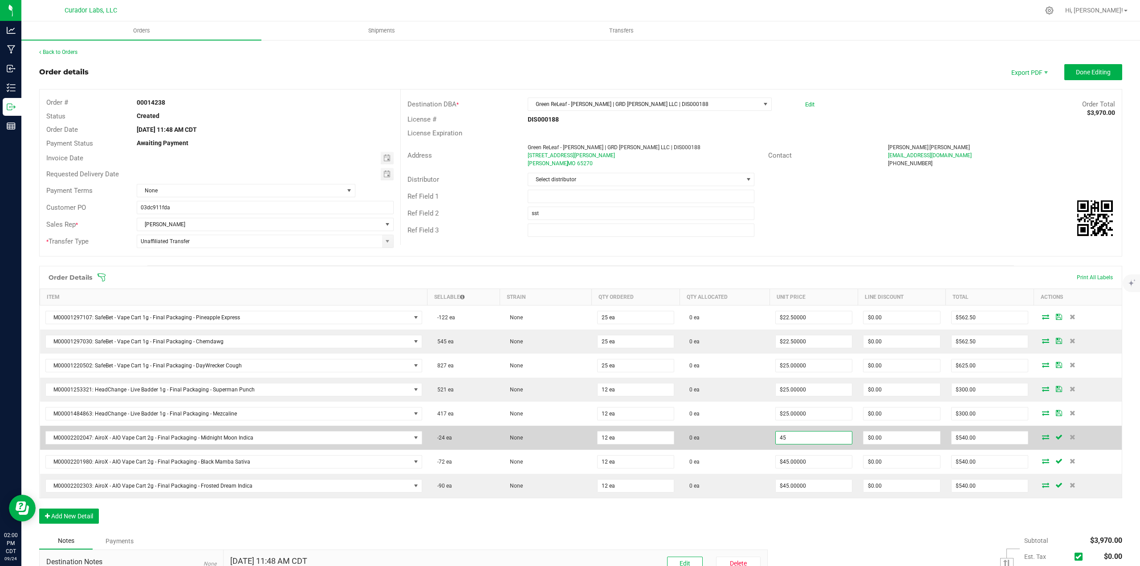
click at [802, 441] on input "45" at bounding box center [814, 437] width 77 height 12
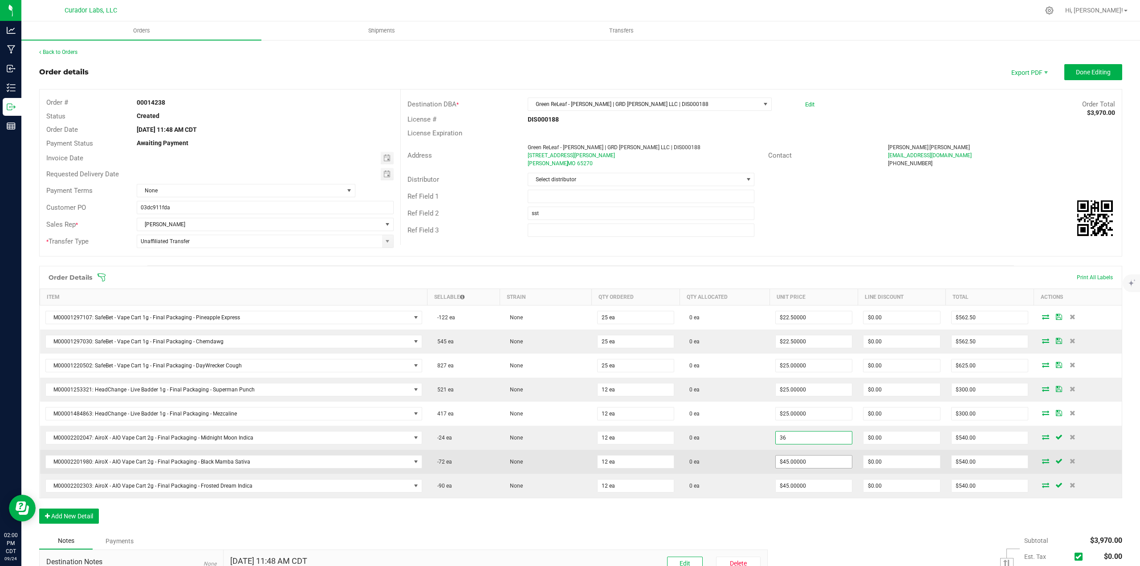
type input "$36.00000"
type input "$432.00"
click at [802, 458] on input "45" at bounding box center [814, 461] width 77 height 12
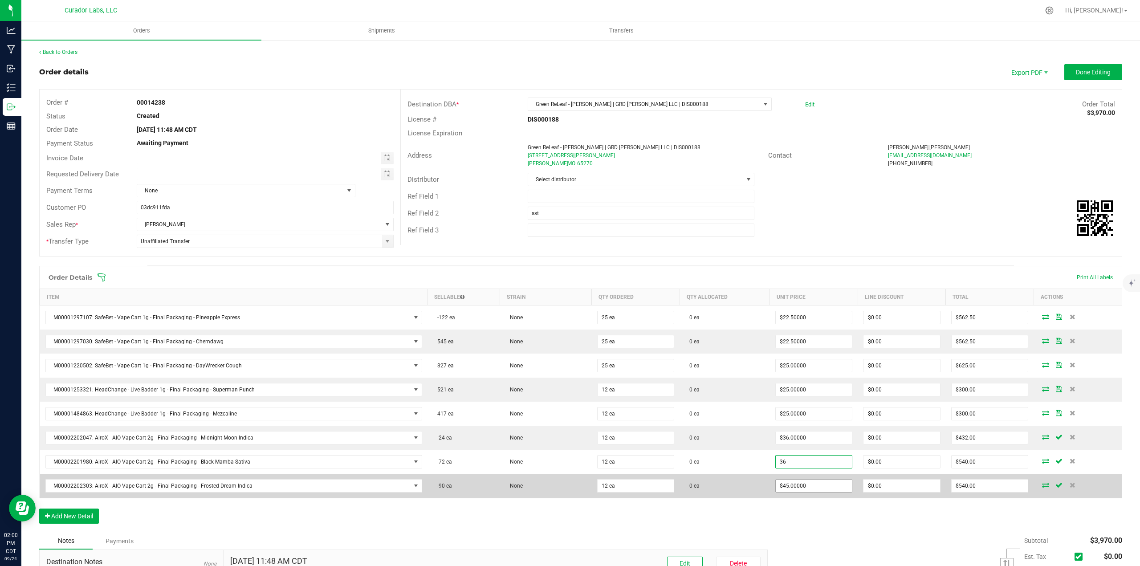
type input "$36.00000"
type input "$432.00"
click at [801, 484] on input "45" at bounding box center [814, 485] width 77 height 12
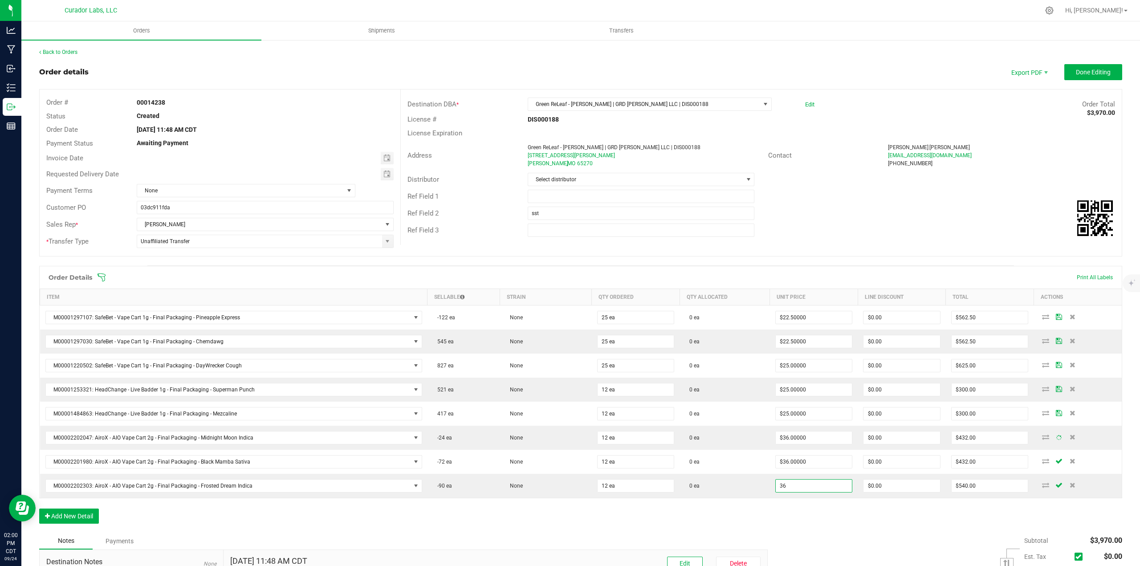
type input "$36.00000"
type input "$432.00"
click at [801, 517] on div "Order Details Print All Labels Item Sellable Strain Qty Ordered Qty Allocated U…" at bounding box center [580, 399] width 1083 height 267
click at [616, 204] on div "Ref Field 1" at bounding box center [761, 196] width 721 height 17
click at [612, 197] on input "text" at bounding box center [641, 196] width 227 height 13
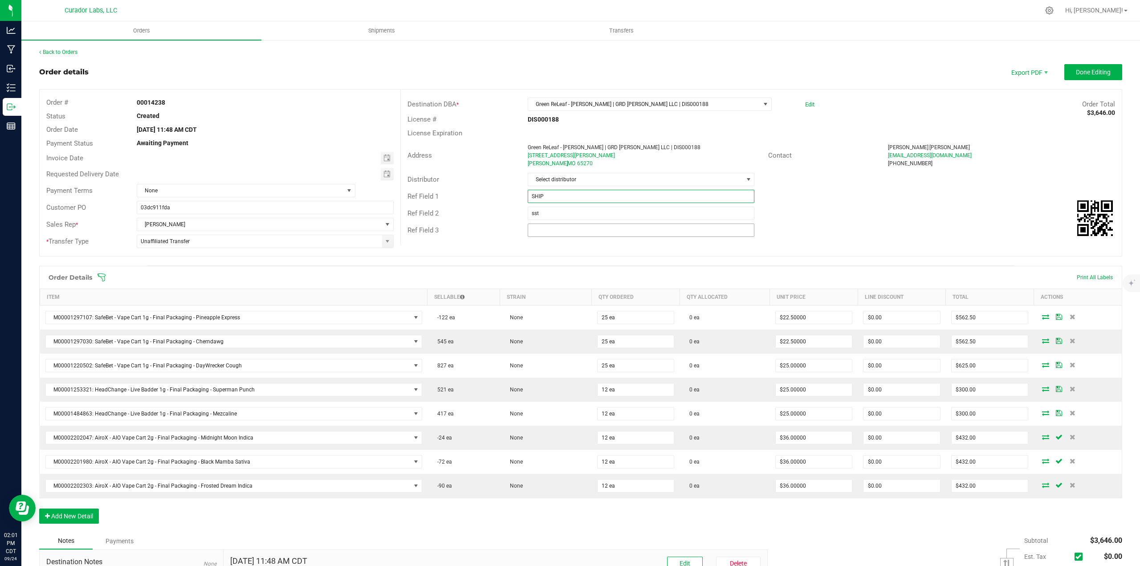
type input "SHIP NEXT WEEK WHEN PRODUCT IS AVAILABLE"
click at [1087, 71] on span "Done Editing" at bounding box center [1093, 72] width 35 height 7
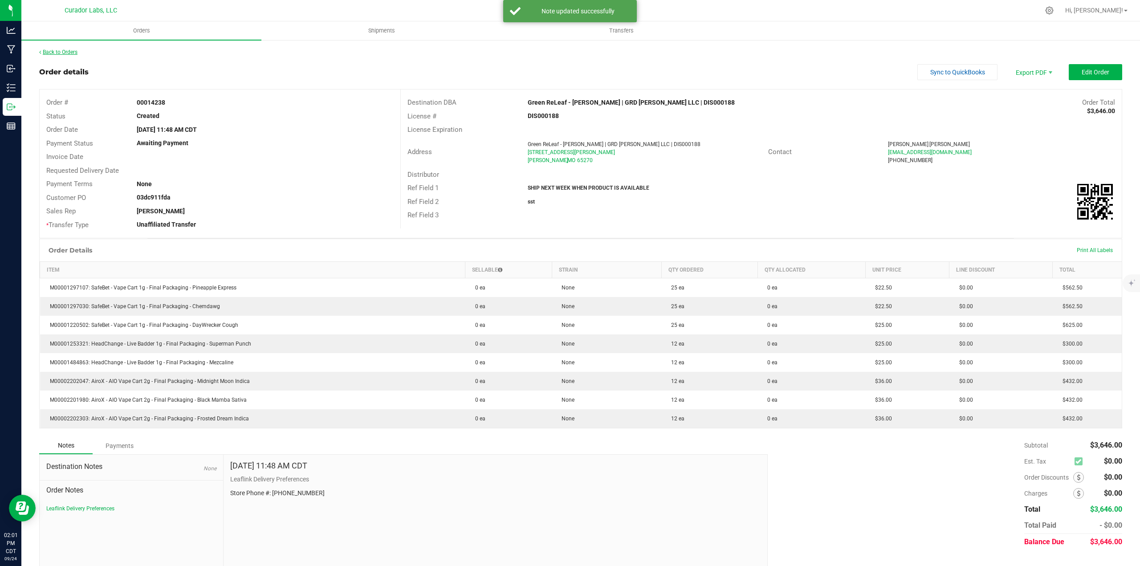
click at [67, 52] on link "Back to Orders" at bounding box center [58, 52] width 38 height 6
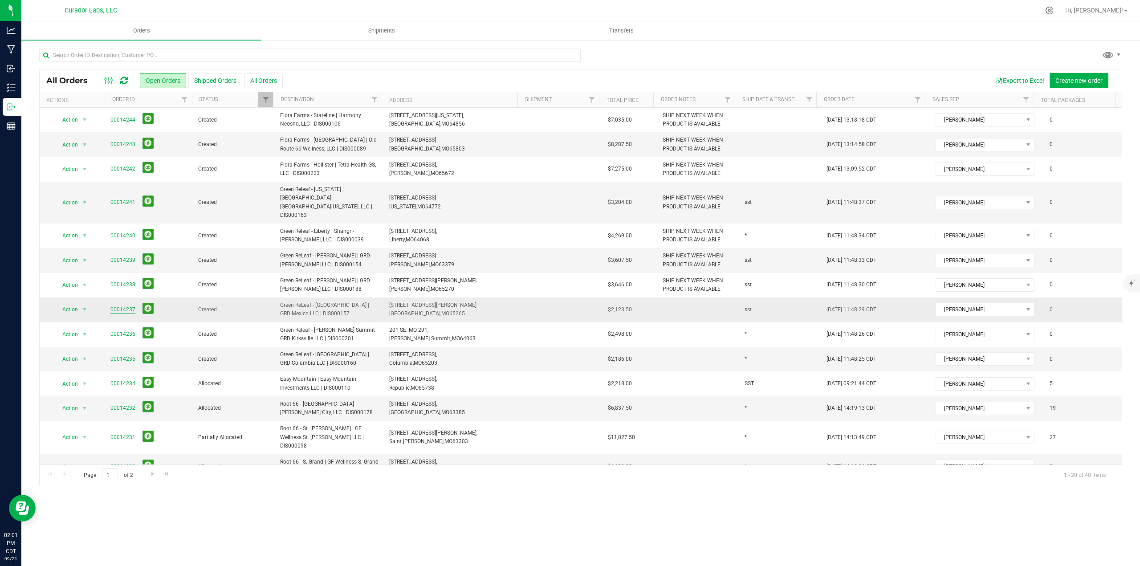
click at [114, 305] on link "00014237" at bounding box center [122, 309] width 25 height 8
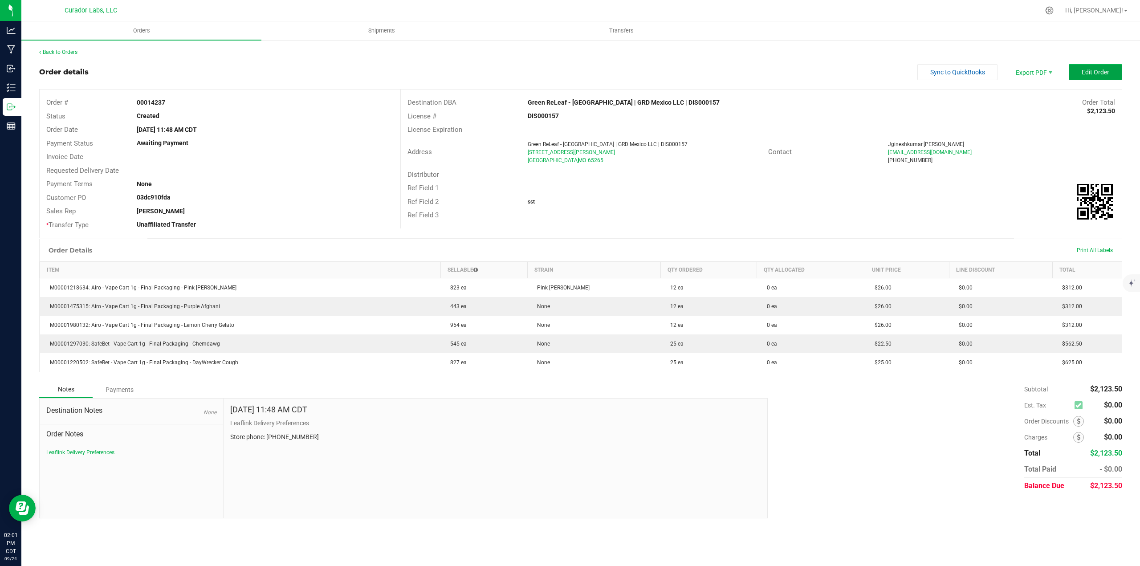
click at [1115, 70] on button "Edit Order" at bounding box center [1094, 72] width 53 height 16
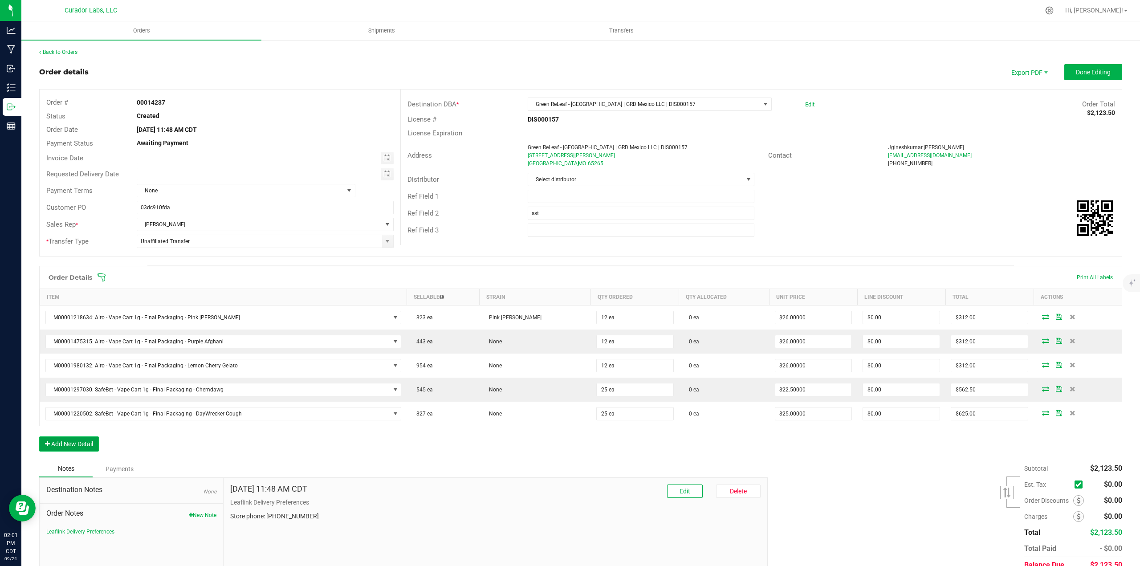
click at [96, 439] on button "Add New Detail" at bounding box center [69, 443] width 60 height 15
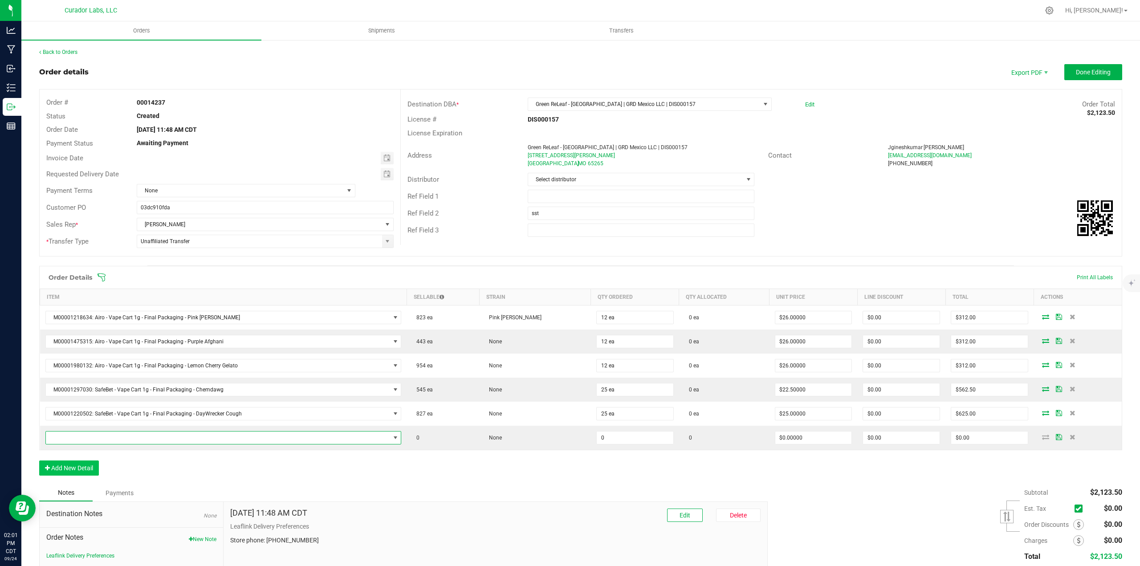
click at [93, 437] on span "NO DATA FOUND" at bounding box center [218, 437] width 344 height 12
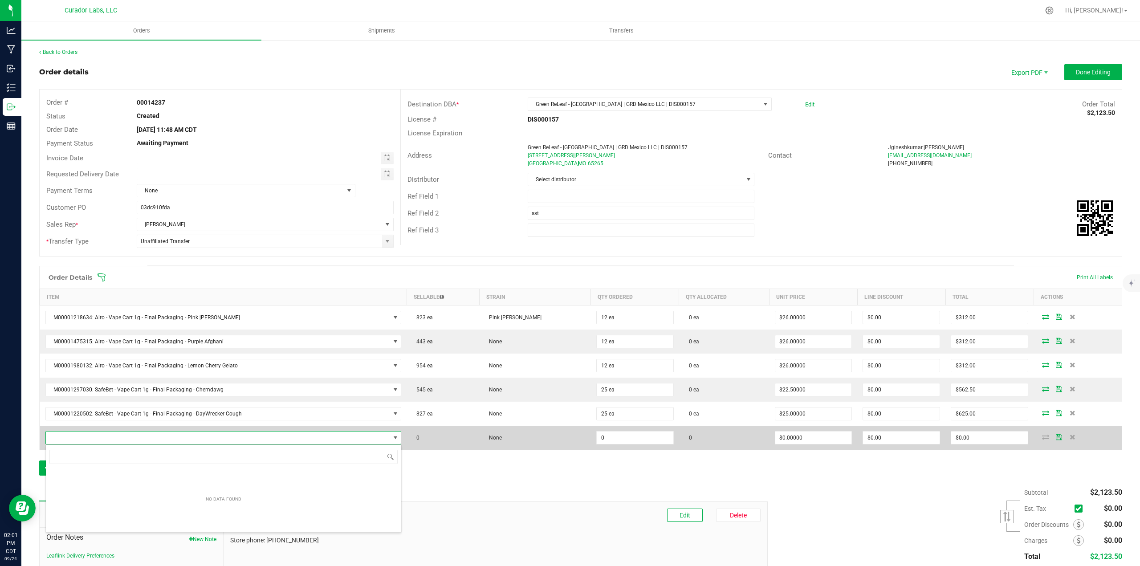
scroll to position [13, 354]
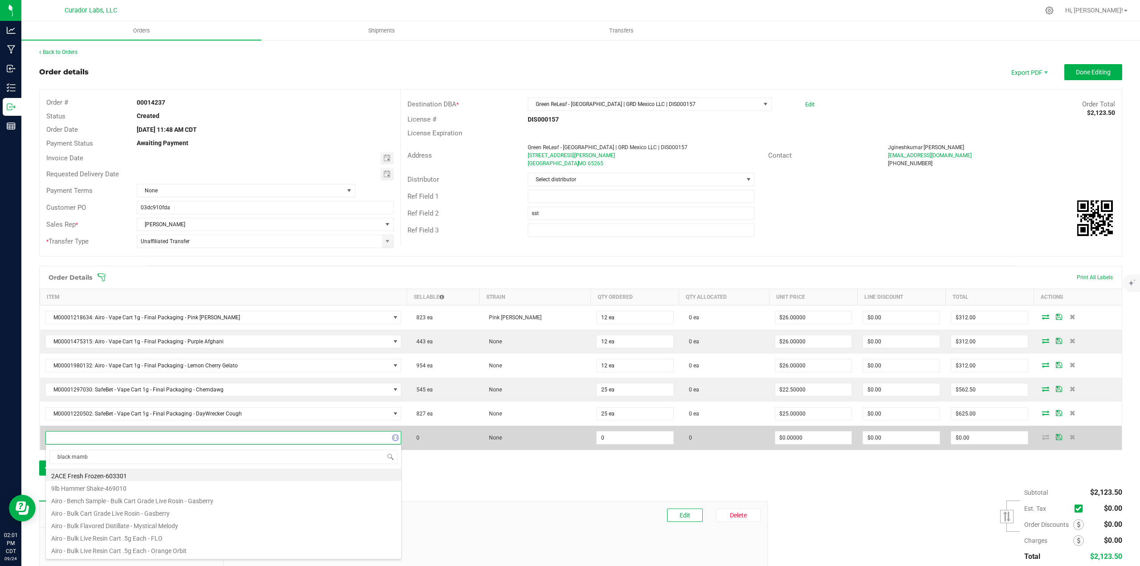
type input "black mamba"
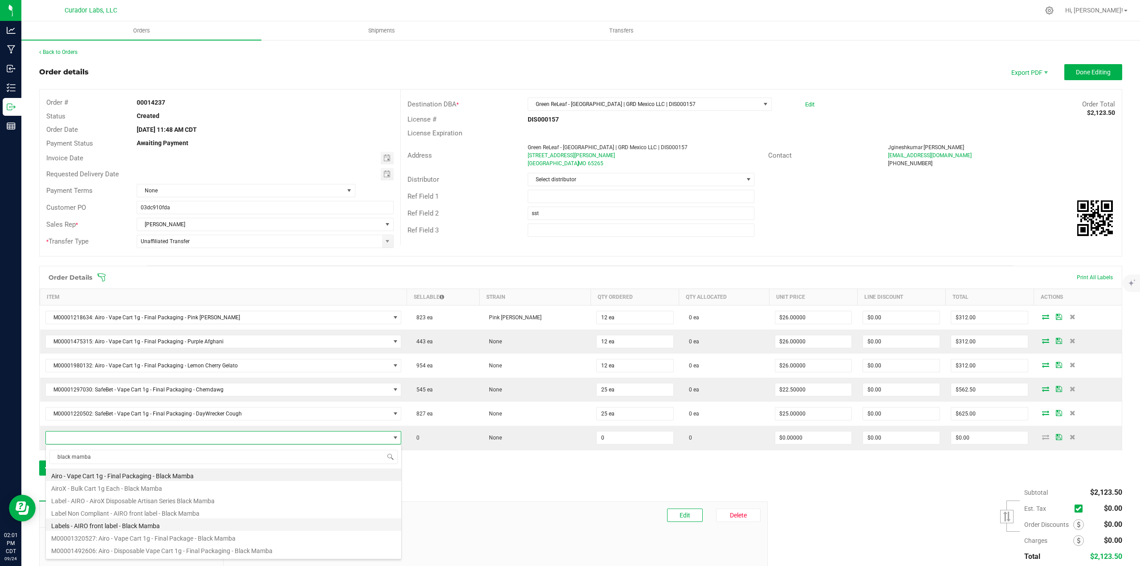
scroll to position [45, 0]
click at [202, 528] on li "M00002201980: AiroX - AIO Vape Cart 2g - Final Packaging - Black Mamba Sativa" at bounding box center [223, 530] width 355 height 12
type input "0 ea"
type input "$45.00000"
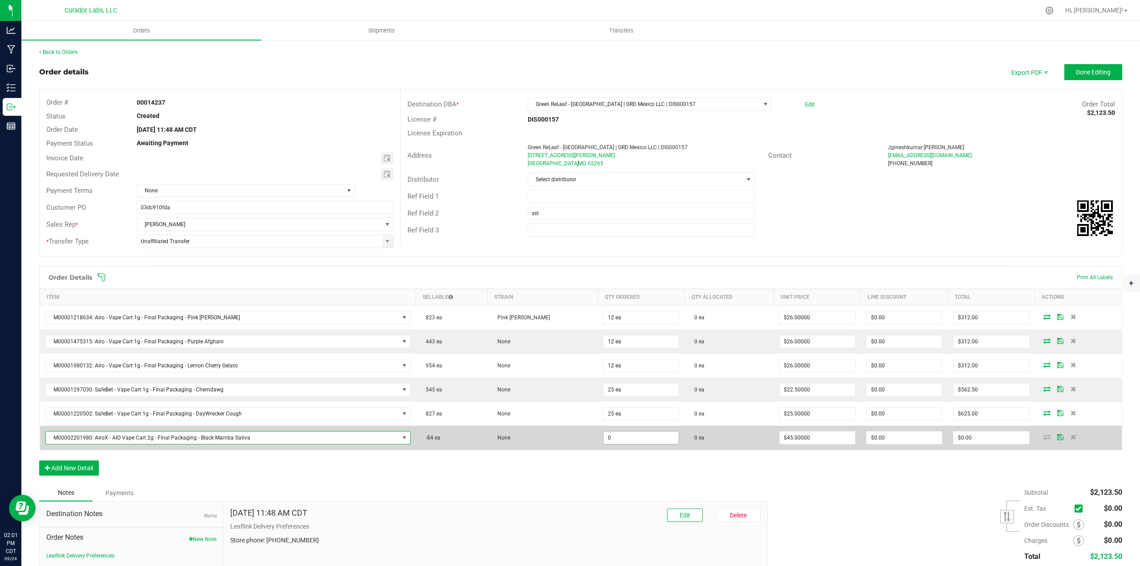
click at [616, 438] on input "0" at bounding box center [640, 437] width 75 height 12
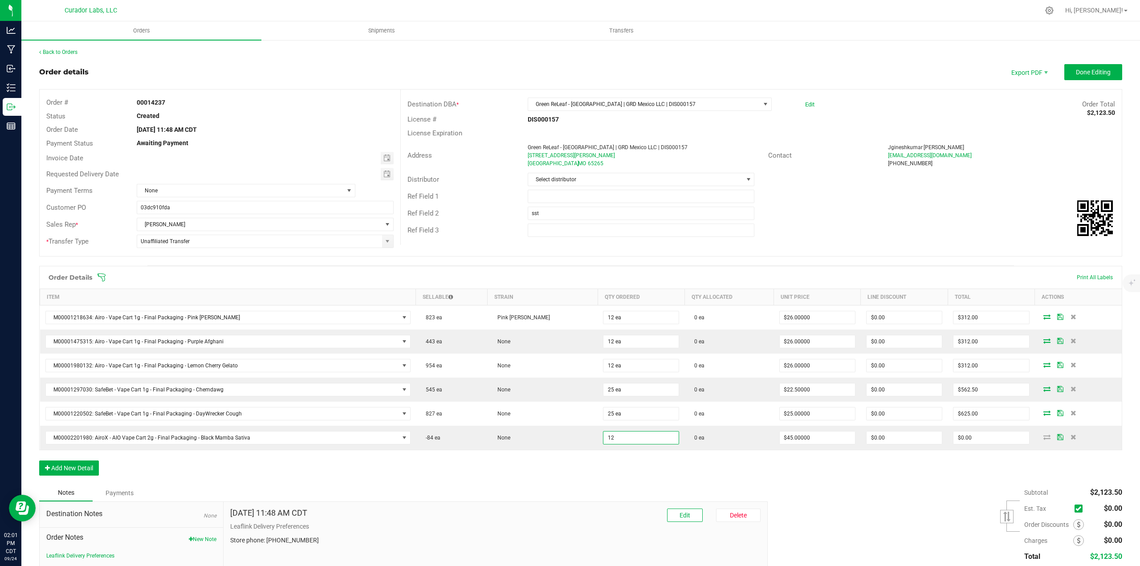
type input "12 ea"
type input "$540.00"
click at [614, 470] on div "Order Details Print All Labels Item Sellable Strain Qty Ordered Qty Allocated U…" at bounding box center [580, 375] width 1083 height 219
click at [80, 473] on button "Add New Detail" at bounding box center [69, 467] width 60 height 15
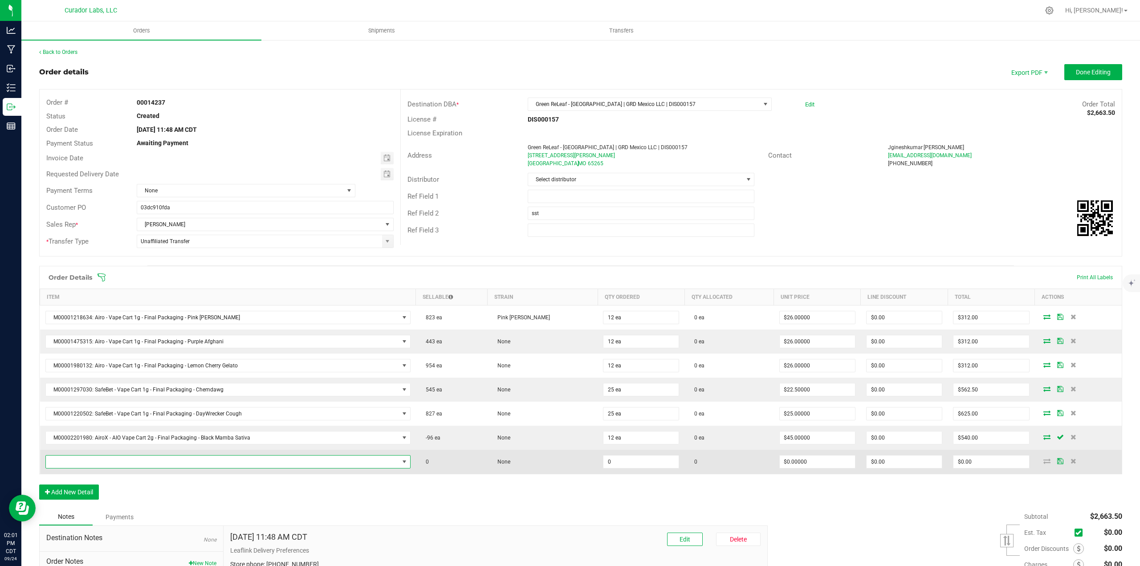
click at [77, 466] on span "NO DATA FOUND" at bounding box center [222, 461] width 353 height 12
type input "midnight"
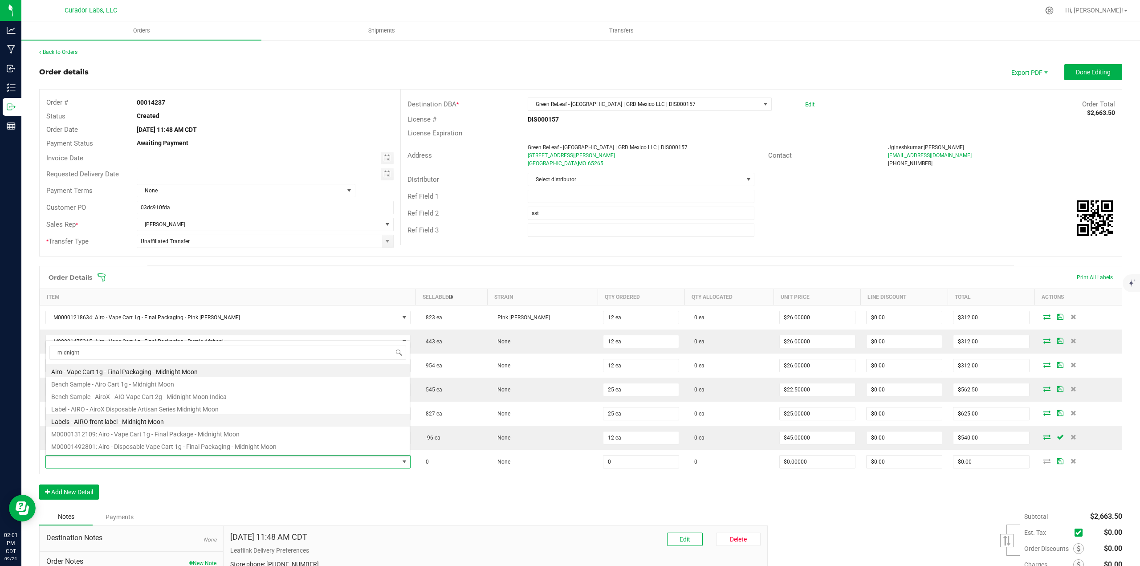
scroll to position [45, 0]
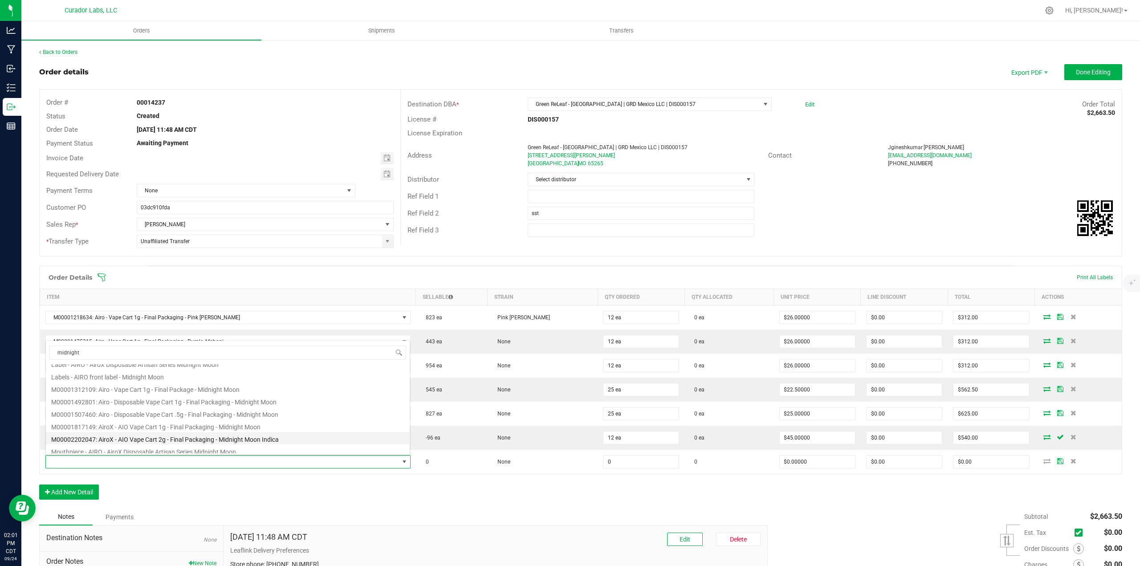
click at [148, 434] on li "M00002202047: AiroX - AIO Vape Cart 2g - Final Packaging - Midnight Moon Indica" at bounding box center [228, 438] width 364 height 12
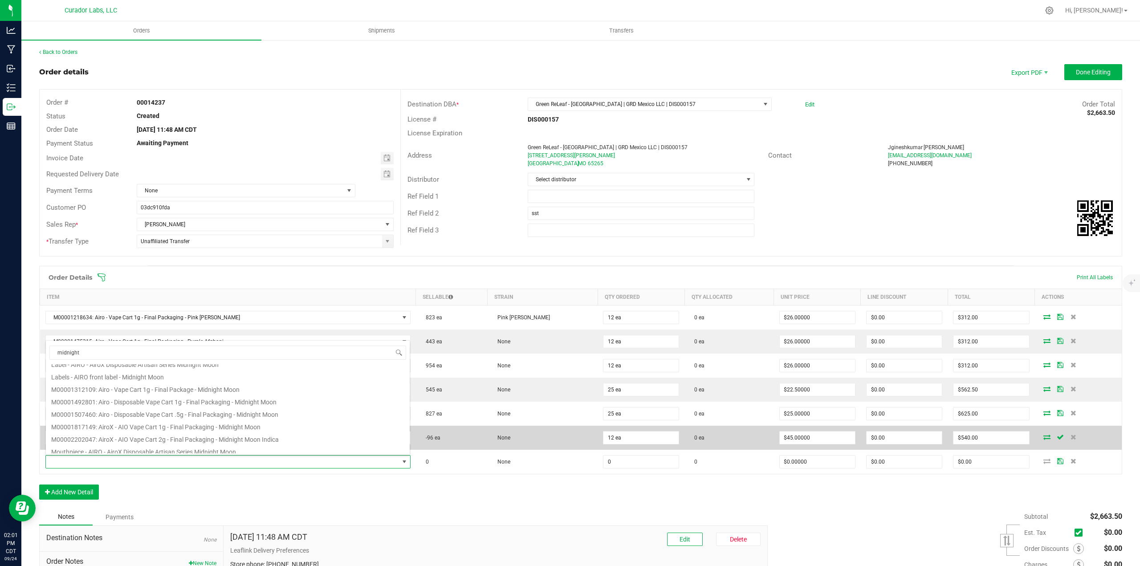
type input "0 ea"
type input "$45.00000"
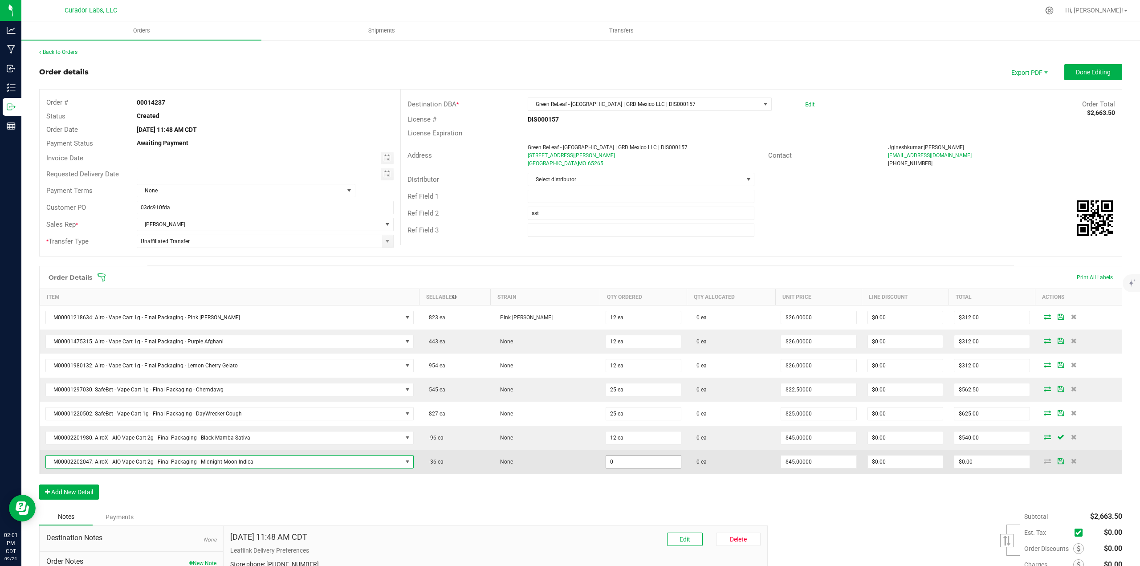
click at [627, 463] on input "0" at bounding box center [643, 461] width 75 height 12
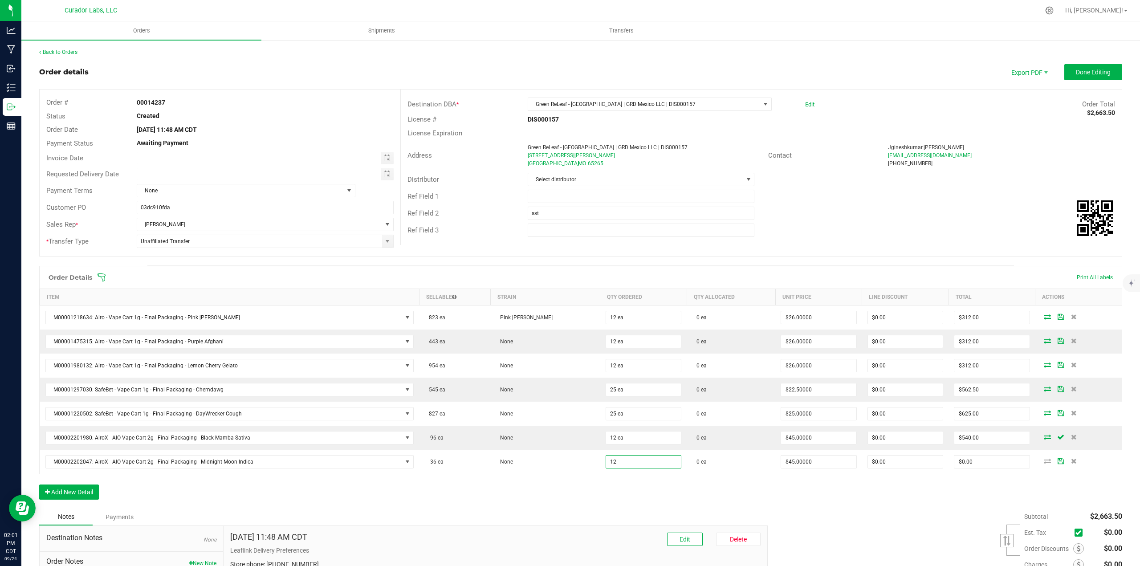
type input "12 ea"
type input "$540.00"
click at [623, 483] on div "Order Details Print All Labels Item Sellable Strain Qty Ordered Qty Allocated U…" at bounding box center [580, 387] width 1083 height 243
click at [81, 491] on button "Add New Detail" at bounding box center [69, 491] width 60 height 15
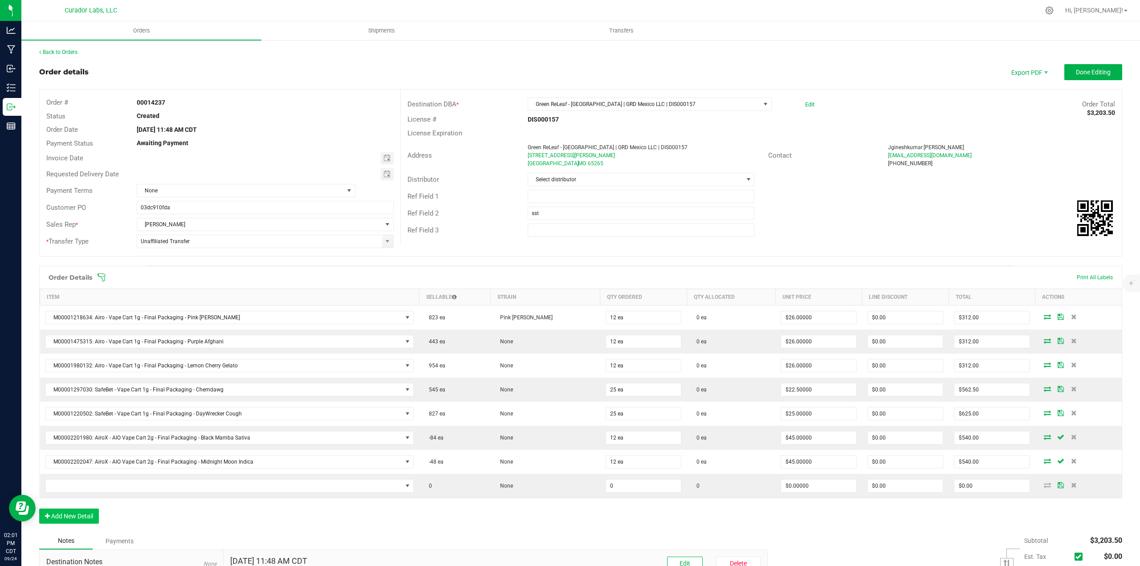
click at [84, 476] on td at bounding box center [229, 486] width 379 height 24
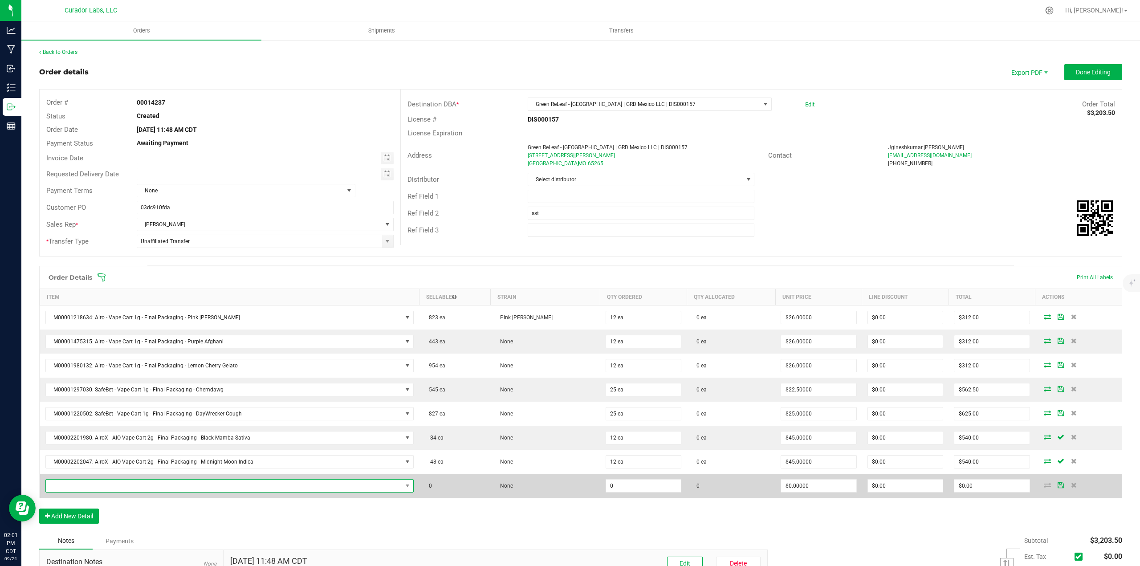
click at [87, 485] on span "NO DATA FOUND" at bounding box center [224, 485] width 357 height 12
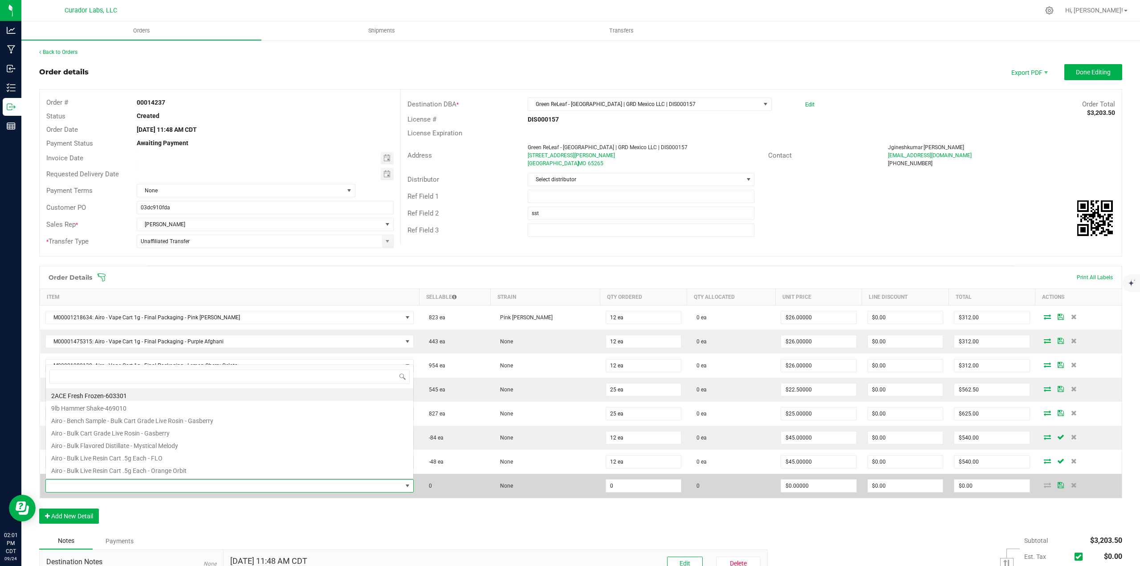
scroll to position [13, 366]
type input "frosted dream"
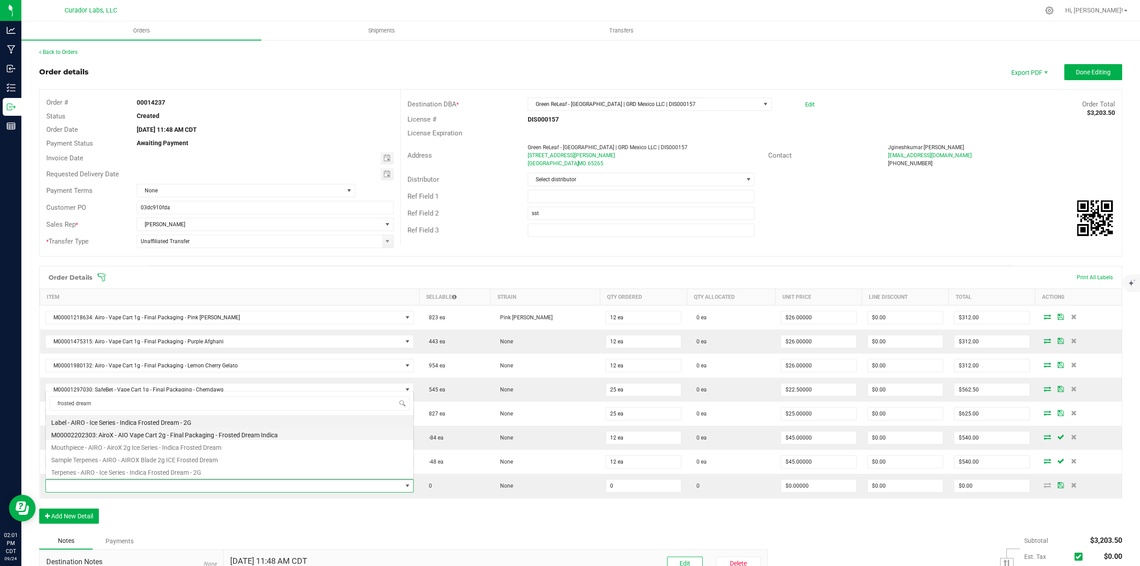
click at [126, 429] on li "M00002202303: AiroX - AIO Vape Cart 2g - Final Packaging - Frosted Dream Indica" at bounding box center [229, 433] width 367 height 12
type input "0 ea"
type input "$45.00000"
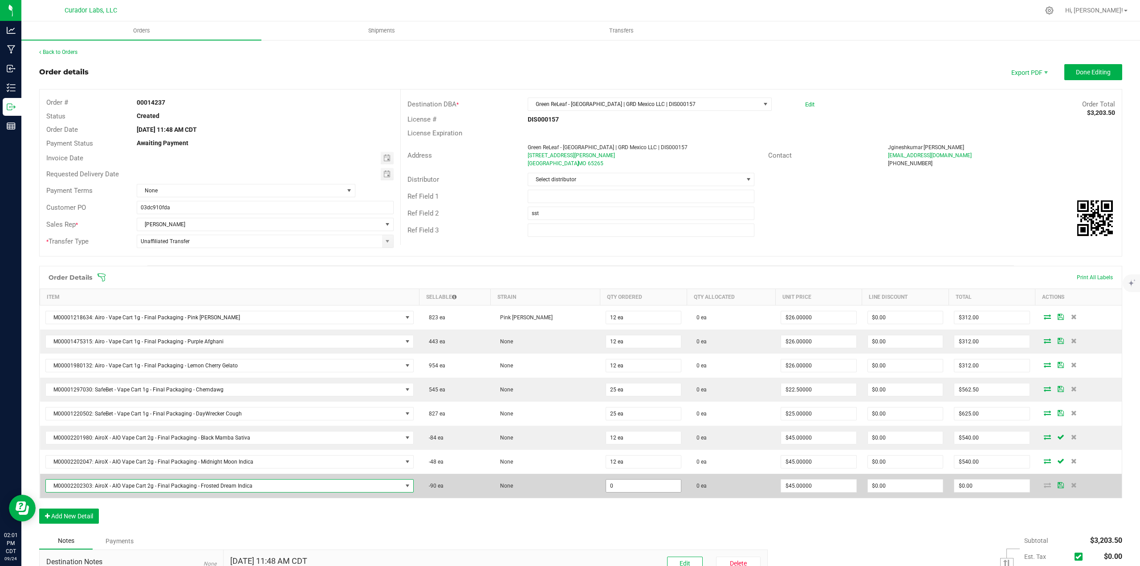
click at [606, 486] on input "0" at bounding box center [643, 485] width 75 height 12
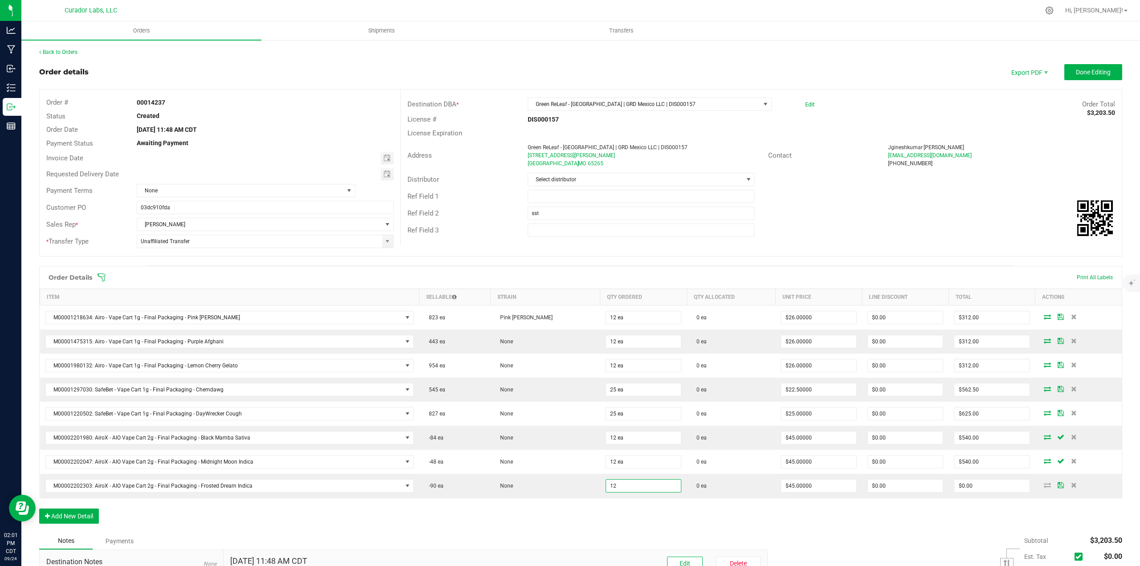
type input "12 ea"
type input "$540.00"
click at [617, 510] on div "Order Details Print All Labels Item Sellable Strain Qty Ordered Qty Allocated U…" at bounding box center [580, 399] width 1083 height 267
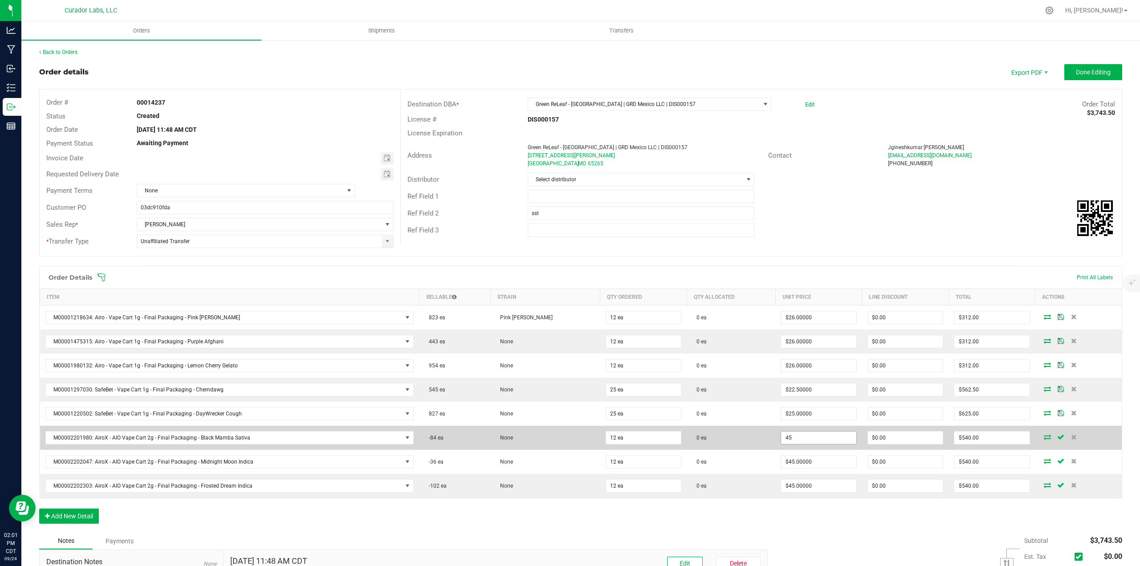
click at [789, 439] on input "45" at bounding box center [818, 437] width 75 height 12
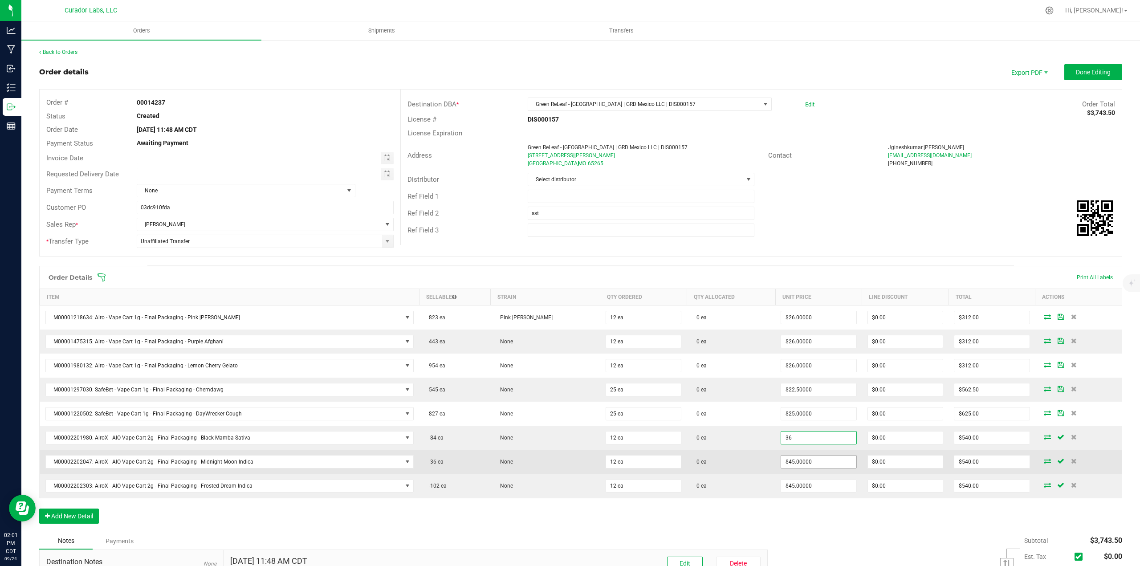
type input "$36.00000"
type input "$432.00"
click at [793, 463] on input "3" at bounding box center [818, 461] width 75 height 12
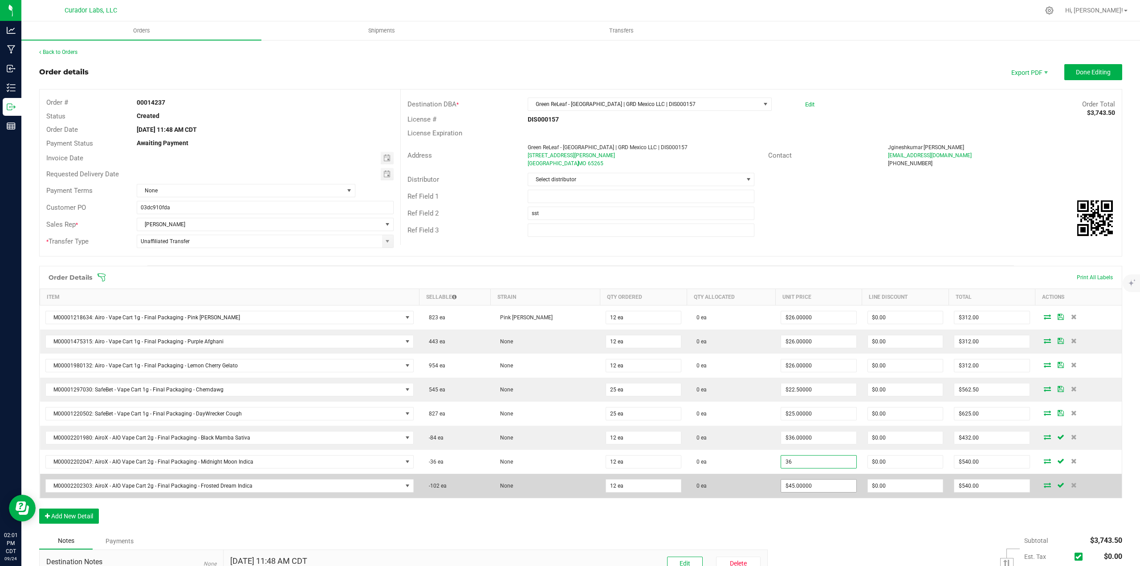
type input "$36.00000"
type input "$432.00"
click at [796, 483] on input "45" at bounding box center [818, 485] width 75 height 12
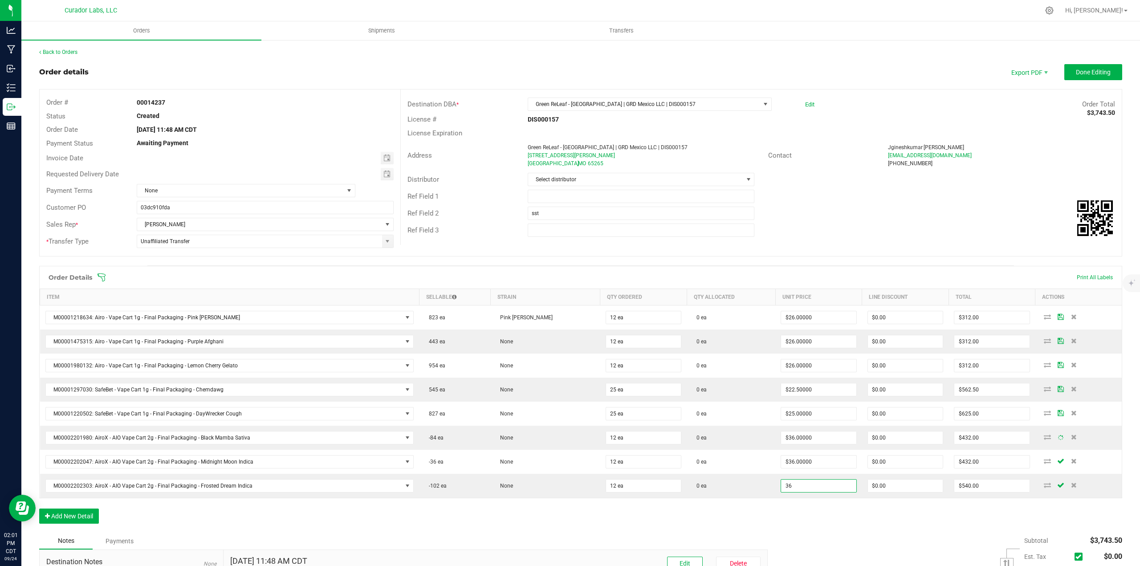
type input "$36.00000"
type input "$432.00"
click at [798, 501] on div "Order Details Print All Labels Item Sellable Strain Qty Ordered Qty Allocated U…" at bounding box center [580, 399] width 1083 height 267
click at [81, 518] on button "Add New Detail" at bounding box center [69, 515] width 60 height 15
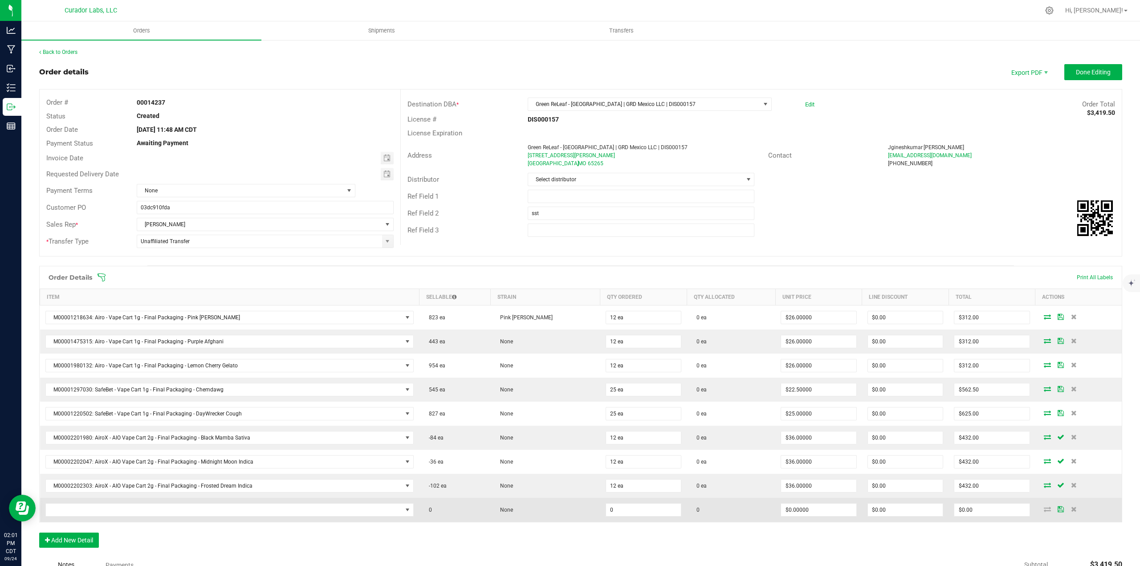
click at [1073, 508] on td at bounding box center [1078, 510] width 86 height 24
click at [1070, 508] on span at bounding box center [1073, 508] width 13 height 5
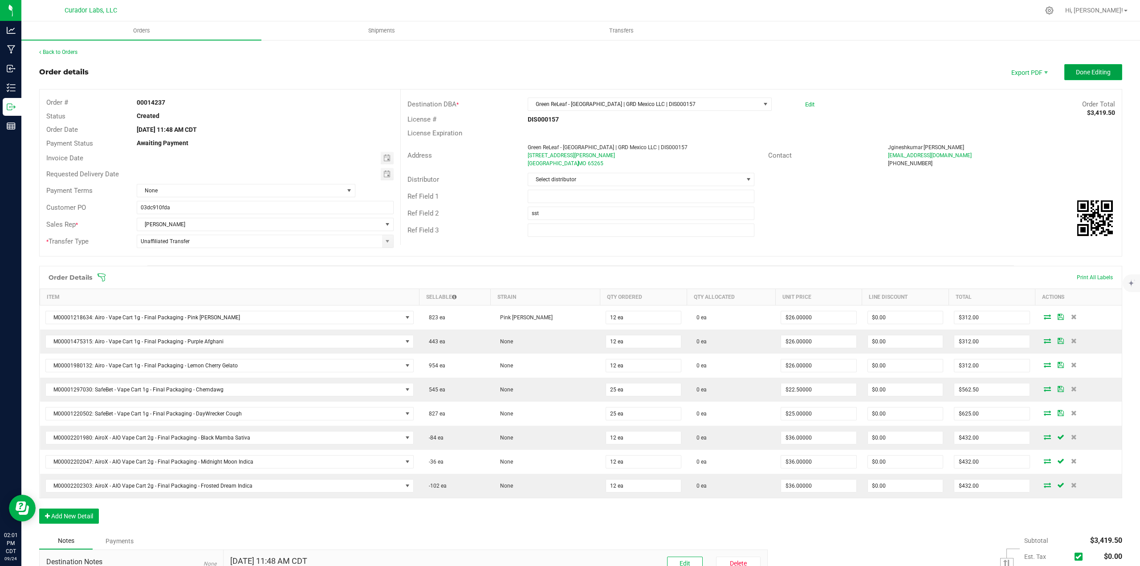
click at [1084, 70] on span "Done Editing" at bounding box center [1093, 72] width 35 height 7
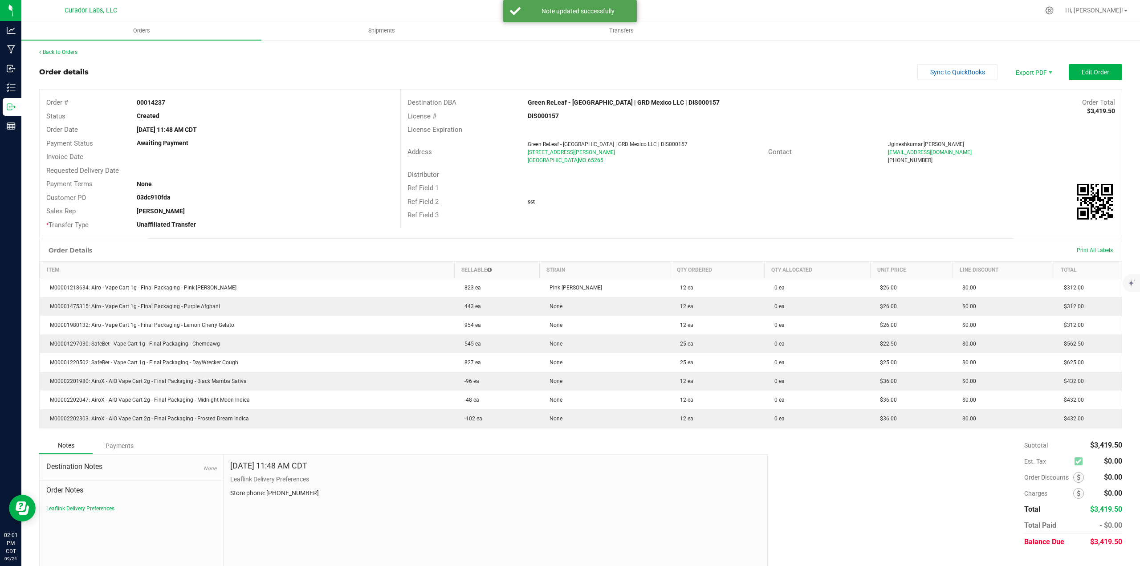
click at [1091, 84] on outbound-order-header "Order details Sync to QuickBooks Export PDF Edit Order Order # 00014237 Status …" at bounding box center [580, 151] width 1083 height 174
click at [1088, 77] on button "Edit Order" at bounding box center [1094, 72] width 53 height 16
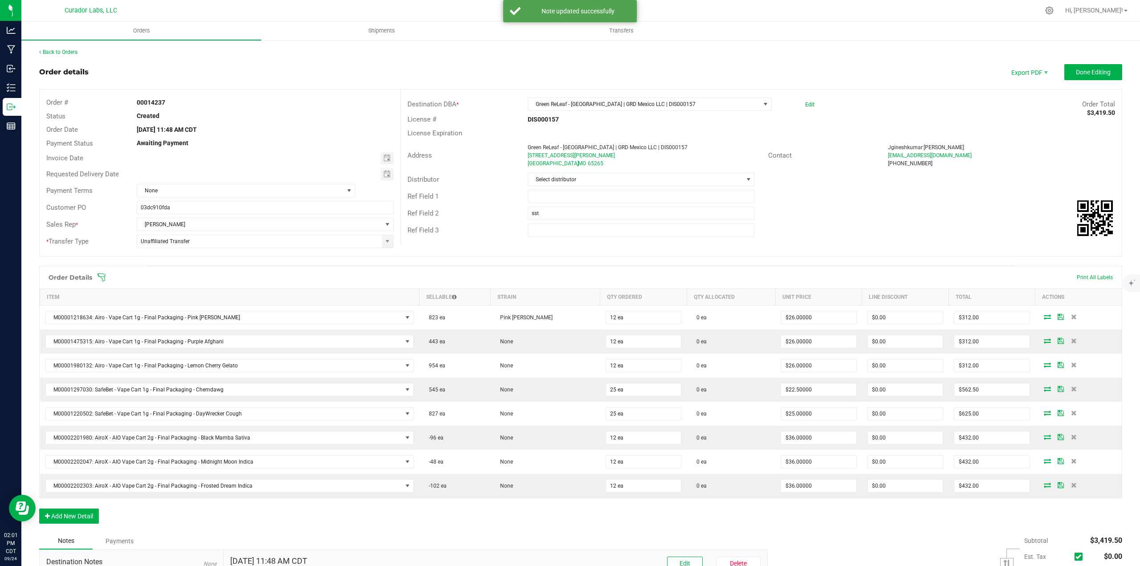
click at [549, 203] on div "Ref Field 1" at bounding box center [761, 196] width 721 height 17
click at [547, 195] on input "text" at bounding box center [641, 196] width 227 height 13
type input "SHIP NEXT WEEK WHEN PRODUCT IS AVAILABLE"
click at [1064, 71] on button "Done Editing" at bounding box center [1093, 72] width 58 height 16
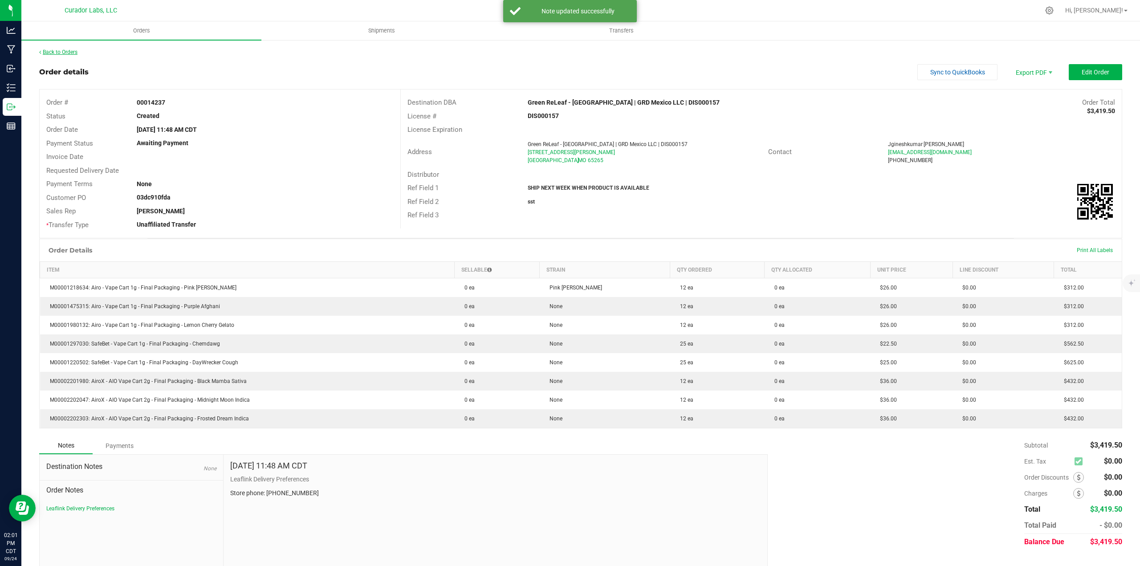
click at [70, 54] on link "Back to Orders" at bounding box center [58, 52] width 38 height 6
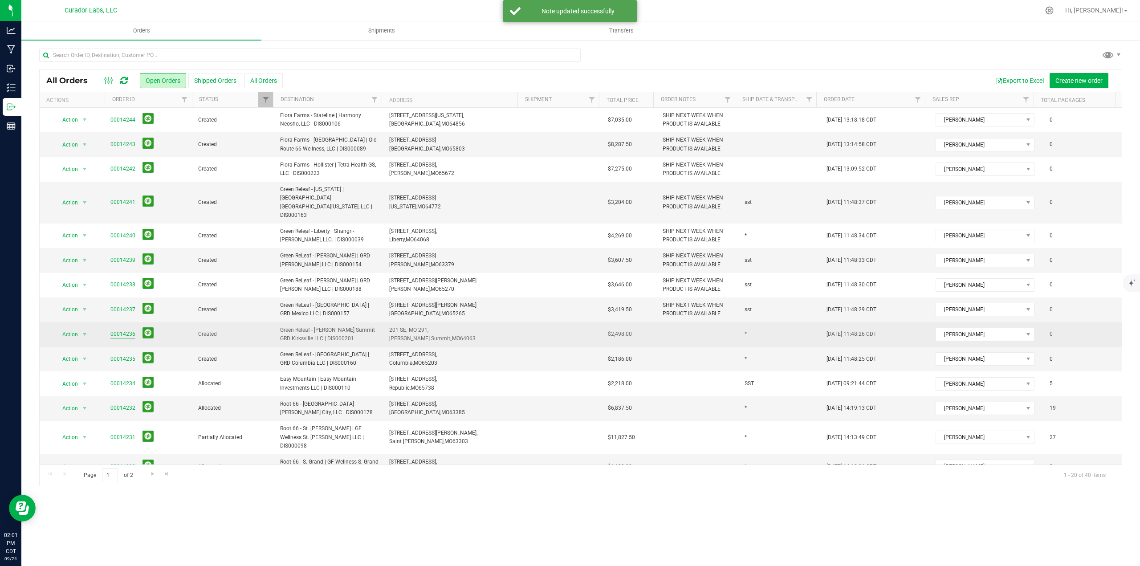
click at [115, 330] on link "00014236" at bounding box center [122, 334] width 25 height 8
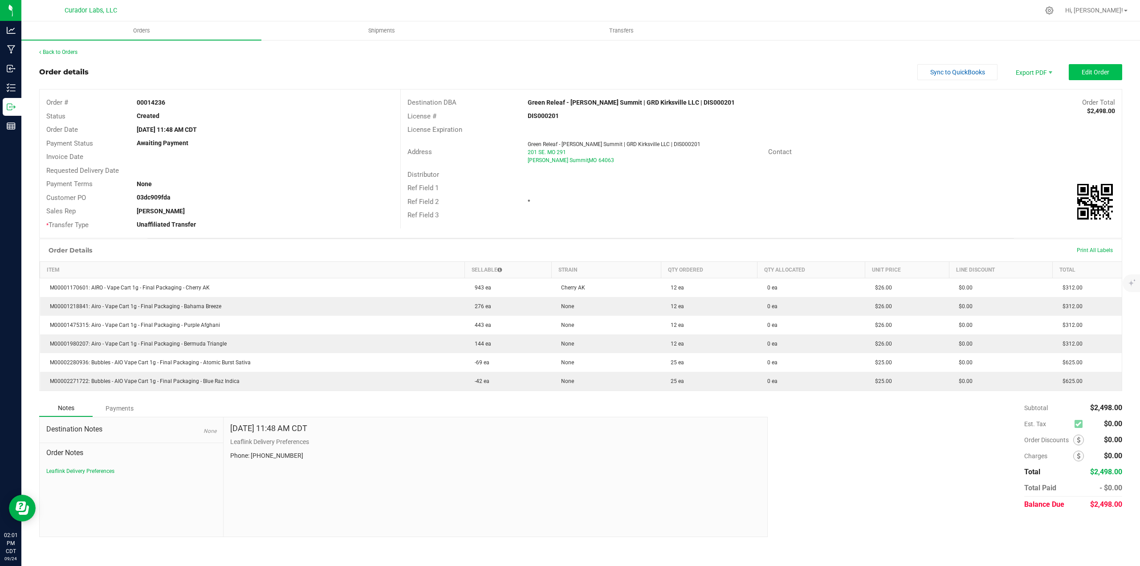
drag, startPoint x: 1104, startPoint y: 62, endPoint x: 1106, endPoint y: 69, distance: 7.3
click at [1105, 62] on div "Back to Orders Order details Sync to QuickBooks Export PDF Edit Order Order # 0…" at bounding box center [580, 292] width 1083 height 489
click at [1106, 69] on span "Edit Order" at bounding box center [1095, 72] width 28 height 7
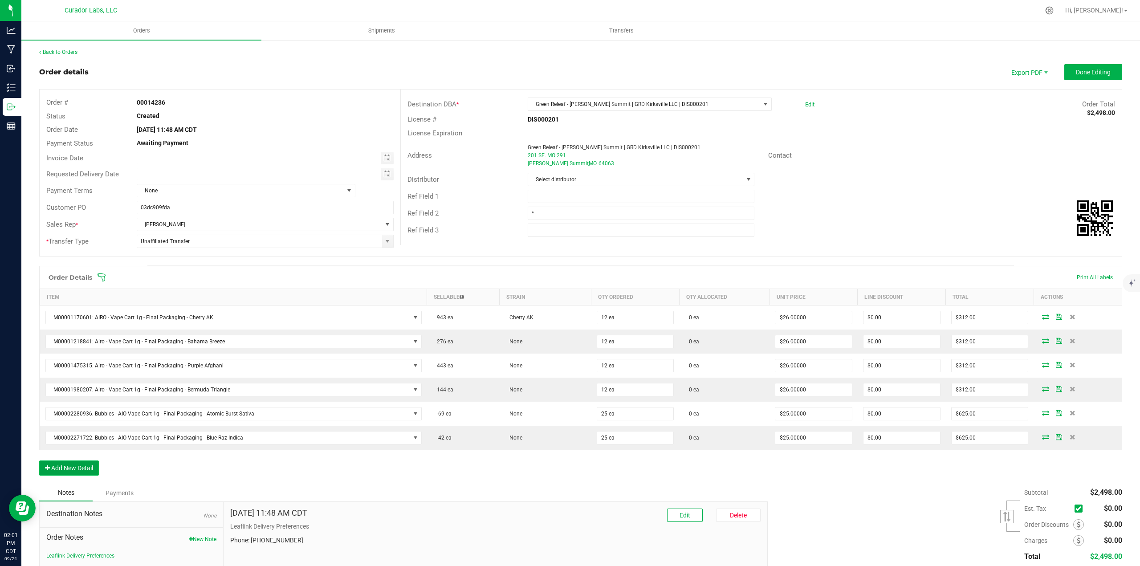
click at [74, 468] on button "Add New Detail" at bounding box center [69, 467] width 60 height 15
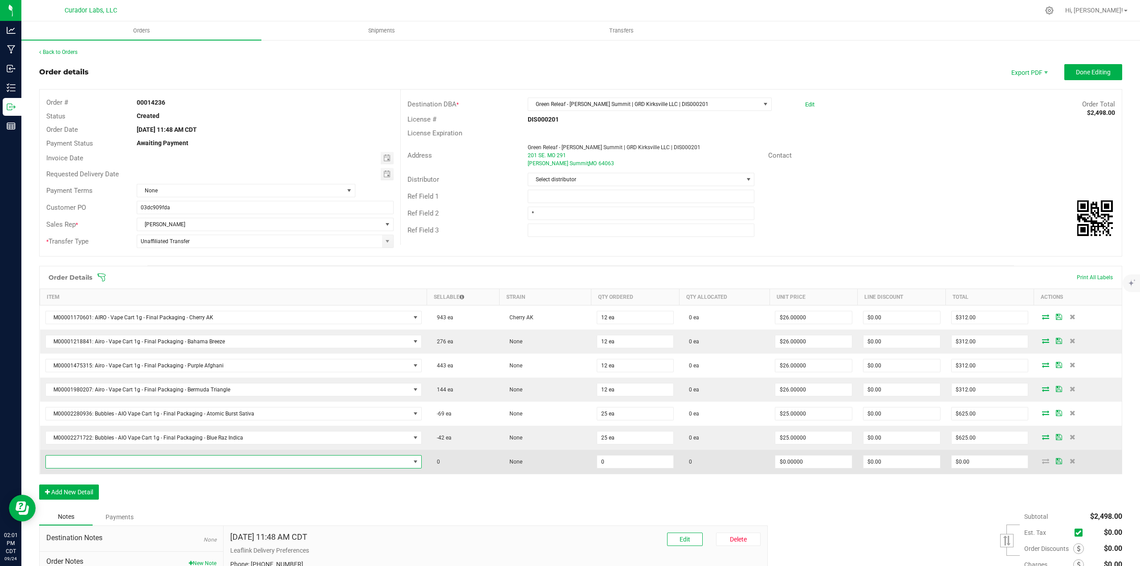
click at [90, 455] on span "NO DATA FOUND" at bounding box center [233, 461] width 376 height 13
type input "MIDNIGHT MOON"
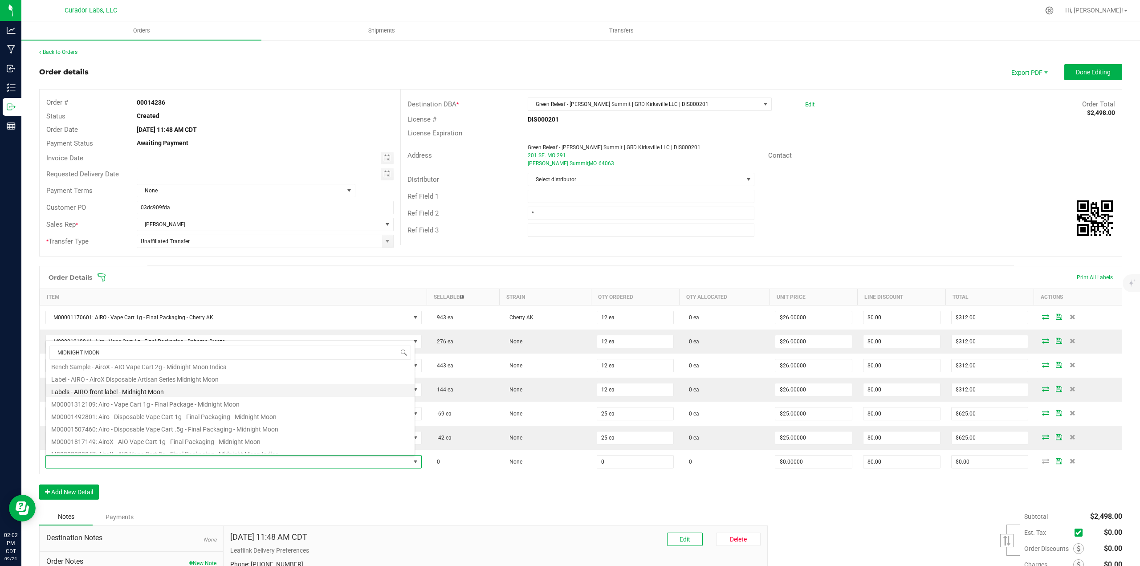
scroll to position [45, 0]
click at [170, 432] on li "M00002202047: AiroX - AIO Vape Cart 2g - Final Packaging - Midnight Moon Indica" at bounding box center [230, 438] width 369 height 12
type input "0 ea"
type input "$45.00000"
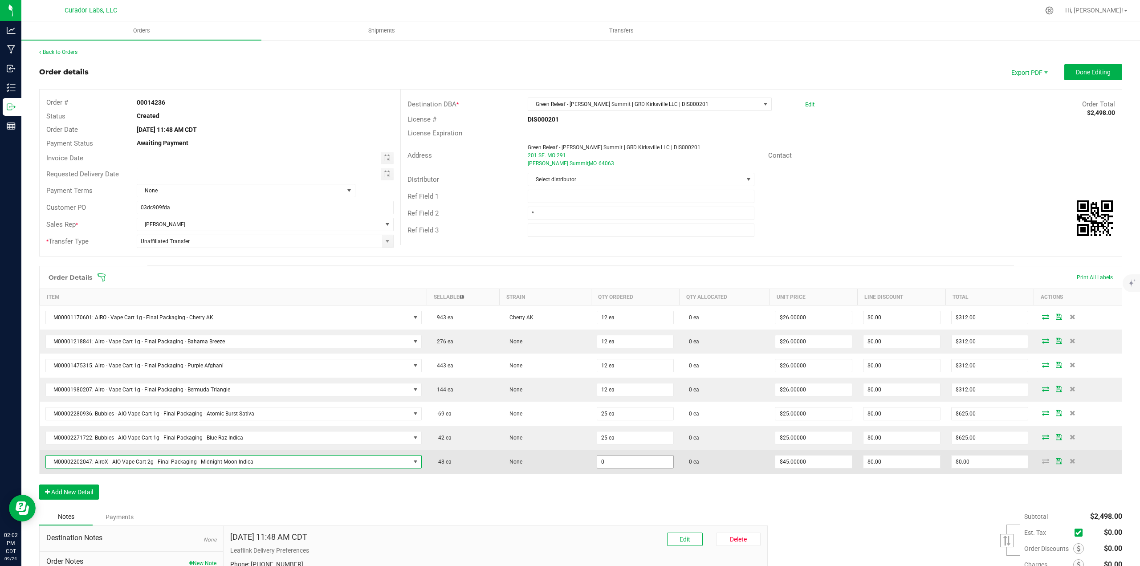
click at [622, 460] on input "0" at bounding box center [635, 461] width 77 height 12
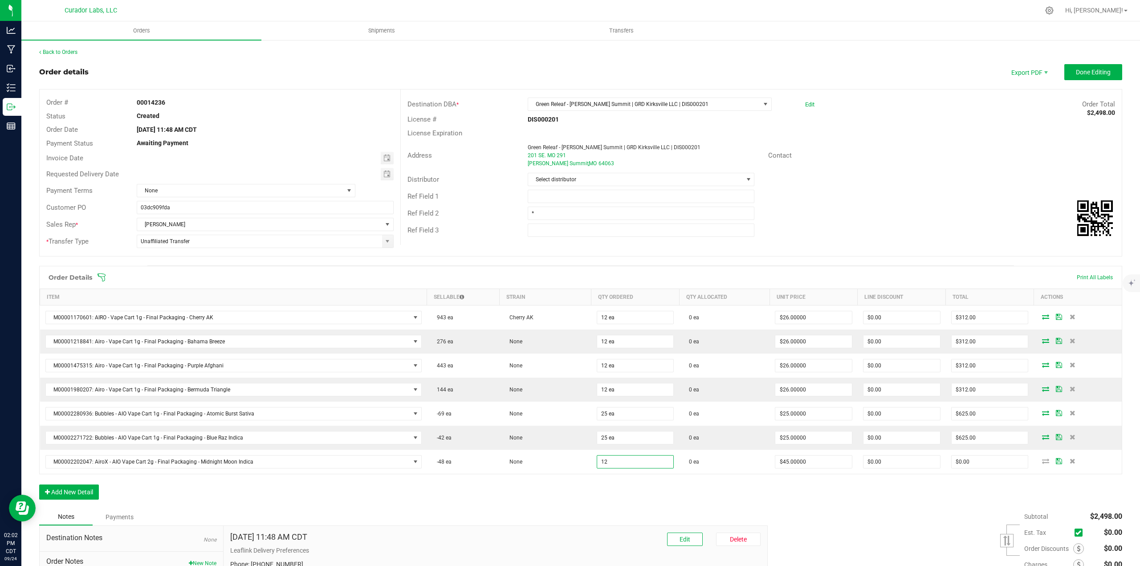
type input "12 ea"
type input "$540.00"
drag, startPoint x: 622, startPoint y: 488, endPoint x: 616, endPoint y: 488, distance: 5.8
click at [621, 488] on div "Order Details Print All Labels Item Sellable Strain Qty Ordered Qty Allocated U…" at bounding box center [580, 387] width 1083 height 243
click at [85, 488] on button "Add New Detail" at bounding box center [69, 491] width 60 height 15
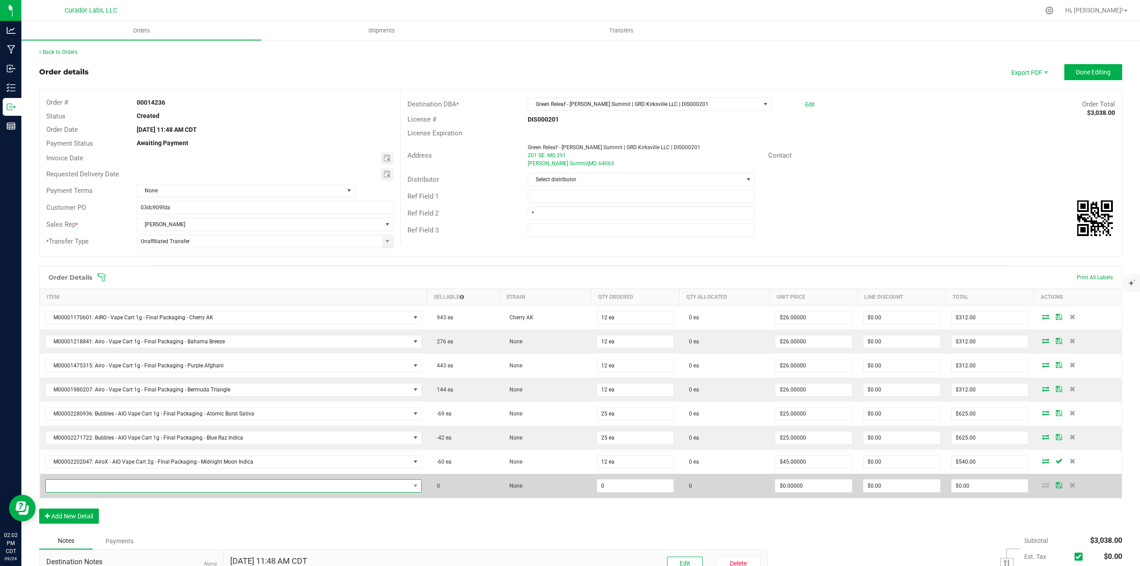
click at [83, 482] on span "NO DATA FOUND" at bounding box center [228, 485] width 364 height 12
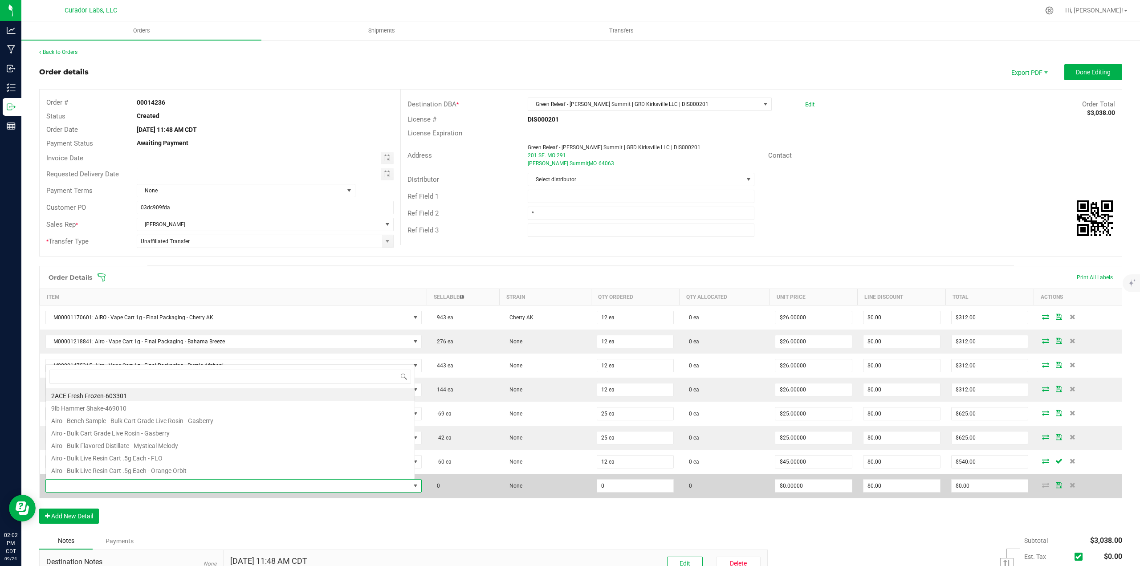
scroll to position [13, 367]
type input "BLACK MAMBA"
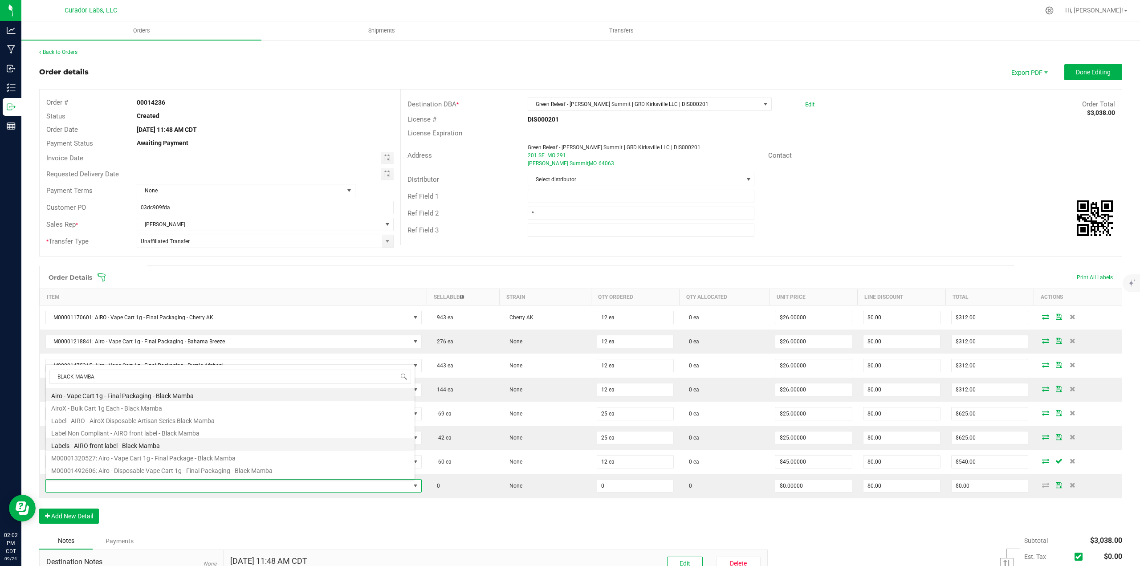
scroll to position [45, 0]
click at [176, 448] on li "M00002201980: AiroX - AIO Vape Cart 2g - Final Packaging - Black Mamba Sativa" at bounding box center [230, 449] width 369 height 12
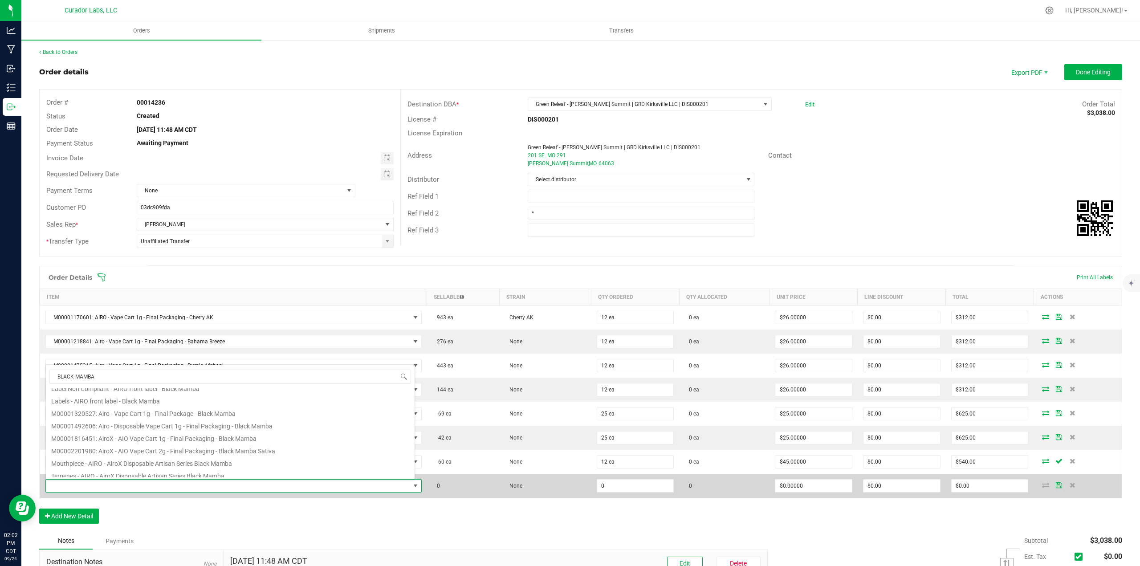
type input "0 ea"
type input "$45.00000"
click at [639, 488] on input "0" at bounding box center [635, 485] width 77 height 12
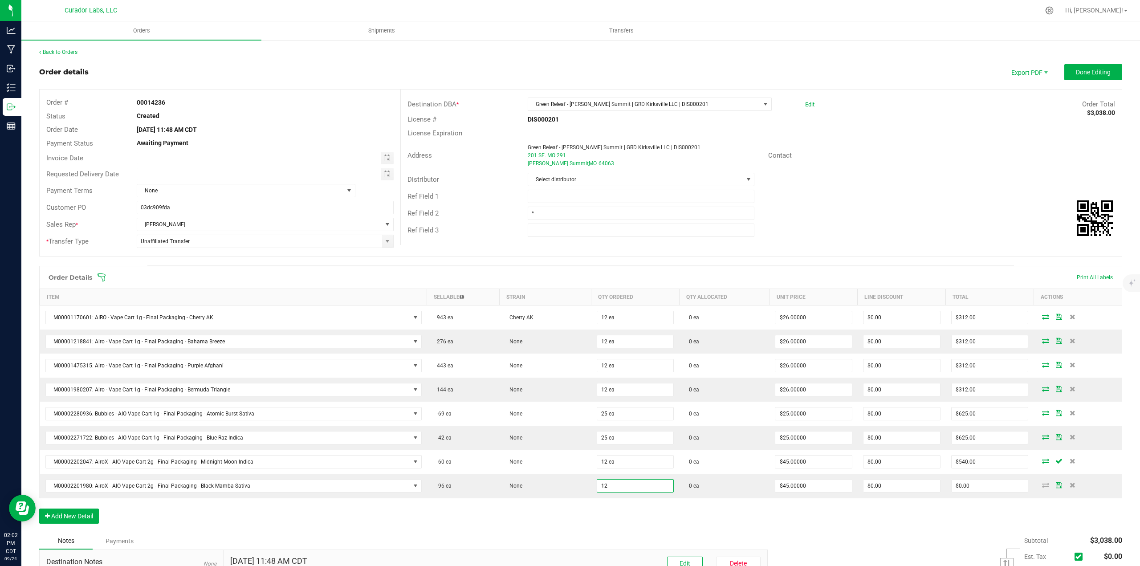
type input "12 ea"
type input "$540.00"
drag, startPoint x: 633, startPoint y: 508, endPoint x: 586, endPoint y: 512, distance: 46.4
click at [632, 509] on div "Order Details Print All Labels Item Sellable Strain Qty Ordered Qty Allocated U…" at bounding box center [580, 399] width 1083 height 267
click at [65, 514] on button "Add New Detail" at bounding box center [69, 515] width 60 height 15
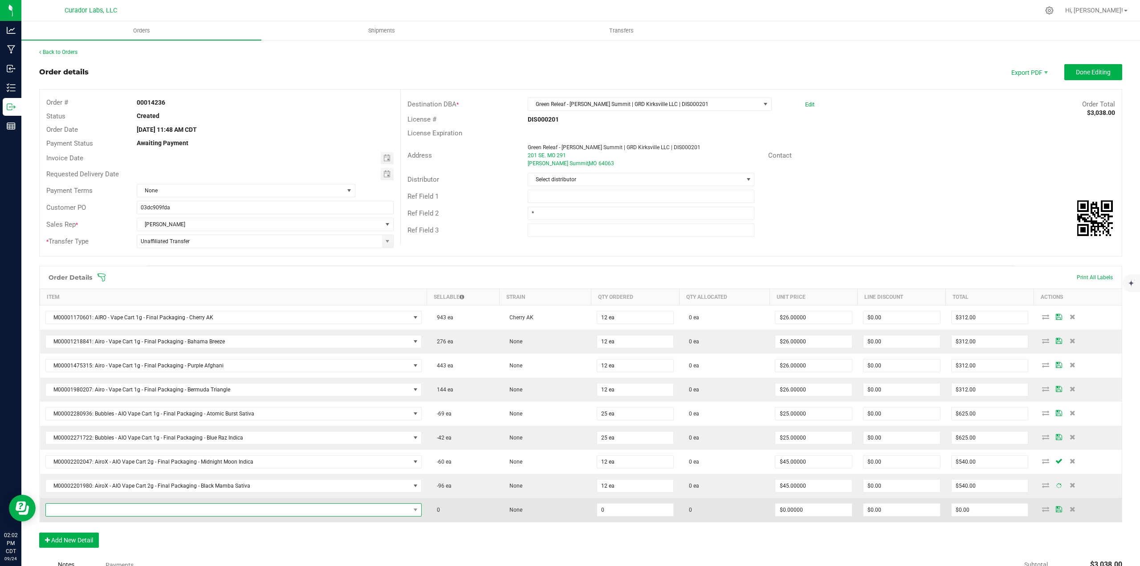
click at [84, 510] on span "NO DATA FOUND" at bounding box center [228, 510] width 364 height 12
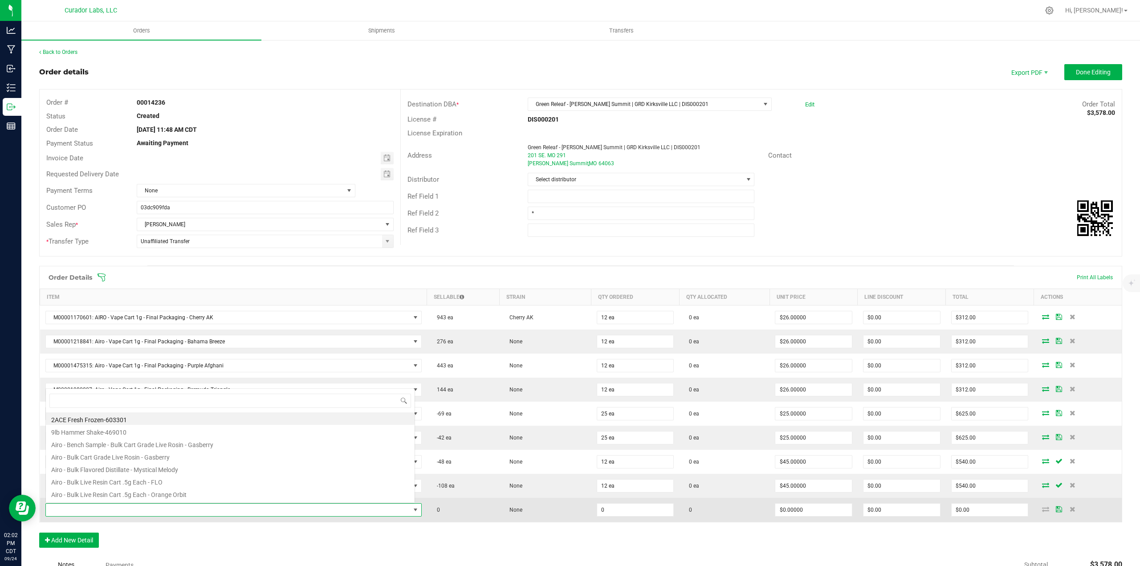
scroll to position [13, 367]
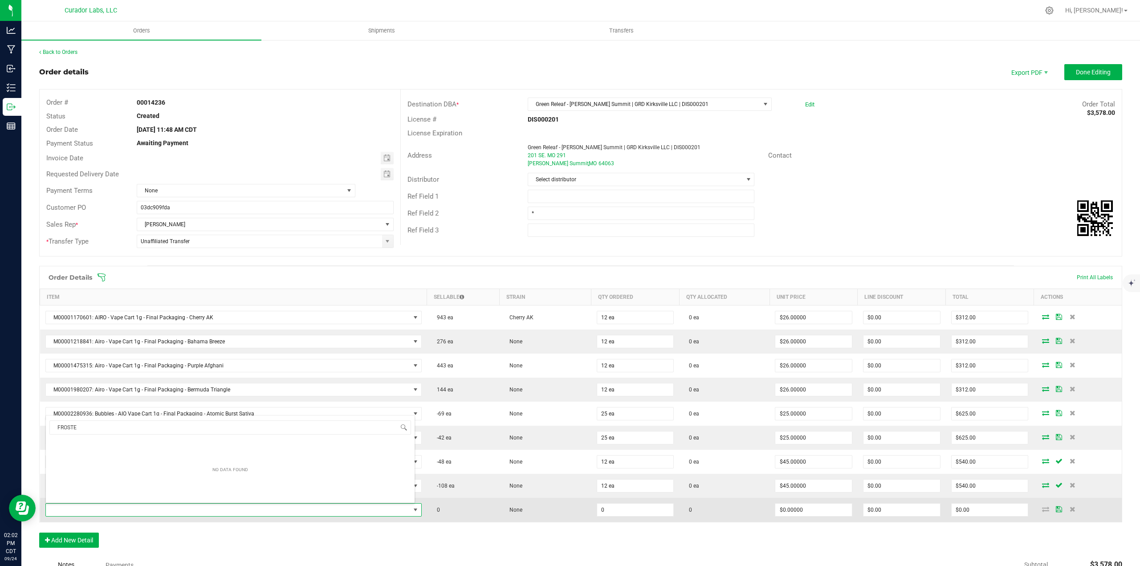
type input "FROSTED"
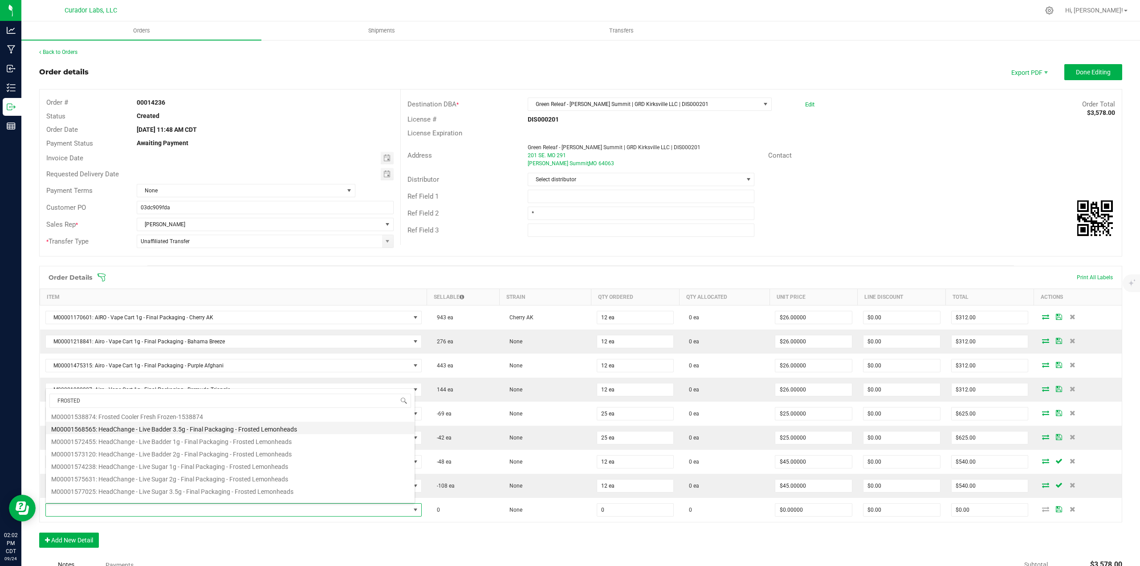
scroll to position [148, 0]
click at [160, 432] on li "M00002202303: AiroX - AIO Vape Cart 2g - Final Packaging - Frosted Dream Indica" at bounding box center [230, 432] width 369 height 12
type input "0 ea"
type input "$45.00000"
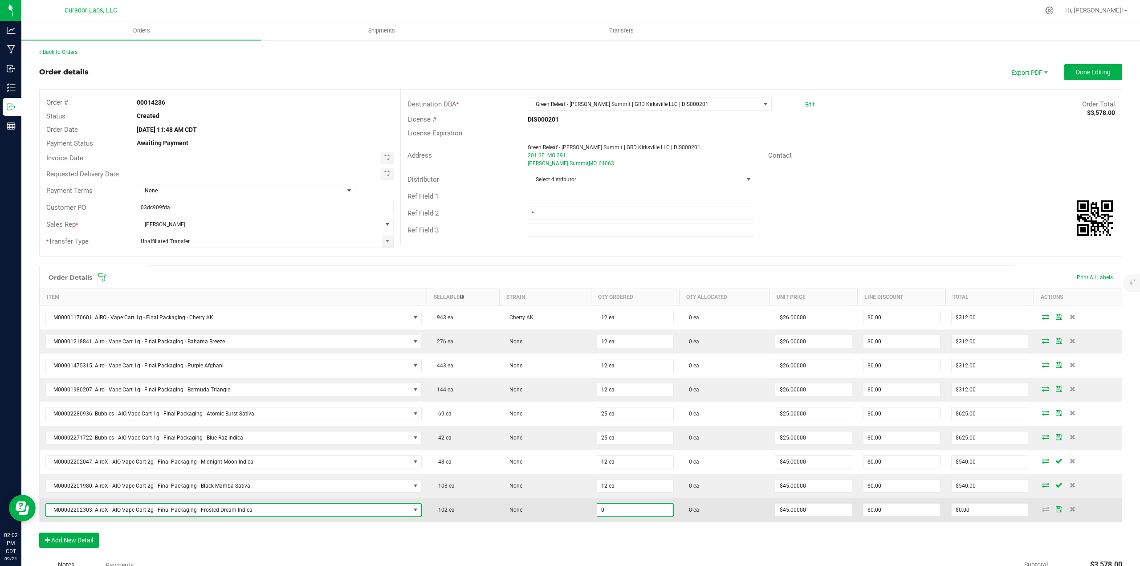
click at [630, 509] on input "0" at bounding box center [635, 510] width 77 height 12
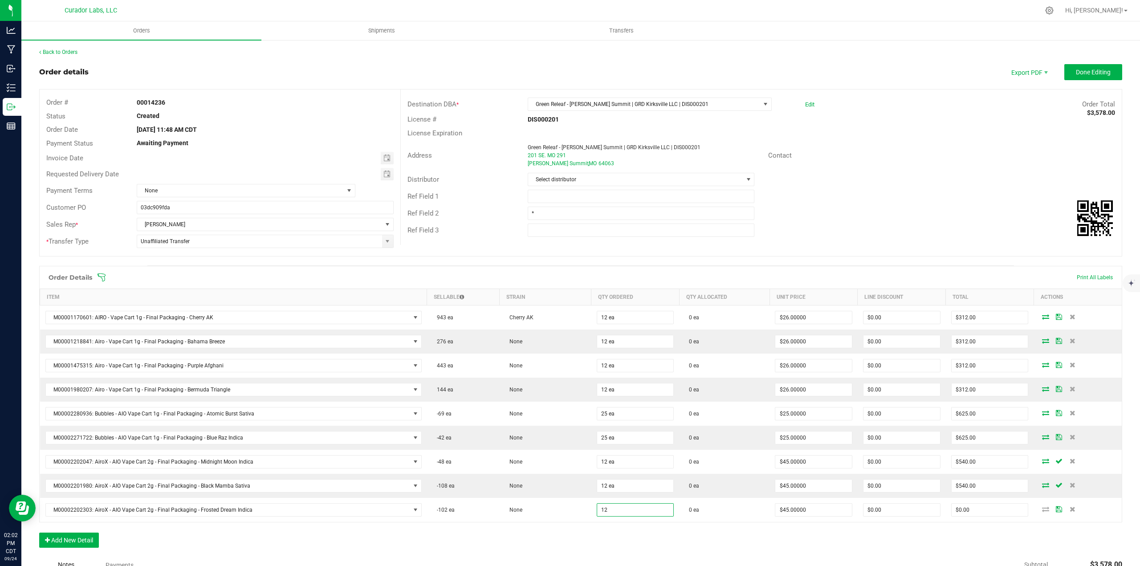
type input "12 ea"
type input "$540.00"
click at [630, 528] on div "Order Details Print All Labels Item Sellable Strain Qty Ordered Qty Allocated U…" at bounding box center [580, 411] width 1083 height 291
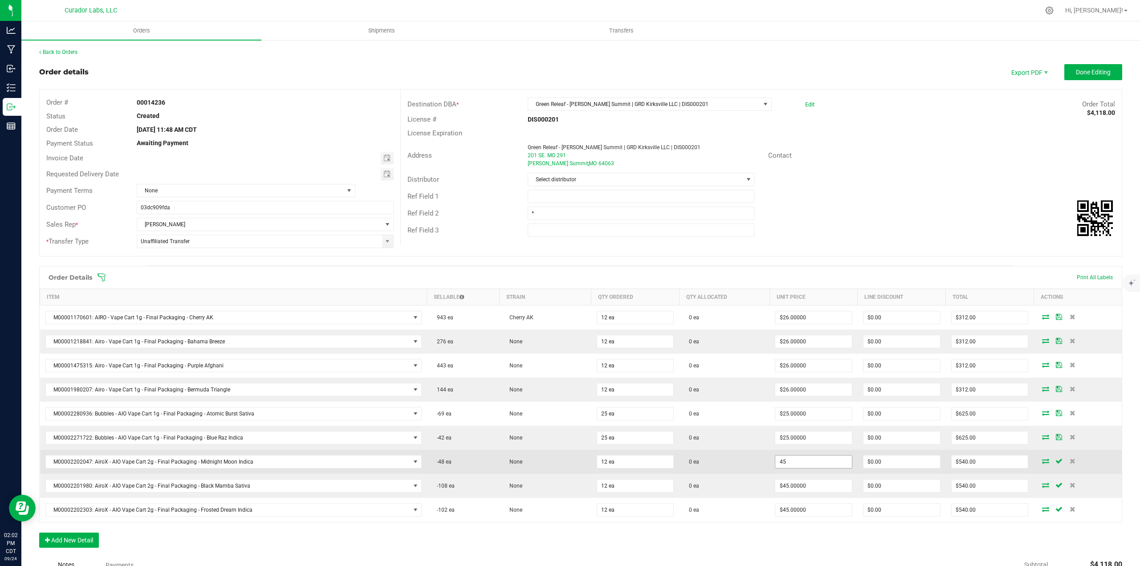
click at [797, 463] on input "45" at bounding box center [813, 461] width 77 height 12
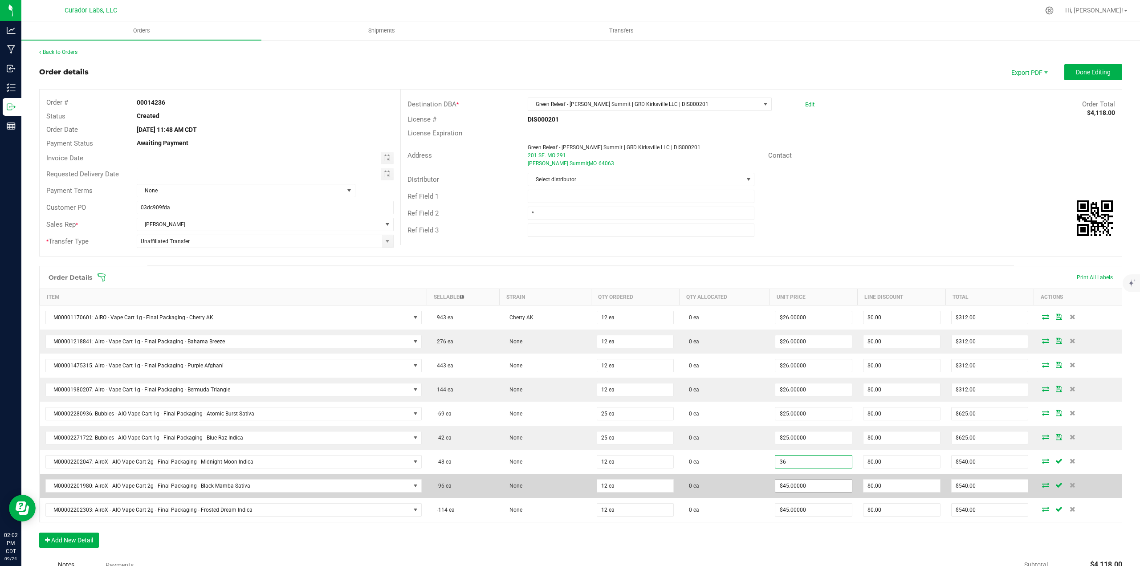
type input "$36.00000"
type input "$432.00"
click at [797, 484] on input "45" at bounding box center [813, 485] width 77 height 12
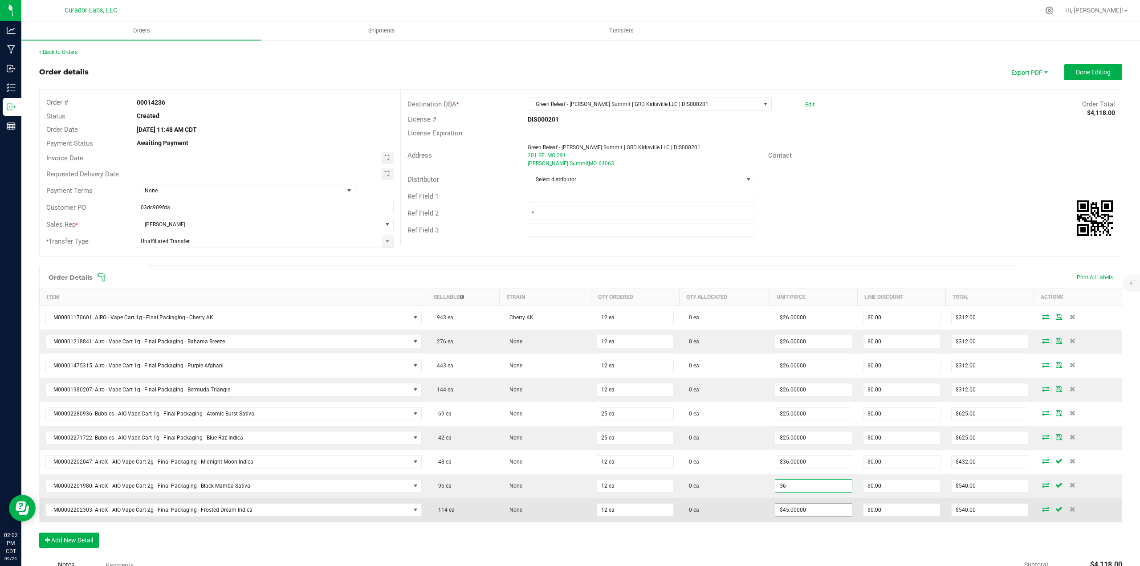
type input "$36.00000"
type input "$432.00"
click at [798, 508] on input "45" at bounding box center [813, 510] width 77 height 12
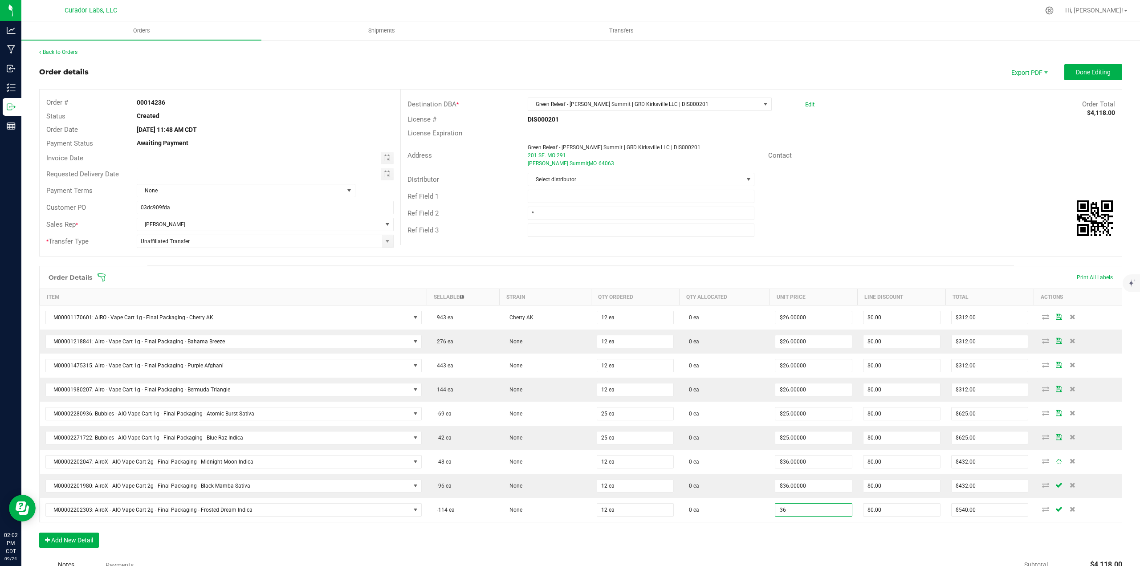
type input "$36.00000"
type input "$432.00"
click at [800, 533] on div "Order Details Print All Labels Item Sellable Strain Qty Ordered Qty Allocated U…" at bounding box center [580, 411] width 1083 height 291
click at [1079, 74] on span "Done Editing" at bounding box center [1093, 72] width 35 height 7
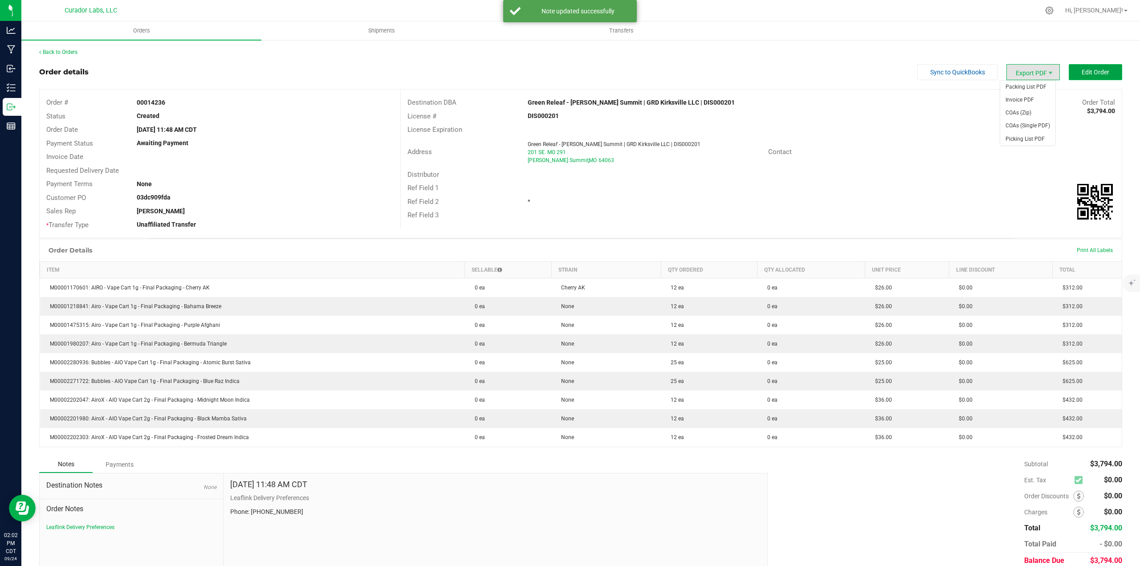
click at [1091, 72] on span "Edit Order" at bounding box center [1095, 72] width 28 height 7
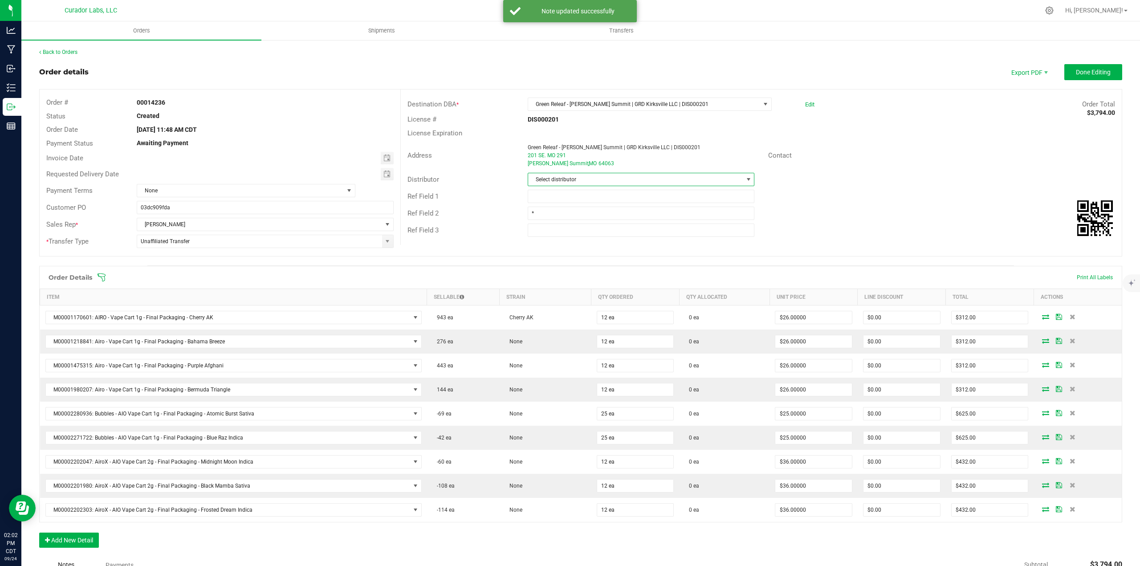
click at [543, 183] on span "Select distributor" at bounding box center [635, 179] width 215 height 12
click at [546, 199] on input at bounding box center [636, 198] width 217 height 14
click at [493, 197] on div "Ref Field 1" at bounding box center [461, 196] width 120 height 10
click at [549, 193] on input "text" at bounding box center [641, 196] width 227 height 13
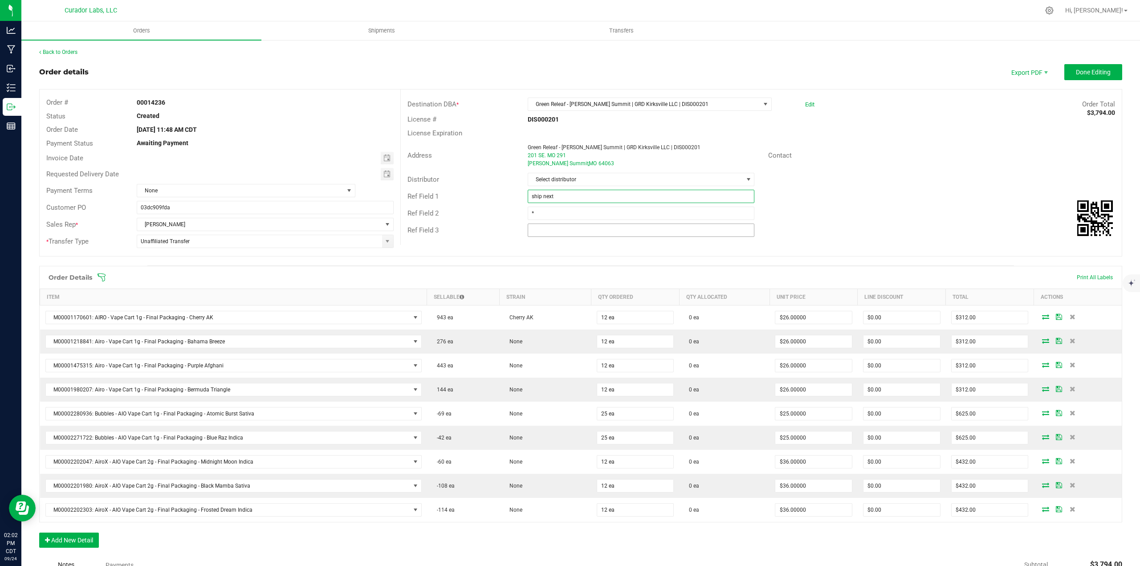
type input "SHIP NEXT WEEK WHEN PRODUCT IS AVAILABLE"
click at [1092, 69] on span "Done Editing" at bounding box center [1093, 72] width 35 height 7
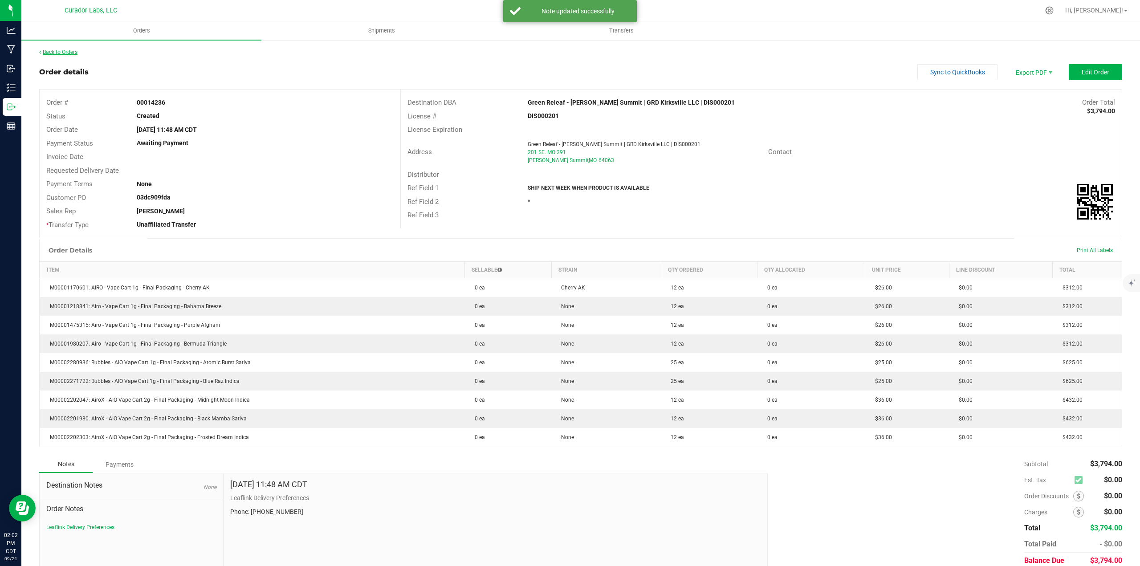
click at [72, 55] on div "Back to Orders Order details Sync to QuickBooks Export PDF Edit Order Order # 0…" at bounding box center [580, 320] width 1083 height 545
click at [70, 51] on link "Back to Orders" at bounding box center [58, 52] width 38 height 6
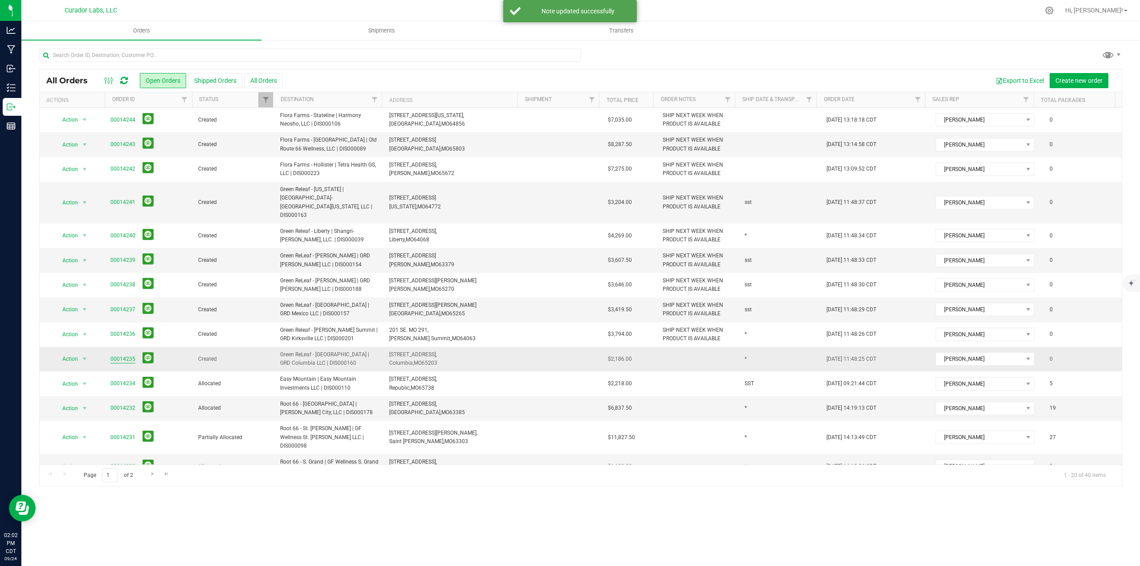
click at [122, 355] on link "00014235" at bounding box center [122, 359] width 25 height 8
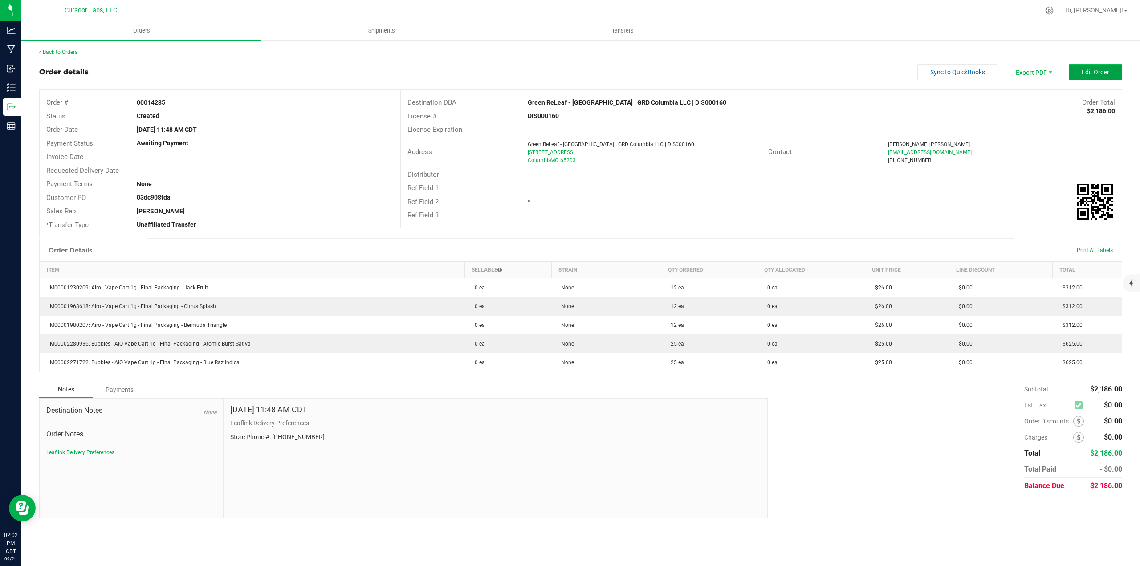
click at [1094, 74] on span "Edit Order" at bounding box center [1095, 72] width 28 height 7
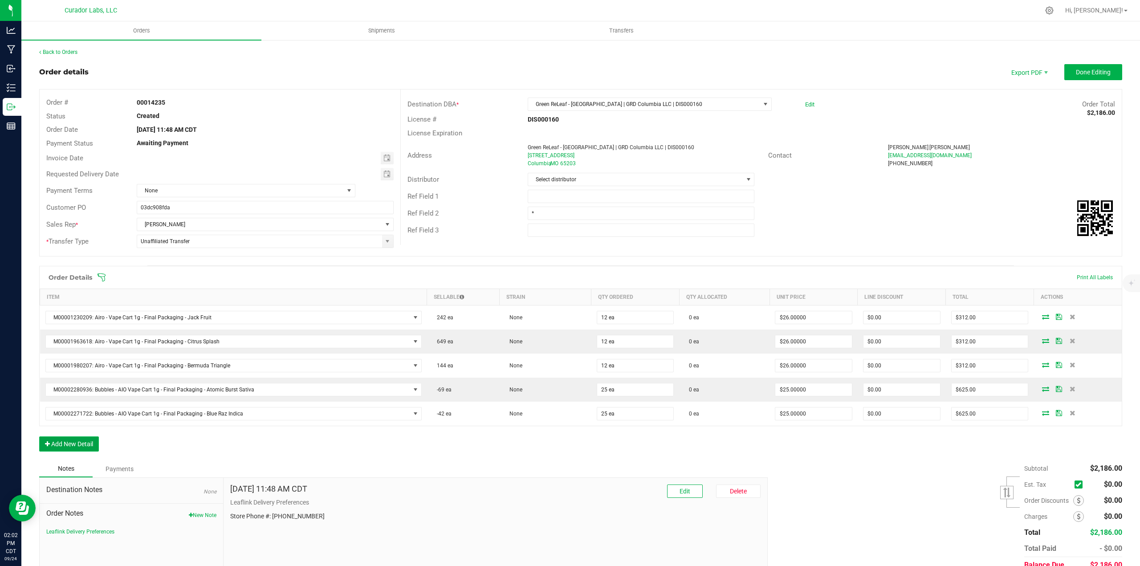
click at [87, 442] on button "Add New Detail" at bounding box center [69, 443] width 60 height 15
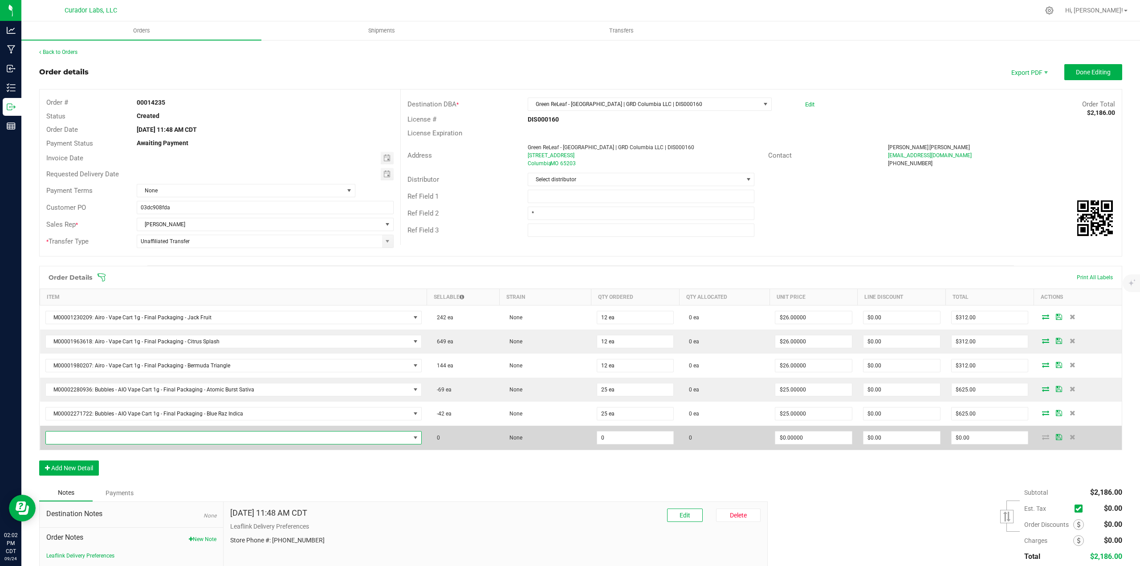
click at [86, 441] on span "NO DATA FOUND" at bounding box center [228, 437] width 364 height 12
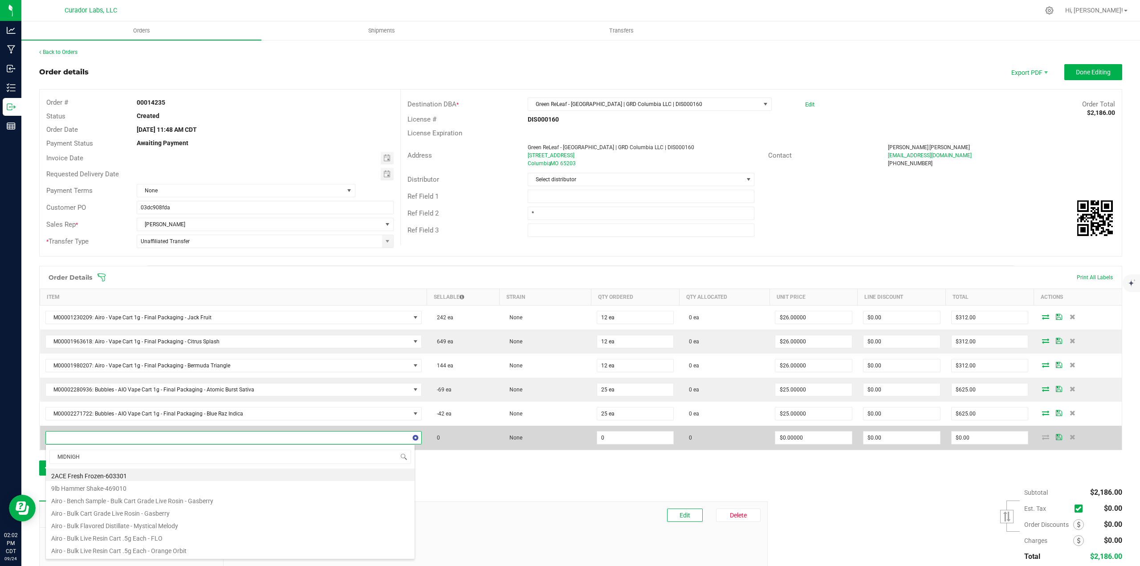
type input "MIDNIGHT"
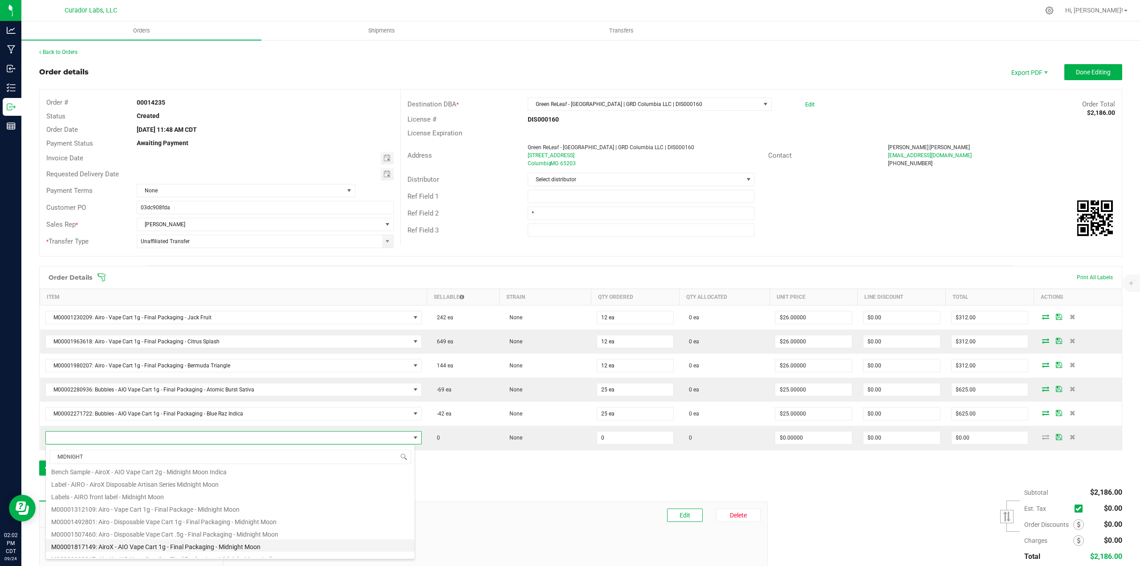
scroll to position [45, 0]
click at [174, 541] on li "M00002202047: AiroX - AIO Vape Cart 2g - Final Packaging - Midnight Moon Indica" at bounding box center [230, 542] width 369 height 12
type input "0 ea"
type input "$45.00000"
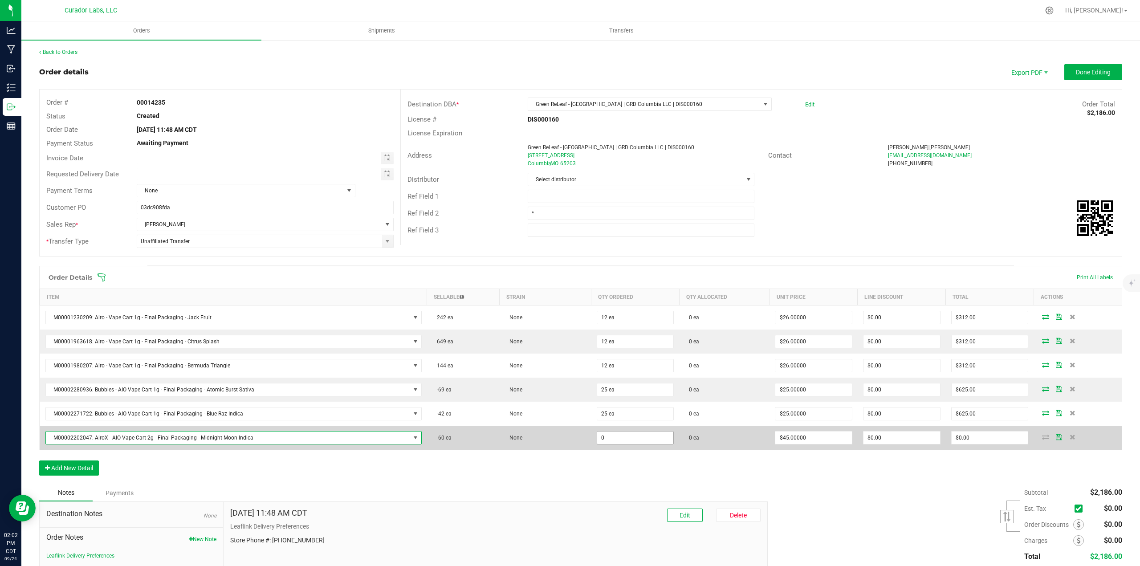
click at [627, 440] on input "0" at bounding box center [635, 437] width 77 height 12
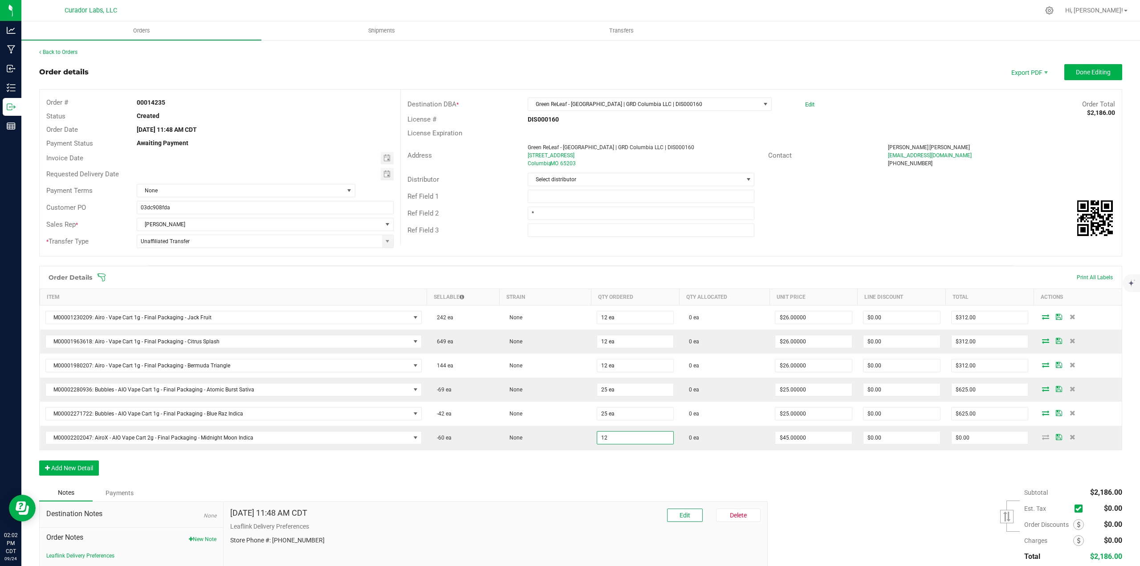
type input "12 ea"
type input "$540.00"
drag, startPoint x: 620, startPoint y: 474, endPoint x: 596, endPoint y: 475, distance: 23.7
click at [619, 474] on div "Order Details Print All Labels Item Sellable Strain Qty Ordered Qty Allocated U…" at bounding box center [580, 375] width 1083 height 219
click at [88, 473] on button "Add New Detail" at bounding box center [69, 467] width 60 height 15
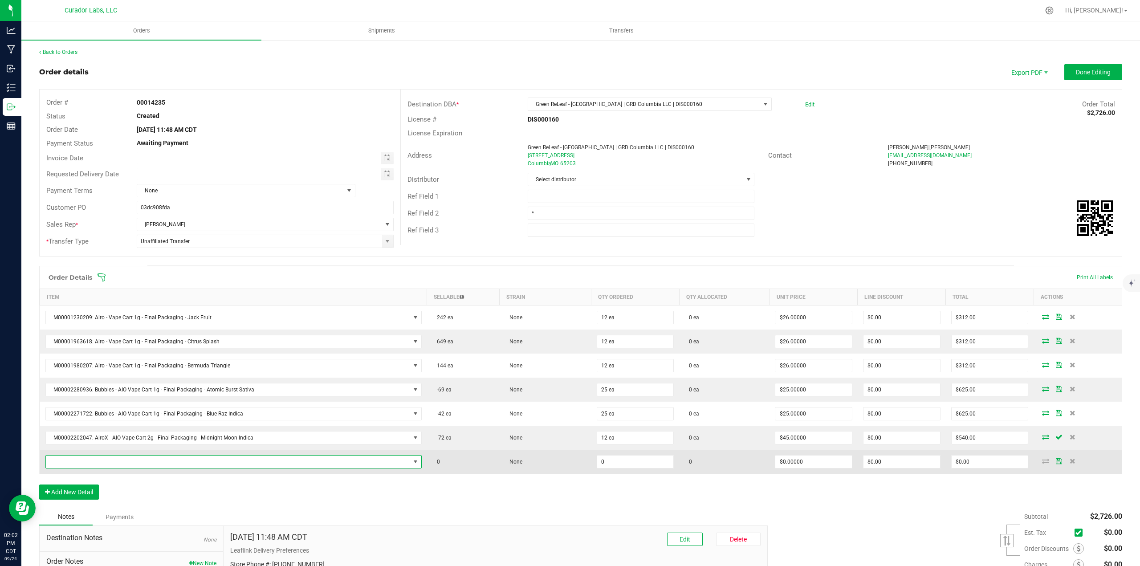
click at [87, 464] on span "NO DATA FOUND" at bounding box center [228, 461] width 364 height 12
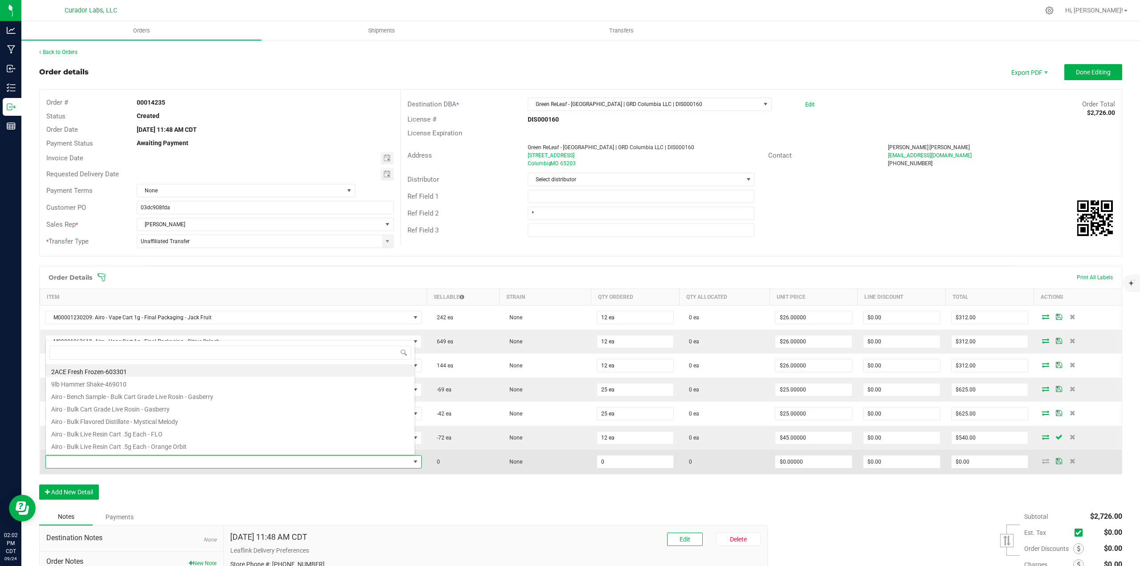
scroll to position [13, 367]
type input "L"
type input "BLACK MAMBA"
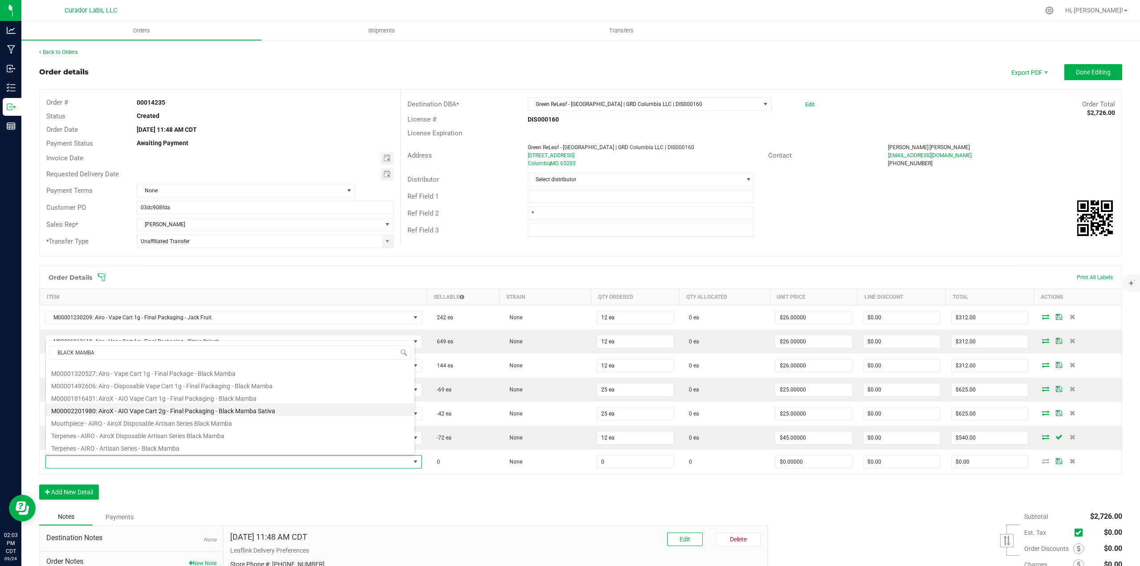
click at [175, 410] on li "M00002201980: AiroX - AIO Vape Cart 2g - Final Packaging - Black Mamba Sativa" at bounding box center [230, 409] width 369 height 12
type input "0 ea"
type input "$45.00000"
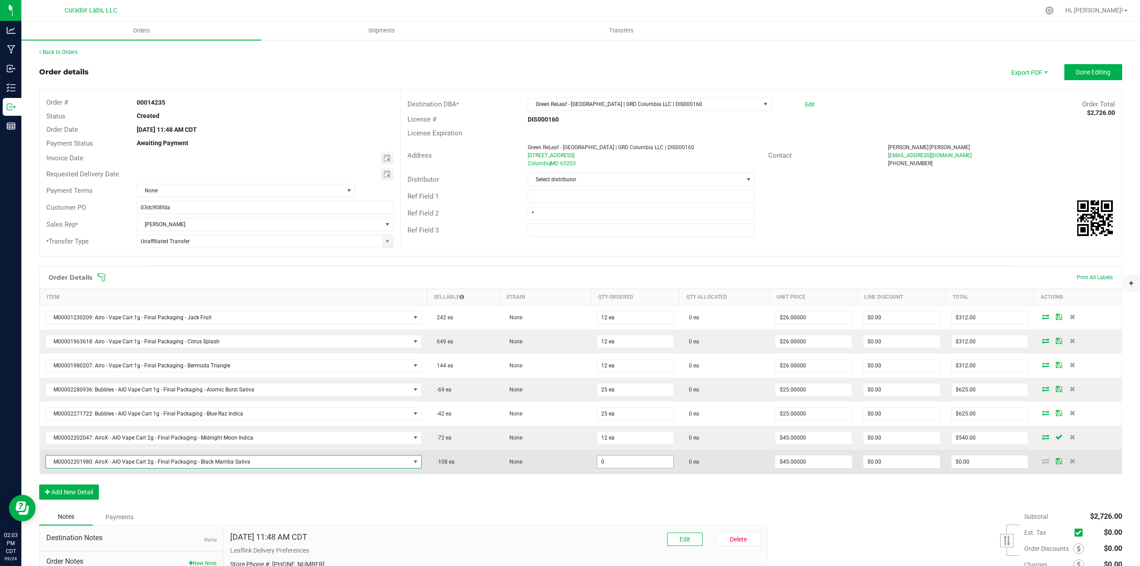
click at [609, 467] on input "0" at bounding box center [635, 461] width 77 height 12
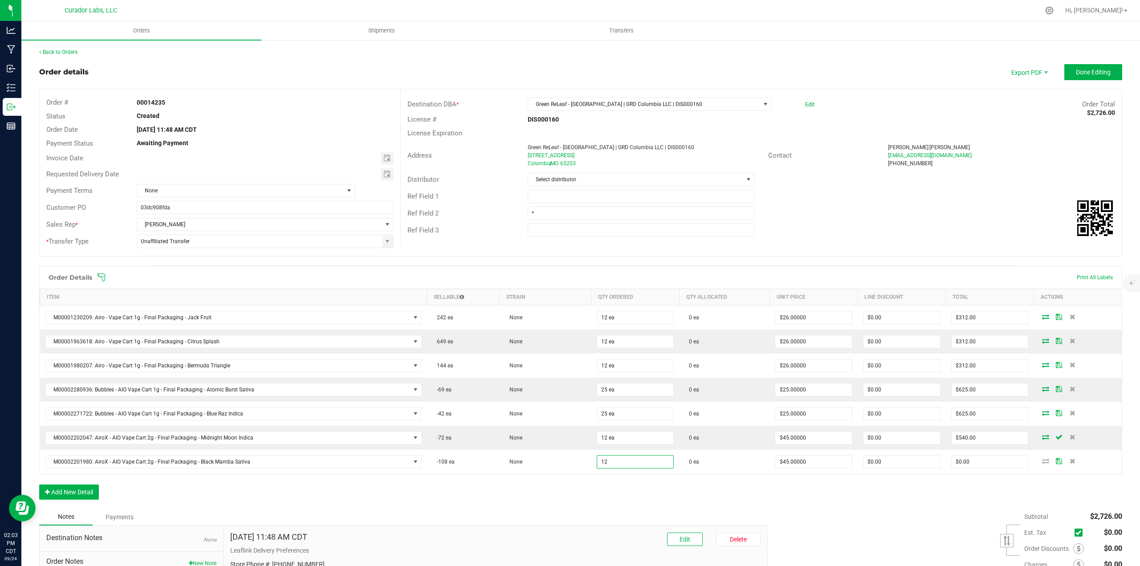
type input "12 ea"
type input "$540.00"
click at [610, 487] on div "Order Details Print All Labels Item Sellable Strain Qty Ordered Qty Allocated U…" at bounding box center [580, 387] width 1083 height 243
click at [59, 490] on button "Add New Detail" at bounding box center [69, 491] width 60 height 15
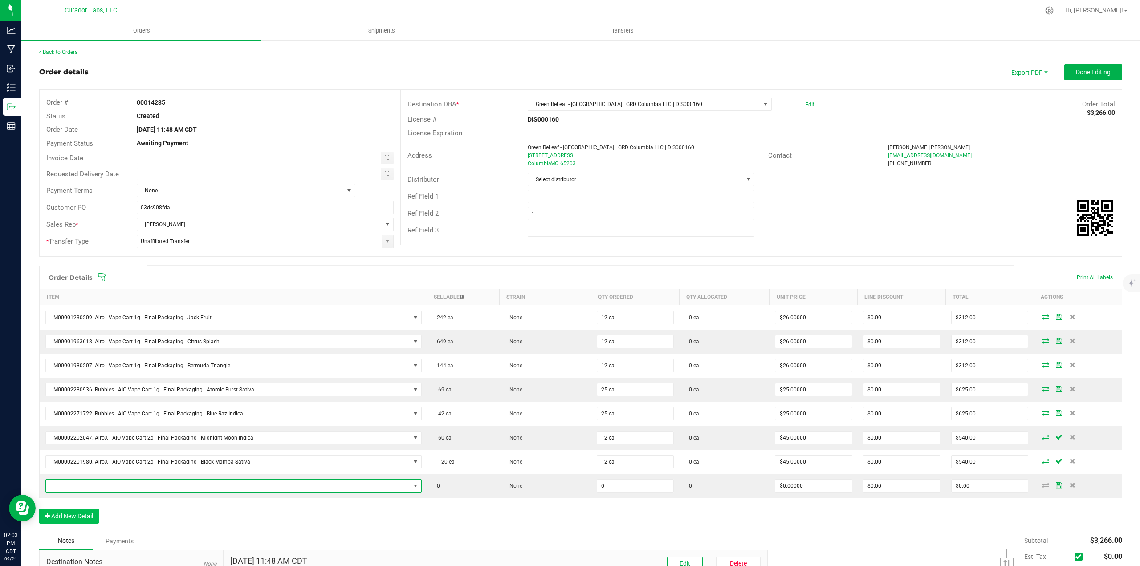
click at [65, 482] on span "NO DATA FOUND" at bounding box center [228, 485] width 364 height 12
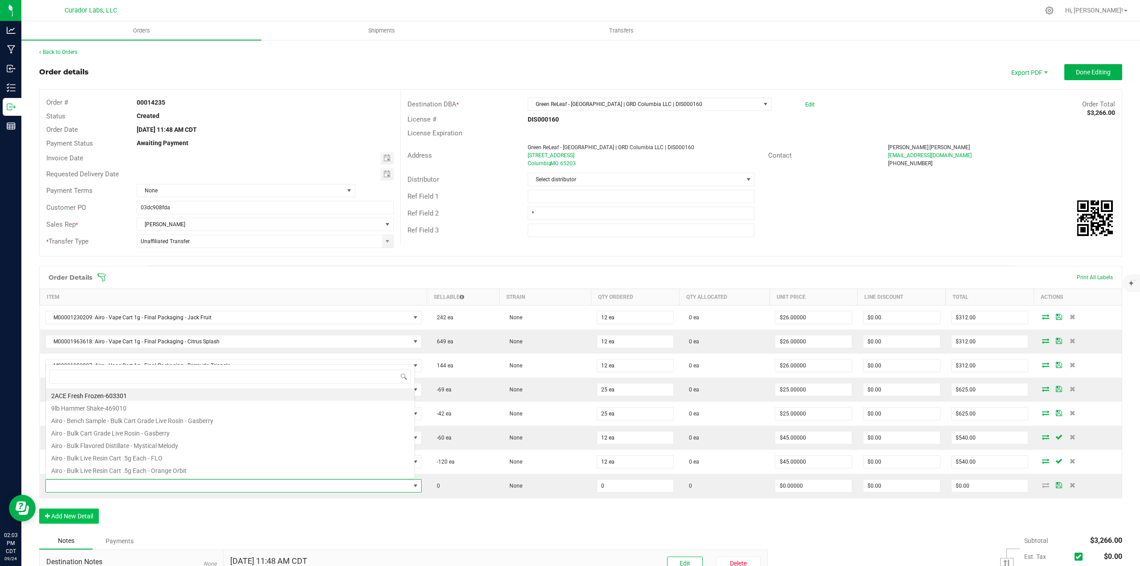
scroll to position [13, 367]
type input "T"
type input "frosted dream"
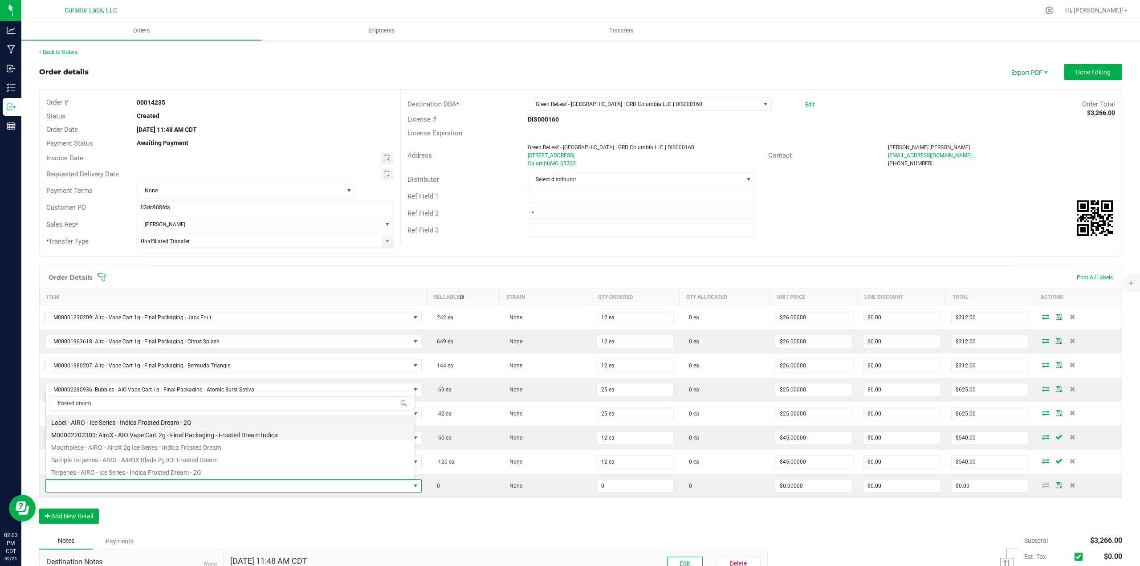
click at [222, 433] on li "M00002202303: AiroX - AIO Vape Cart 2g - Final Packaging - Frosted Dream Indica" at bounding box center [230, 433] width 369 height 12
type input "0 ea"
type input "$45.00000"
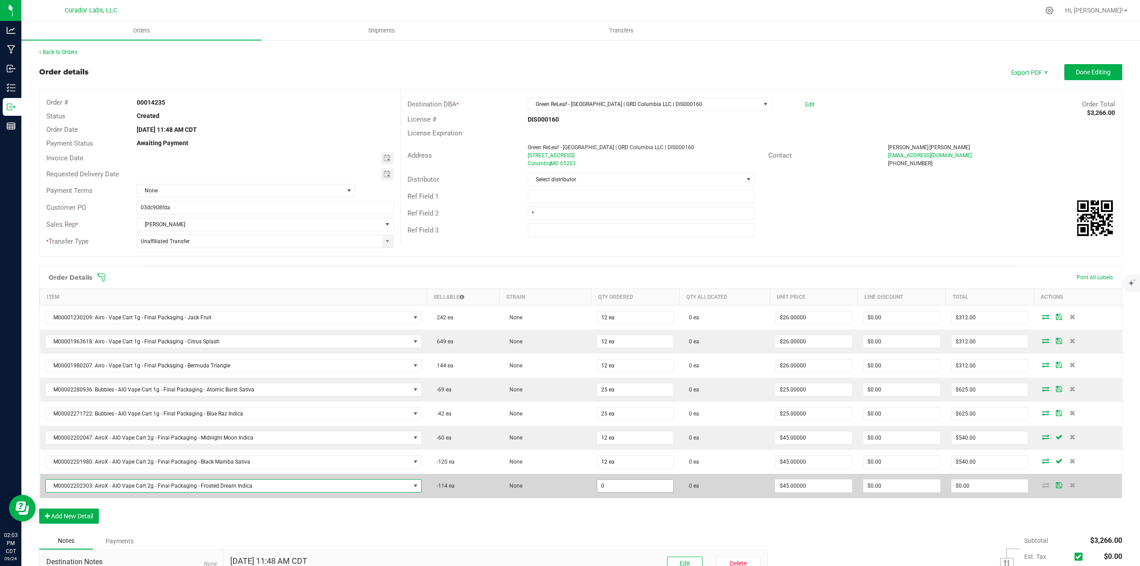
click at [636, 483] on input "0" at bounding box center [635, 485] width 77 height 12
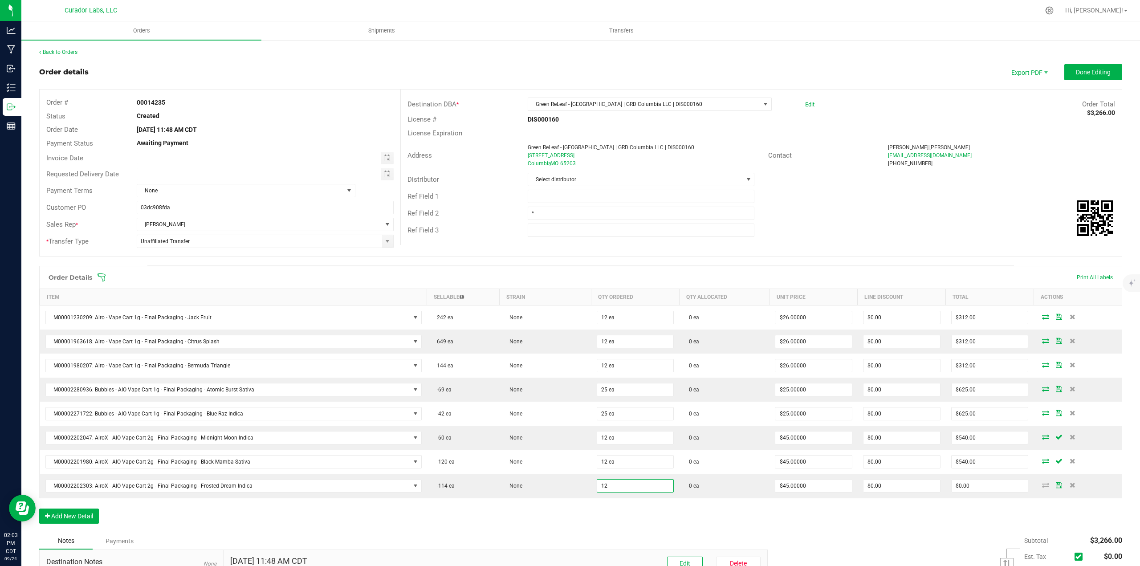
type input "12 ea"
type input "$540.00"
click at [650, 522] on div "Order Details Print All Labels Item Sellable Strain Qty Ordered Qty Allocated U…" at bounding box center [580, 399] width 1083 height 267
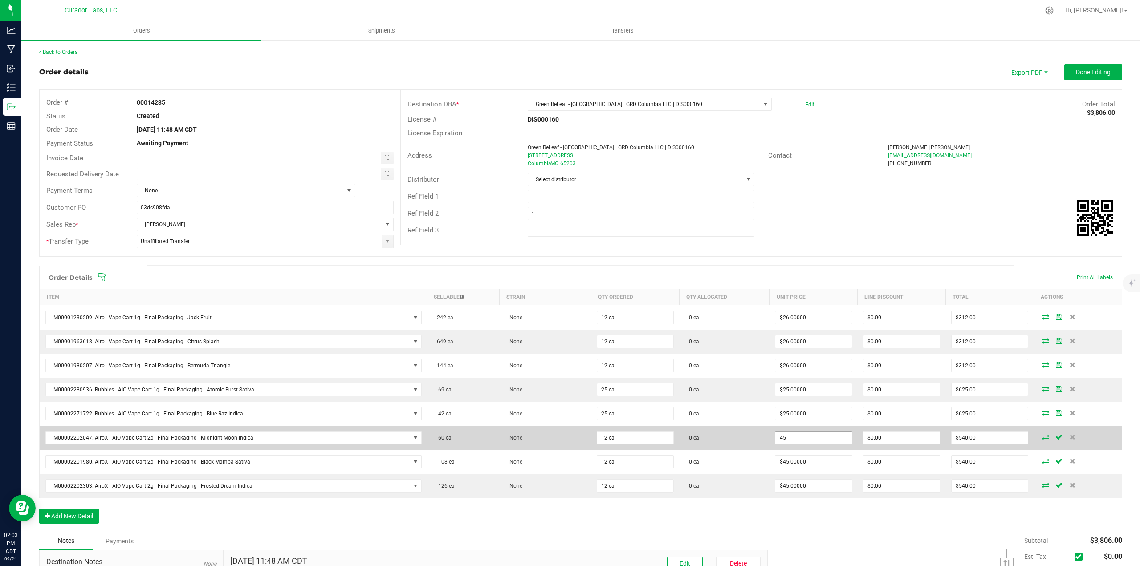
click at [808, 443] on input "45" at bounding box center [813, 437] width 77 height 12
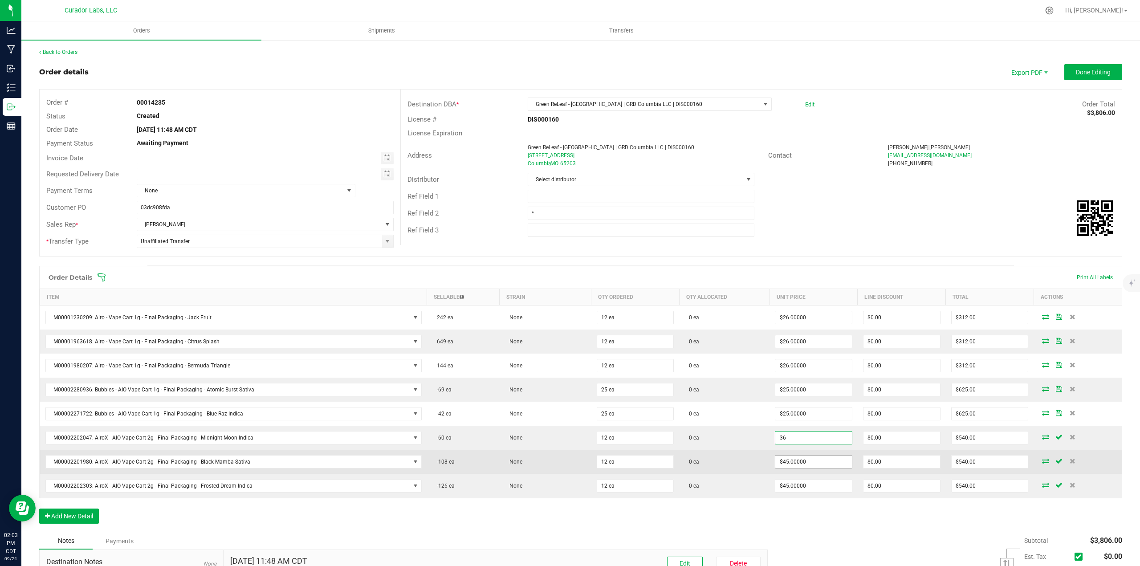
type input "$36.00000"
type input "$432.00"
click at [806, 464] on input "45" at bounding box center [813, 461] width 77 height 12
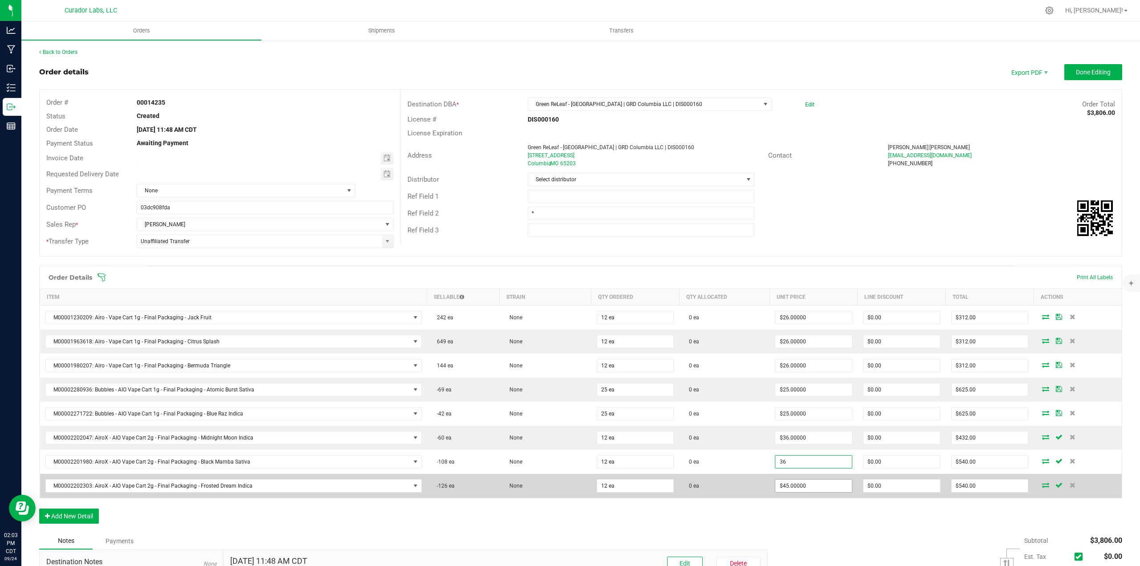
type input "$36.00000"
type input "$432.00"
click at [804, 483] on input "45" at bounding box center [813, 485] width 77 height 12
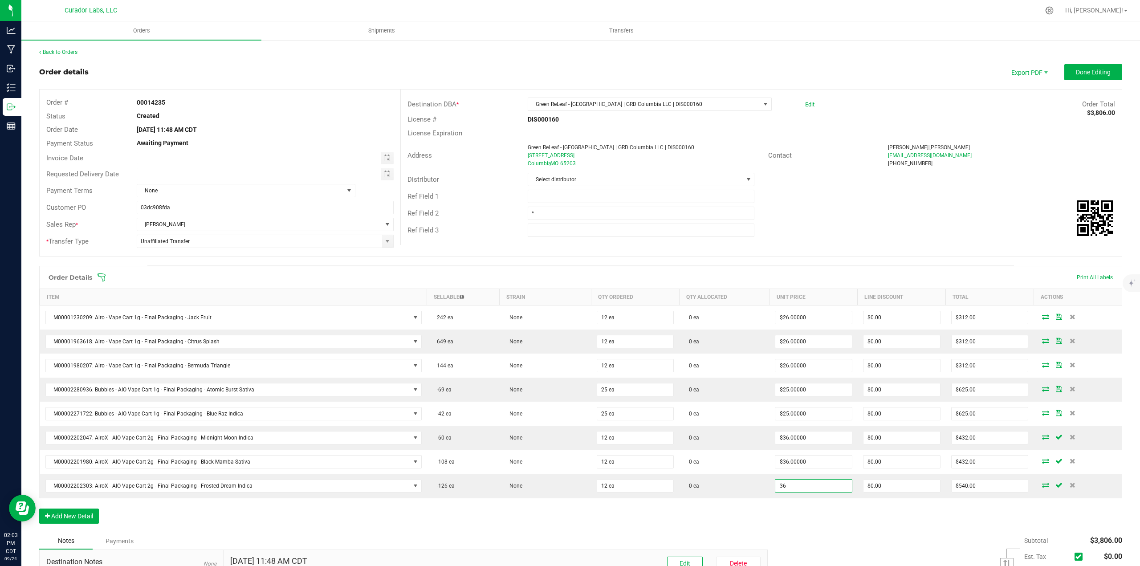
type input "$36.00000"
type input "$432.00"
click at [804, 522] on div "Order Details Print All Labels Item Sellable Strain Qty Ordered Qty Allocated U…" at bounding box center [580, 399] width 1083 height 267
click at [1104, 76] on button "Done Editing" at bounding box center [1093, 72] width 58 height 16
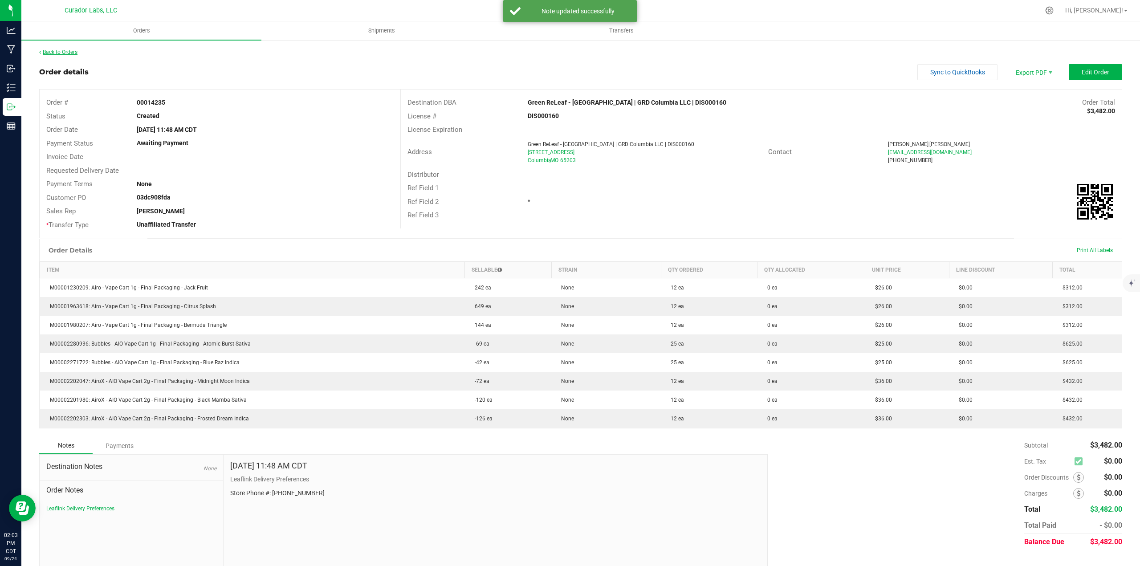
click at [58, 50] on link "Back to Orders" at bounding box center [58, 52] width 38 height 6
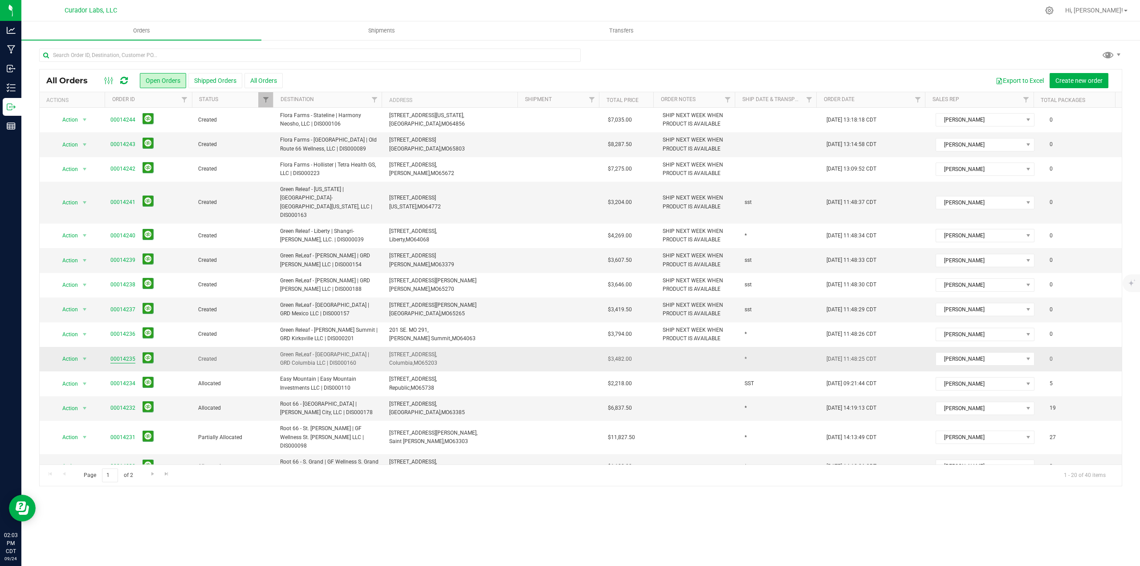
click at [126, 355] on link "00014235" at bounding box center [122, 359] width 25 height 8
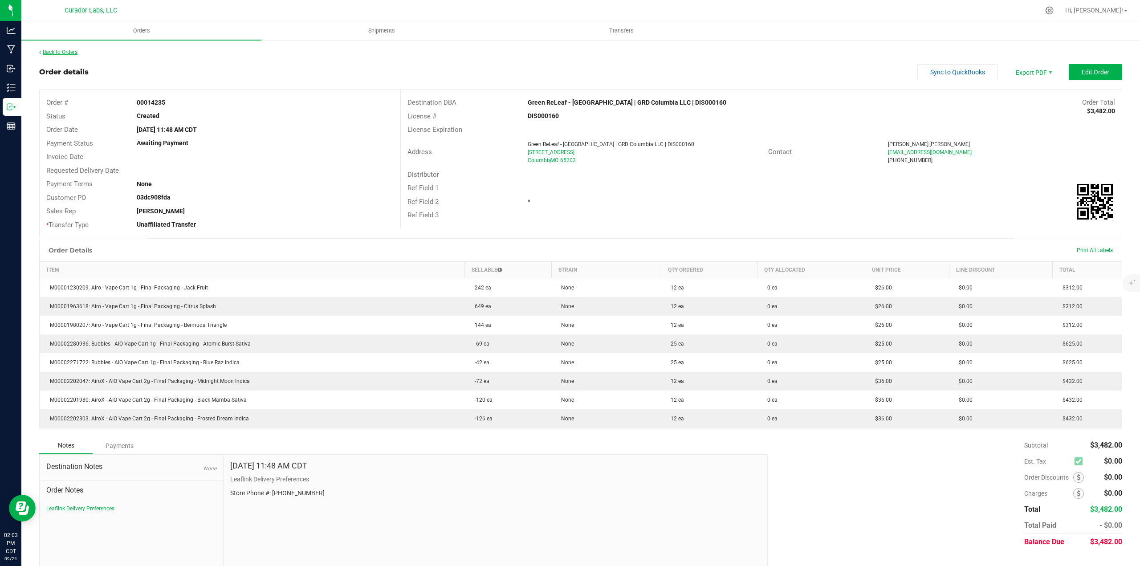
click at [77, 52] on link "Back to Orders" at bounding box center [58, 52] width 38 height 6
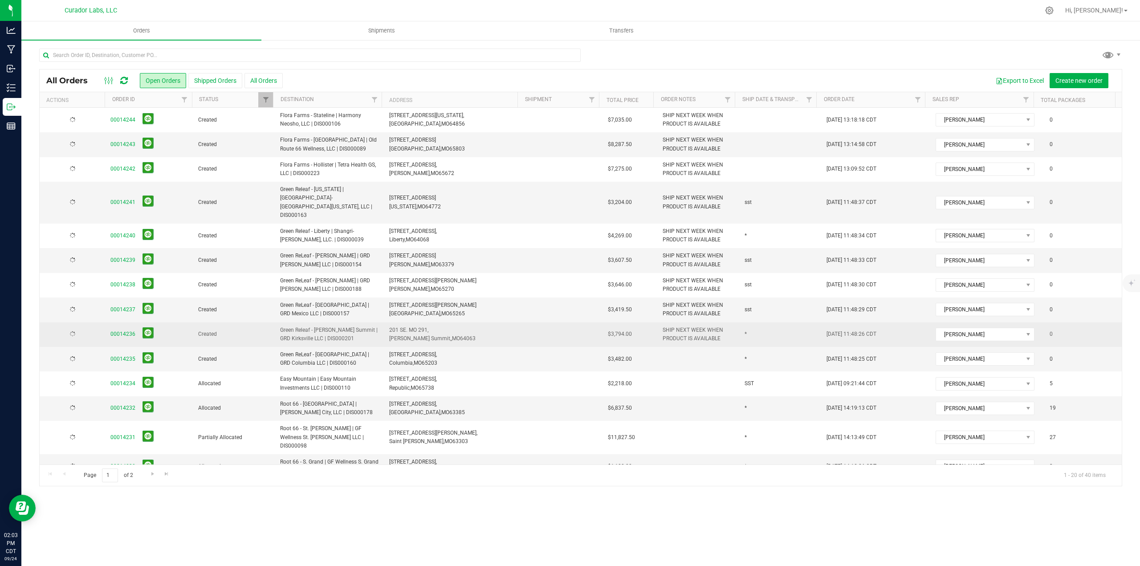
click at [673, 326] on span "SHIP NEXT WEEK WHEN PRODUCT IS AVAILABLE" at bounding box center [697, 334] width 71 height 17
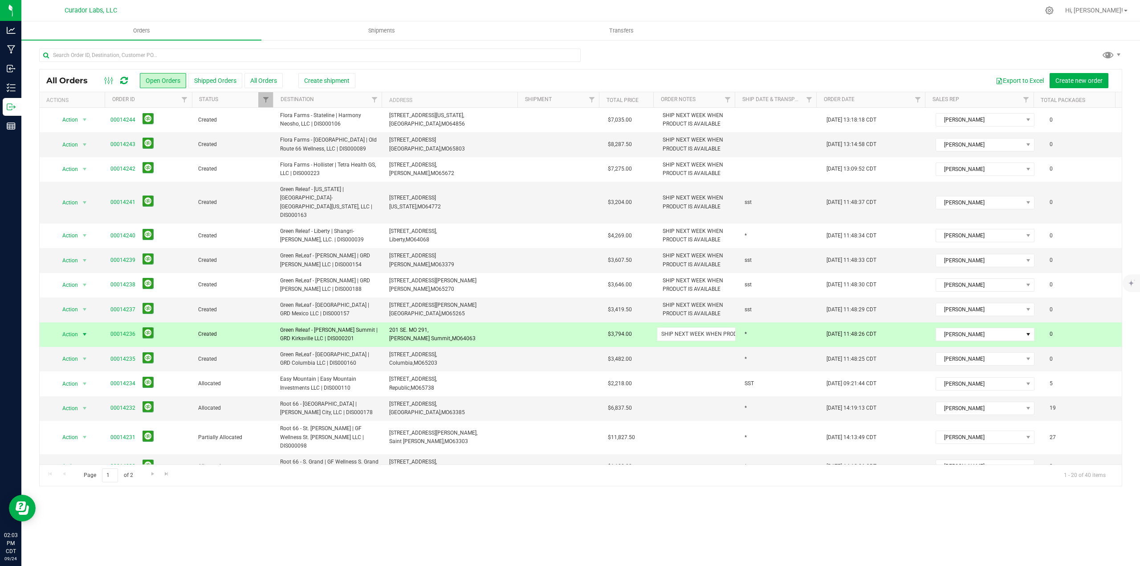
scroll to position [0, 45]
click at [682, 347] on td at bounding box center [698, 359] width 82 height 24
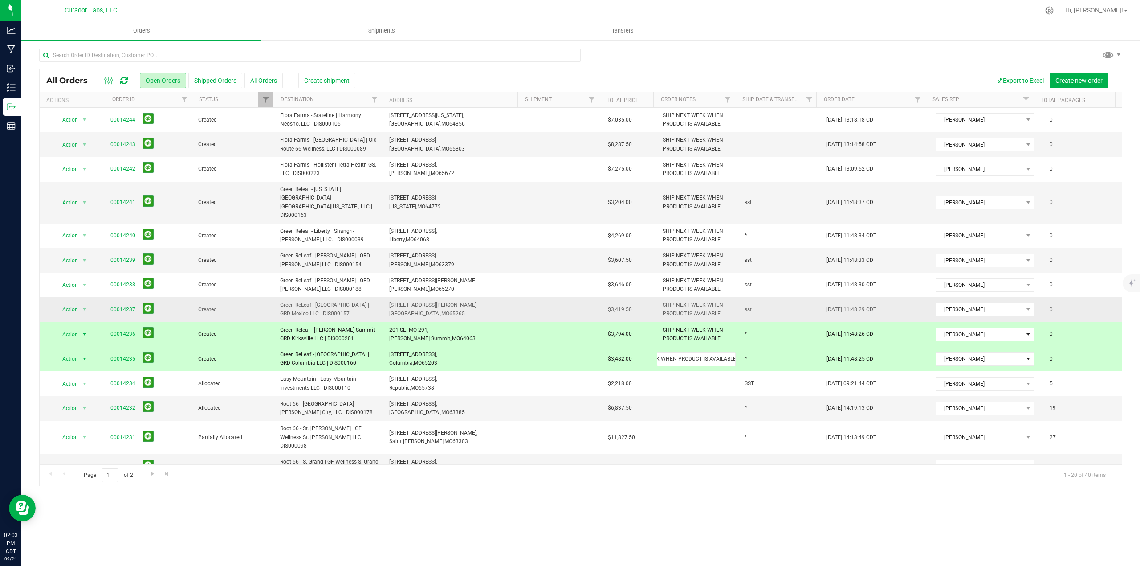
click at [545, 287] on div "All Orders Open Orders Shipped Orders All Orders Create shipment Export to Exce…" at bounding box center [580, 277] width 1083 height 417
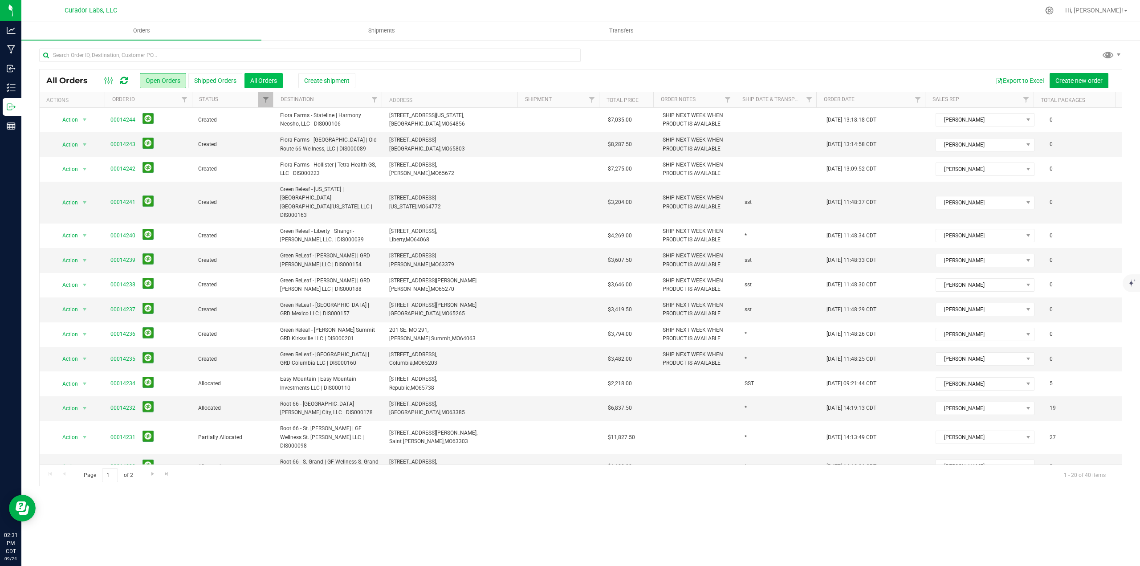
click at [268, 79] on button "All Orders" at bounding box center [263, 80] width 38 height 15
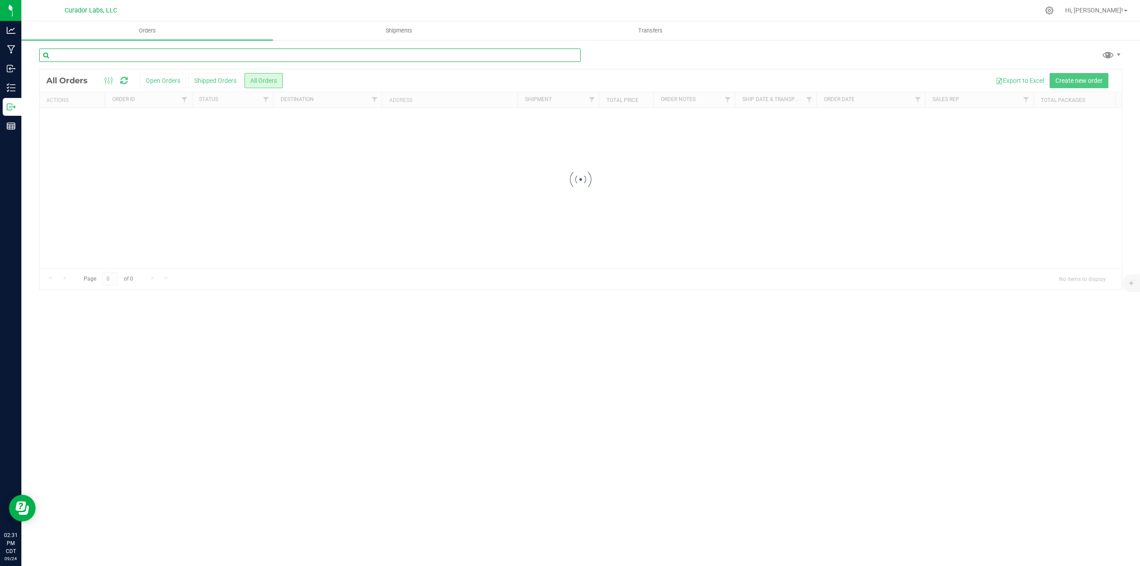
click at [182, 54] on input "text" at bounding box center [309, 55] width 541 height 13
type input "[US_STATE] MADE"
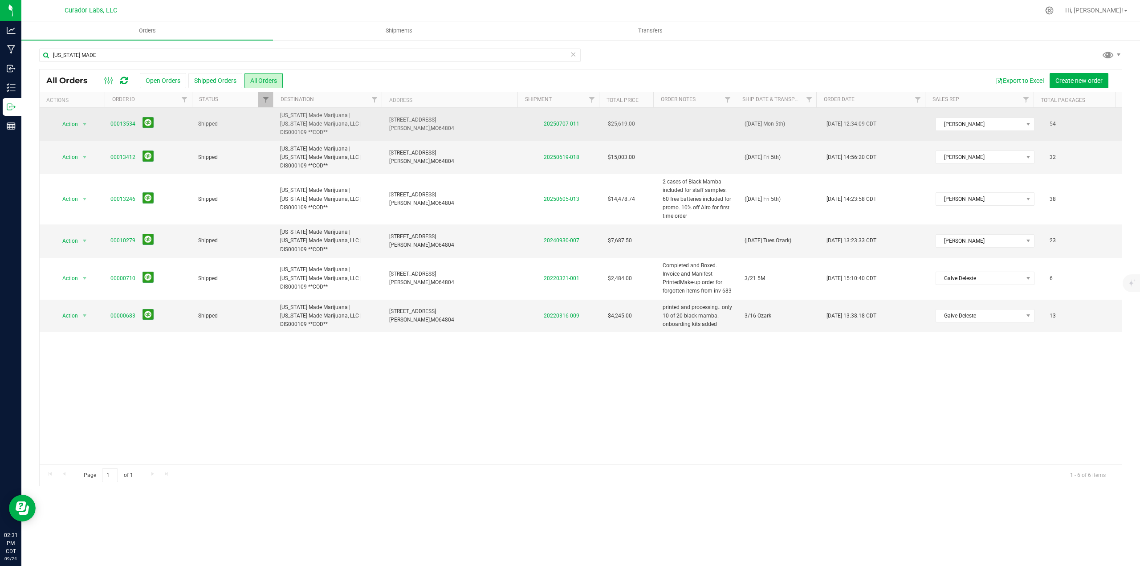
click at [117, 122] on link "00013534" at bounding box center [122, 124] width 25 height 8
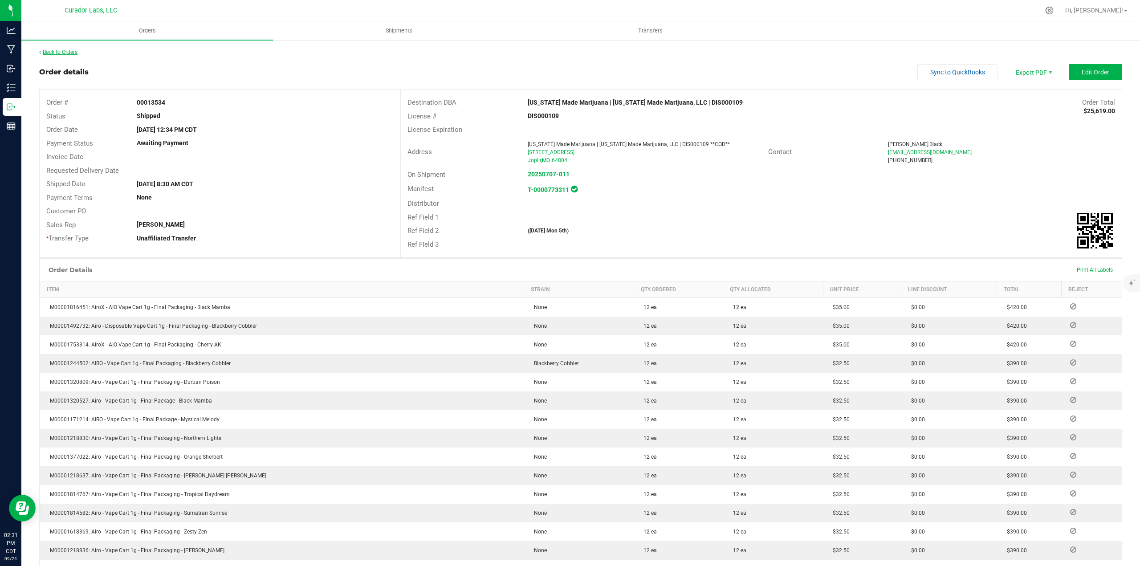
click at [65, 50] on link "Back to Orders" at bounding box center [58, 52] width 38 height 6
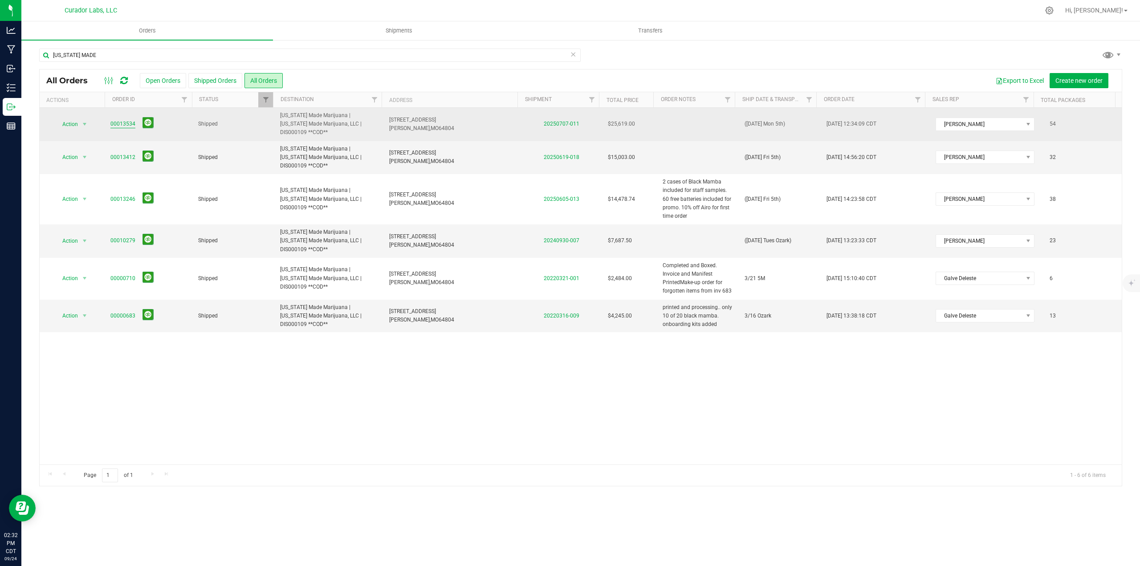
click at [126, 125] on link "00013534" at bounding box center [122, 124] width 25 height 8
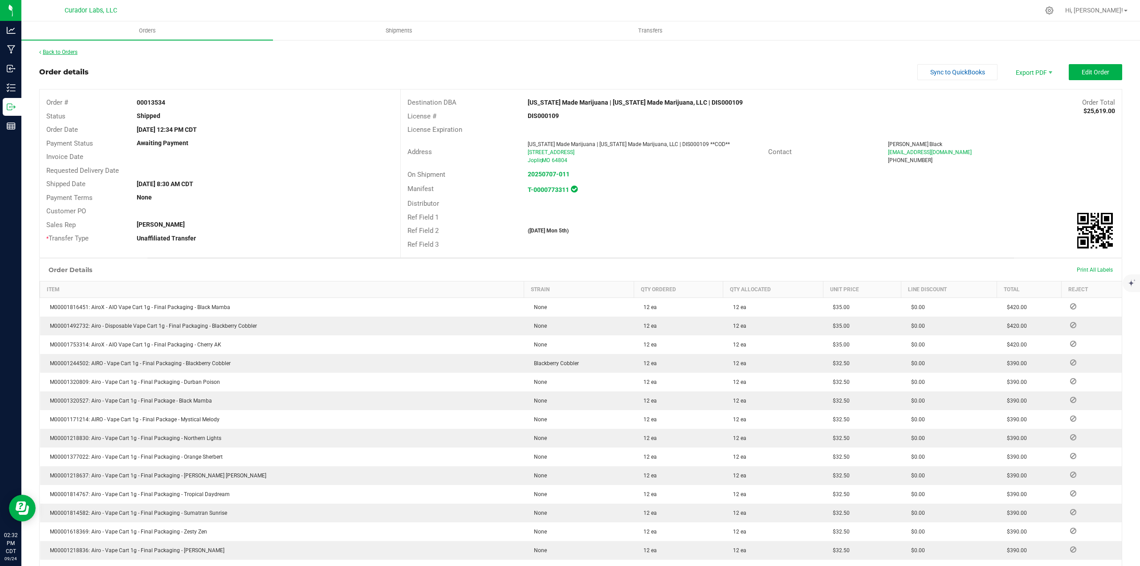
click at [69, 53] on link "Back to Orders" at bounding box center [58, 52] width 38 height 6
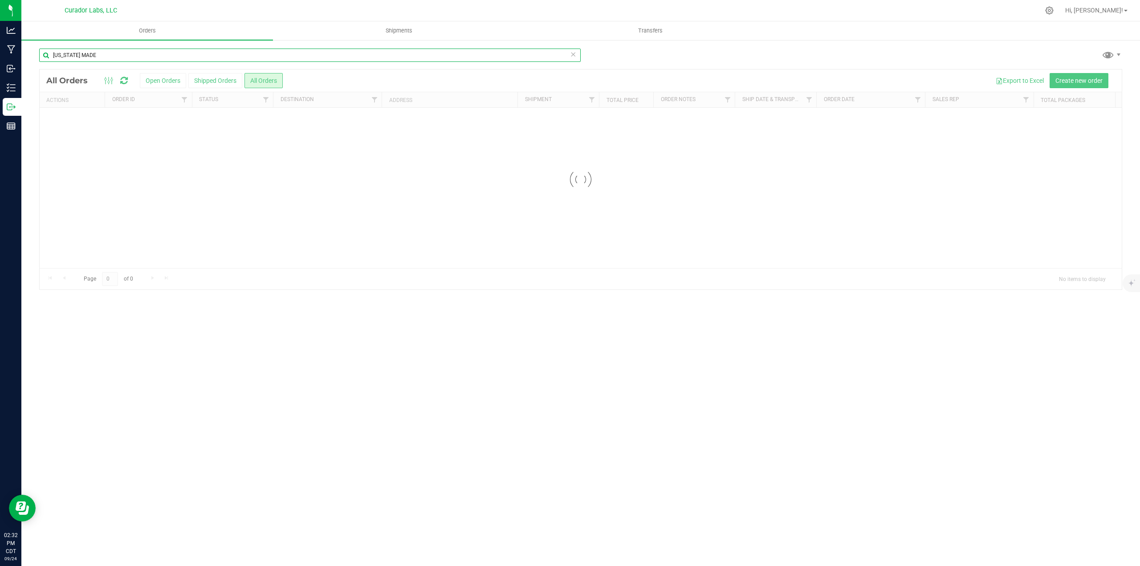
click at [69, 52] on input "[US_STATE] MADE" at bounding box center [309, 55] width 541 height 13
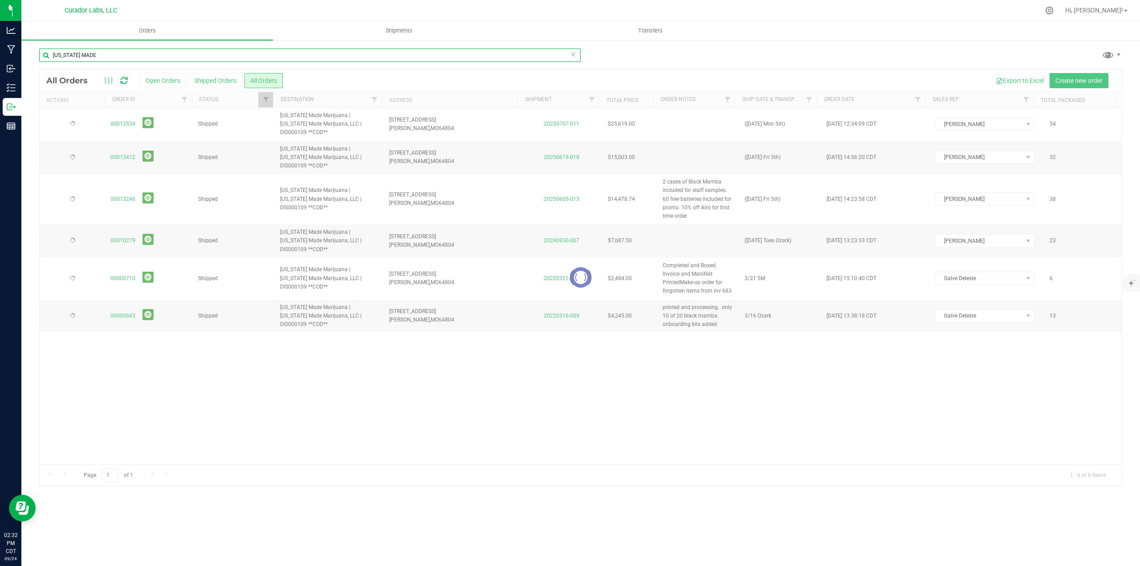
click at [69, 52] on input "[US_STATE] MADE" at bounding box center [309, 55] width 541 height 13
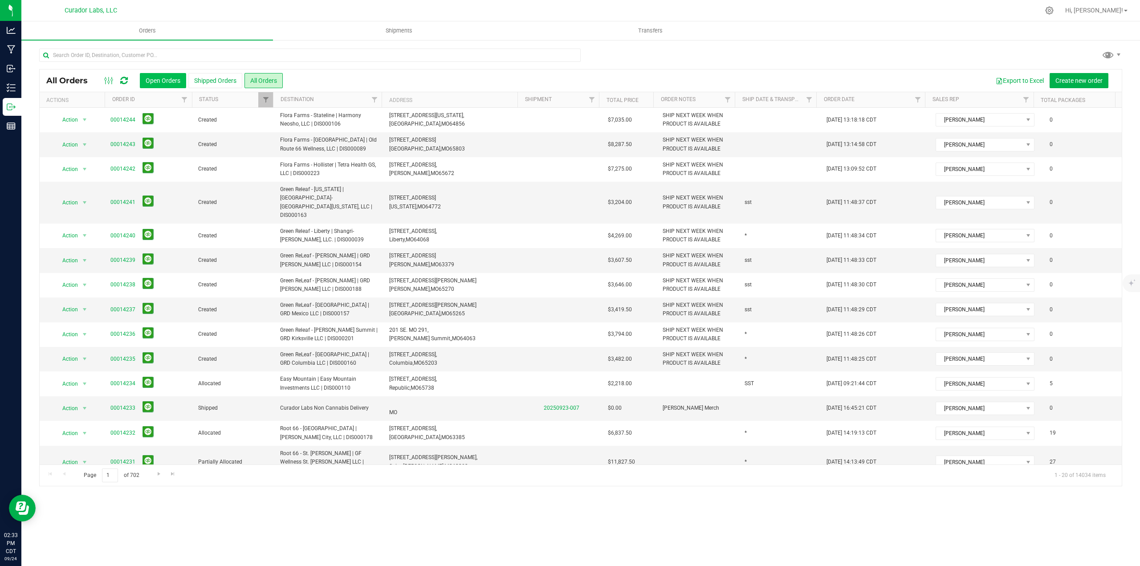
click at [178, 77] on button "Open Orders" at bounding box center [163, 80] width 46 height 15
